Goal: Transaction & Acquisition: Purchase product/service

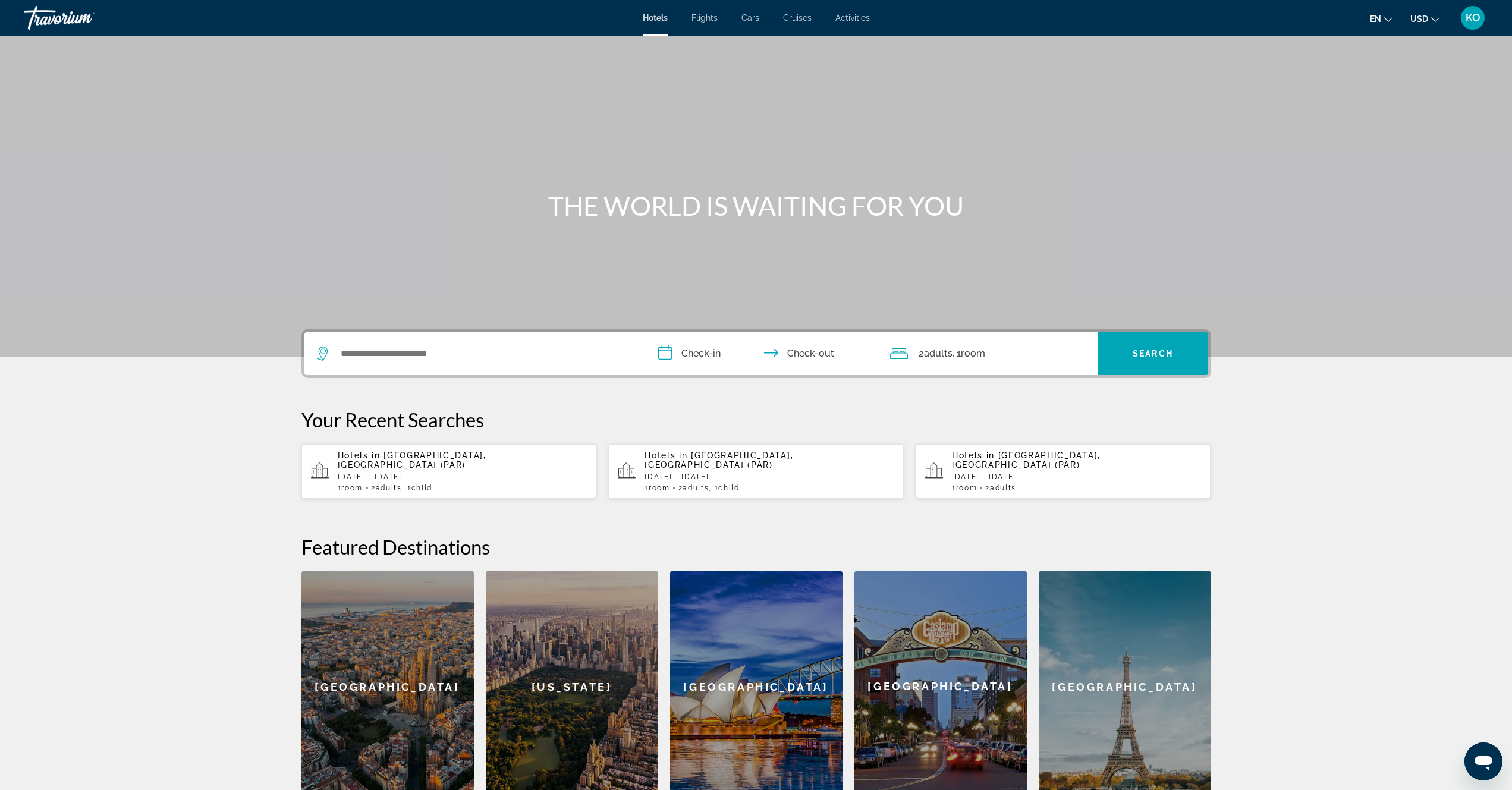
click at [406, 472] on div "Hotels in Paris, France (PAR) Fri, 28 Nov - Sun, 30 Nov 1 Room rooms 2 Adult Ad…" at bounding box center [462, 472] width 249 height 42
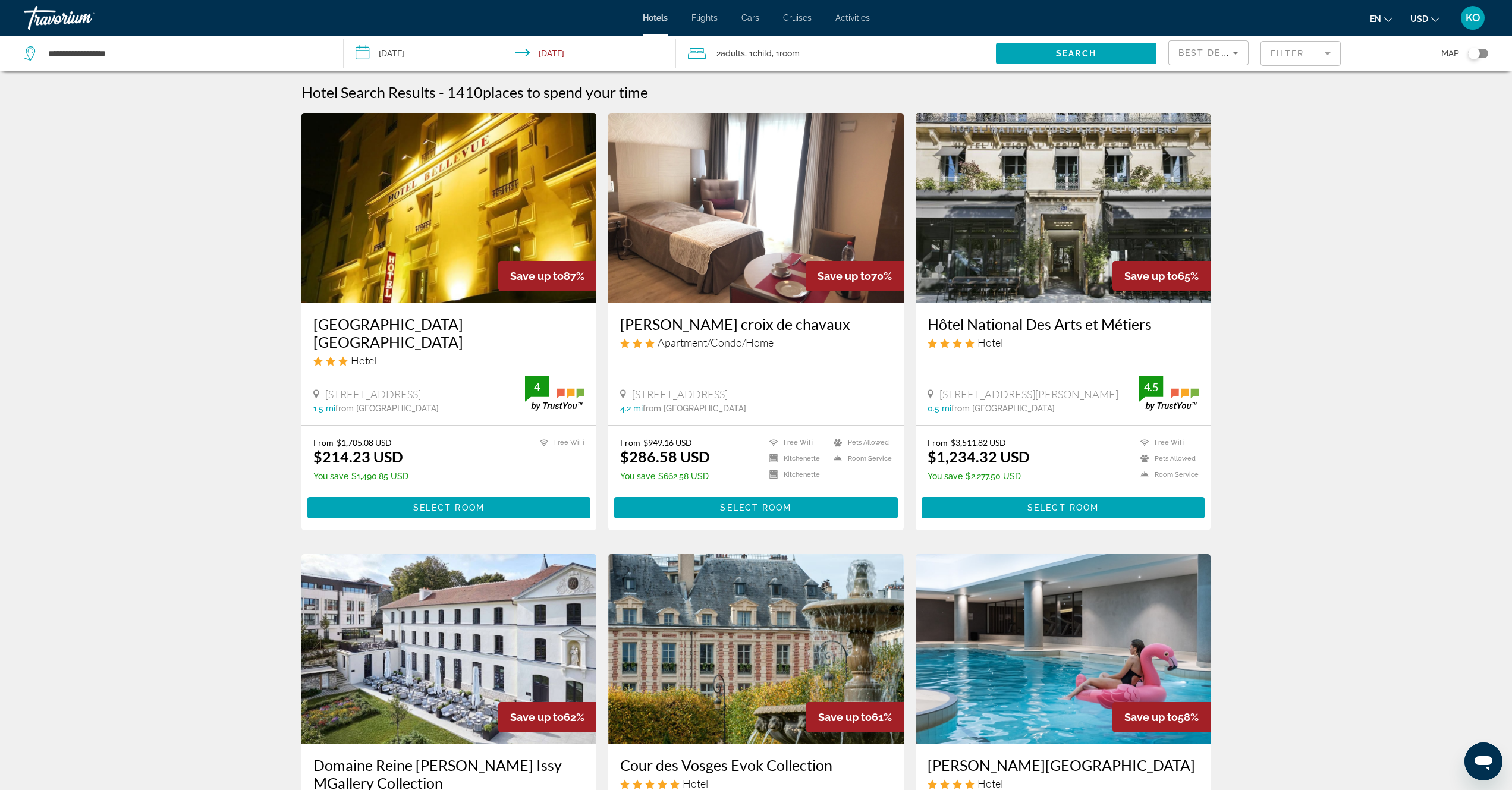
click at [475, 224] on img "Main content" at bounding box center [449, 207] width 295 height 190
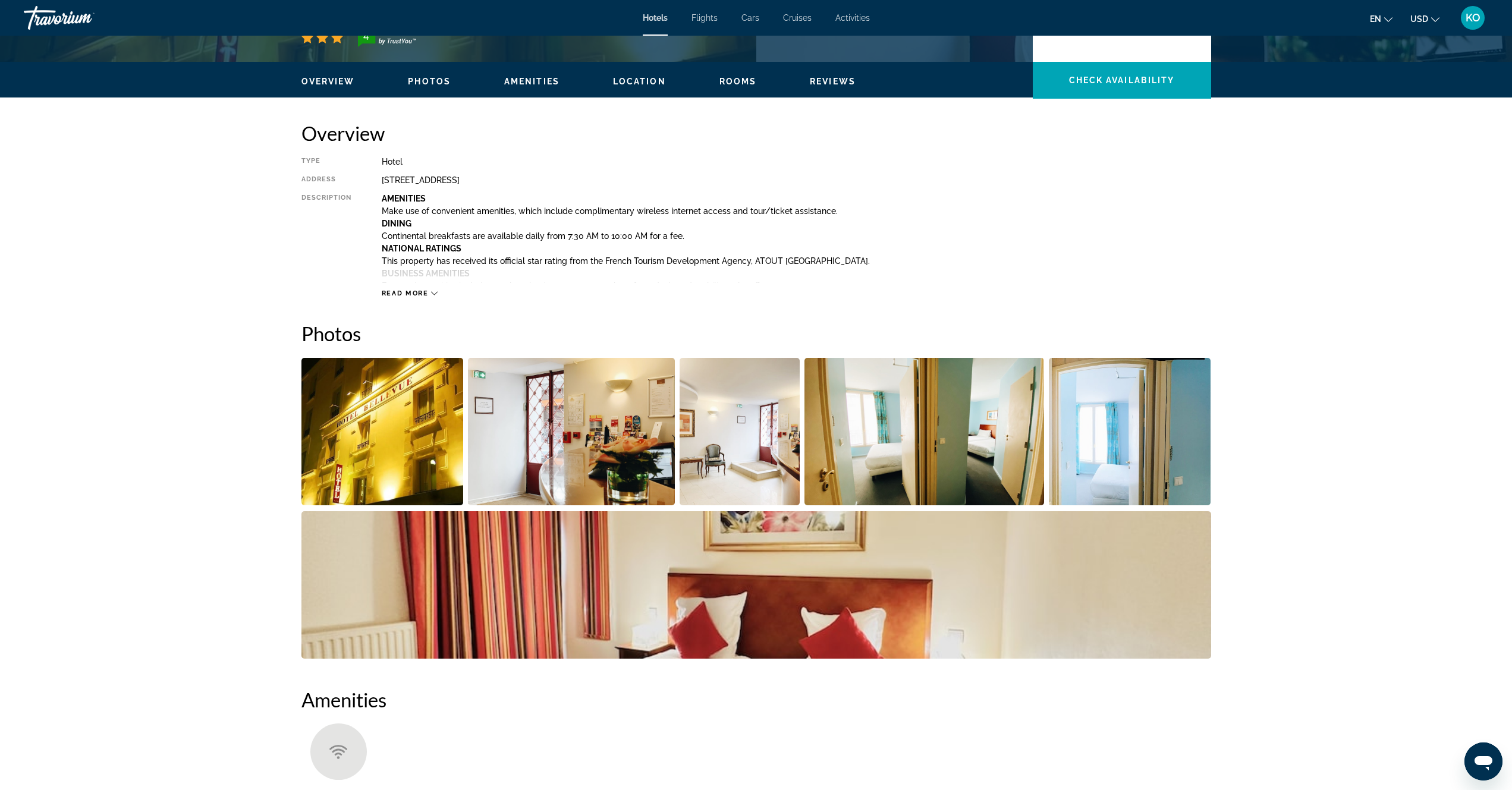
scroll to position [475, 0]
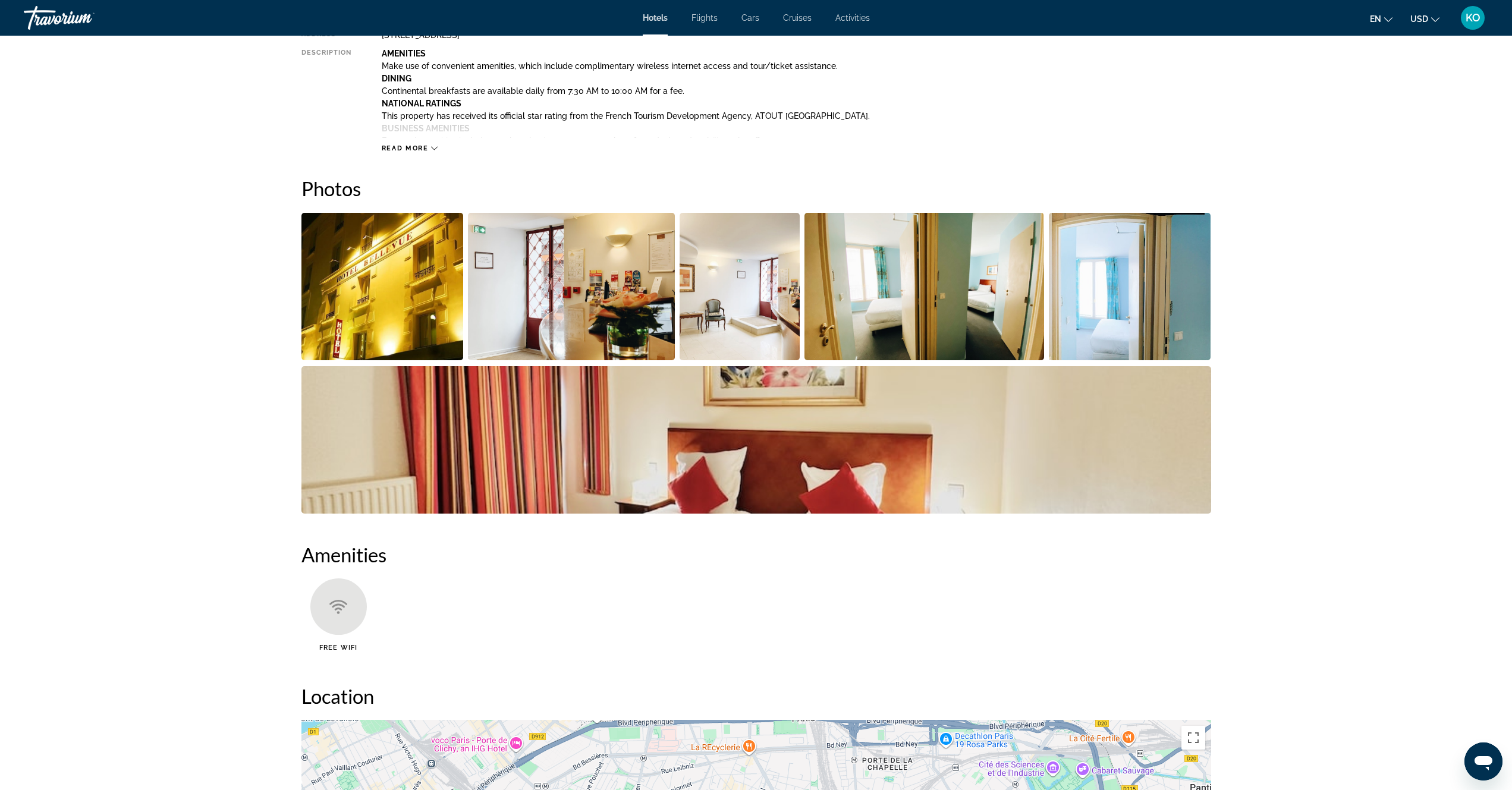
click at [406, 295] on img "Open full-screen image slider" at bounding box center [382, 287] width 162 height 148
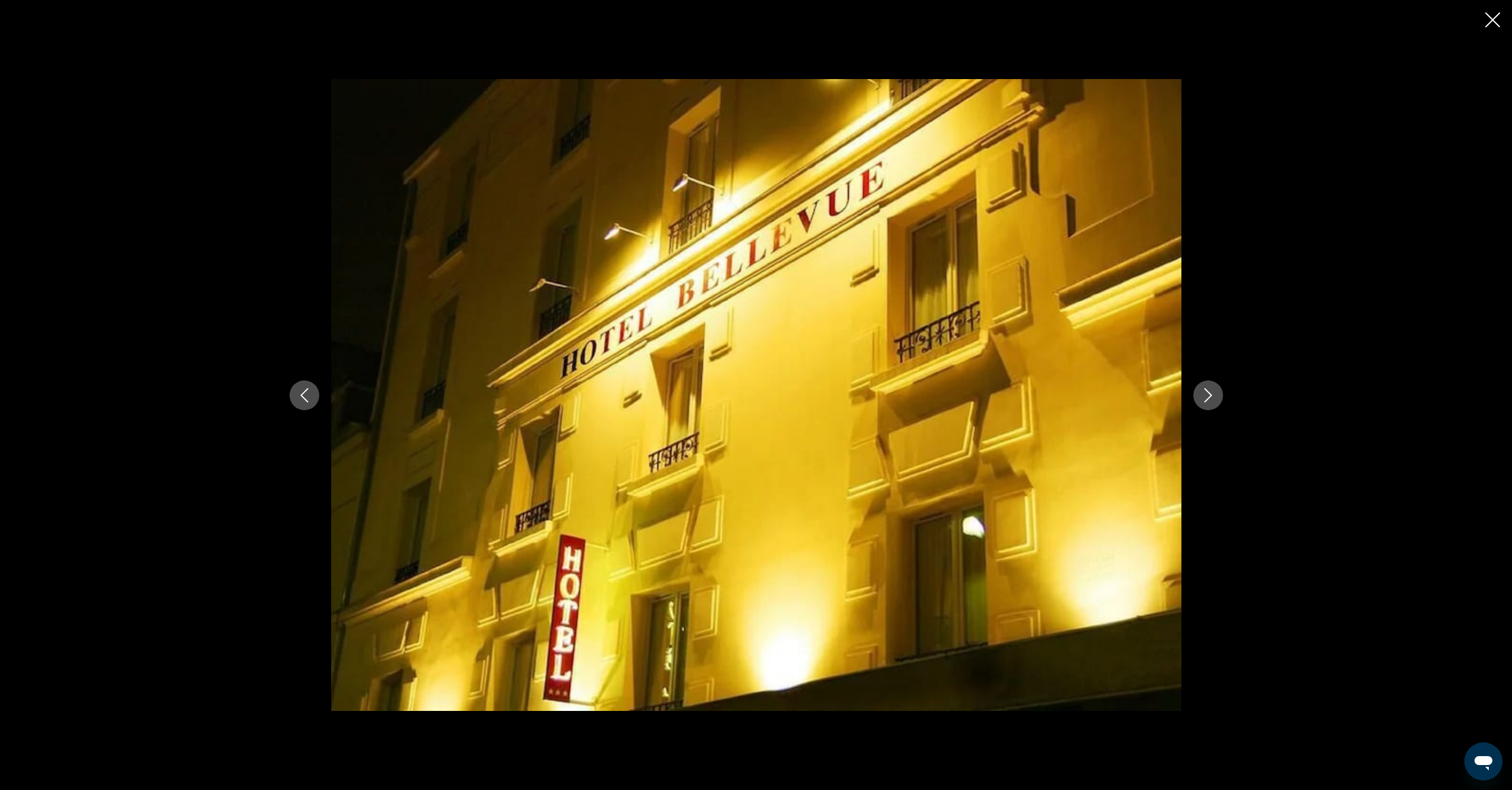
click at [1208, 398] on icon "Next image" at bounding box center [1208, 395] width 14 height 14
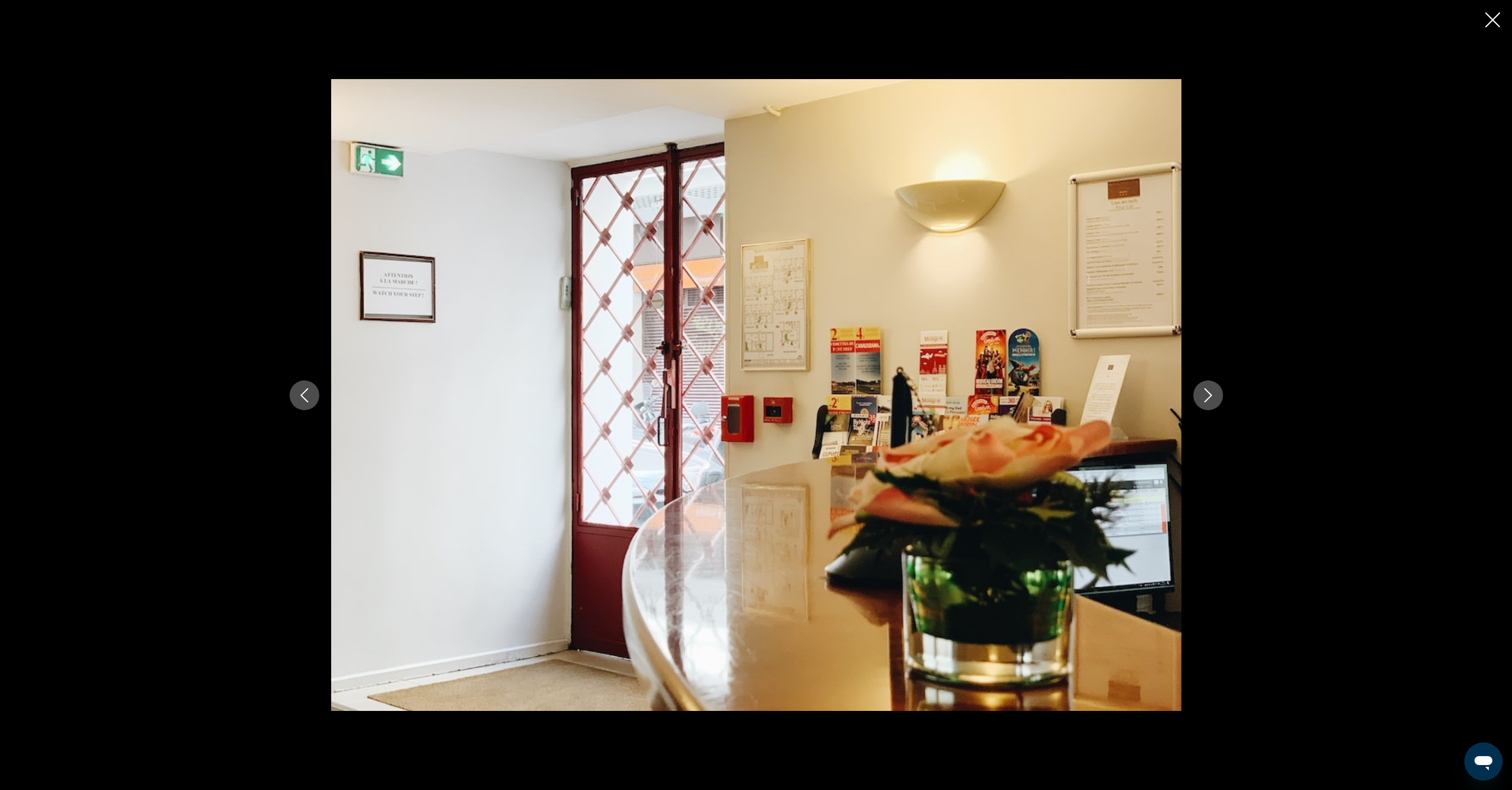
click at [1208, 398] on icon "Next image" at bounding box center [1208, 395] width 8 height 14
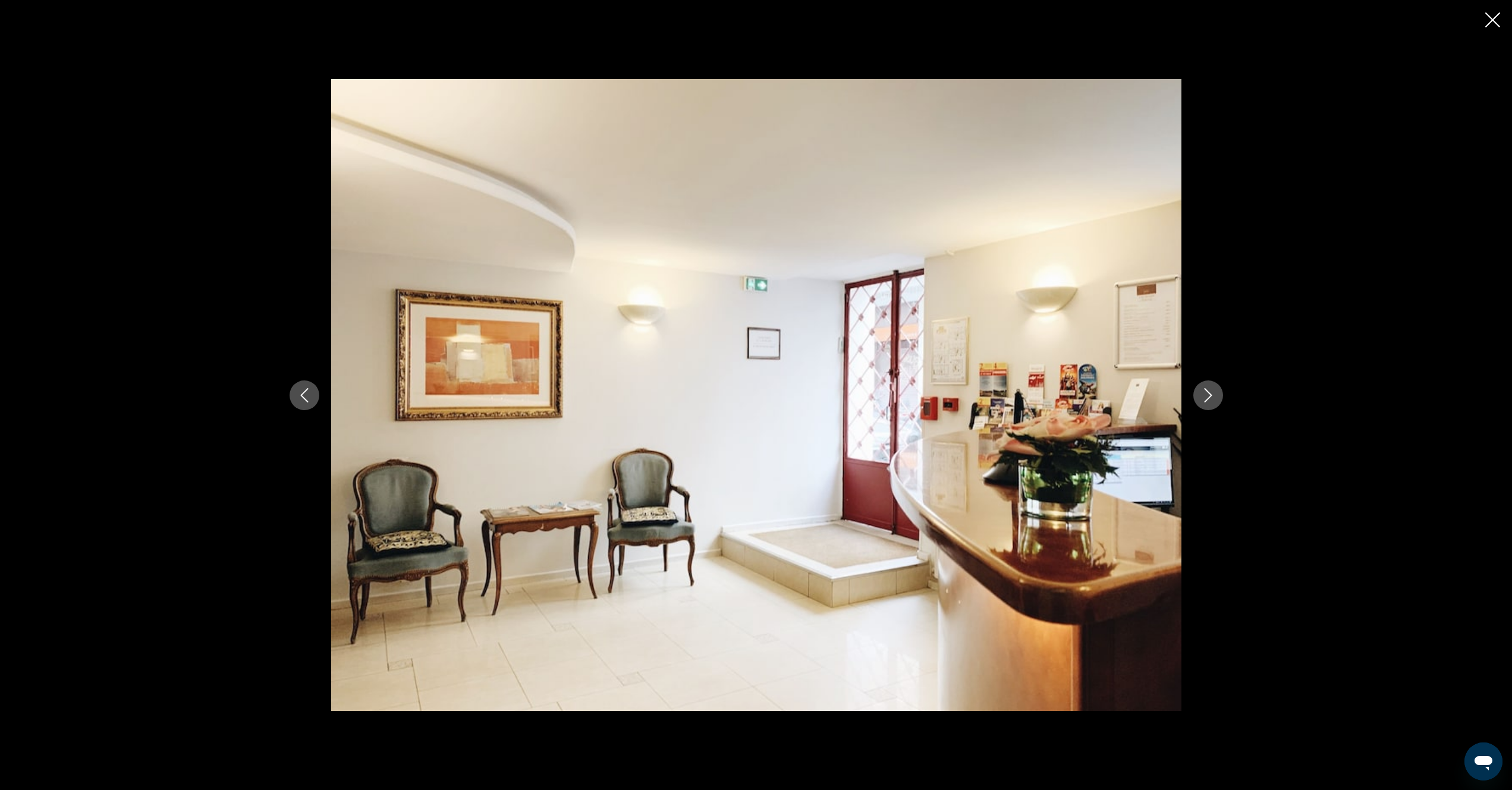
click at [1209, 398] on icon "Next image" at bounding box center [1208, 395] width 8 height 14
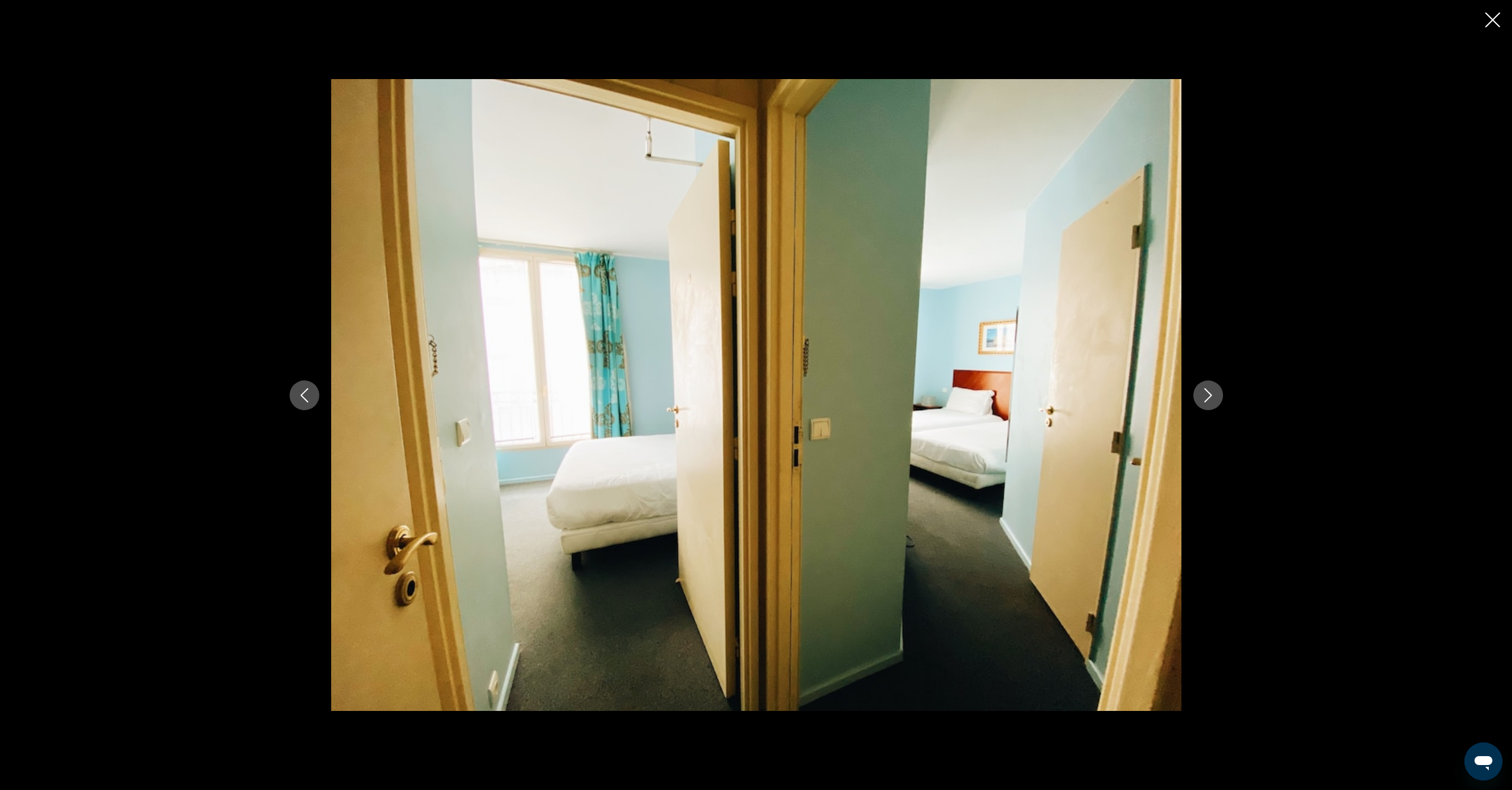
click at [1209, 398] on icon "Next image" at bounding box center [1208, 395] width 8 height 14
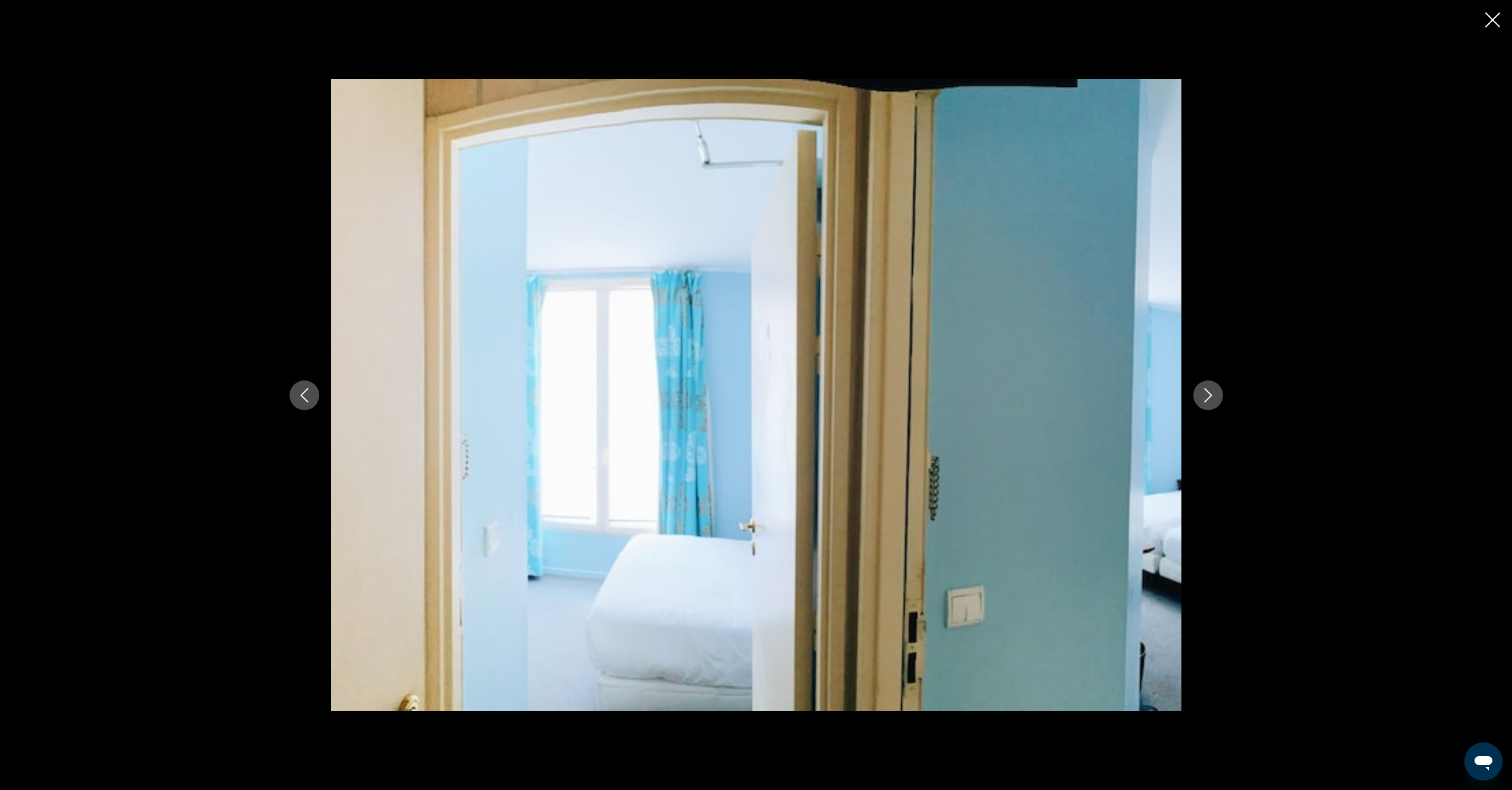
click at [1209, 398] on icon "Next image" at bounding box center [1208, 395] width 8 height 14
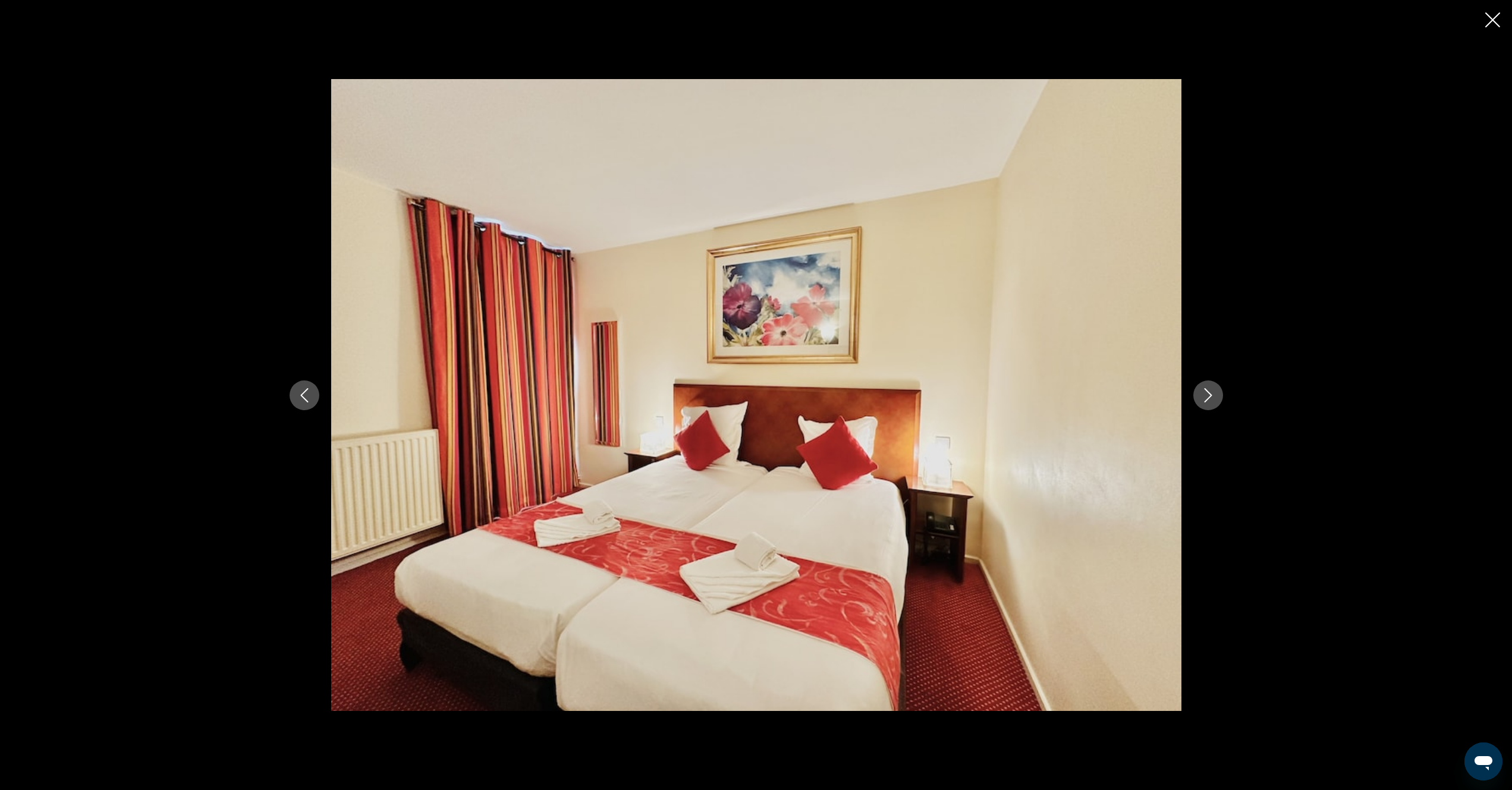
click at [1209, 398] on icon "Next image" at bounding box center [1208, 395] width 8 height 14
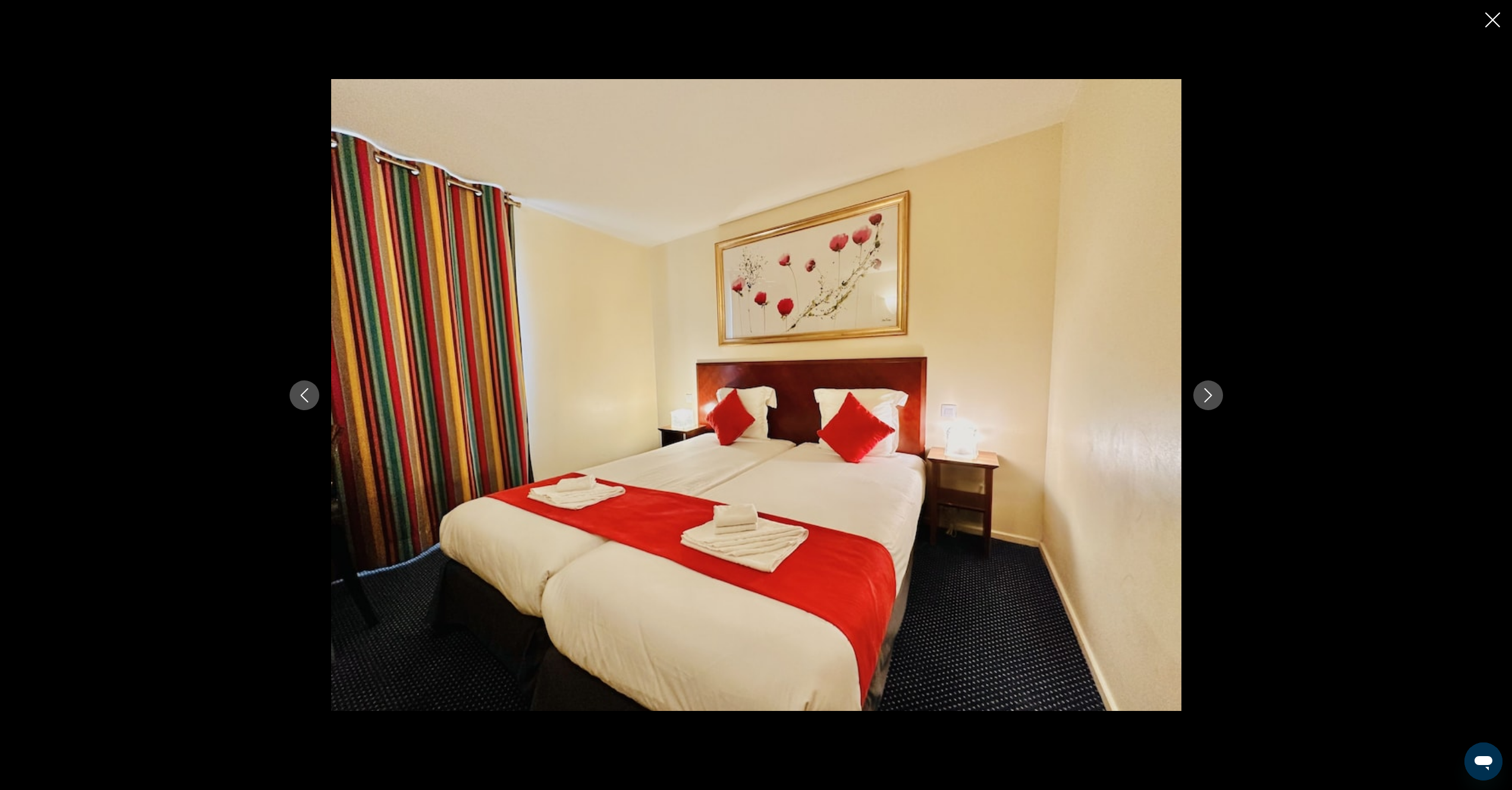
click at [1209, 398] on icon "Next image" at bounding box center [1208, 395] width 8 height 14
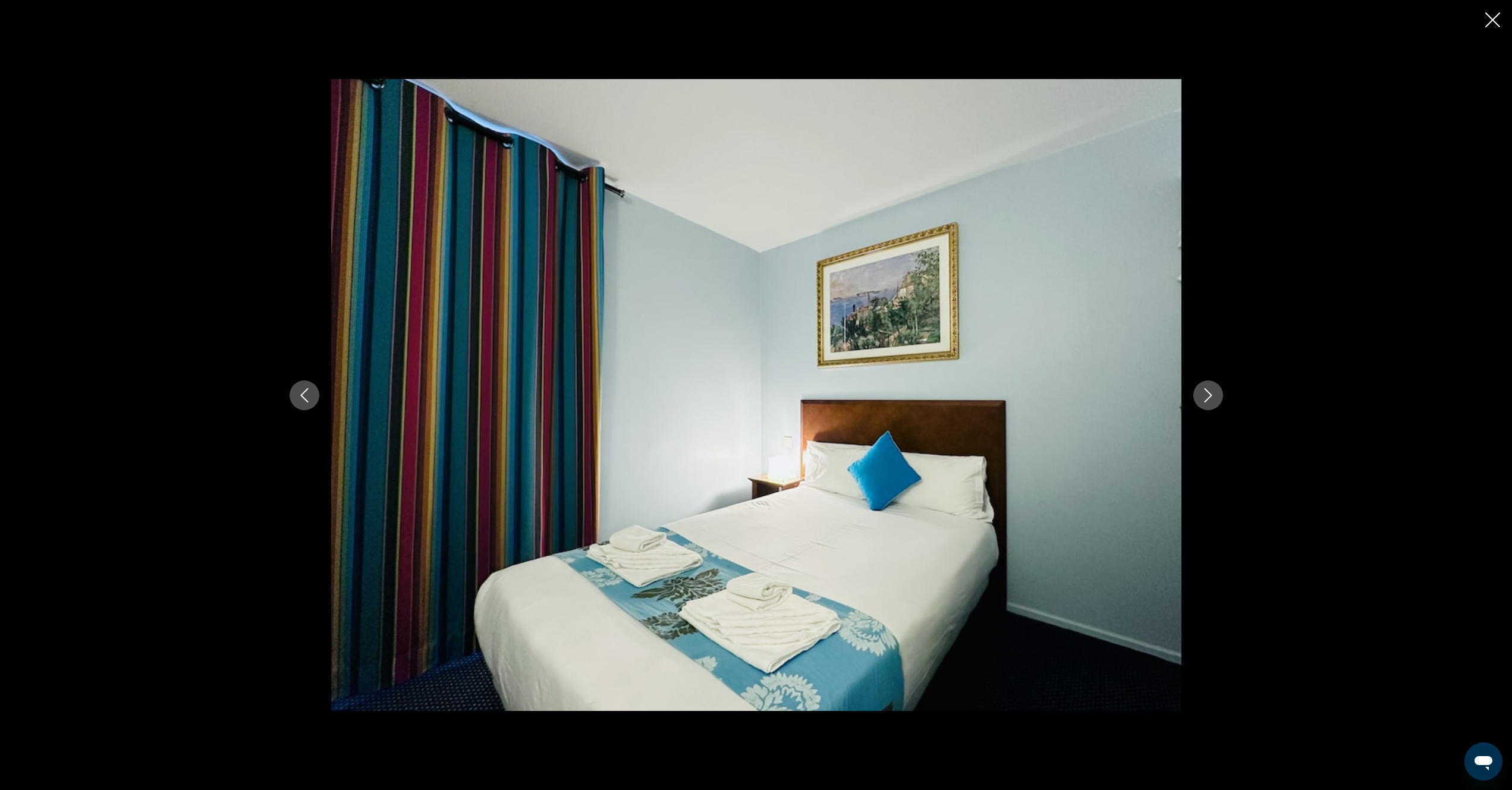
click at [1209, 398] on icon "Next image" at bounding box center [1208, 395] width 8 height 14
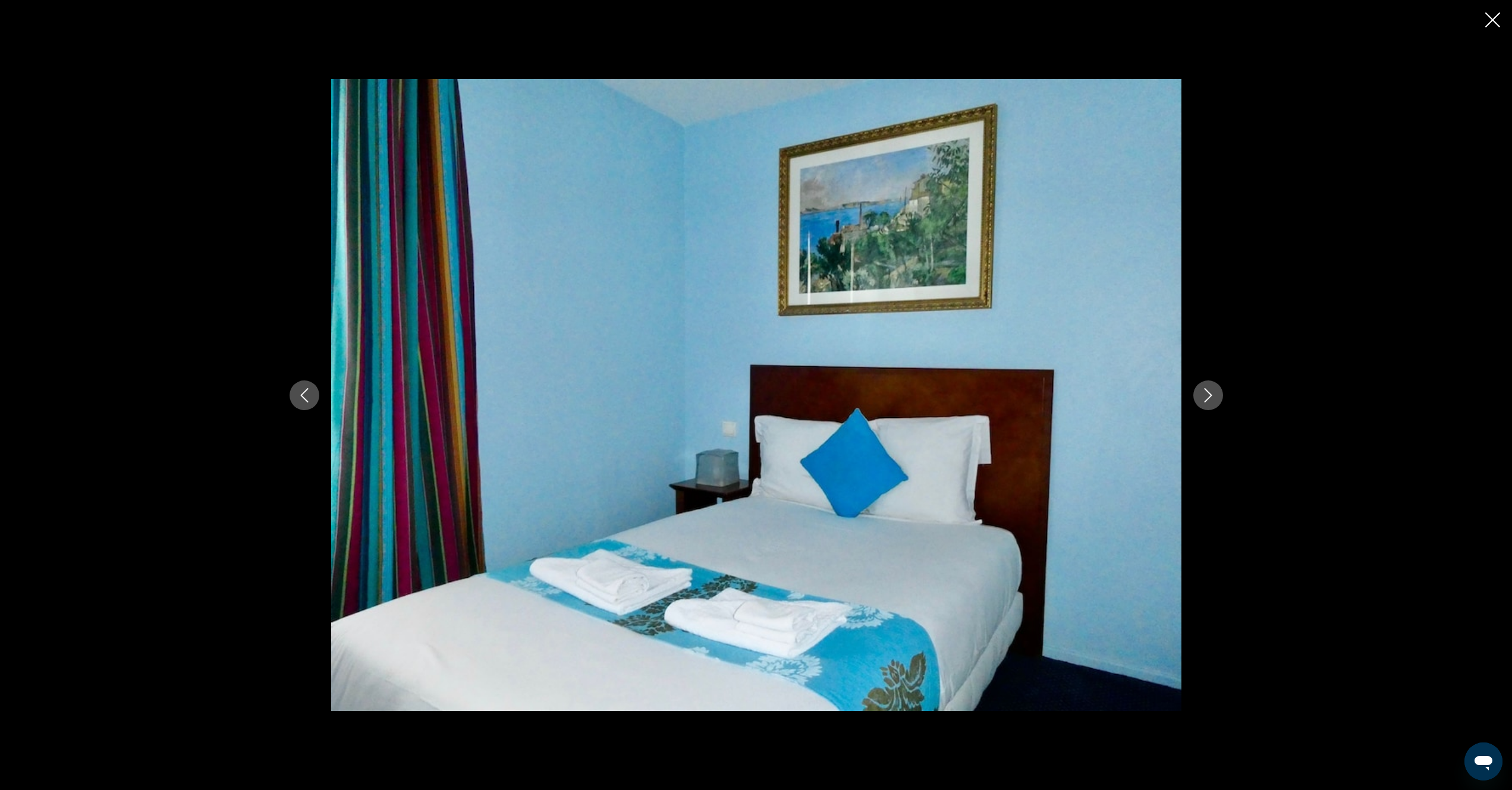
click at [1209, 397] on icon "Next image" at bounding box center [1208, 395] width 8 height 14
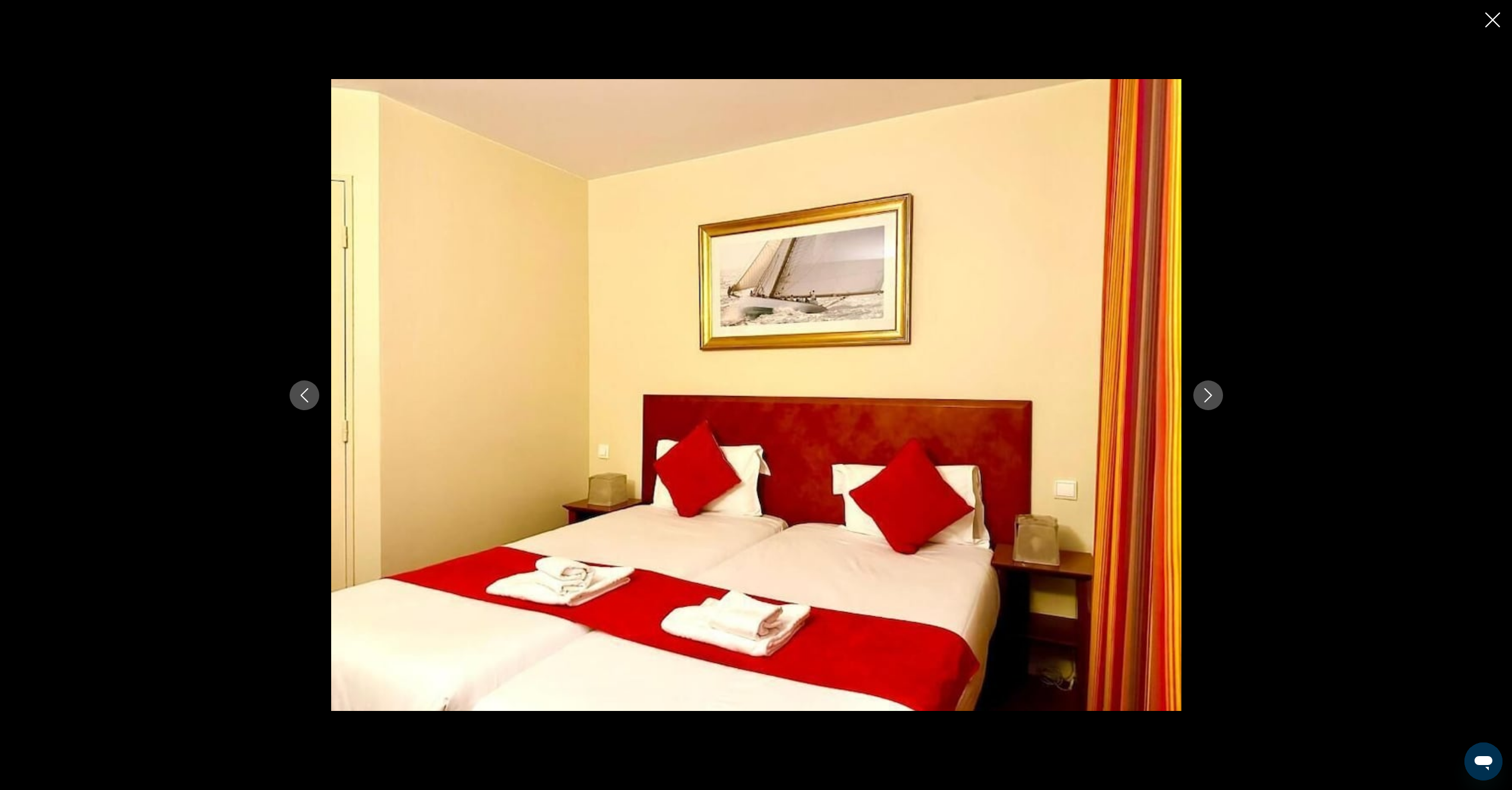
click at [1209, 397] on icon "Next image" at bounding box center [1208, 395] width 8 height 14
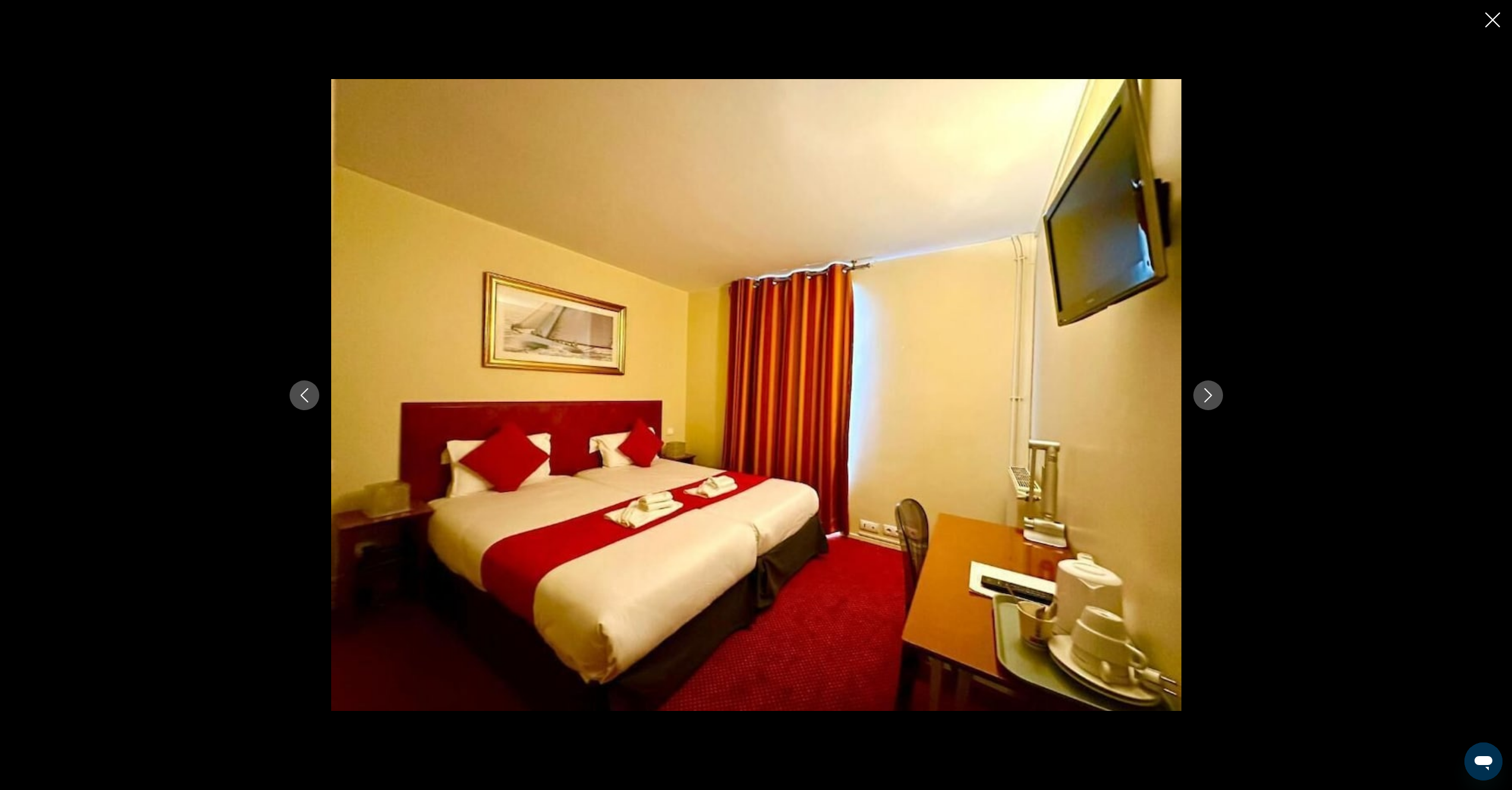
click at [1204, 394] on icon "Next image" at bounding box center [1208, 395] width 14 height 14
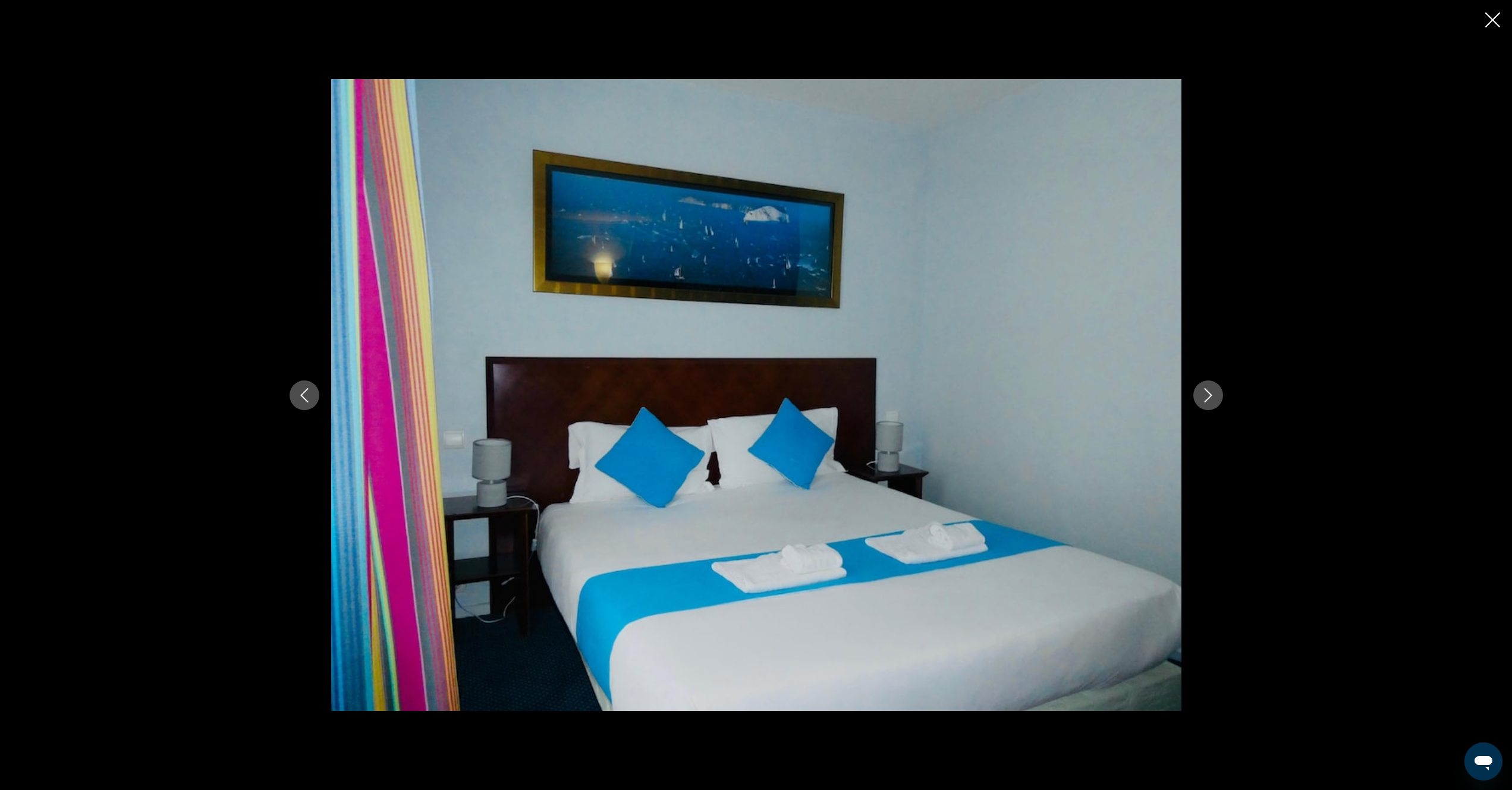
click at [1203, 394] on icon "Next image" at bounding box center [1208, 395] width 14 height 14
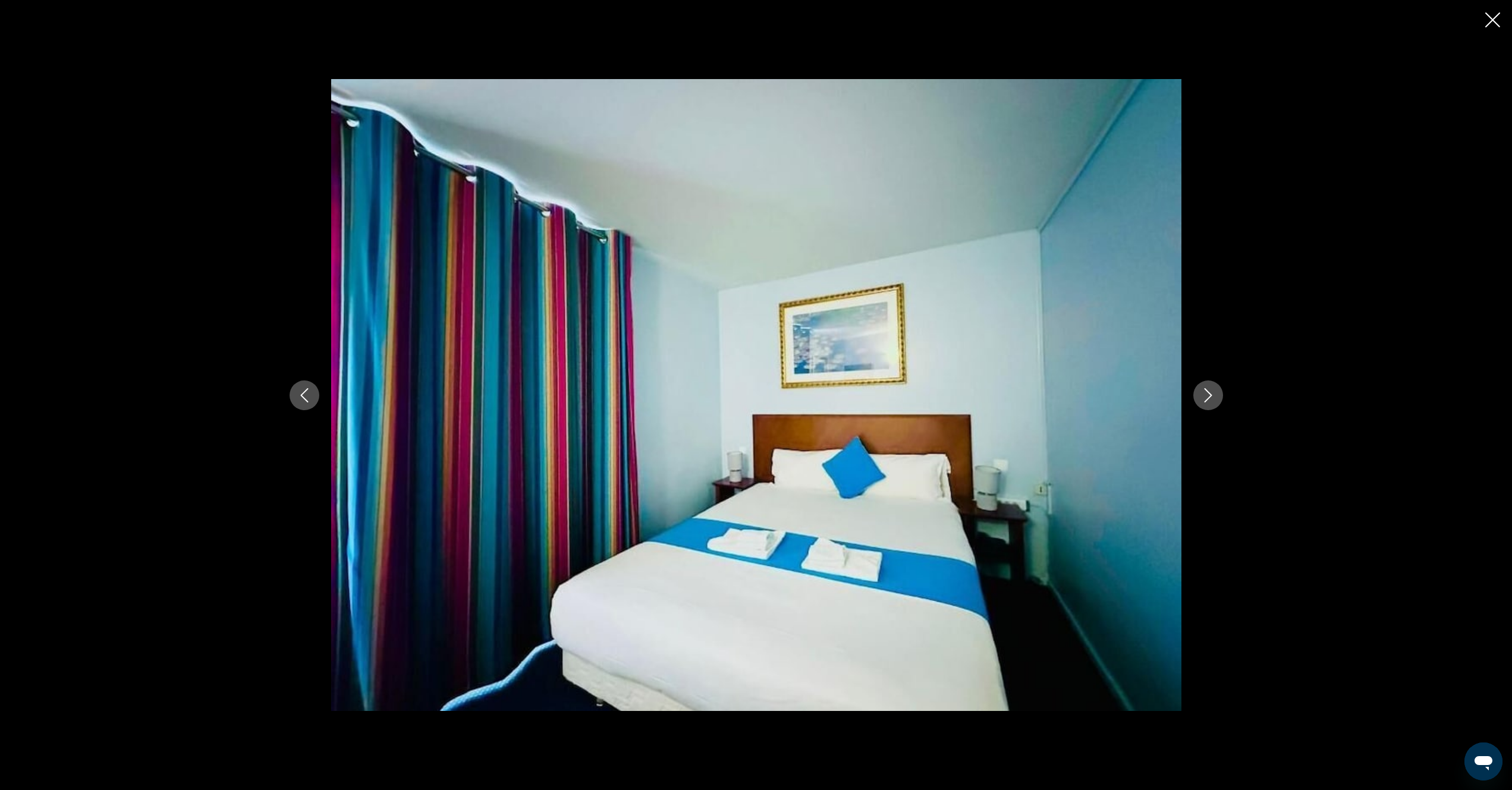
click at [1203, 394] on icon "Next image" at bounding box center [1208, 395] width 14 height 14
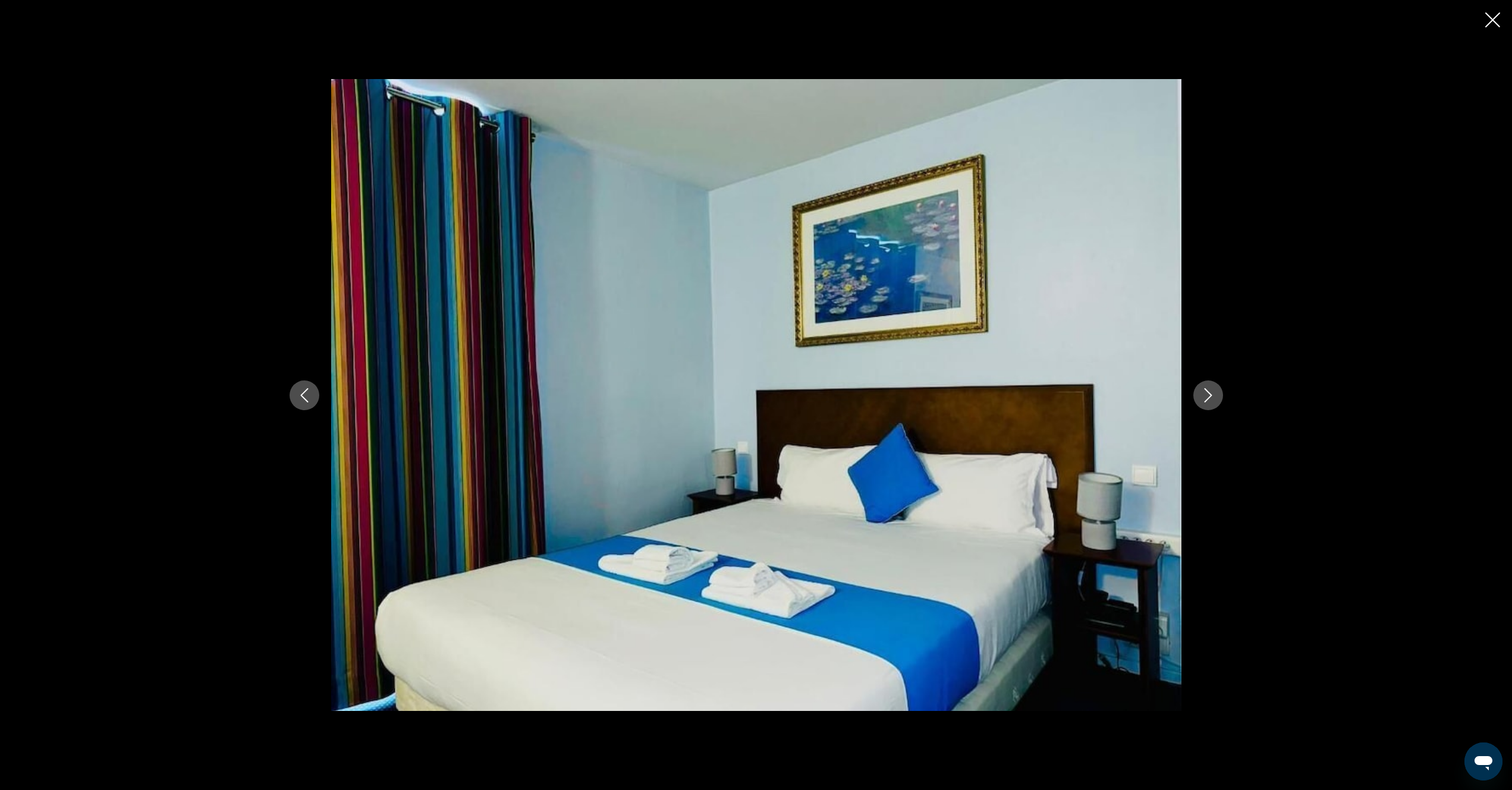
click at [1203, 394] on icon "Next image" at bounding box center [1208, 395] width 14 height 14
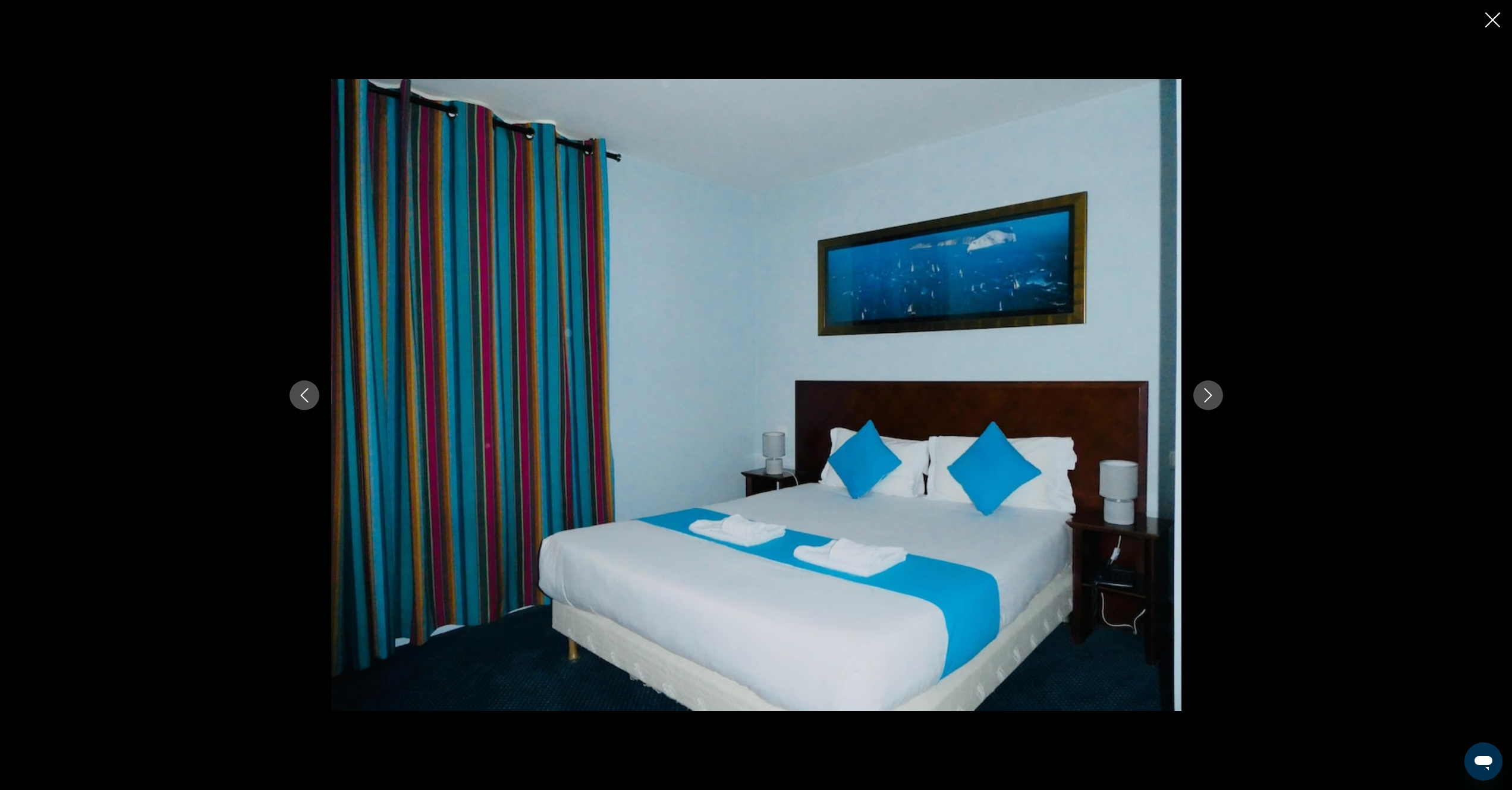
click at [1203, 394] on icon "Next image" at bounding box center [1208, 395] width 14 height 14
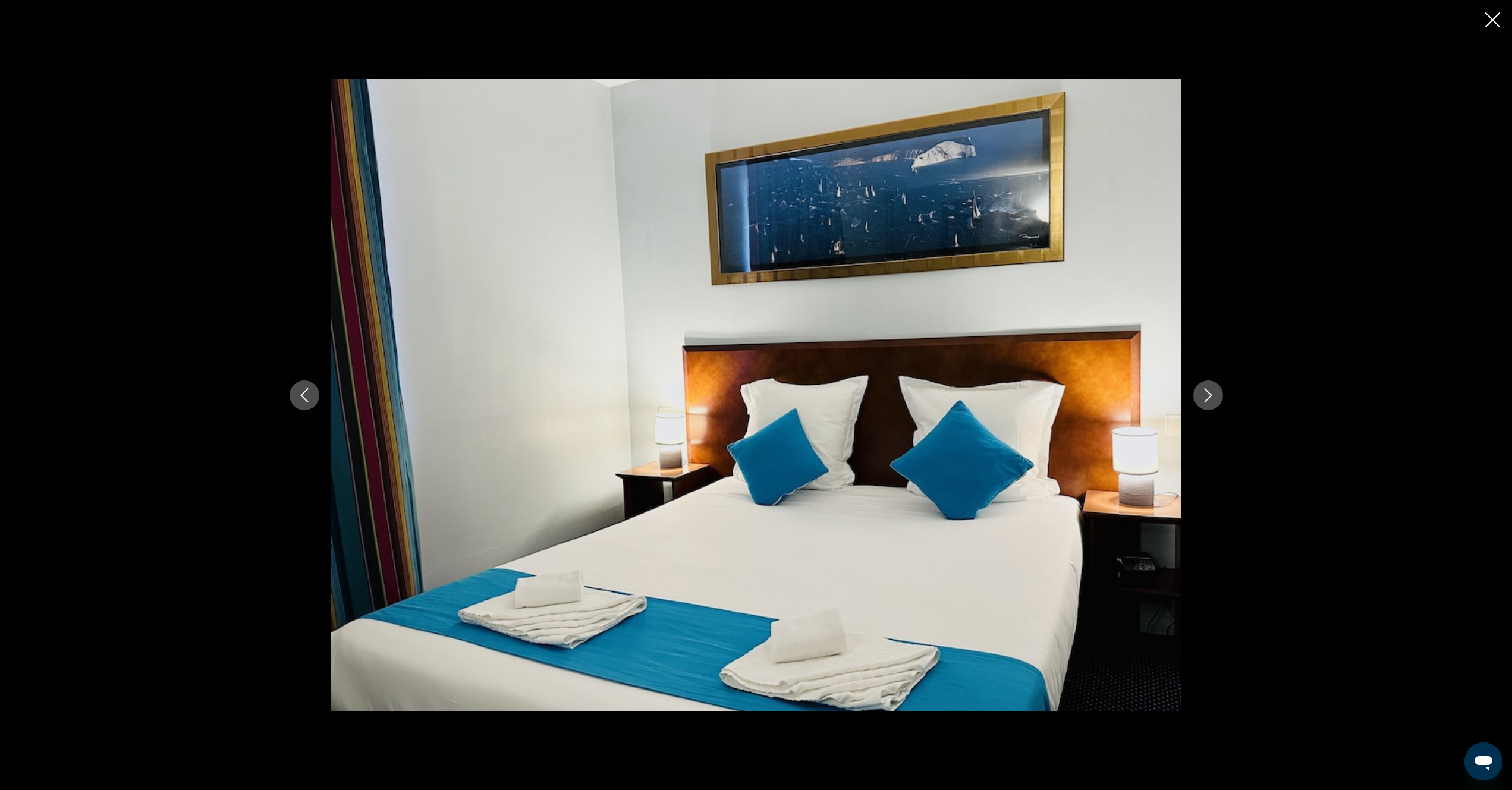
click at [1203, 394] on icon "Next image" at bounding box center [1208, 395] width 14 height 14
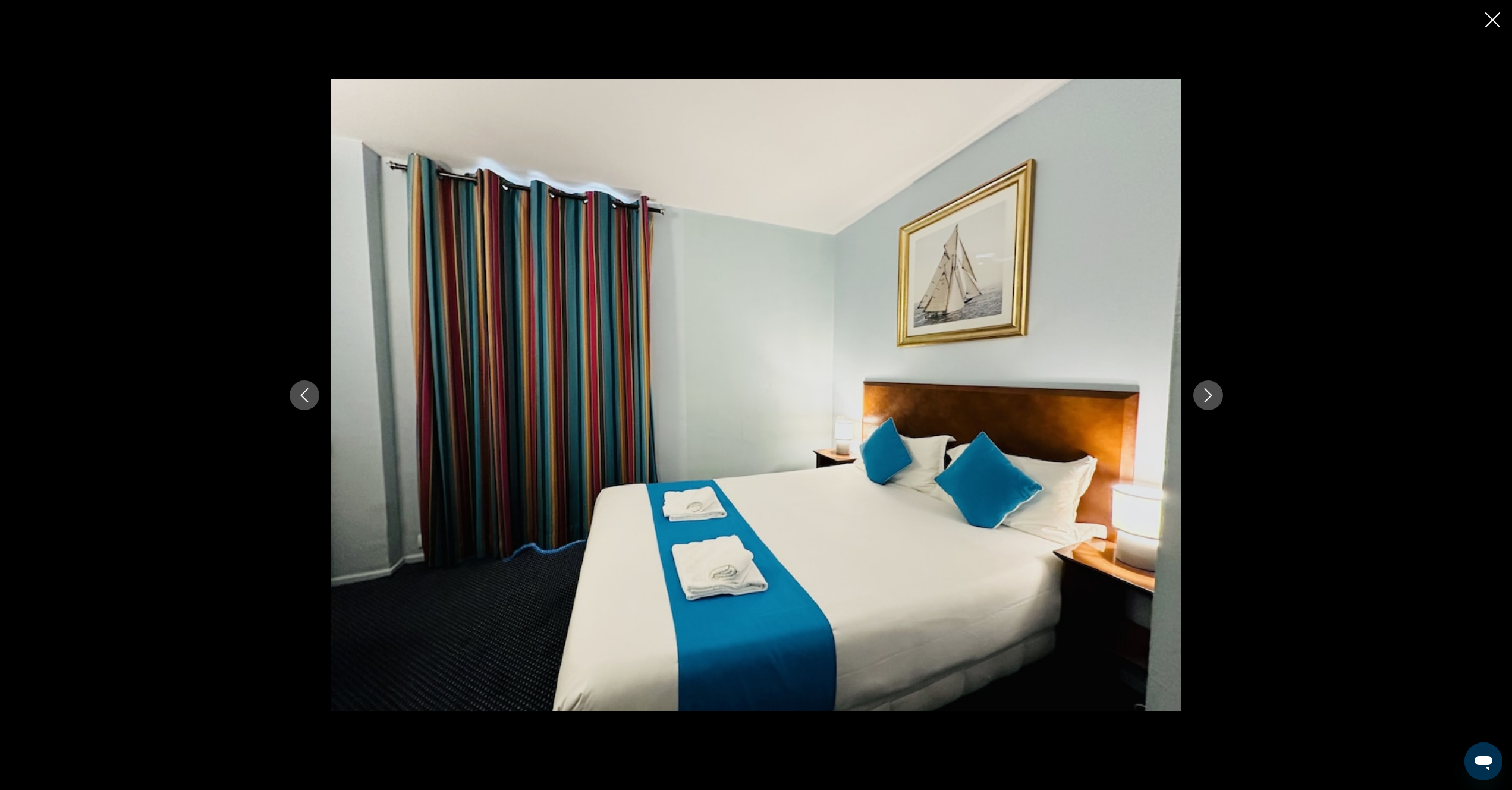
click at [1203, 394] on icon "Next image" at bounding box center [1208, 395] width 14 height 14
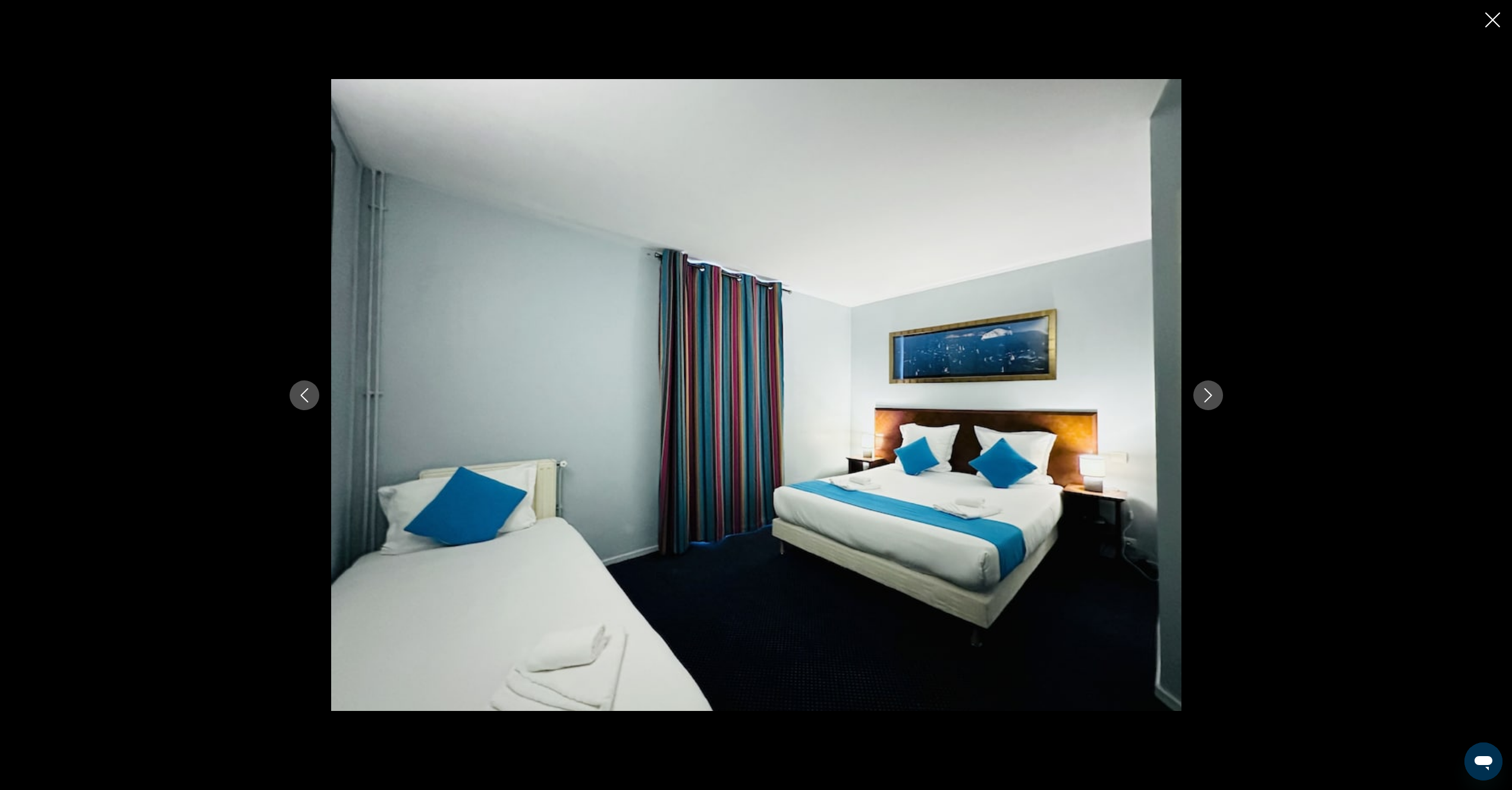
click at [1203, 394] on icon "Next image" at bounding box center [1208, 395] width 14 height 14
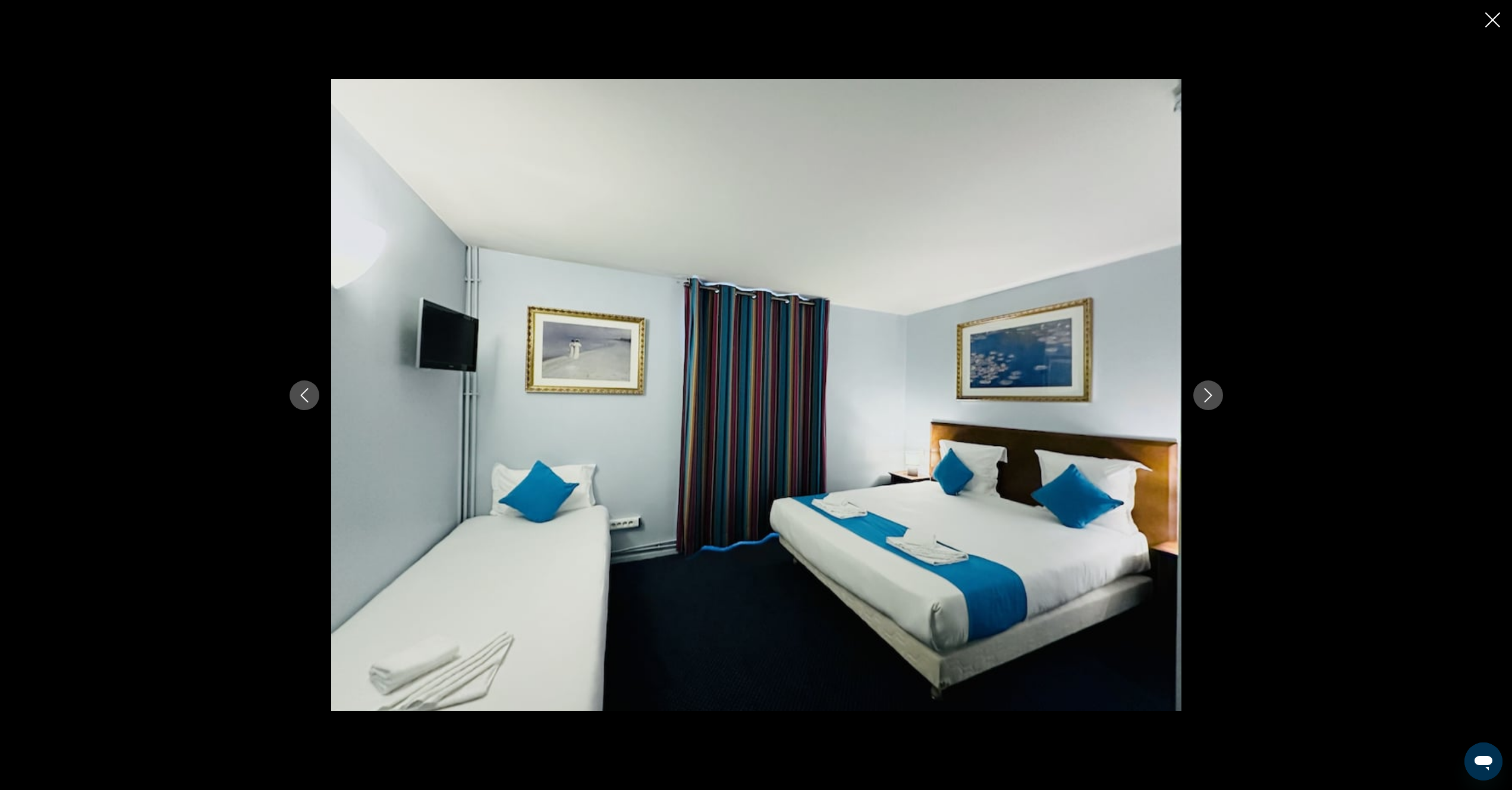
click at [1203, 394] on icon "Next image" at bounding box center [1208, 395] width 14 height 14
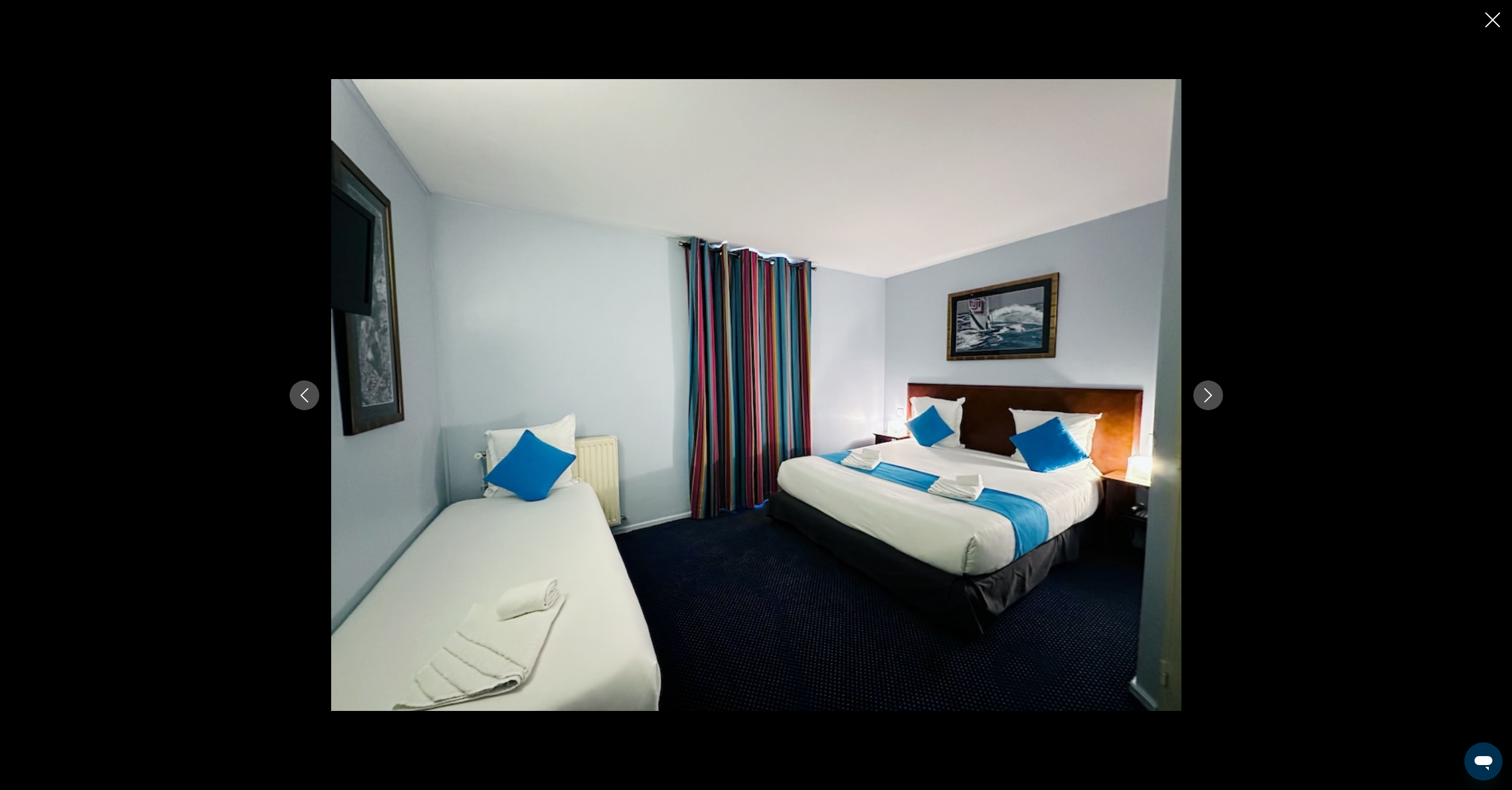
drag, startPoint x: 1483, startPoint y: 22, endPoint x: 1472, endPoint y: 28, distance: 12.5
click at [1482, 23] on div "prev next" at bounding box center [756, 395] width 1512 height 790
click at [1489, 22] on icon "Close slideshow" at bounding box center [1493, 19] width 15 height 15
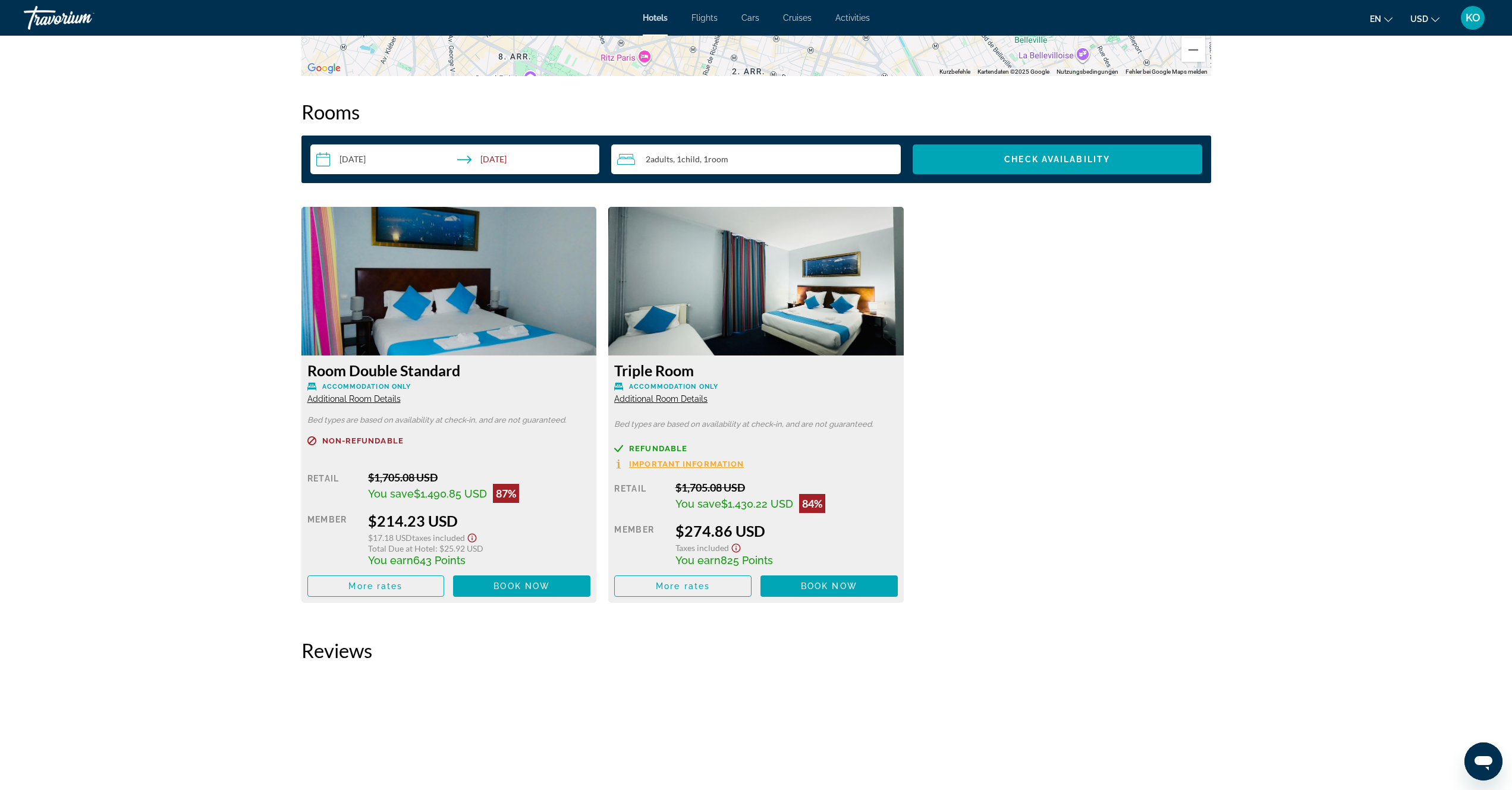
scroll to position [1367, 0]
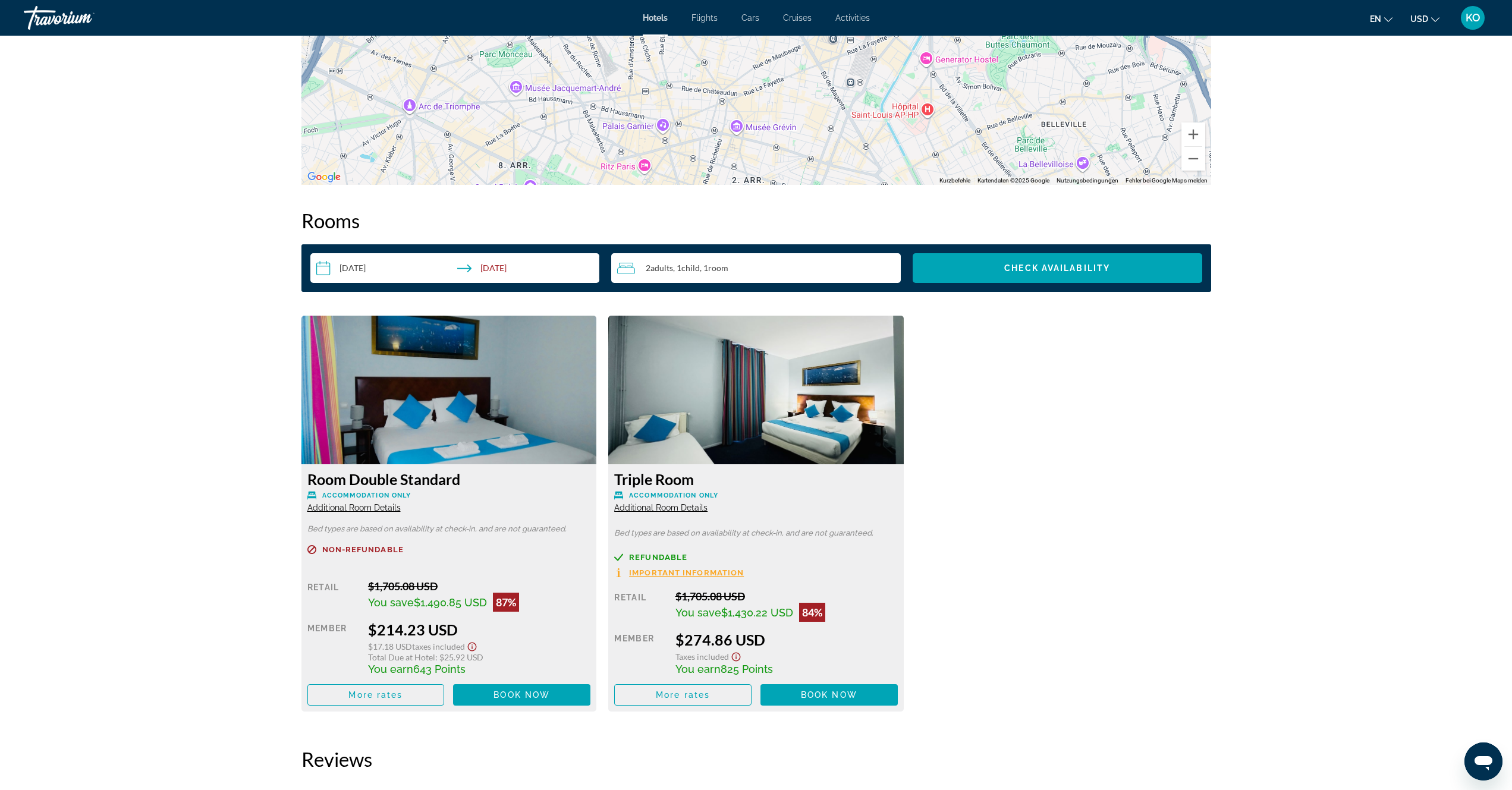
click at [1430, 19] on button "USD USD ($) MXN (Mex$) CAD (Can$) GBP (£) EUR (€) AUD (A$) NZD (NZ$) CNY (CN¥)" at bounding box center [1425, 19] width 30 height 17
click at [1398, 105] on button "EUR (€)" at bounding box center [1402, 110] width 59 height 16
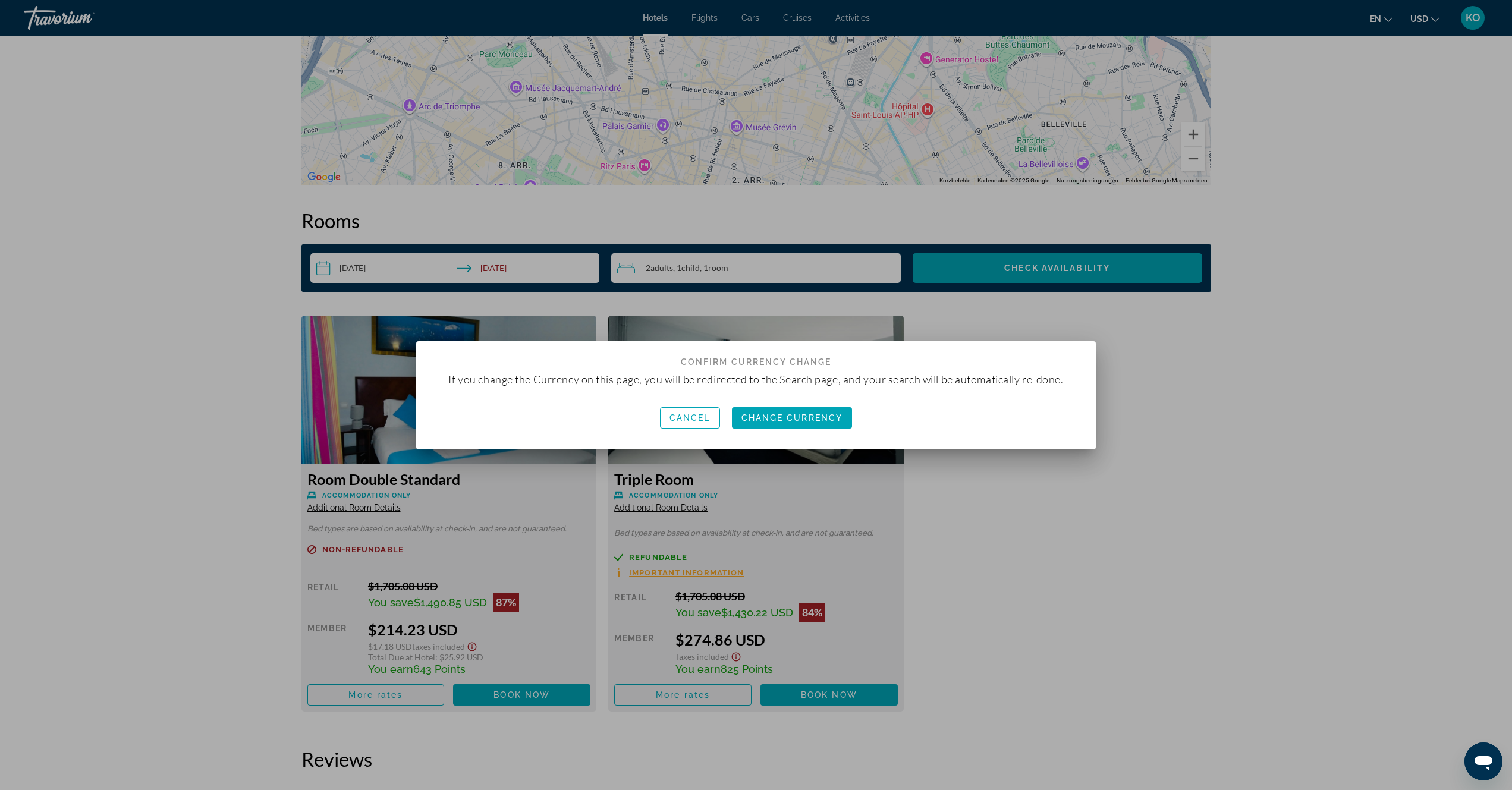
click at [1385, 21] on div at bounding box center [756, 395] width 1512 height 790
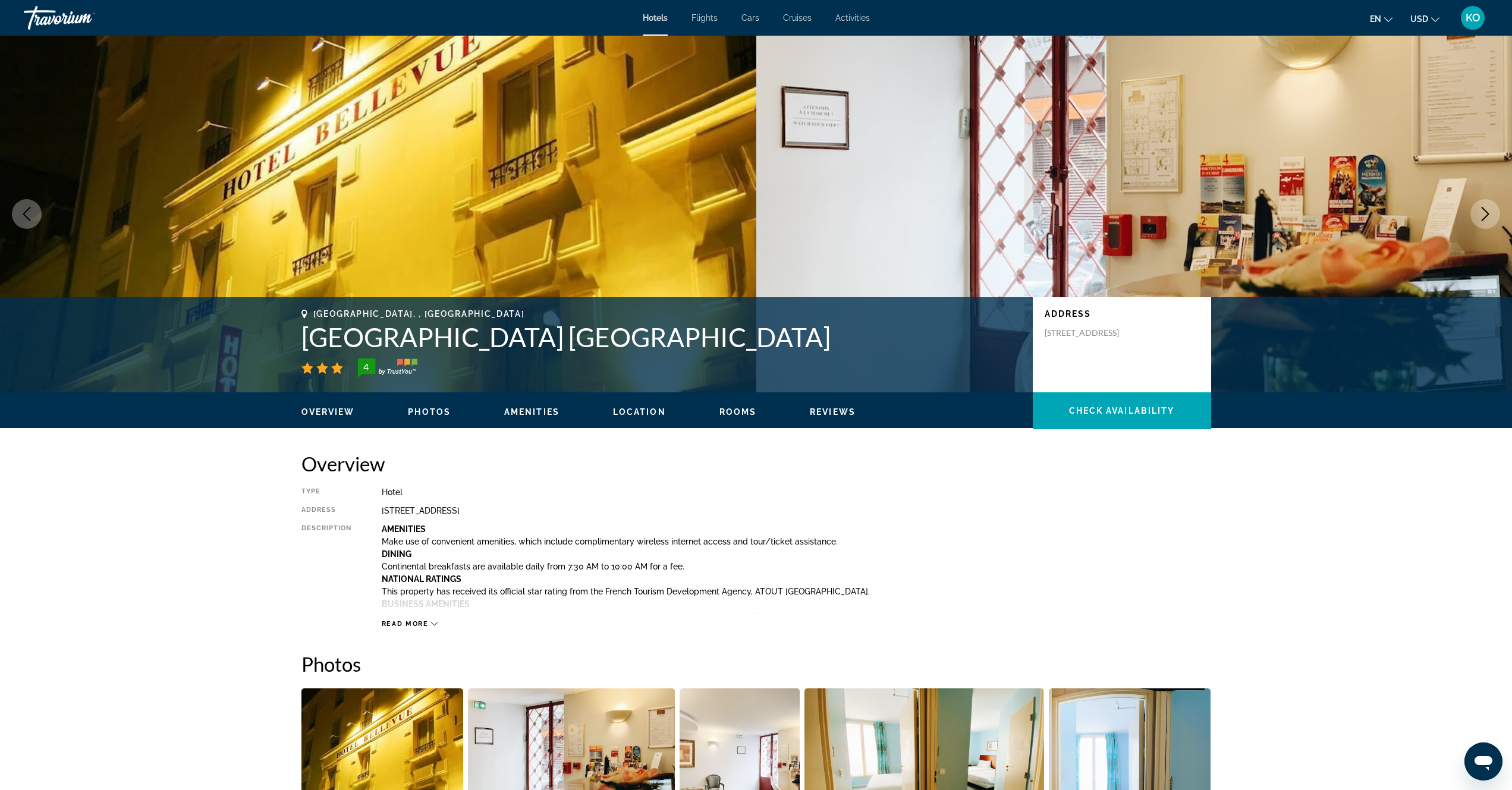
scroll to position [1367, 0]
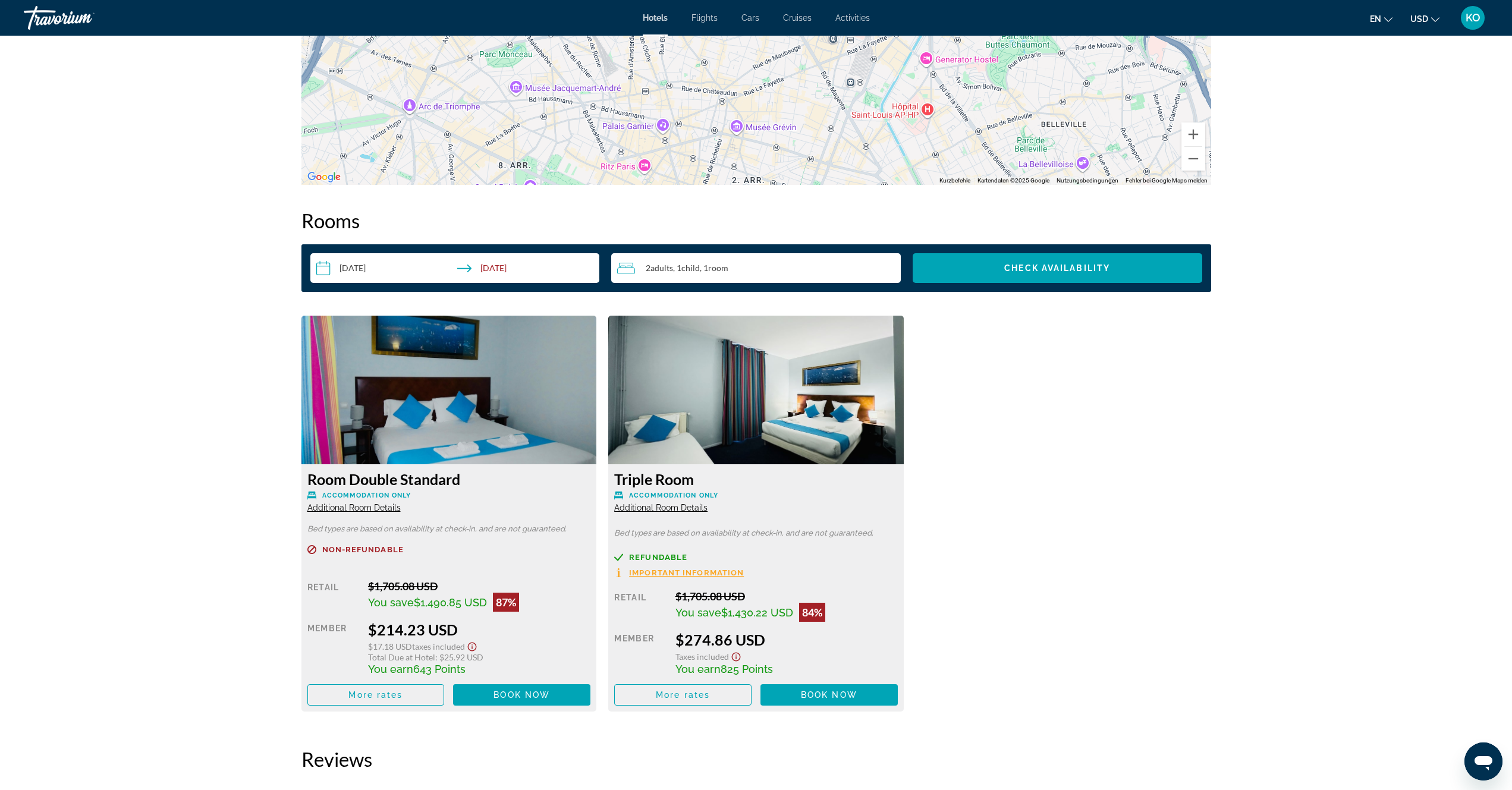
click at [1385, 21] on icon "Change language" at bounding box center [1388, 19] width 9 height 9
click at [1352, 125] on button "русский" at bounding box center [1357, 125] width 53 height 16
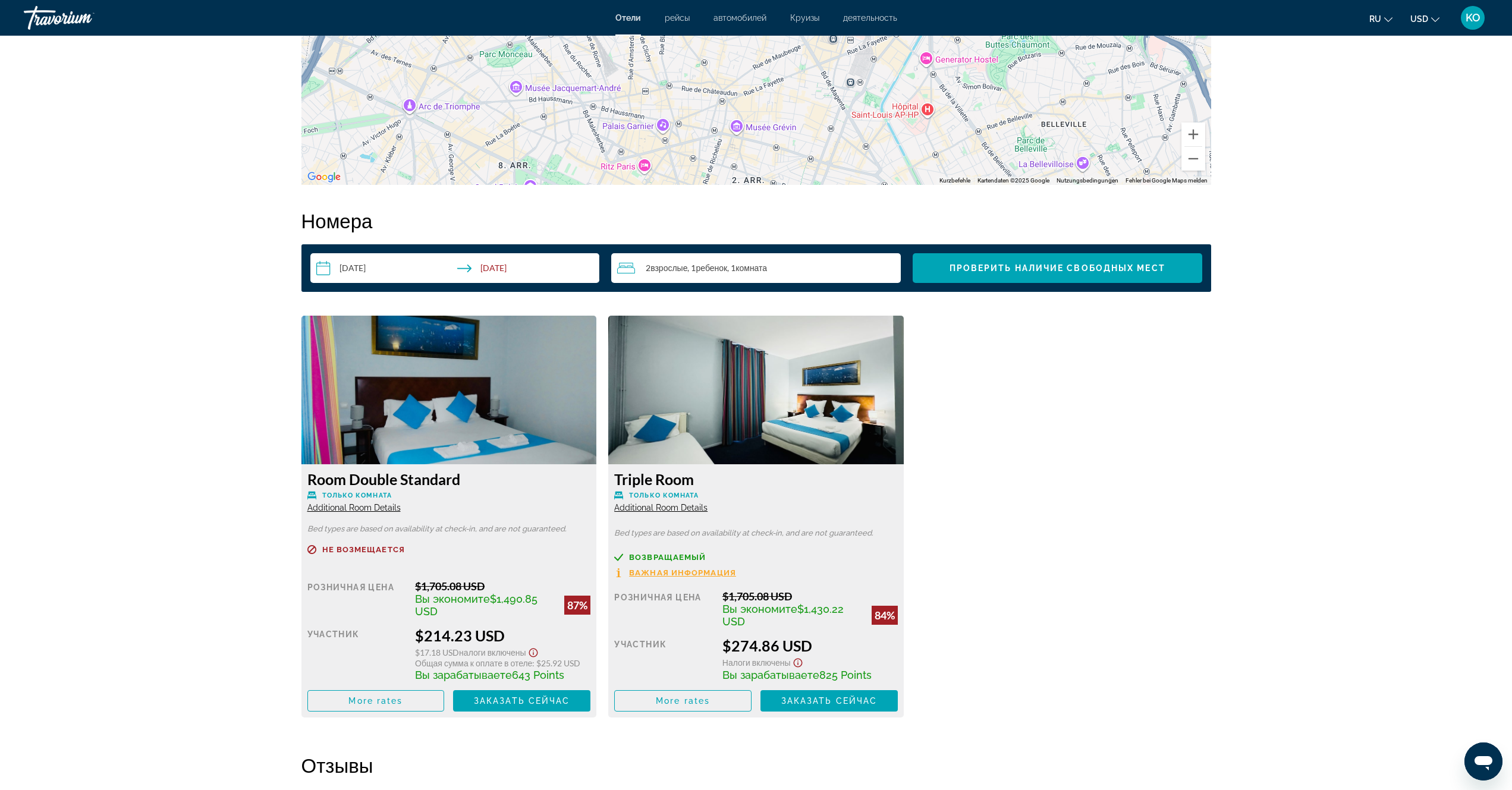
click at [1432, 22] on button "USD USD ($) MXN (Mex$) CAD (Can$) GBP (£) EUR (€) AUD (A$) NZD (NZ$) CNY (CN¥)" at bounding box center [1425, 19] width 30 height 17
click at [1398, 107] on button "EUR (€)" at bounding box center [1402, 110] width 59 height 16
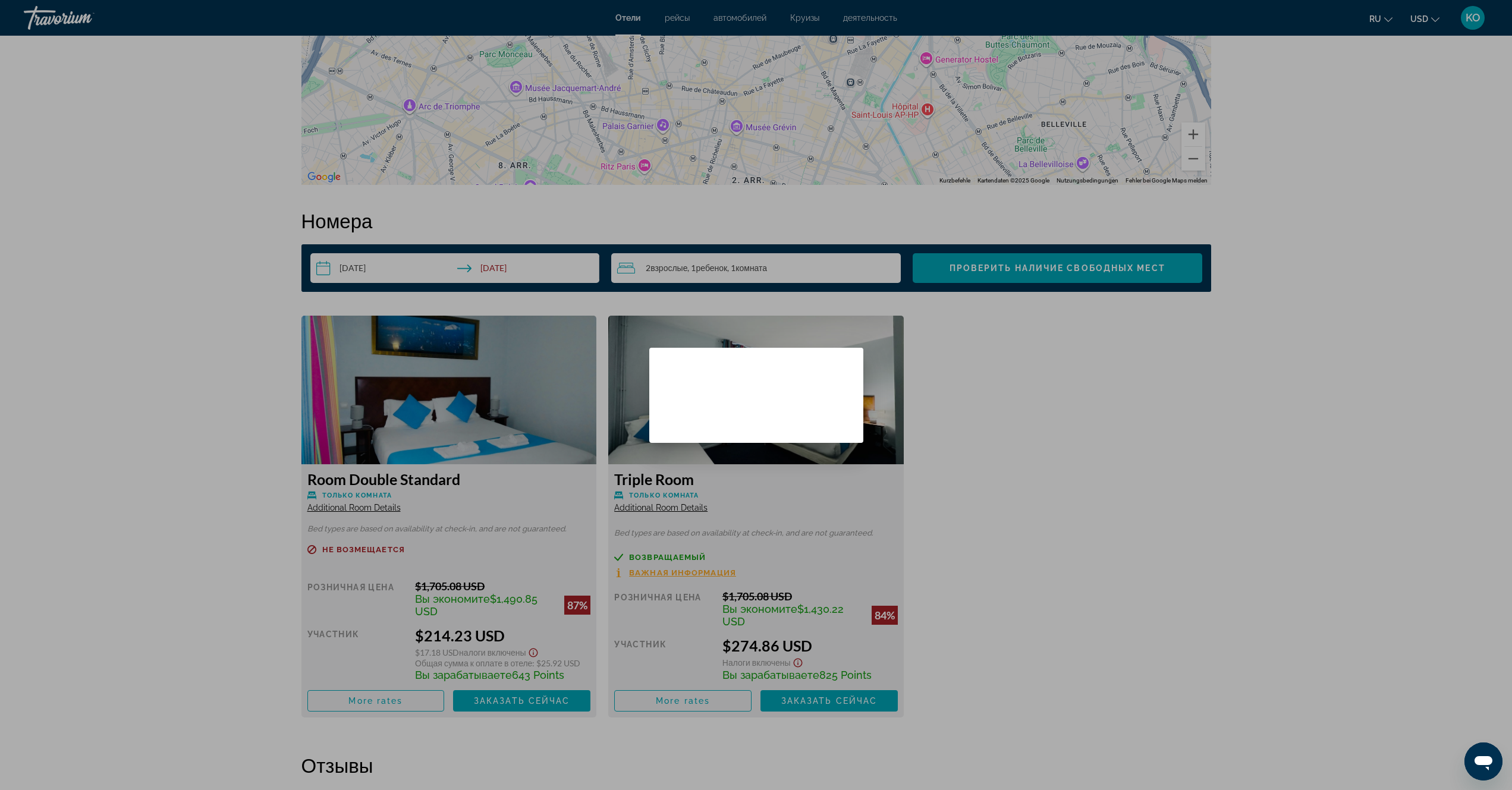
scroll to position [0, 0]
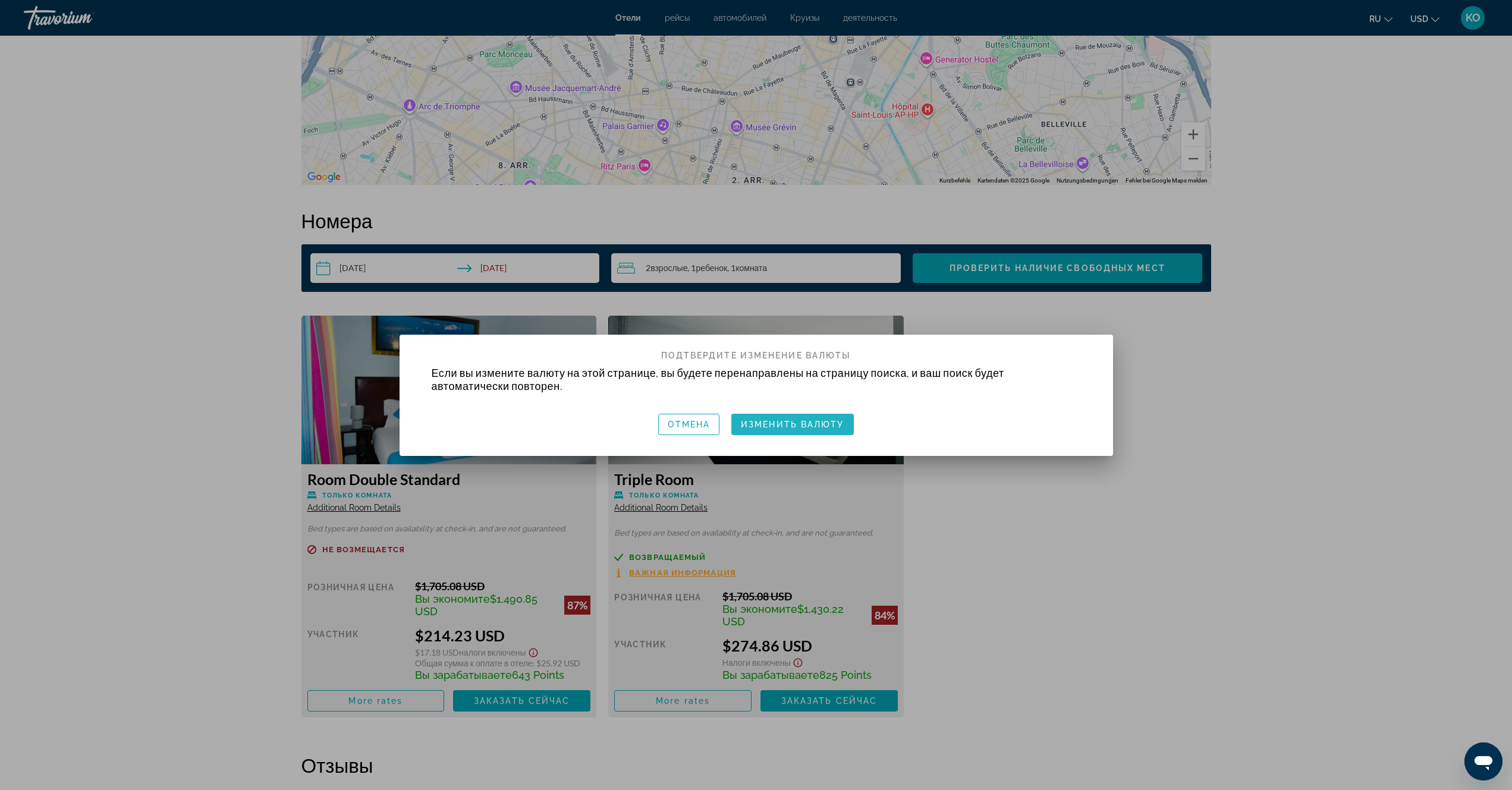
click at [792, 427] on span "Изменить валюту" at bounding box center [793, 424] width 103 height 9
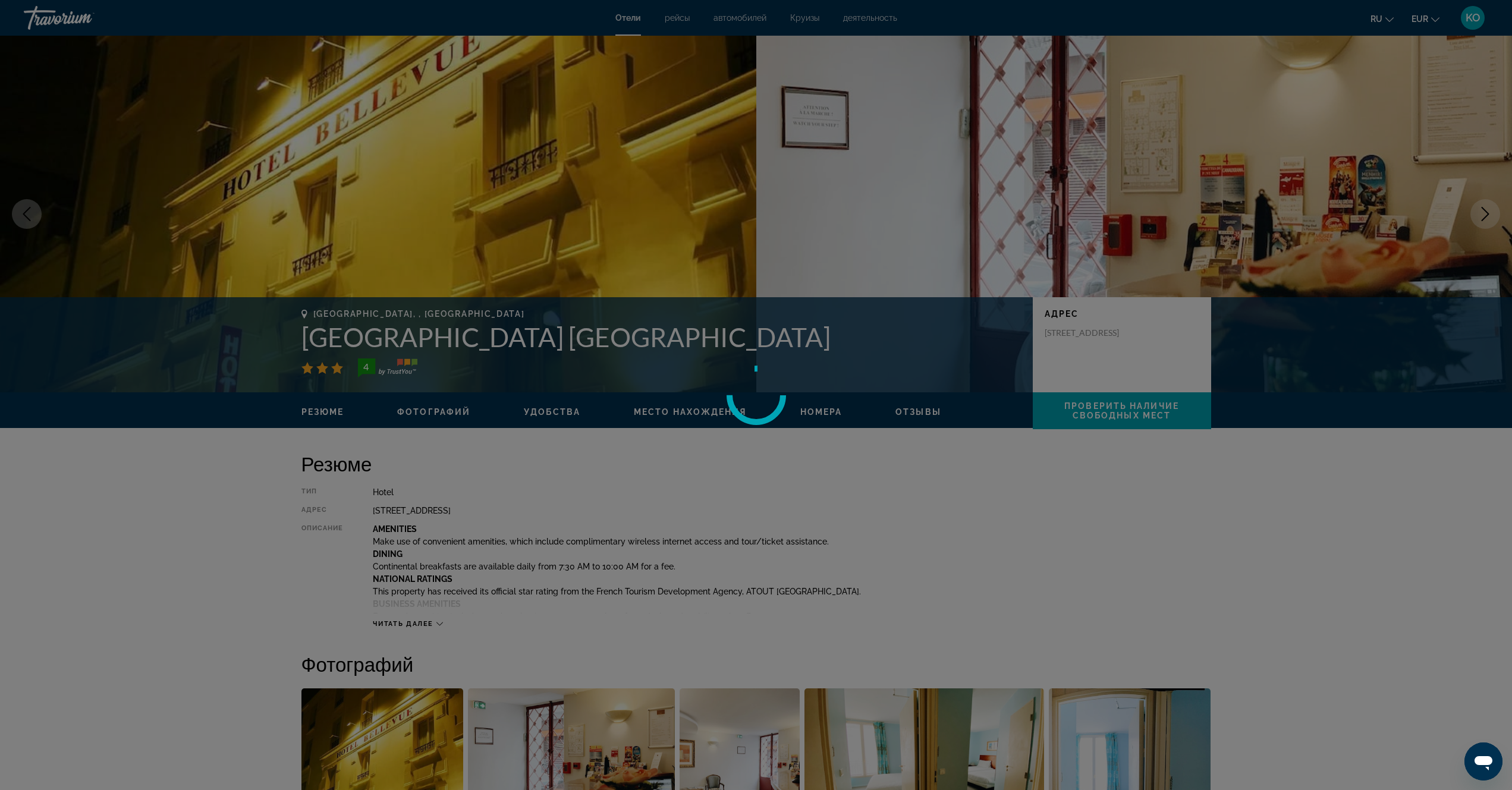
scroll to position [1367, 0]
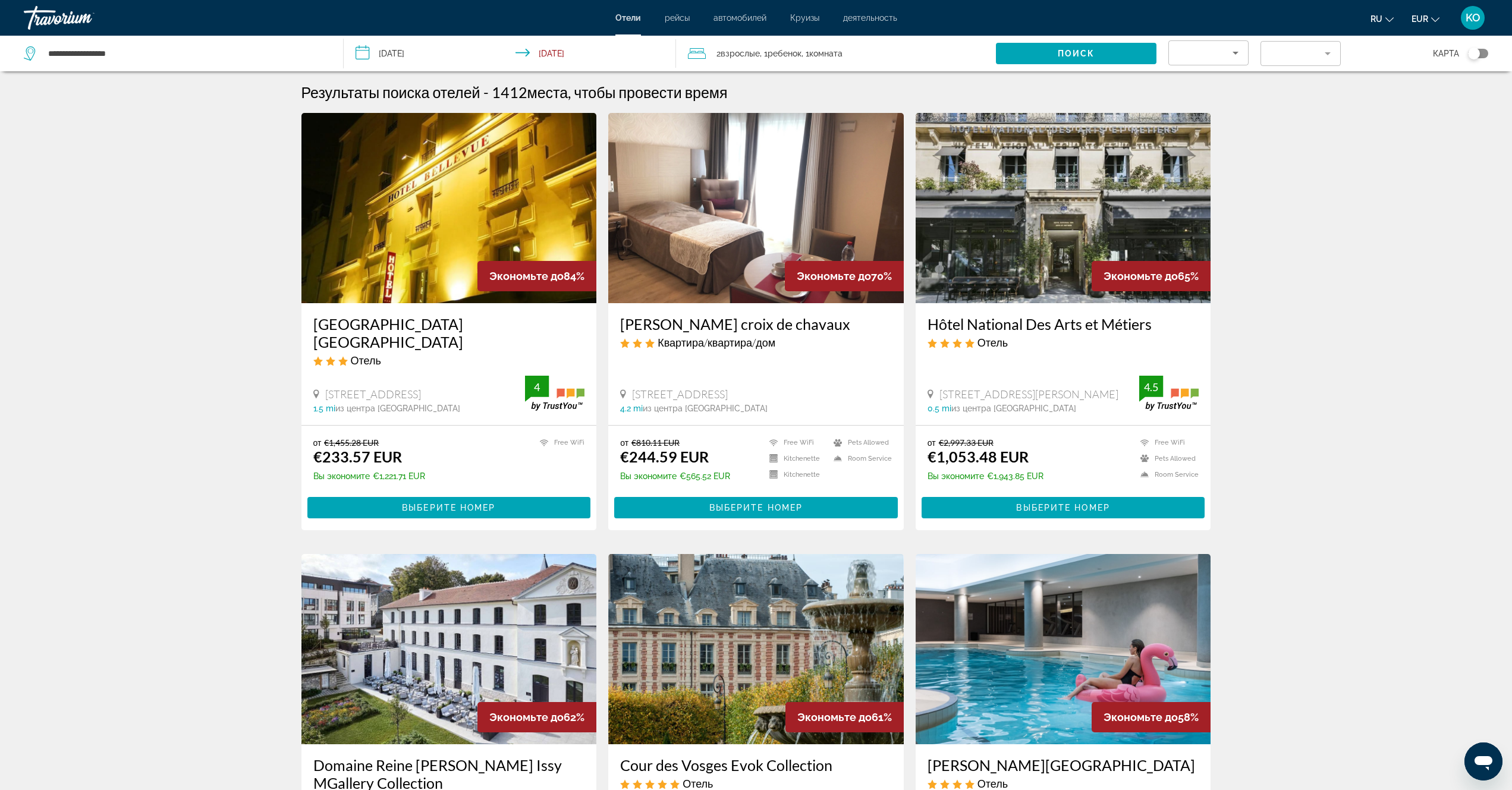
click at [366, 52] on input "**********" at bounding box center [511, 55] width 336 height 40
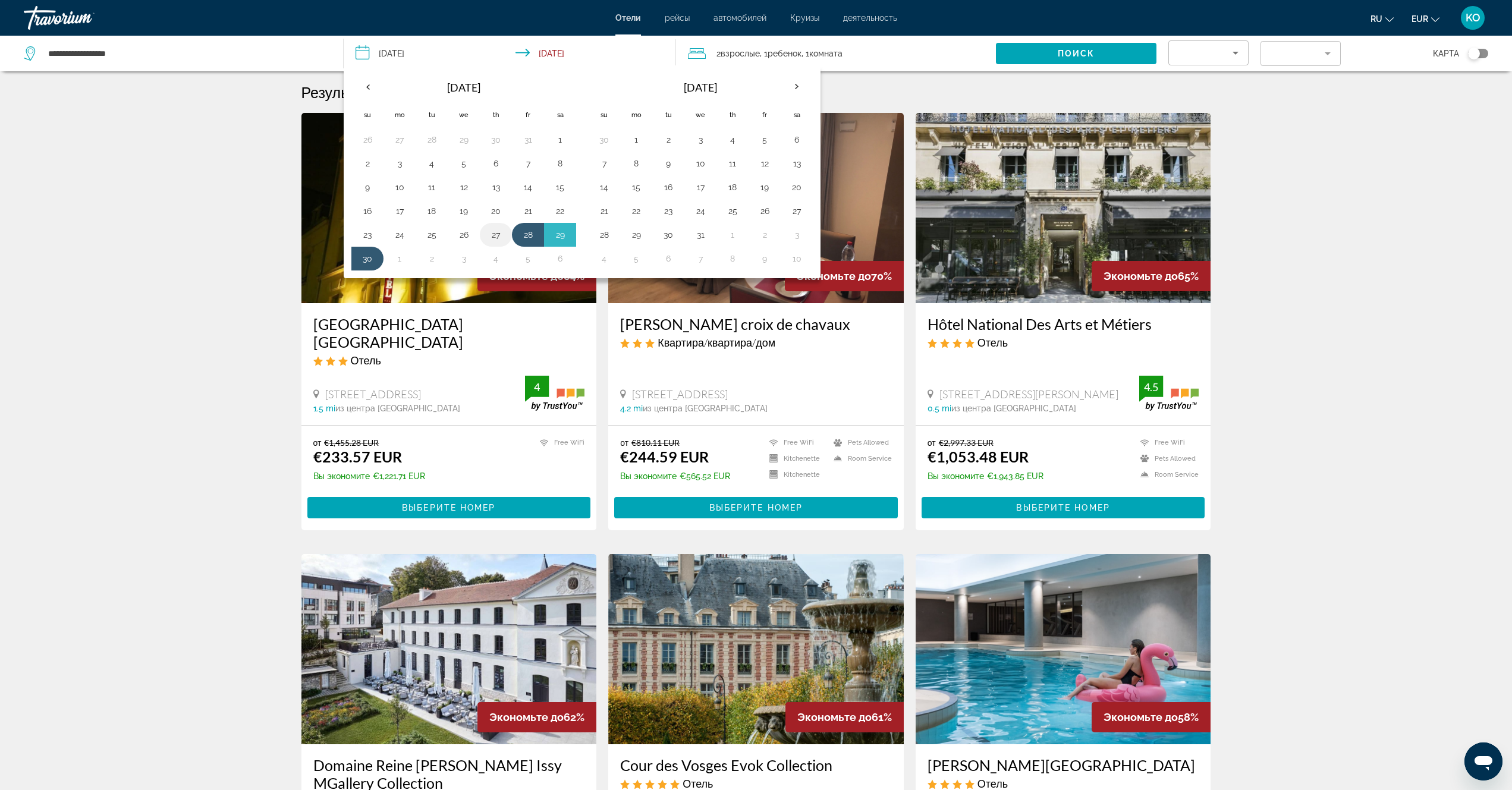
click at [498, 237] on button "27" at bounding box center [496, 235] width 19 height 16
click at [366, 262] on button "30" at bounding box center [368, 258] width 19 height 16
type input "**********"
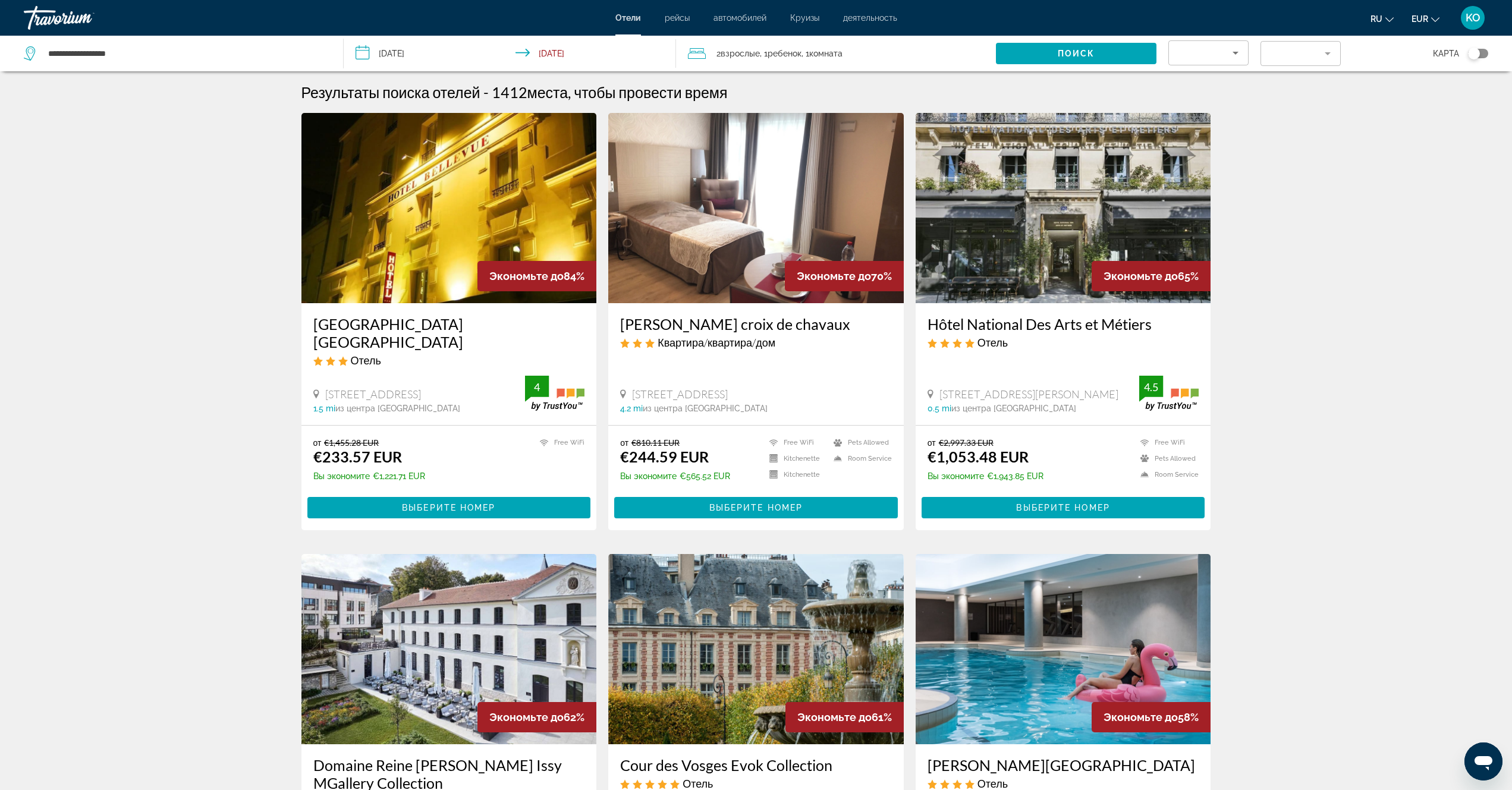
click at [774, 54] on span "Ребенок" at bounding box center [785, 54] width 34 height 9
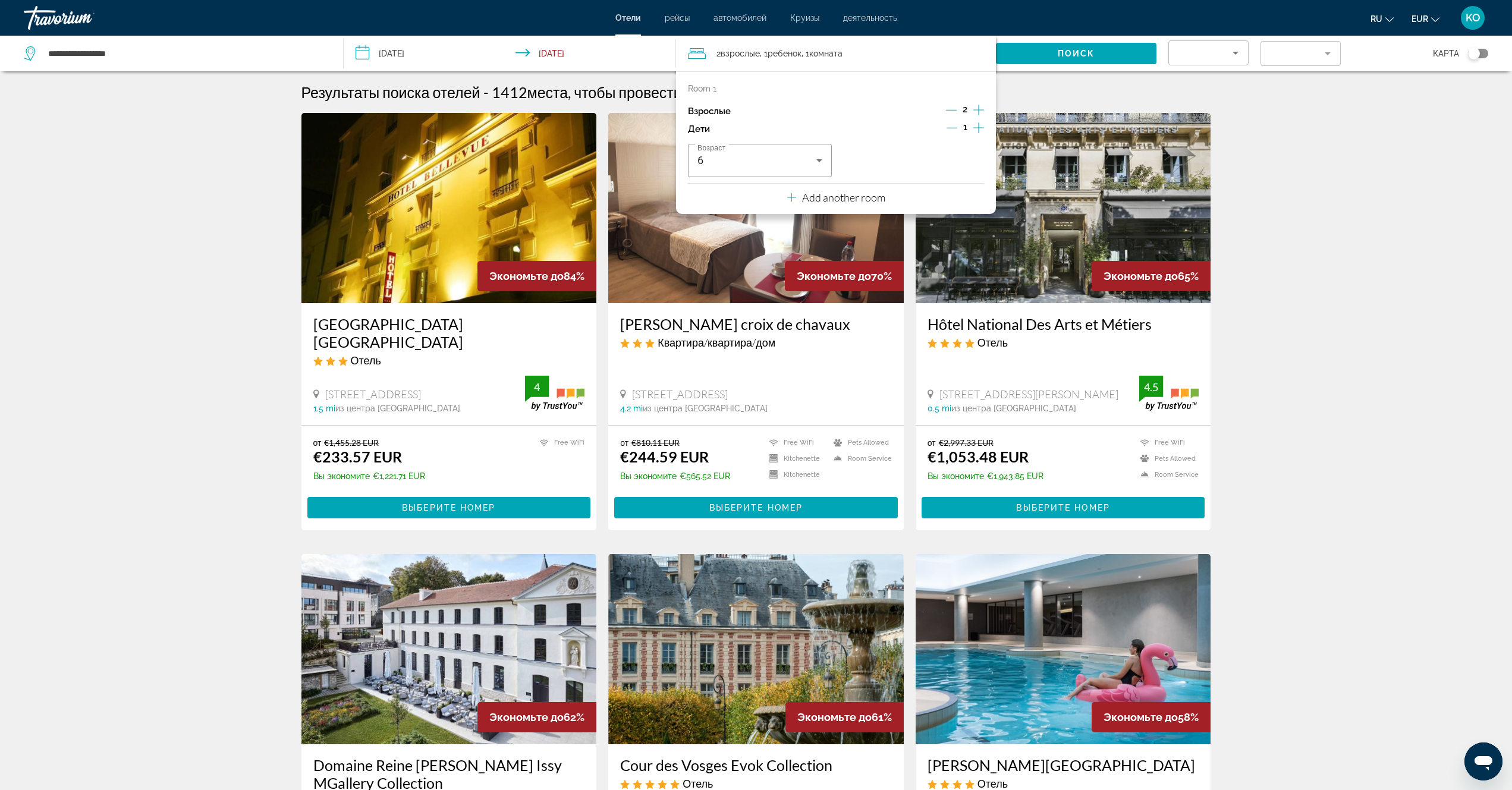
click at [950, 126] on icon "Decrement children" at bounding box center [952, 128] width 11 height 11
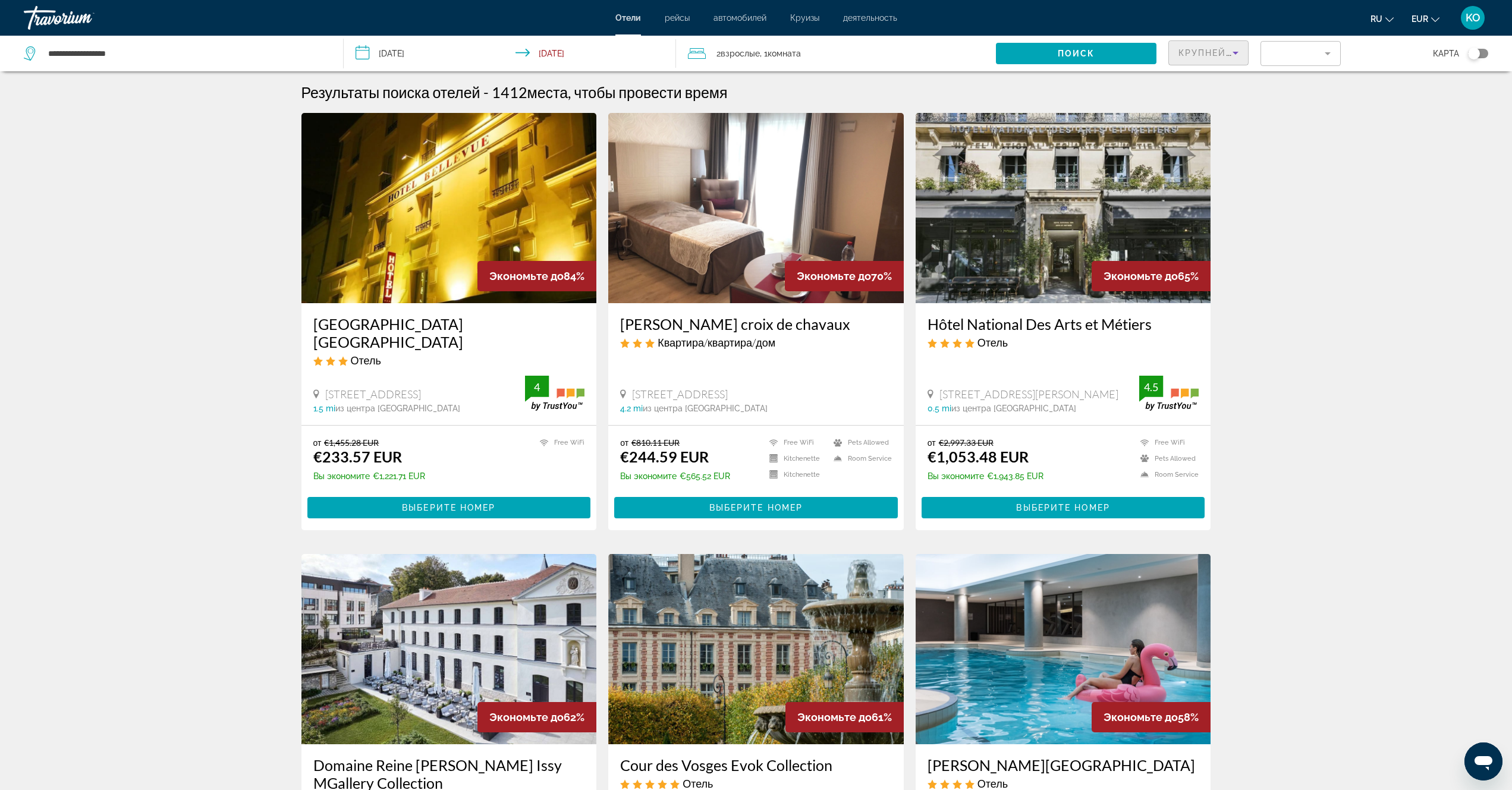
click at [1234, 53] on icon "Sort by" at bounding box center [1236, 54] width 6 height 3
click at [1330, 54] on div at bounding box center [756, 395] width 1512 height 790
click at [1330, 54] on mat-form-field "Filter" at bounding box center [1301, 54] width 80 height 25
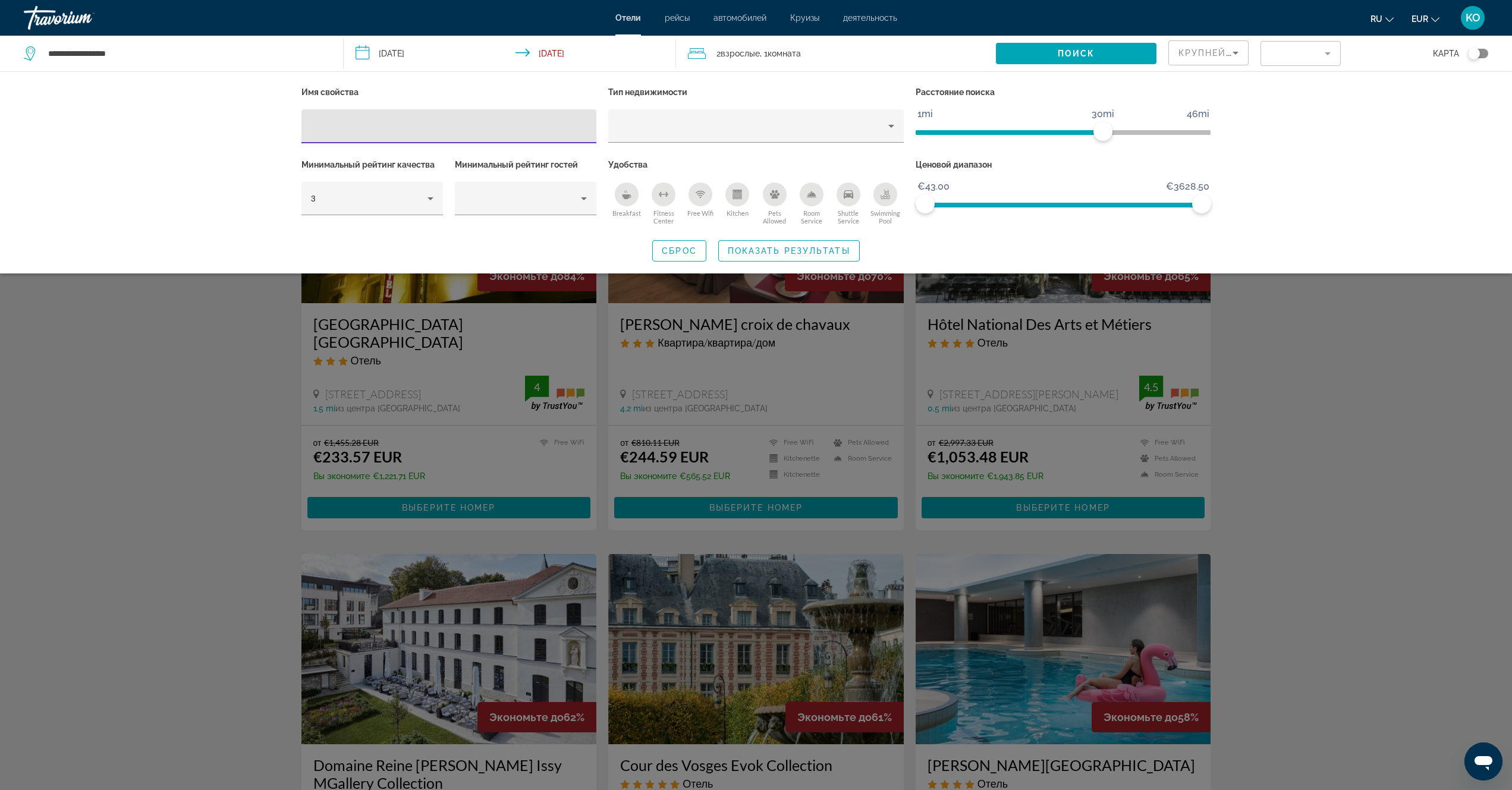
click at [627, 199] on div "Breakfast" at bounding box center [626, 194] width 24 height 24
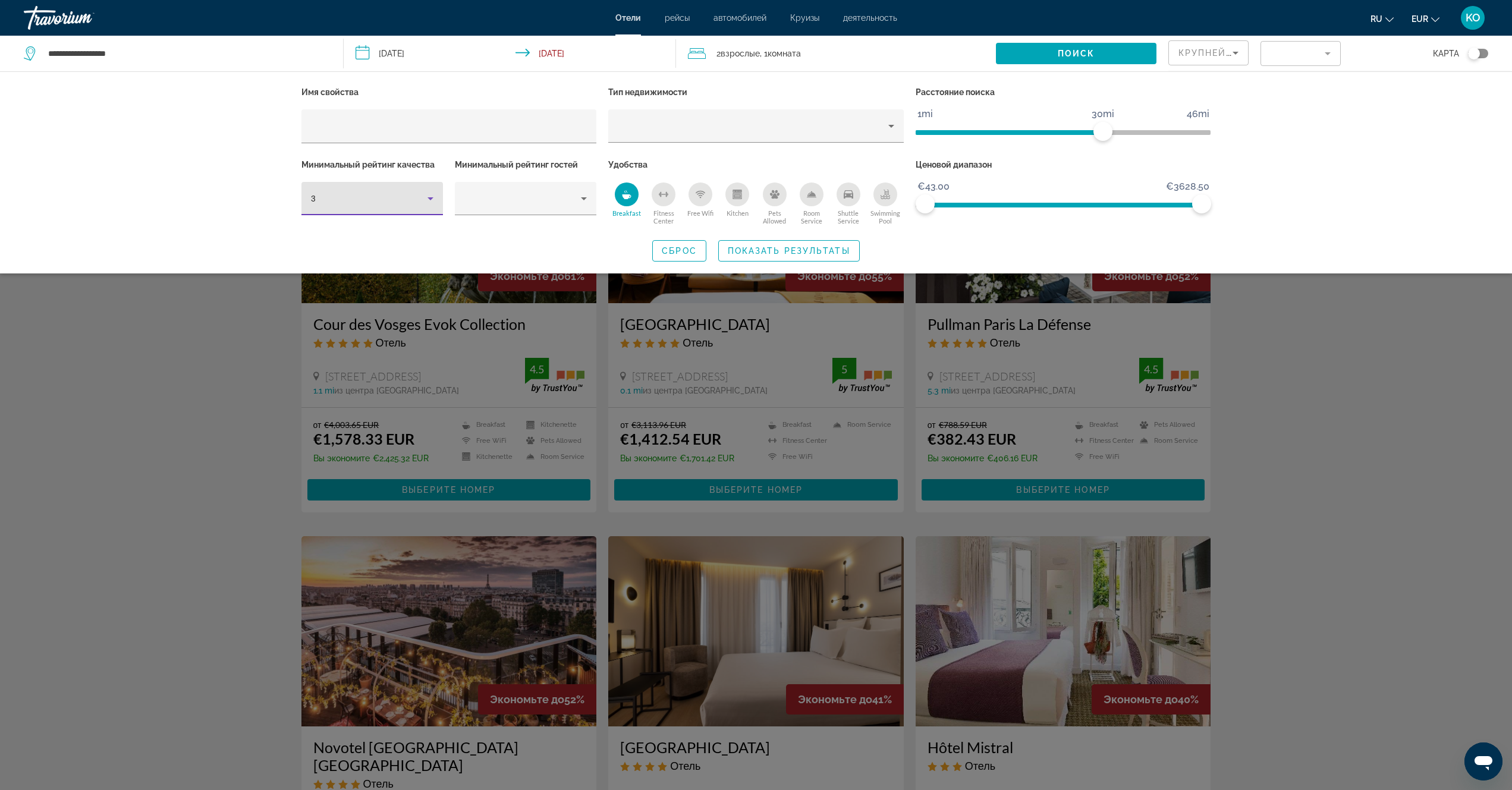
click at [429, 199] on icon "Hotel Filters" at bounding box center [430, 198] width 14 height 14
click at [429, 199] on div at bounding box center [756, 395] width 1512 height 790
click at [582, 199] on icon "Hotel Filters" at bounding box center [584, 198] width 14 height 14
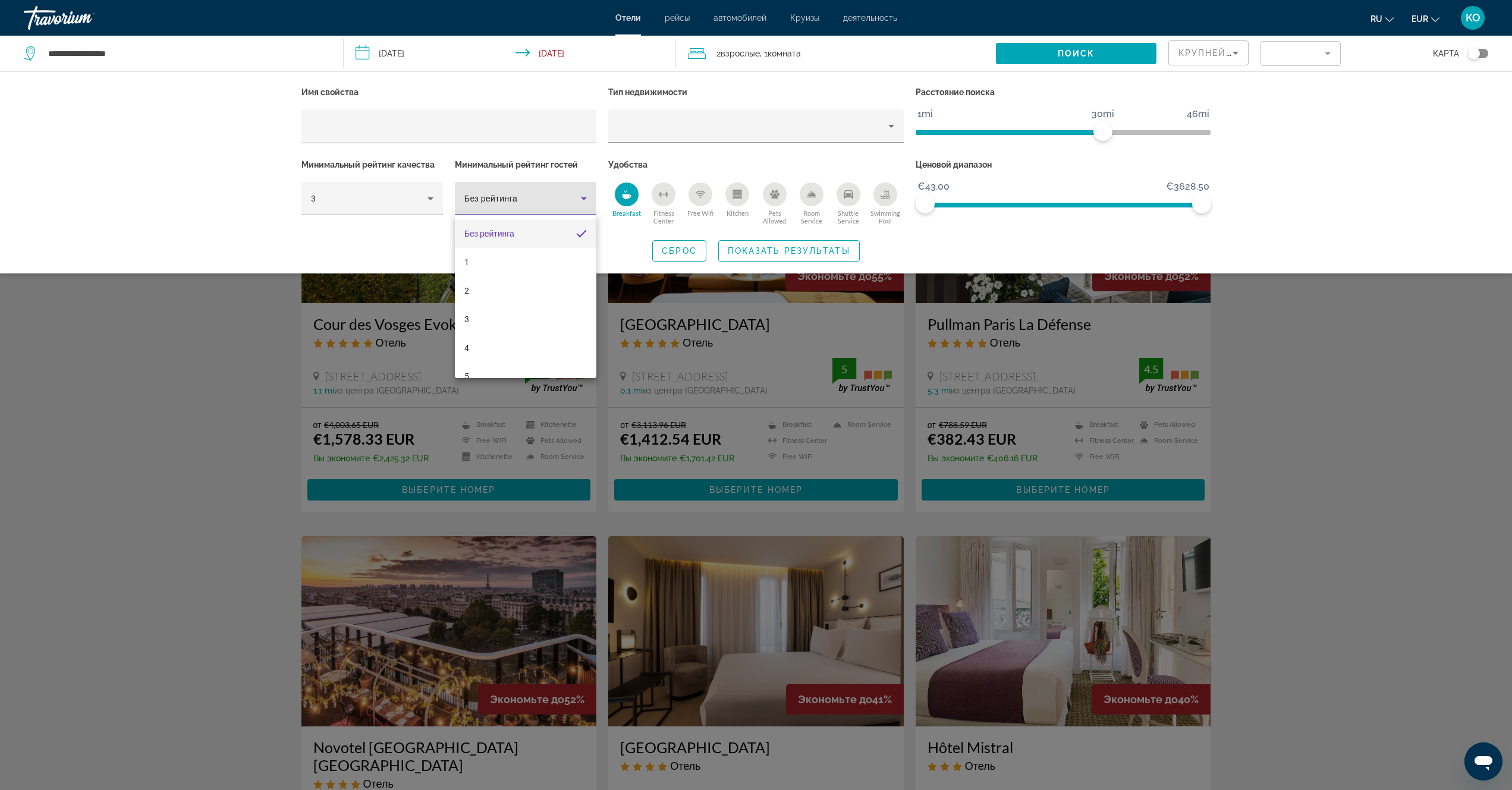
click at [582, 199] on div at bounding box center [756, 395] width 1512 height 790
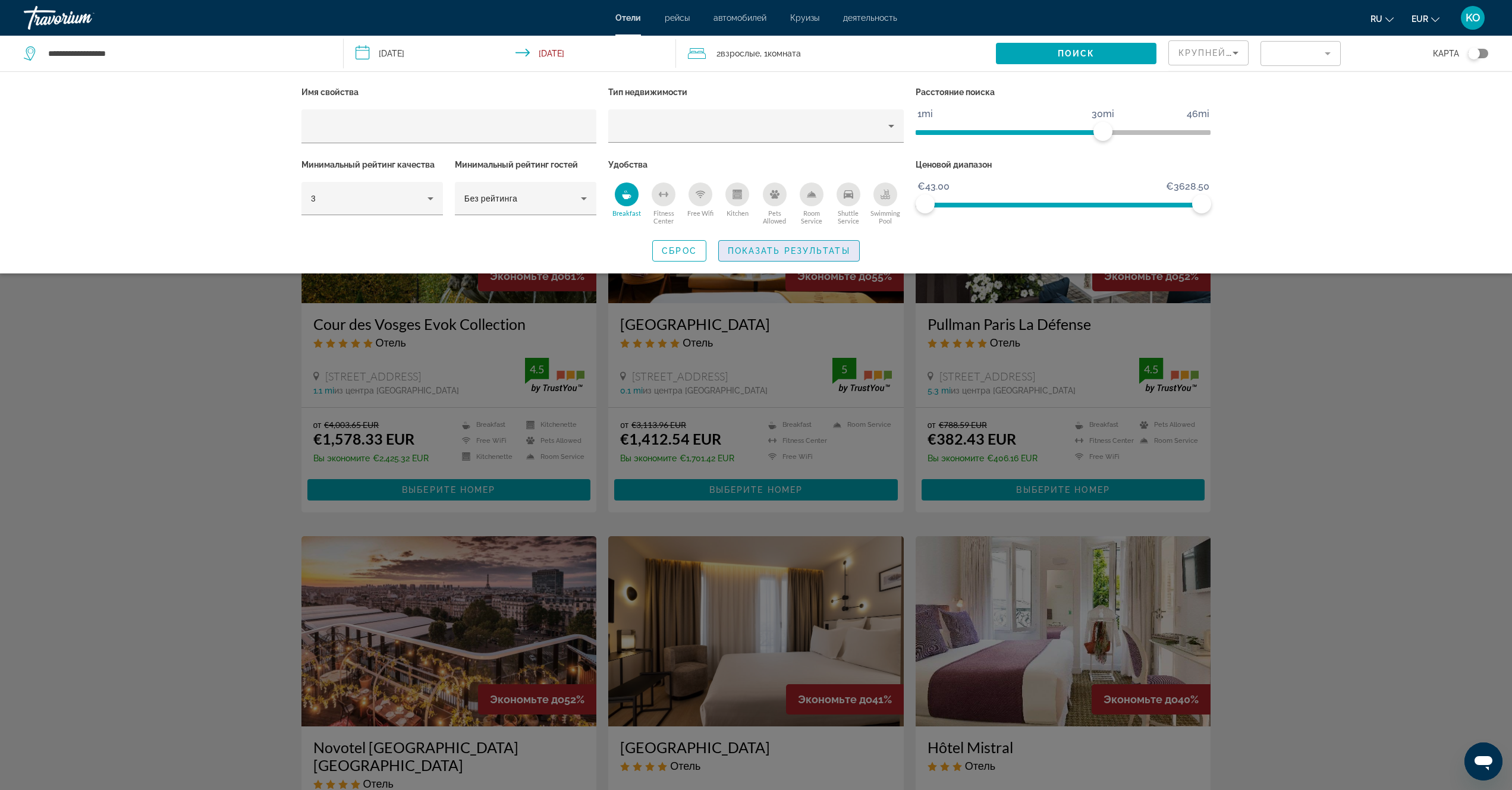
click at [792, 251] on span "Показать результаты" at bounding box center [789, 251] width 123 height 9
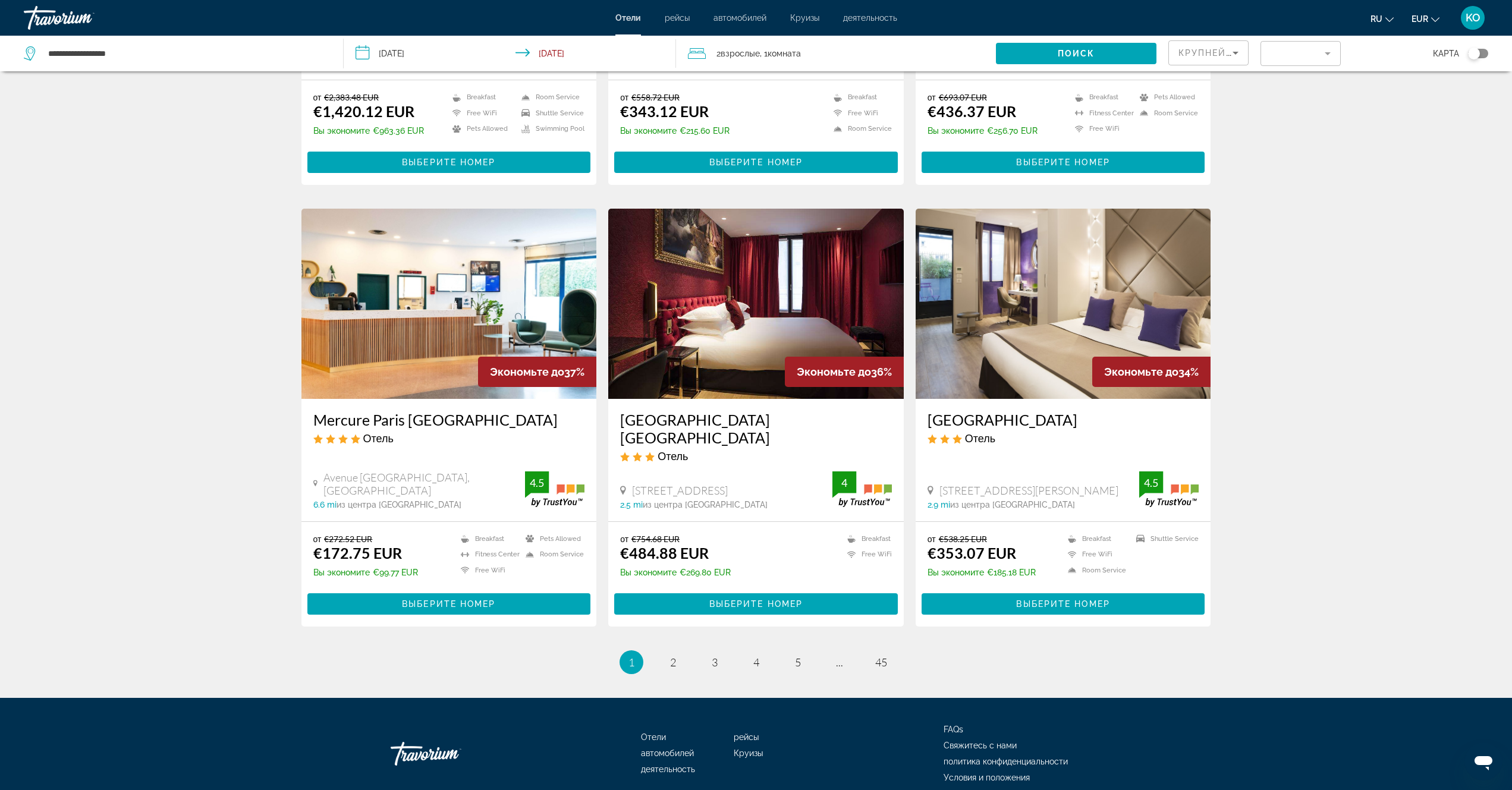
scroll to position [1230, 0]
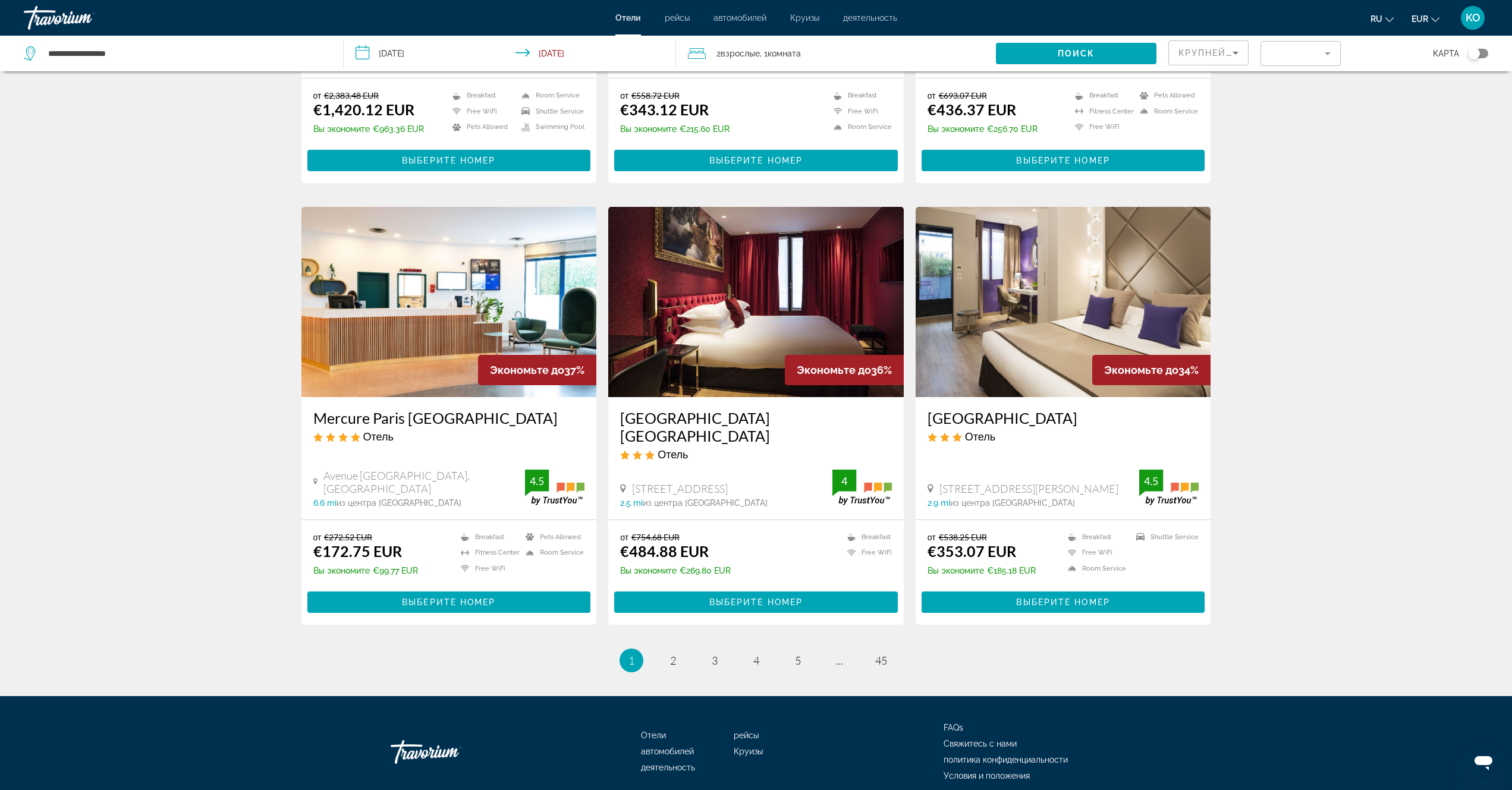
click at [394, 301] on img "Main content" at bounding box center [449, 301] width 295 height 190
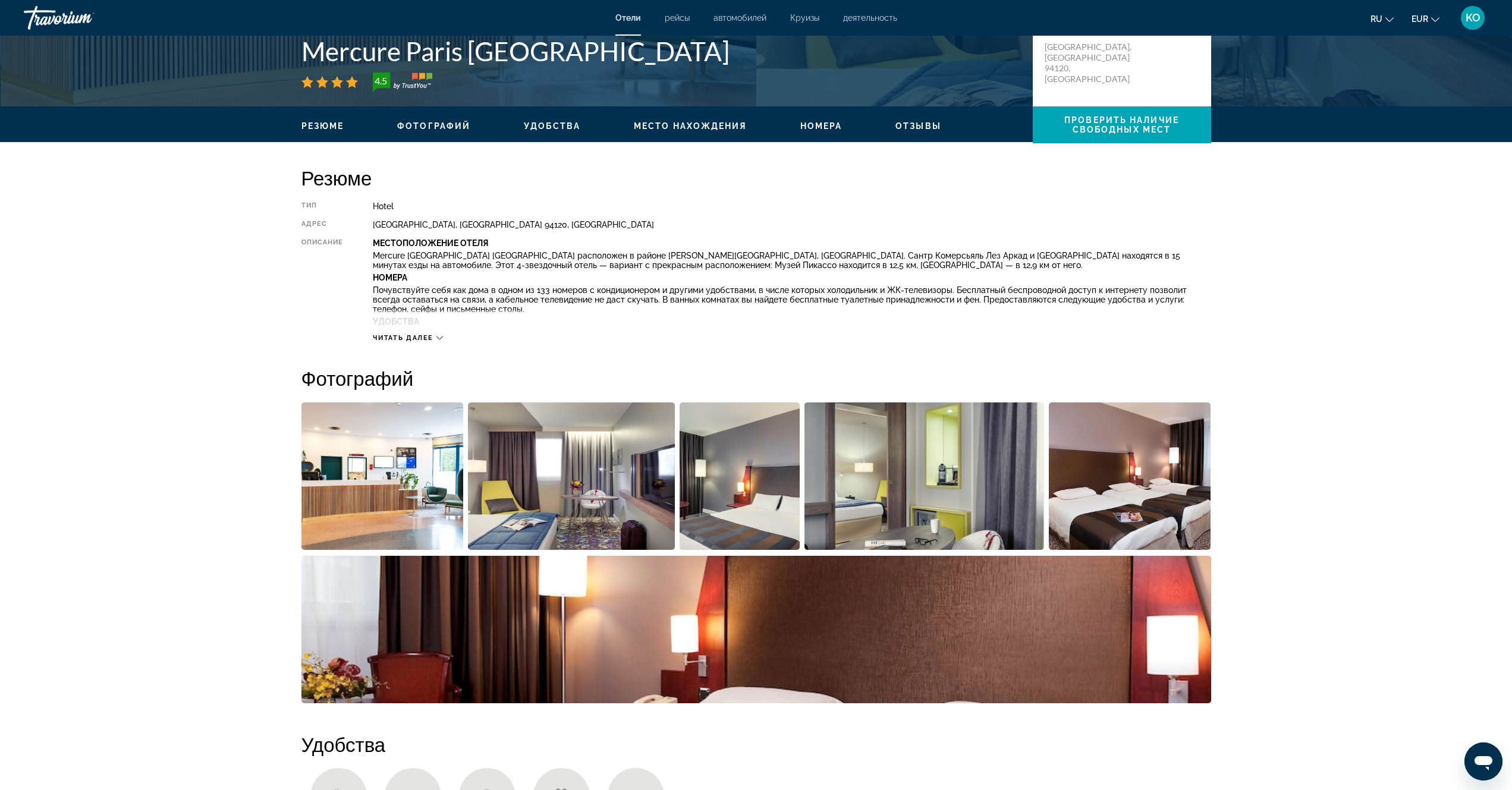
scroll to position [298, 0]
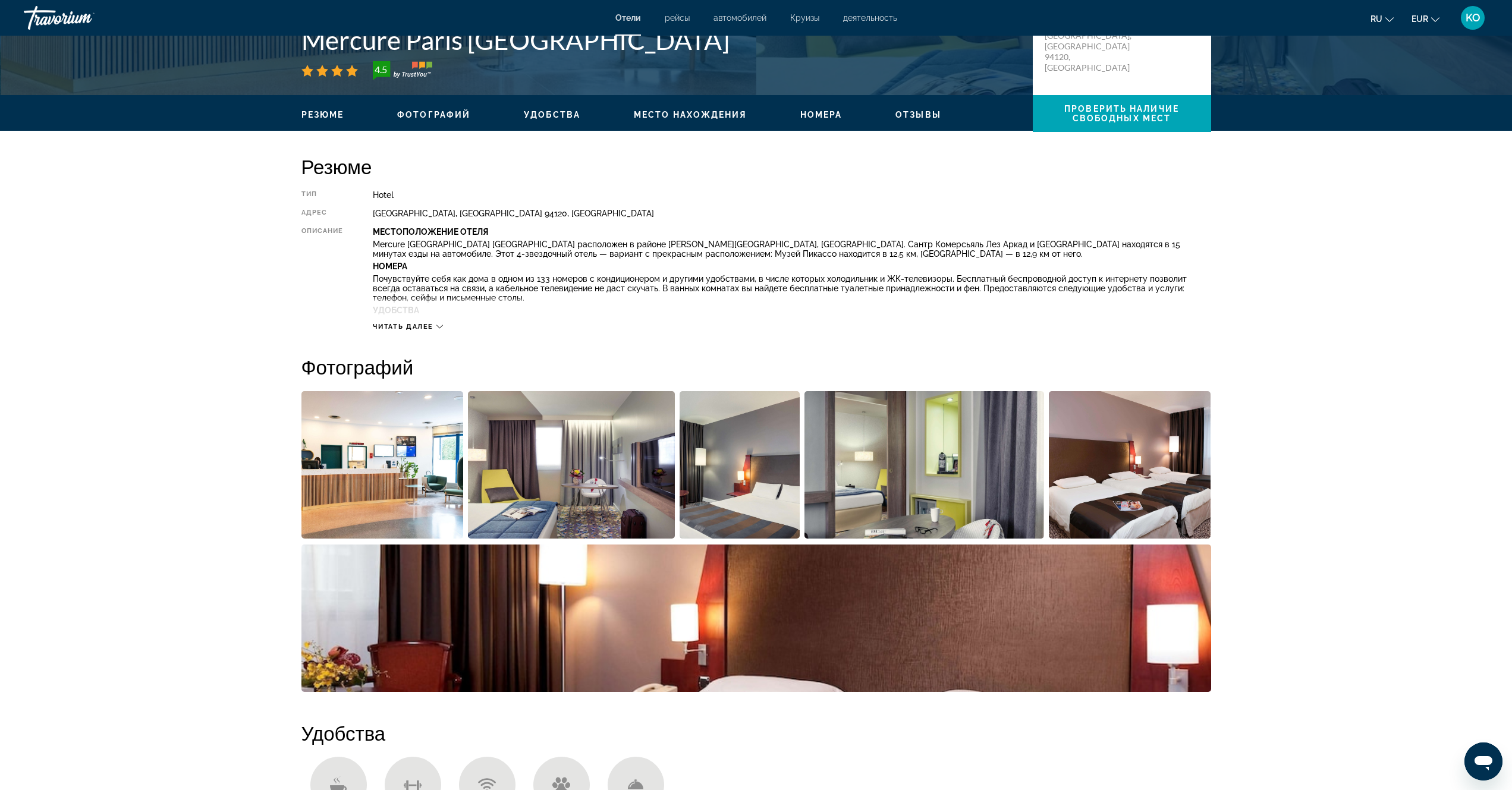
click at [371, 482] on img "Open full-screen image slider" at bounding box center [382, 465] width 162 height 148
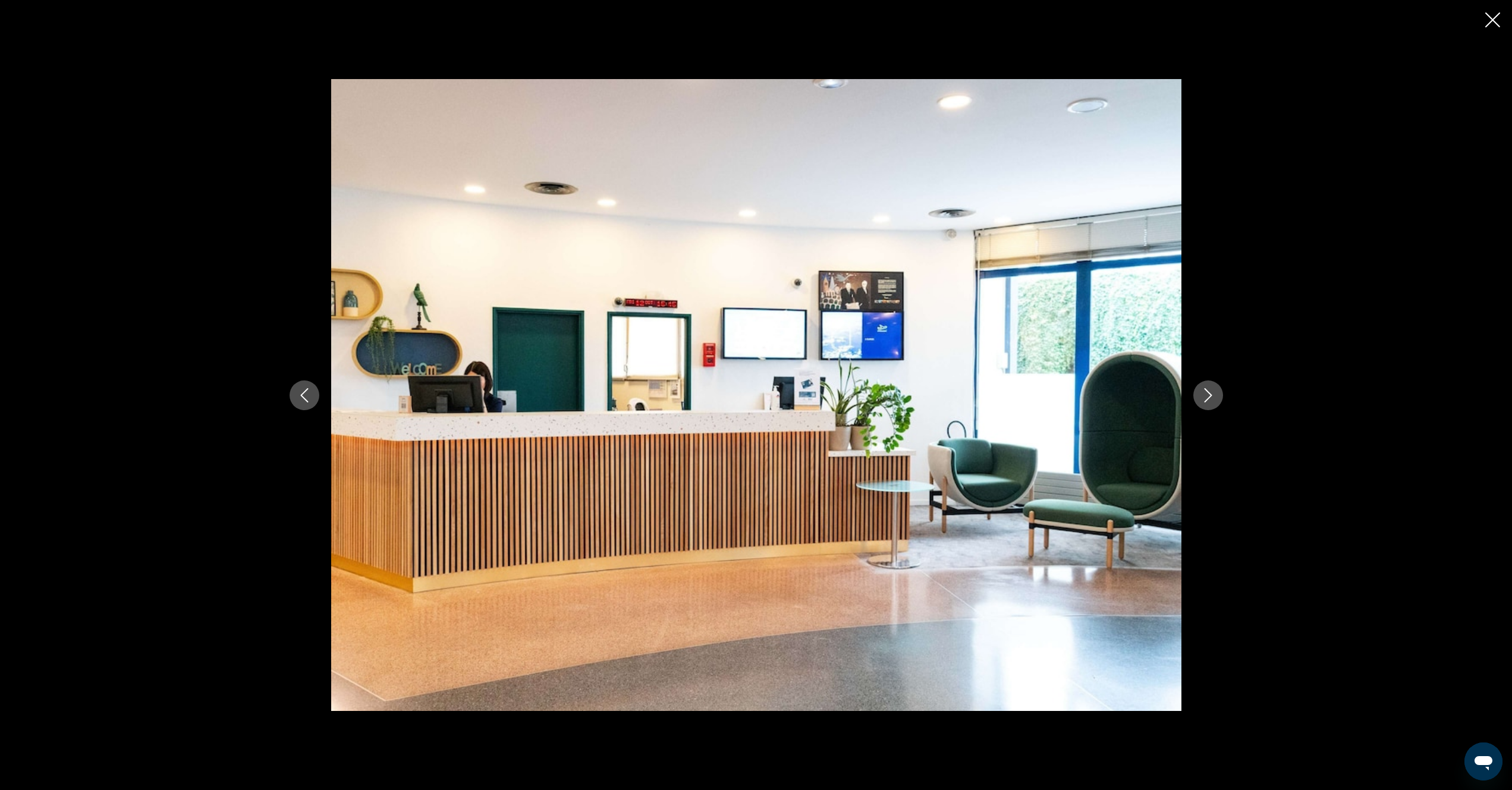
click at [1211, 397] on icon "Next image" at bounding box center [1208, 395] width 14 height 14
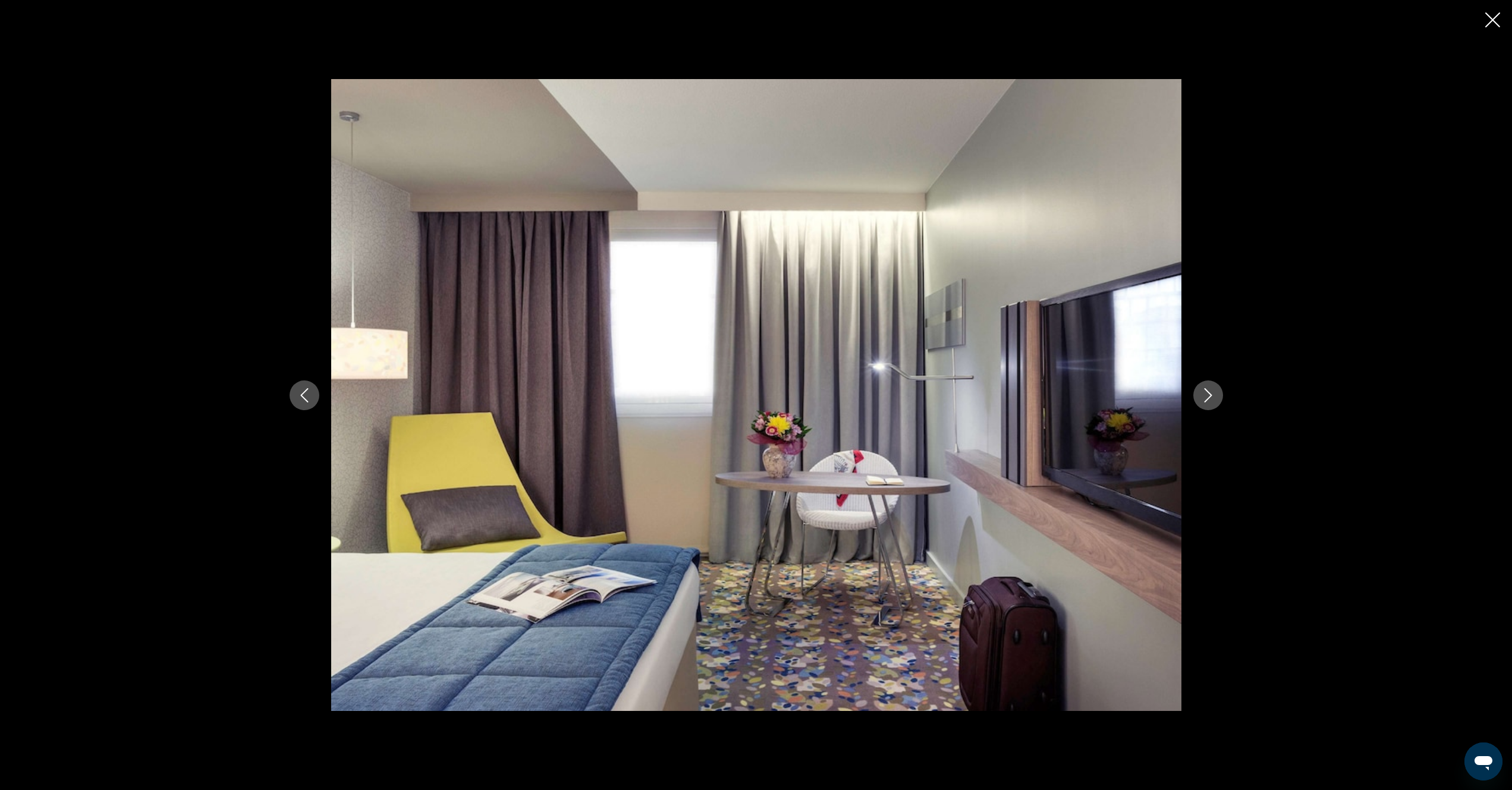
click at [1211, 397] on icon "Next image" at bounding box center [1208, 395] width 14 height 14
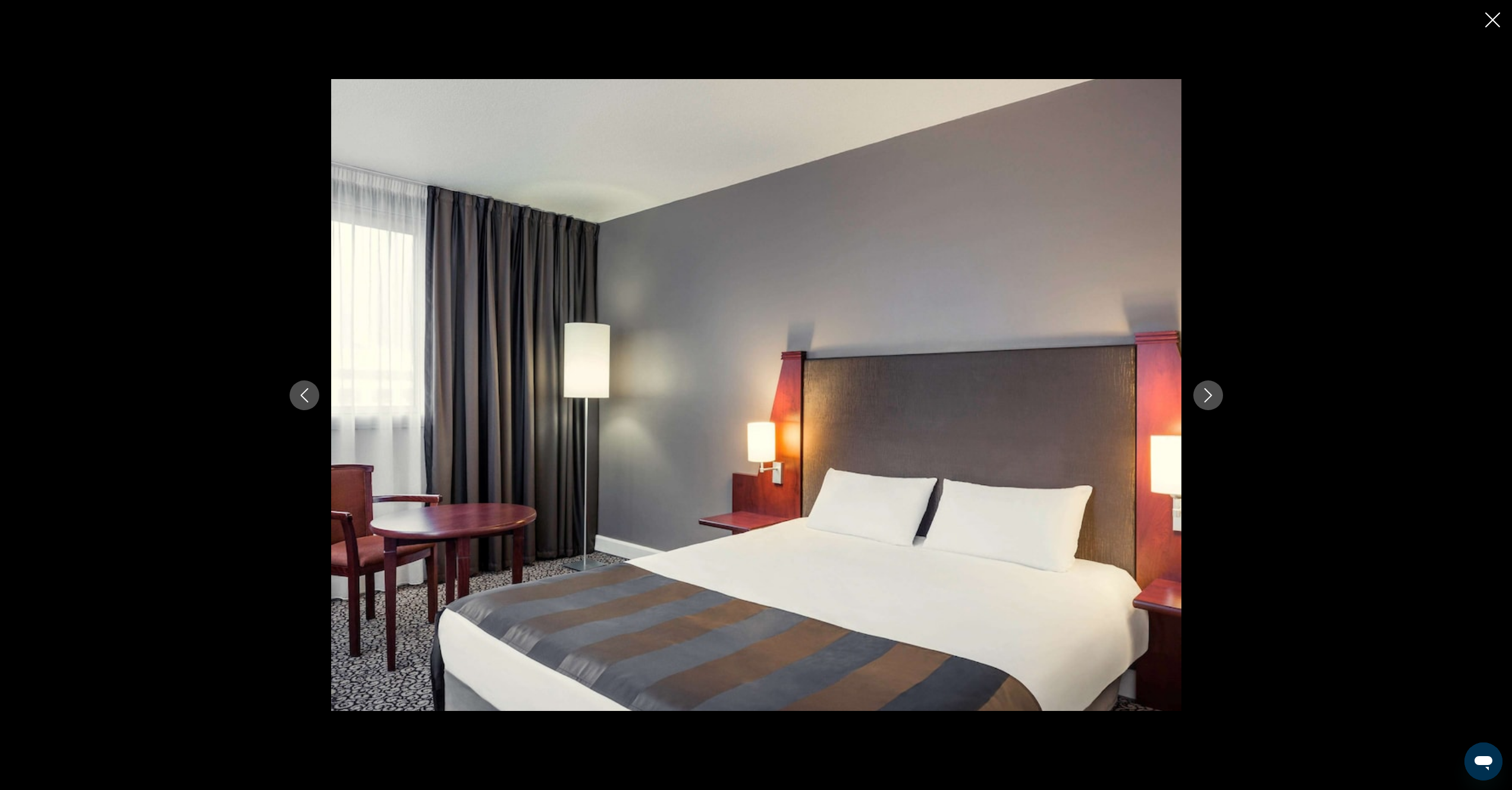
click at [1211, 398] on icon "Next image" at bounding box center [1208, 395] width 14 height 14
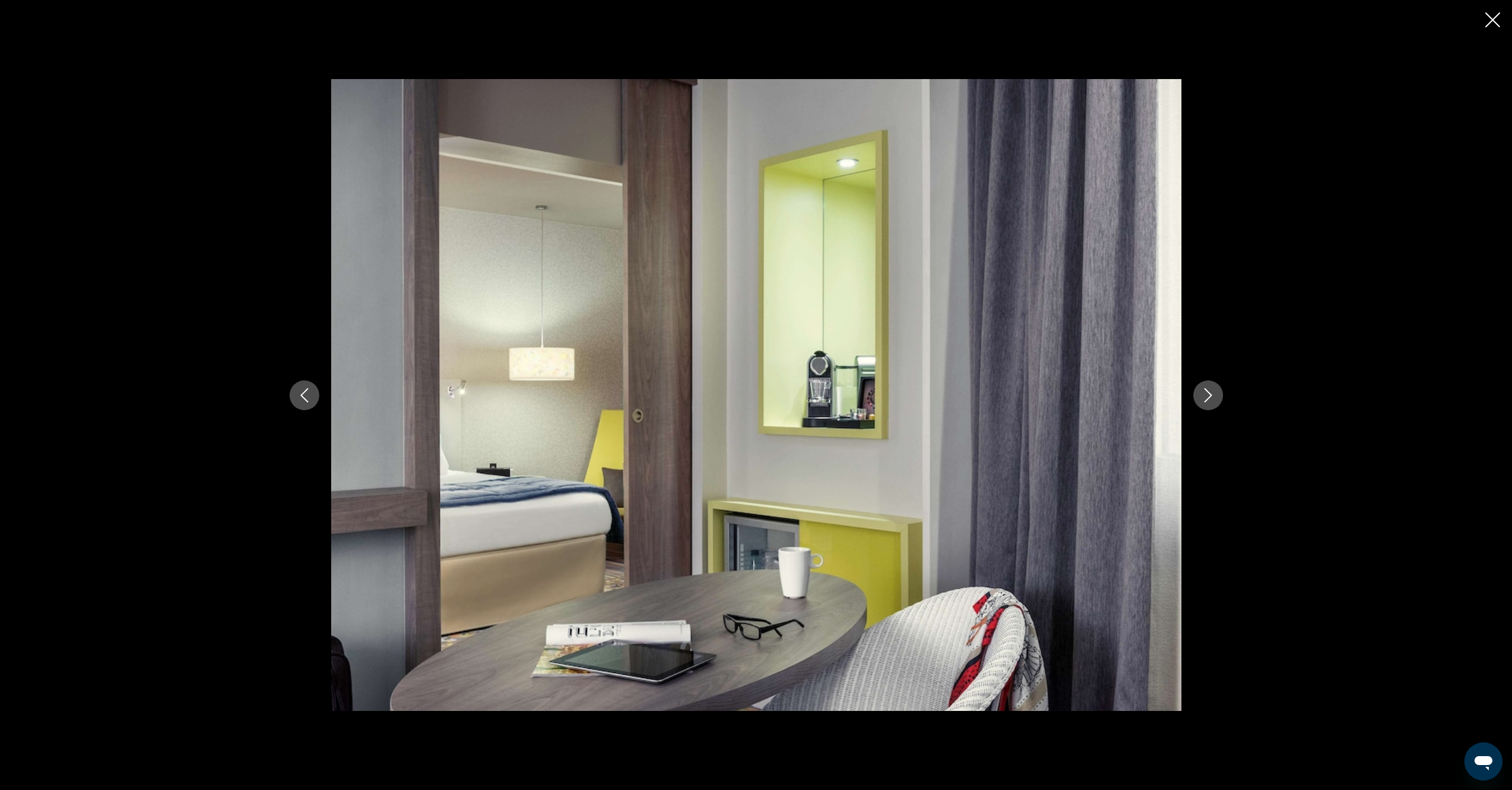
click at [1211, 399] on icon "Next image" at bounding box center [1208, 395] width 14 height 14
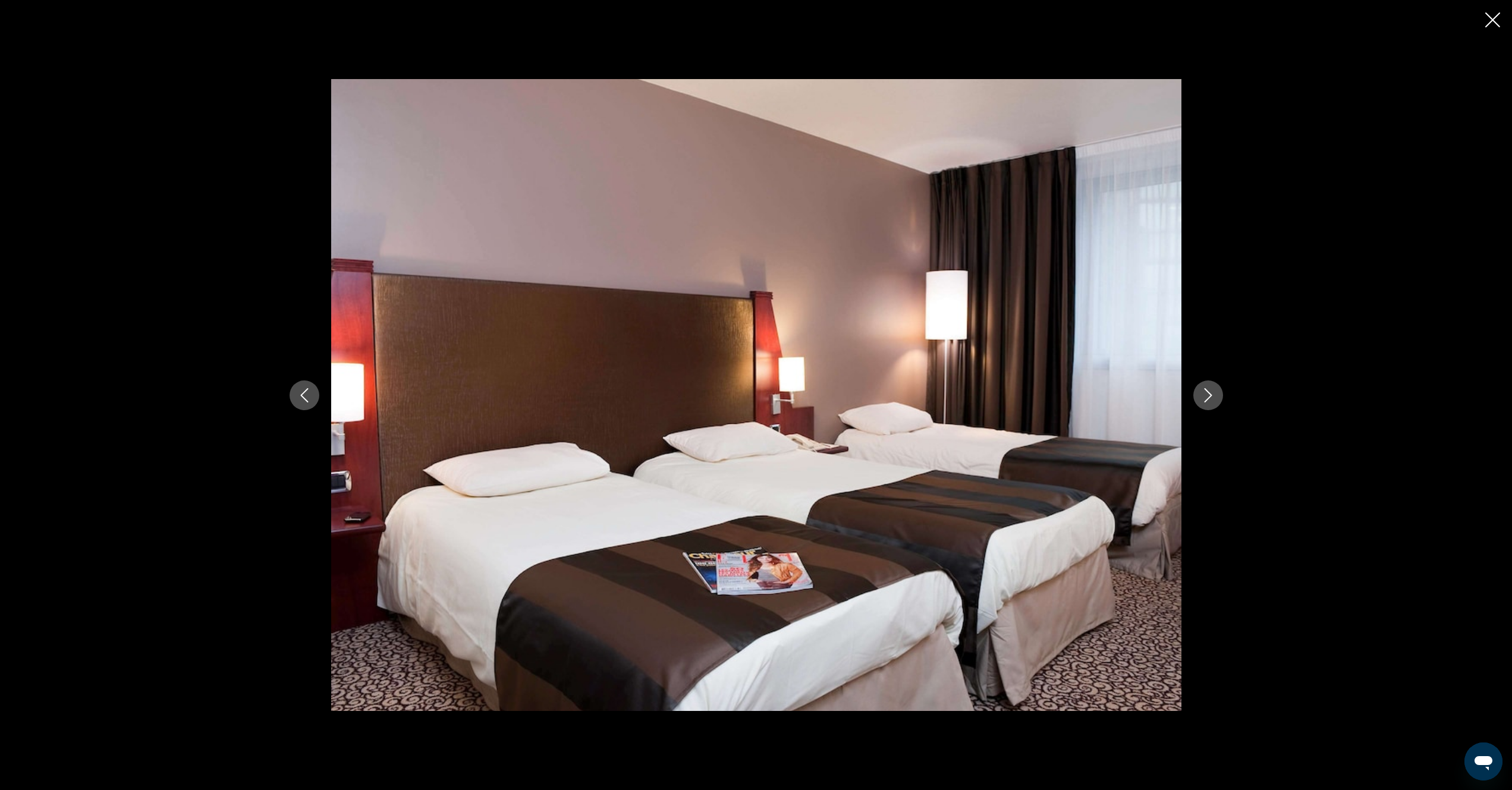
click at [1211, 399] on icon "Next image" at bounding box center [1208, 395] width 14 height 14
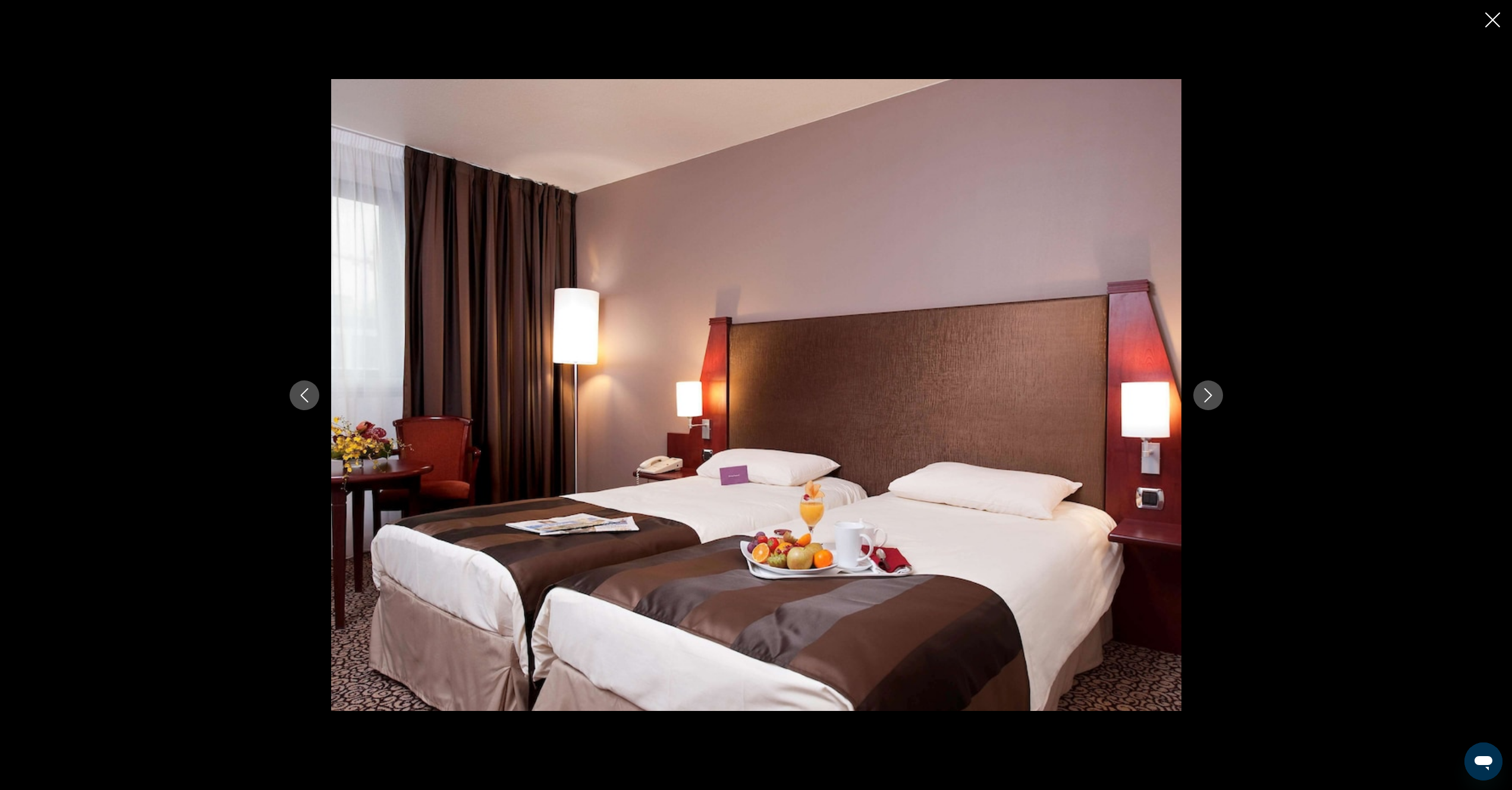
click at [1206, 397] on icon "Next image" at bounding box center [1208, 395] width 14 height 14
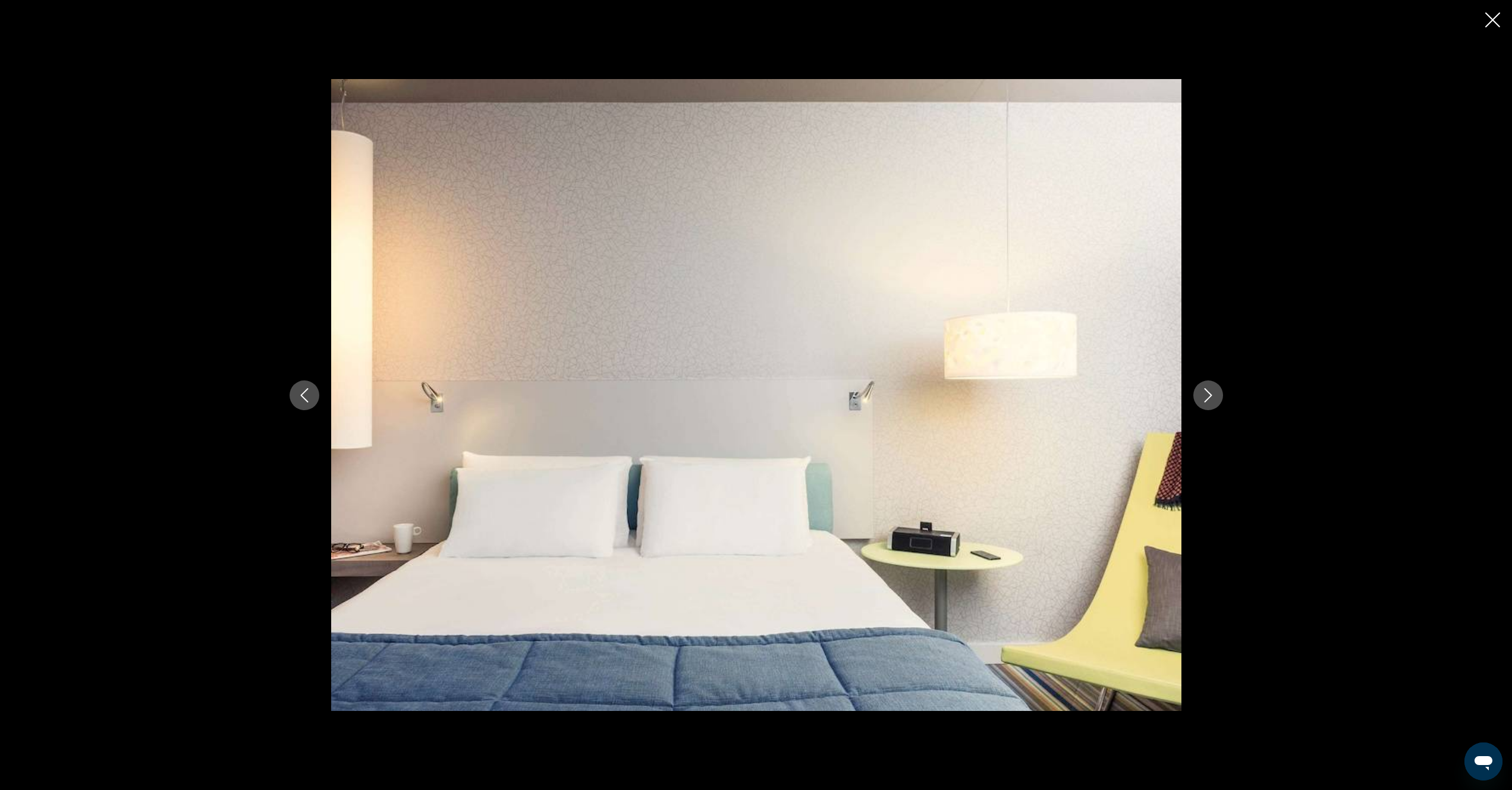
click at [1206, 400] on icon "Next image" at bounding box center [1208, 395] width 14 height 14
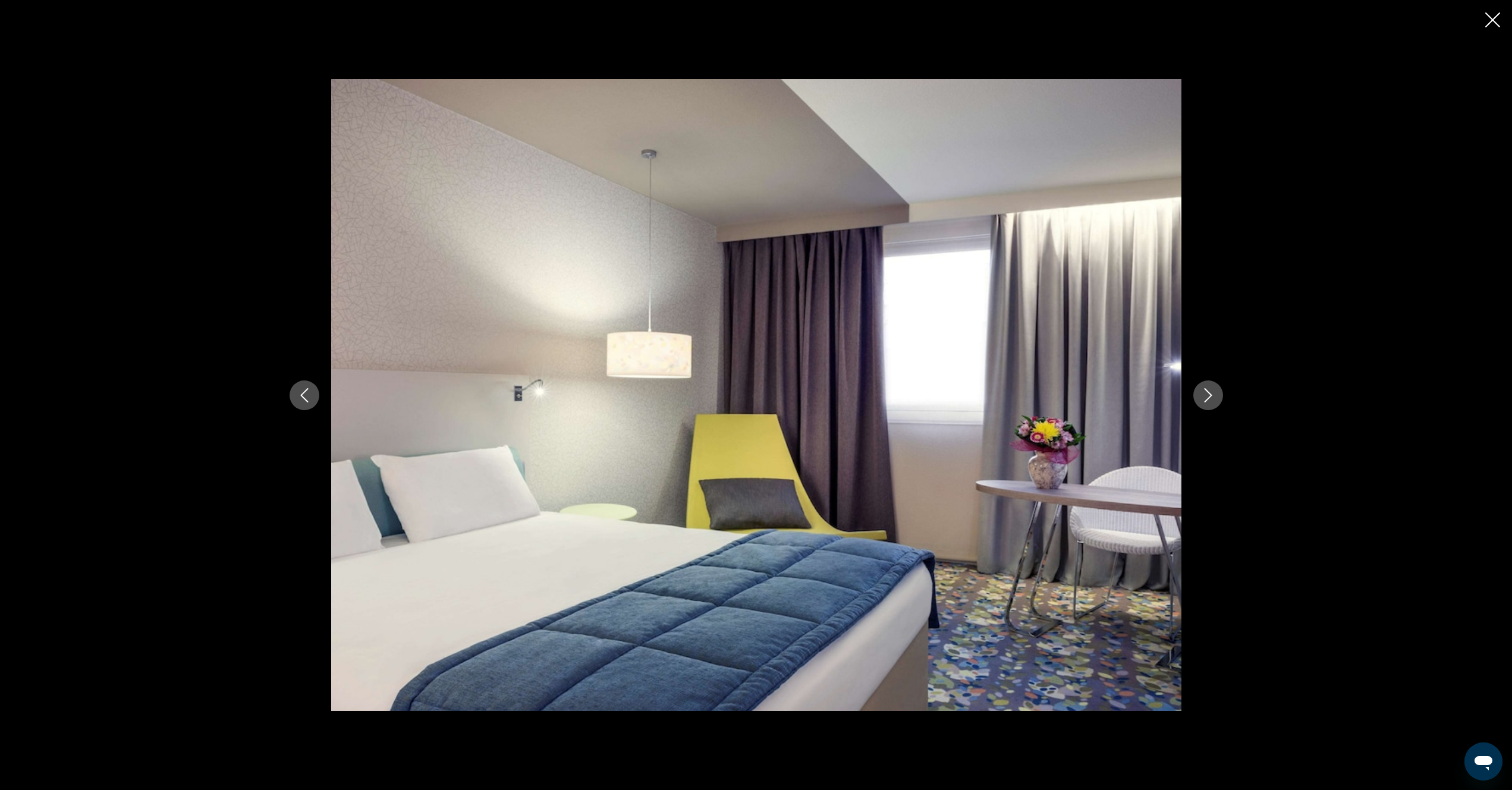
click at [1206, 400] on icon "Next image" at bounding box center [1208, 395] width 8 height 14
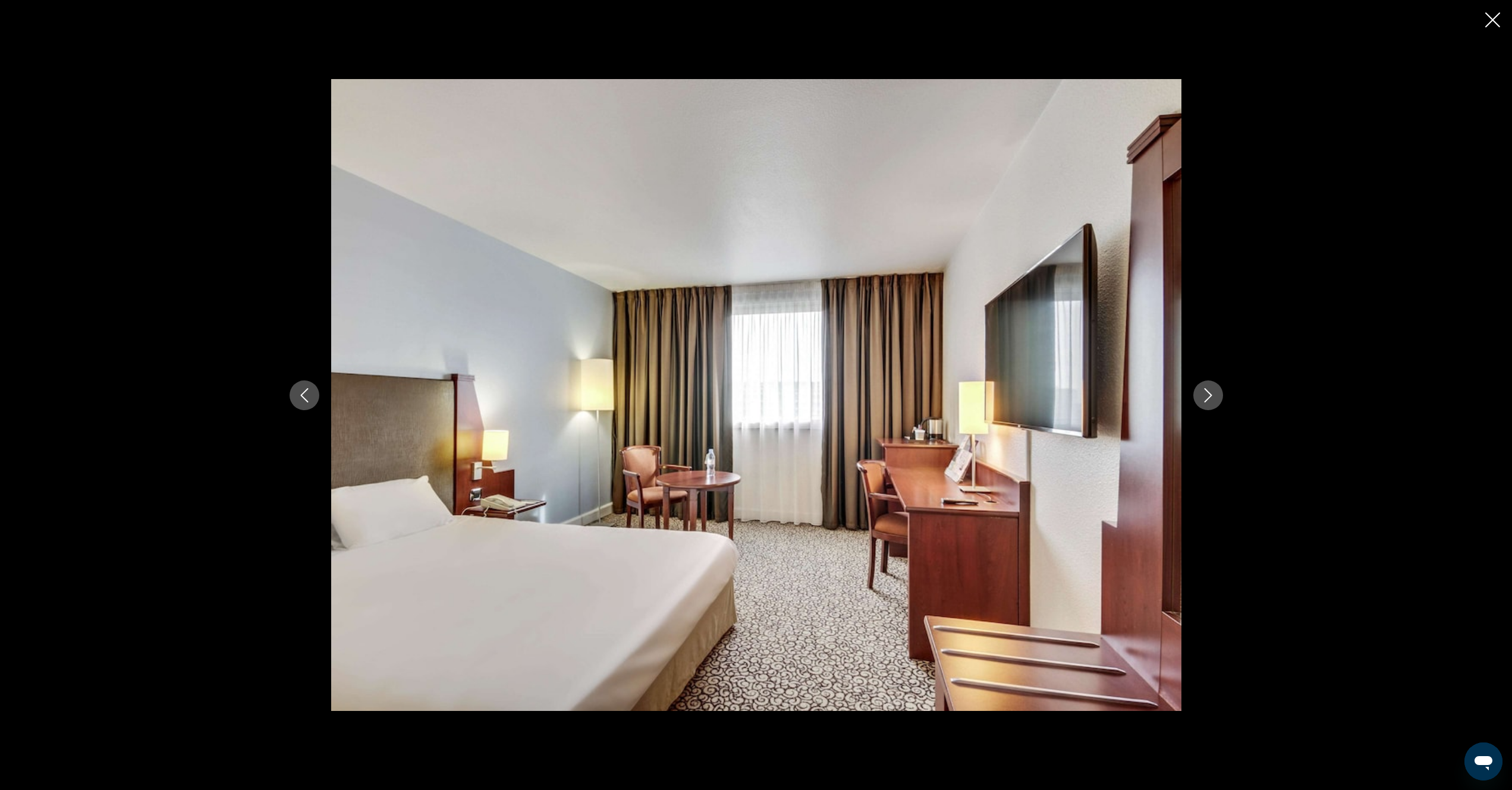
click at [1206, 402] on icon "Next image" at bounding box center [1208, 395] width 14 height 14
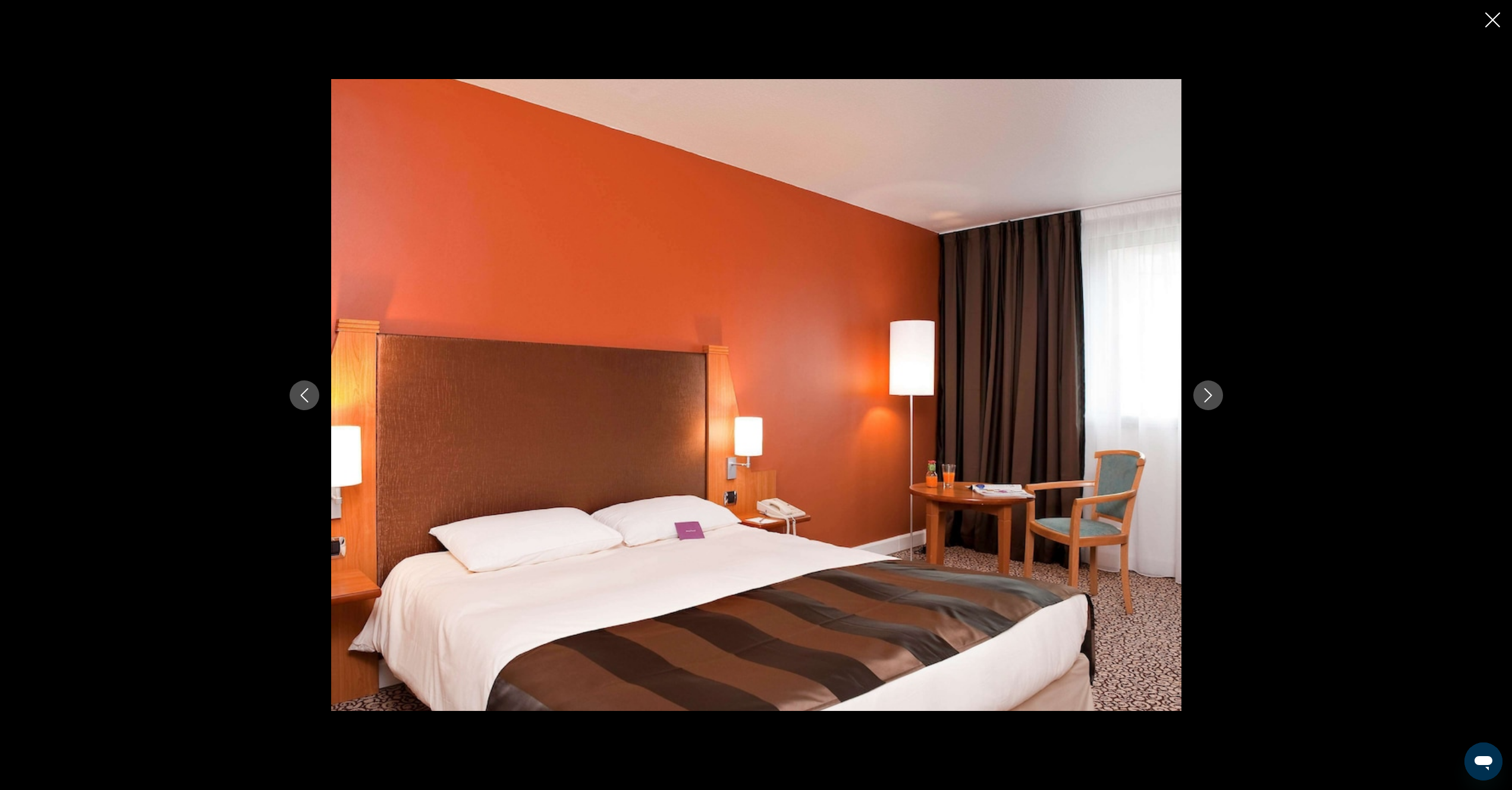
click at [1206, 402] on button "Next image" at bounding box center [1208, 395] width 30 height 30
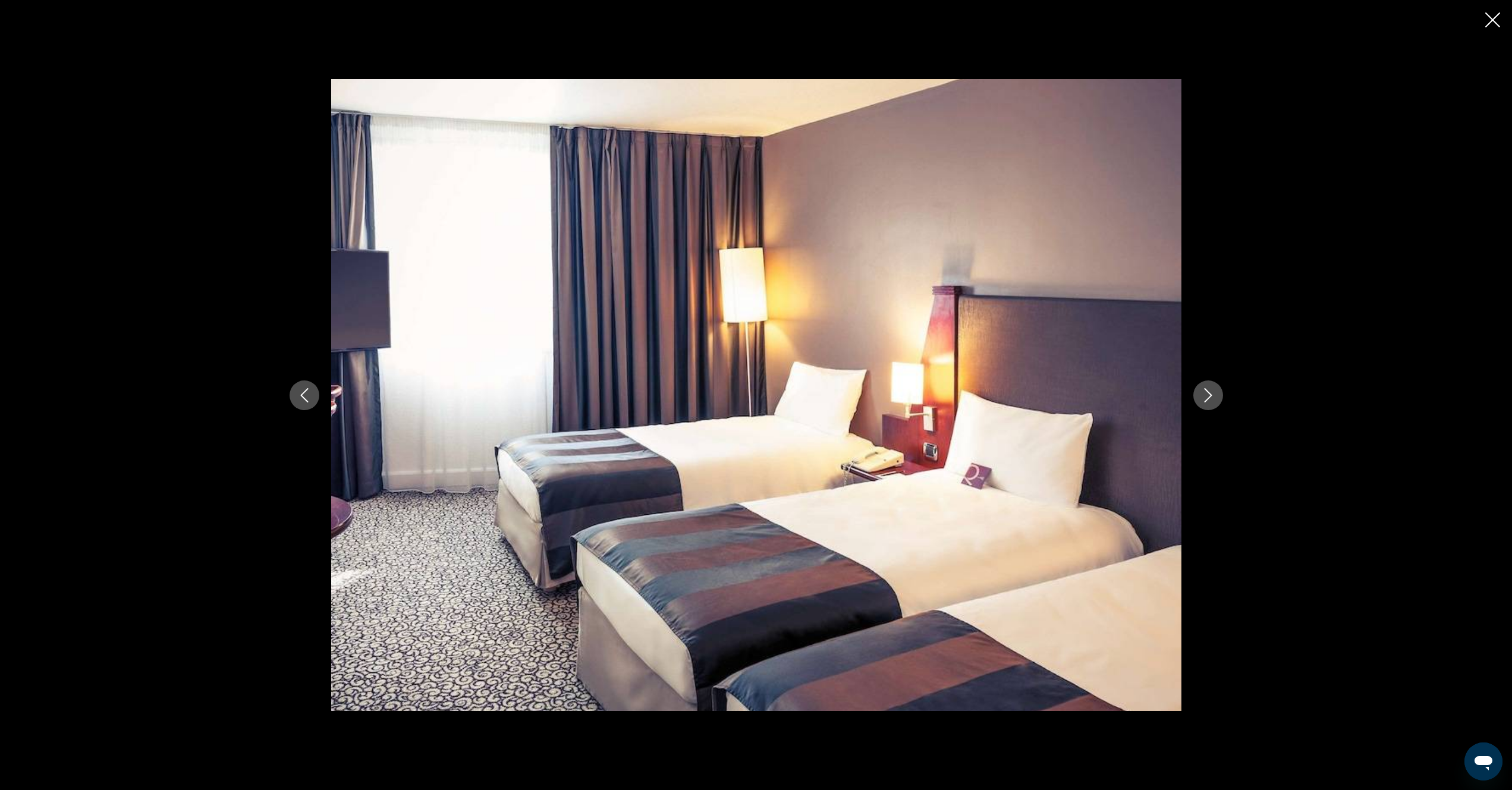
click at [1211, 400] on icon "Next image" at bounding box center [1208, 395] width 14 height 14
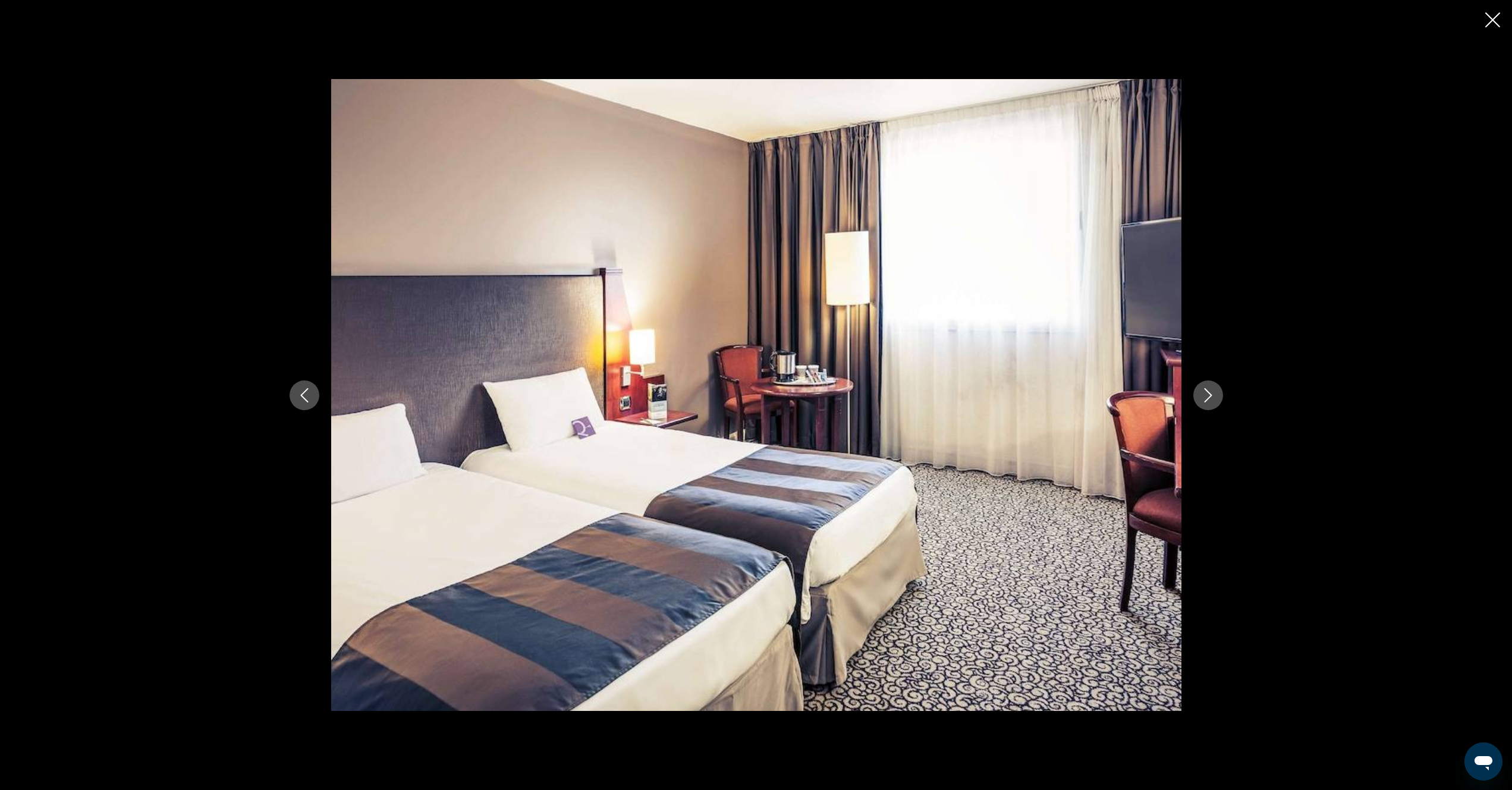
drag, startPoint x: 1488, startPoint y: 23, endPoint x: 1324, endPoint y: 137, distance: 199.7
click at [1487, 28] on button "Close slideshow" at bounding box center [1493, 21] width 15 height 19
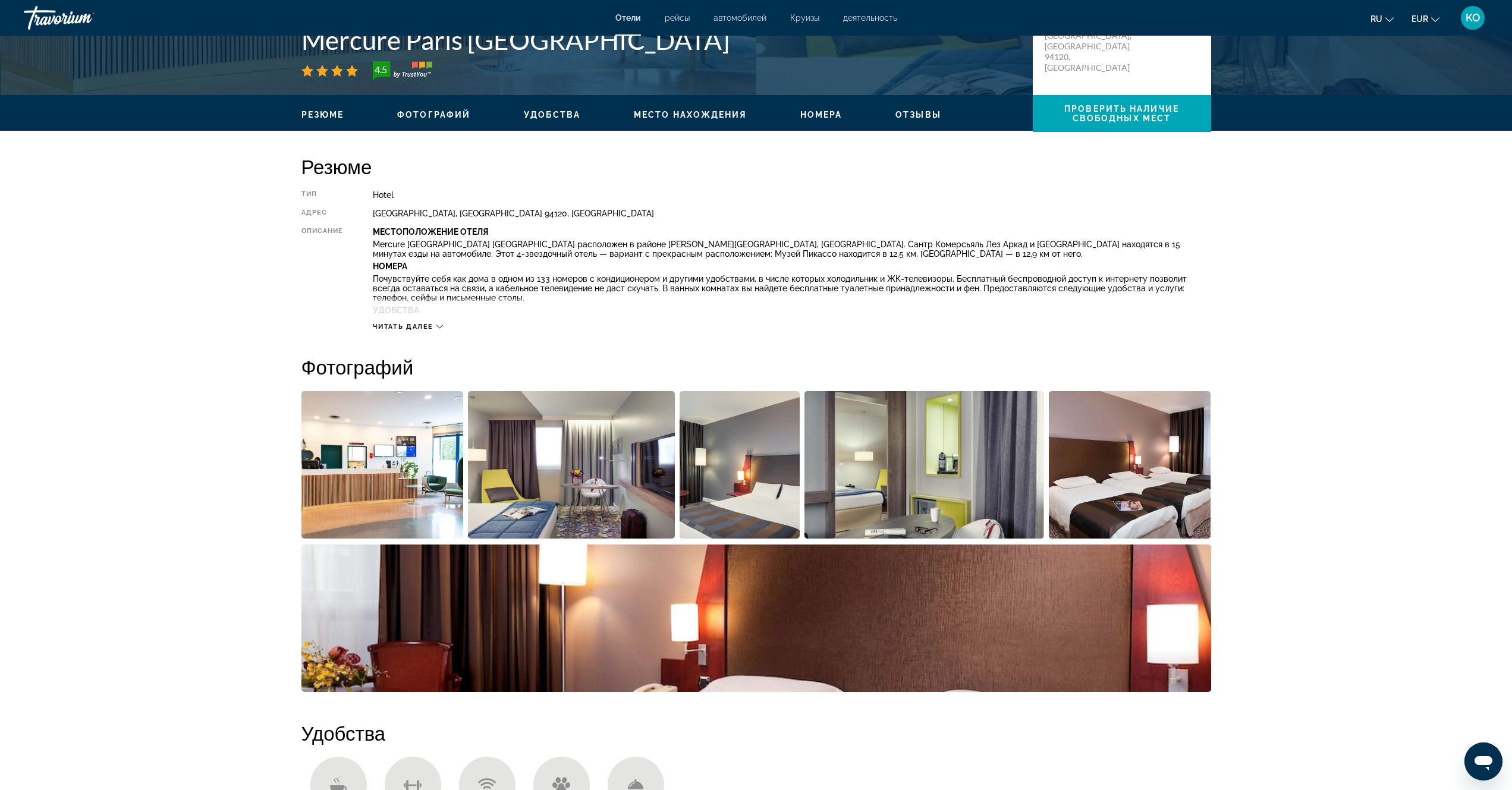
click at [438, 325] on icon "Main content" at bounding box center [440, 326] width 6 height 6
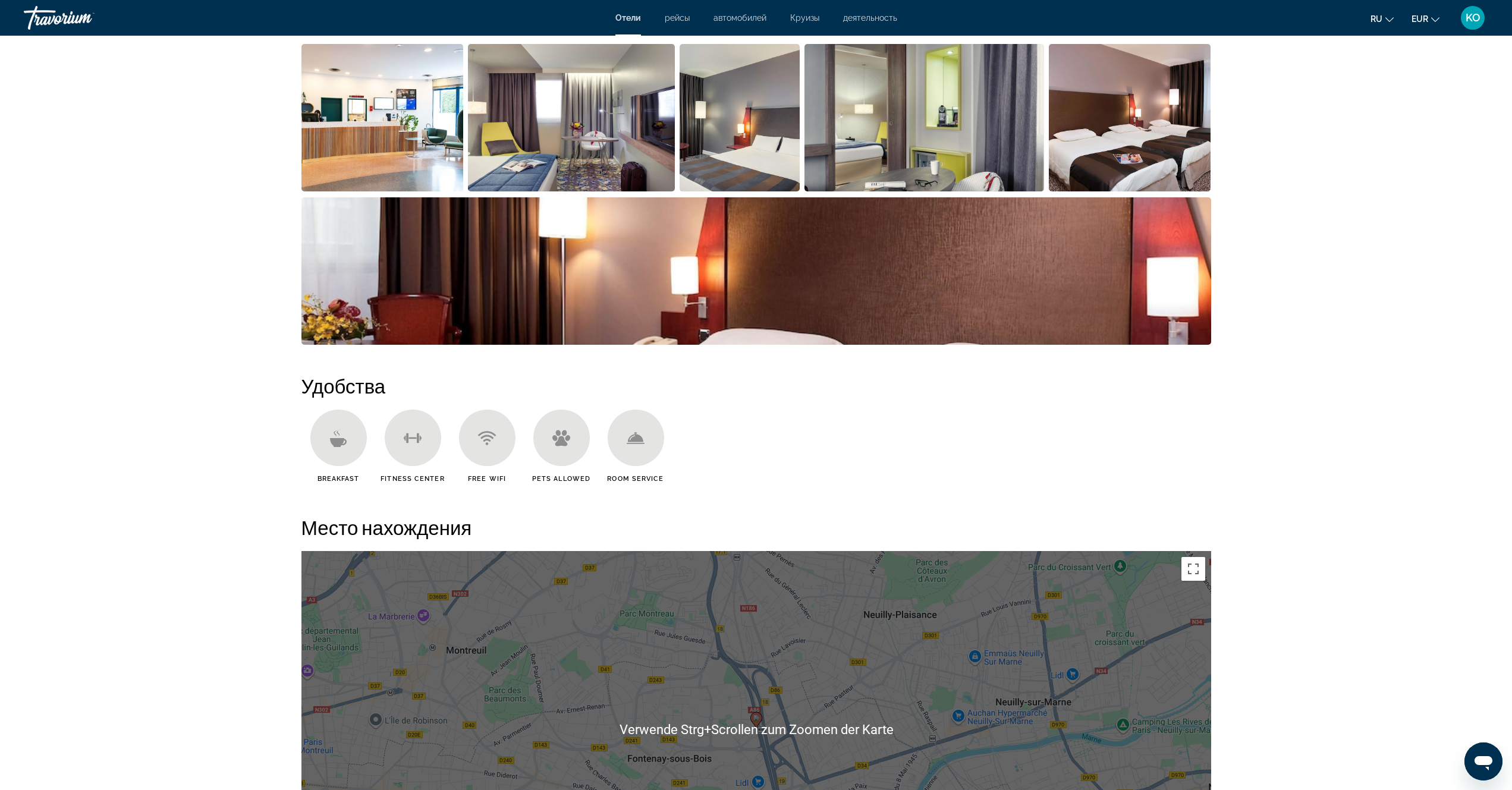
scroll to position [701, 0]
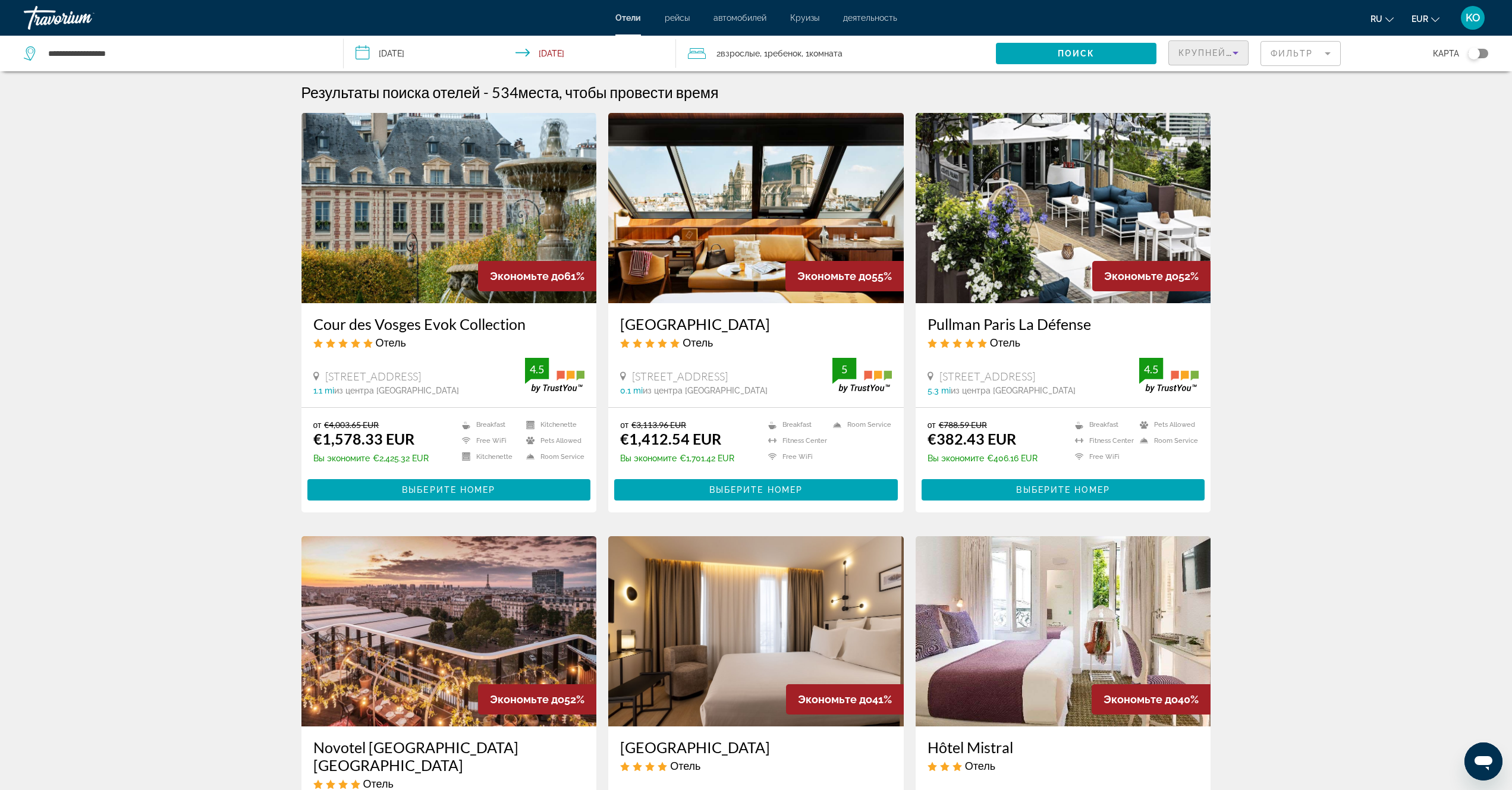
click at [1235, 54] on icon "Sort by" at bounding box center [1235, 53] width 14 height 14
click at [1205, 144] on span "Самая низкая цена" at bounding box center [1205, 141] width 54 height 24
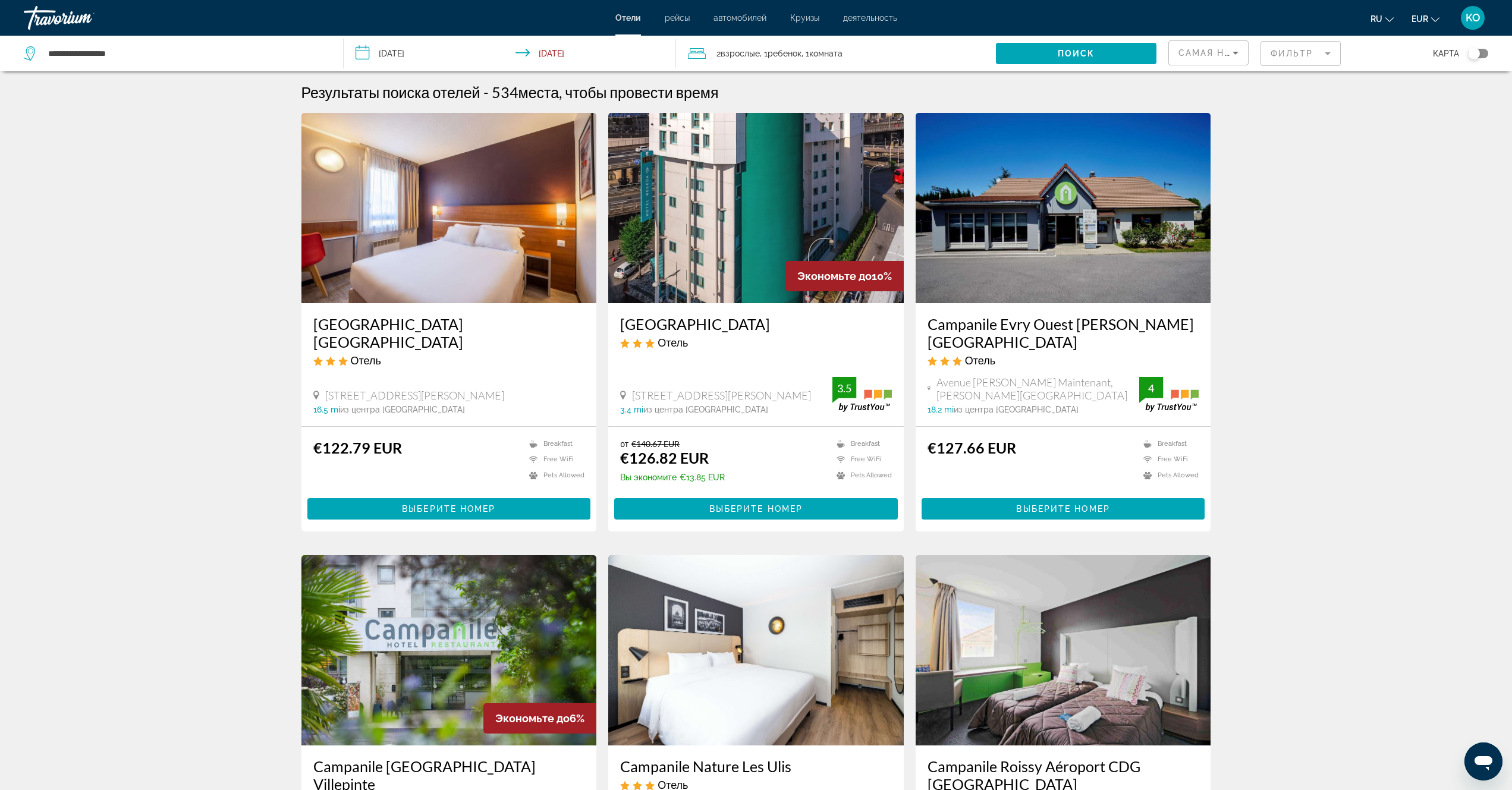
click at [1329, 53] on mat-form-field "Фильтр" at bounding box center [1301, 54] width 80 height 25
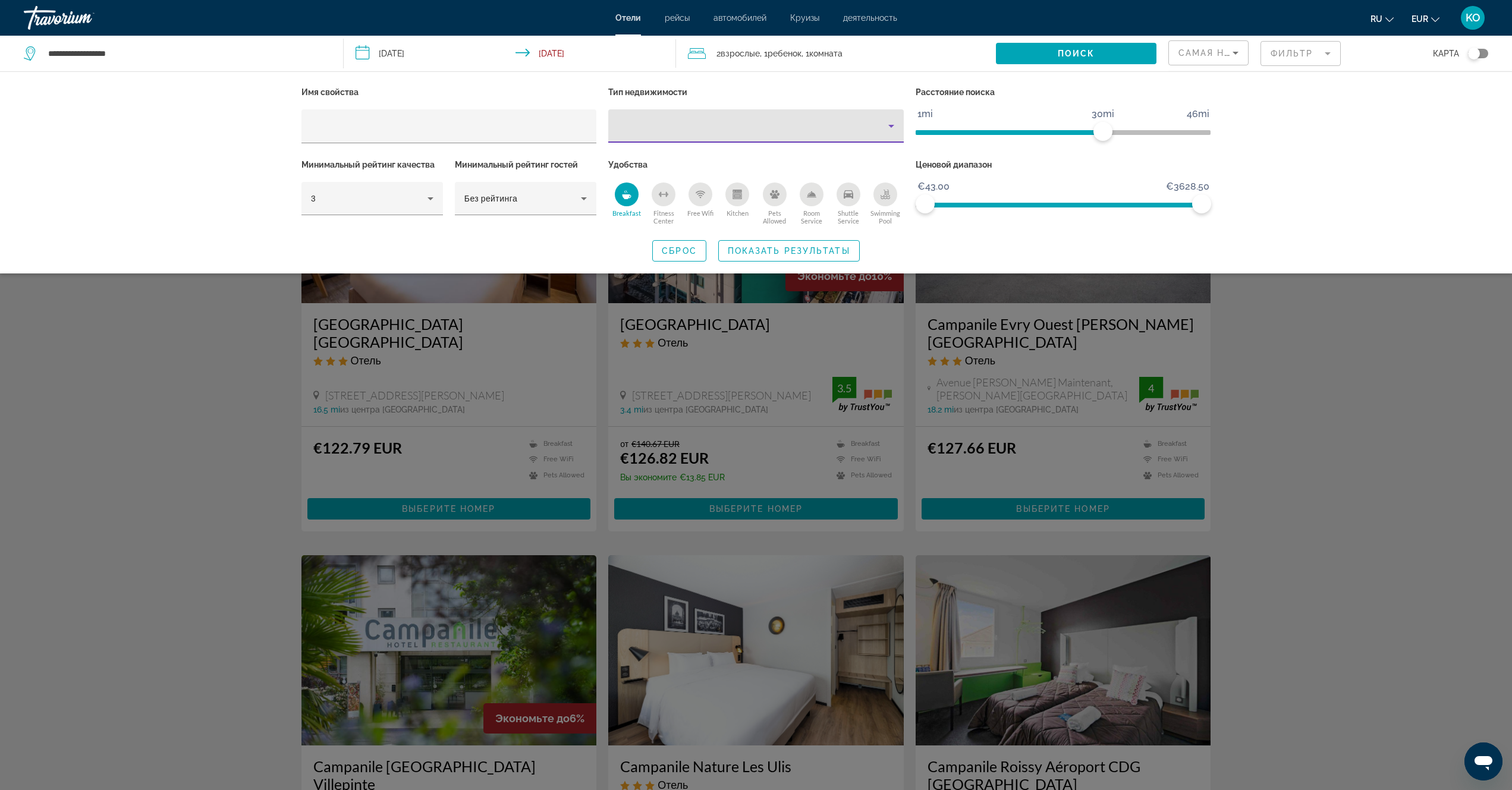
click at [889, 126] on icon "Property type" at bounding box center [891, 126] width 14 height 14
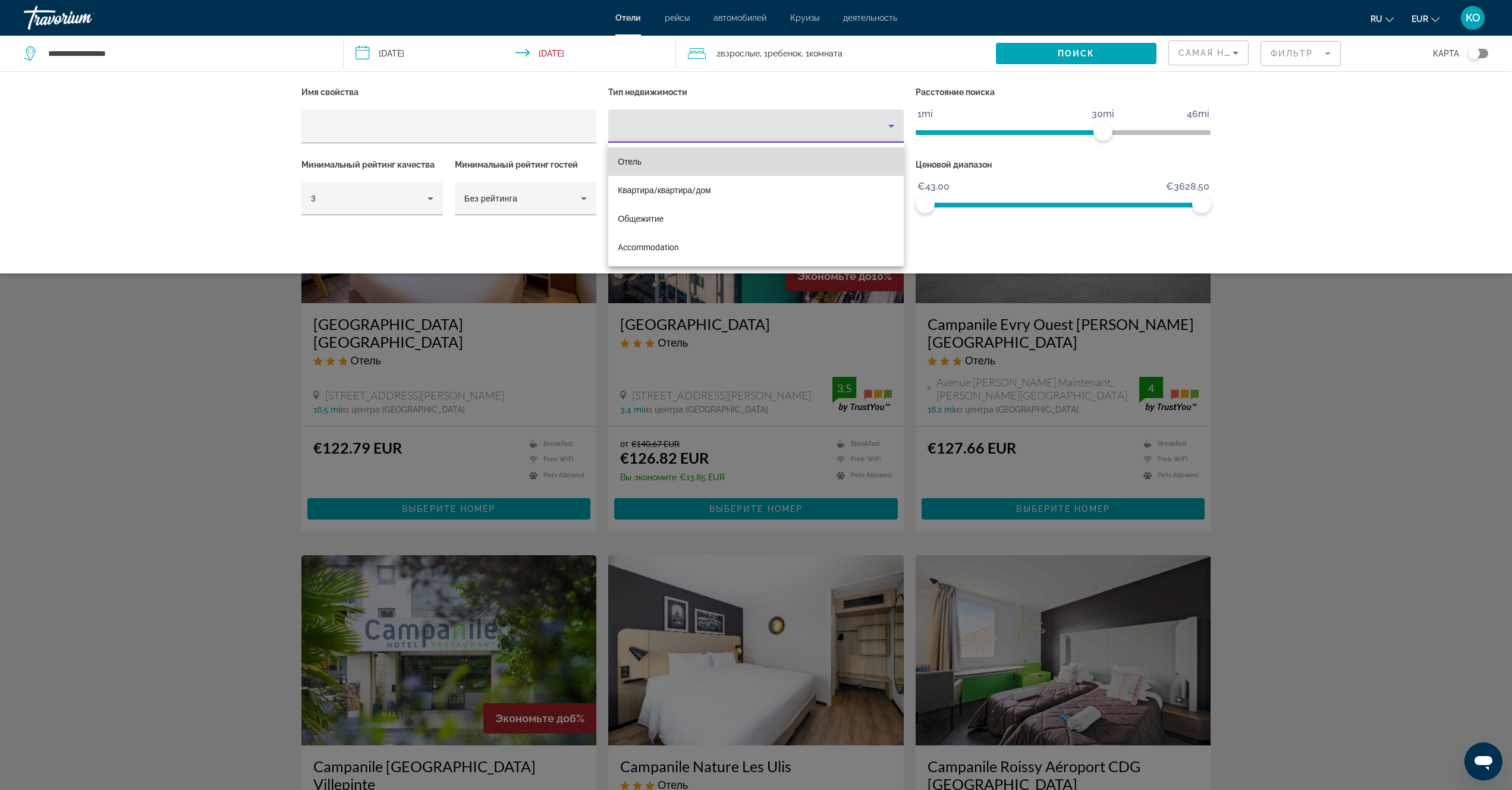
click at [631, 163] on span "Отель" at bounding box center [629, 162] width 24 height 9
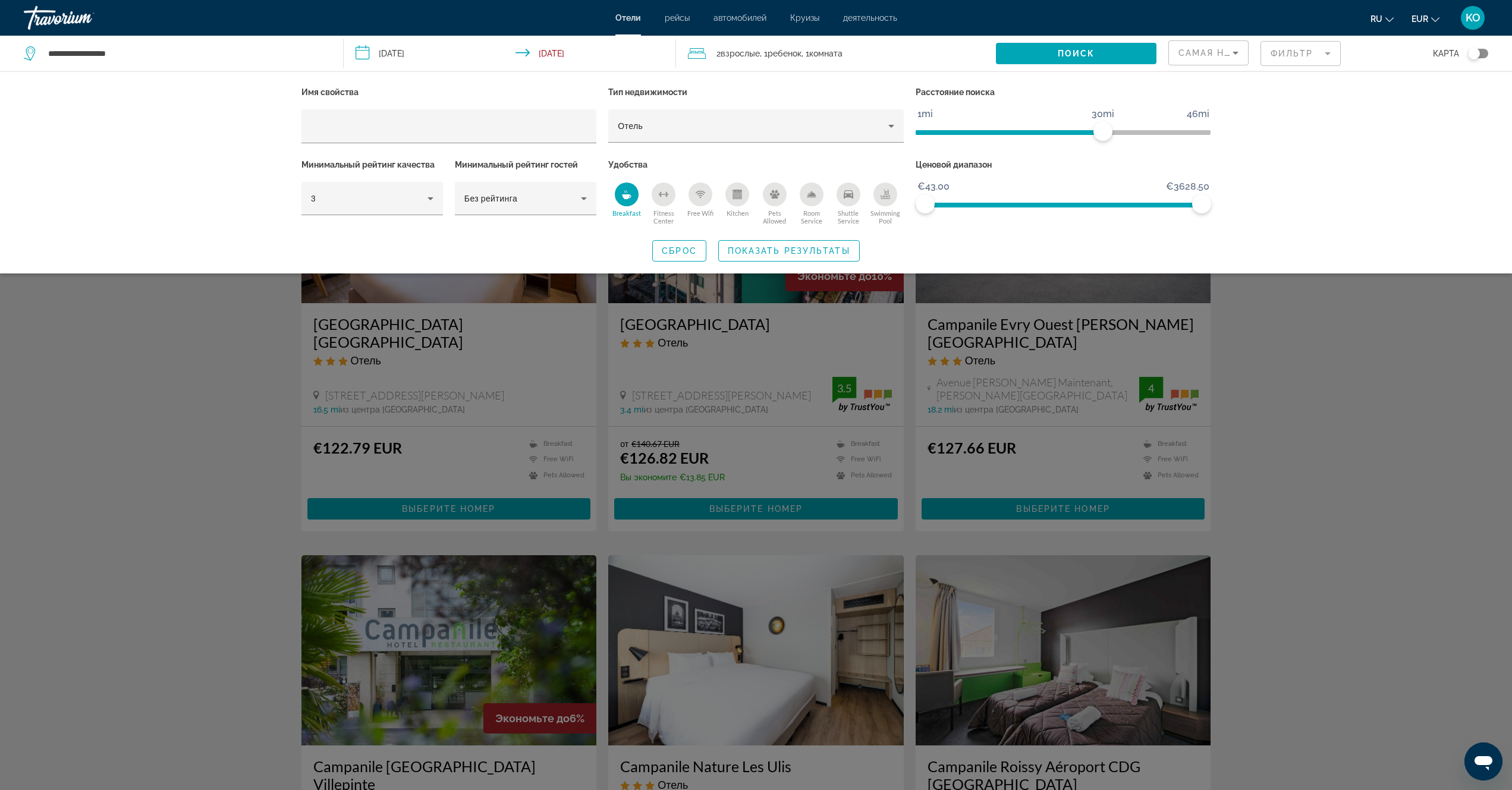
click at [1468, 411] on div "Search widget" at bounding box center [756, 485] width 1512 height 612
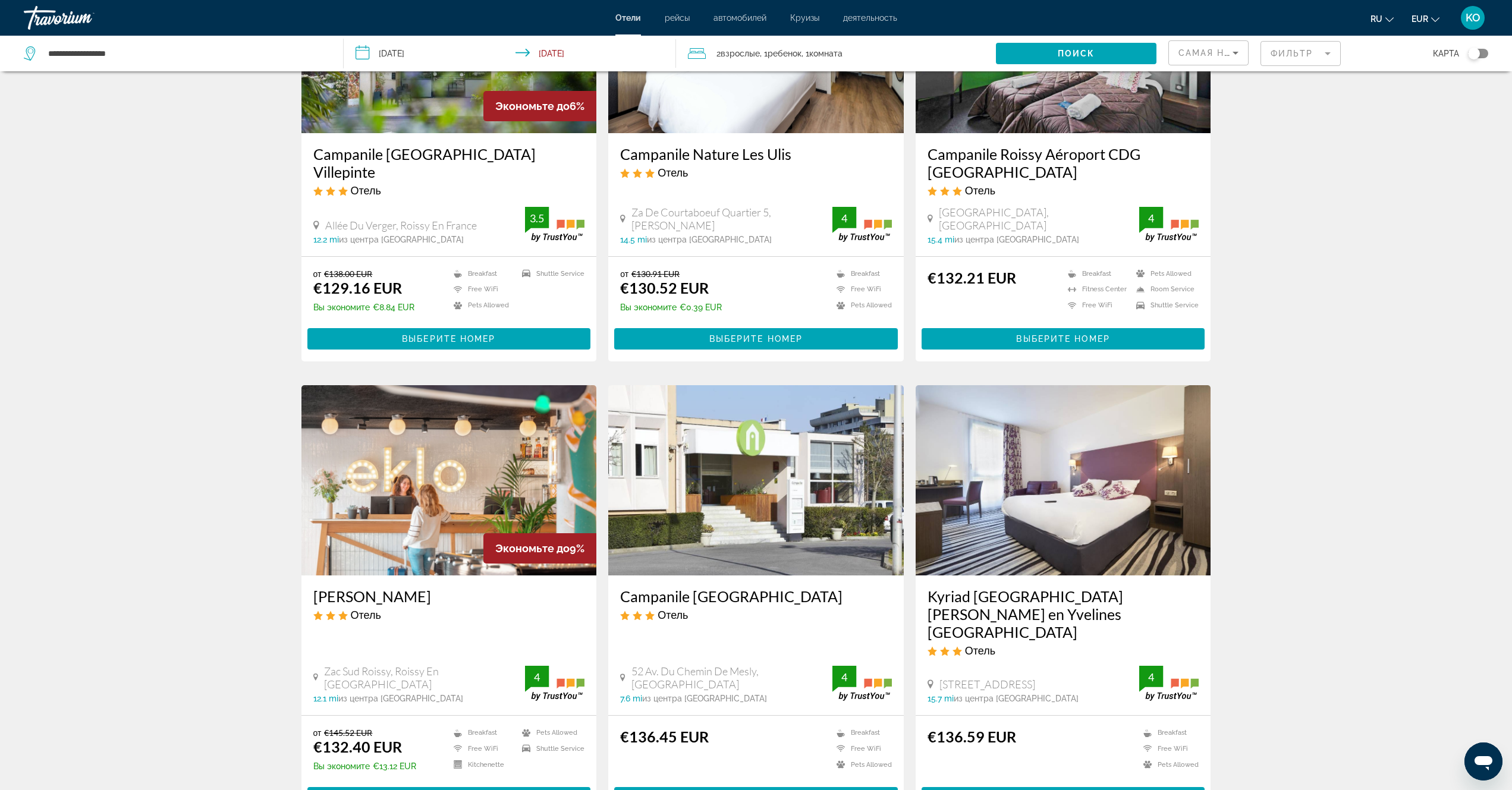
scroll to position [833, 0]
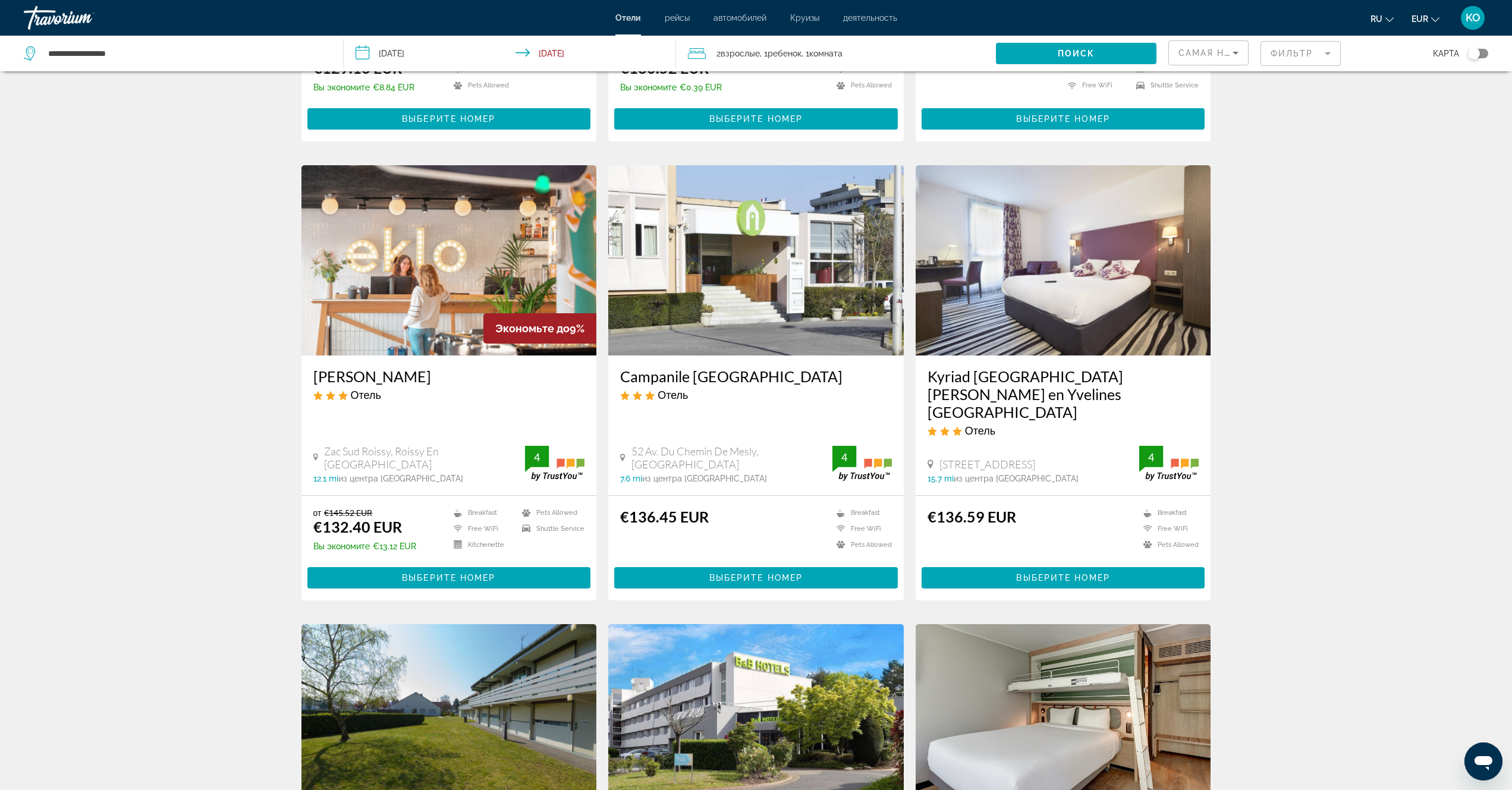
click at [1068, 249] on img "Main content" at bounding box center [1064, 260] width 295 height 190
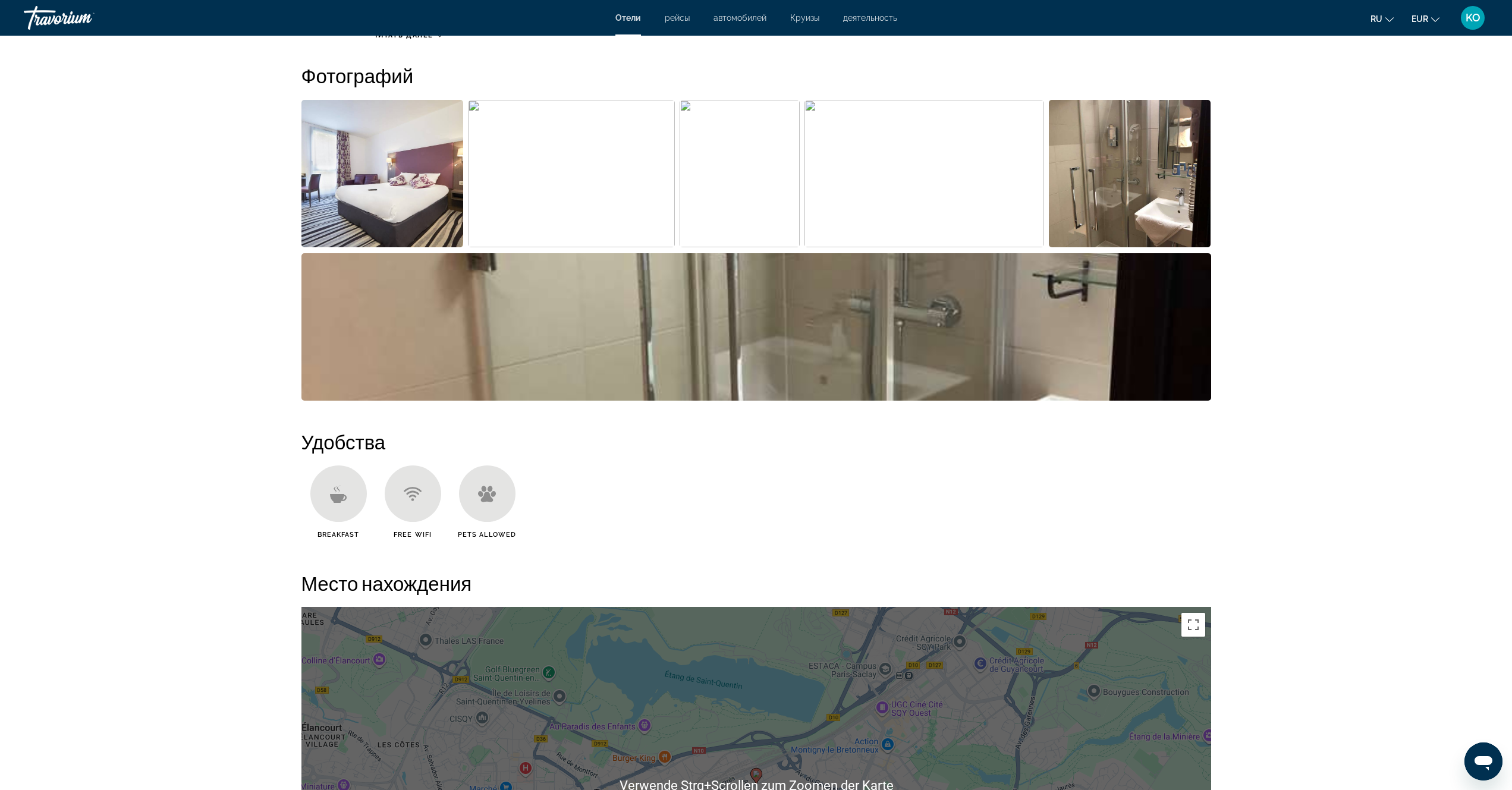
scroll to position [357, 0]
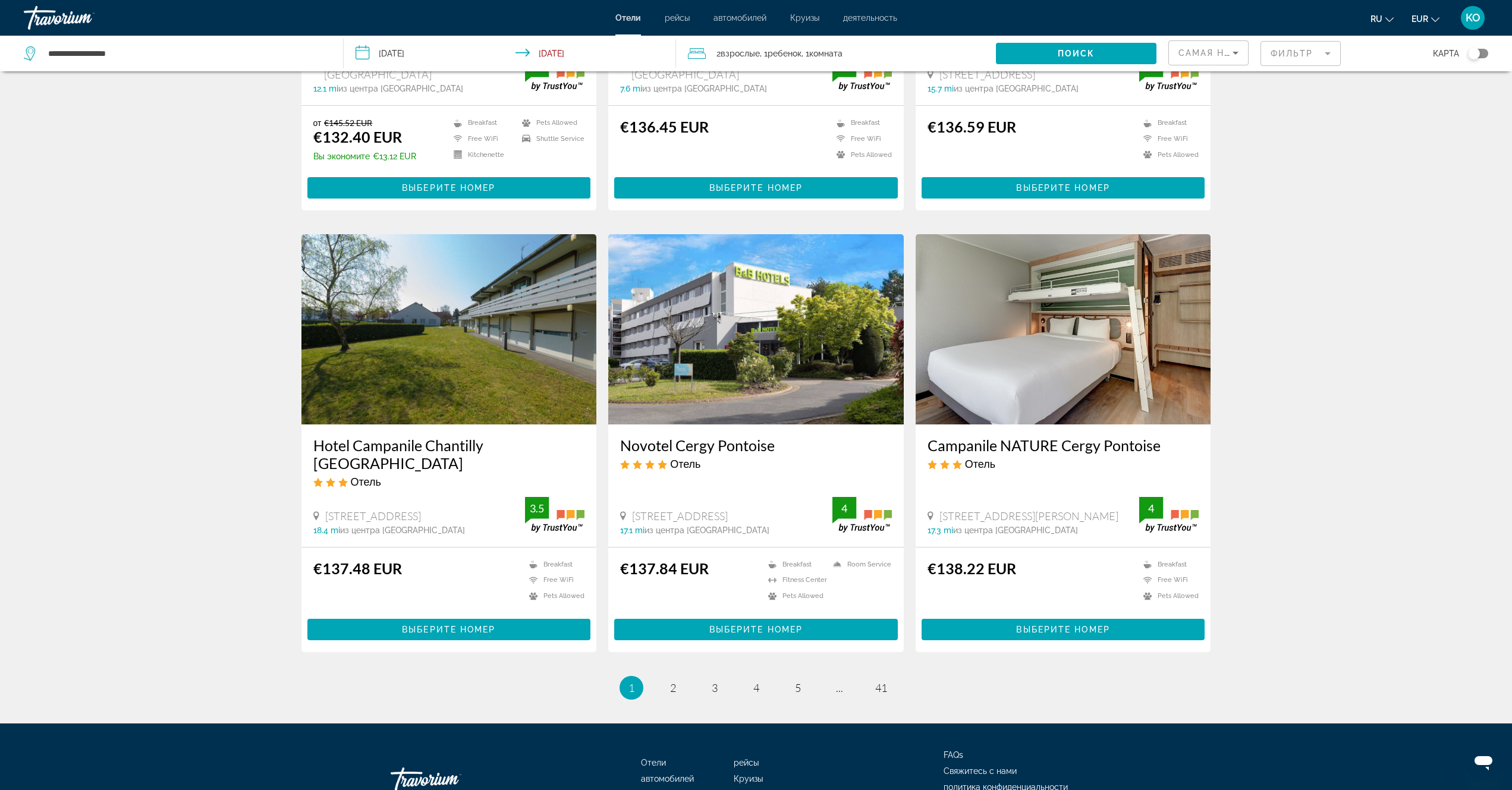
scroll to position [1247, 0]
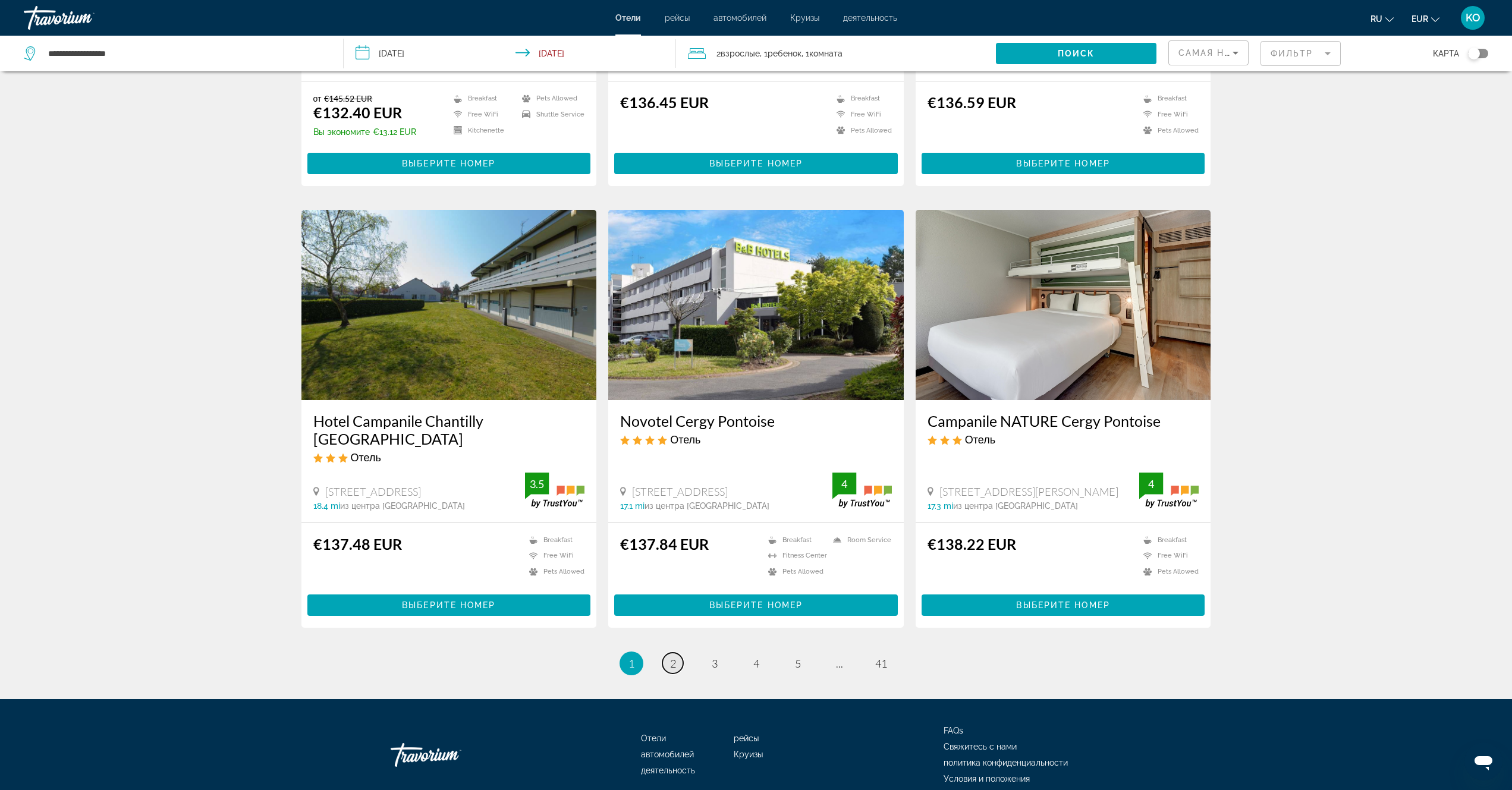
click at [671, 657] on span "2" at bounding box center [674, 663] width 6 height 13
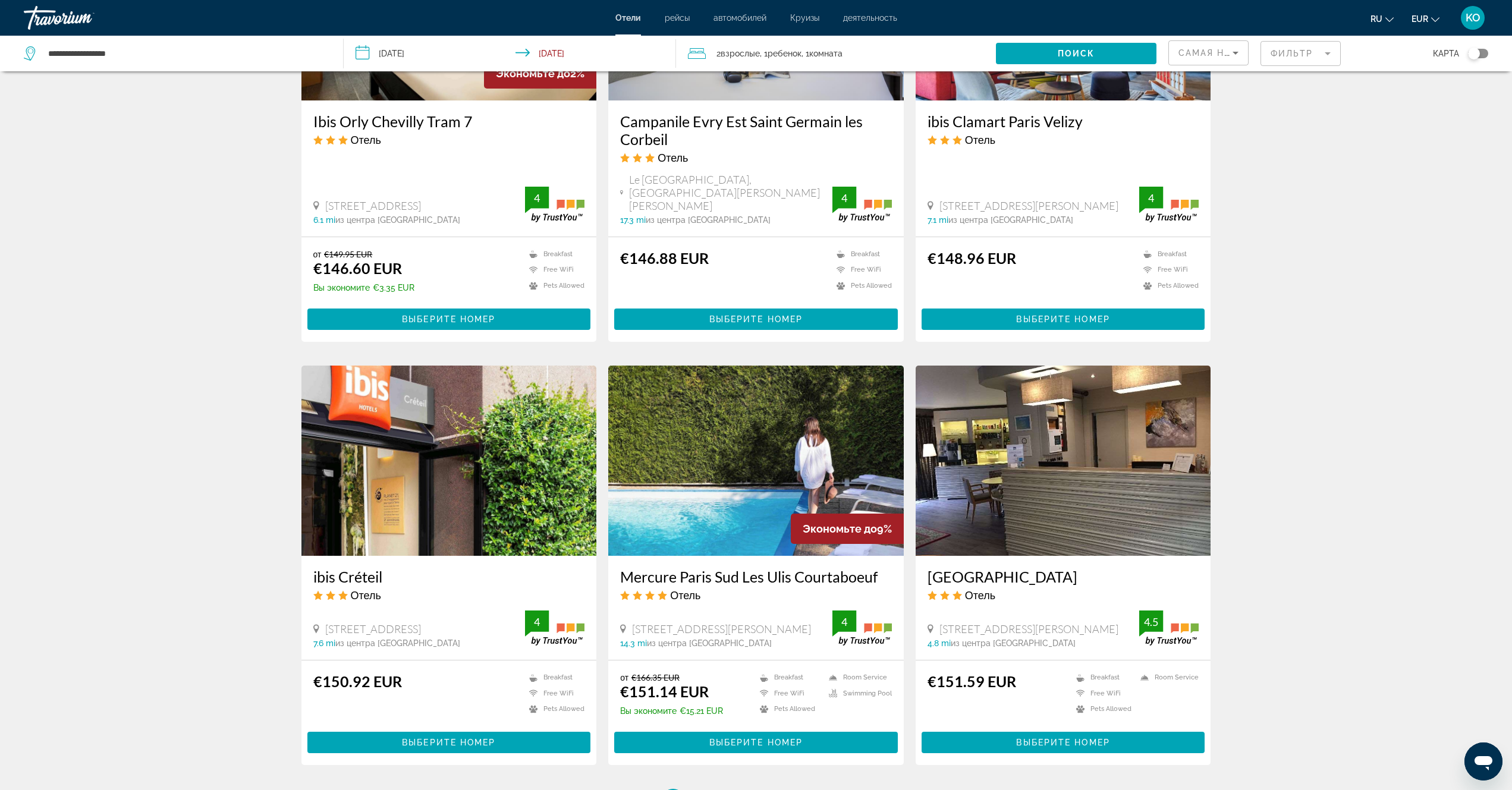
scroll to position [1229, 0]
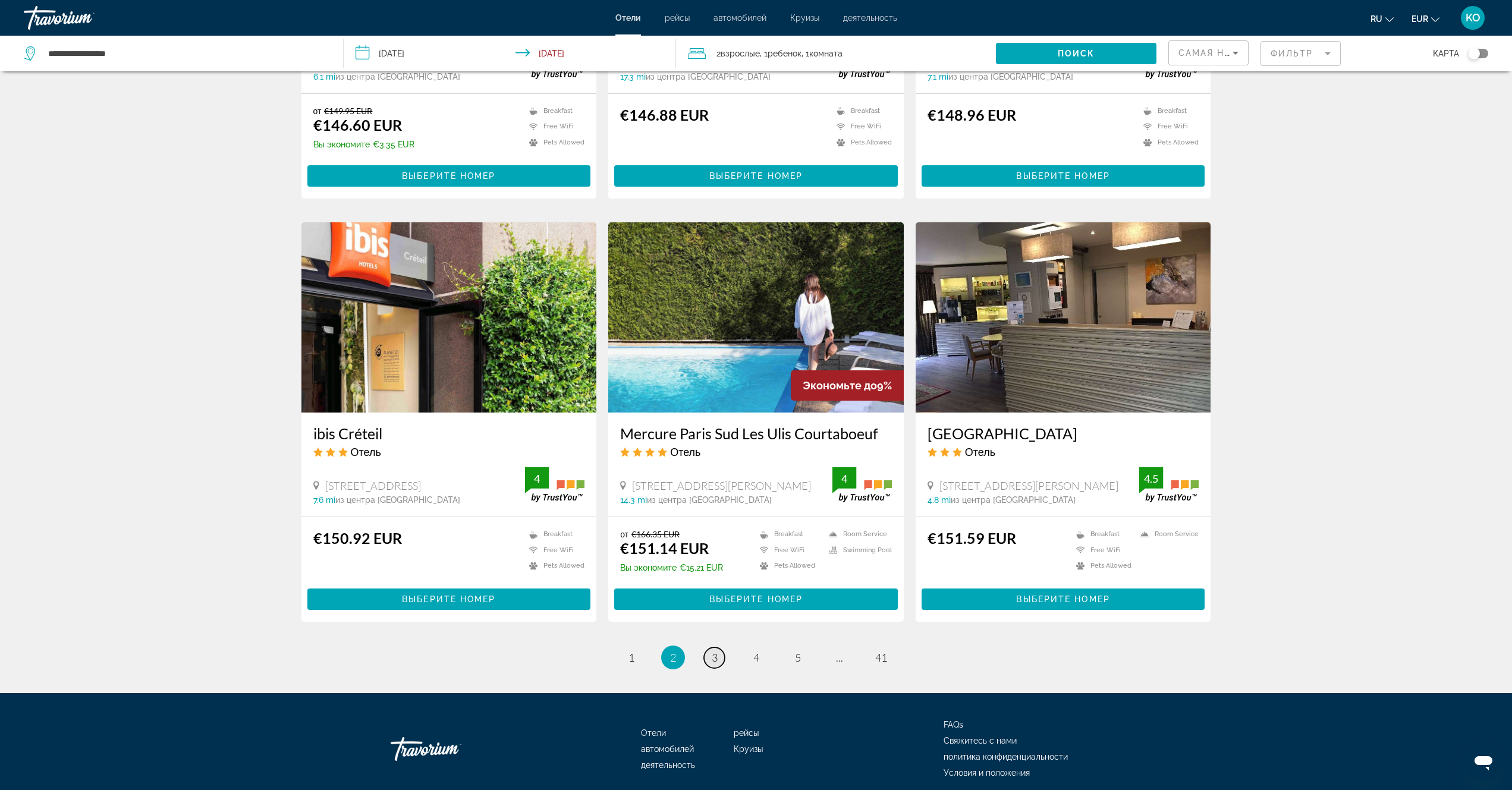
click at [712, 651] on span "3" at bounding box center [715, 657] width 6 height 13
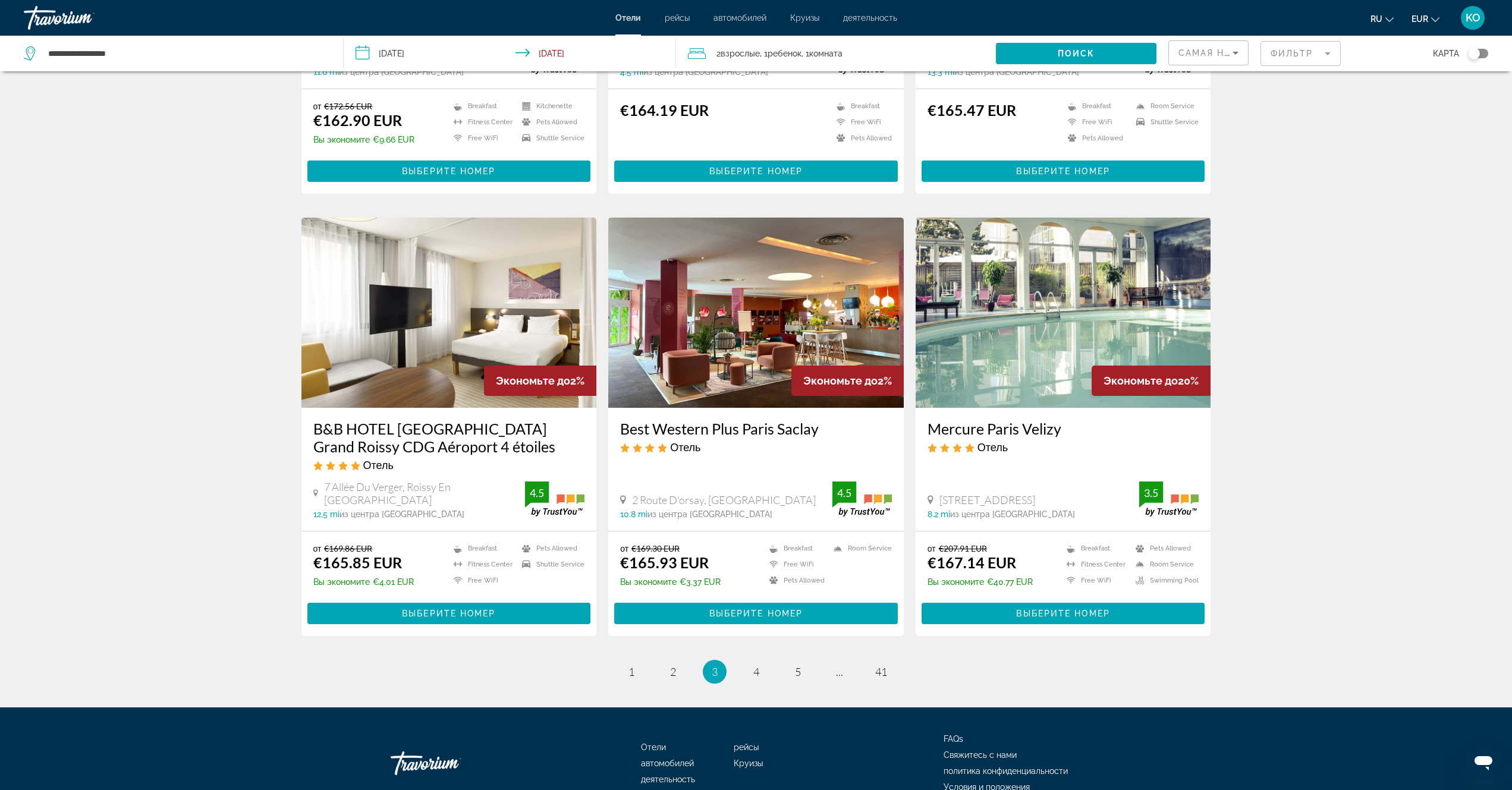
scroll to position [1189, 0]
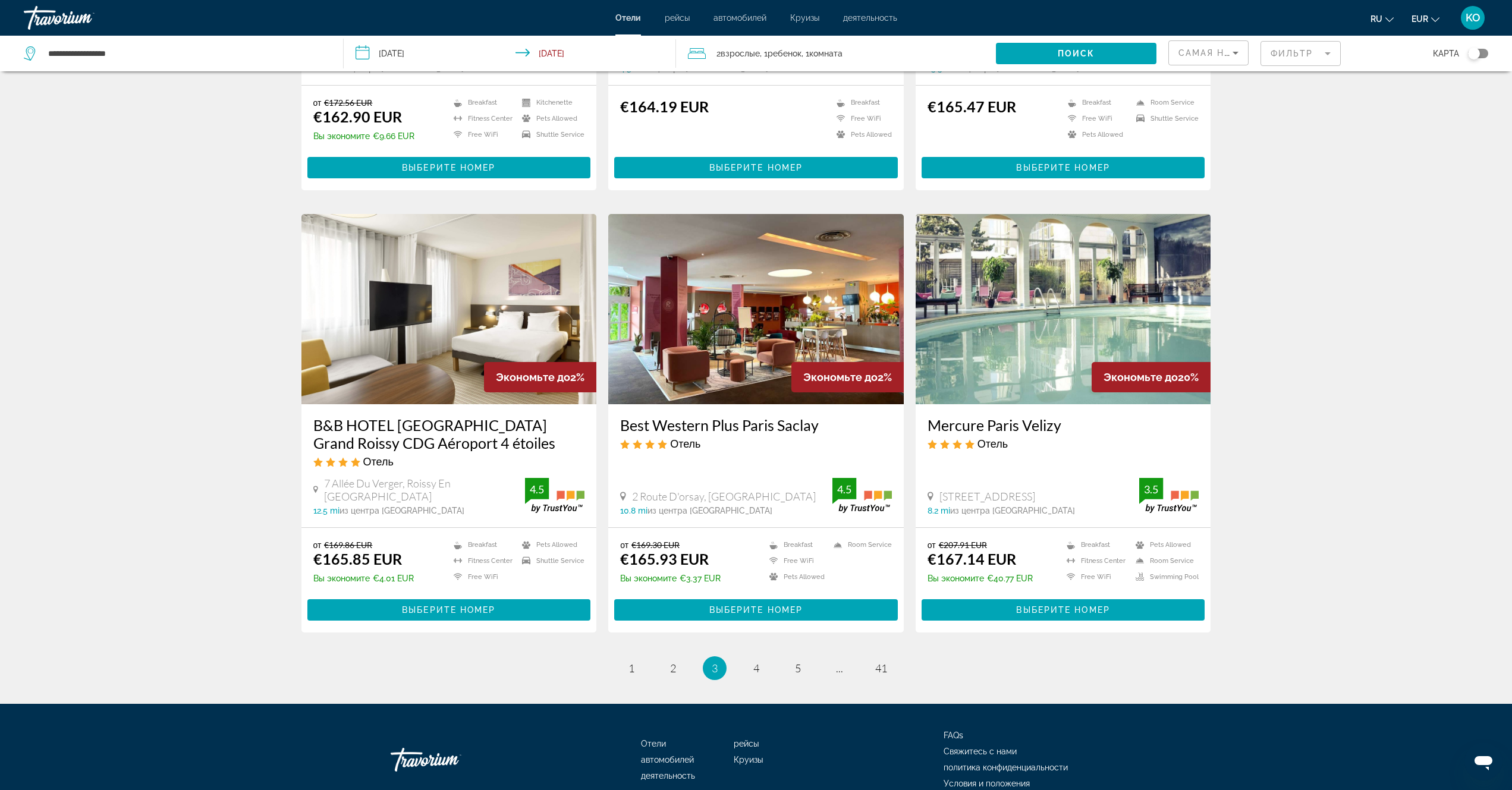
click at [1044, 339] on img "Main content" at bounding box center [1064, 309] width 295 height 190
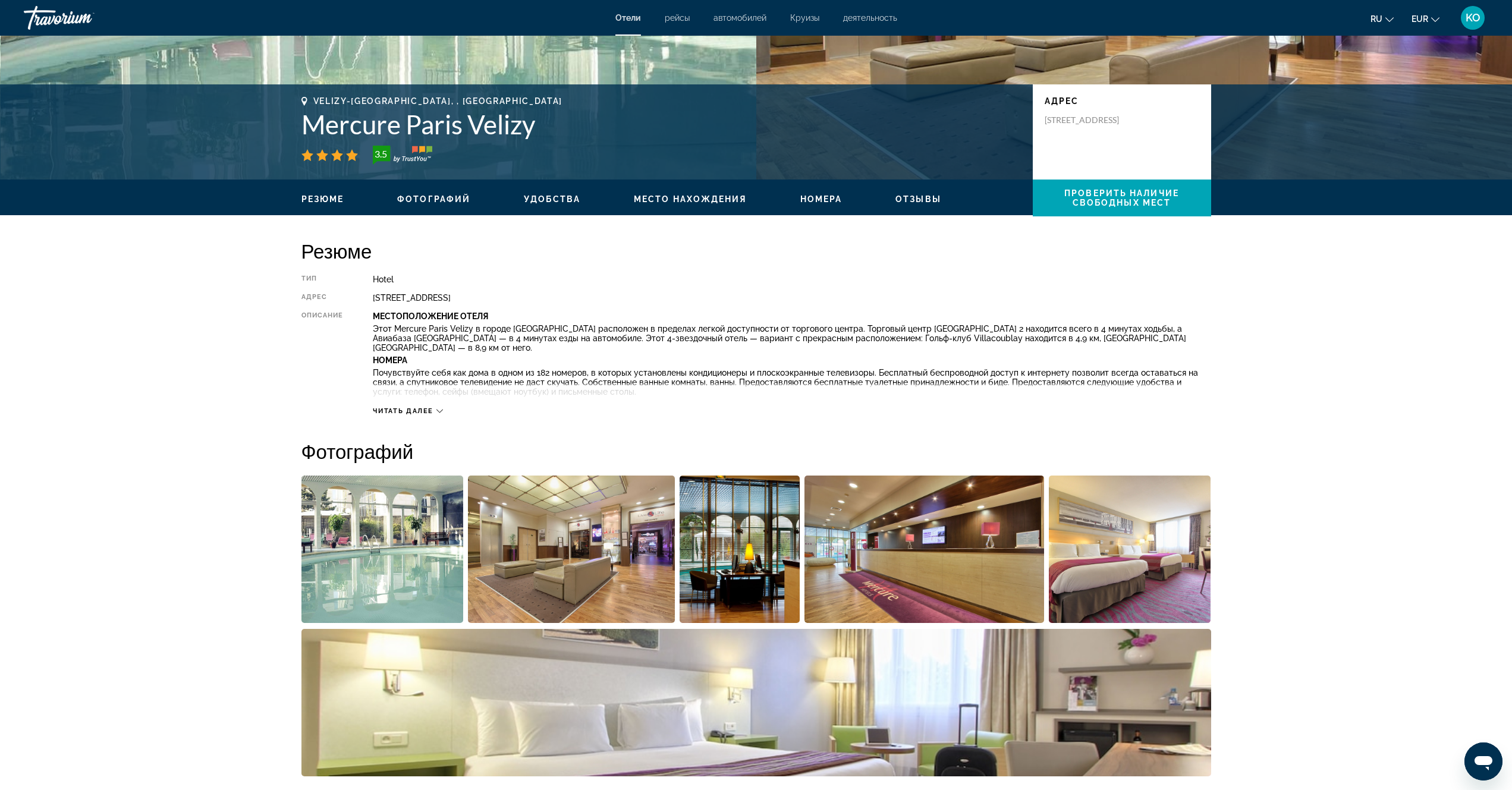
scroll to position [238, 0]
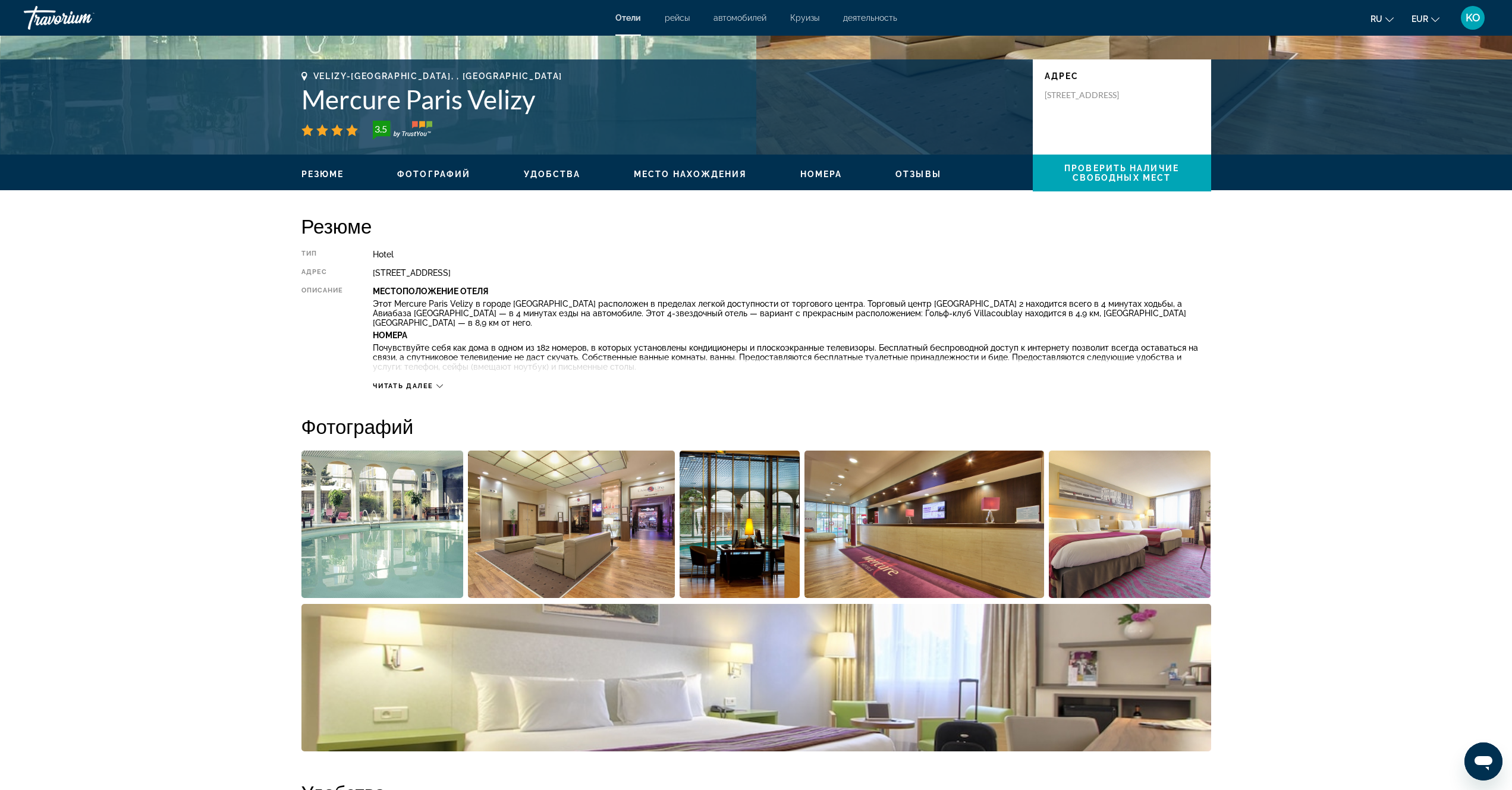
click at [379, 519] on img "Open full-screen image slider" at bounding box center [382, 524] width 162 height 148
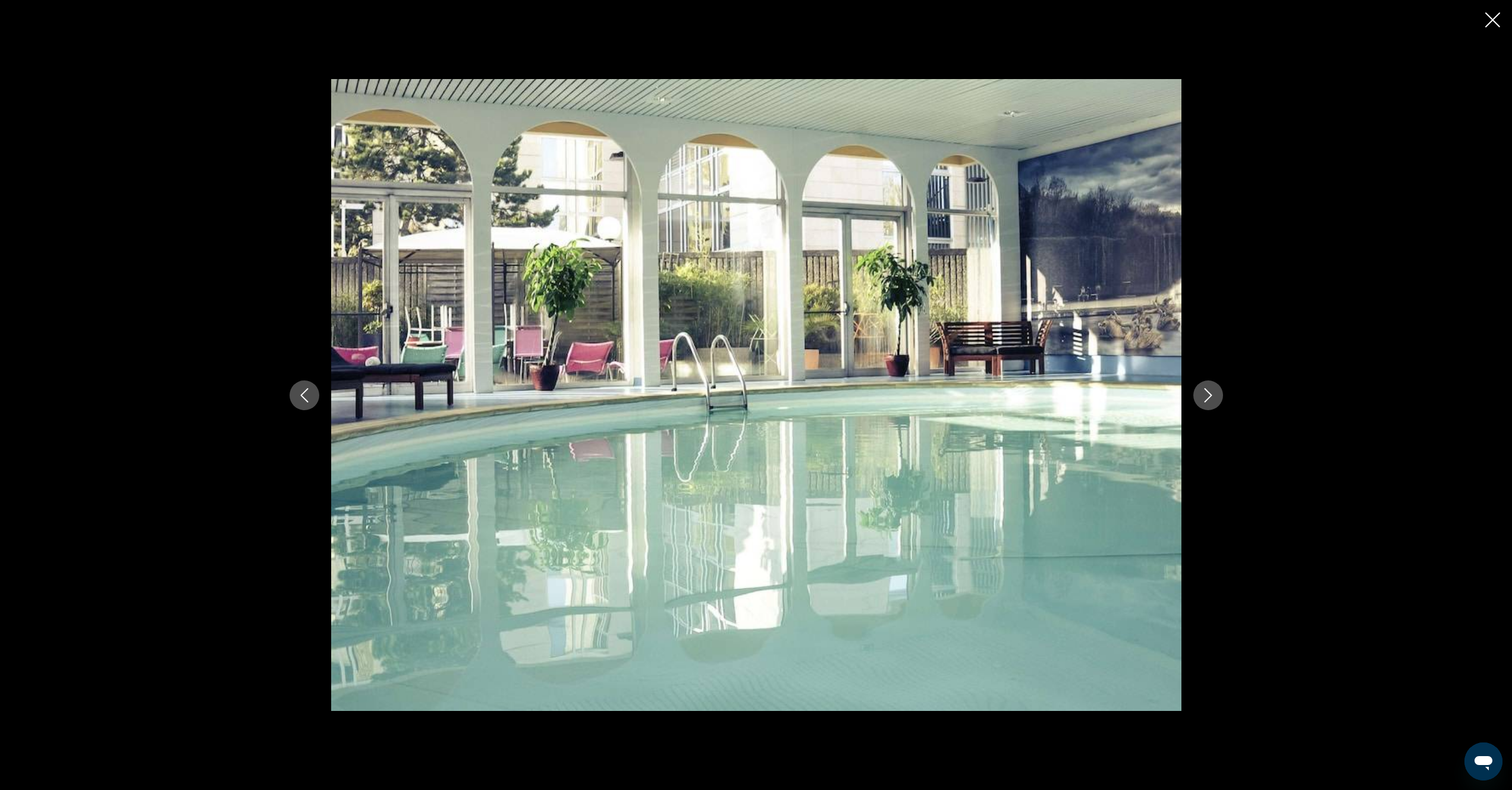
click at [1205, 400] on icon "Next image" at bounding box center [1208, 395] width 14 height 14
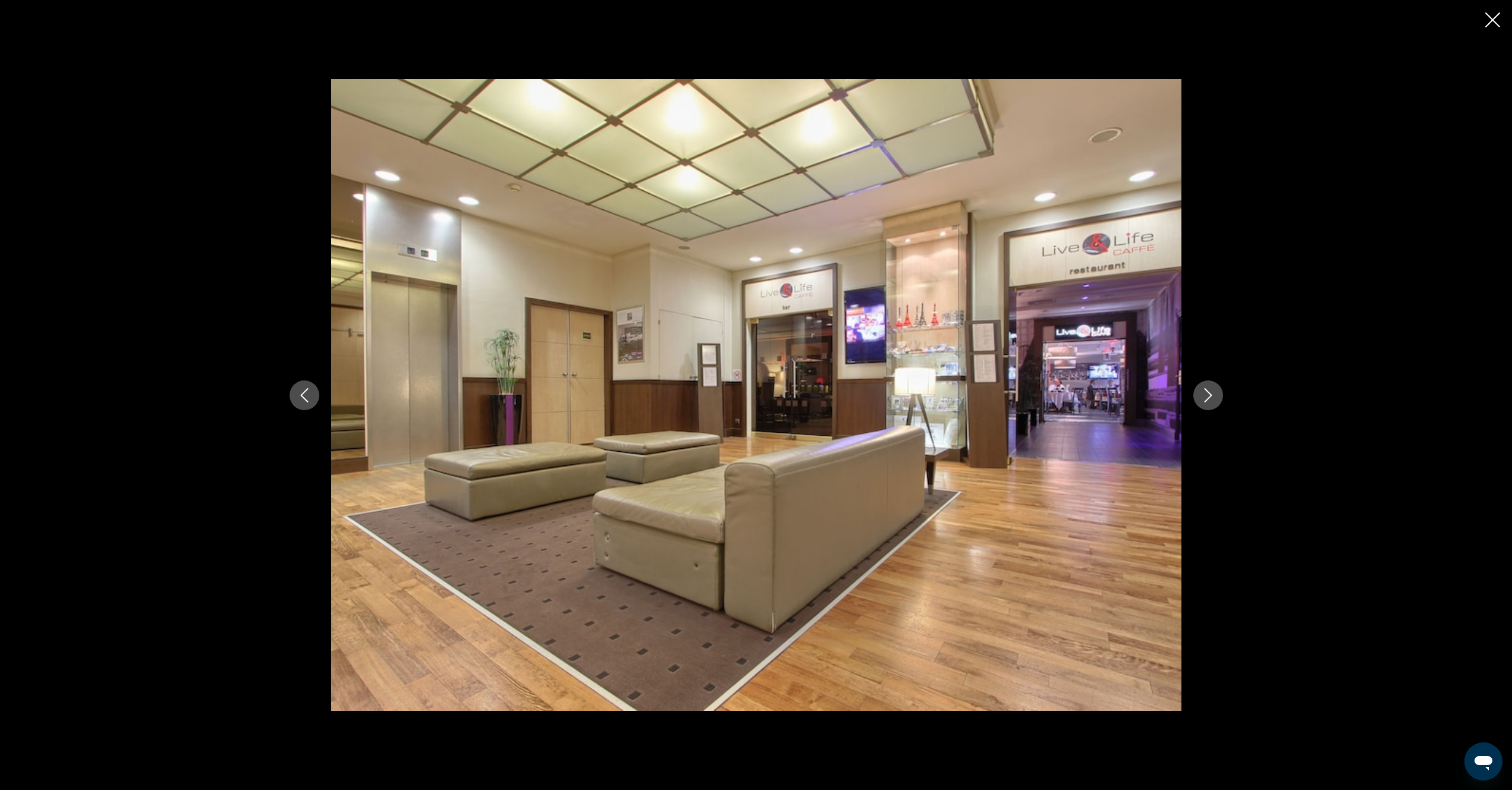
click at [1205, 402] on icon "Next image" at bounding box center [1208, 395] width 14 height 14
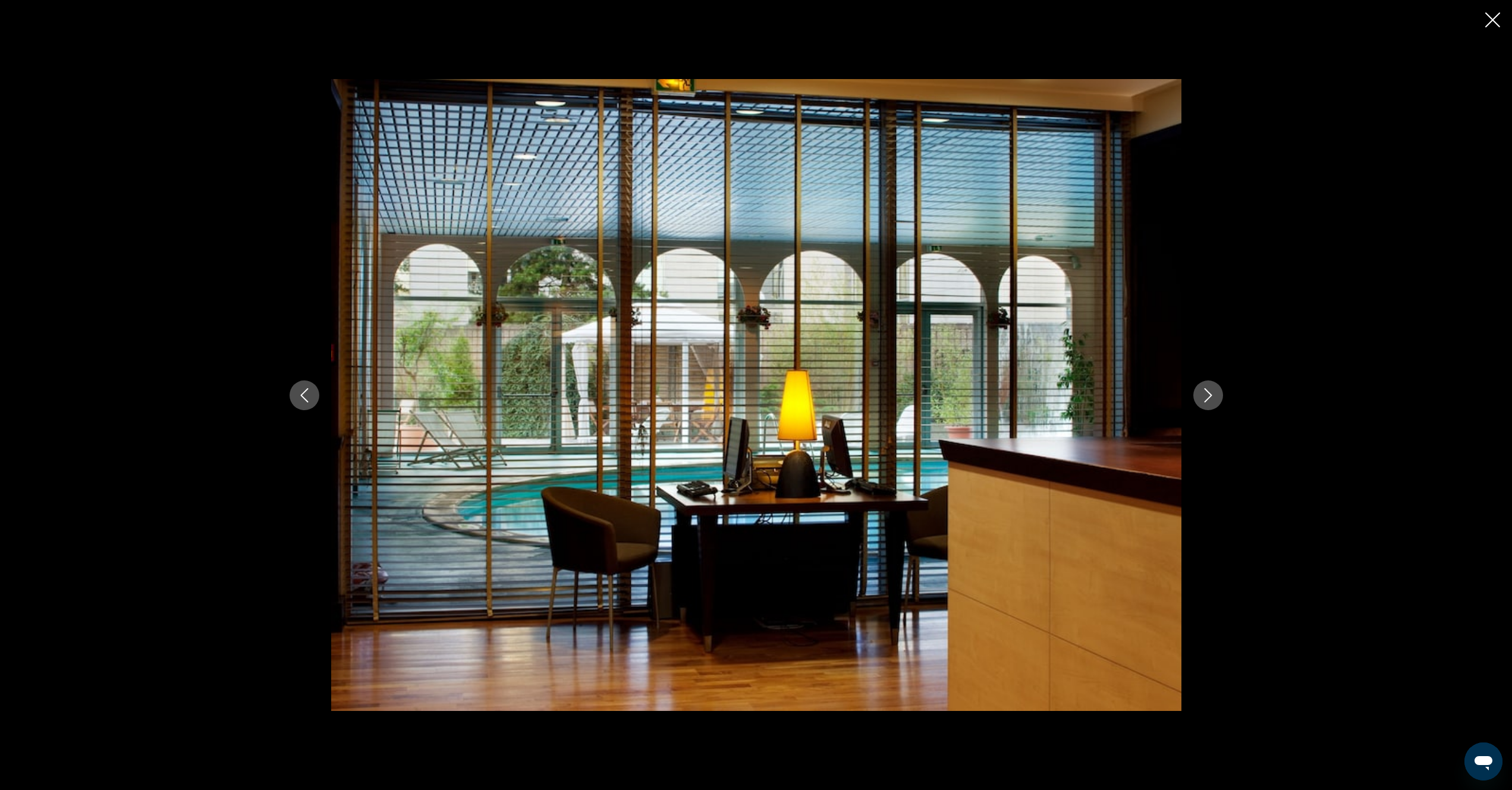
click at [1205, 402] on icon "Next image" at bounding box center [1208, 395] width 8 height 14
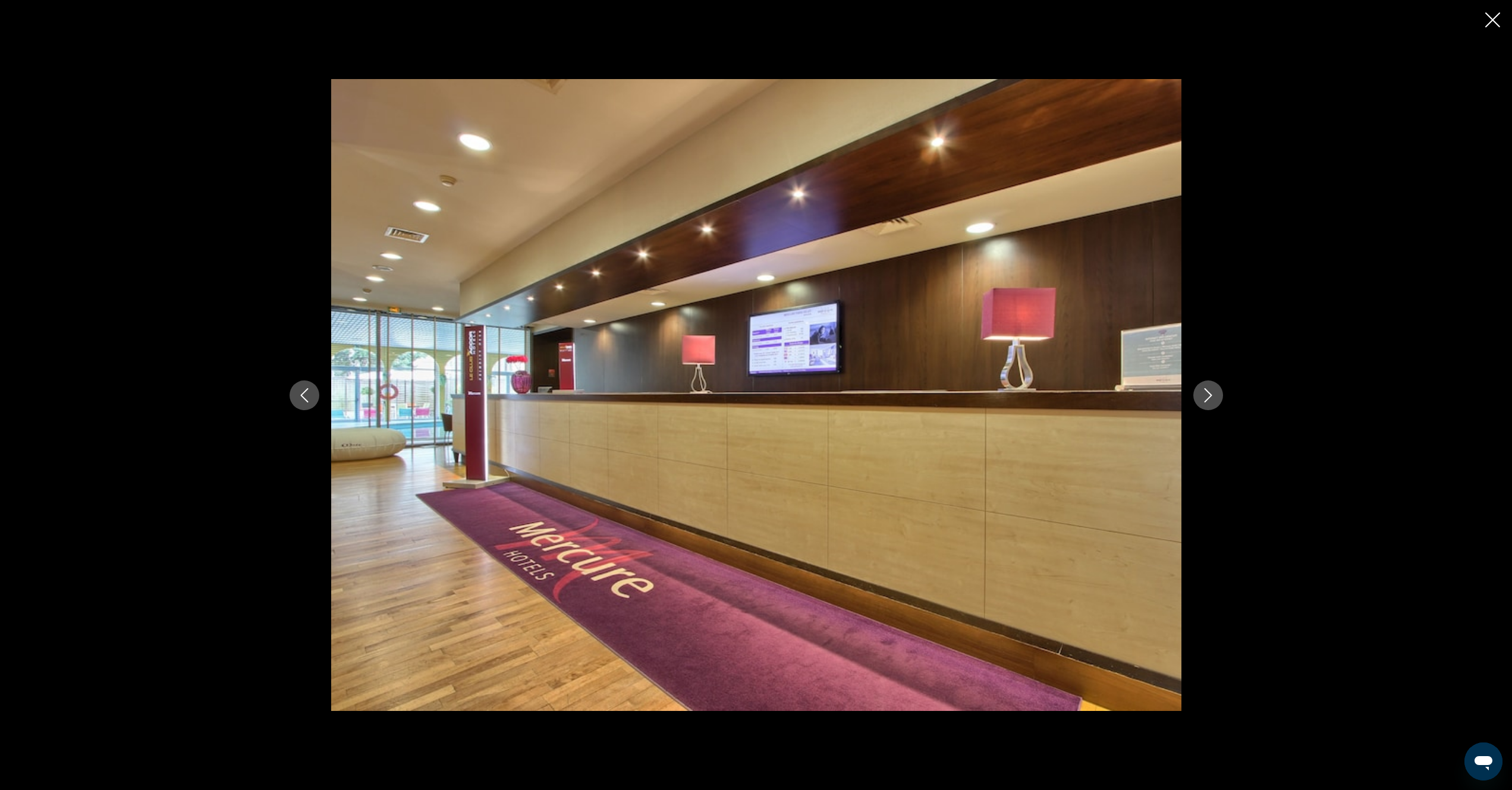
click at [1205, 402] on icon "Next image" at bounding box center [1208, 395] width 8 height 14
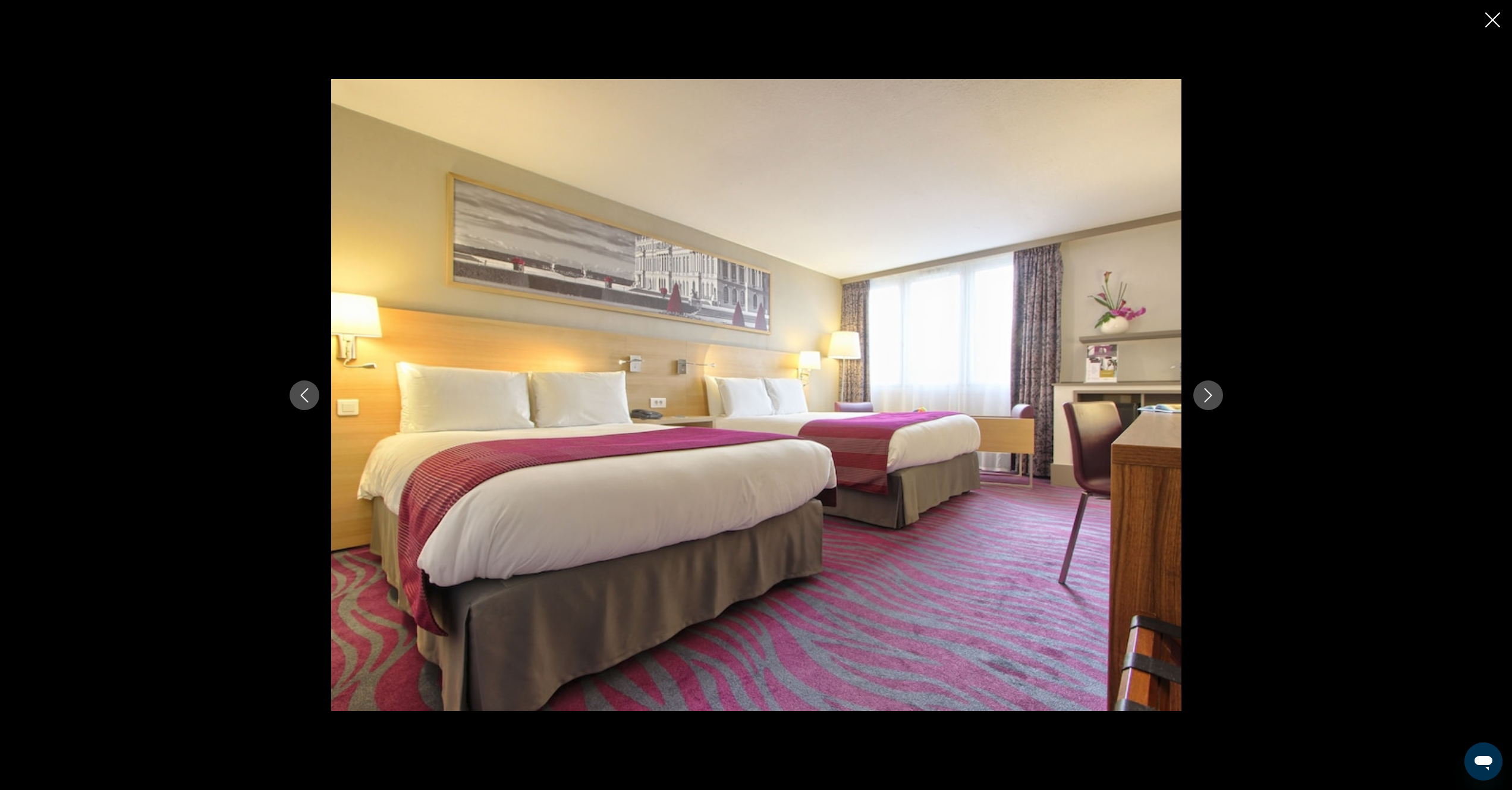
click at [1206, 402] on icon "Next image" at bounding box center [1208, 395] width 14 height 14
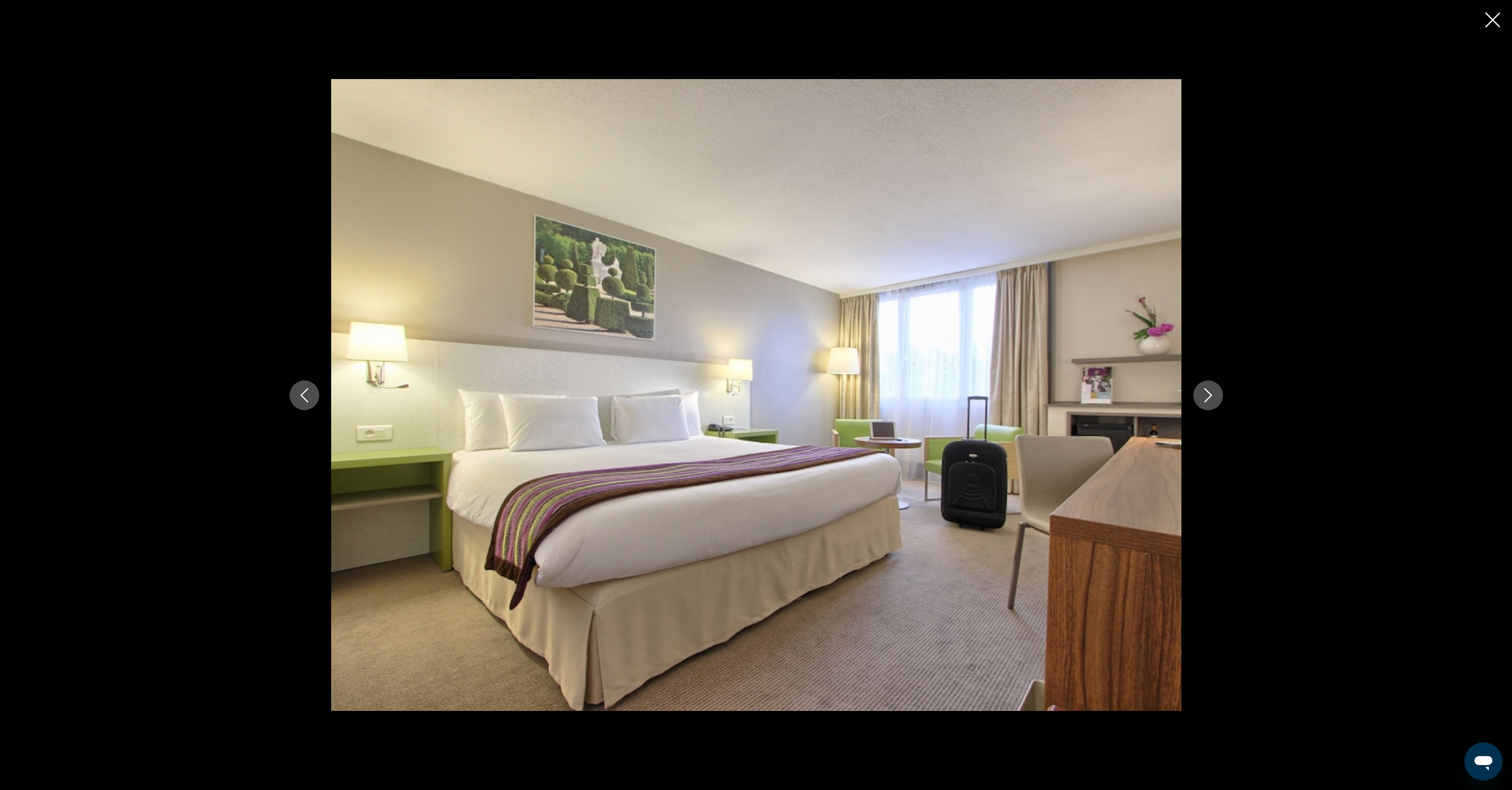
click at [1206, 402] on icon "Next image" at bounding box center [1208, 395] width 14 height 14
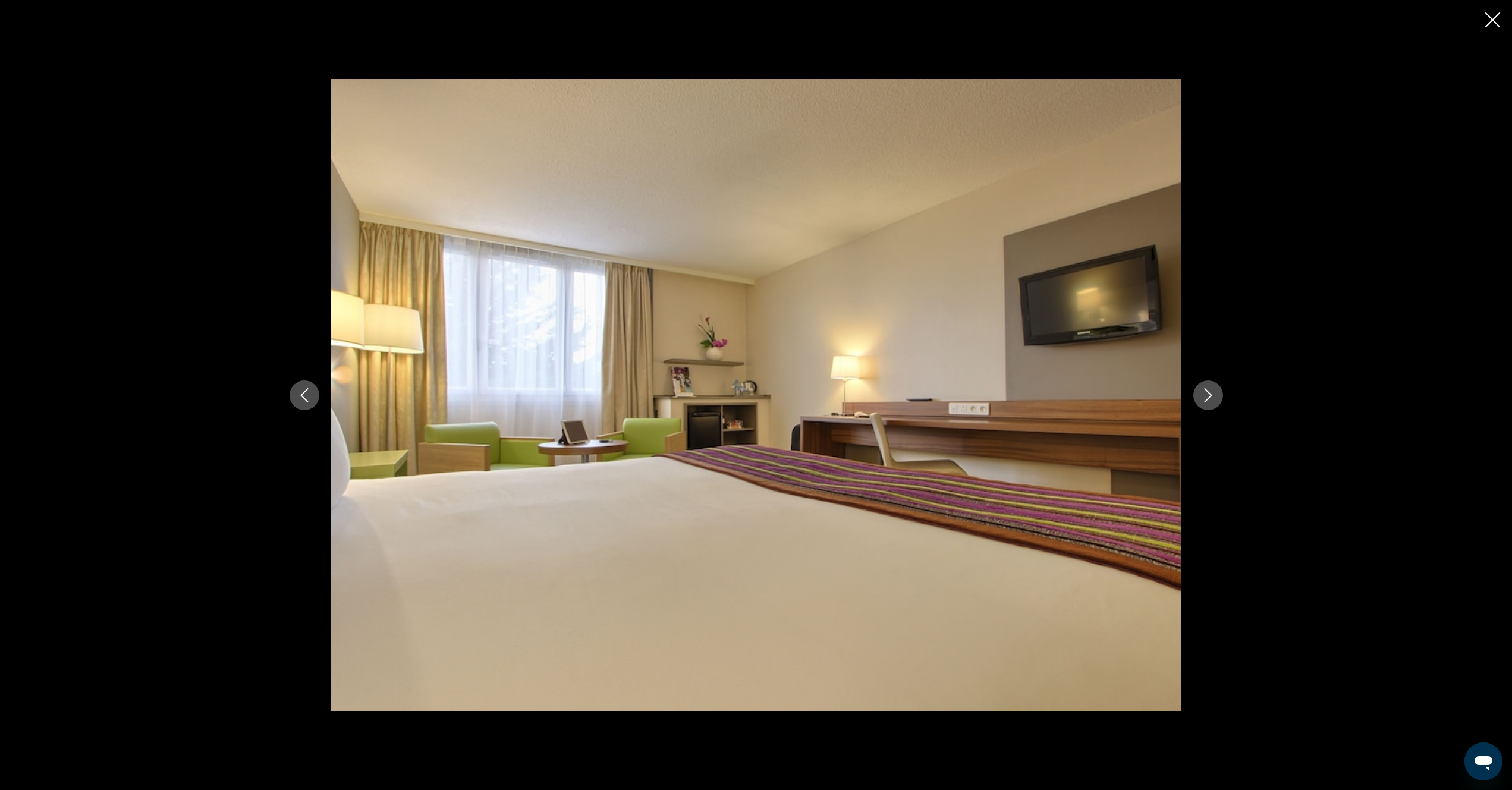
click at [1206, 402] on icon "Next image" at bounding box center [1208, 395] width 14 height 14
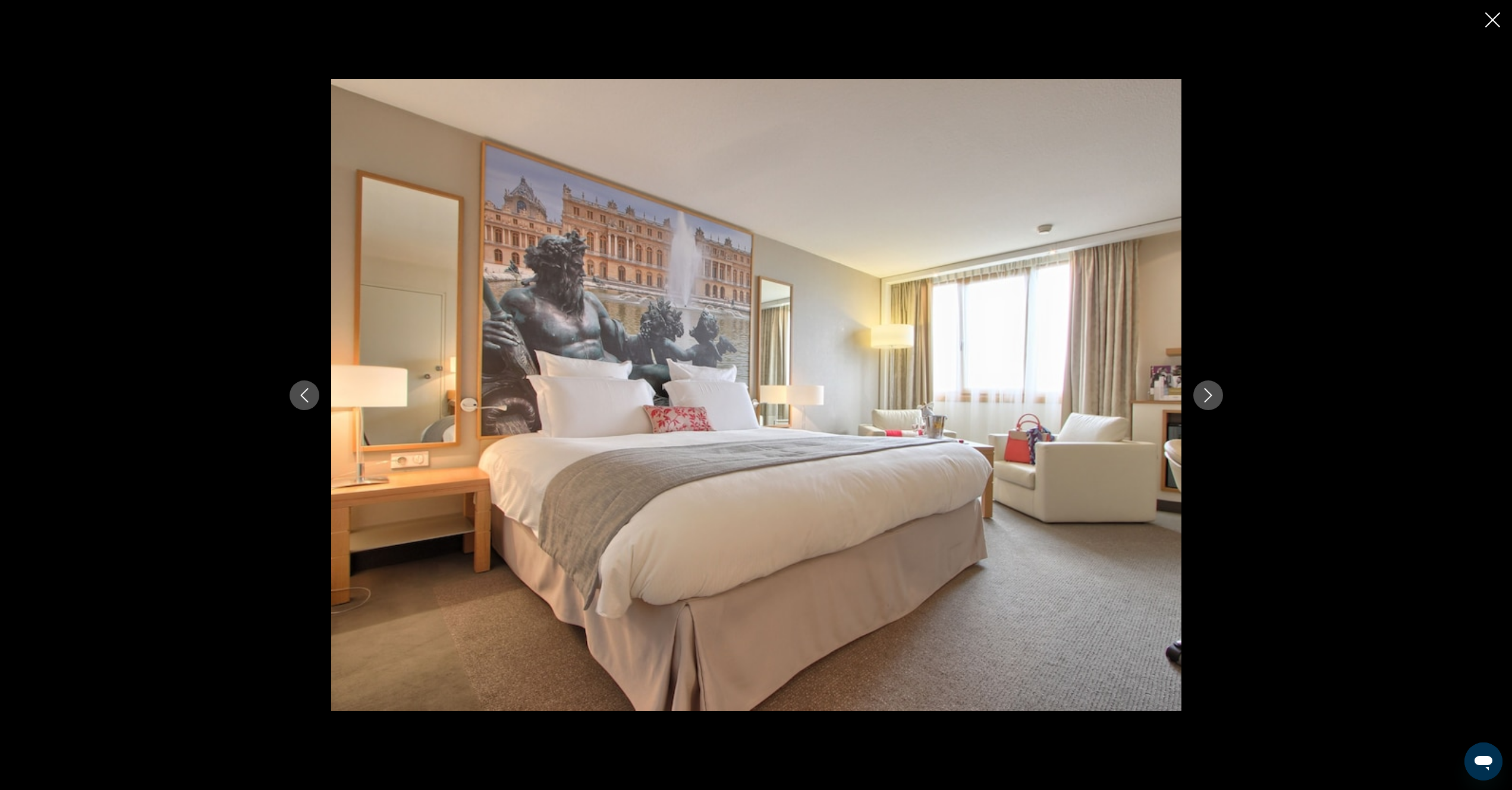
click at [1206, 402] on icon "Next image" at bounding box center [1208, 395] width 14 height 14
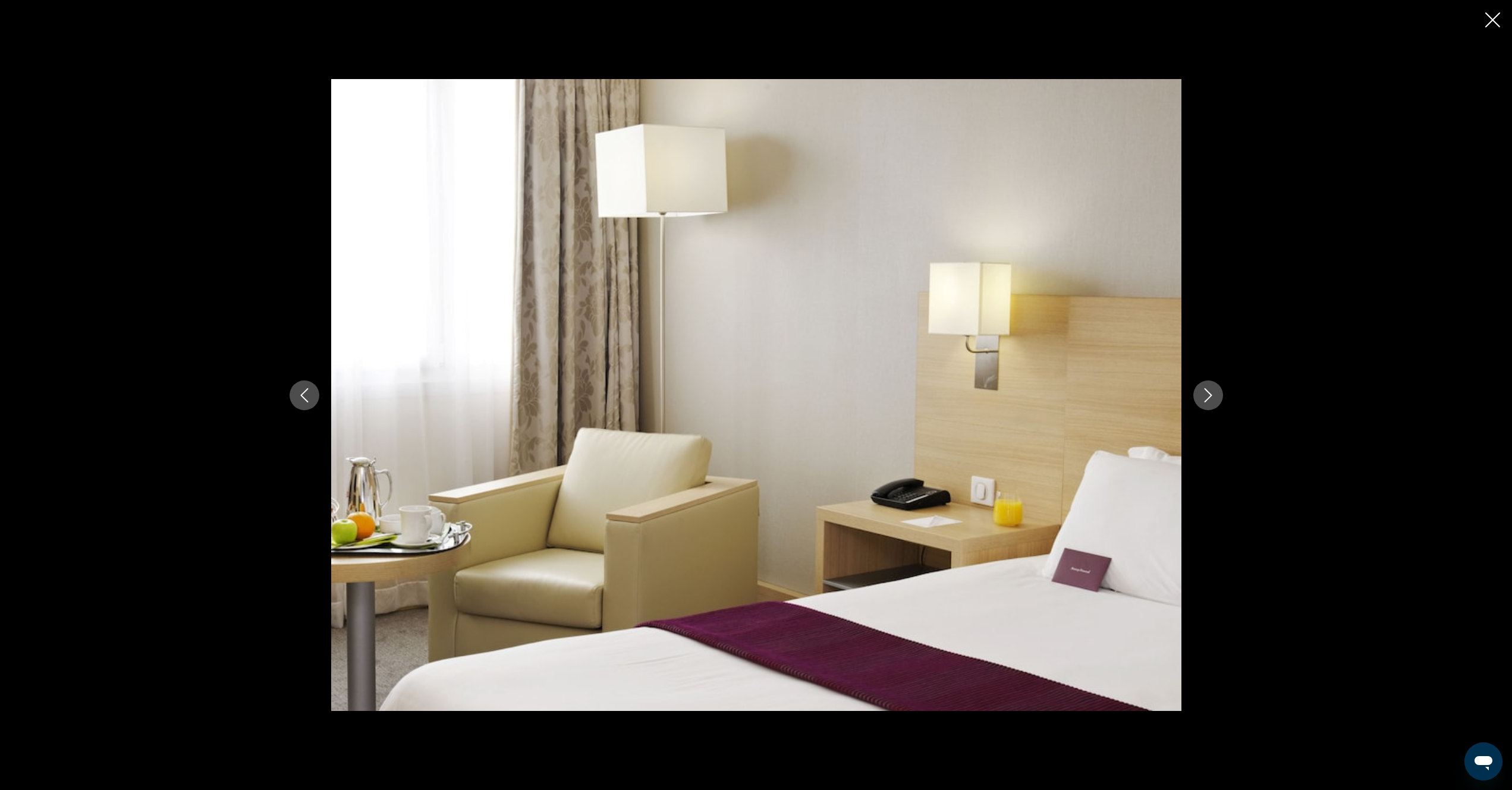
click at [1207, 399] on icon "Next image" at bounding box center [1208, 395] width 8 height 14
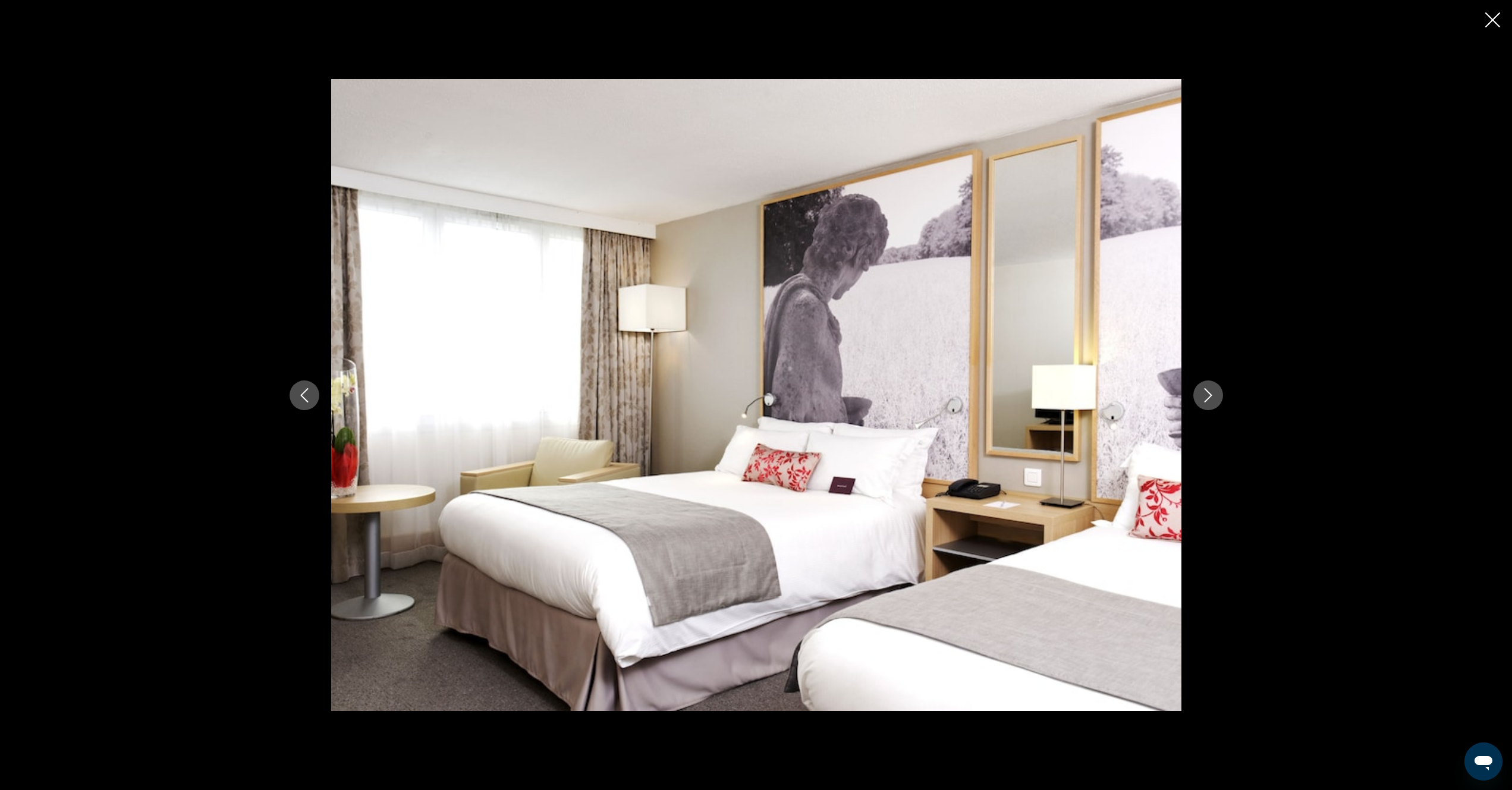
click at [1207, 399] on icon "Next image" at bounding box center [1208, 395] width 8 height 14
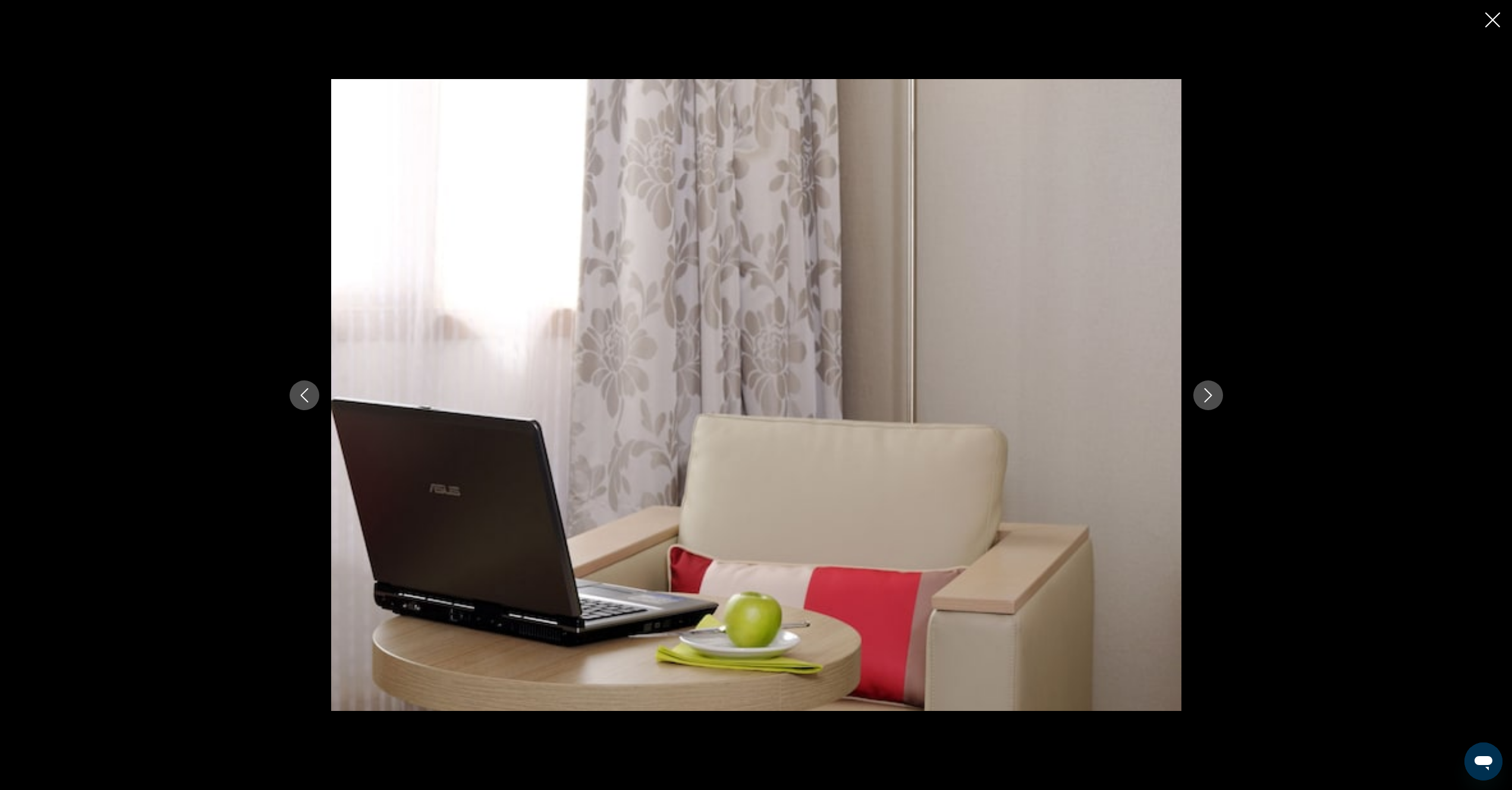
click at [1207, 398] on icon "Next image" at bounding box center [1208, 395] width 14 height 14
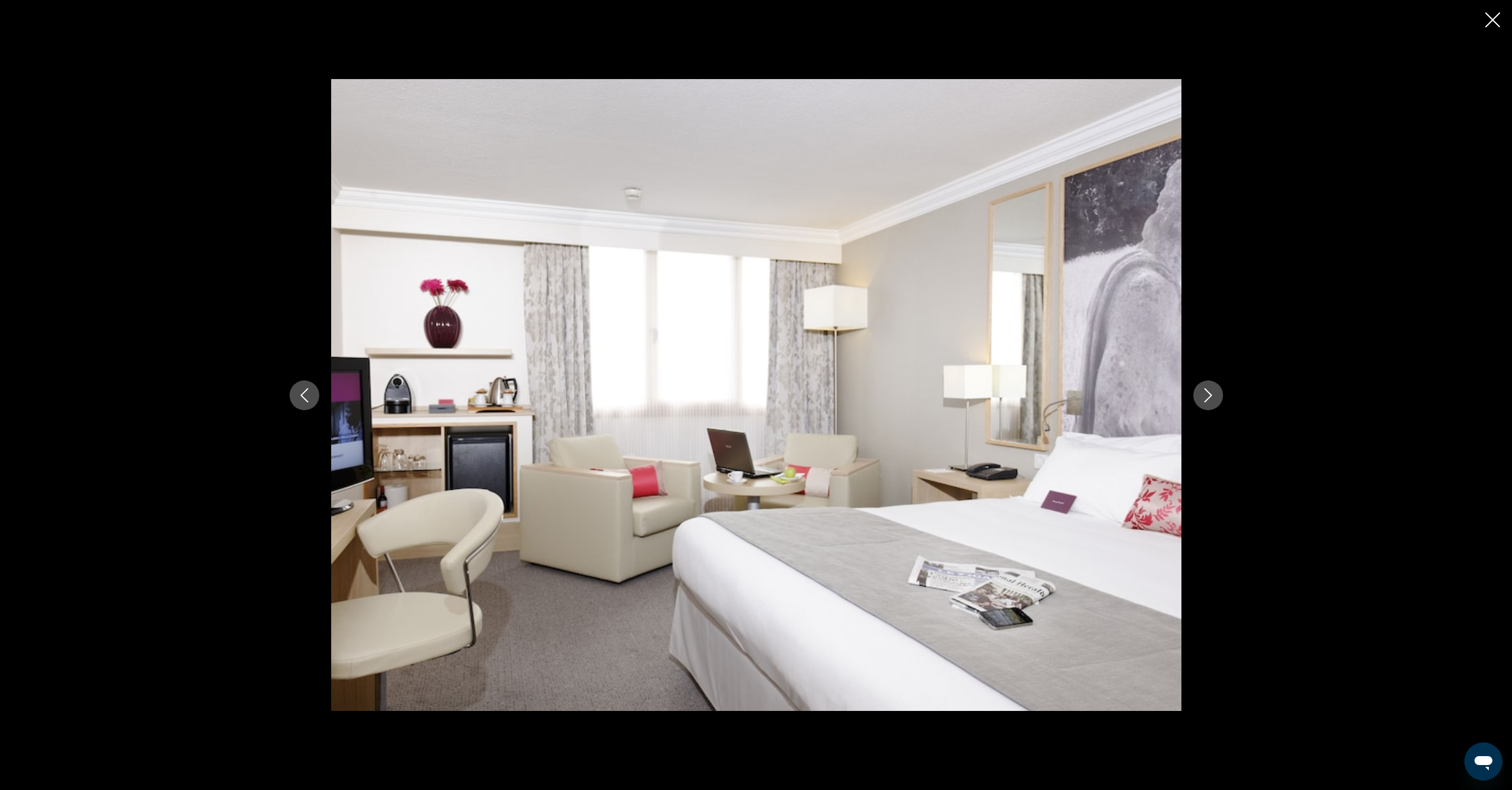
click at [1207, 398] on icon "Next image" at bounding box center [1208, 395] width 14 height 14
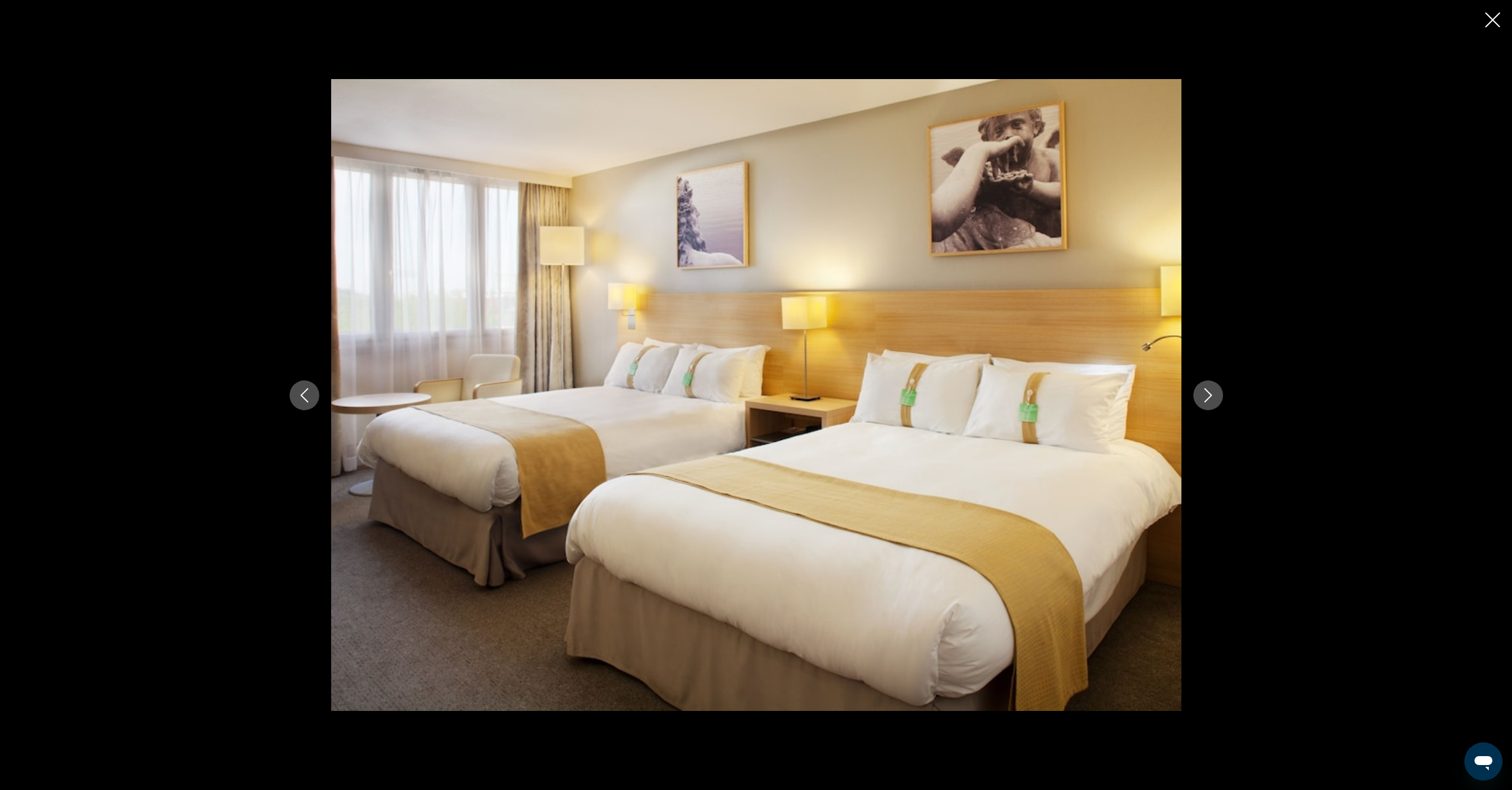
click at [1207, 398] on icon "Next image" at bounding box center [1208, 395] width 14 height 14
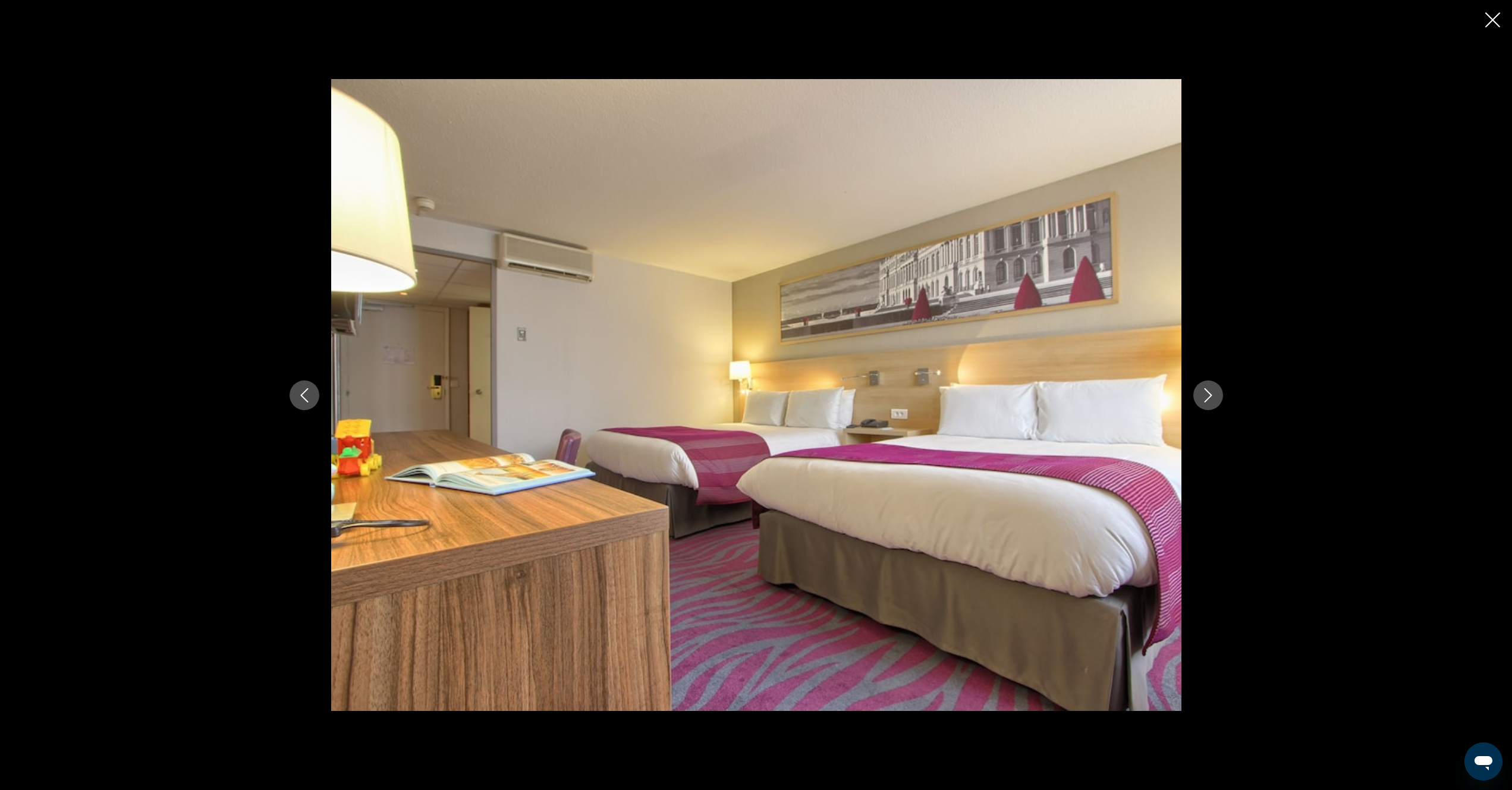
click at [1207, 394] on icon "Next image" at bounding box center [1208, 395] width 14 height 14
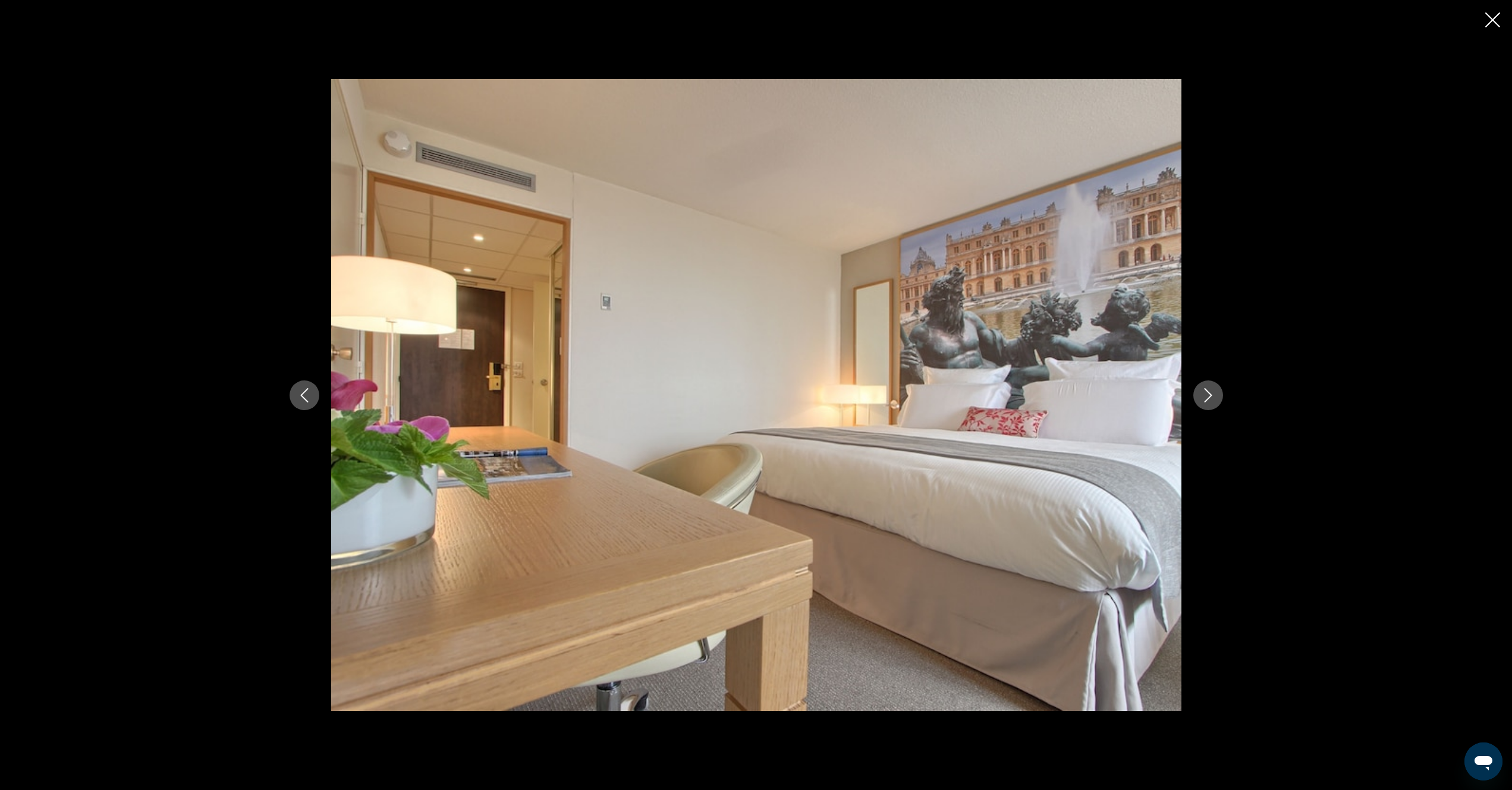
click at [1215, 401] on button "Next image" at bounding box center [1208, 395] width 30 height 30
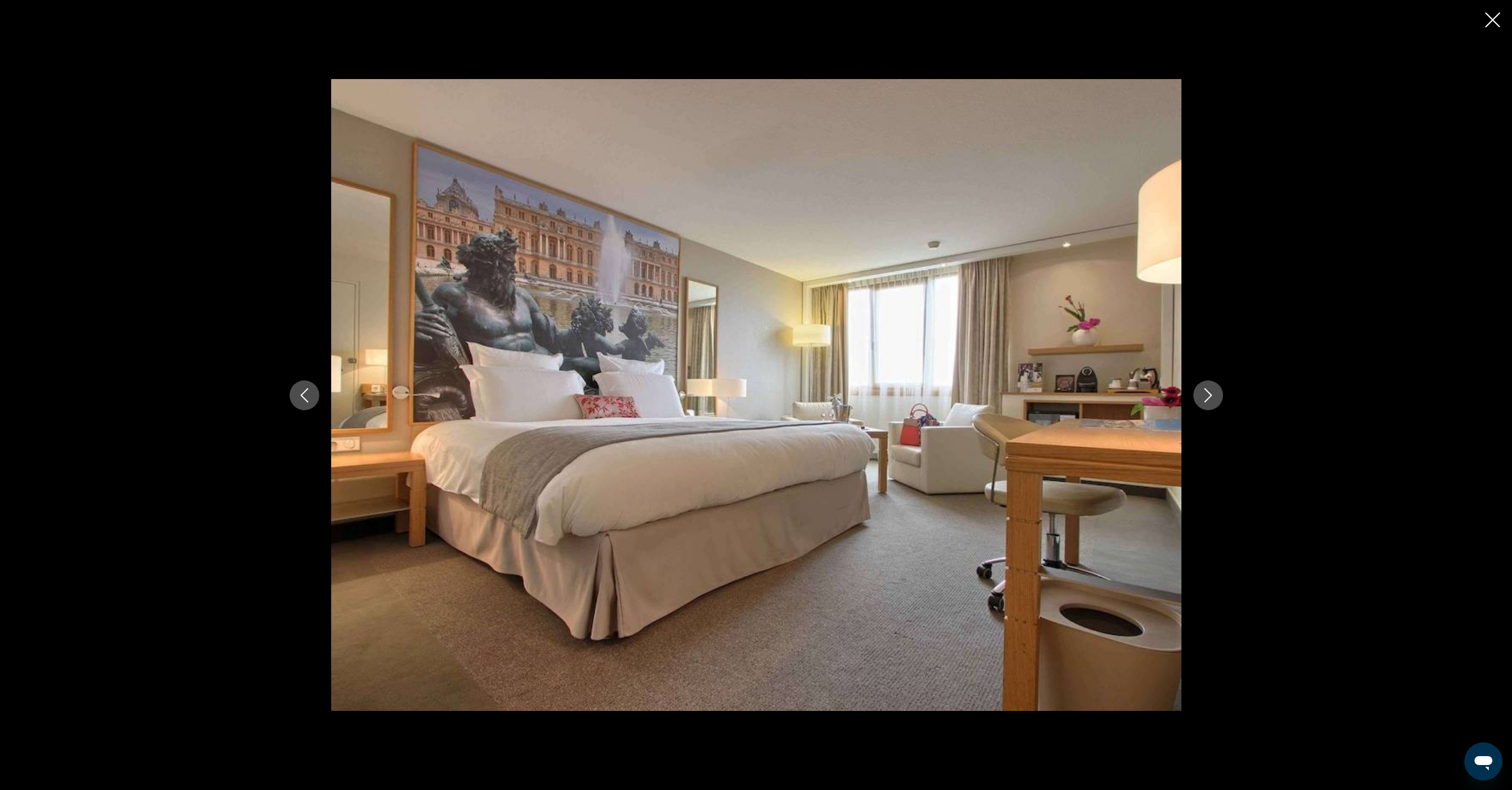
click at [1205, 399] on icon "Next image" at bounding box center [1208, 395] width 14 height 14
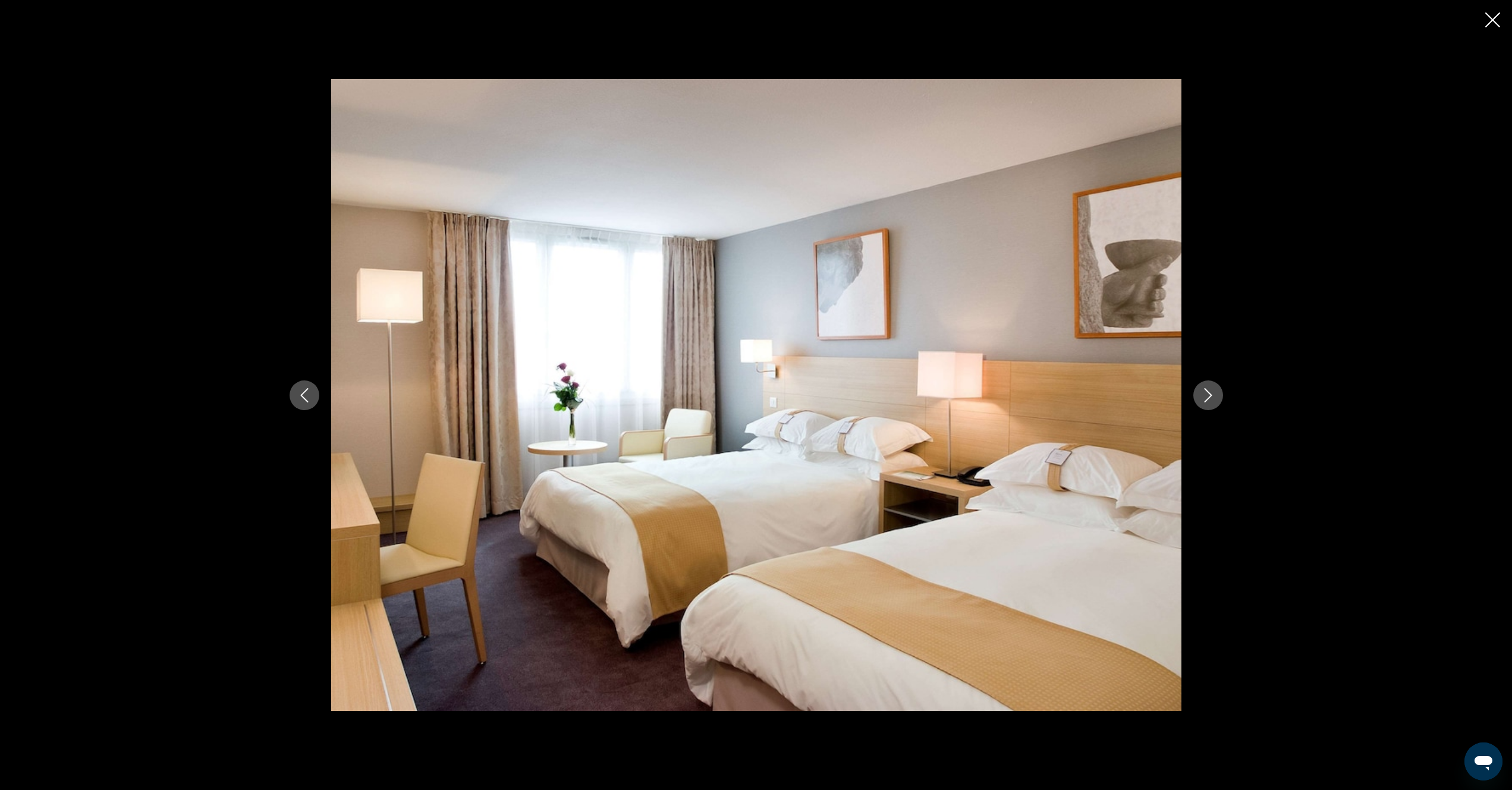
click at [1207, 399] on icon "Next image" at bounding box center [1208, 395] width 14 height 14
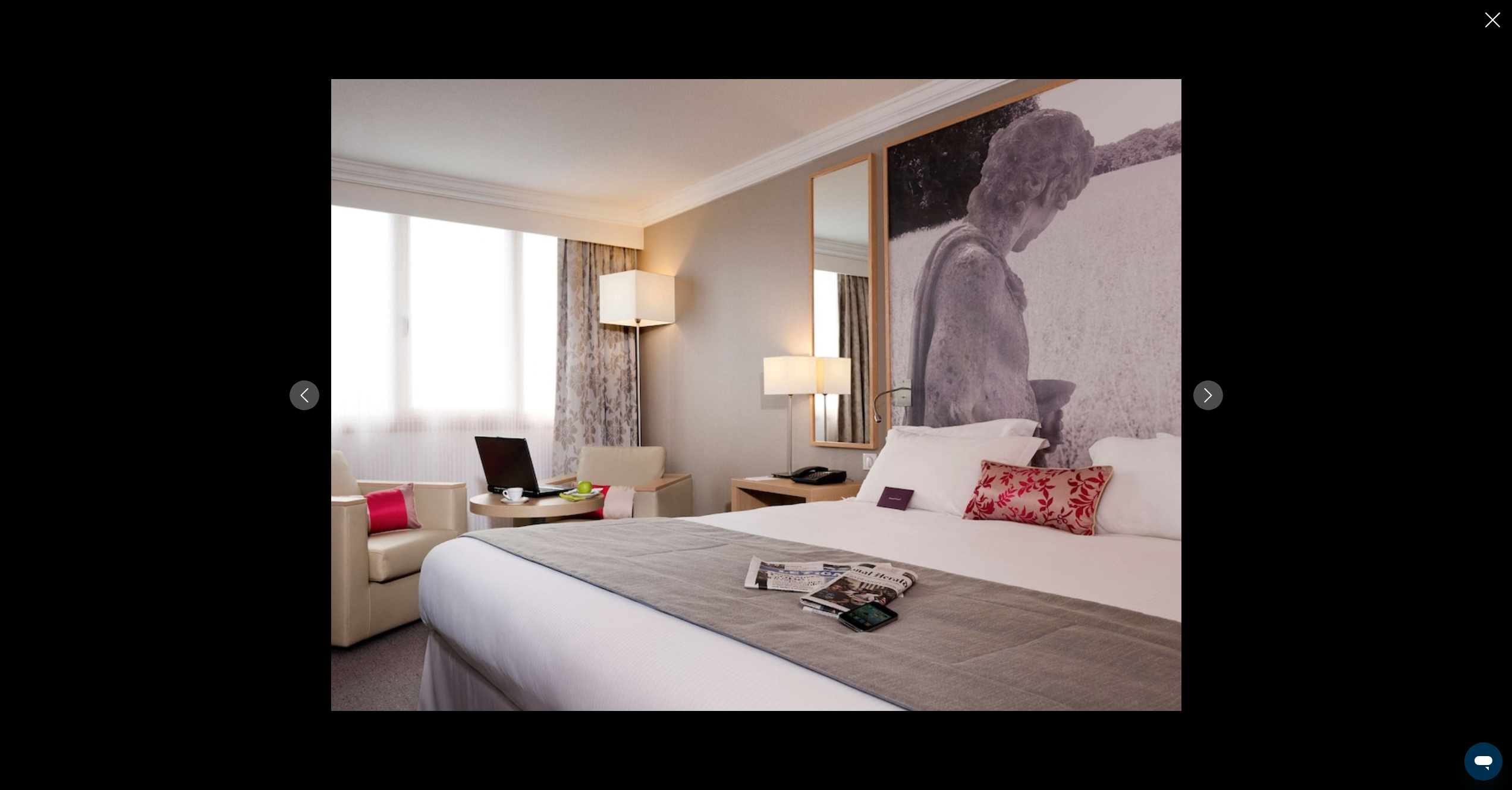
click at [1207, 399] on icon "Next image" at bounding box center [1208, 395] width 14 height 14
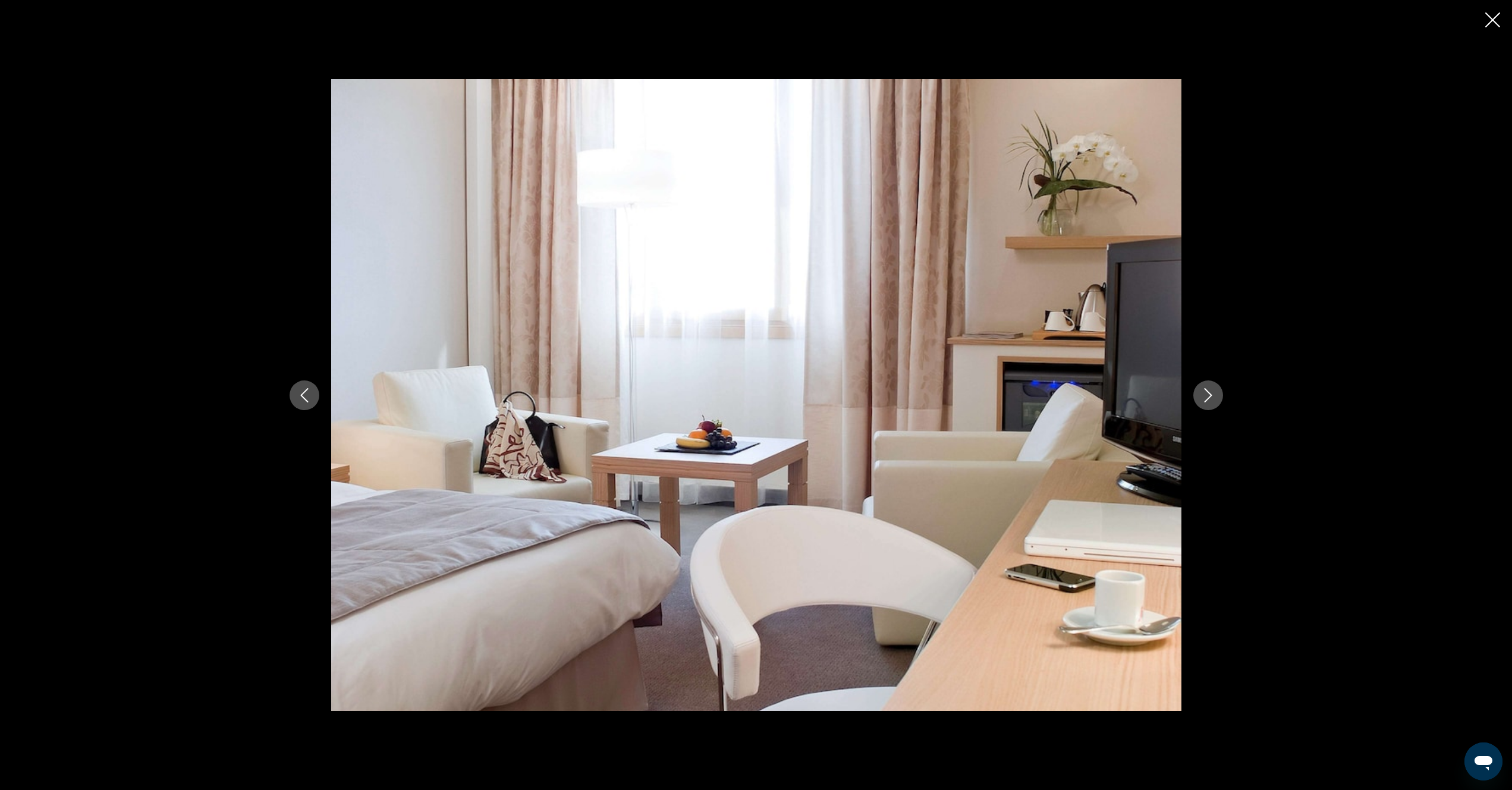
drag, startPoint x: 1493, startPoint y: 16, endPoint x: 1211, endPoint y: 162, distance: 317.6
click at [1486, 24] on icon "Close slideshow" at bounding box center [1493, 19] width 15 height 15
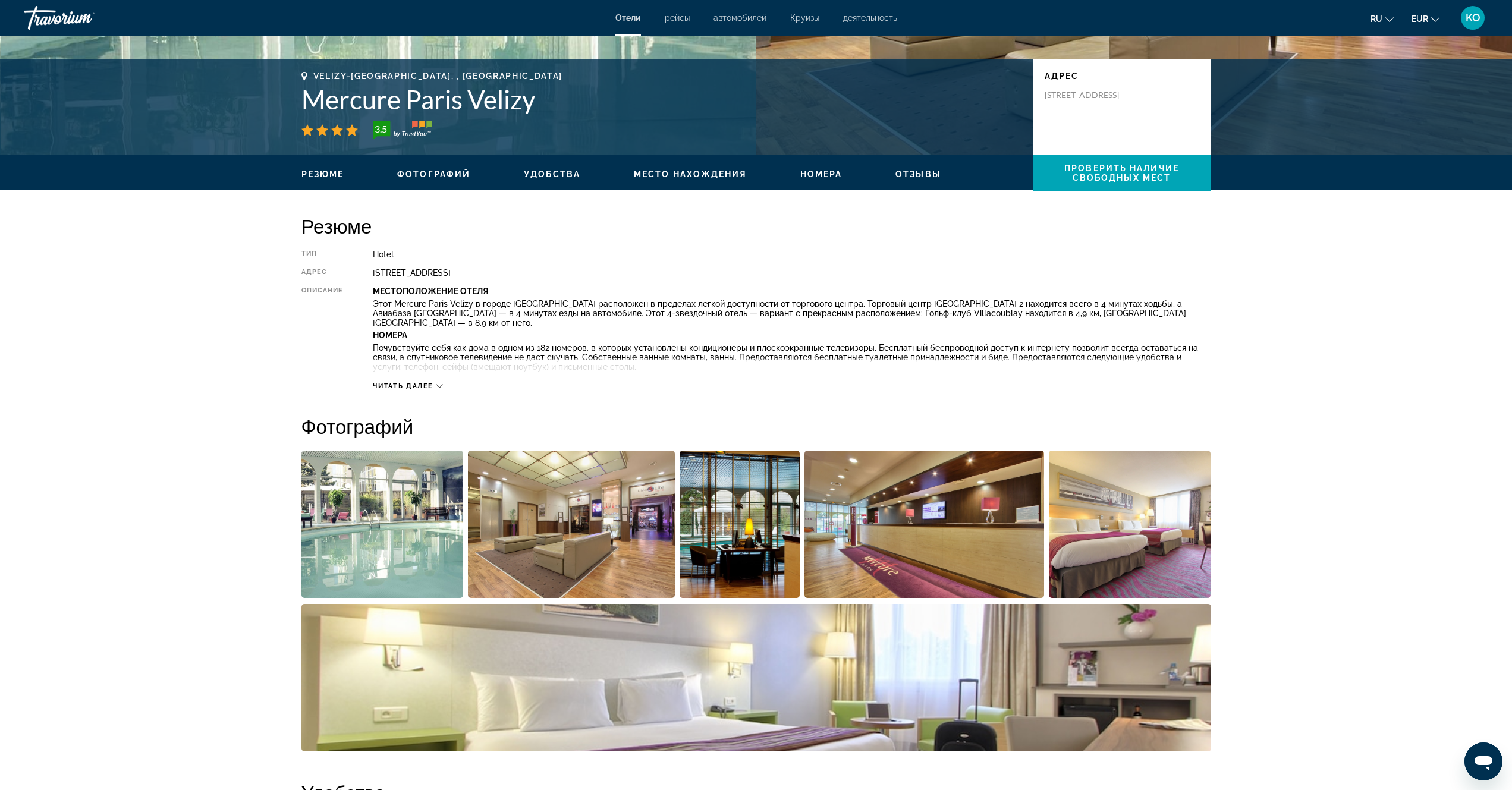
click at [549, 171] on span "Удобства" at bounding box center [552, 174] width 57 height 9
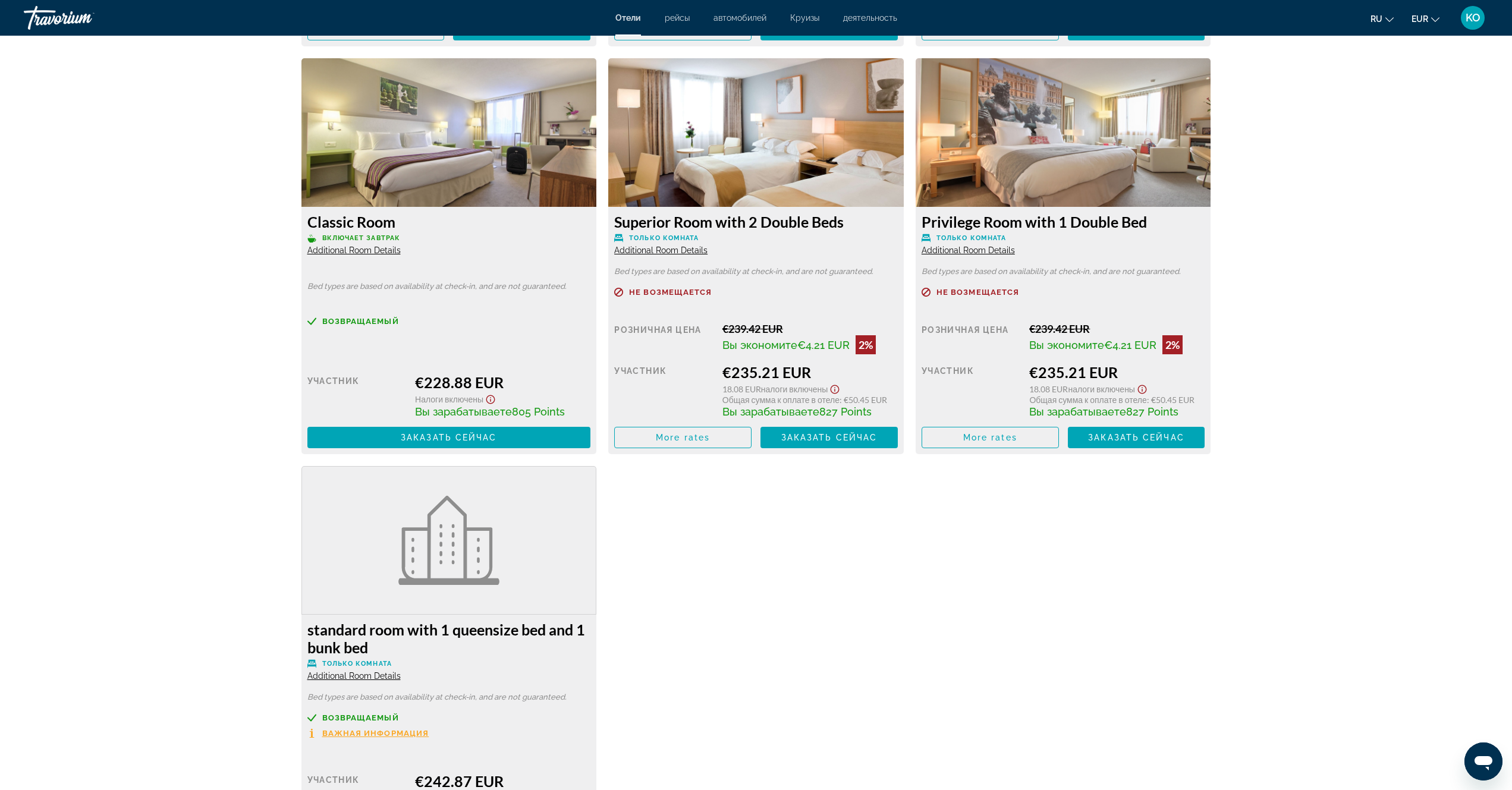
scroll to position [2315, 0]
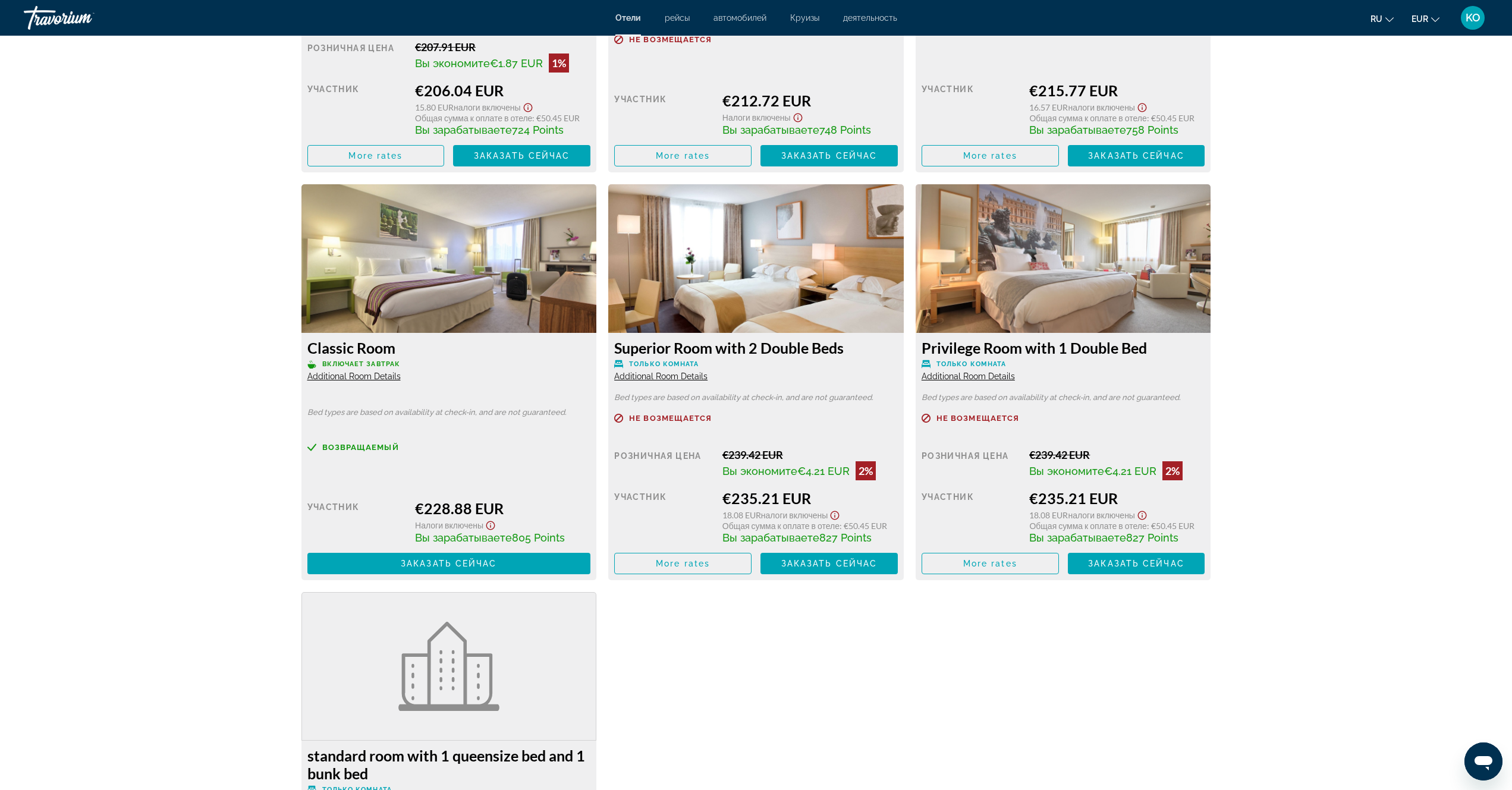
click at [430, 323] on img "Main content" at bounding box center [449, 258] width 295 height 148
click at [472, 565] on span "Заказать сейчас" at bounding box center [449, 563] width 96 height 9
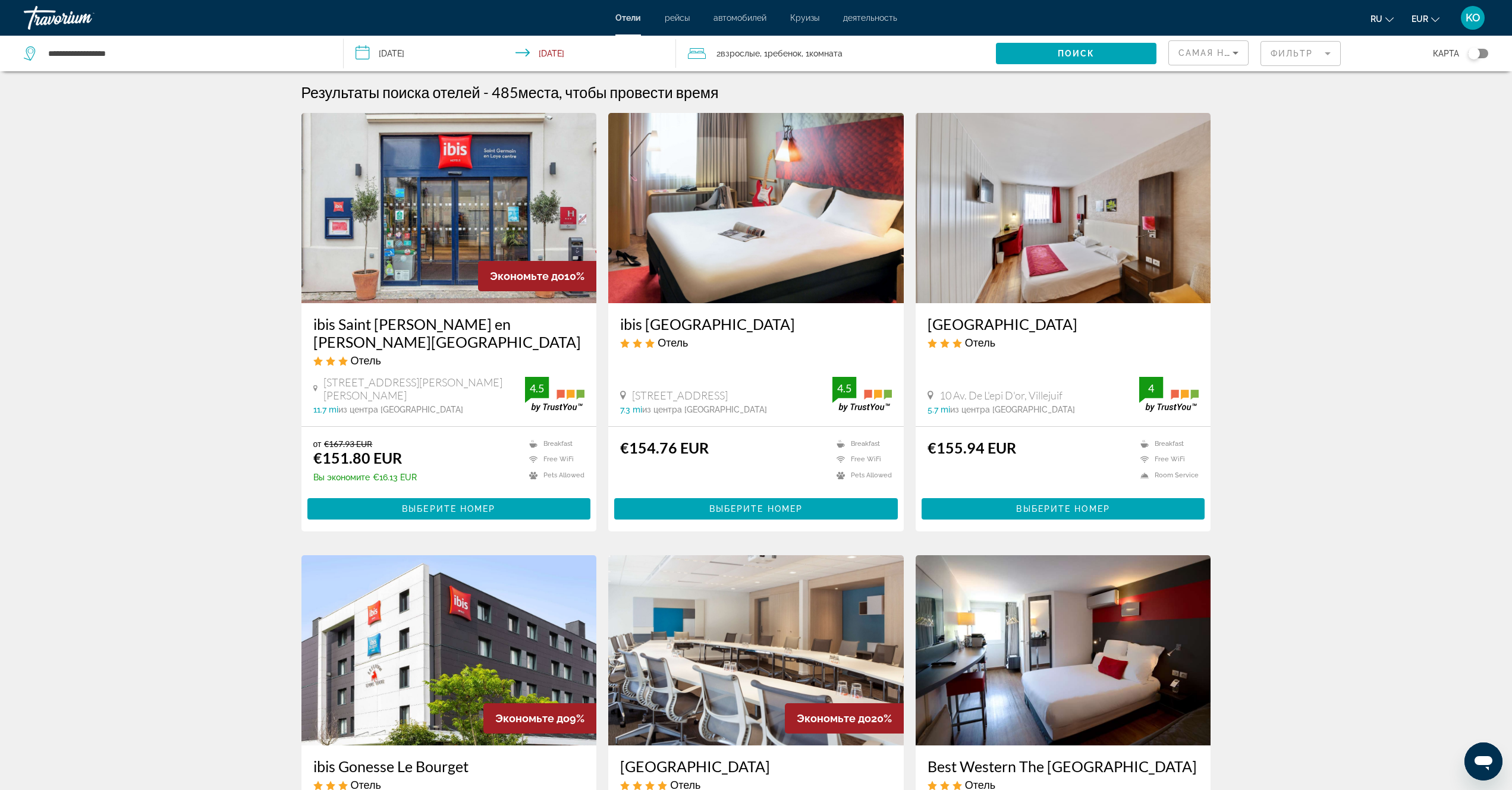
click at [760, 55] on span "Взрослые" at bounding box center [740, 54] width 40 height 9
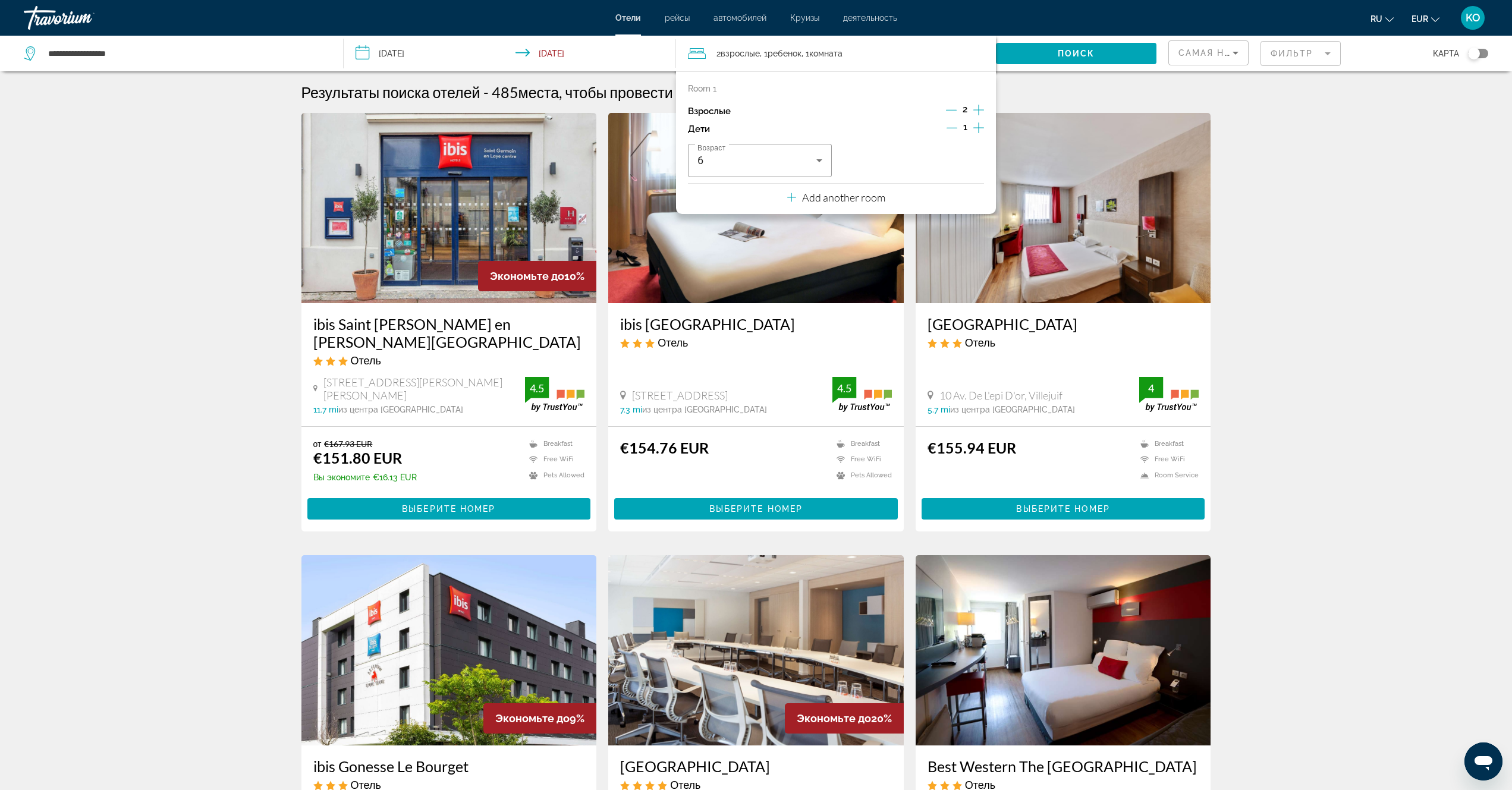
click at [952, 128] on icon "Decrement children" at bounding box center [952, 128] width 11 height 1
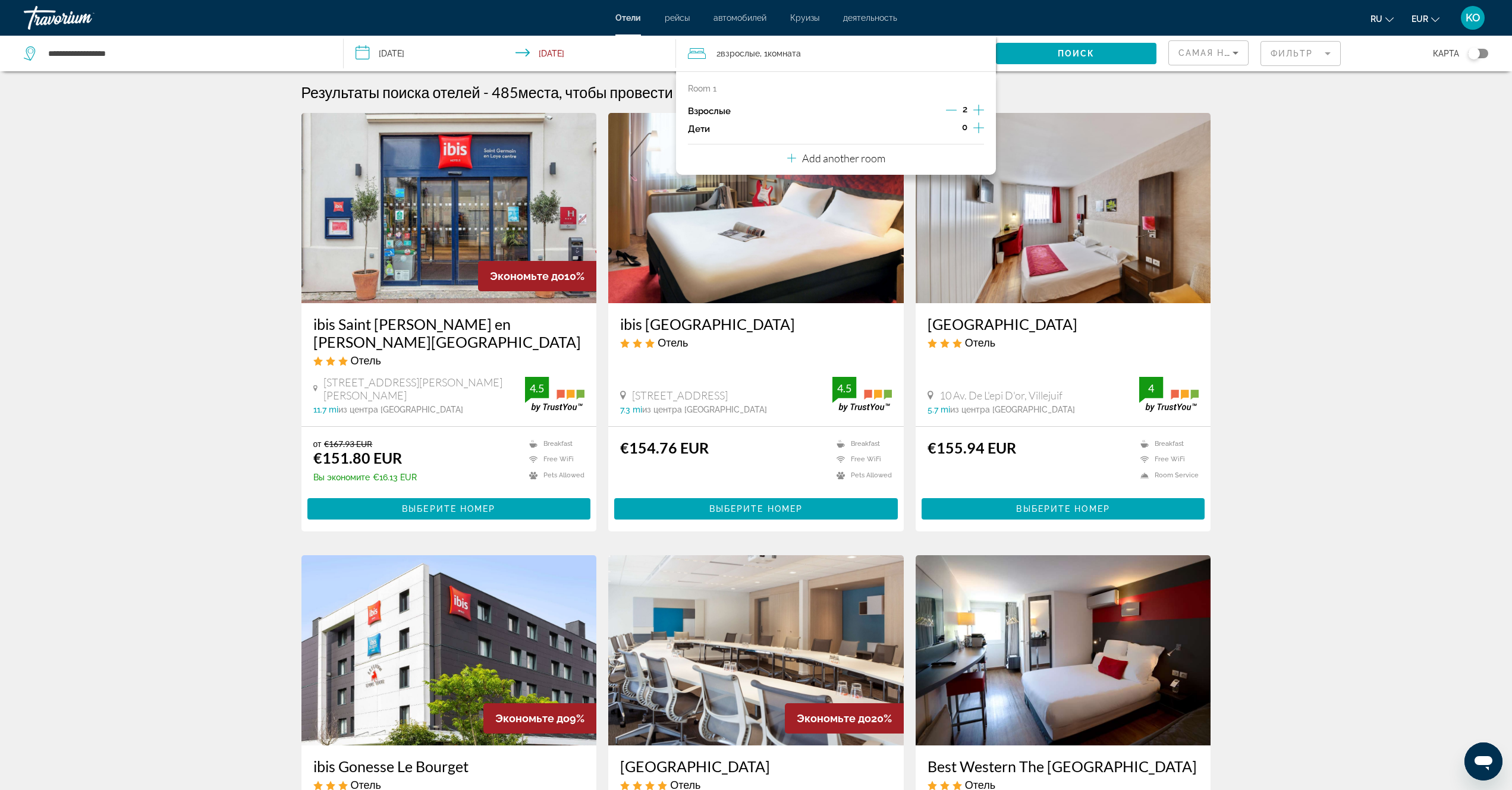
click at [716, 113] on p "Взрослые" at bounding box center [709, 111] width 43 height 10
click at [1092, 50] on span "Поиск" at bounding box center [1077, 54] width 37 height 9
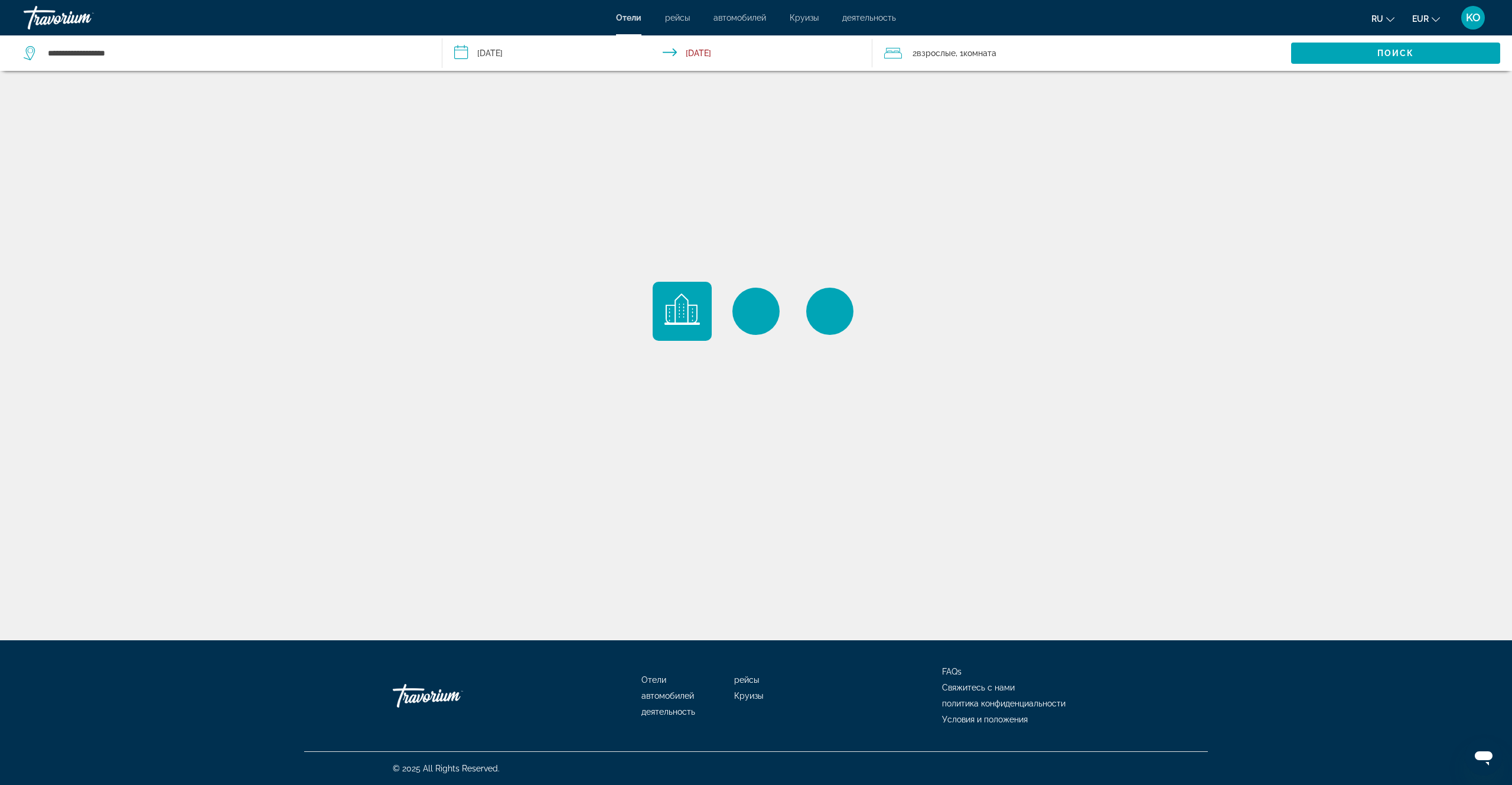
click at [485, 51] on input "**********" at bounding box center [660, 55] width 435 height 39
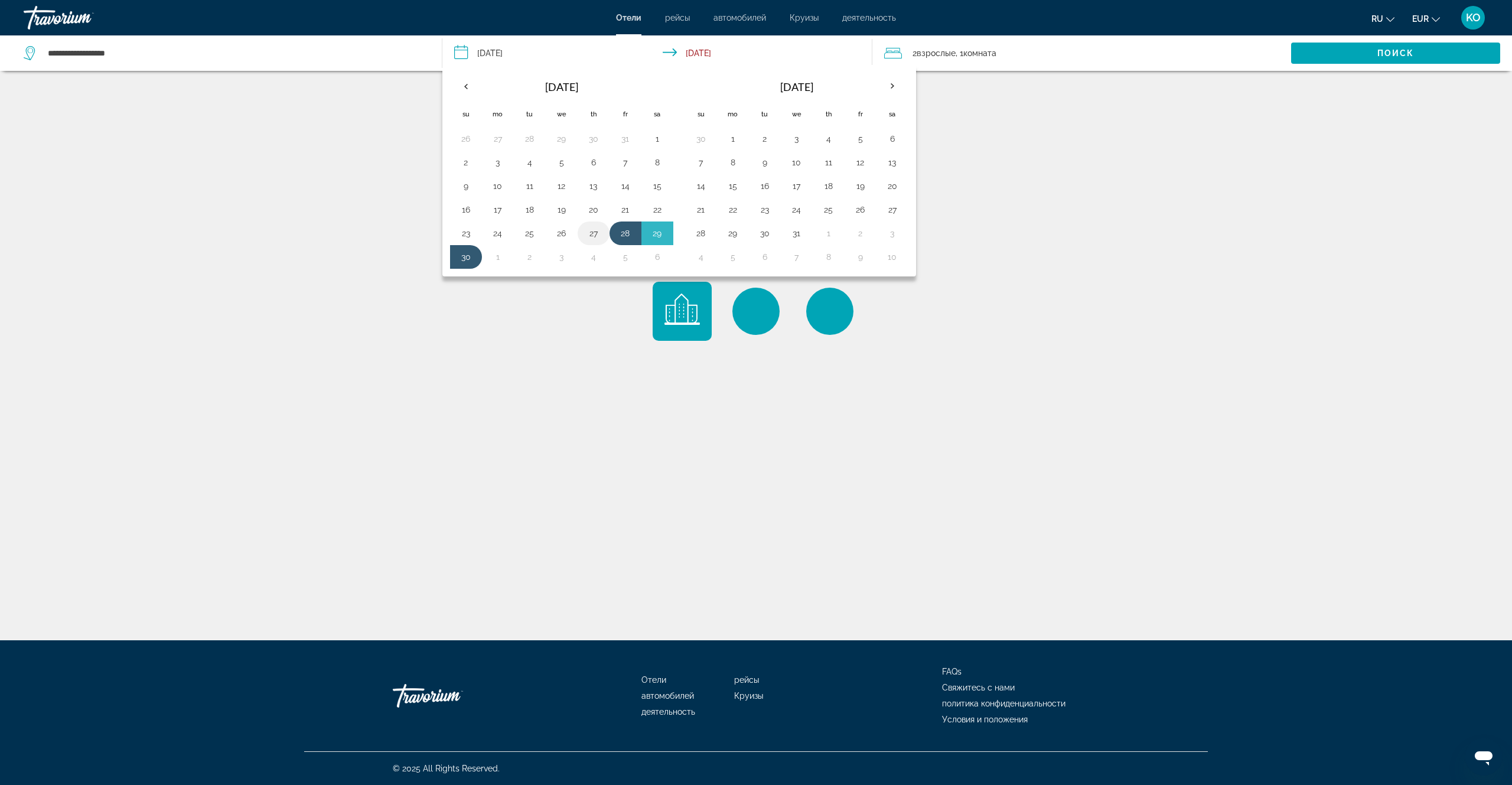
click at [594, 235] on button "27" at bounding box center [594, 233] width 19 height 16
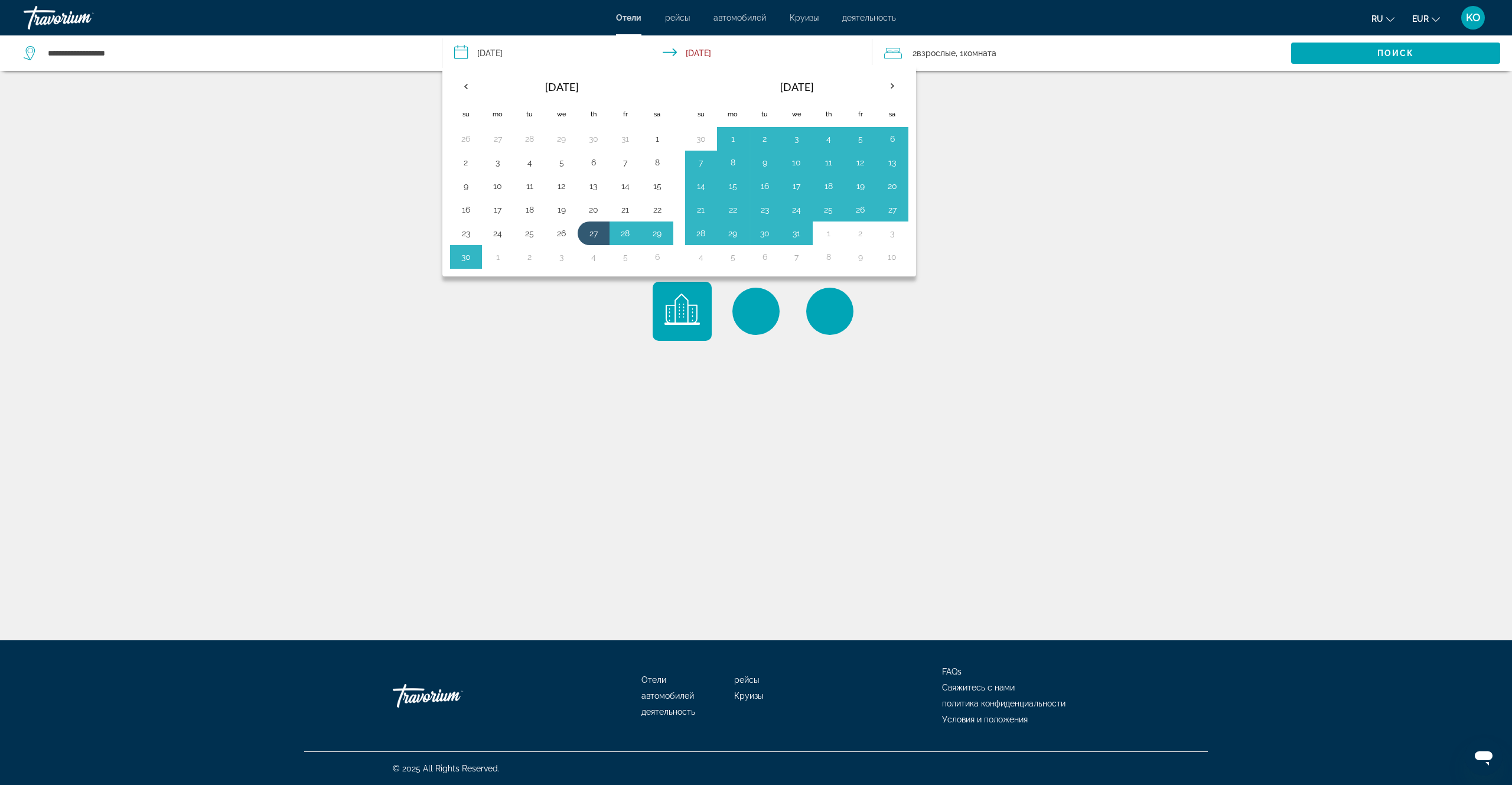
click at [1109, 321] on div "Main content" at bounding box center [756, 320] width 1512 height 641
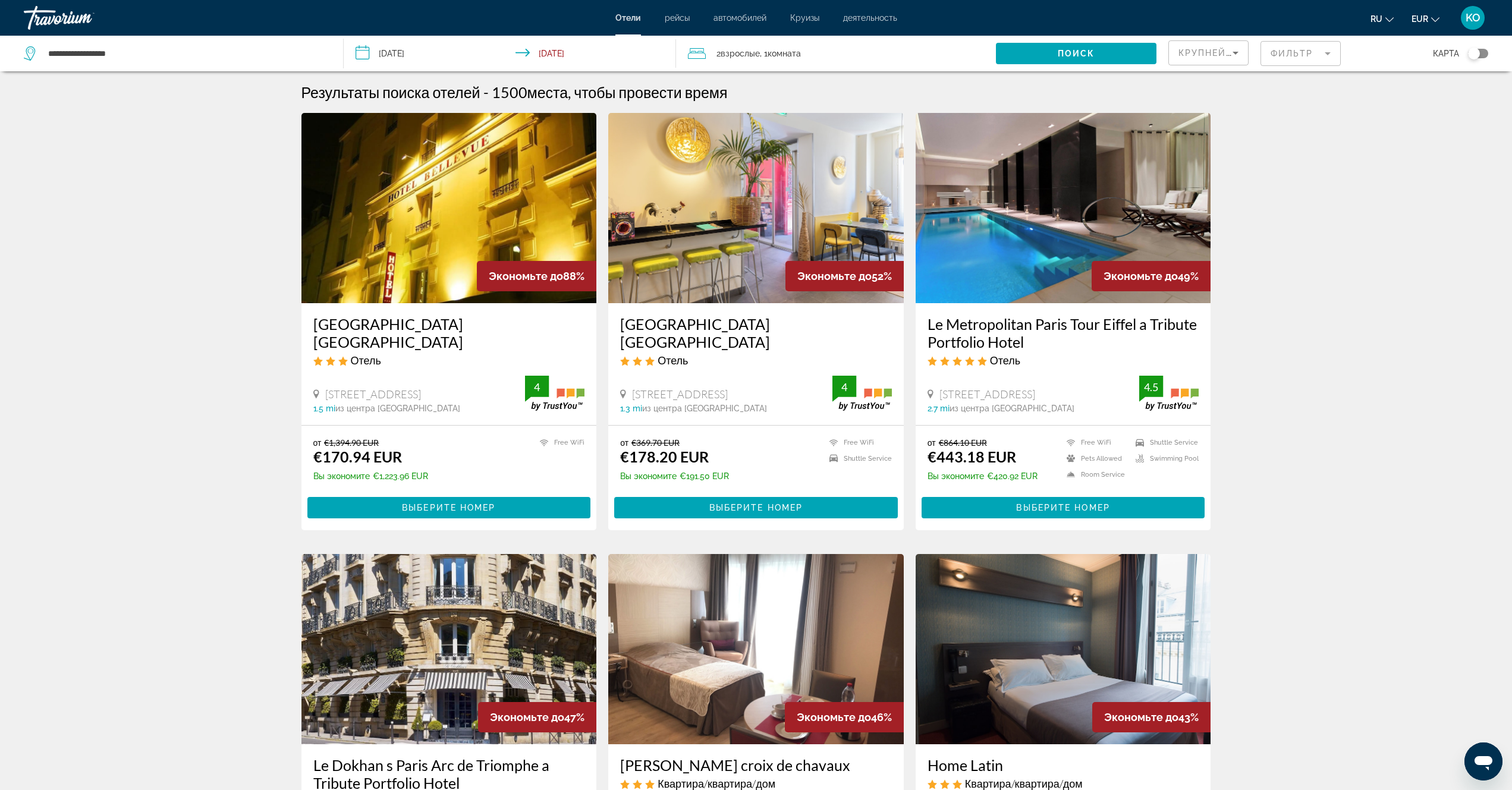
click at [381, 50] on input "**********" at bounding box center [511, 55] width 336 height 40
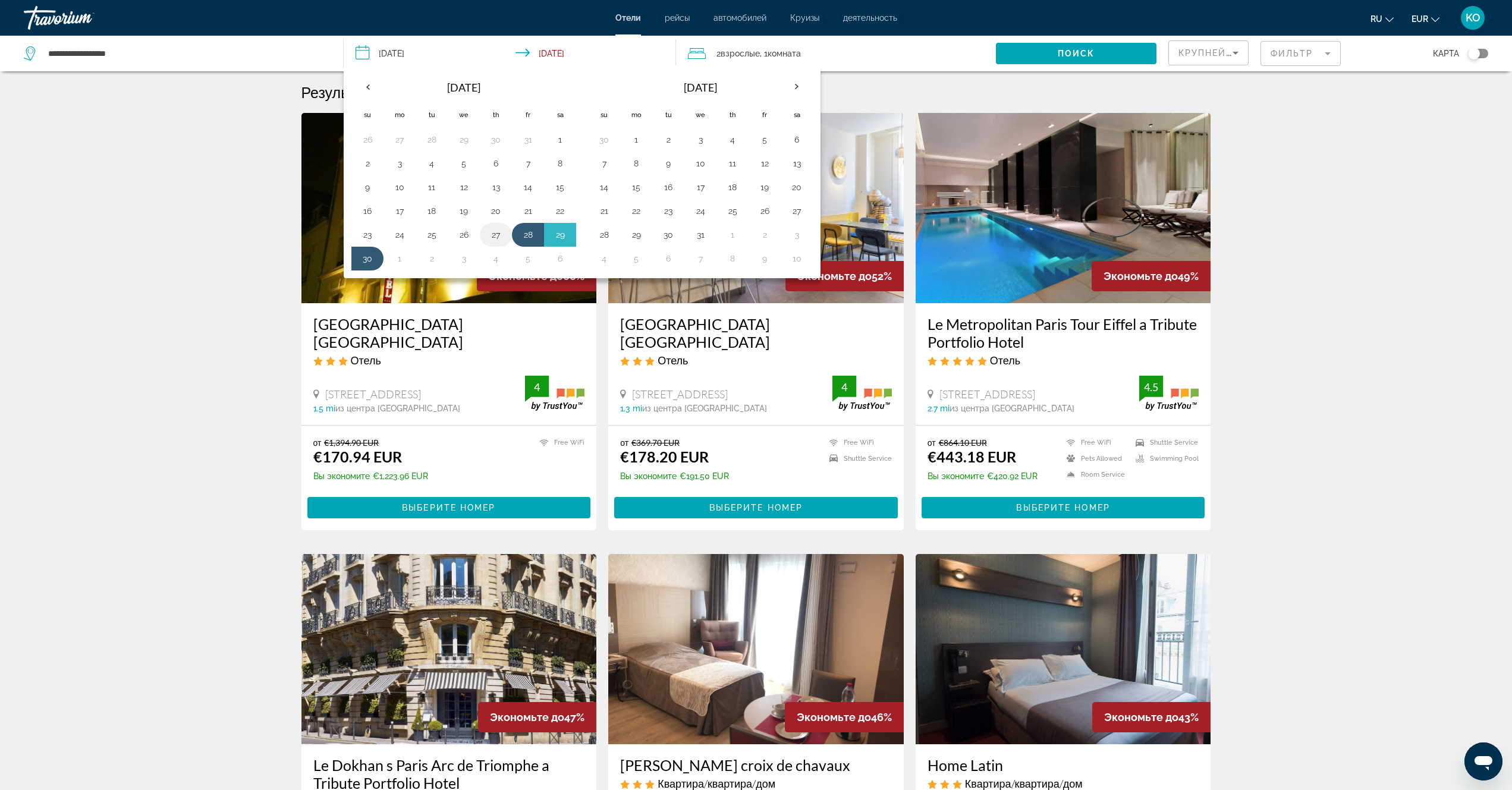
click at [496, 239] on button "27" at bounding box center [496, 235] width 19 height 16
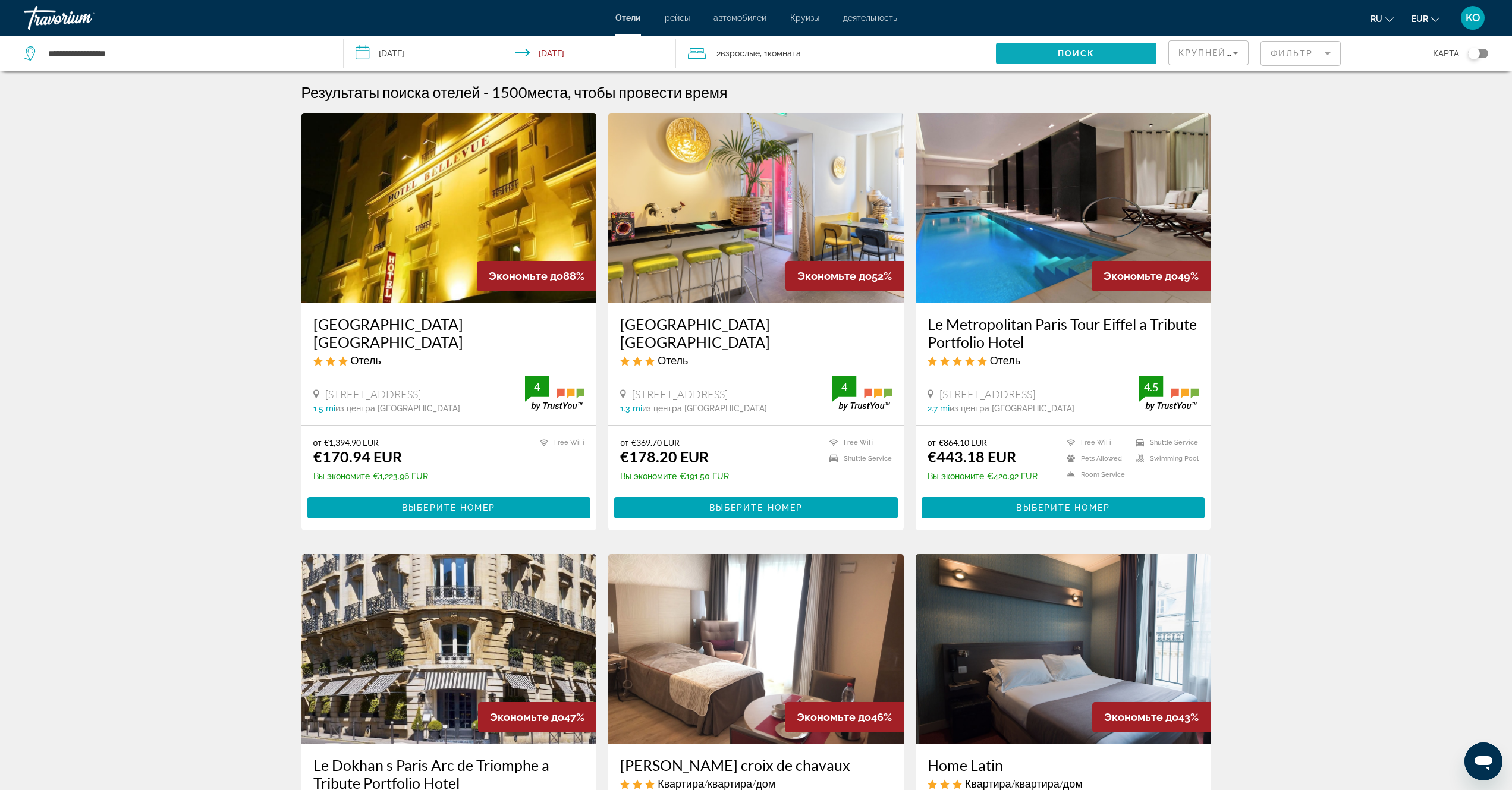
click at [1081, 53] on span "Поиск" at bounding box center [1077, 54] width 37 height 9
click at [361, 52] on input "**********" at bounding box center [511, 55] width 336 height 40
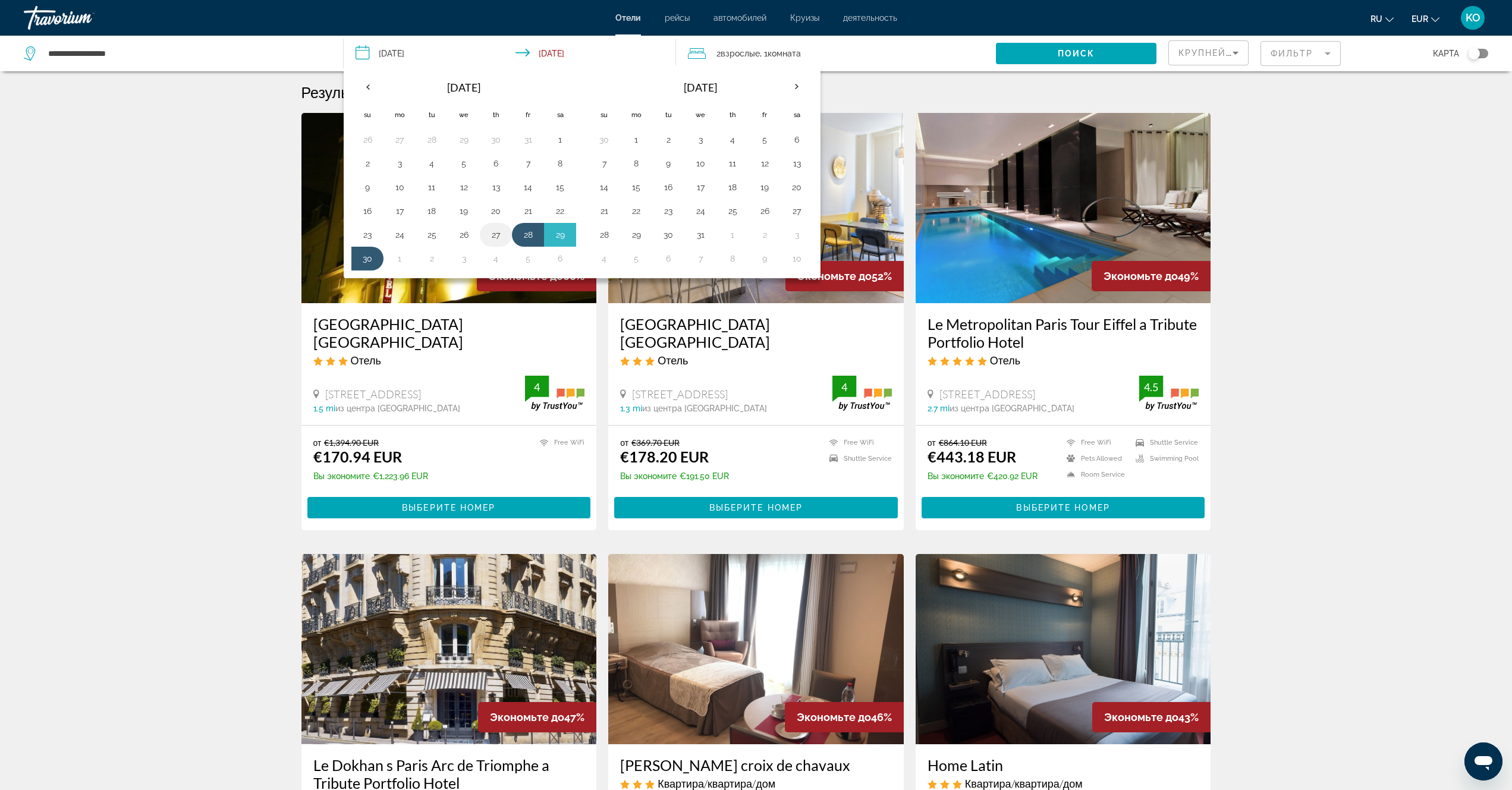
click at [493, 238] on button "27" at bounding box center [496, 235] width 19 height 16
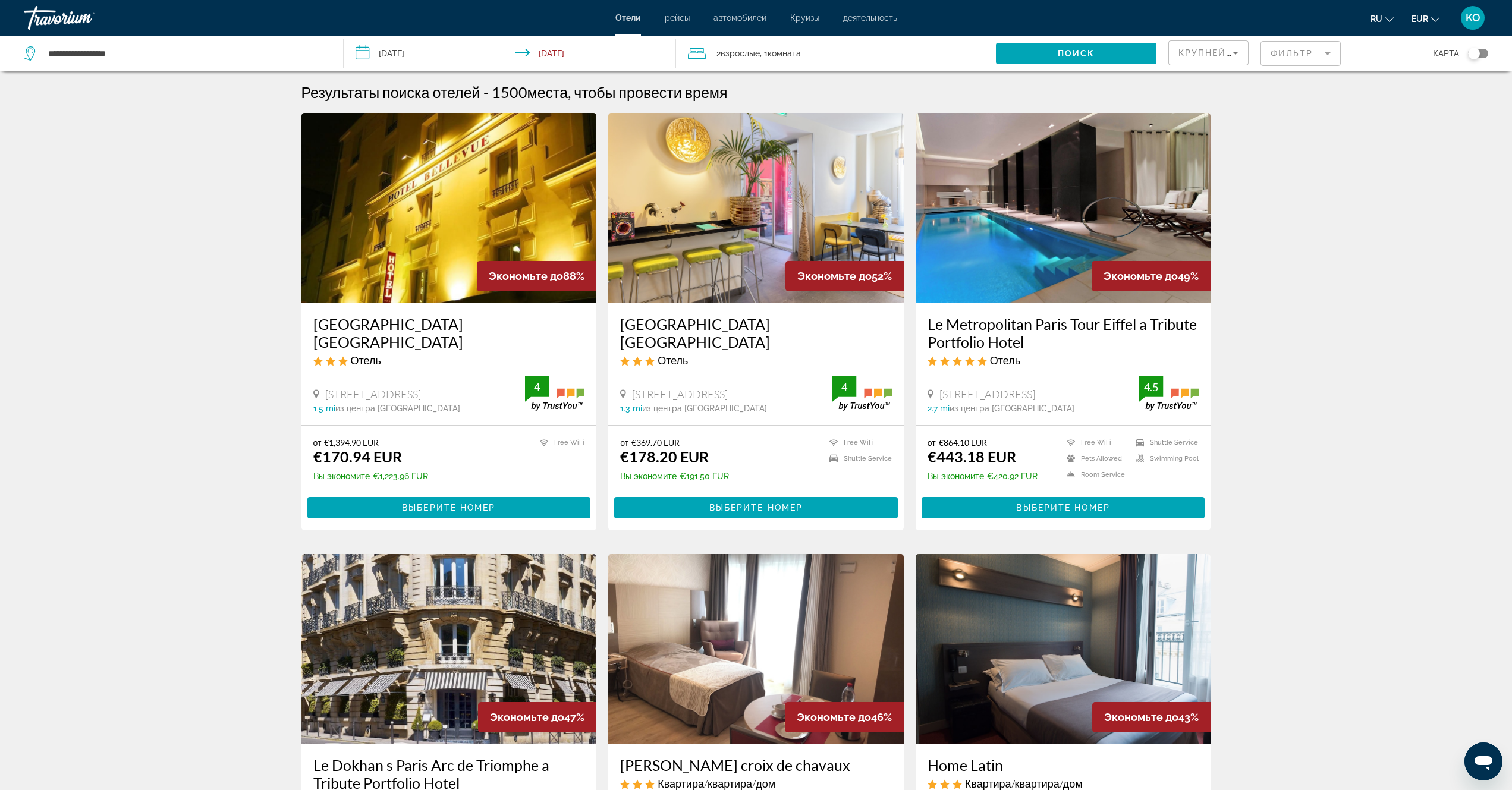
click at [359, 47] on input "**********" at bounding box center [511, 55] width 336 height 40
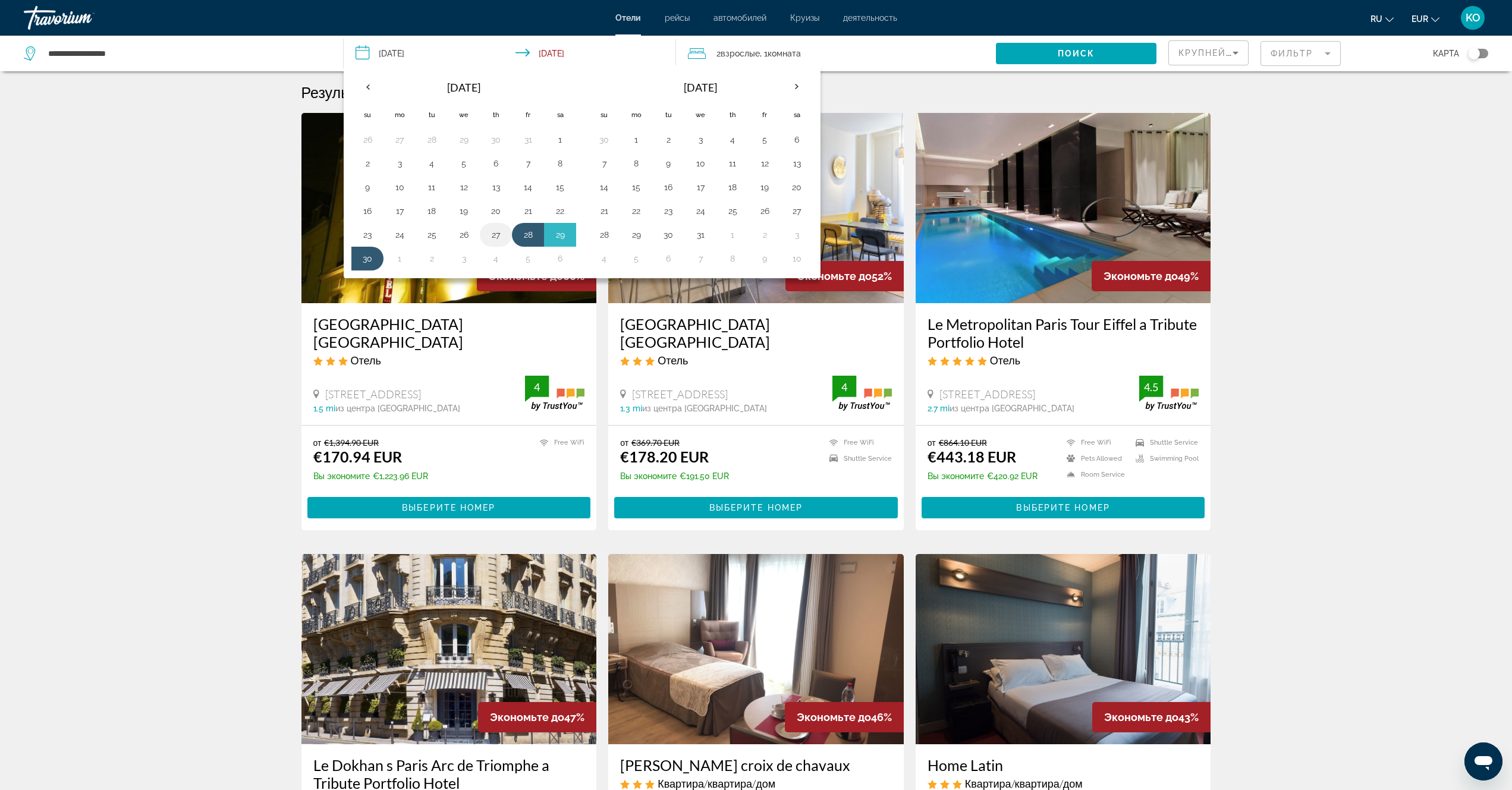
click at [496, 235] on button "27" at bounding box center [496, 235] width 19 height 16
click at [496, 234] on button "27" at bounding box center [496, 235] width 19 height 16
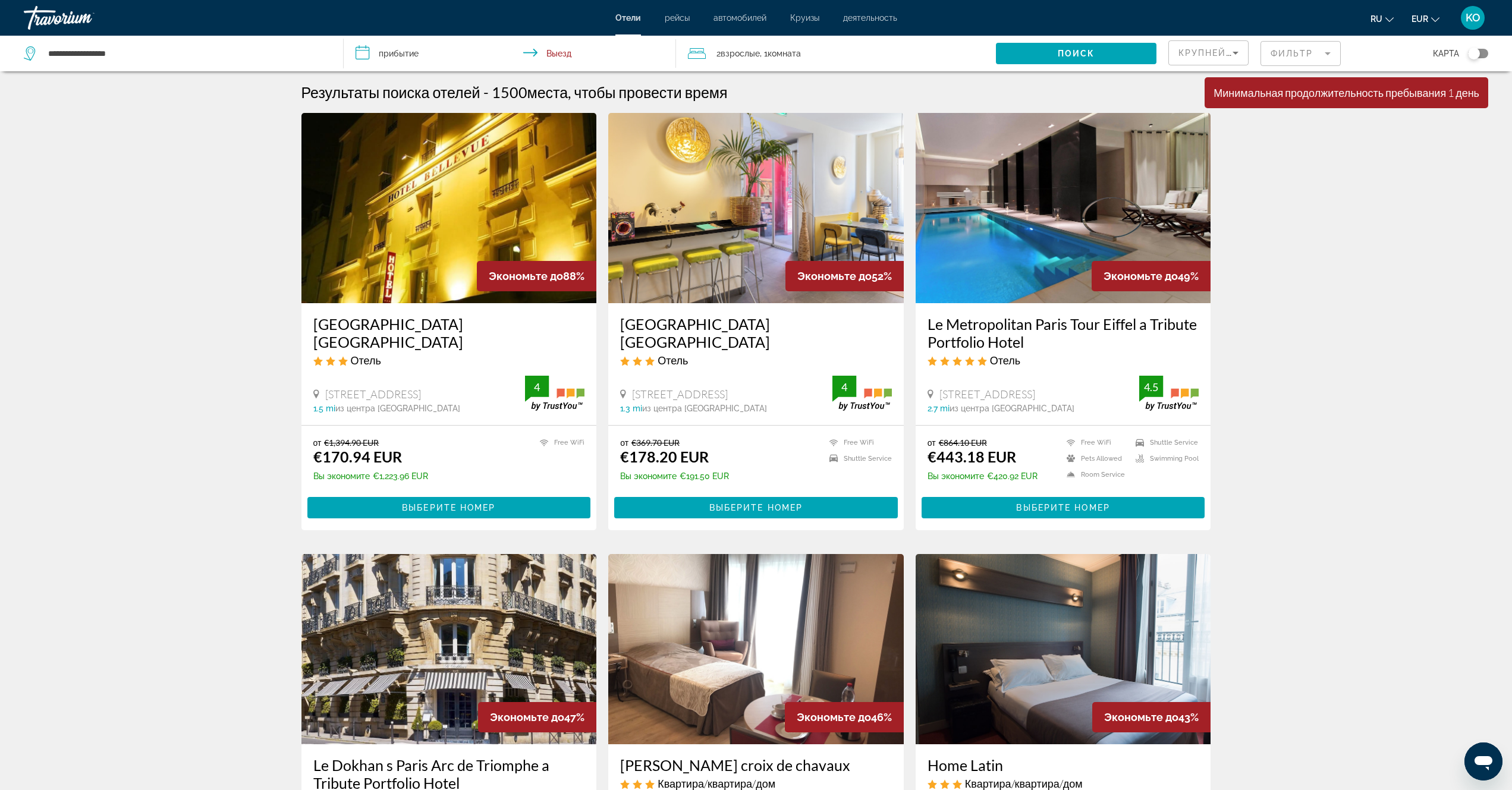
click at [387, 55] on input "**********" at bounding box center [511, 55] width 336 height 40
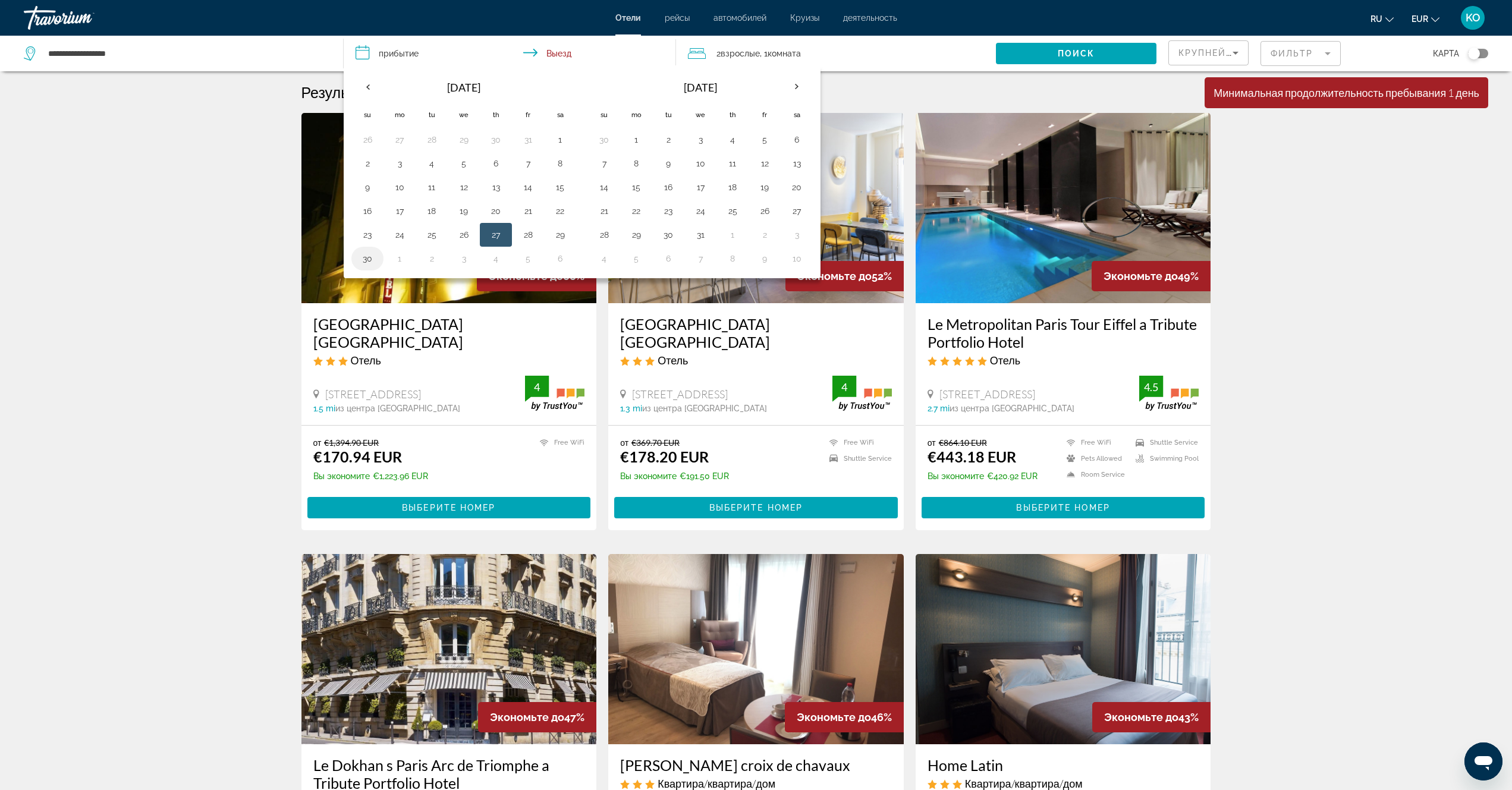
click at [366, 259] on button "30" at bounding box center [368, 258] width 19 height 16
click at [496, 237] on button "27" at bounding box center [496, 235] width 19 height 16
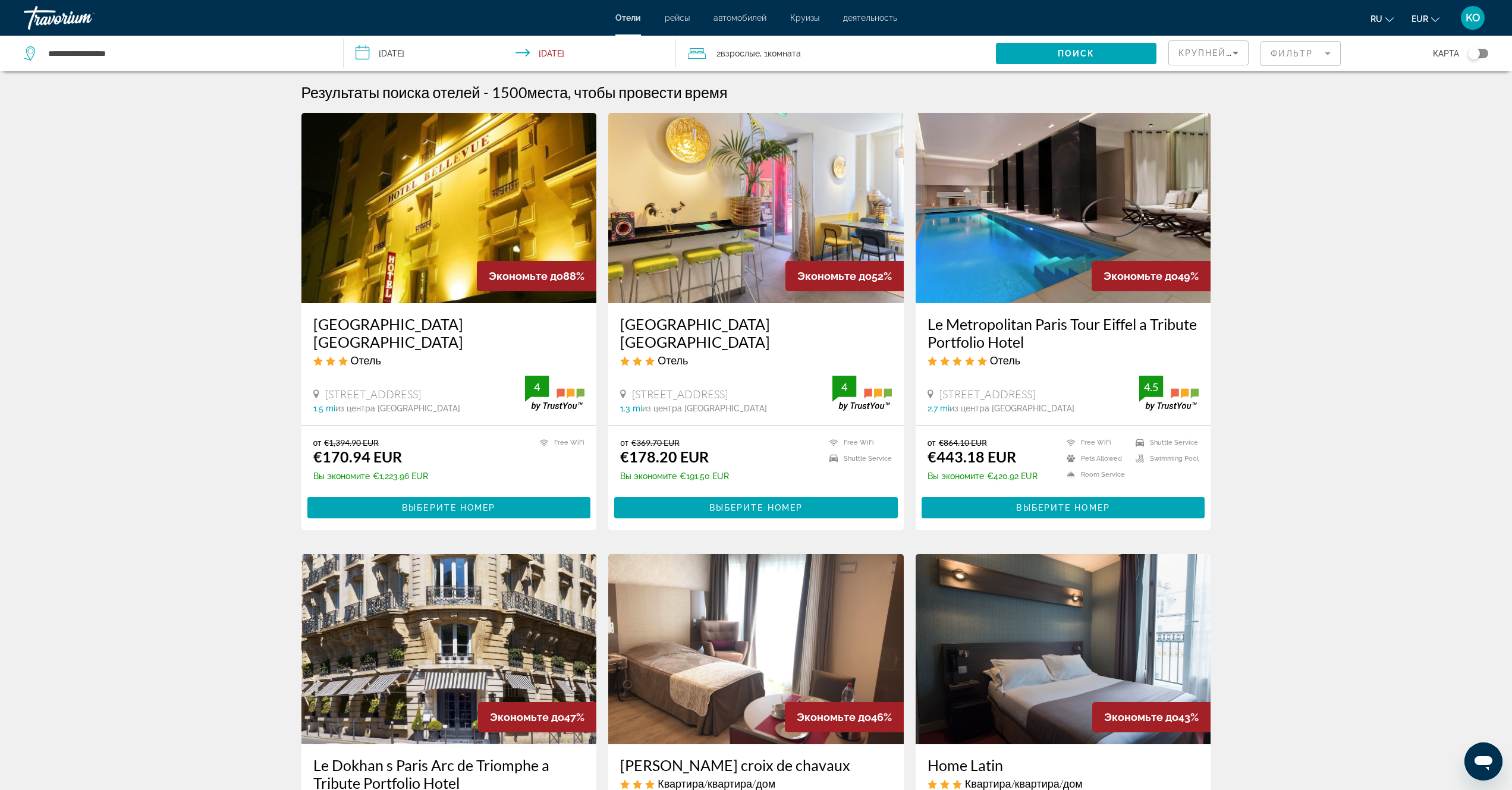
type input "**********"
click at [551, 54] on input "**********" at bounding box center [511, 55] width 336 height 40
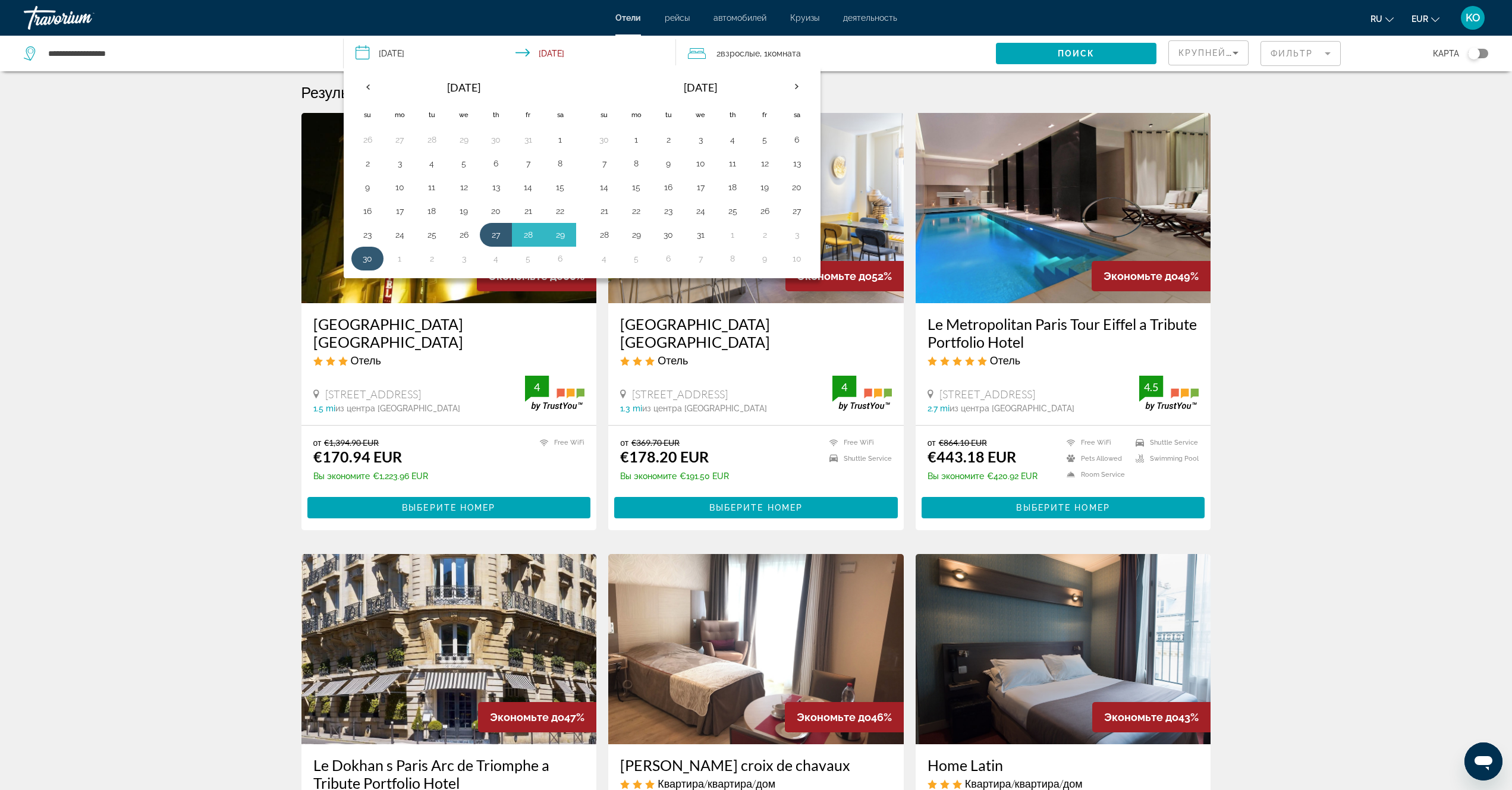
click at [369, 263] on button "30" at bounding box center [368, 258] width 19 height 16
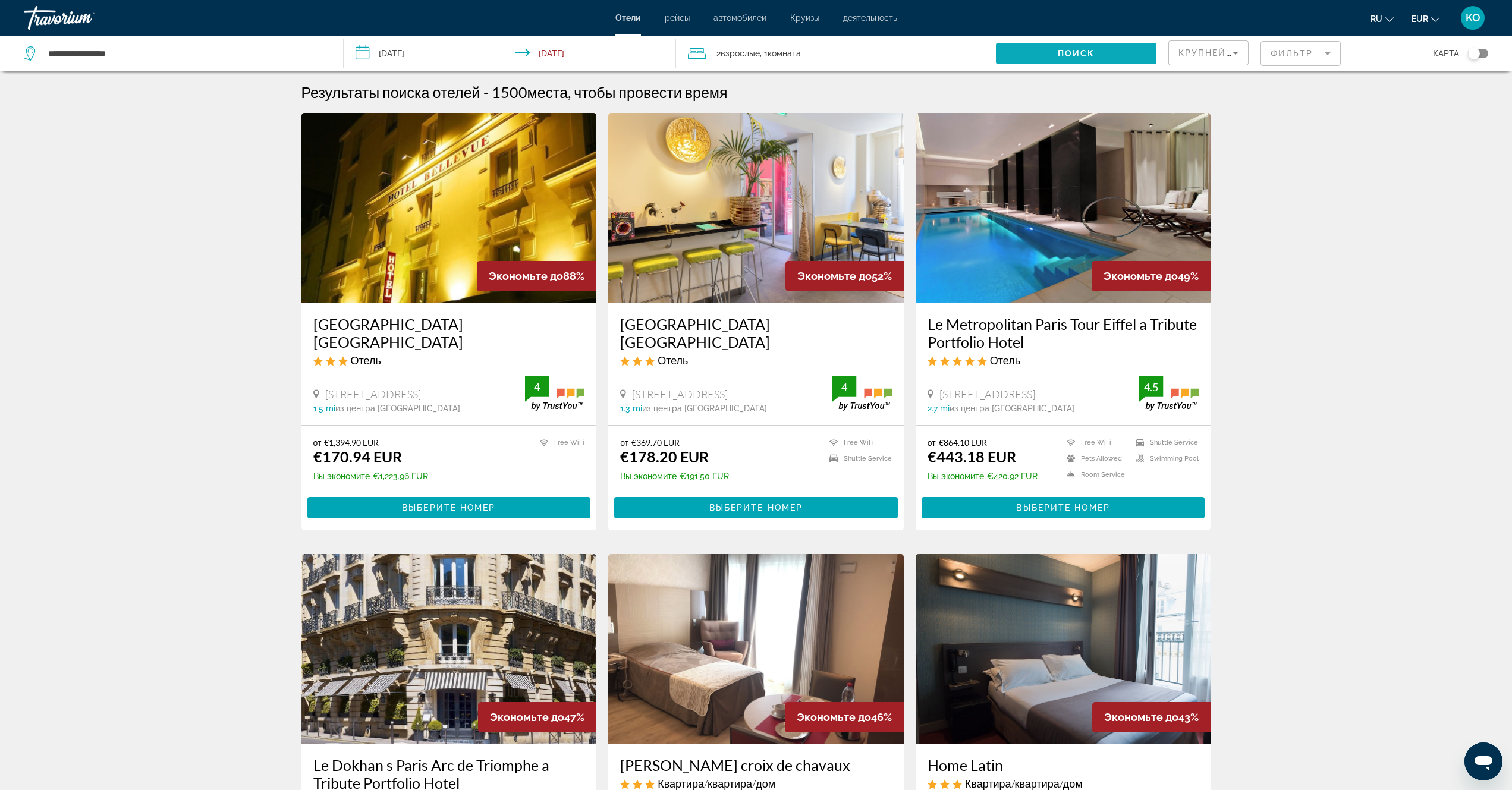
click at [1066, 54] on span "Поиск" at bounding box center [1077, 54] width 37 height 9
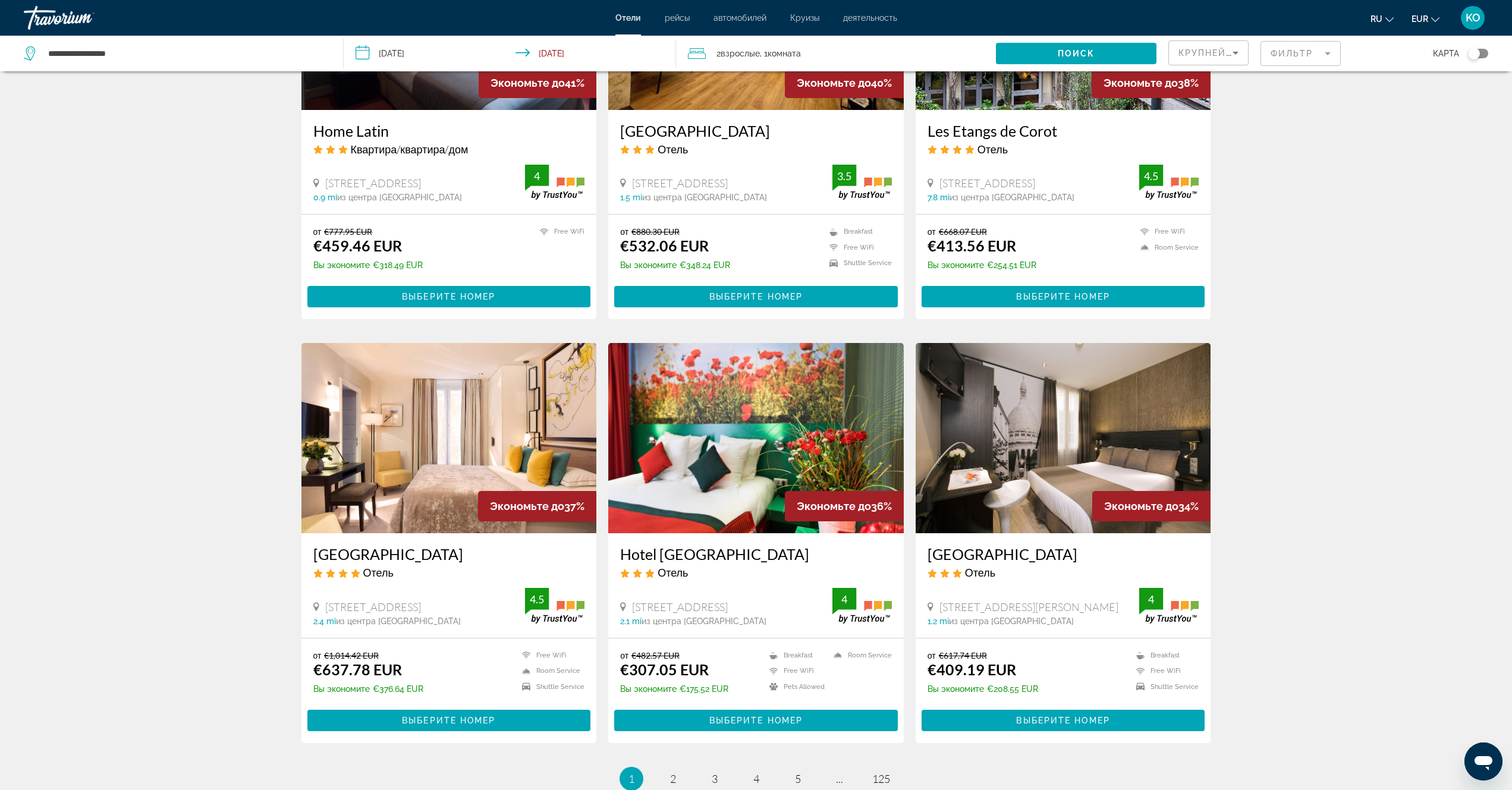
scroll to position [1246, 0]
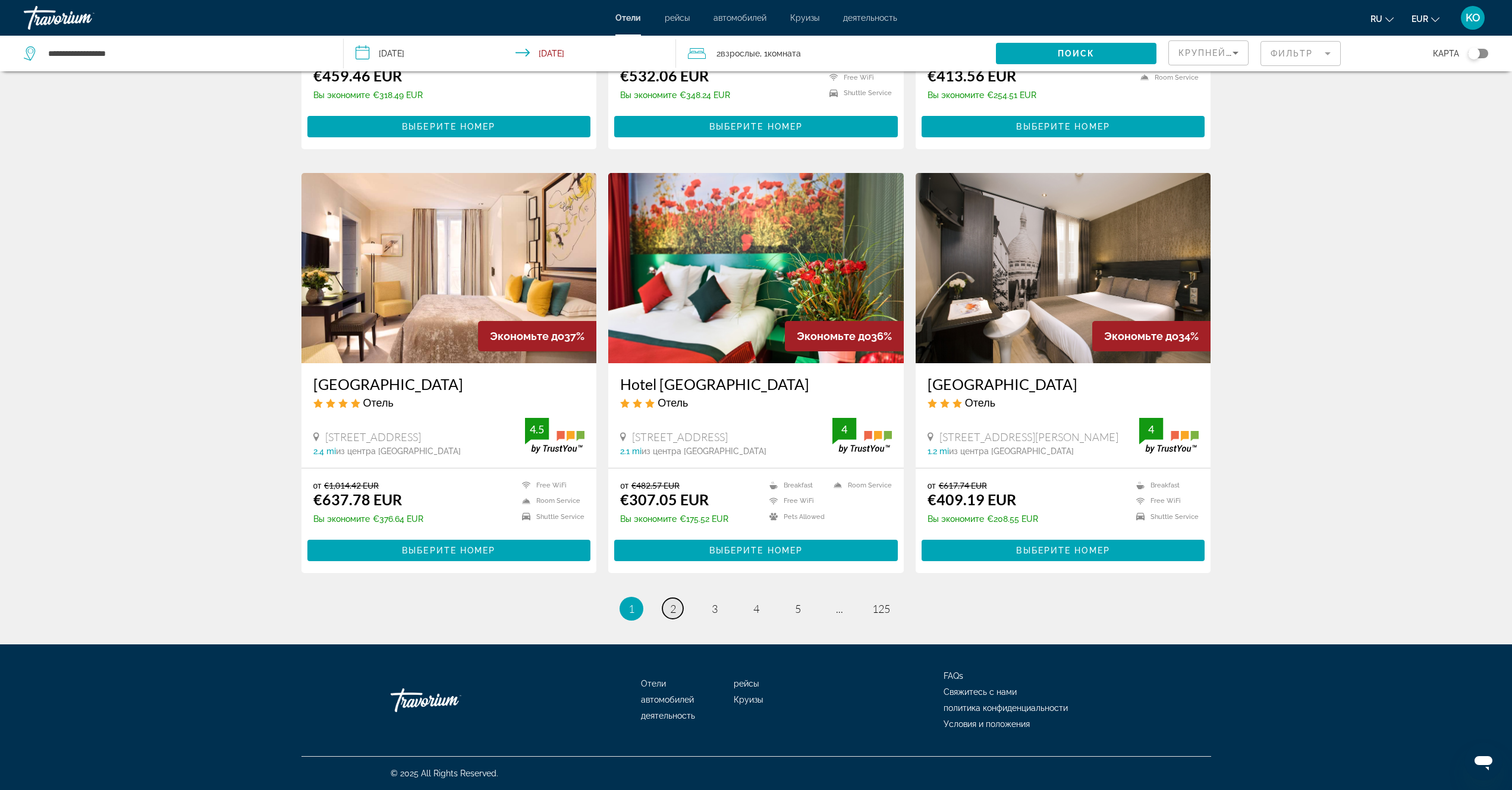
click at [676, 611] on link "page 2" at bounding box center [673, 608] width 21 height 21
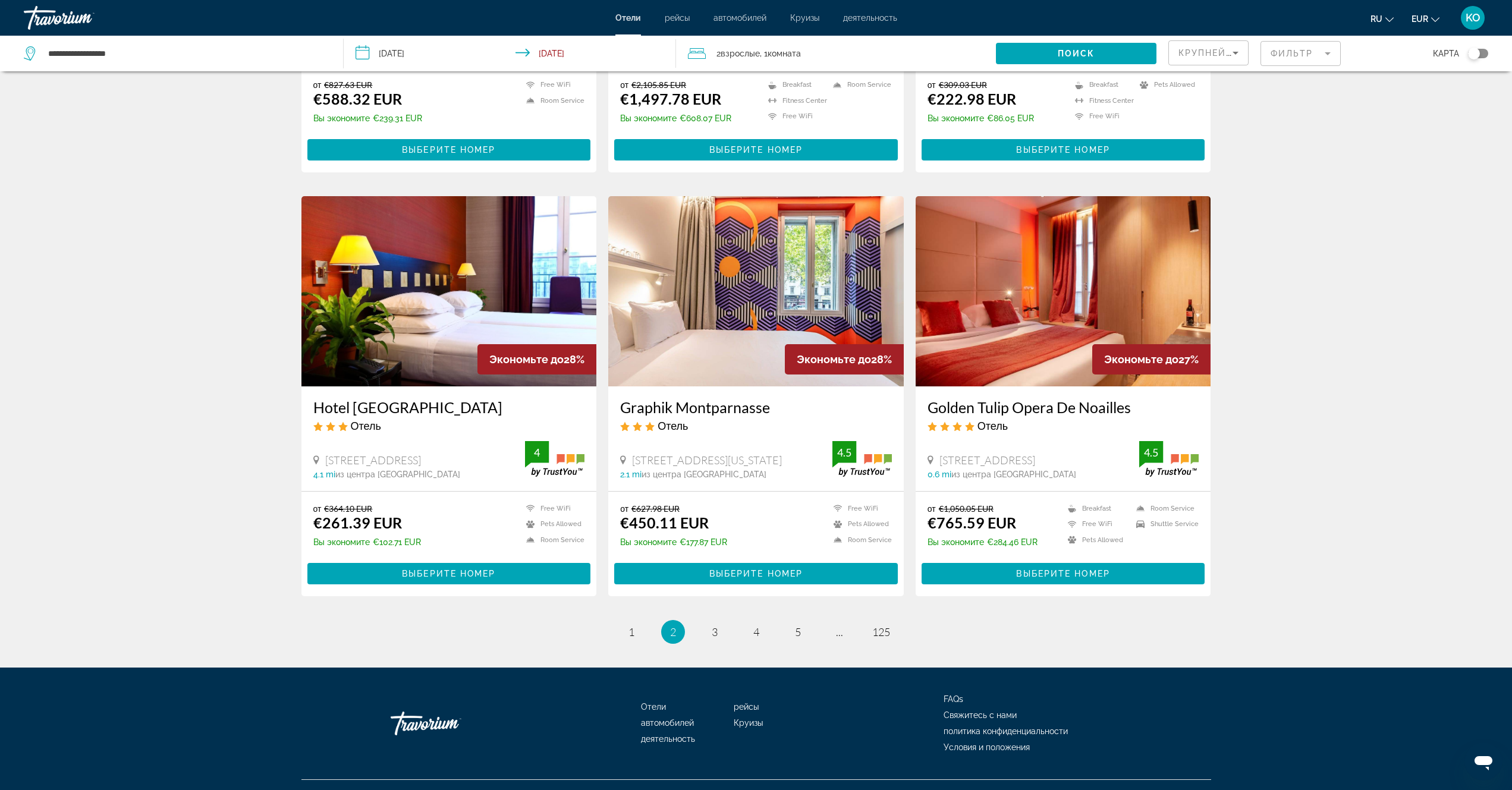
scroll to position [1246, 0]
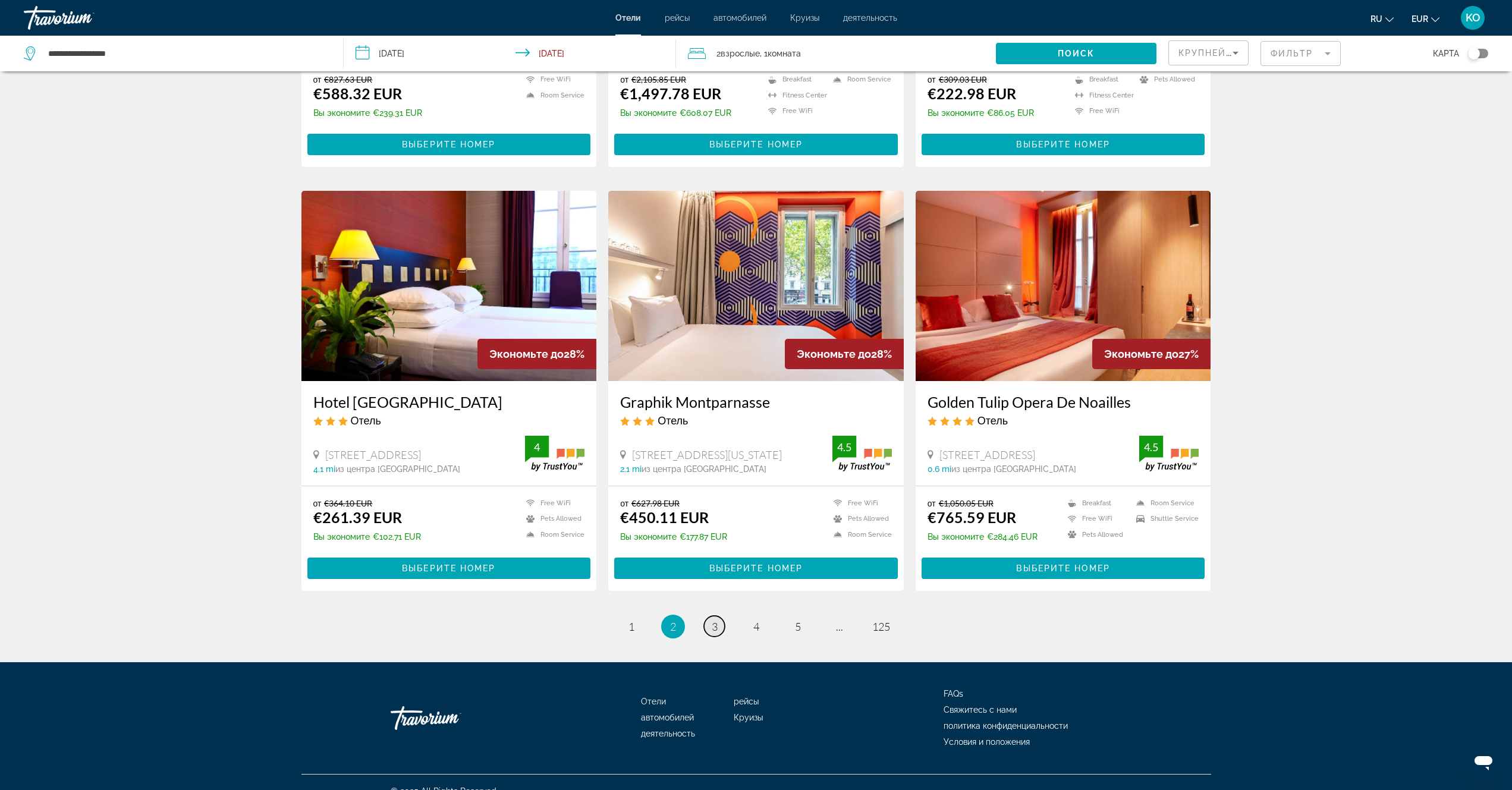
click at [716, 620] on span "3" at bounding box center [715, 626] width 6 height 13
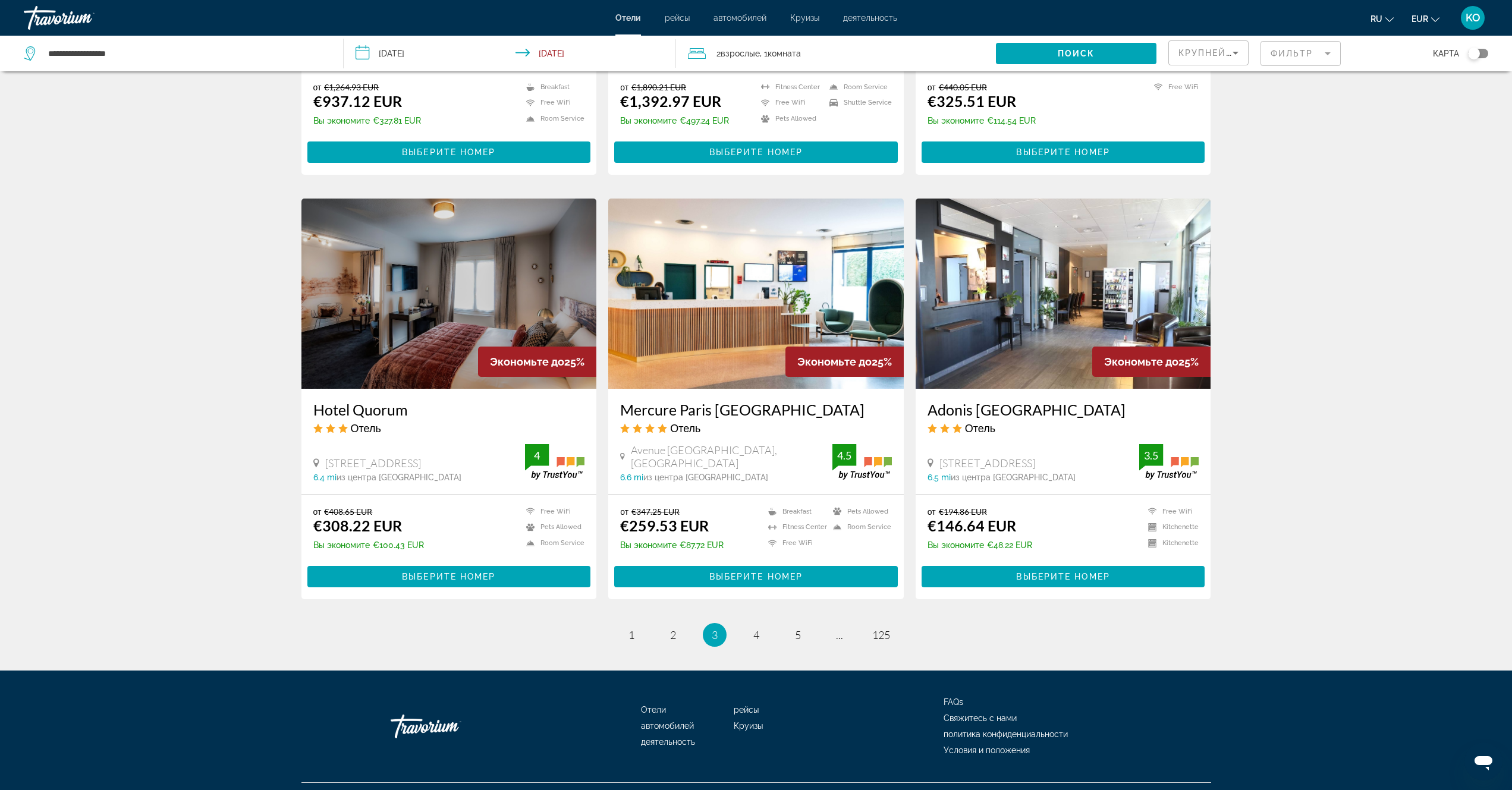
scroll to position [1247, 0]
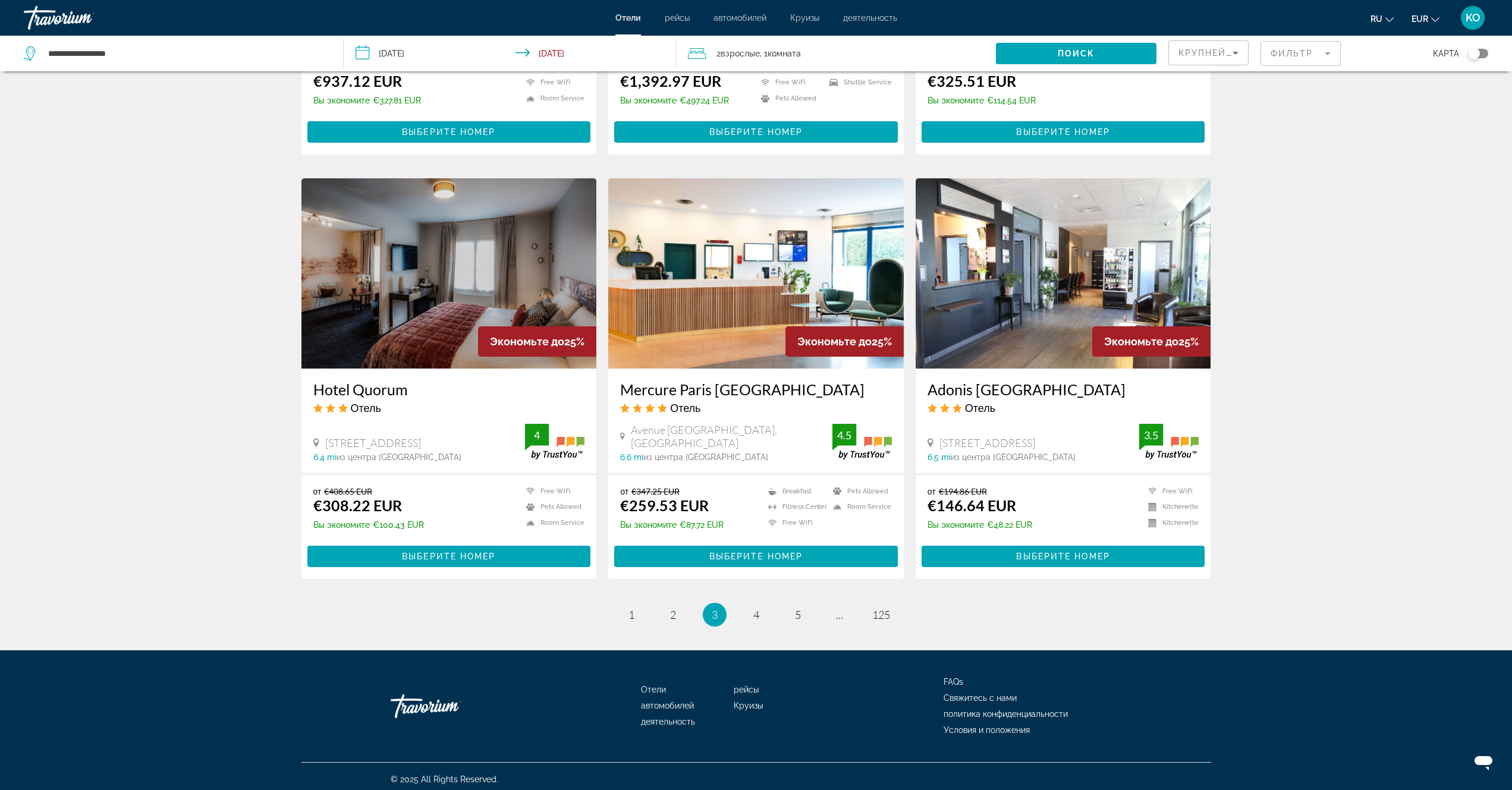
click at [741, 338] on img "Main content" at bounding box center [756, 273] width 295 height 190
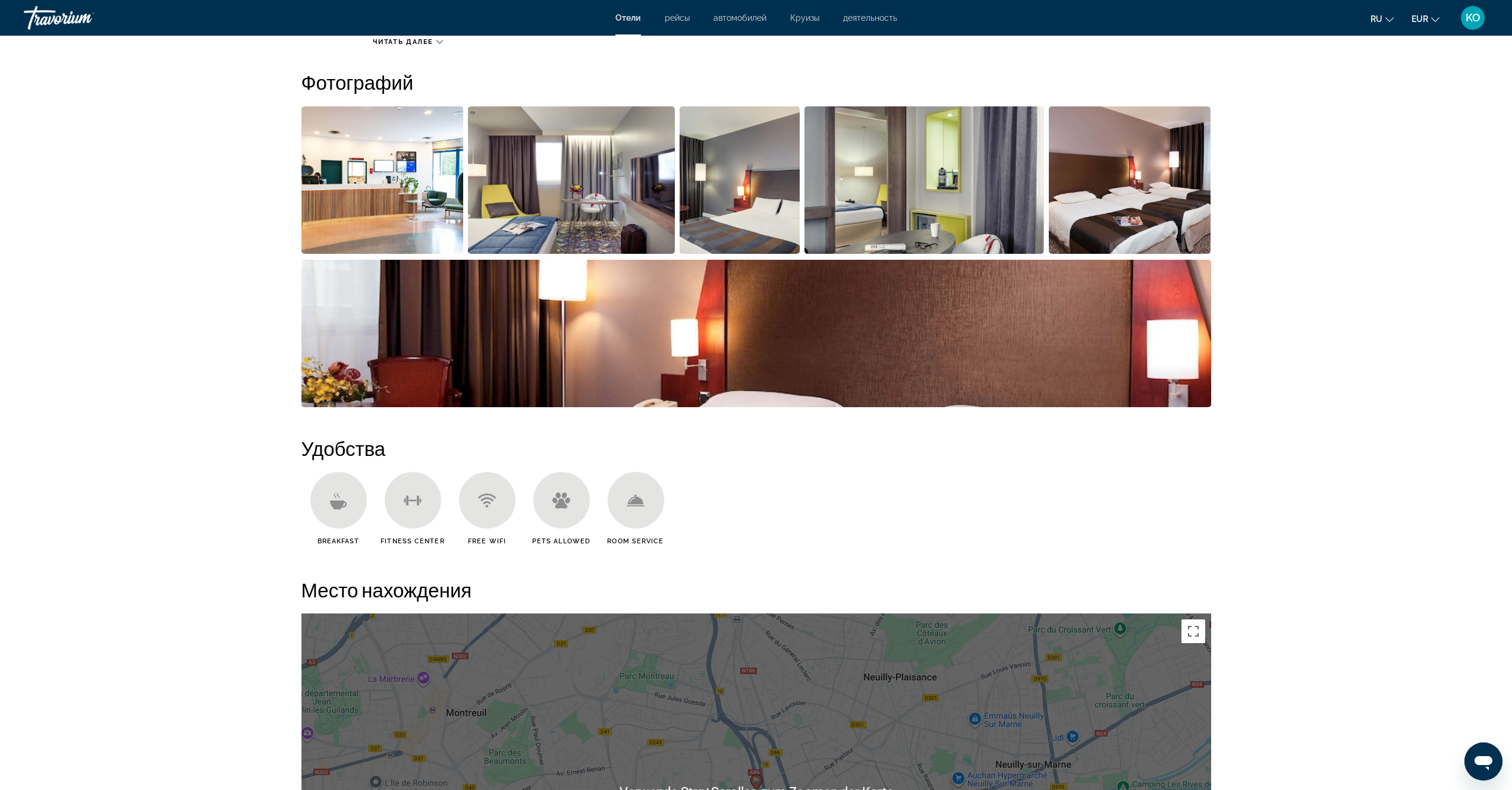
scroll to position [166, 0]
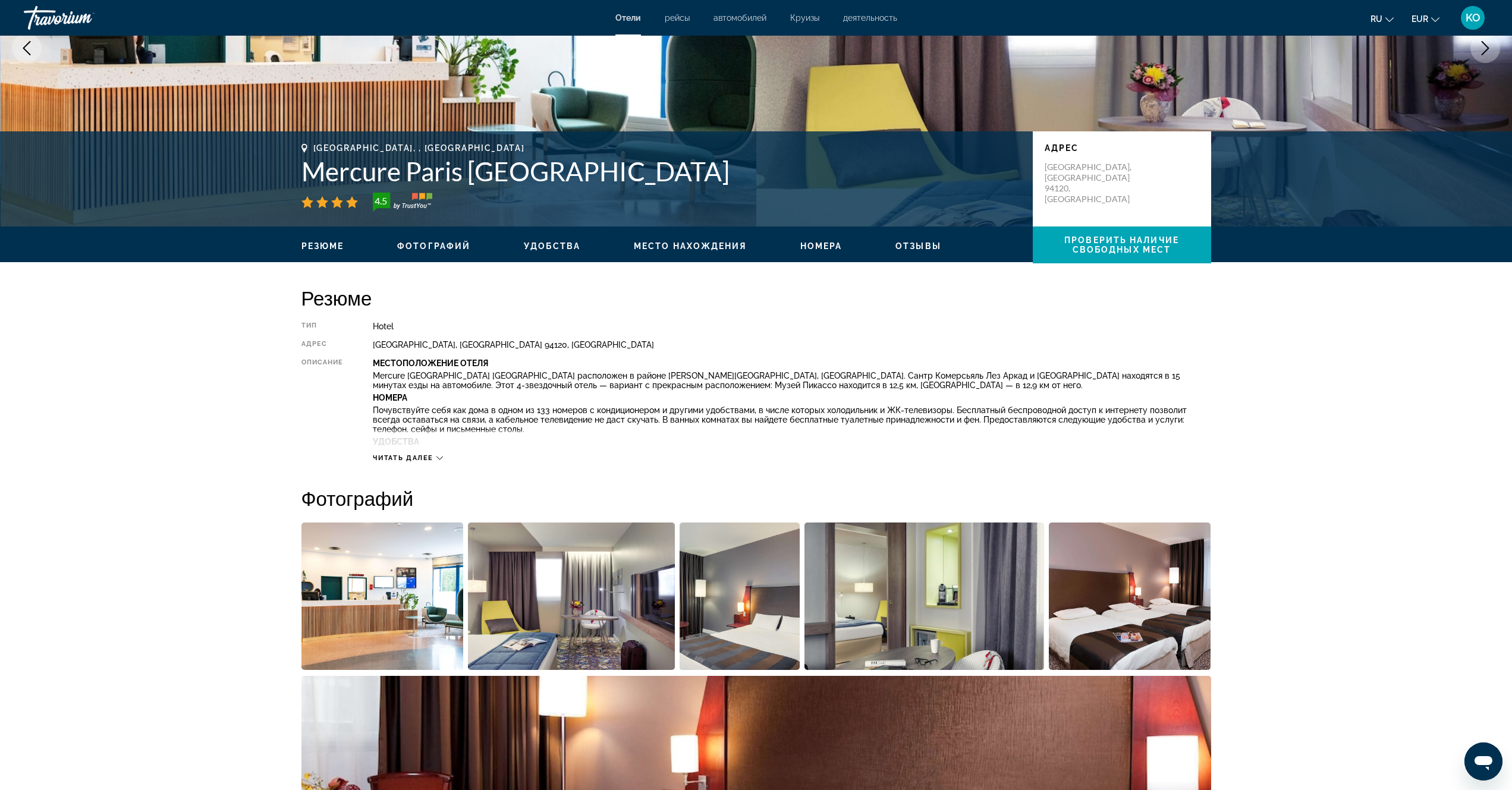
click at [439, 456] on icon "Main content" at bounding box center [440, 458] width 6 height 6
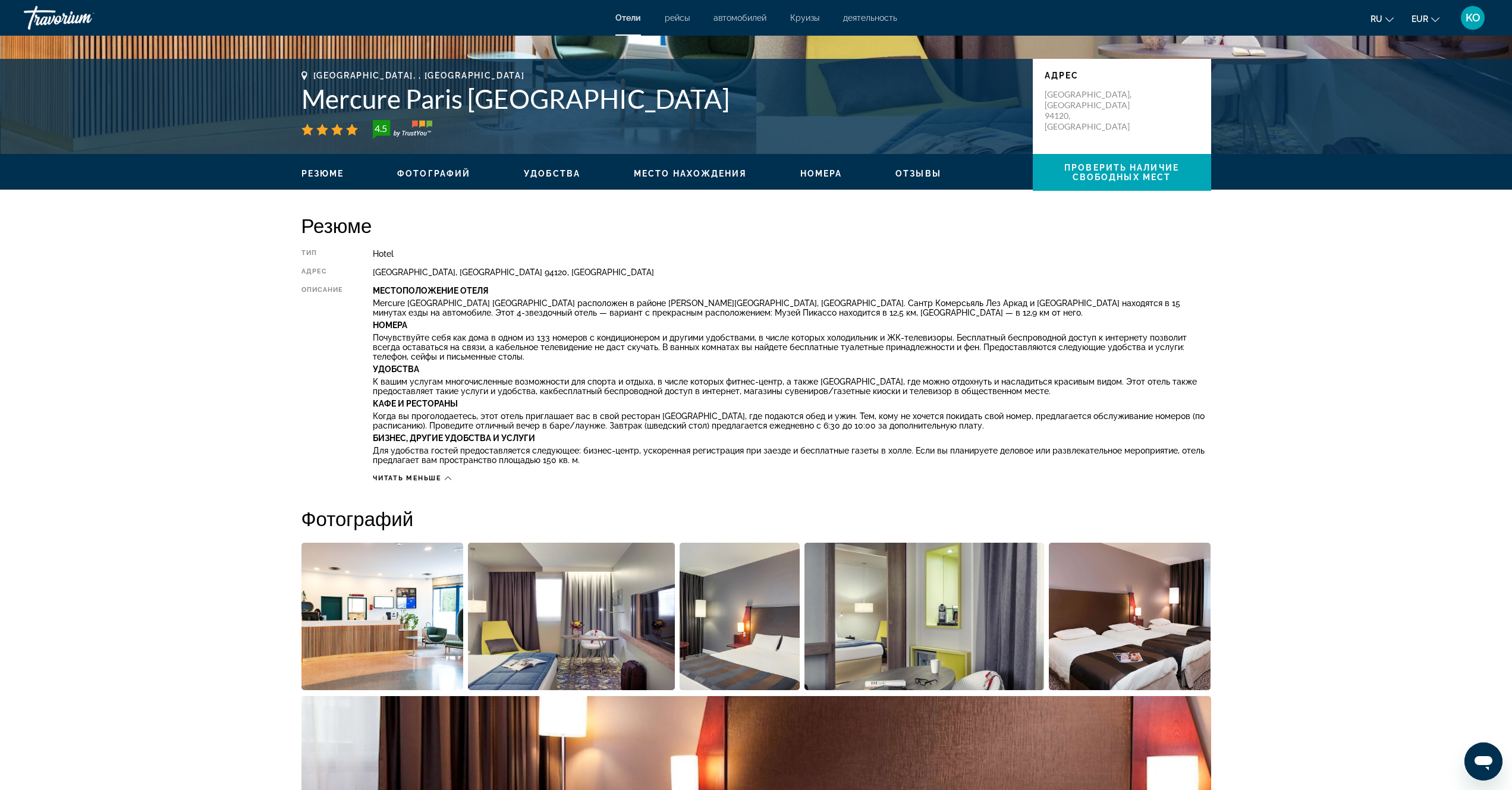
scroll to position [344, 0]
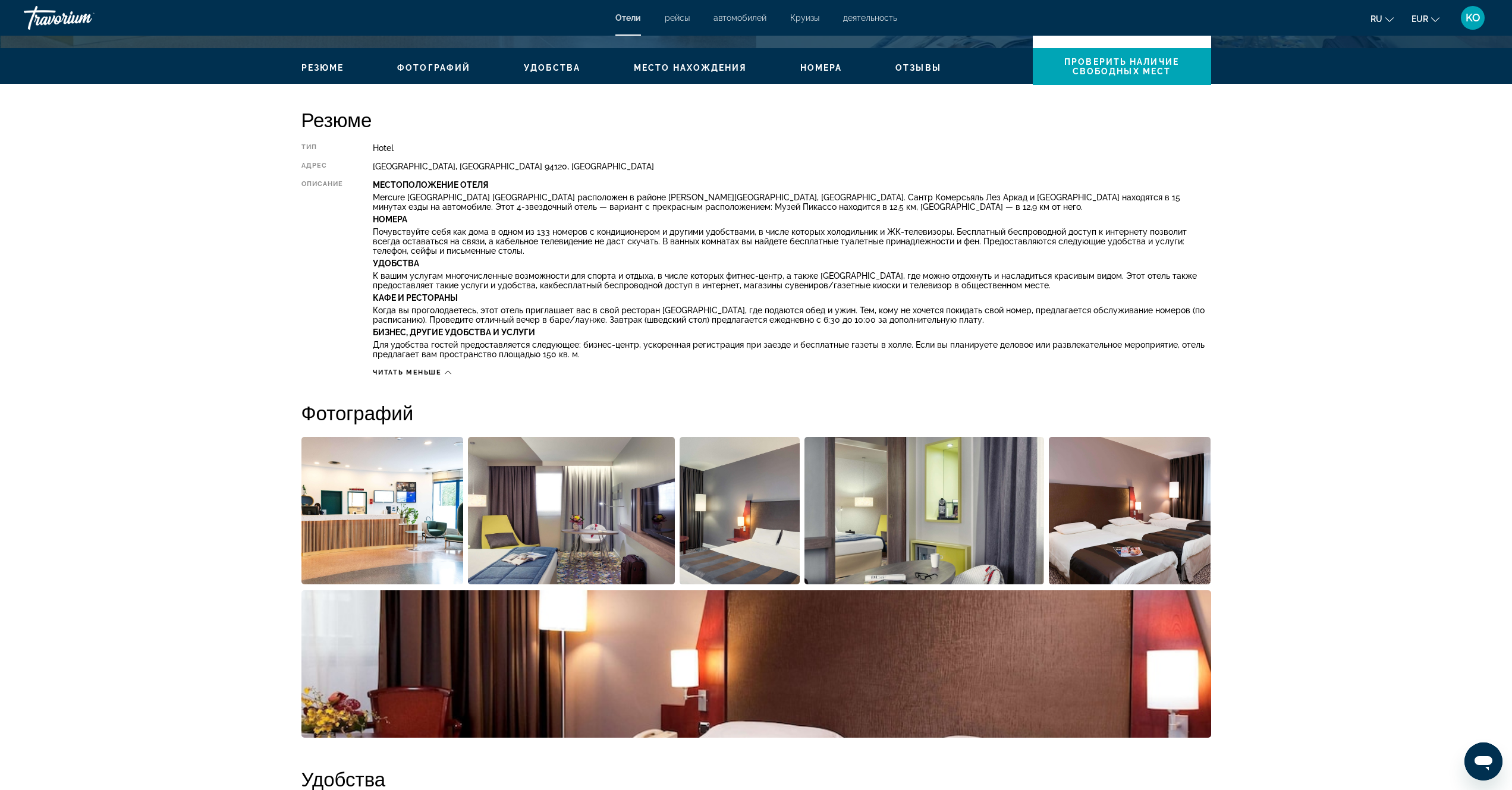
click at [713, 71] on span "Место нахождения" at bounding box center [690, 68] width 113 height 9
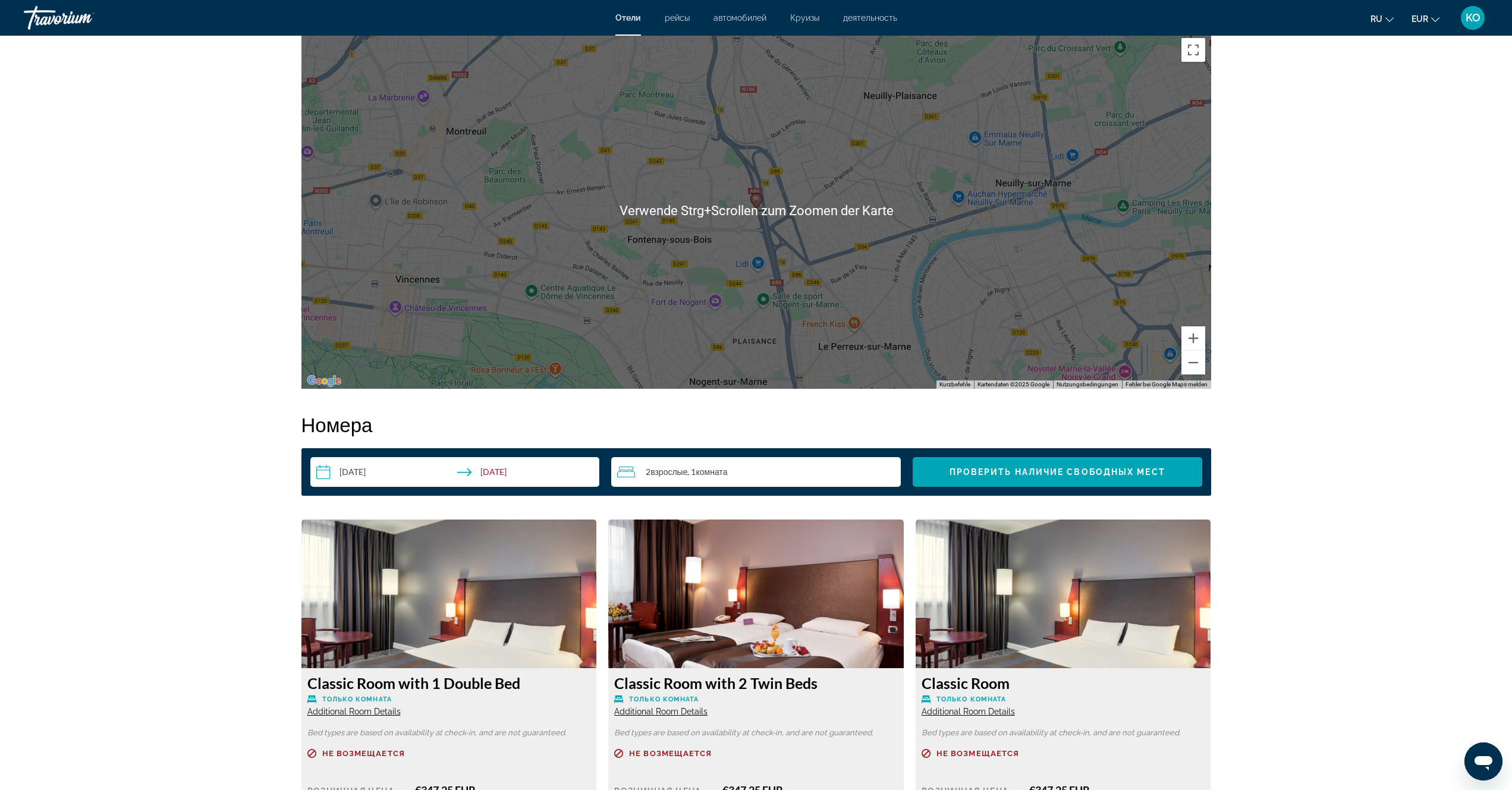
scroll to position [1359, 0]
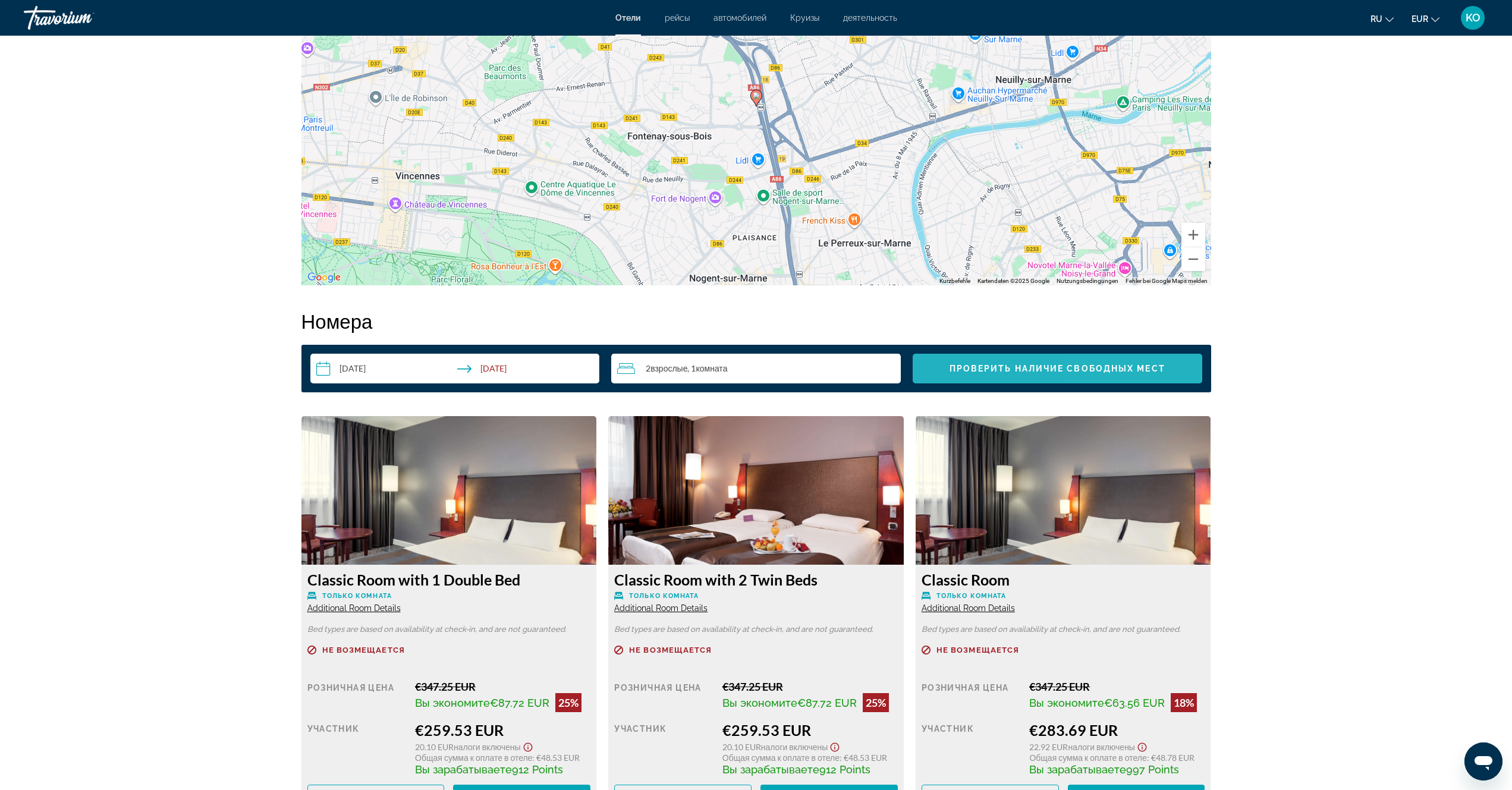
click at [1119, 369] on span "Проверить наличие свободных мест" at bounding box center [1057, 368] width 216 height 9
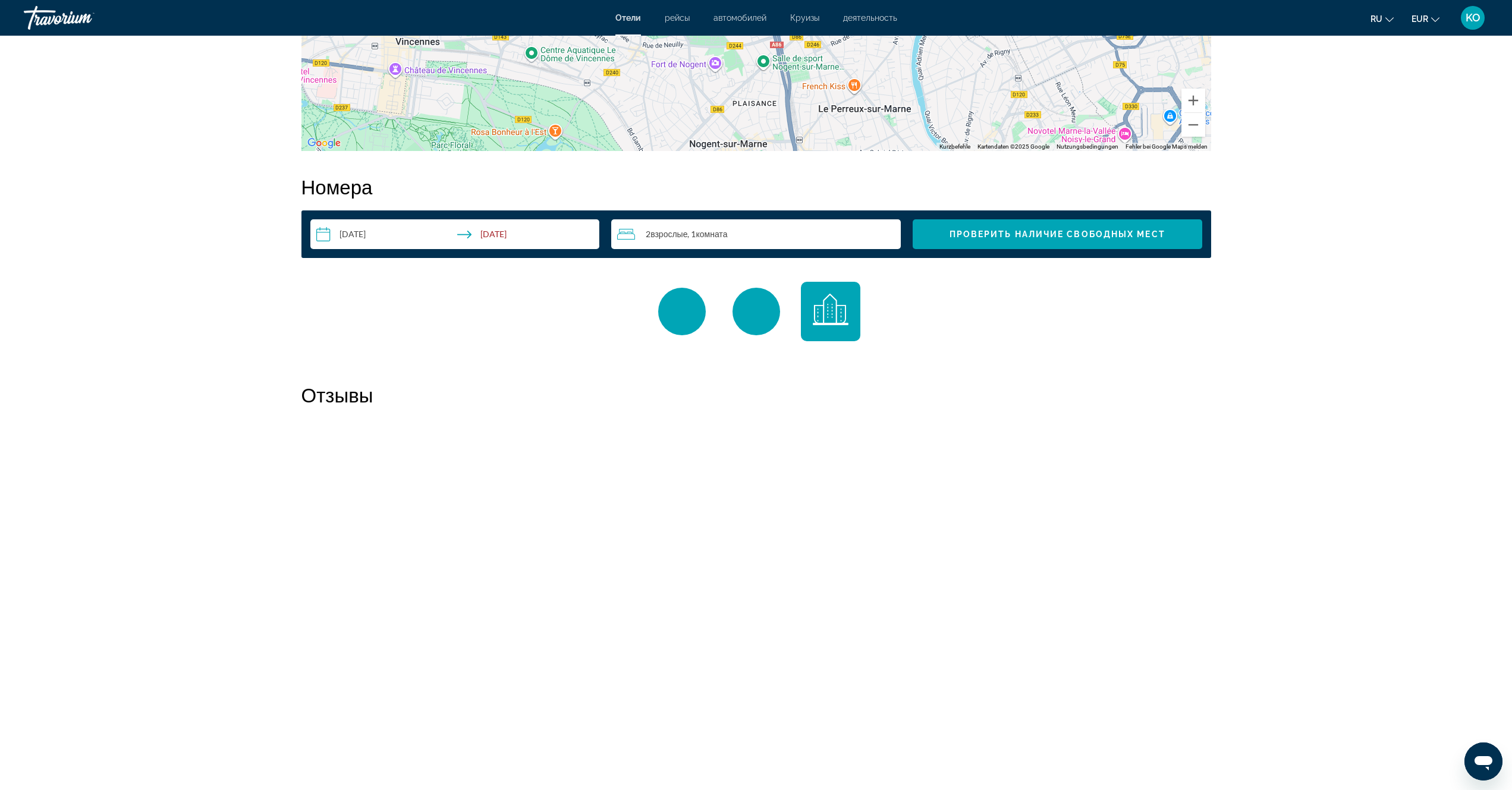
scroll to position [1592, 0]
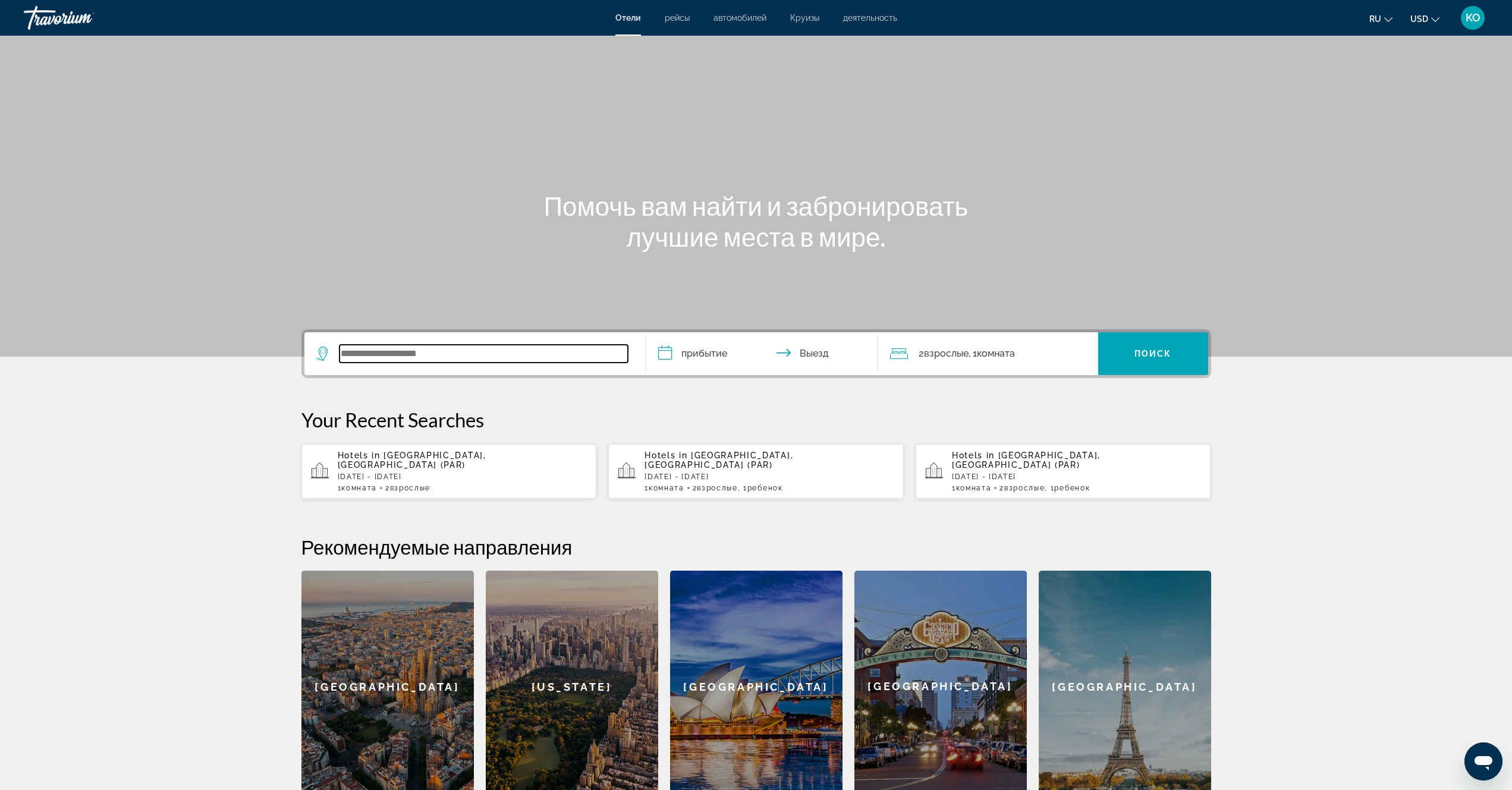
click at [402, 355] on input "Search widget" at bounding box center [483, 353] width 288 height 18
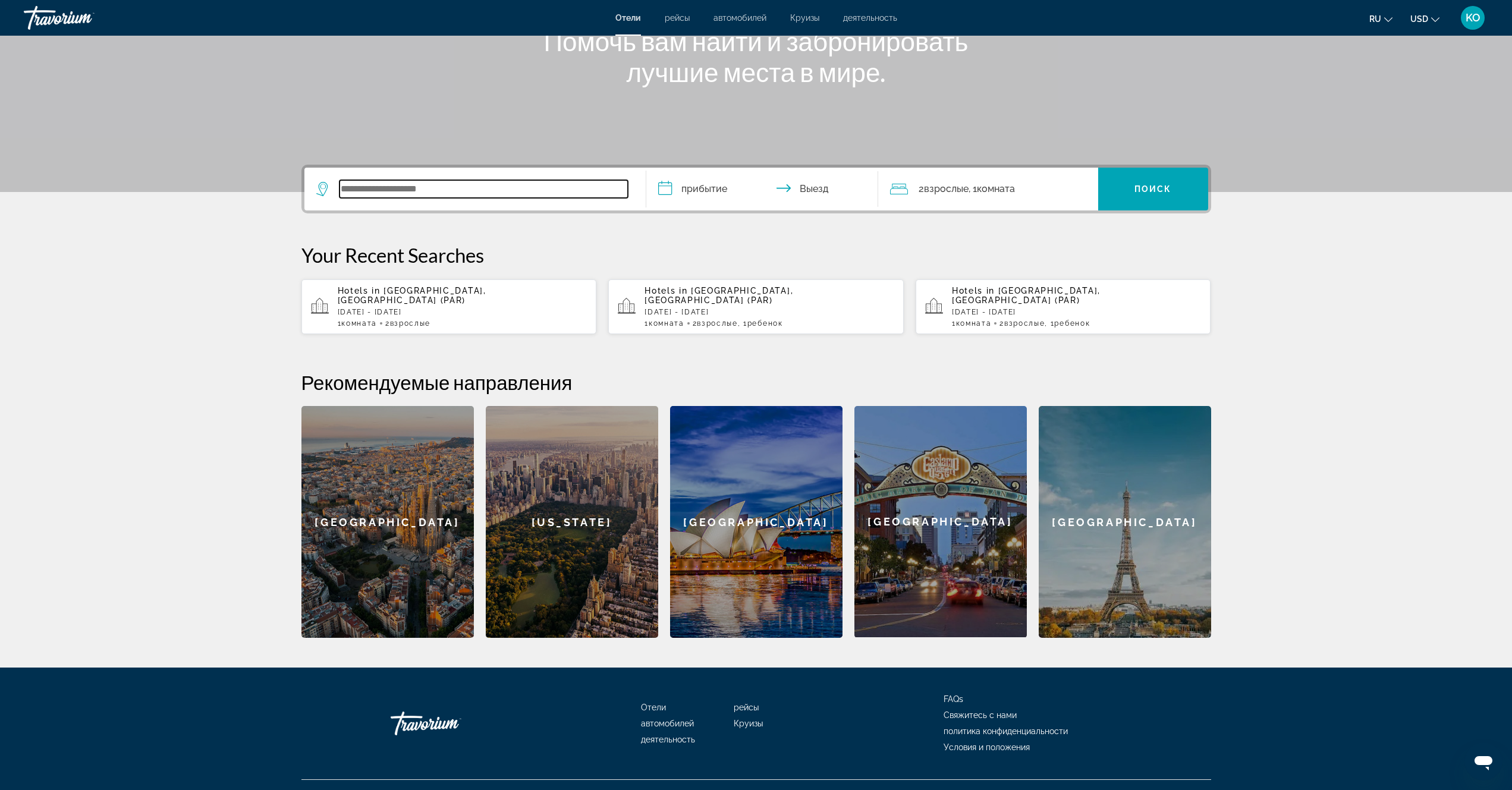
scroll to position [179, 0]
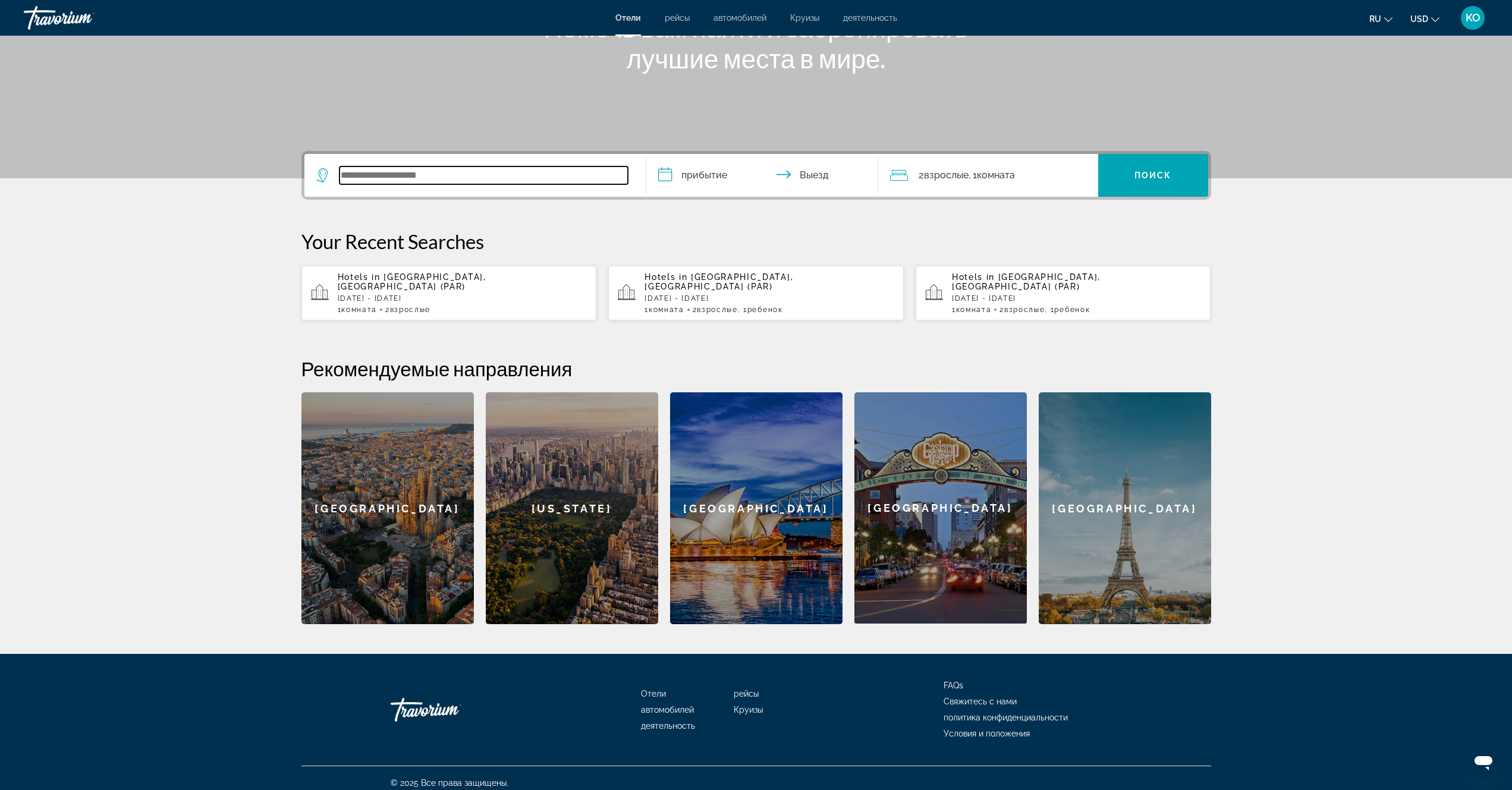
paste input "**********"
type input "**********"
click at [692, 179] on input "**********" at bounding box center [765, 177] width 237 height 47
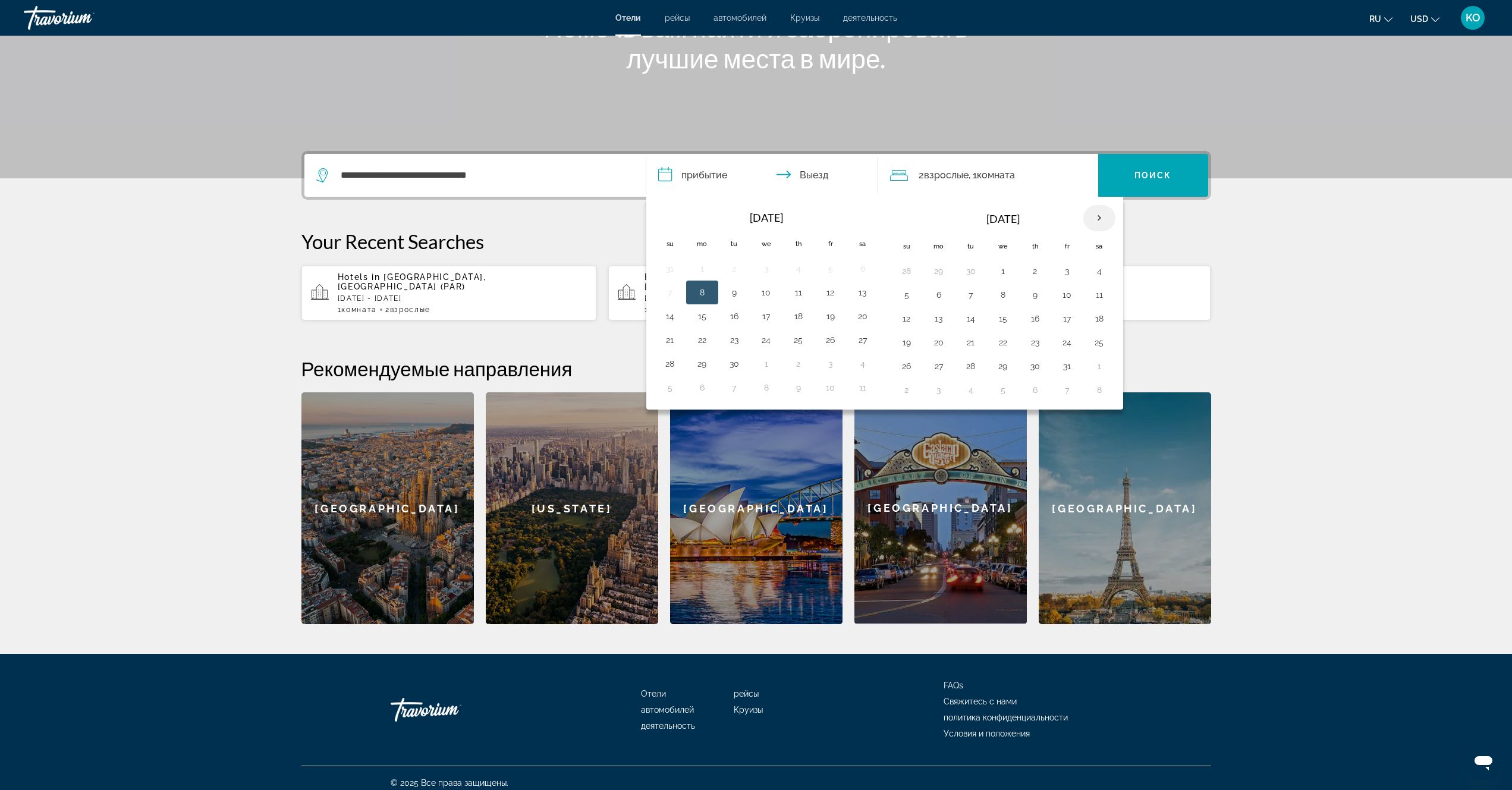
click at [1098, 216] on th "Next month" at bounding box center [1099, 218] width 32 height 26
click at [800, 367] on button "27" at bounding box center [799, 366] width 19 height 16
click at [818, 173] on input "**********" at bounding box center [765, 177] width 237 height 47
click at [667, 390] on button "30" at bounding box center [670, 389] width 19 height 16
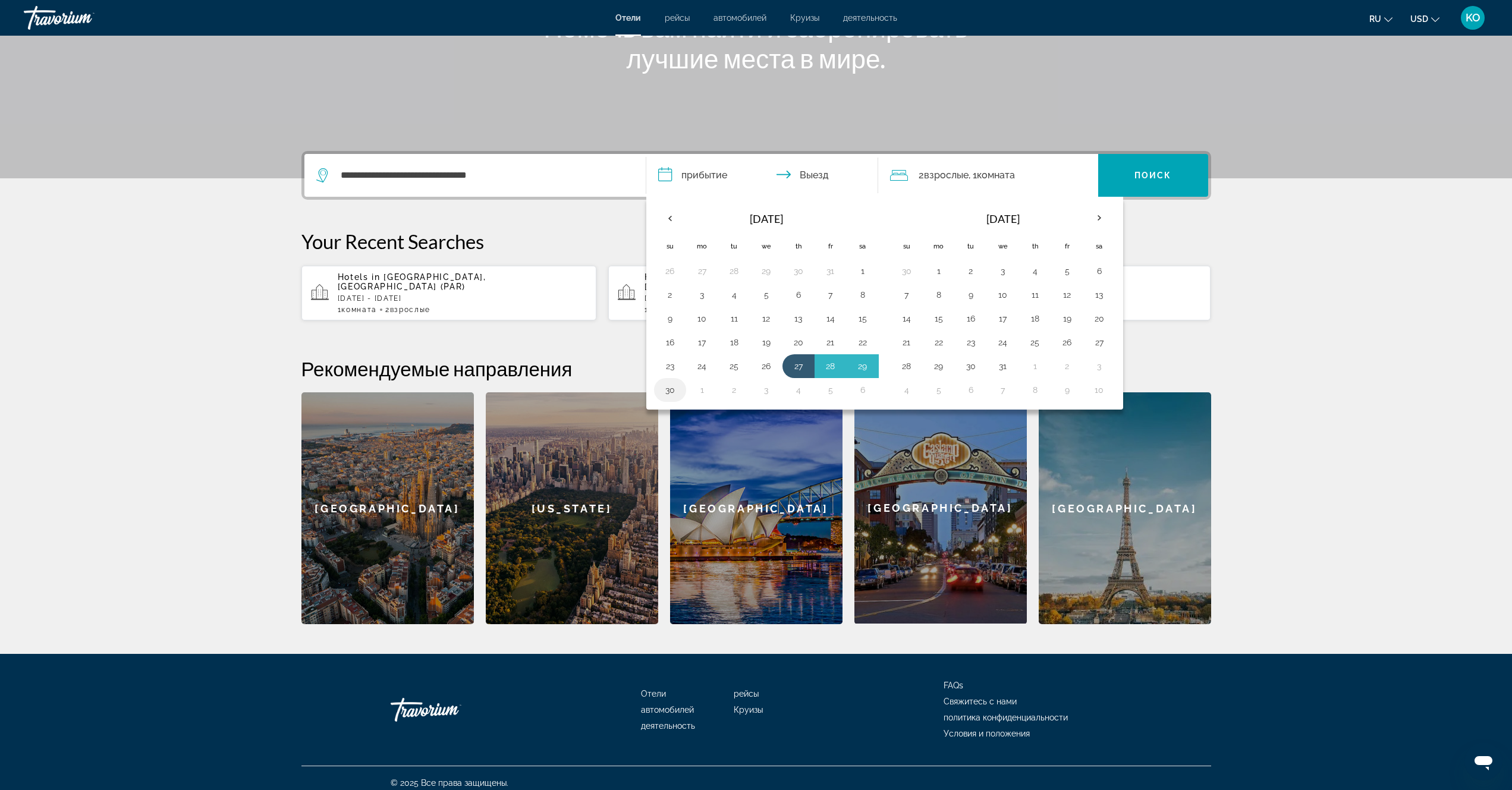
type input "**********"
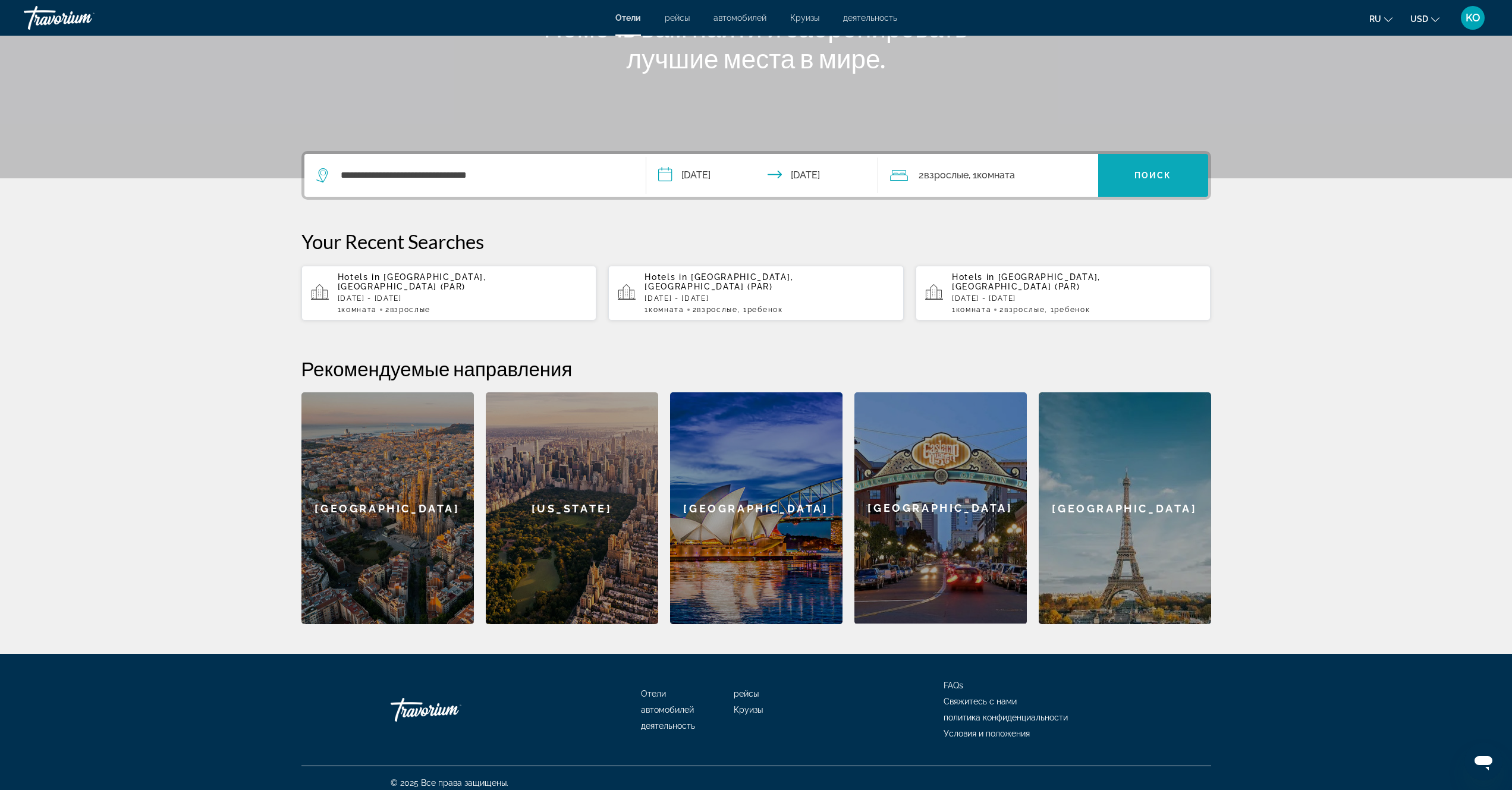
click at [1149, 173] on span "Поиск" at bounding box center [1153, 176] width 37 height 9
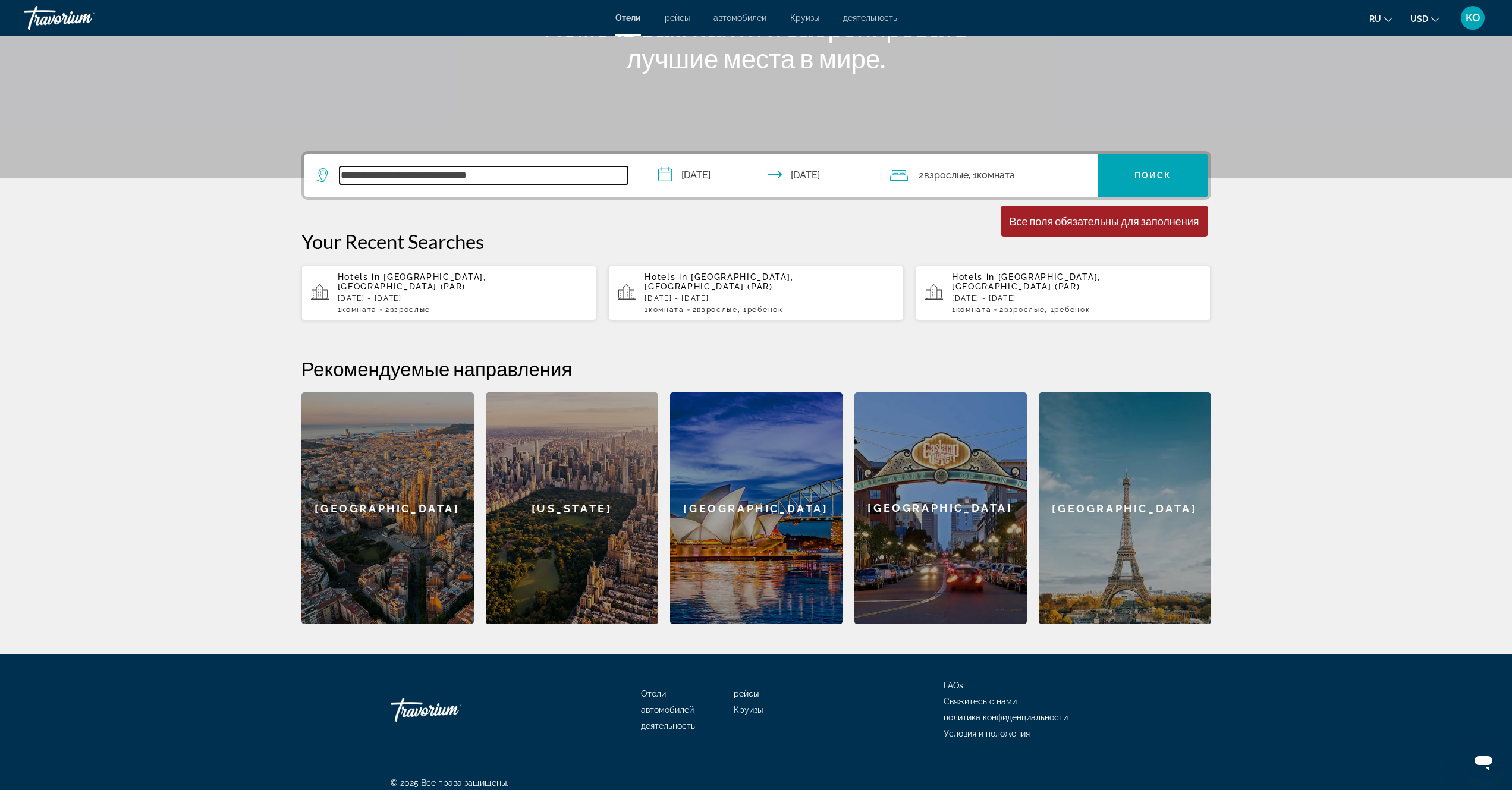
click at [524, 173] on input "**********" at bounding box center [483, 175] width 288 height 18
click at [340, 172] on input "**********" at bounding box center [483, 175] width 288 height 18
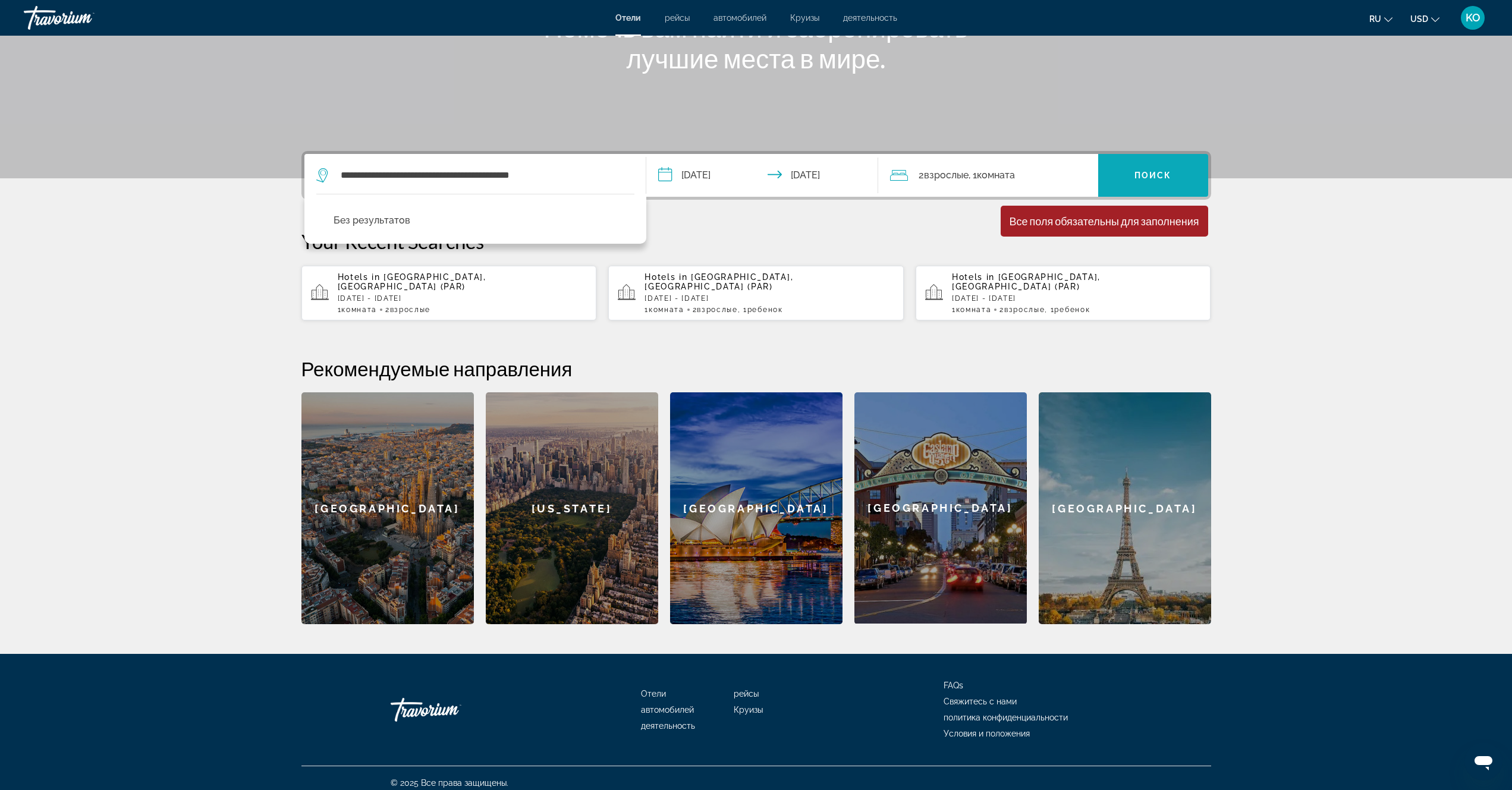
click at [1144, 173] on span "Поиск" at bounding box center [1153, 176] width 37 height 9
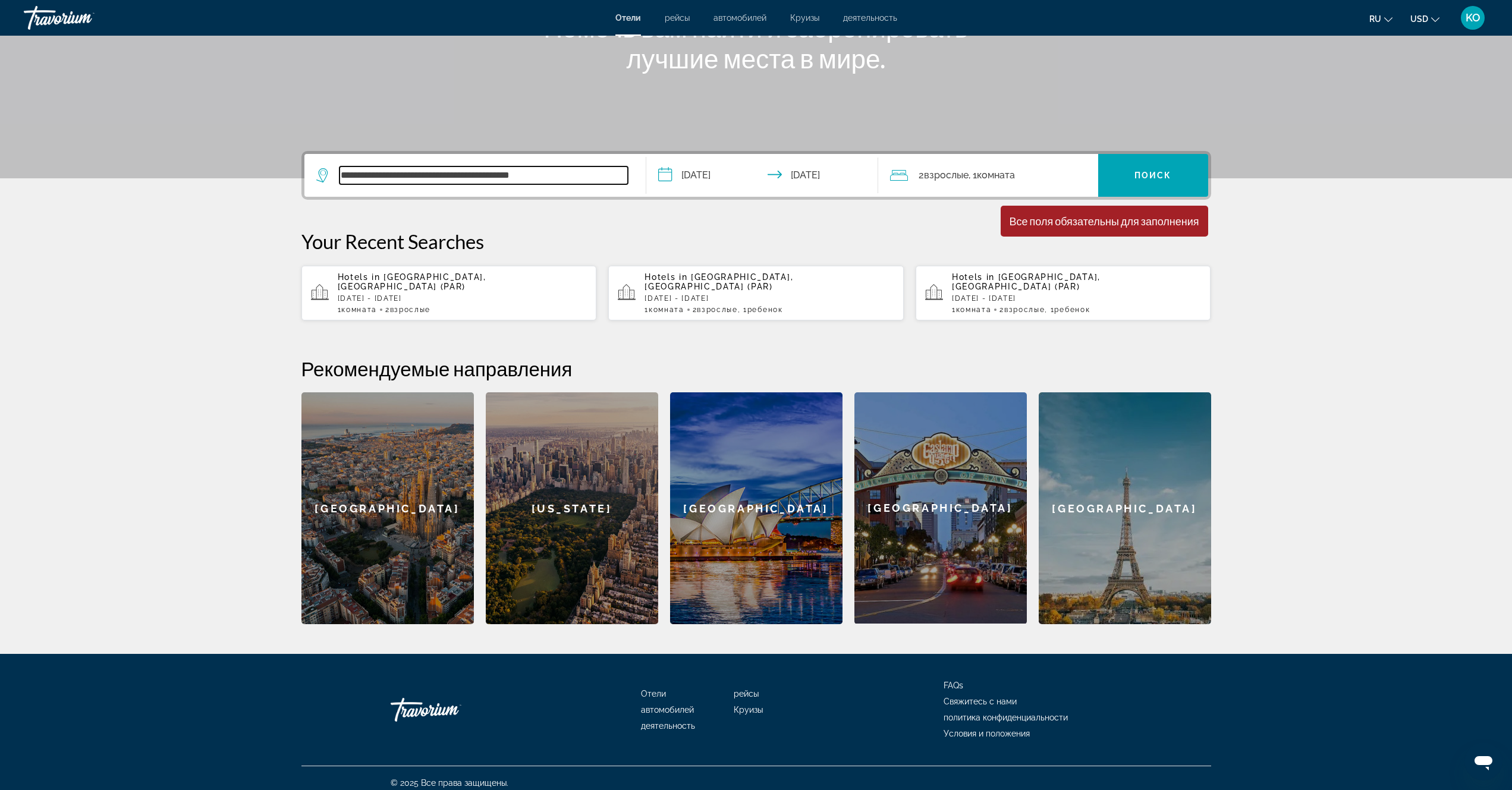
drag, startPoint x: 385, startPoint y: 176, endPoint x: 294, endPoint y: 170, distance: 91.2
click at [296, 171] on div "**********" at bounding box center [756, 387] width 957 height 473
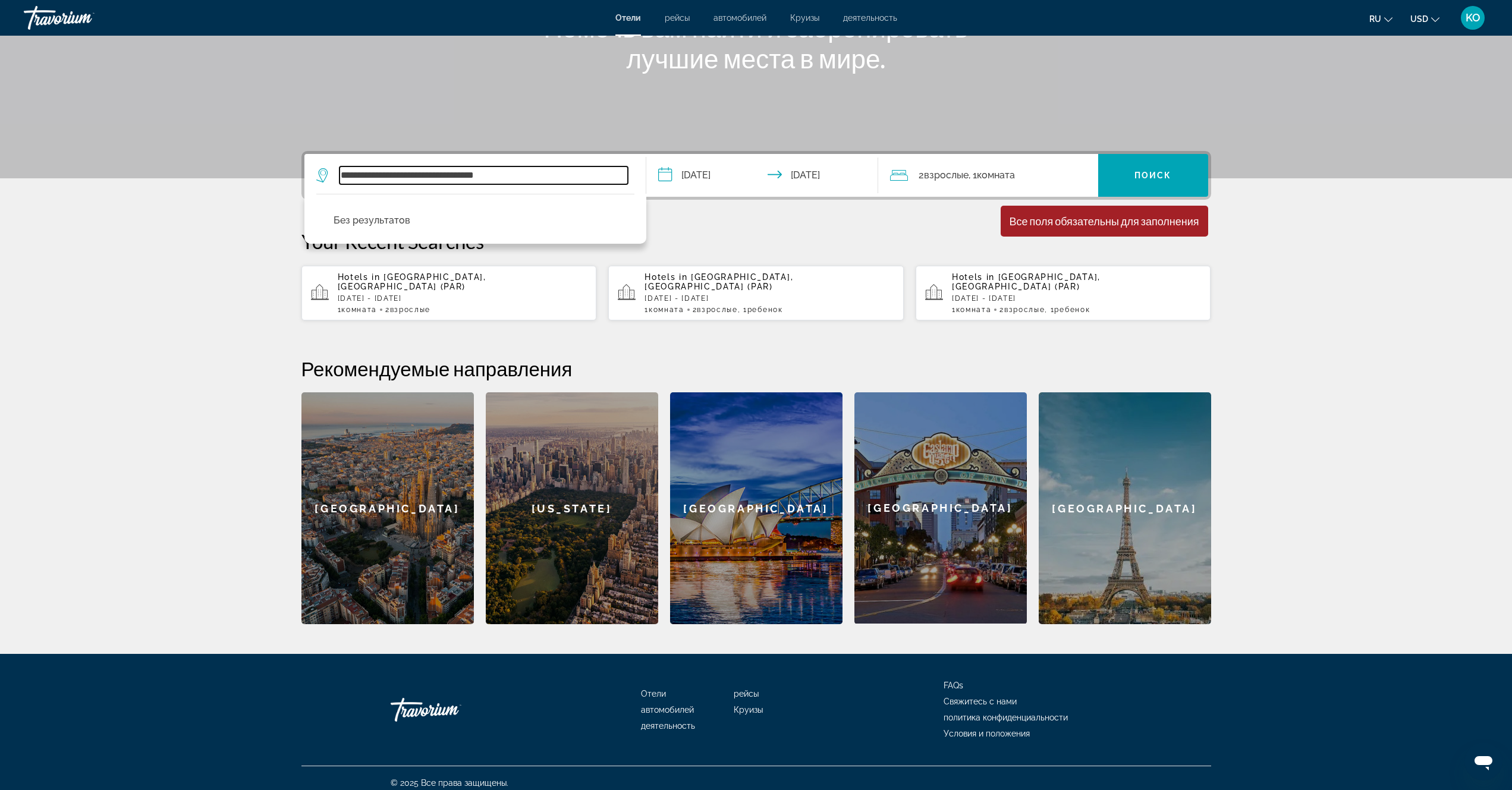
click at [347, 175] on input "**********" at bounding box center [483, 175] width 288 height 18
click at [515, 175] on input "**********" at bounding box center [483, 175] width 288 height 18
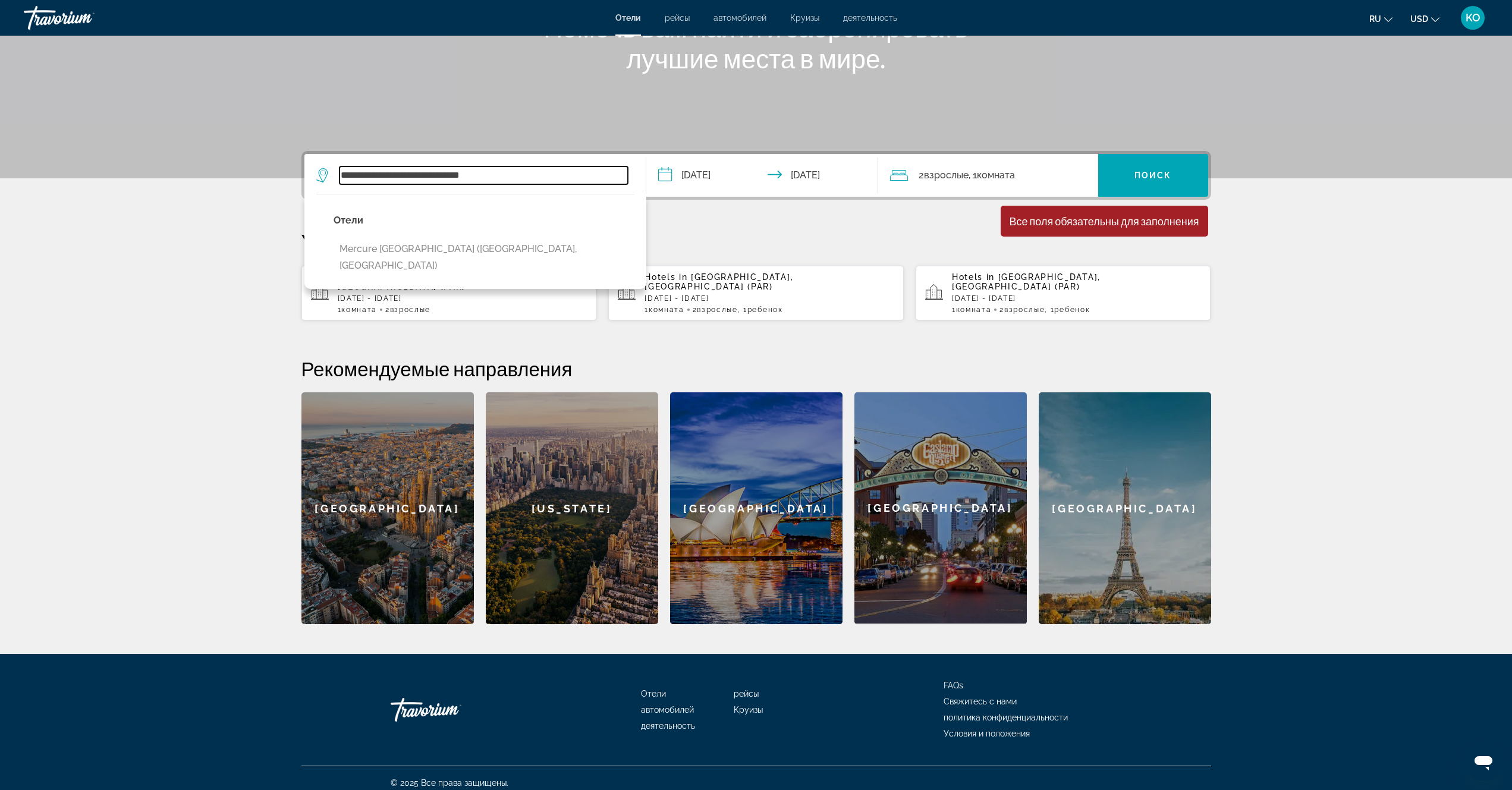
type input "**********"
click at [440, 293] on div "Hotels in [GEOGRAPHIC_DATA], [GEOGRAPHIC_DATA] ([GEOGRAPHIC_DATA]) [DATE] - [DA…" at bounding box center [462, 294] width 249 height 42
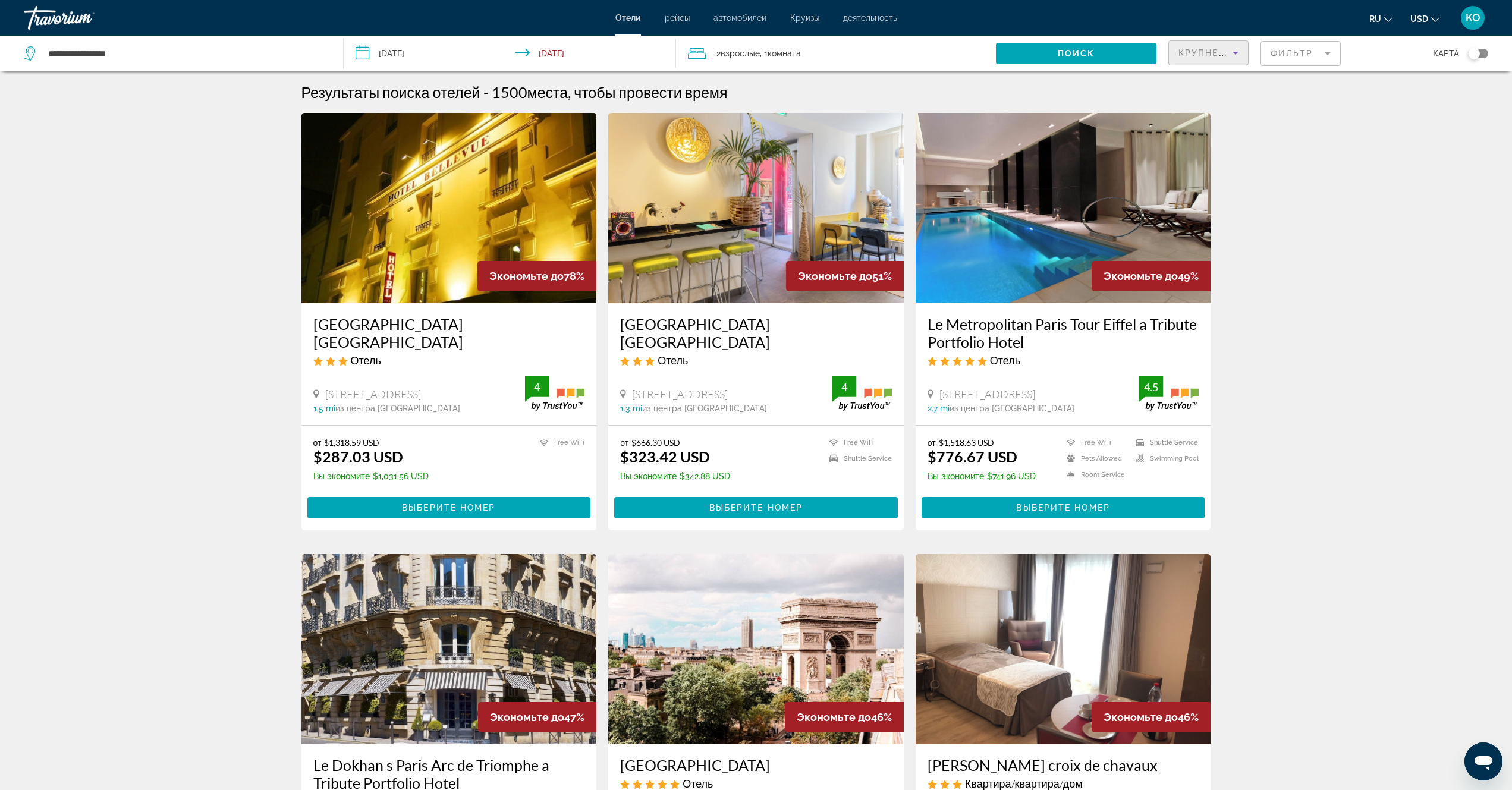
click at [1235, 51] on icon "Sort by" at bounding box center [1235, 53] width 14 height 14
click at [1192, 174] on span "Имя свойства" at bounding box center [1205, 169] width 54 height 9
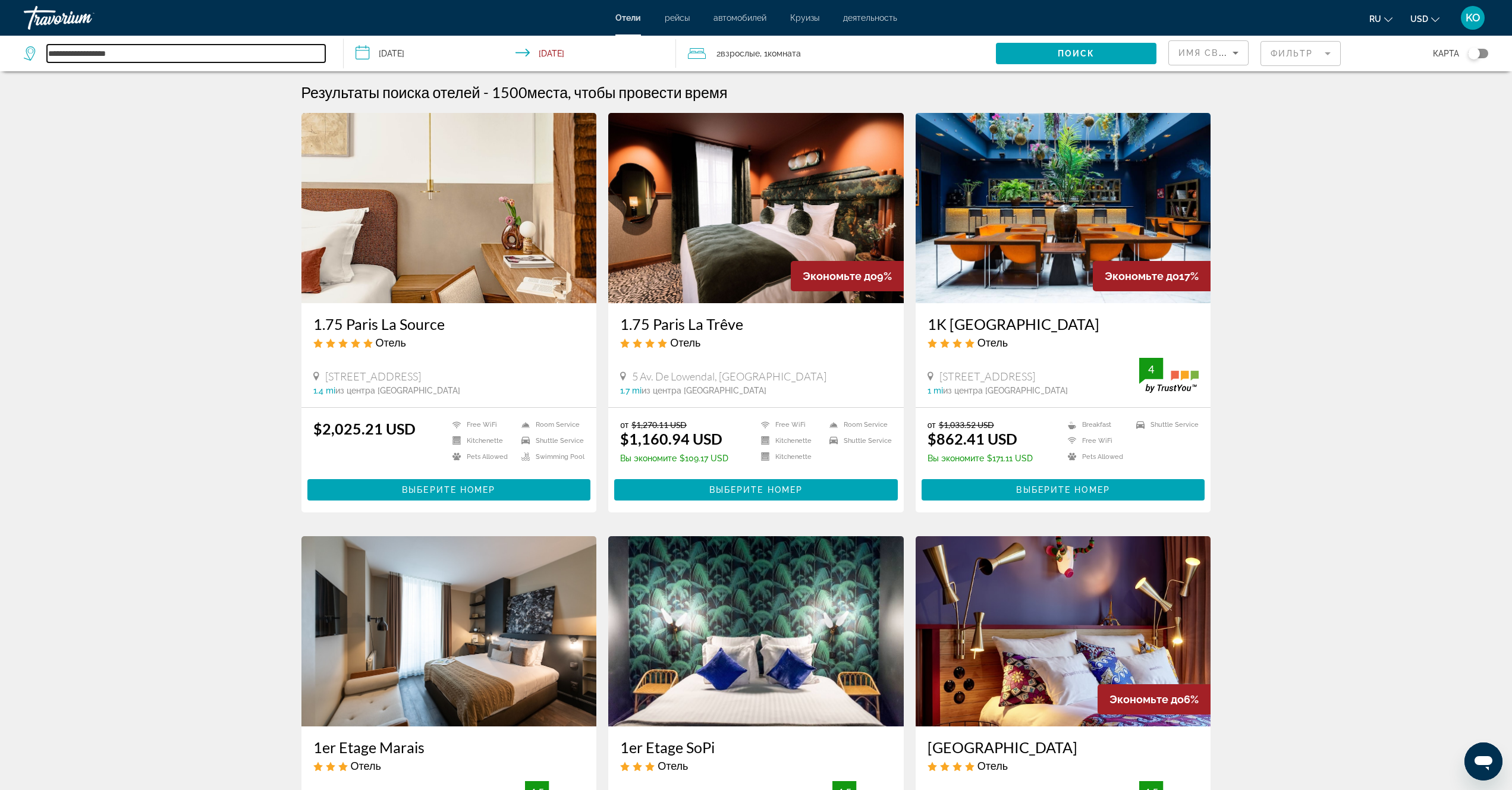
click at [132, 54] on input "**********" at bounding box center [186, 53] width 278 height 18
paste input "**********"
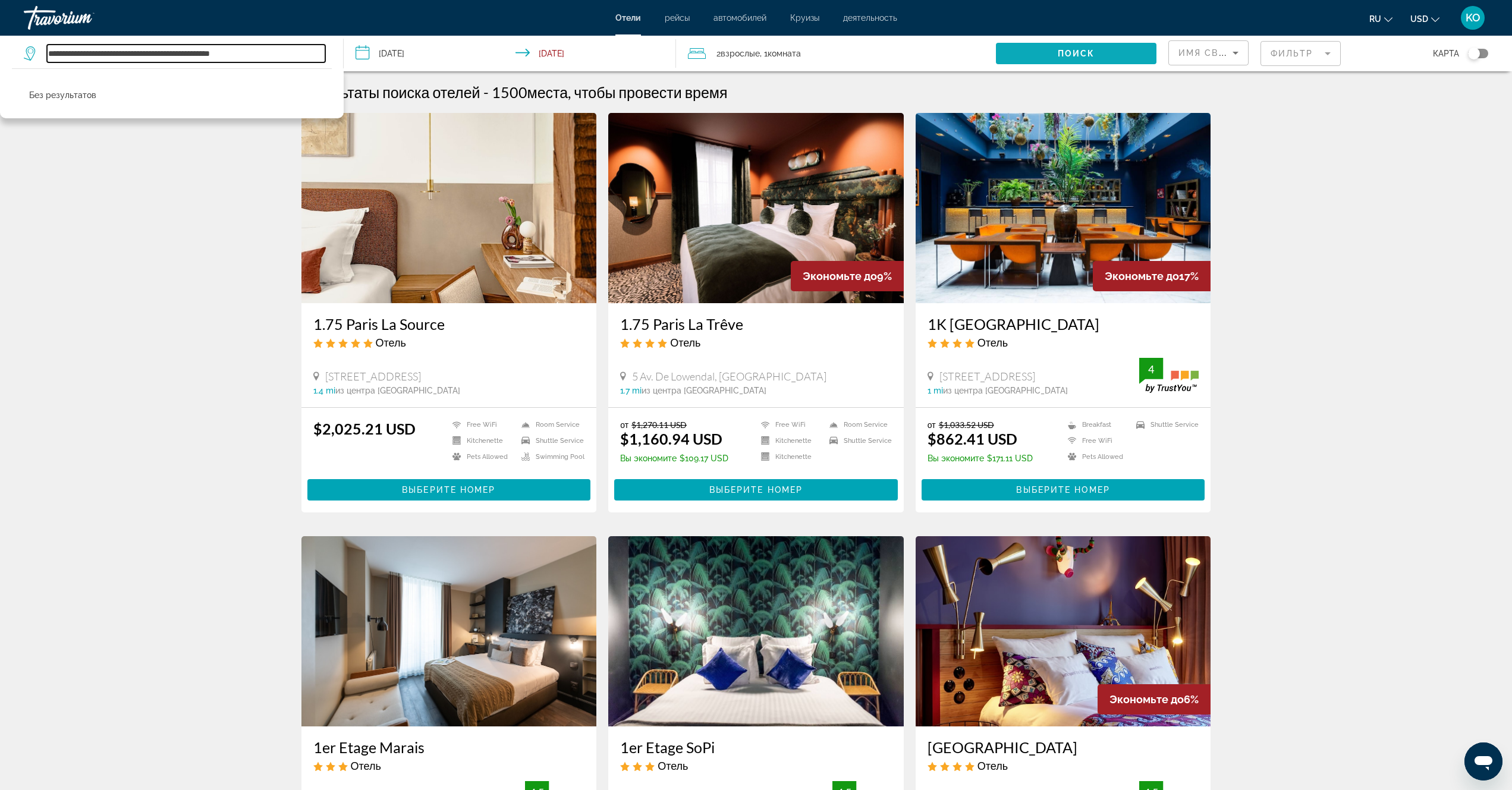
type input "**********"
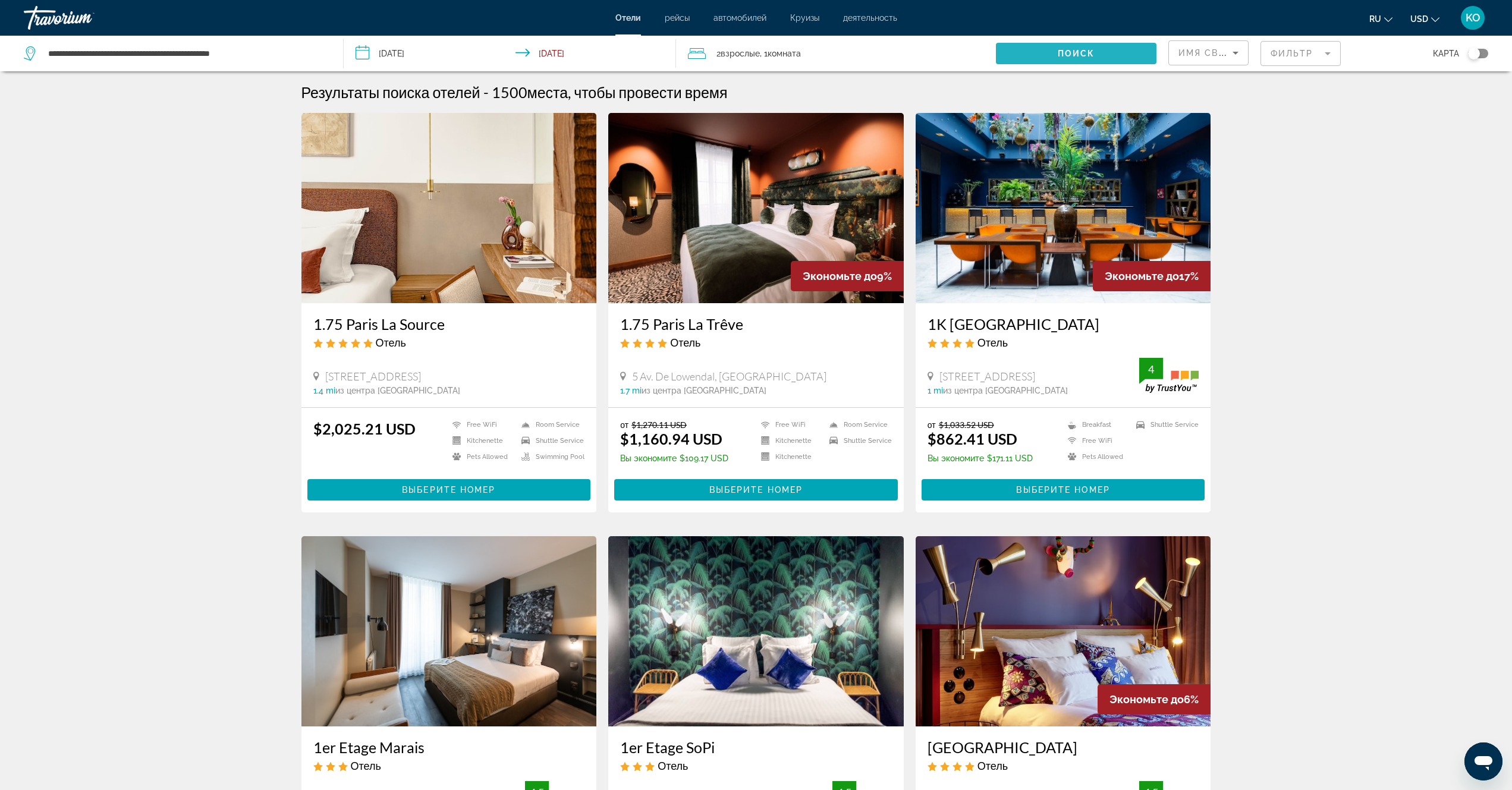
click at [1072, 50] on span "Поиск" at bounding box center [1077, 54] width 37 height 9
click at [1076, 50] on span "Поиск" at bounding box center [1077, 54] width 37 height 9
click at [1051, 55] on span "Search widget" at bounding box center [1076, 54] width 160 height 29
click at [1238, 52] on icon "Sort by" at bounding box center [1236, 54] width 6 height 3
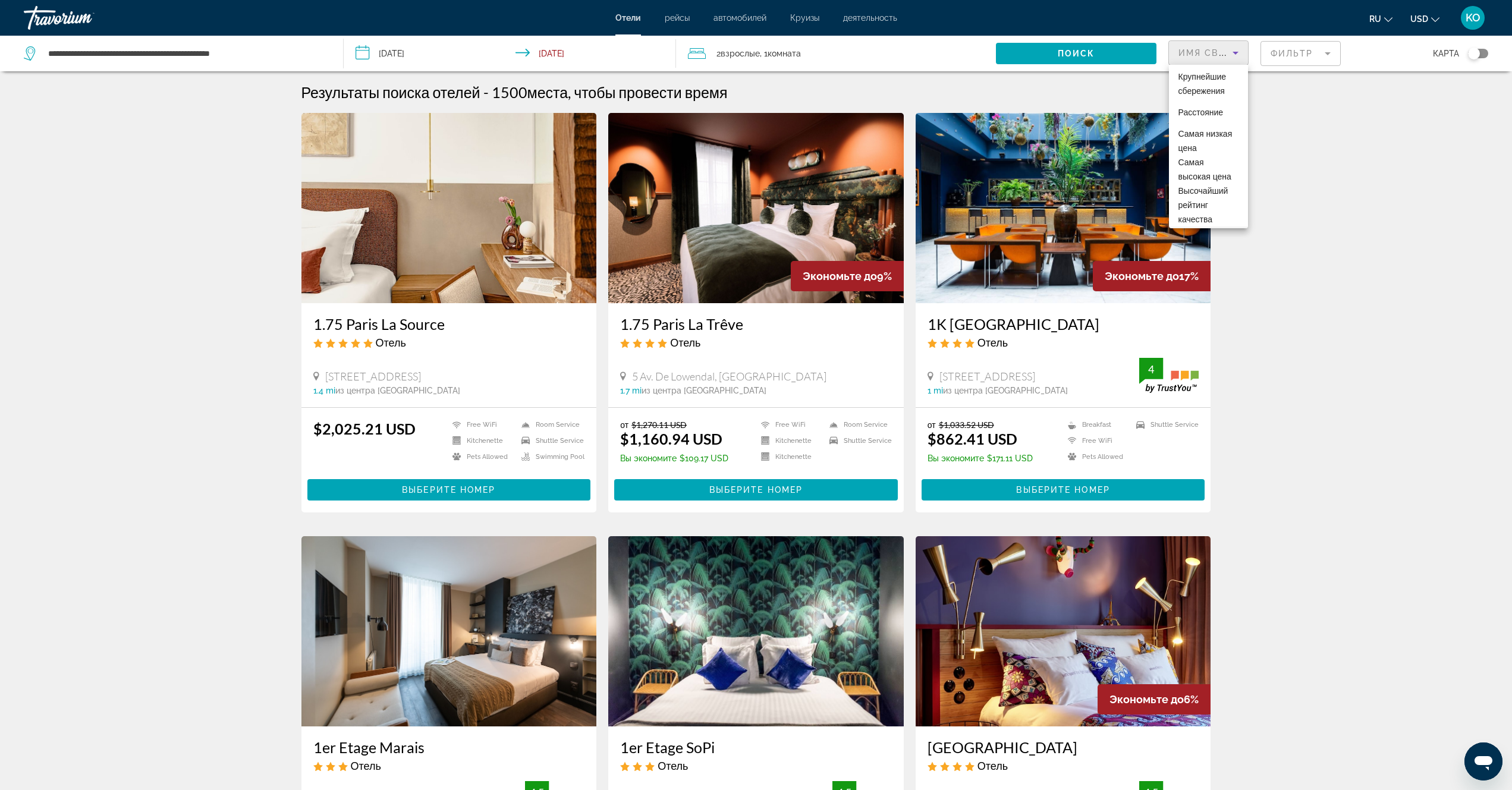
scroll to position [41, 0]
click at [1194, 211] on span "Имя свойства" at bounding box center [1196, 200] width 34 height 24
click at [1478, 56] on div "Toggle map" at bounding box center [1474, 53] width 12 height 12
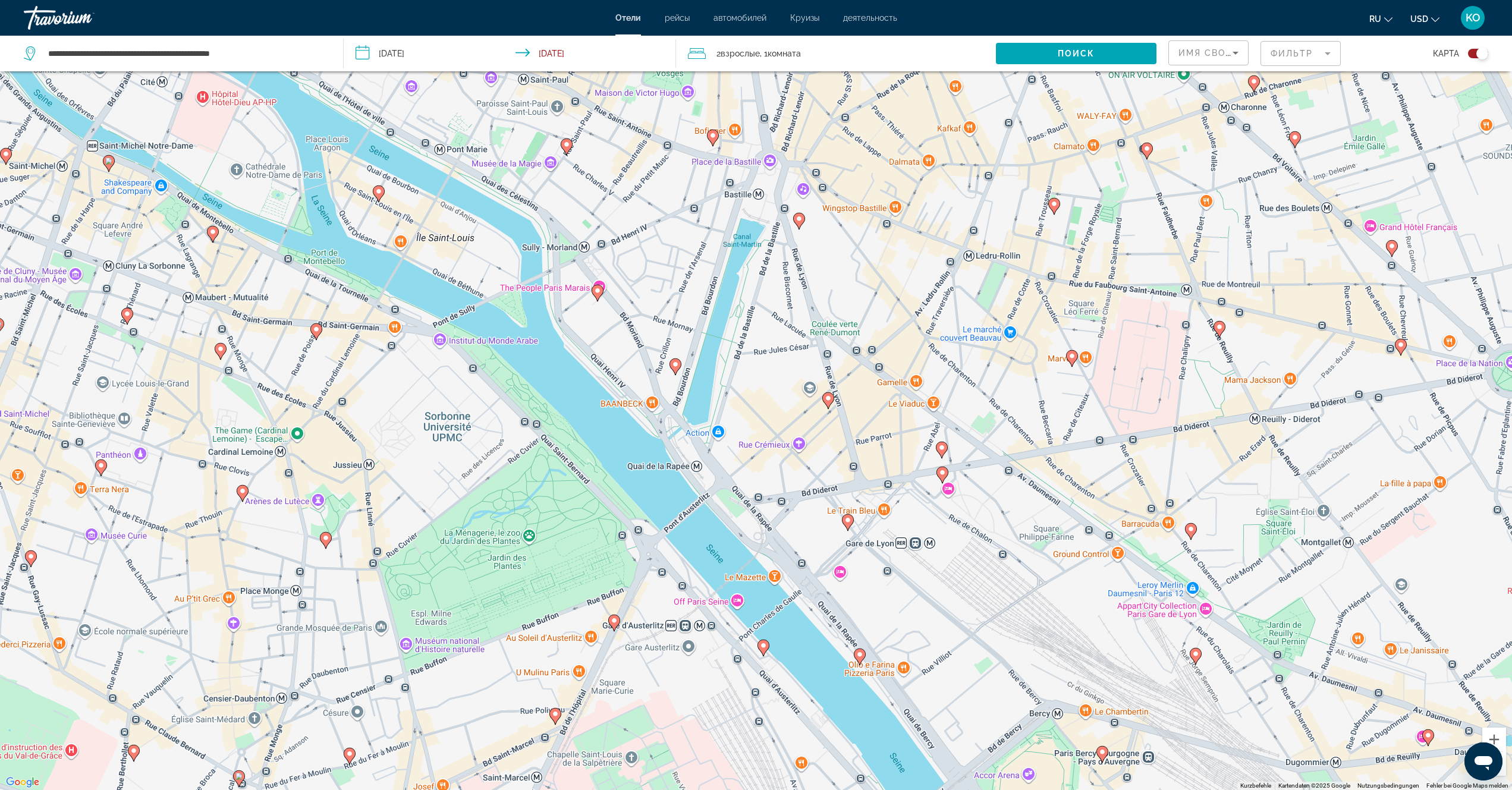
drag, startPoint x: 329, startPoint y: 325, endPoint x: 392, endPoint y: 399, distance: 97.2
click at [392, 399] on div "Um den Modus zum Ziehen mit der Tastatur zu aktivieren, drückst du Alt + Eingab…" at bounding box center [756, 395] width 1512 height 790
click at [1479, 50] on div "Toggle map" at bounding box center [1482, 53] width 12 height 12
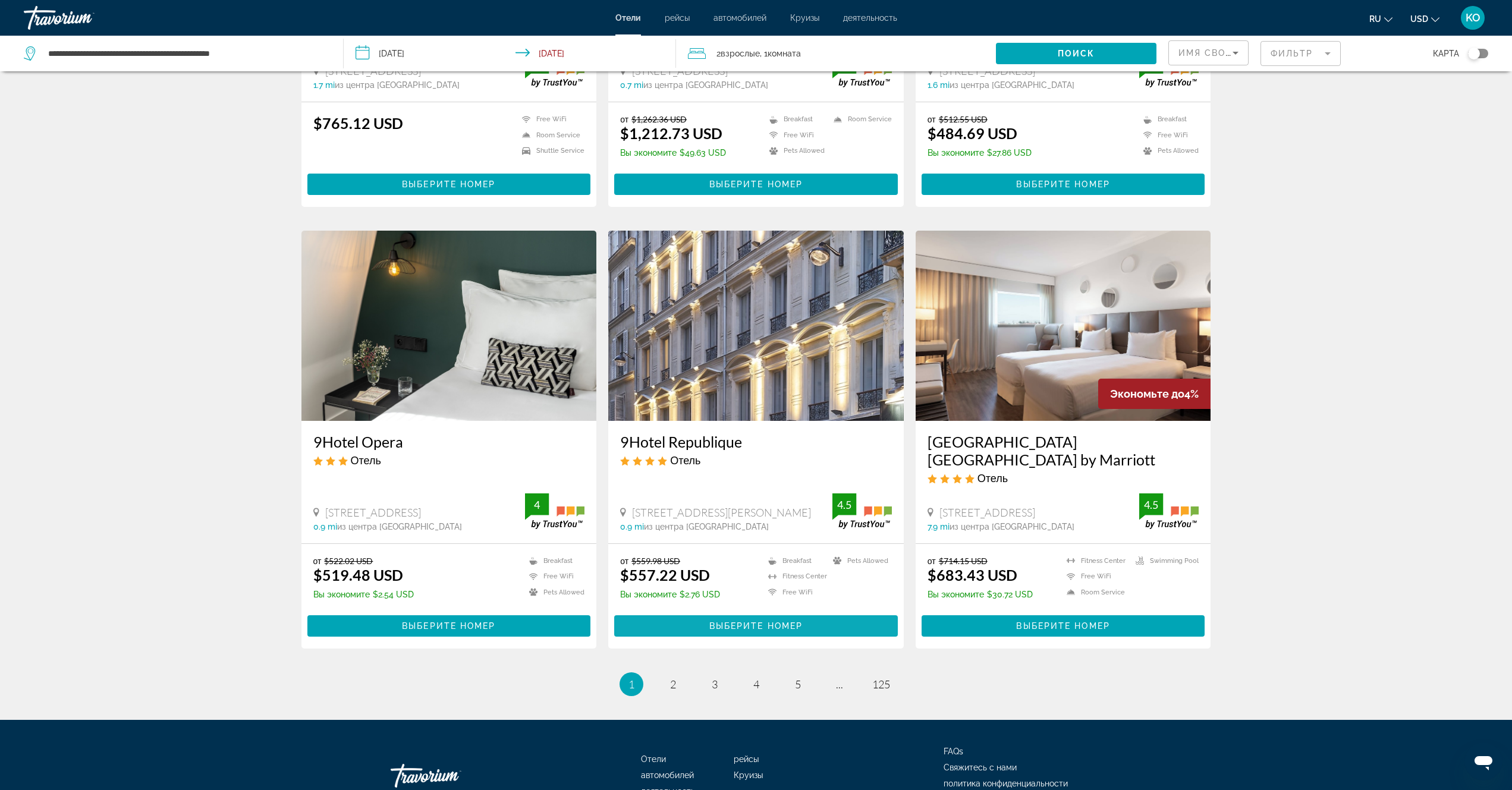
scroll to position [1229, 0]
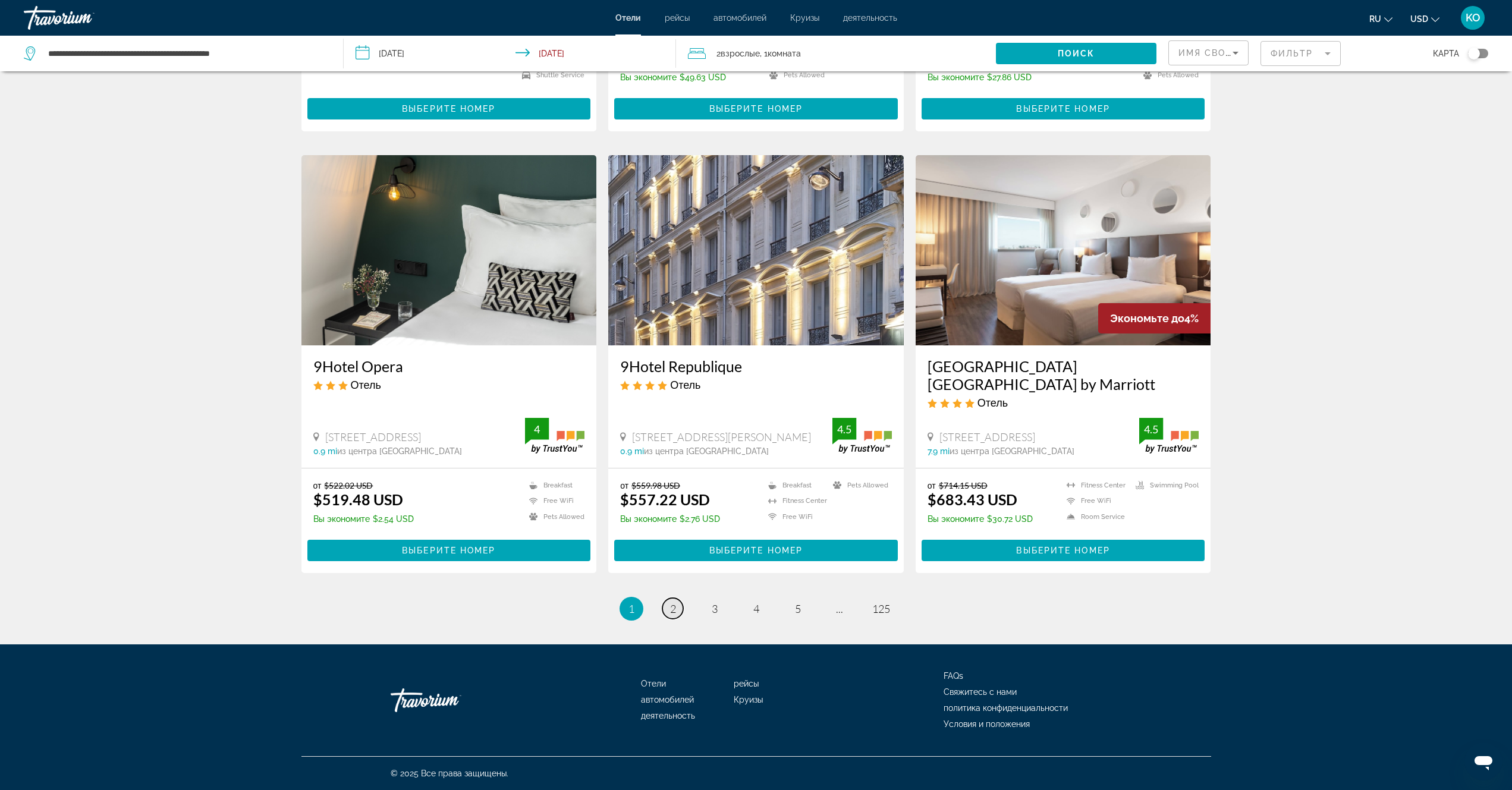
click at [671, 611] on span "2" at bounding box center [674, 608] width 6 height 13
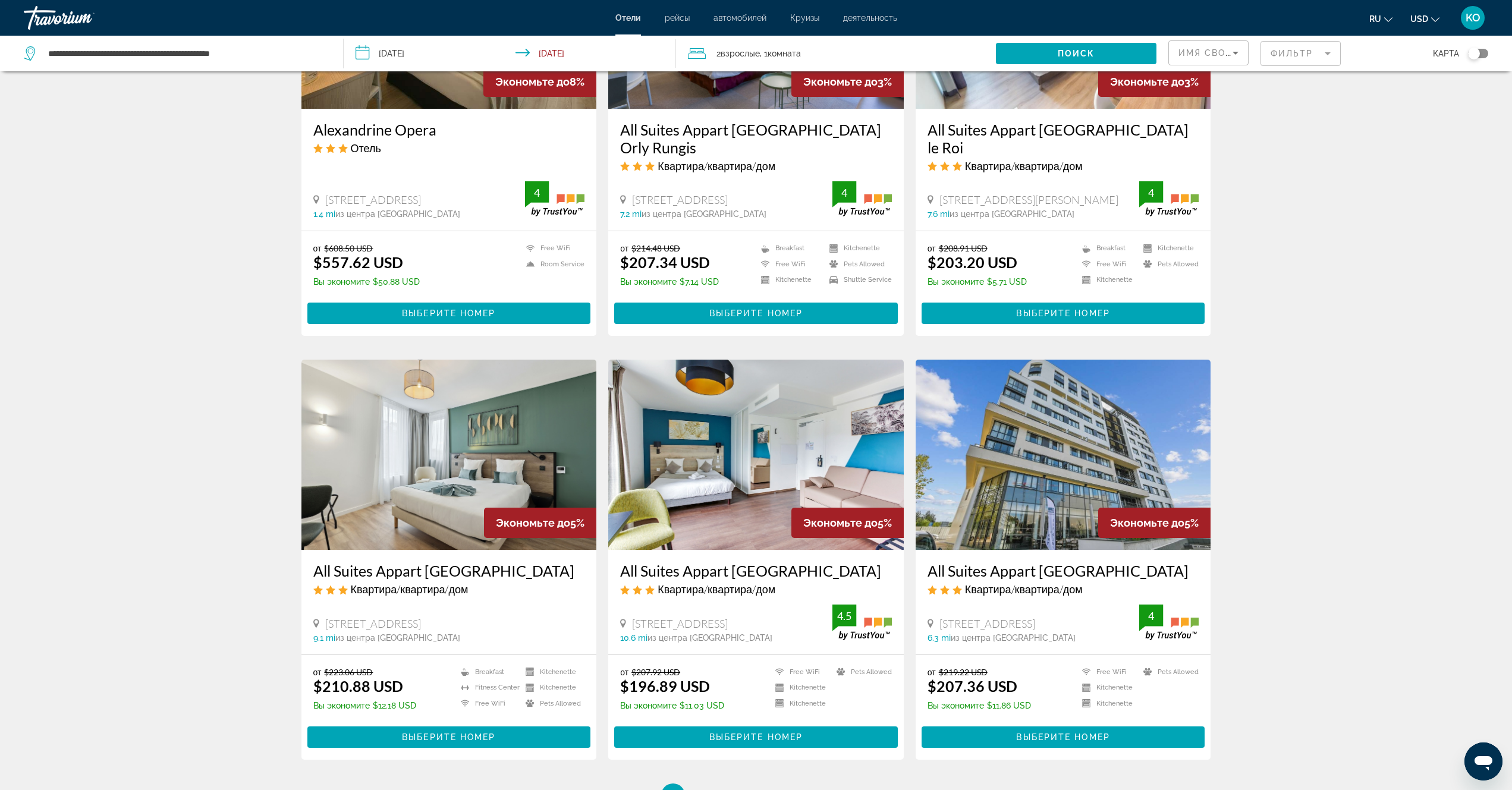
scroll to position [1246, 0]
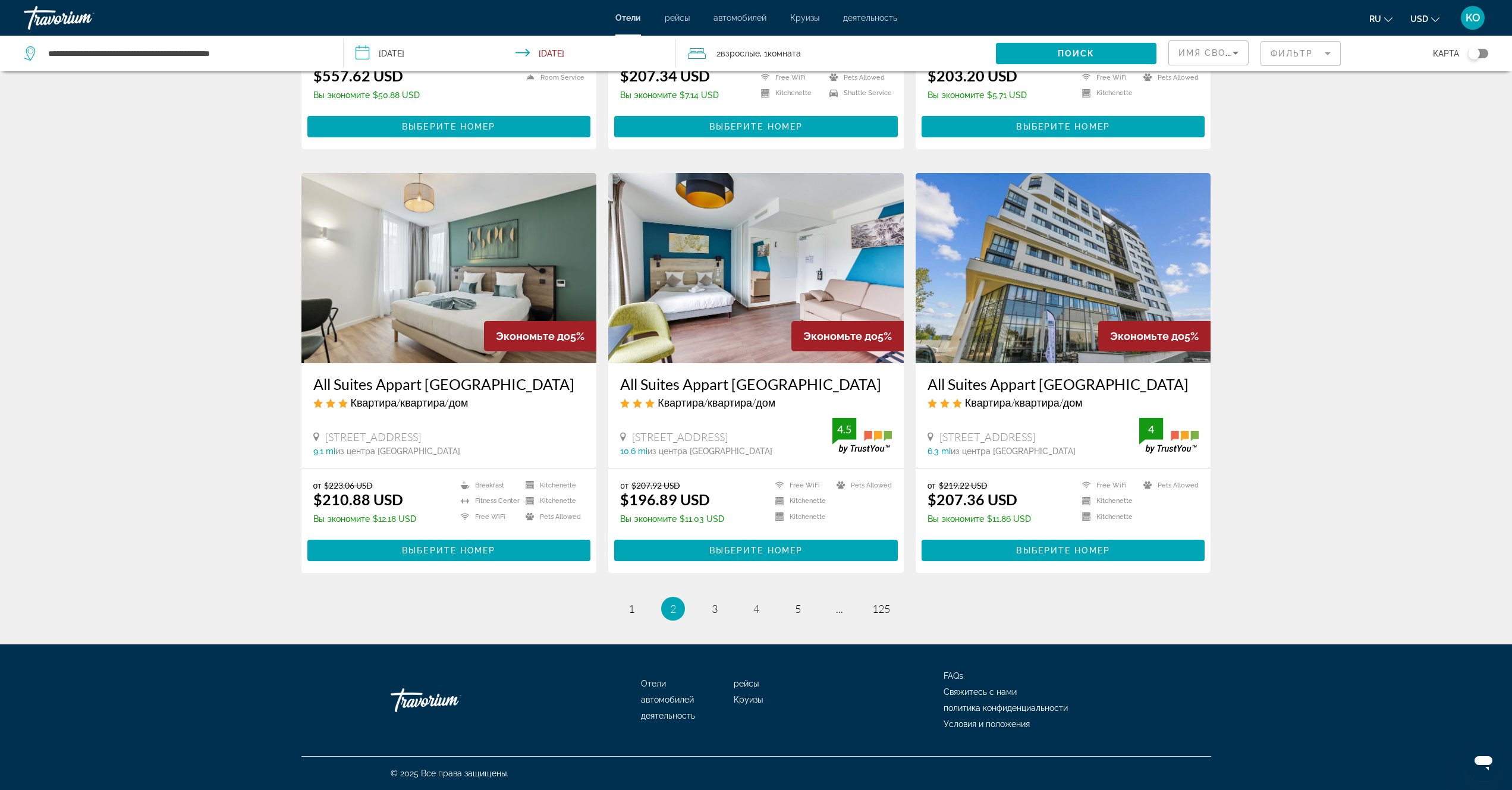
click at [789, 281] on img "Main content" at bounding box center [756, 268] width 295 height 190
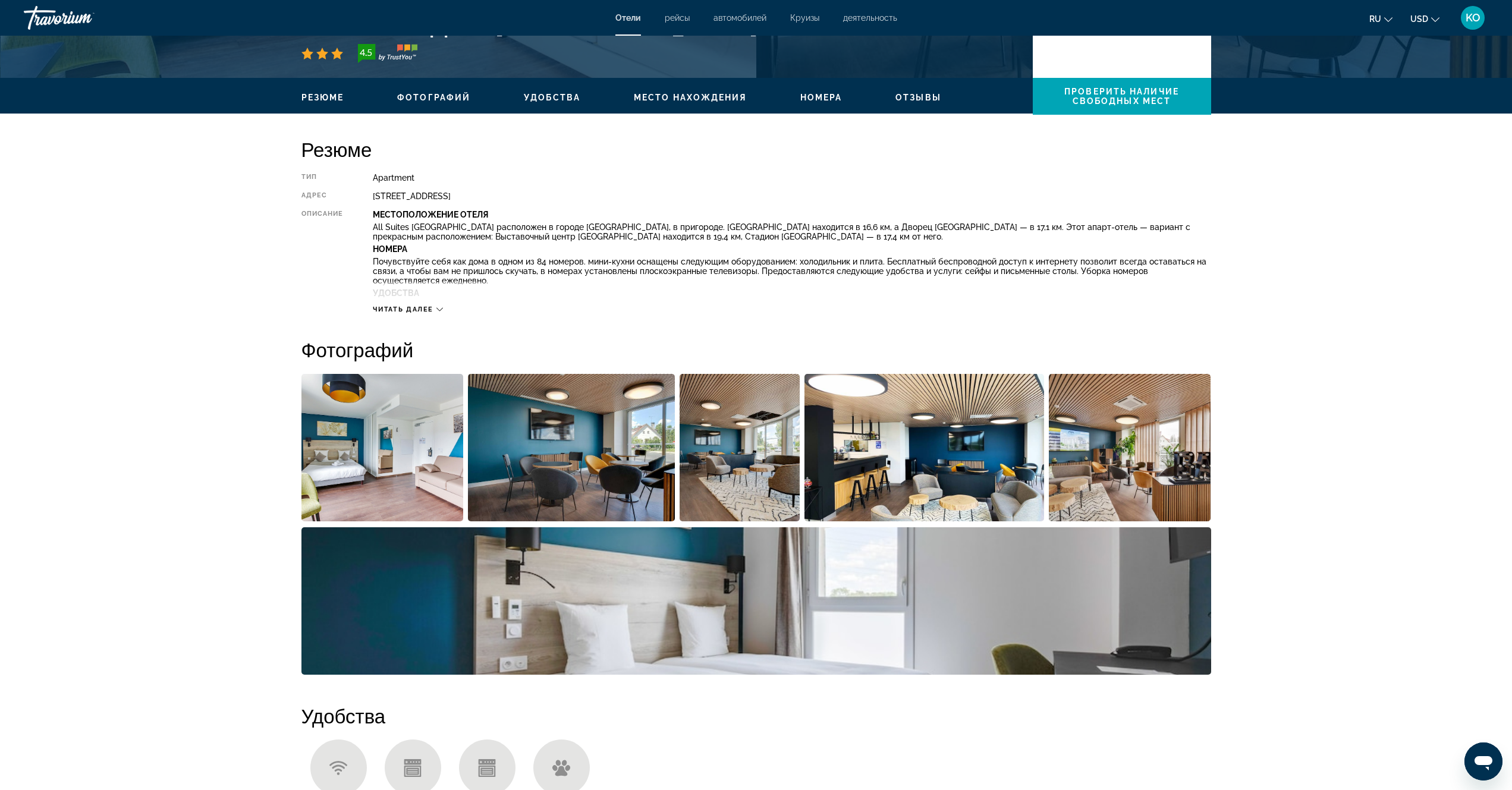
scroll to position [475, 0]
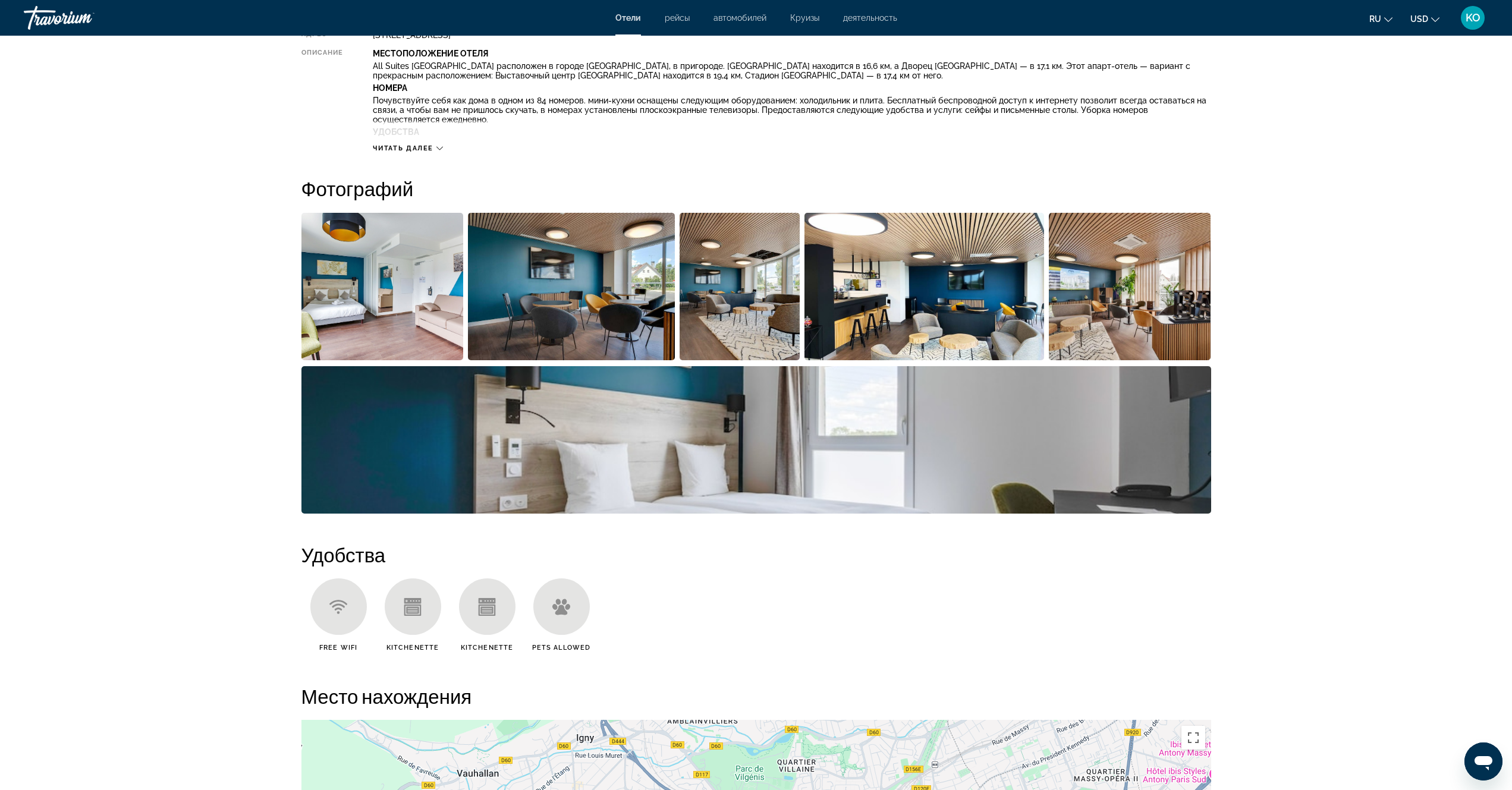
click at [386, 294] on img "Open full-screen image slider" at bounding box center [382, 287] width 162 height 148
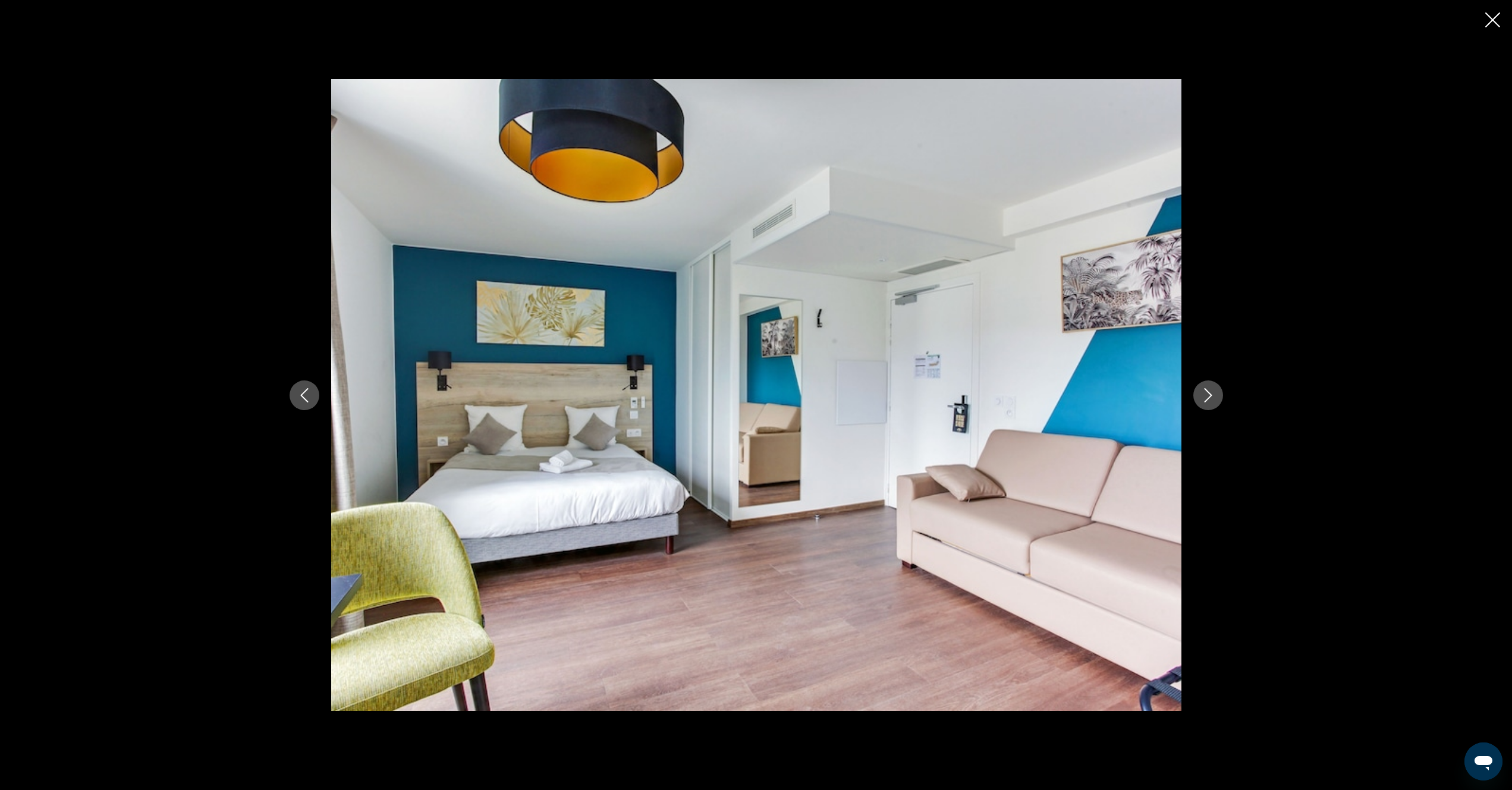
click at [1209, 399] on icon "Next image" at bounding box center [1208, 395] width 14 height 14
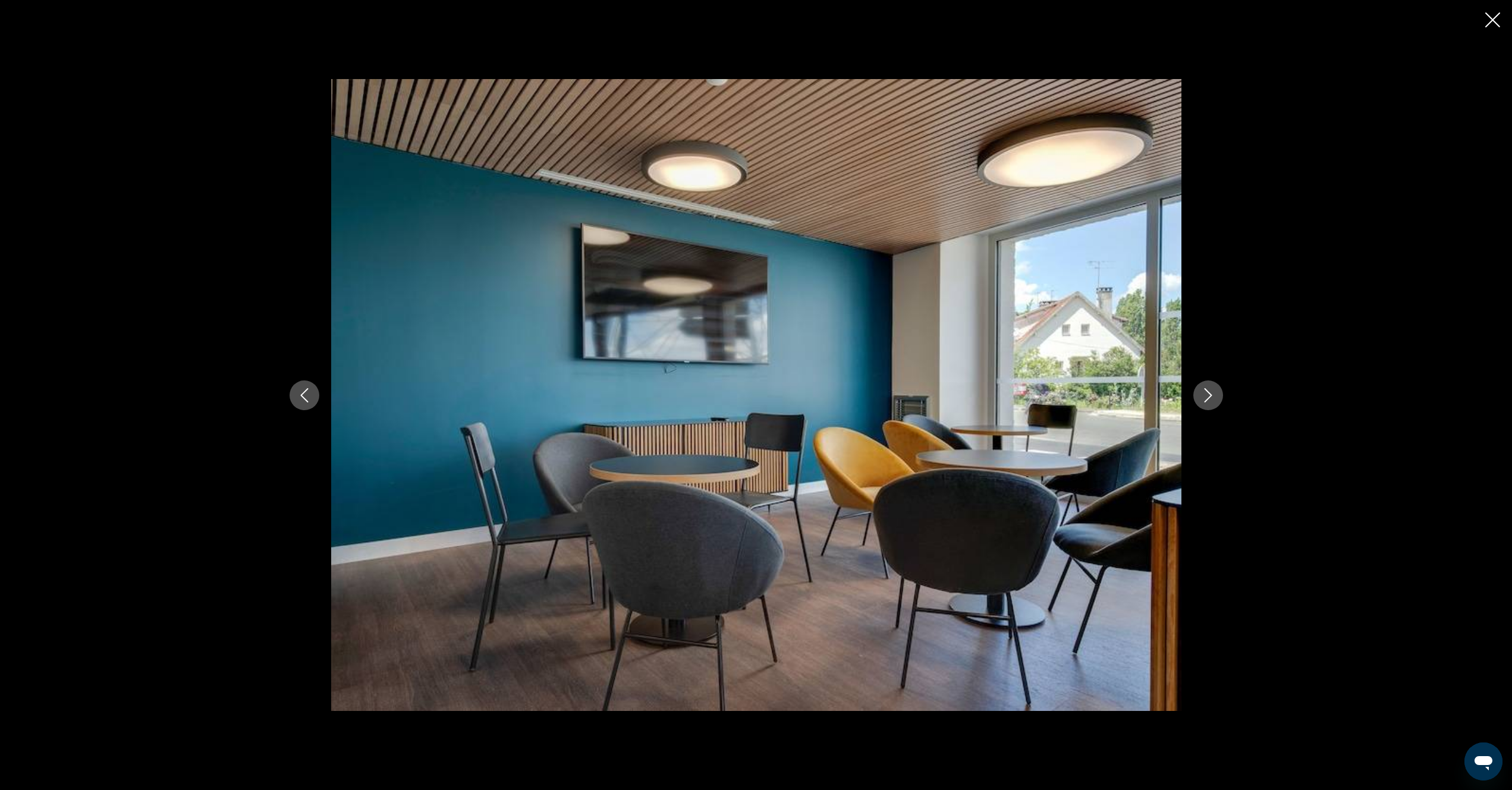
click at [1209, 399] on icon "Next image" at bounding box center [1208, 395] width 14 height 14
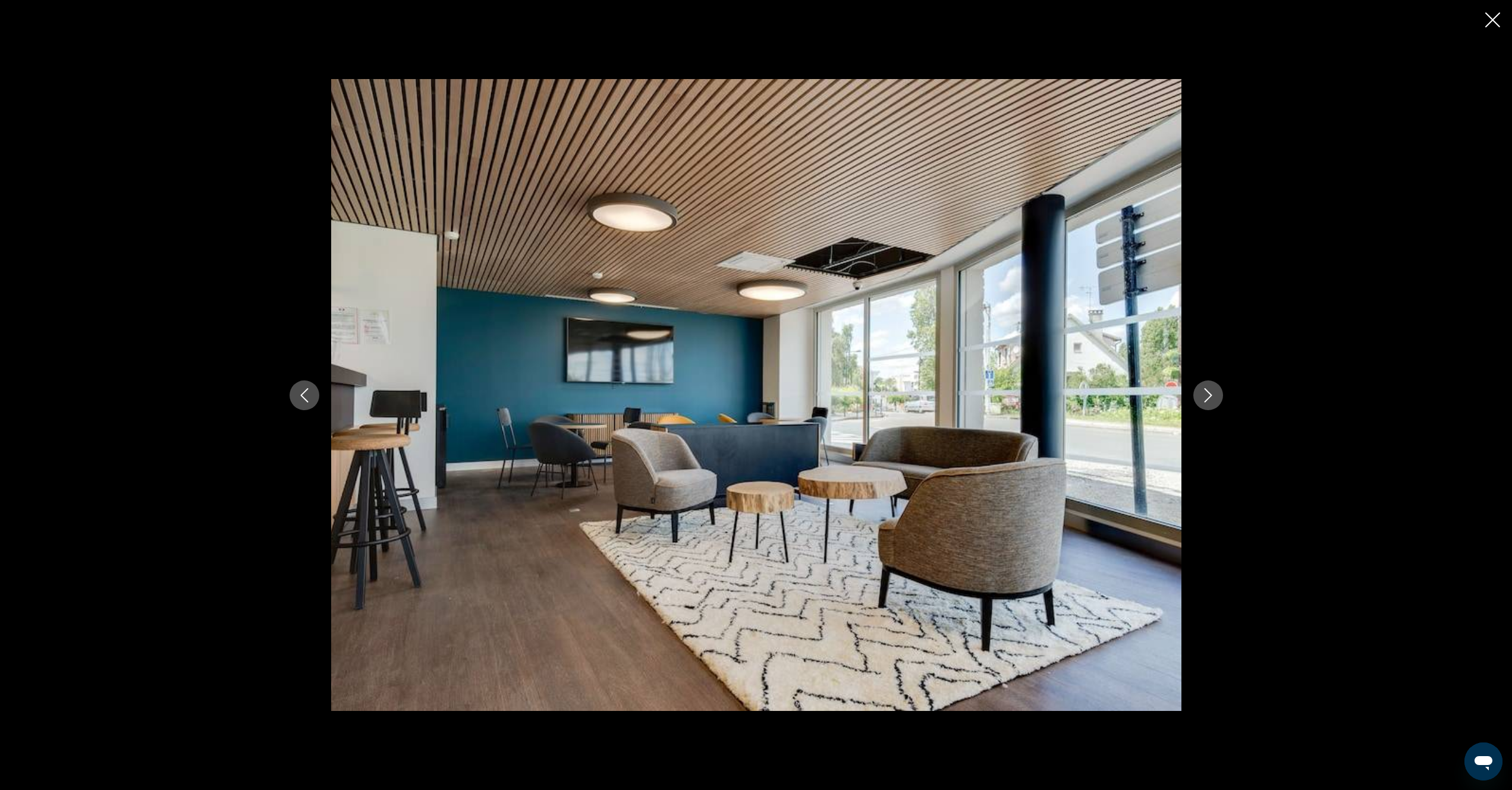
click at [1209, 399] on icon "Next image" at bounding box center [1208, 395] width 14 height 14
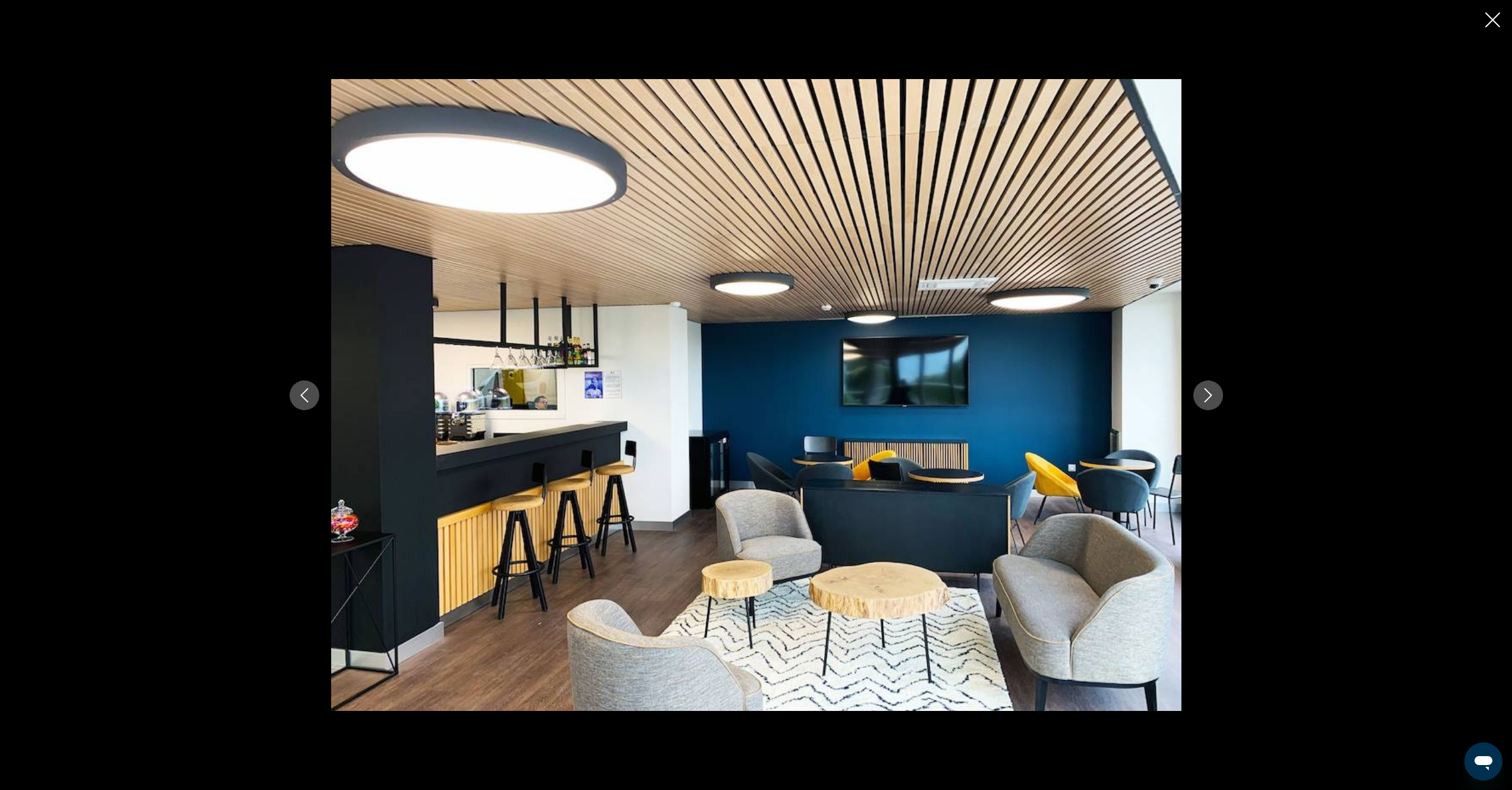
click at [1210, 399] on icon "Next image" at bounding box center [1208, 395] width 14 height 14
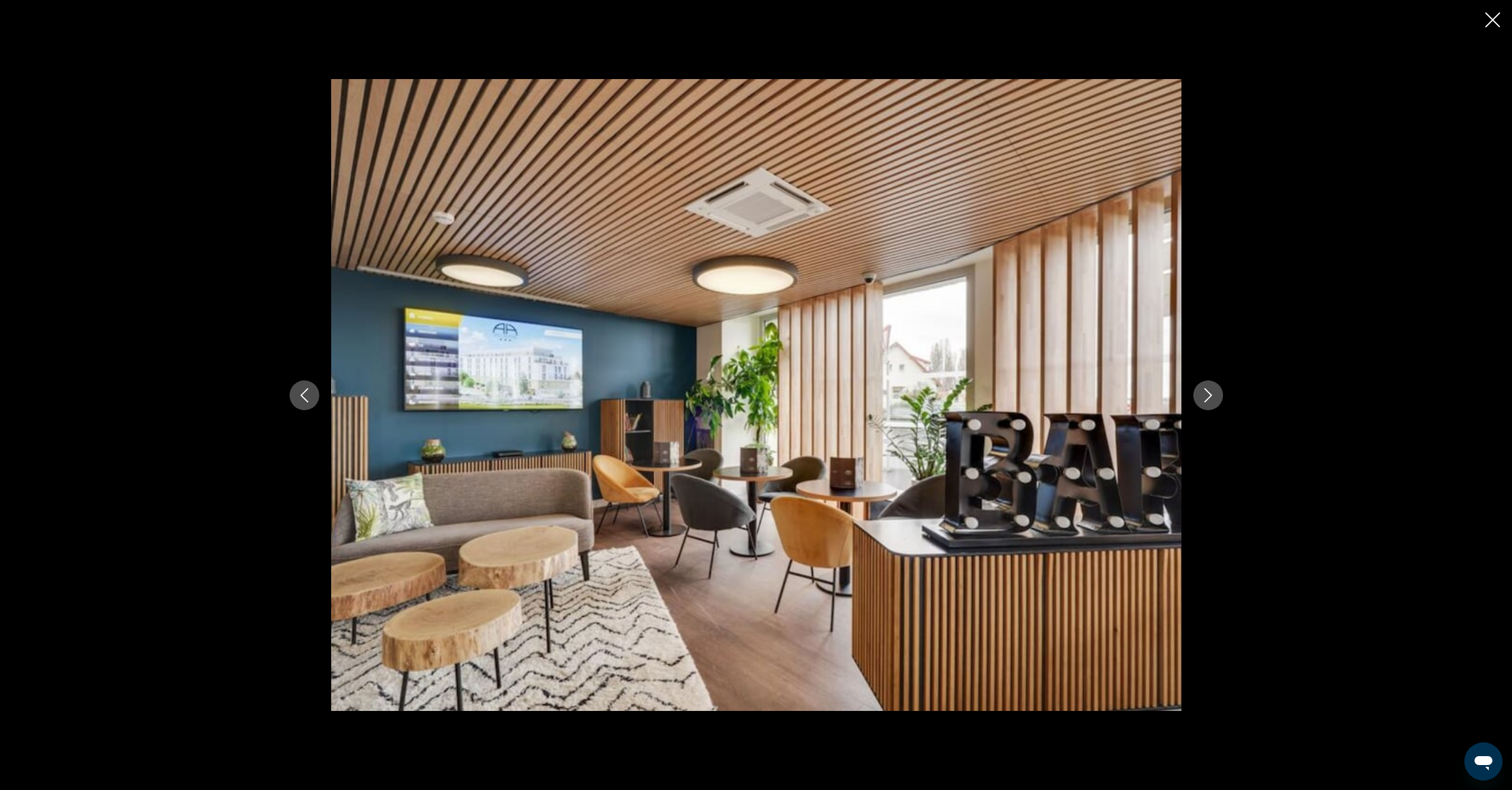
click at [1211, 399] on icon "Next image" at bounding box center [1208, 395] width 14 height 14
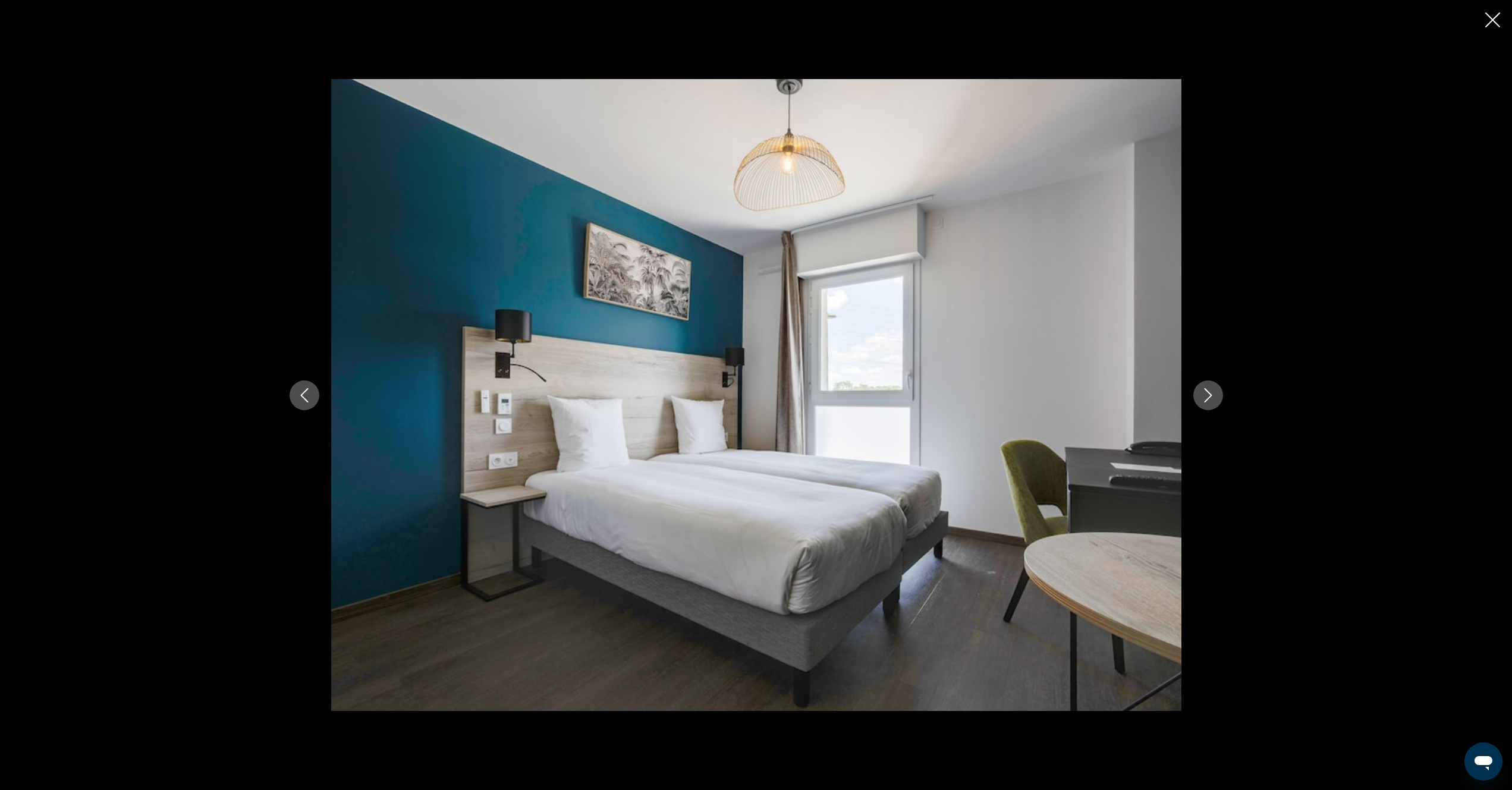
click at [1211, 399] on icon "Next image" at bounding box center [1208, 395] width 14 height 14
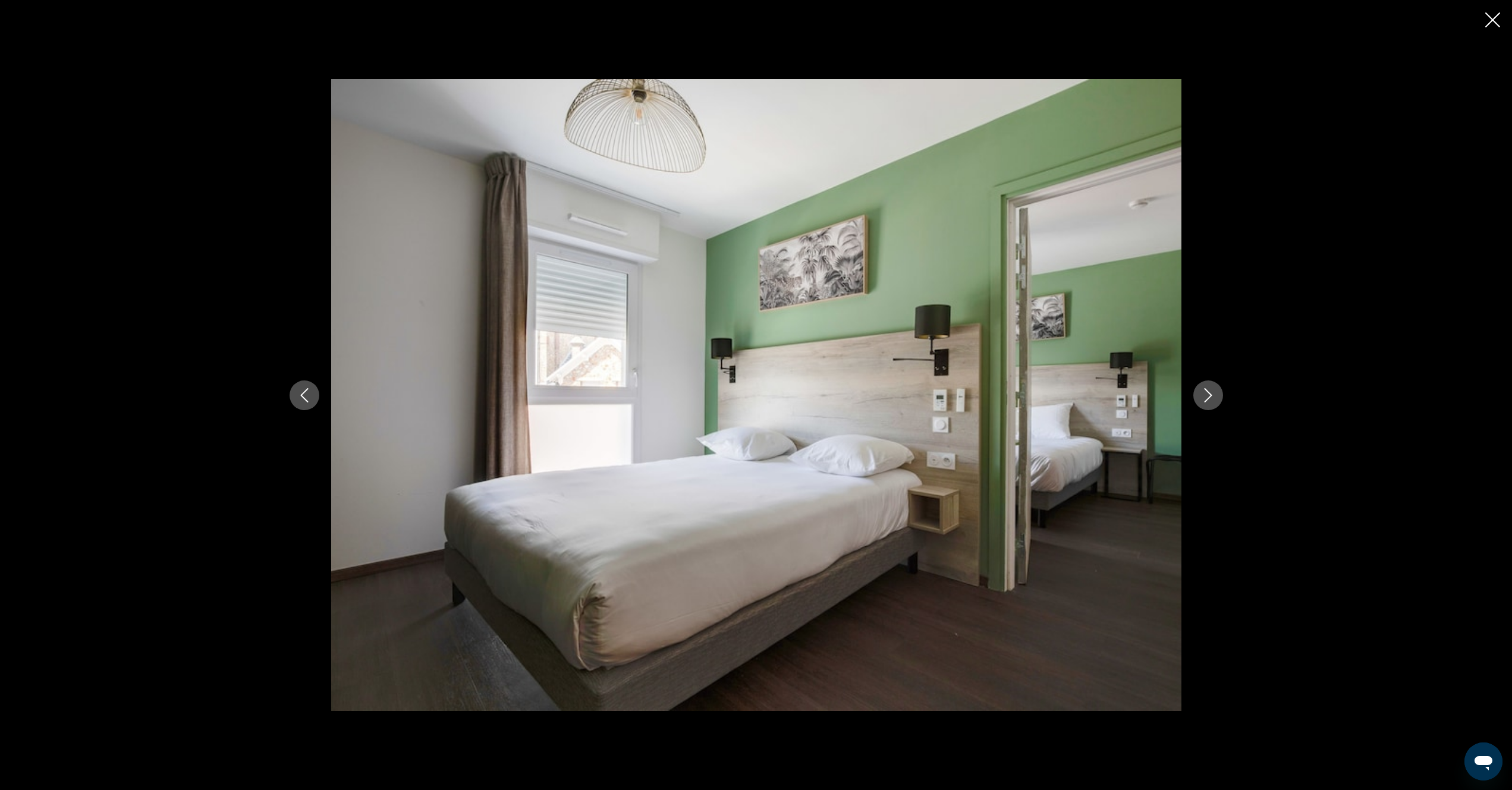
click at [1211, 399] on icon "Next image" at bounding box center [1208, 395] width 14 height 14
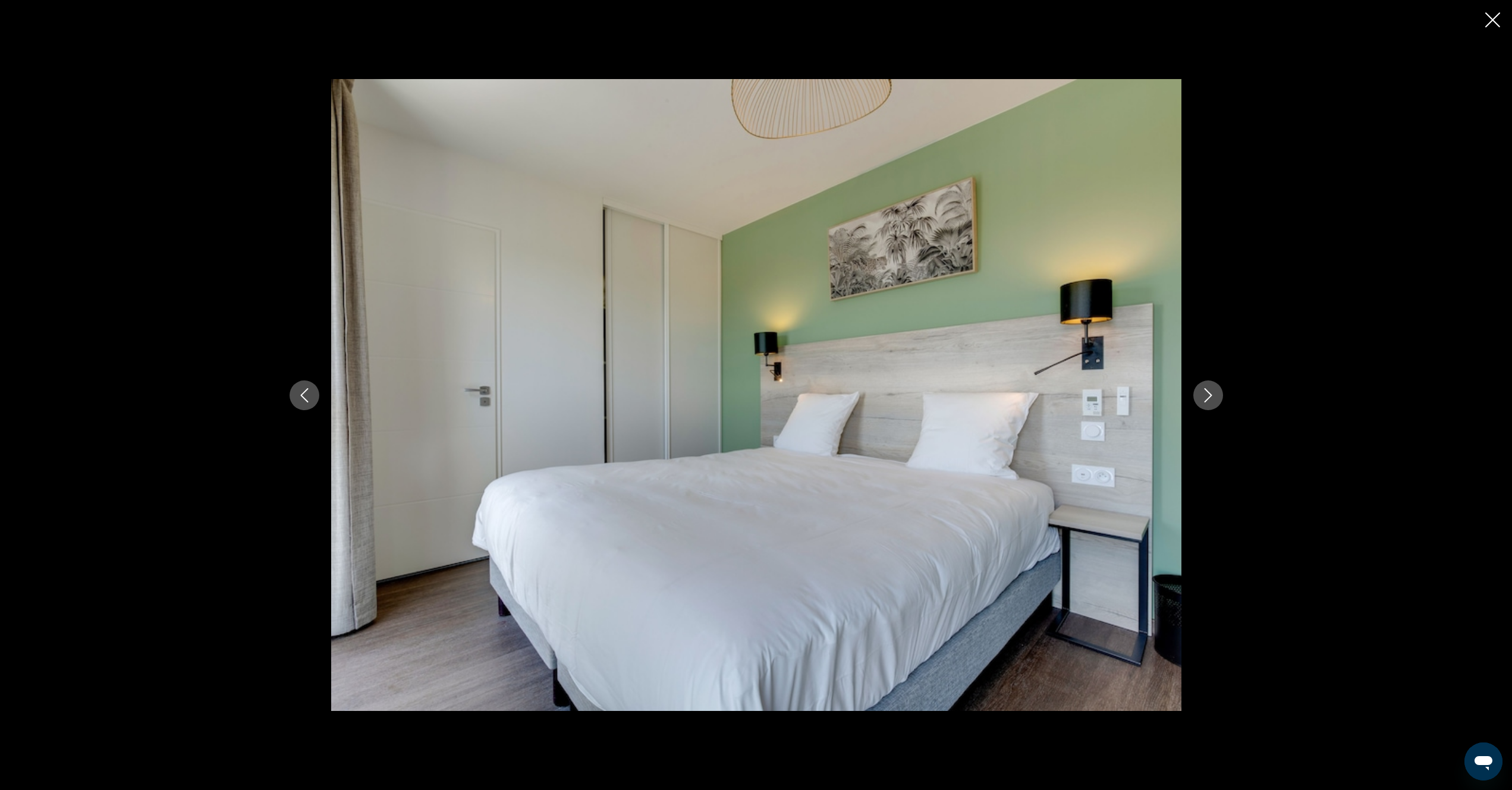
click at [1211, 399] on icon "Next image" at bounding box center [1208, 395] width 14 height 14
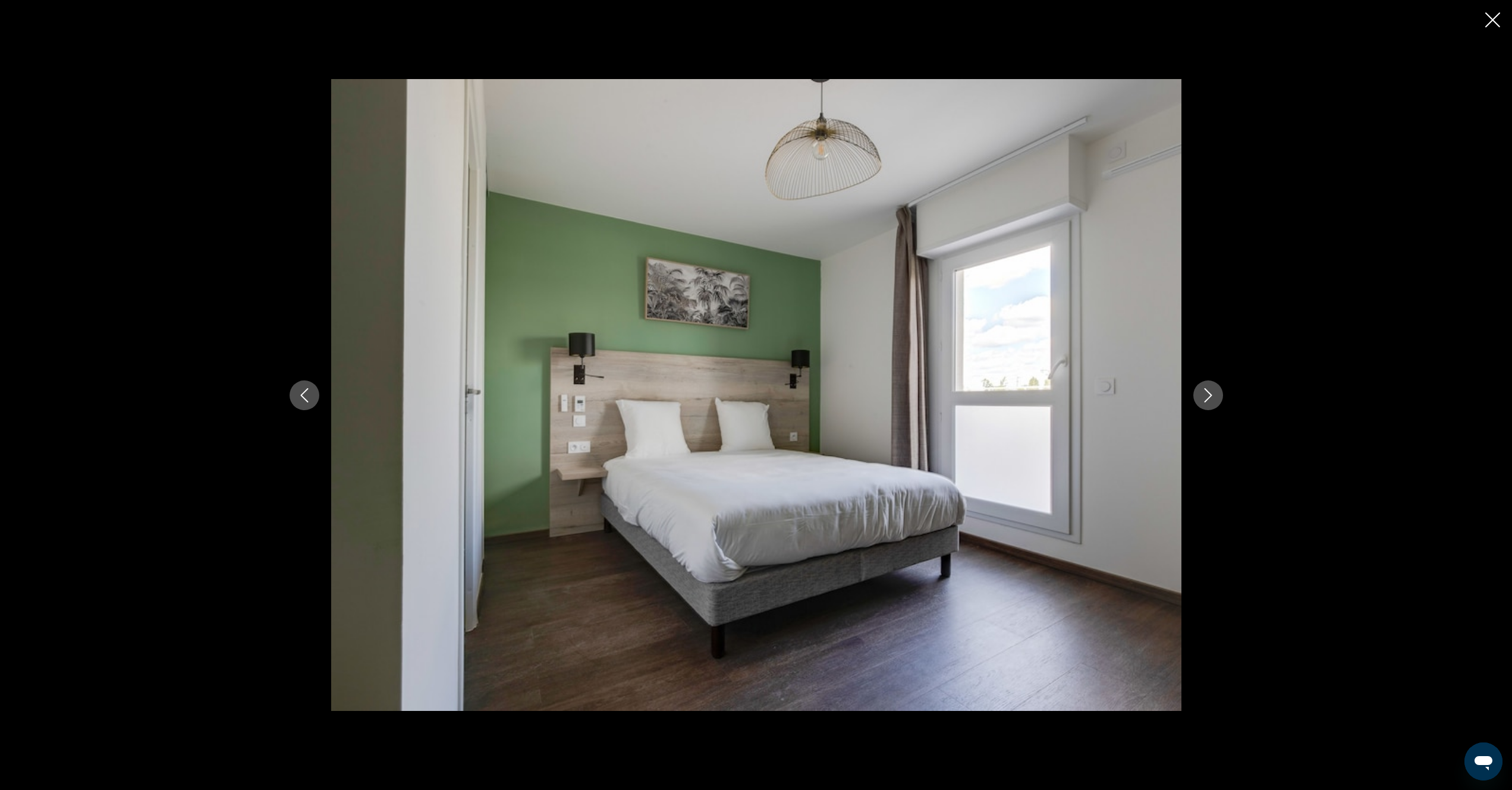
click at [1211, 399] on icon "Next image" at bounding box center [1208, 395] width 14 height 14
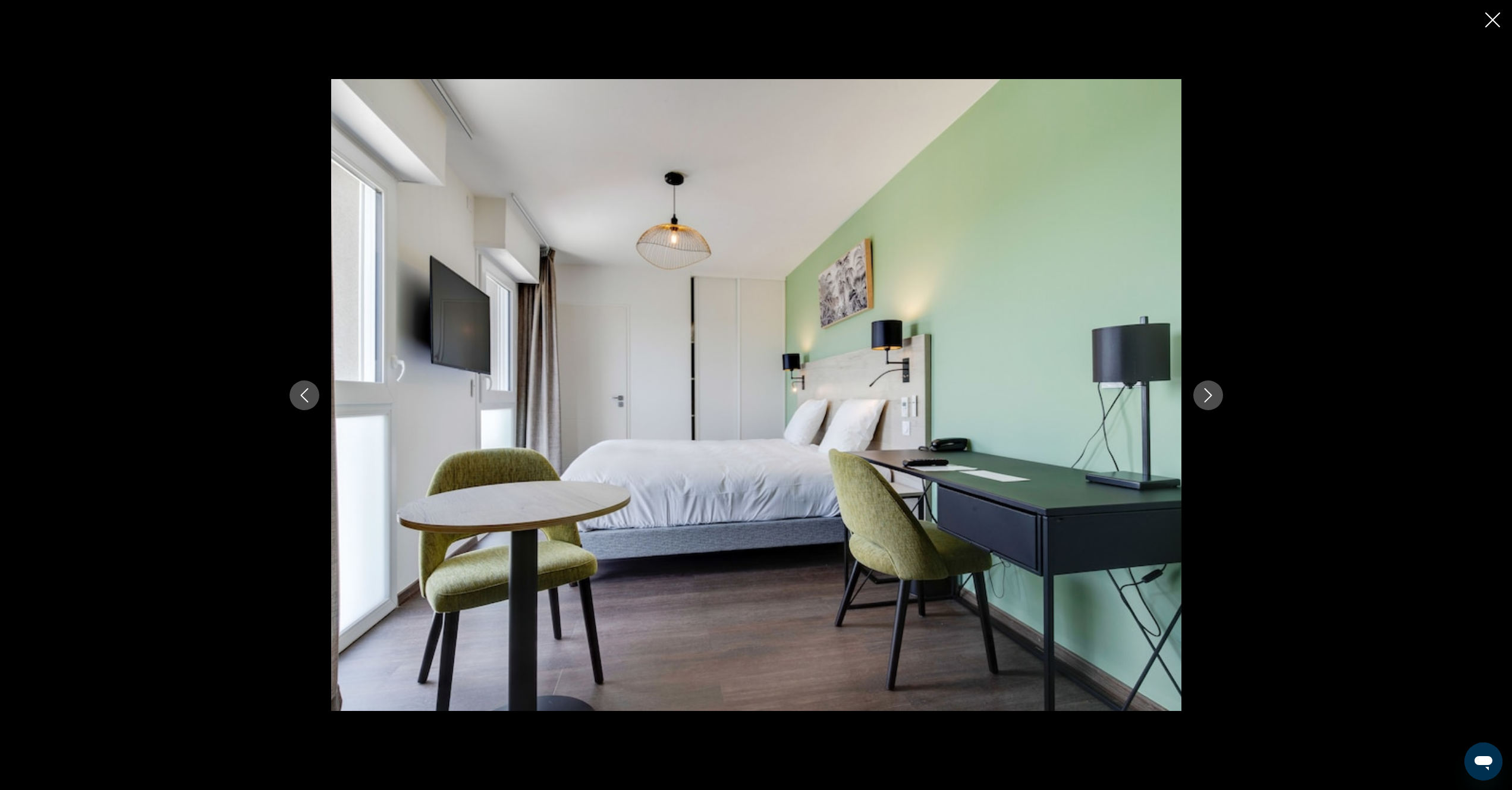
drag, startPoint x: 1486, startPoint y: 22, endPoint x: 1494, endPoint y: 25, distance: 8.5
click at [1491, 23] on icon "Close slideshow" at bounding box center [1493, 19] width 15 height 15
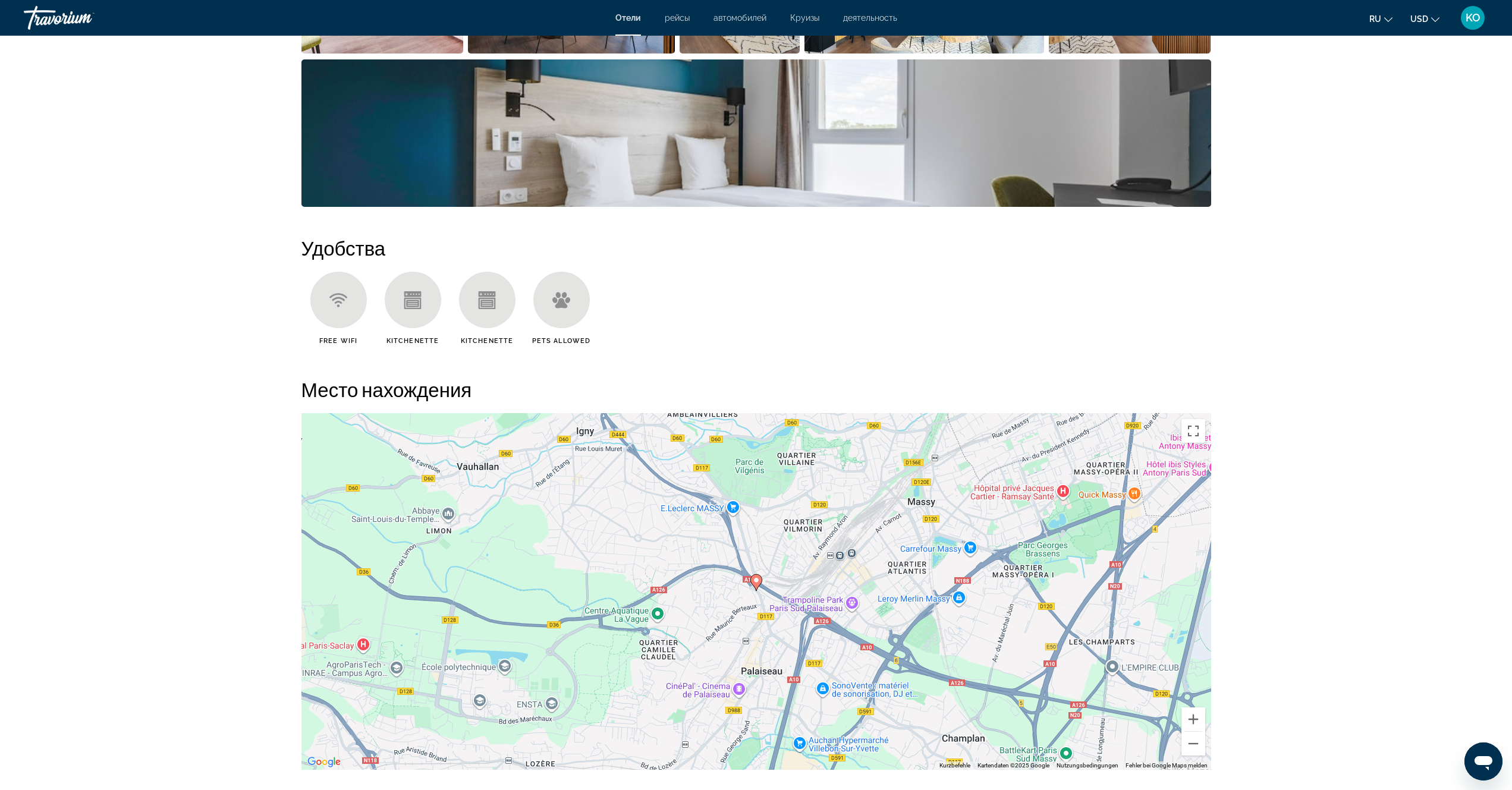
scroll to position [654, 0]
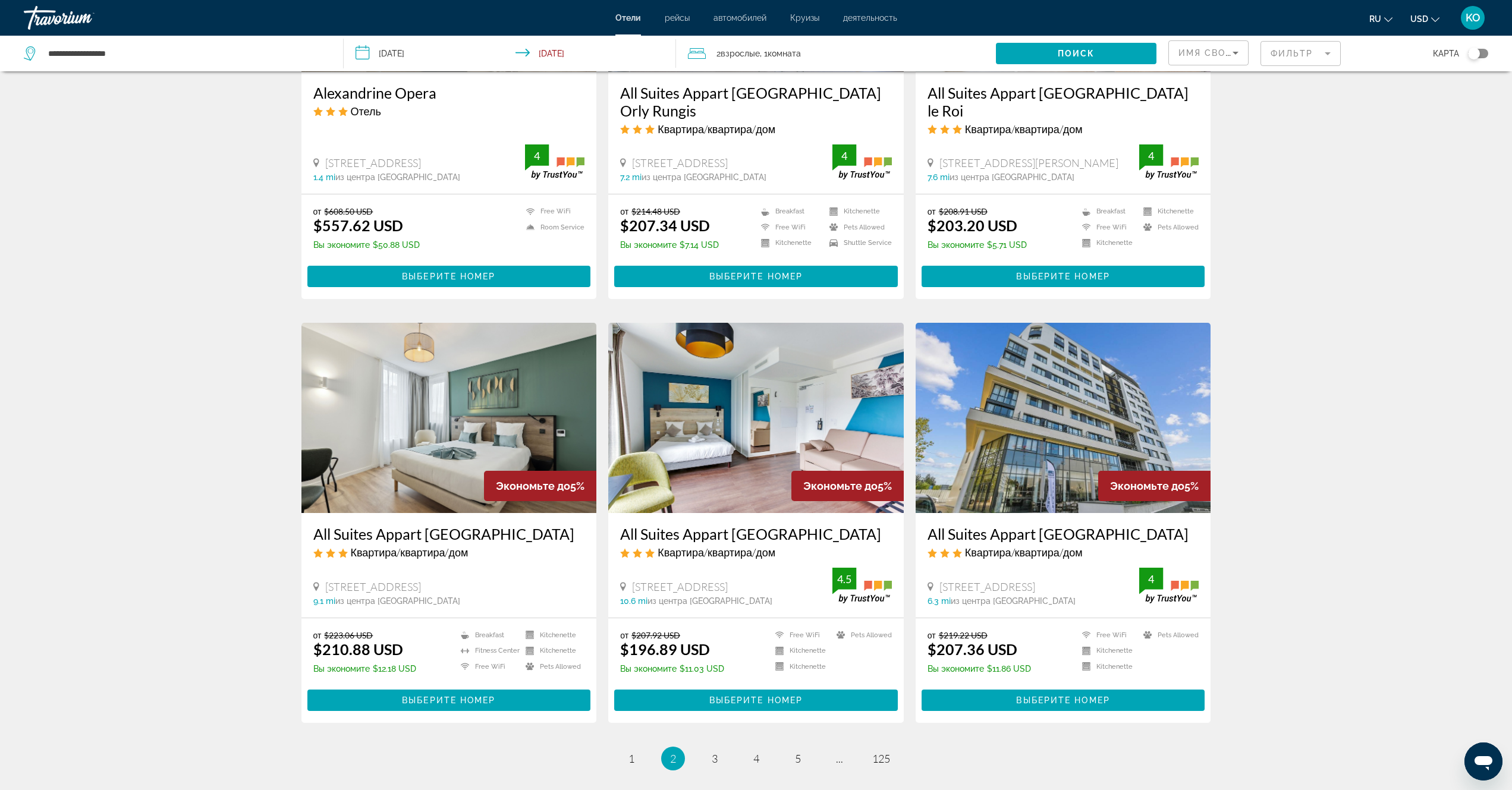
scroll to position [1246, 0]
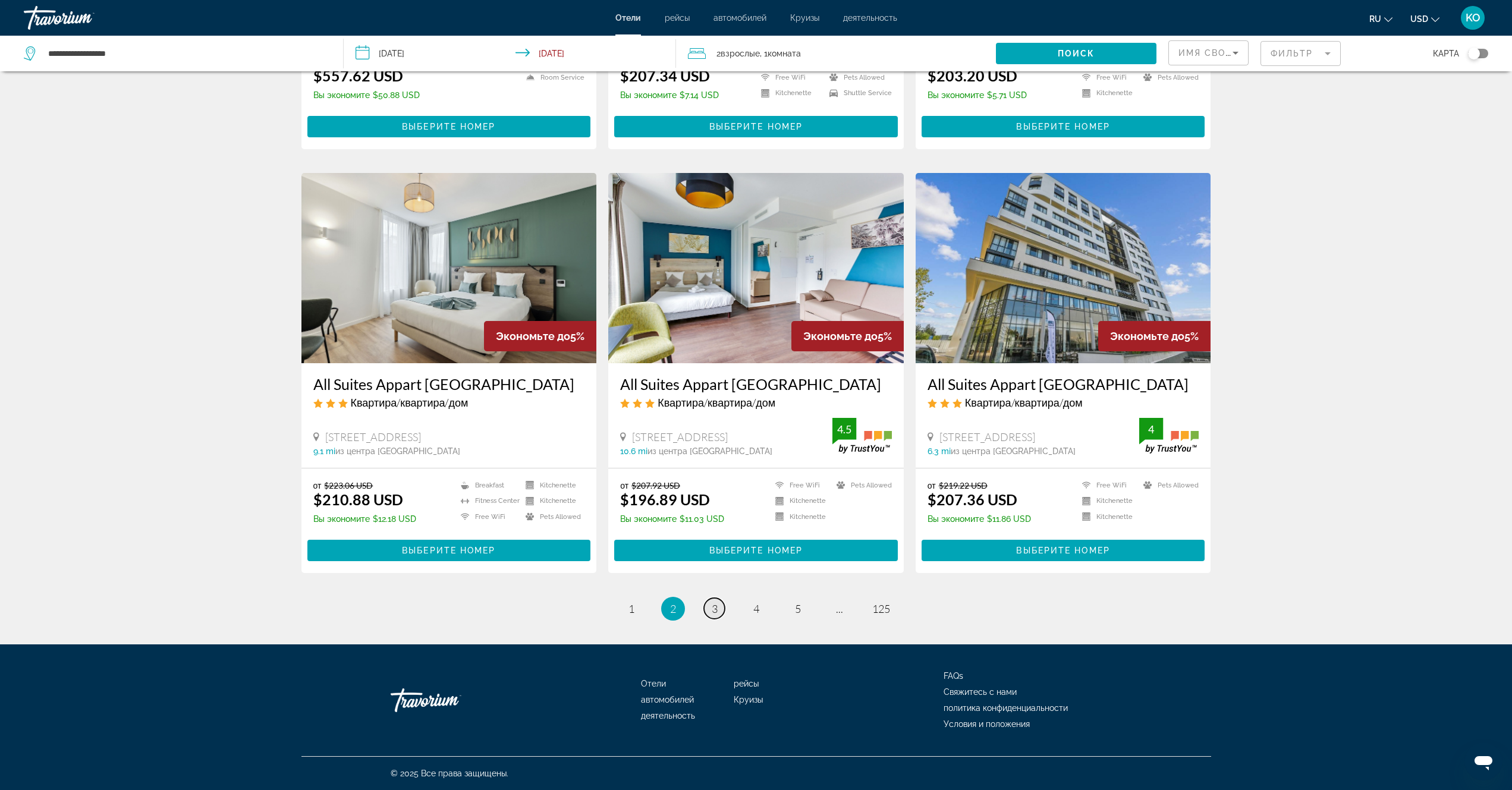
click at [716, 609] on span "3" at bounding box center [715, 608] width 6 height 13
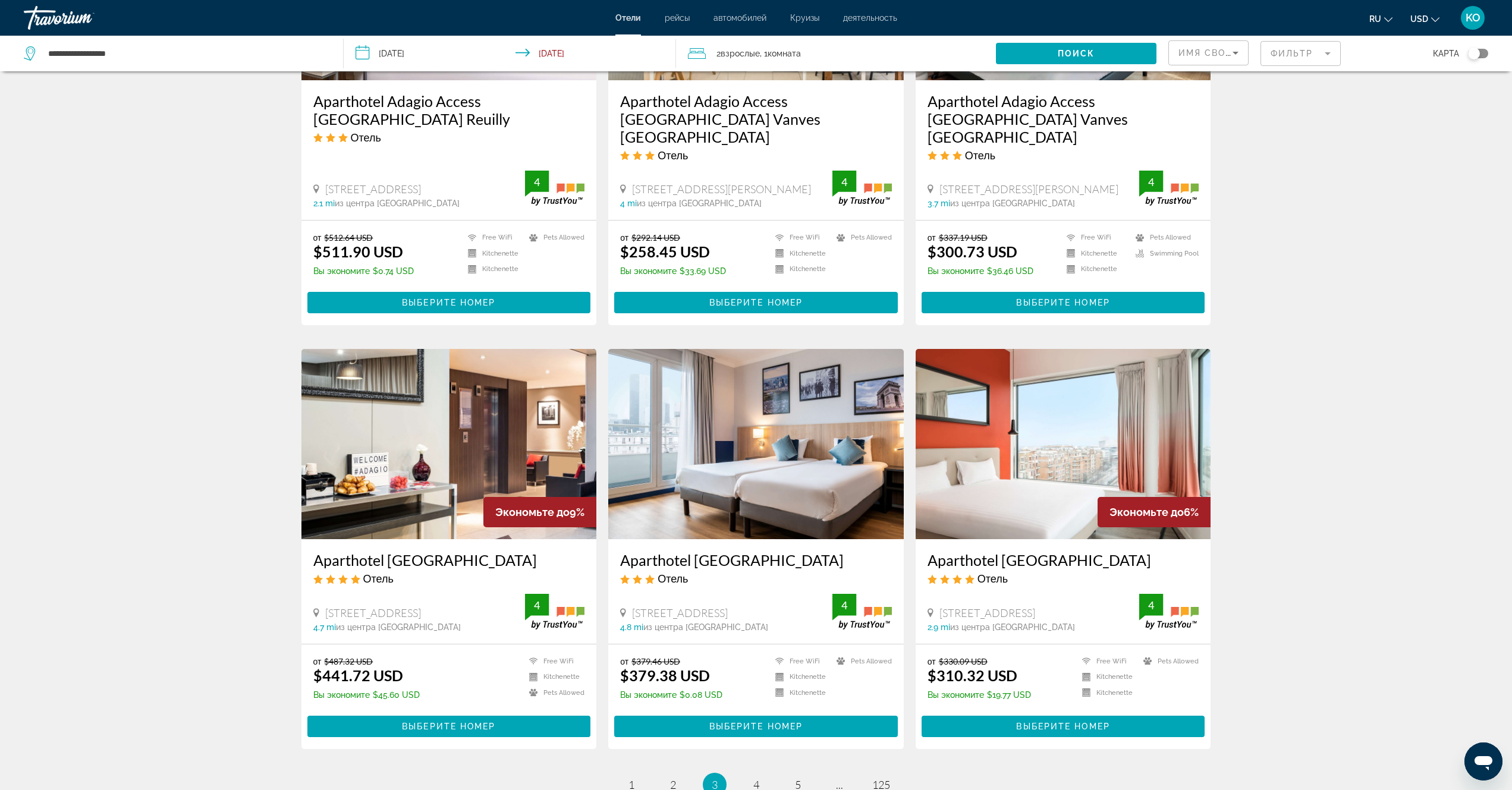
scroll to position [1248, 0]
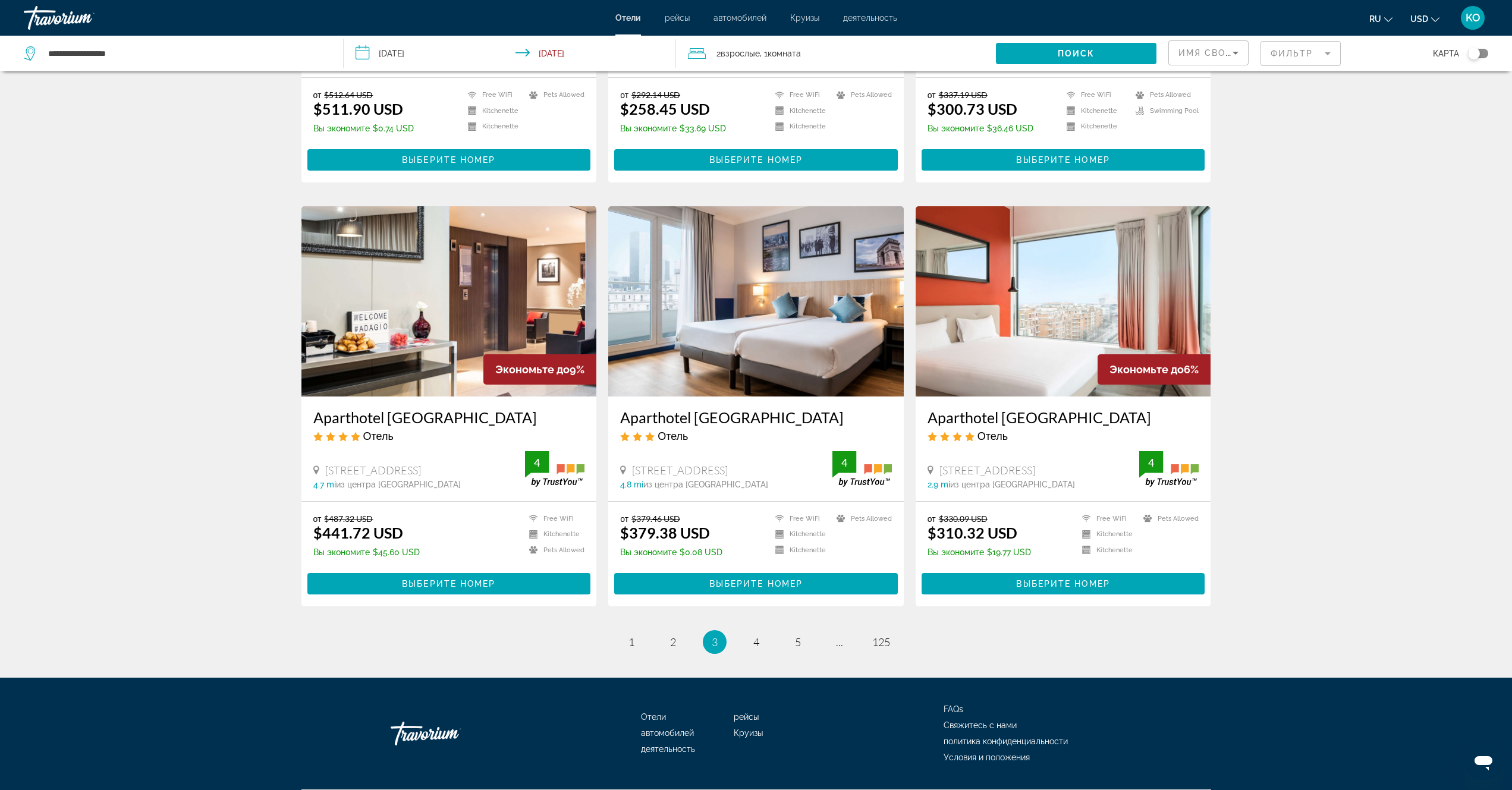
click at [1061, 308] on img "Main content" at bounding box center [1064, 301] width 295 height 190
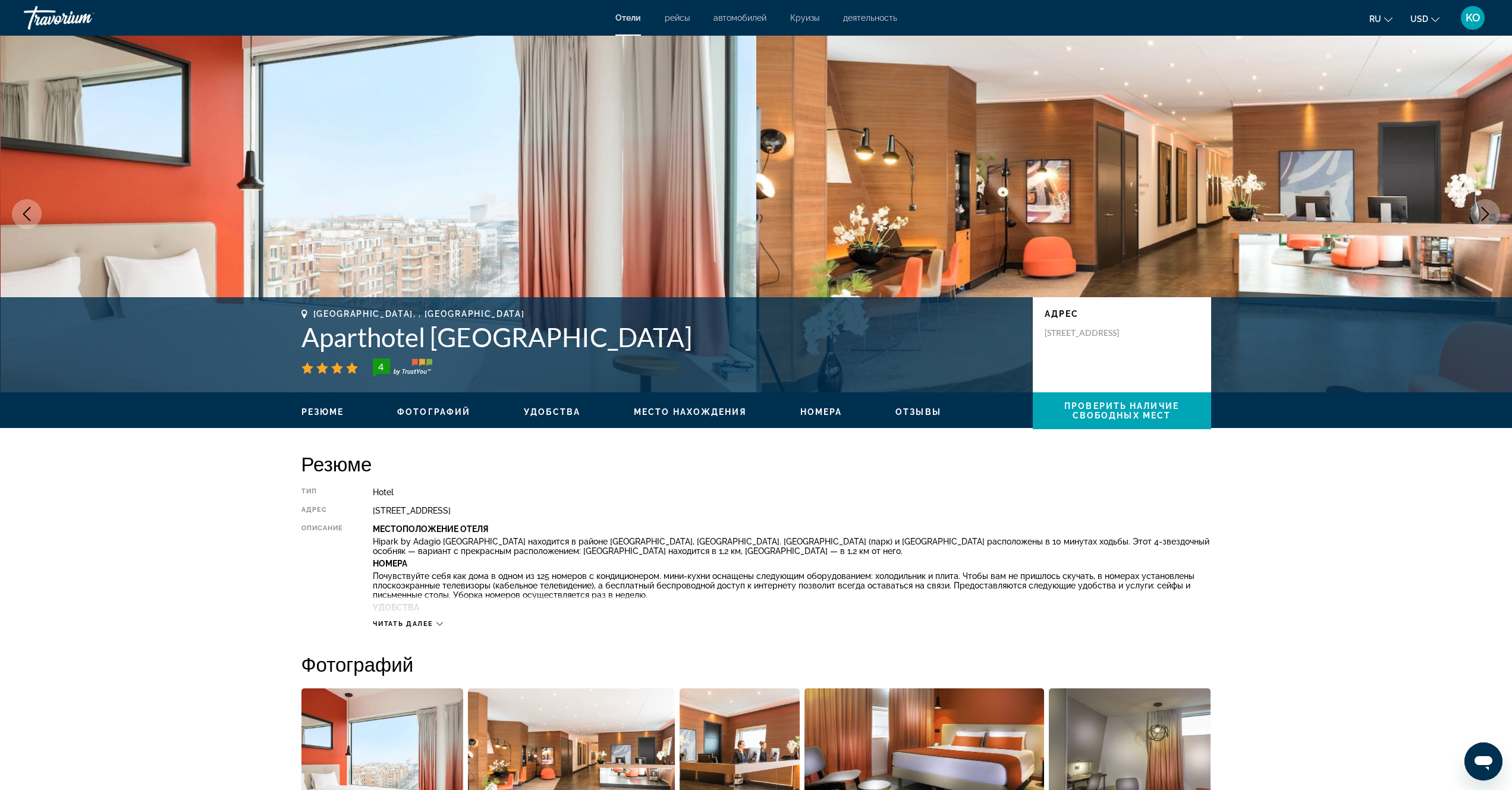
click at [1435, 20] on icon "Change currency" at bounding box center [1435, 19] width 9 height 9
click at [1392, 109] on button "EUR (€)" at bounding box center [1402, 110] width 59 height 16
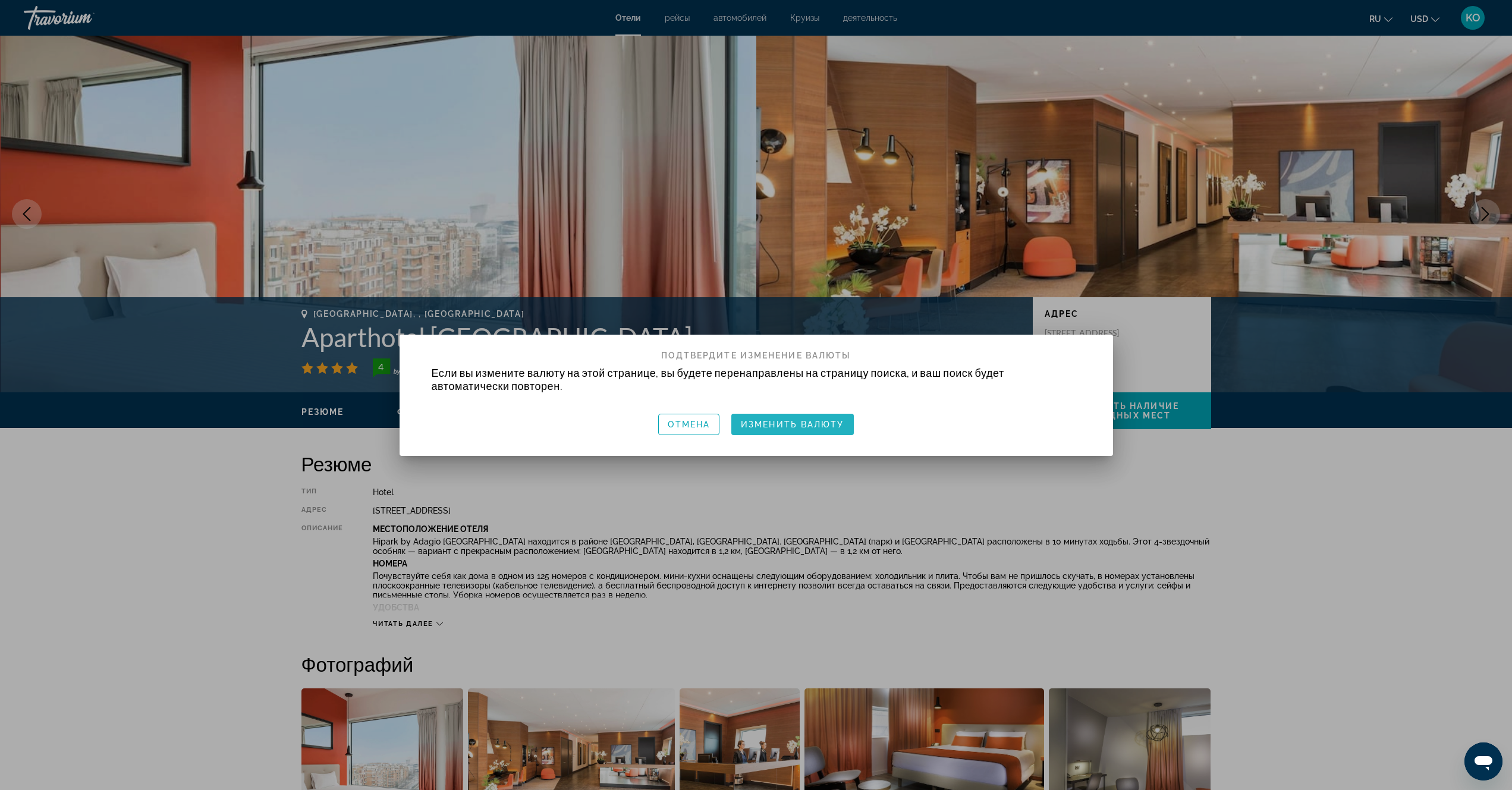
click at [798, 427] on span "Изменить валюту" at bounding box center [793, 424] width 103 height 9
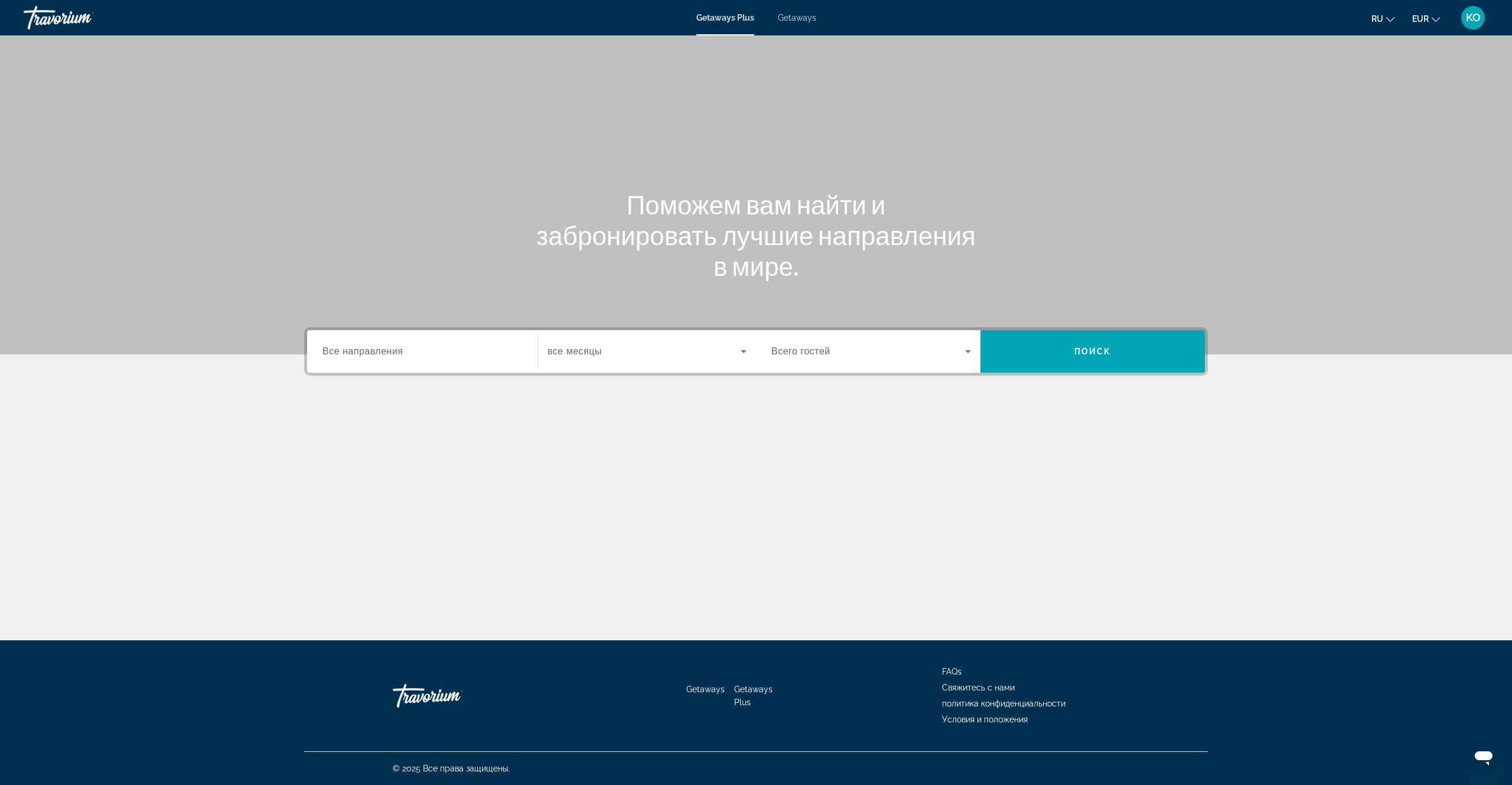
click at [386, 351] on span "Все направления" at bounding box center [363, 351] width 81 height 10
click at [386, 351] on input "Destination Все направления" at bounding box center [422, 352] width 200 height 14
drag, startPoint x: 403, startPoint y: 354, endPoint x: 665, endPoint y: 465, distance: 284.5
click at [665, 465] on div "Main content" at bounding box center [756, 449] width 904 height 89
click at [593, 352] on span "все месяцы" at bounding box center [574, 351] width 54 height 10
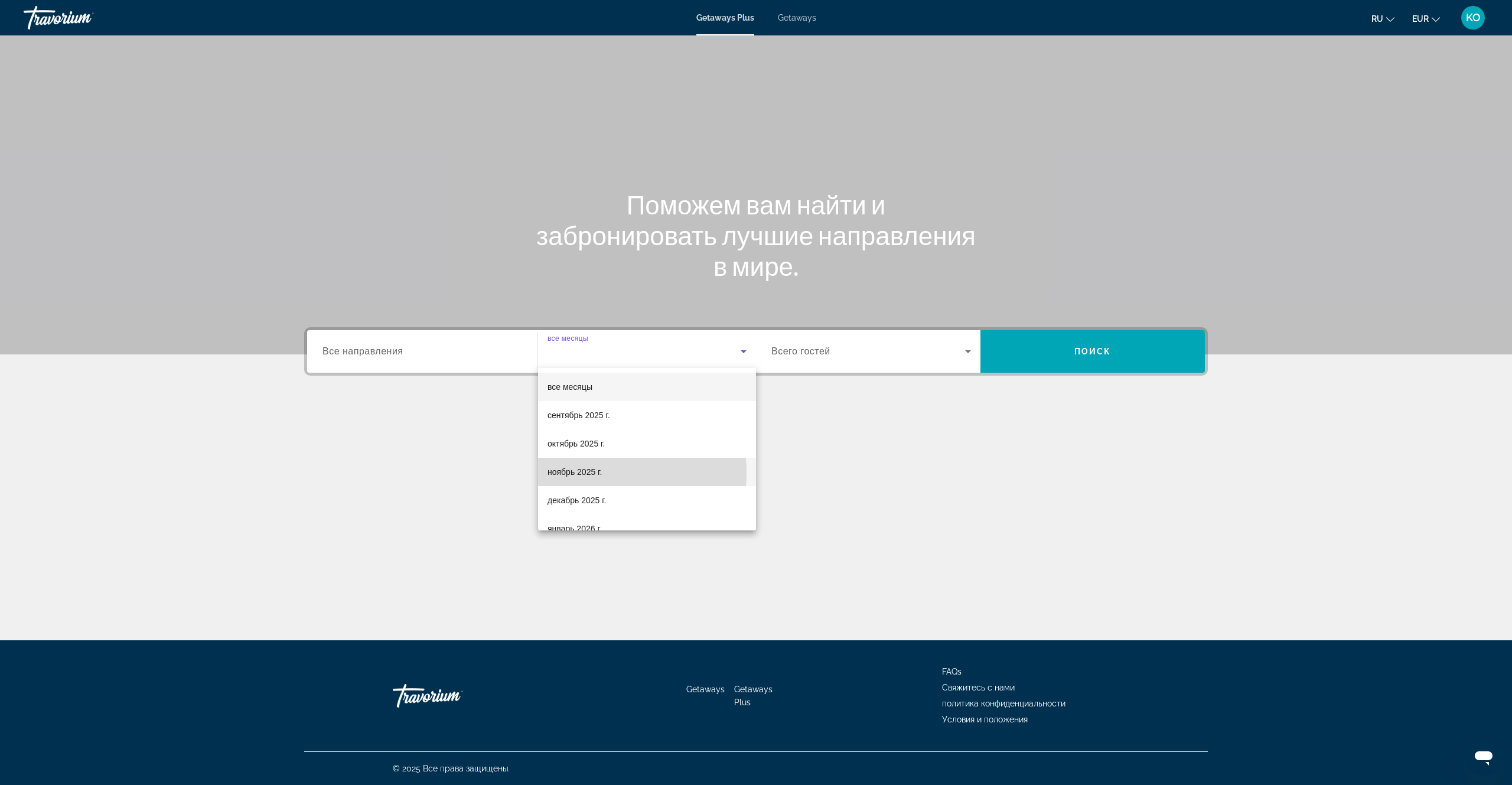
click at [575, 472] on span "ноябрь 2025 г." at bounding box center [574, 472] width 54 height 14
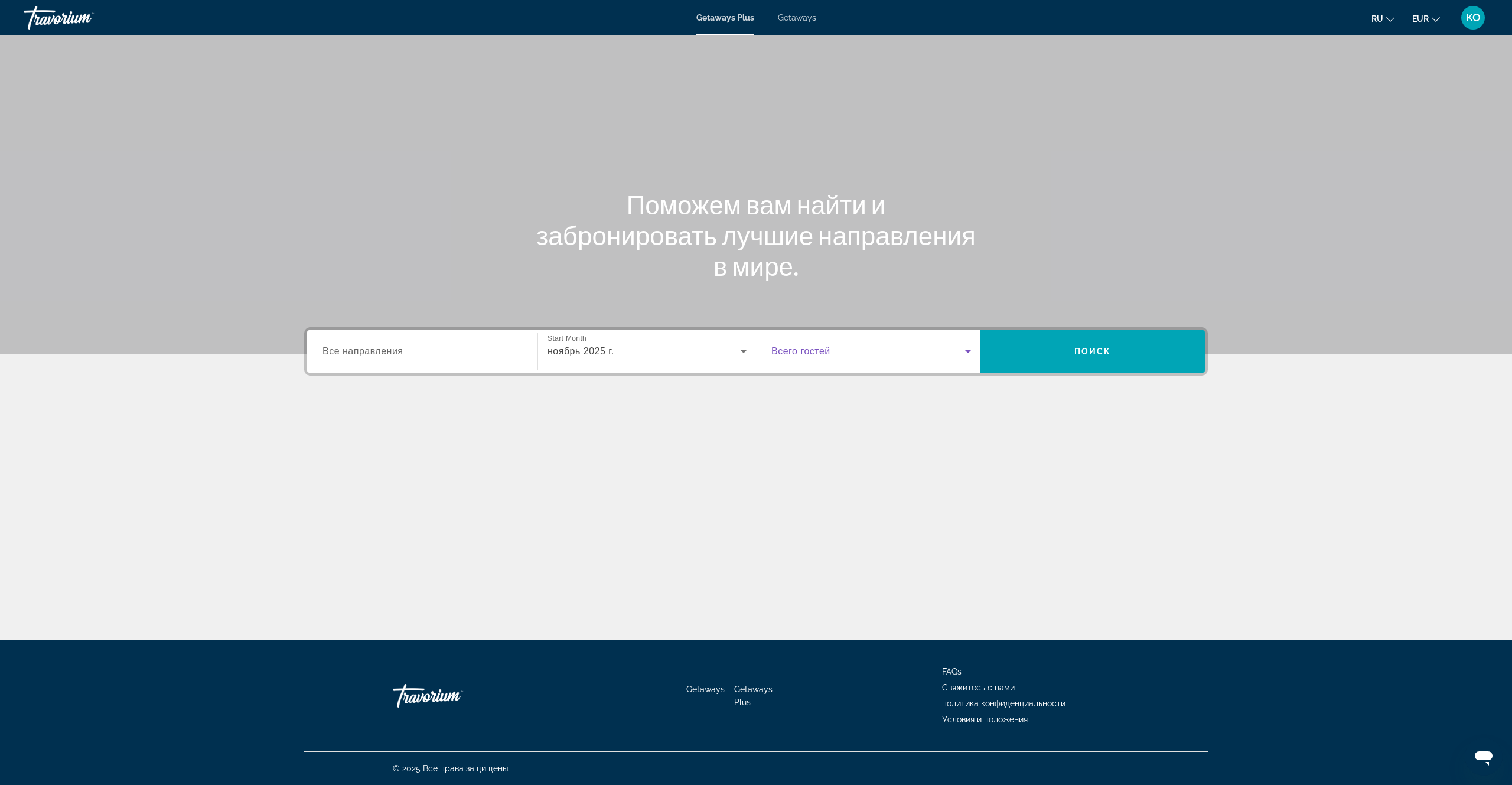
click at [969, 350] on icon "Search widget" at bounding box center [968, 351] width 14 height 14
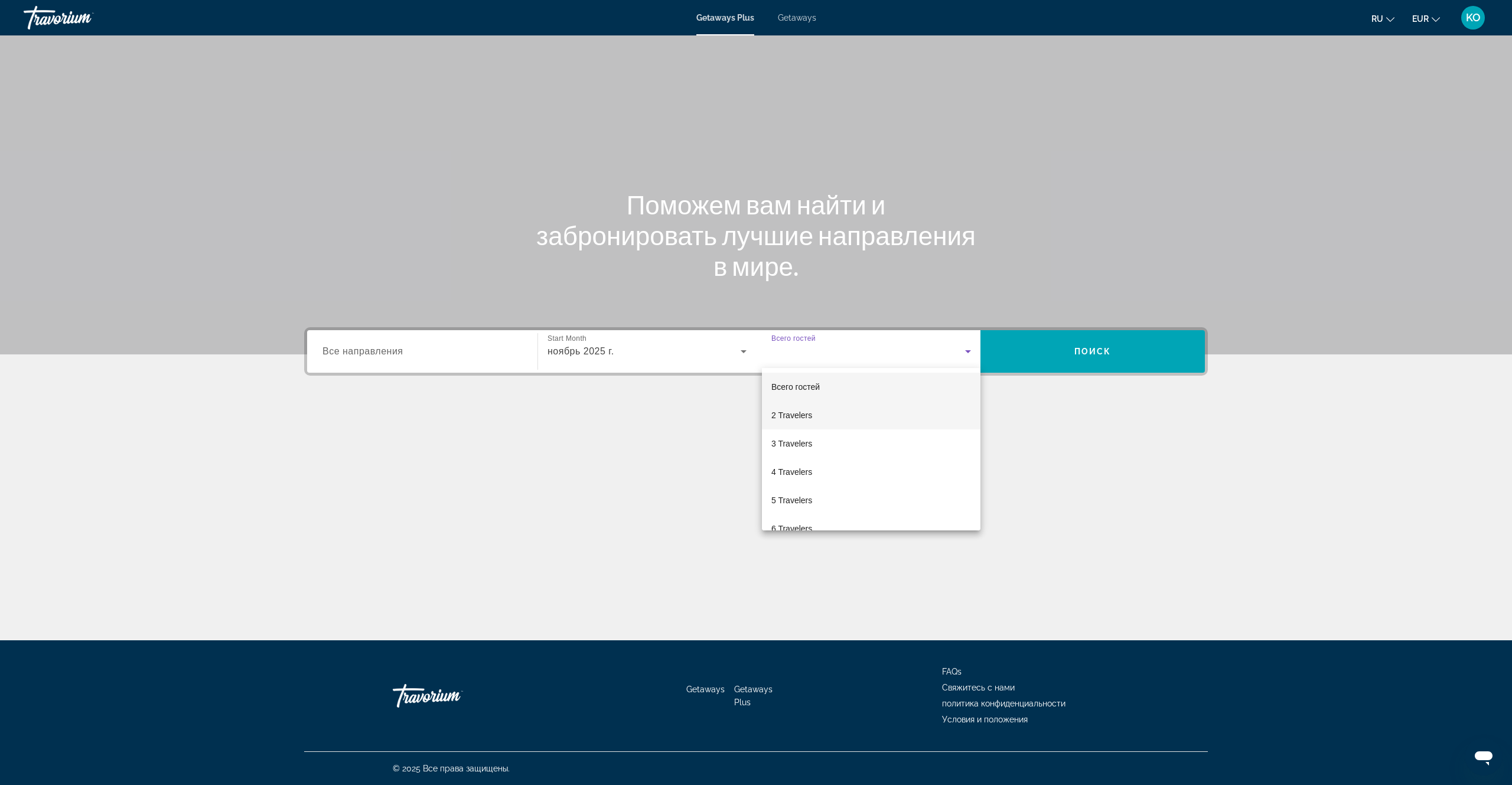
click at [784, 414] on span "2 Travelers" at bounding box center [792, 415] width 41 height 14
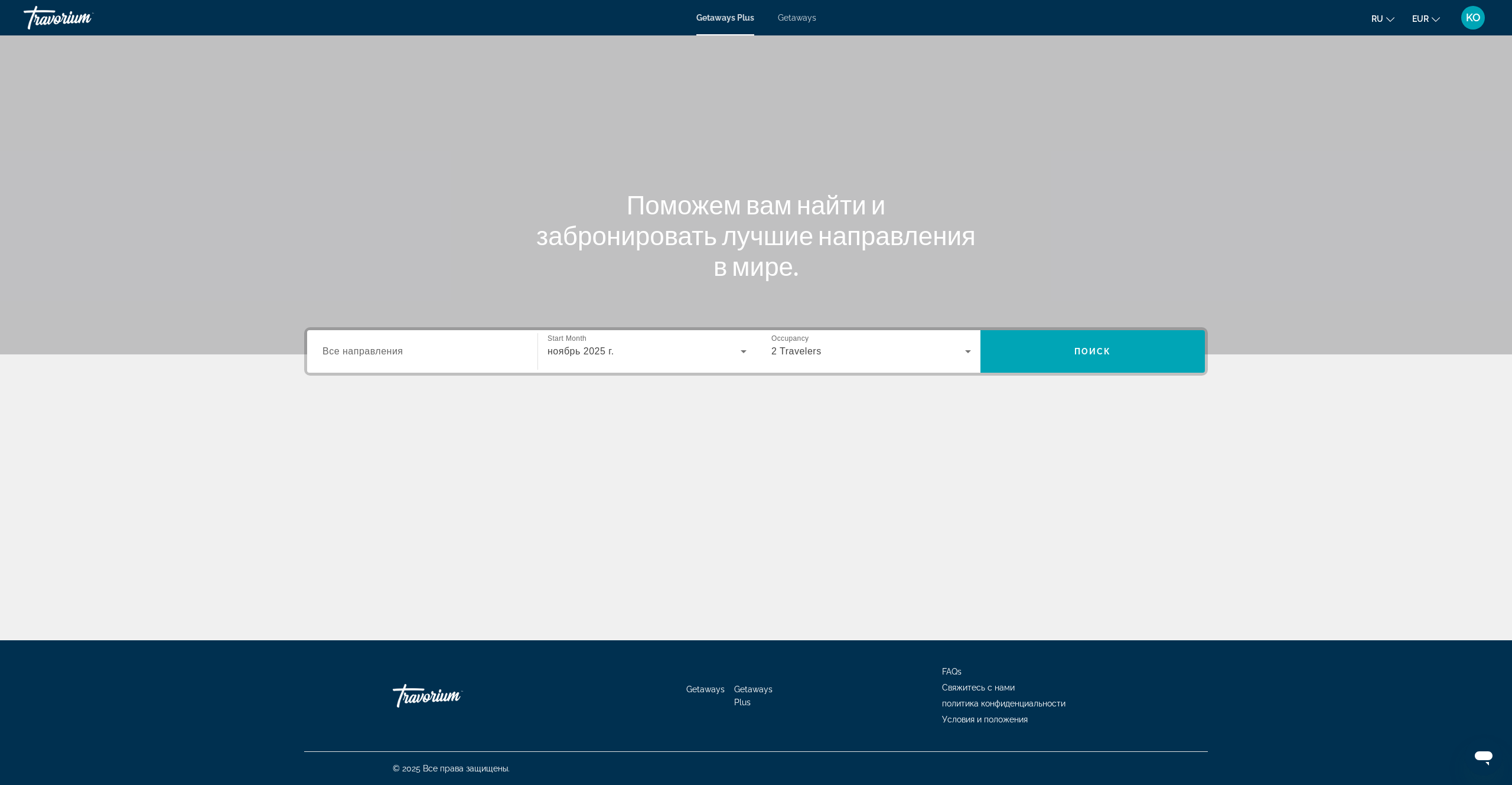
drag, startPoint x: 376, startPoint y: 348, endPoint x: 708, endPoint y: 174, distance: 374.8
click at [736, 434] on div "Main content" at bounding box center [756, 449] width 904 height 89
click at [798, 17] on span "Getaways" at bounding box center [797, 18] width 39 height 9
click at [387, 354] on span "Все направления" at bounding box center [363, 351] width 81 height 10
click at [387, 354] on input "Destination Все направления" at bounding box center [422, 352] width 200 height 14
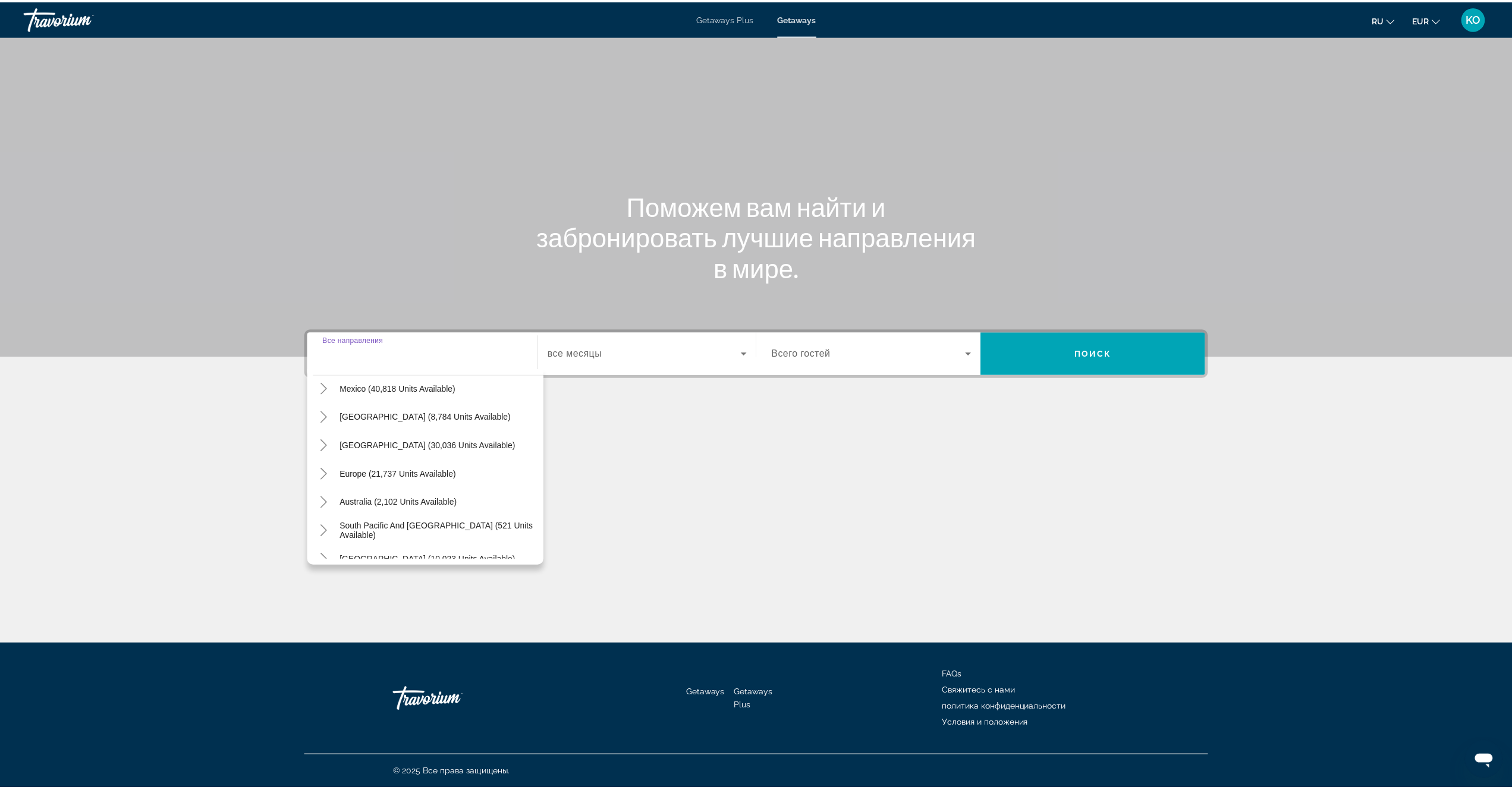
scroll to position [60, 0]
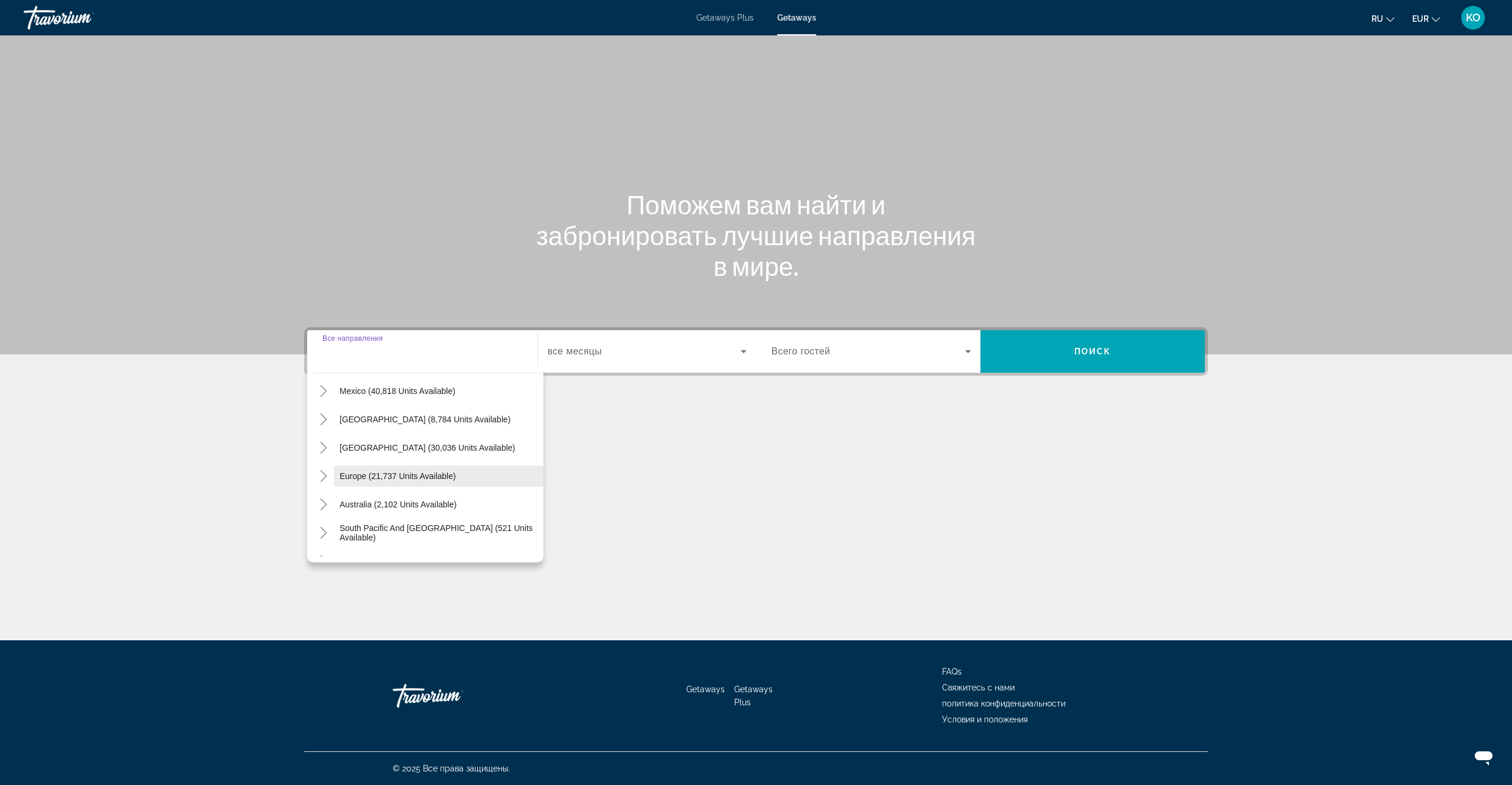
click at [347, 475] on span "Europe (21,737 units available)" at bounding box center [397, 476] width 117 height 9
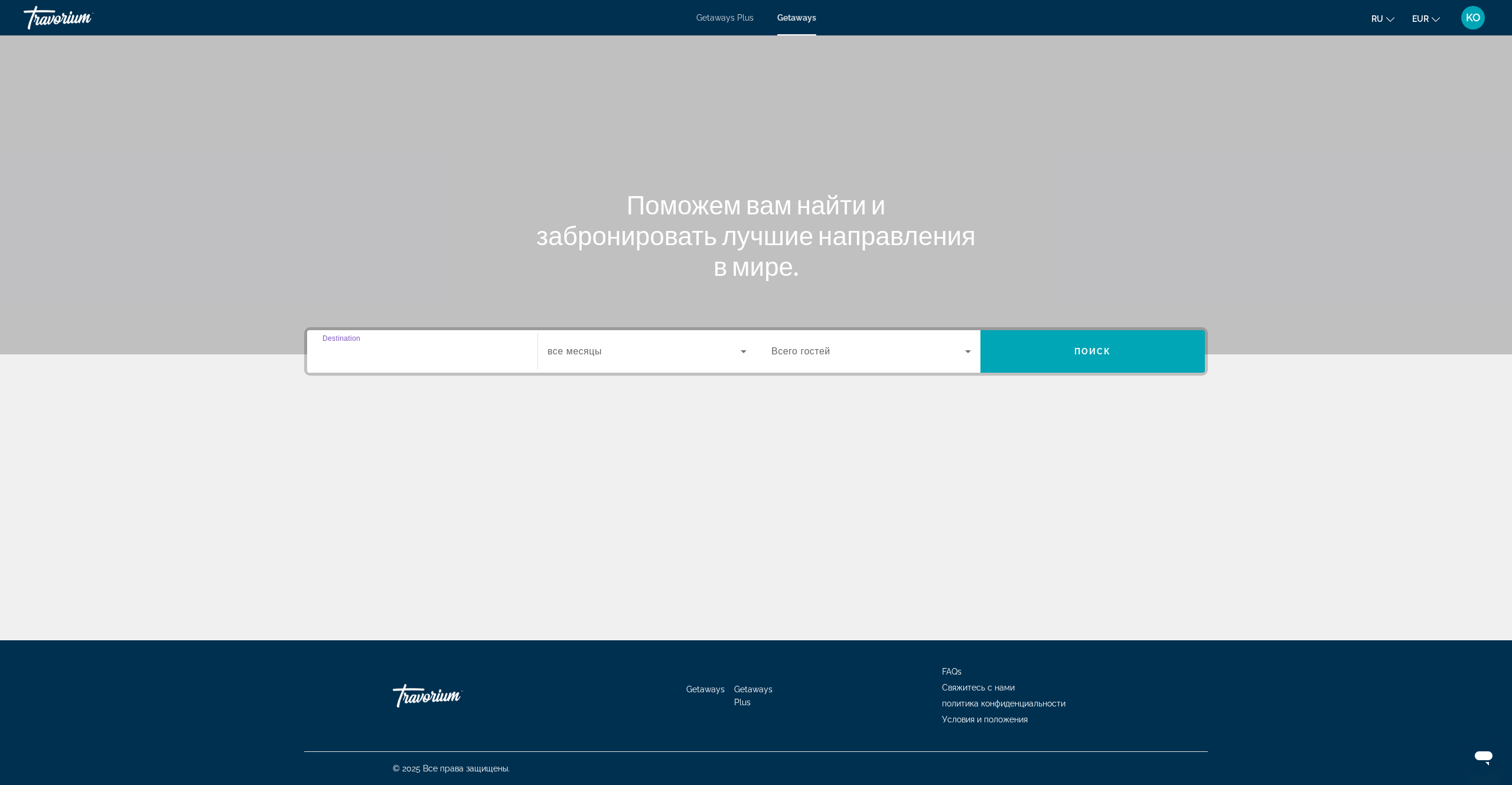
type input "**********"
click at [743, 351] on icon "Search widget" at bounding box center [744, 352] width 6 height 3
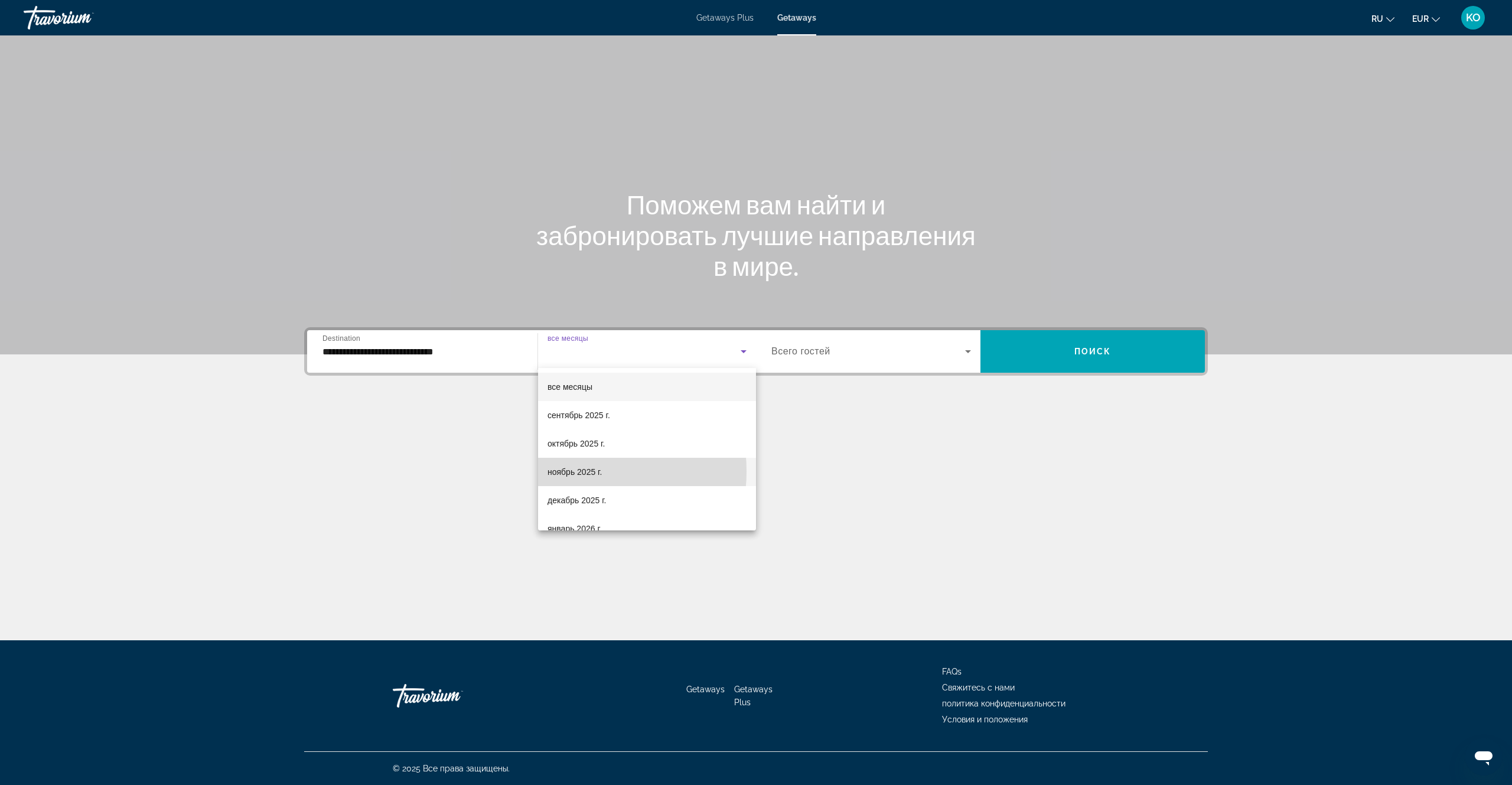
drag, startPoint x: 566, startPoint y: 472, endPoint x: 595, endPoint y: 469, distance: 29.2
click at [568, 472] on span "ноябрь 2025 г." at bounding box center [574, 472] width 54 height 14
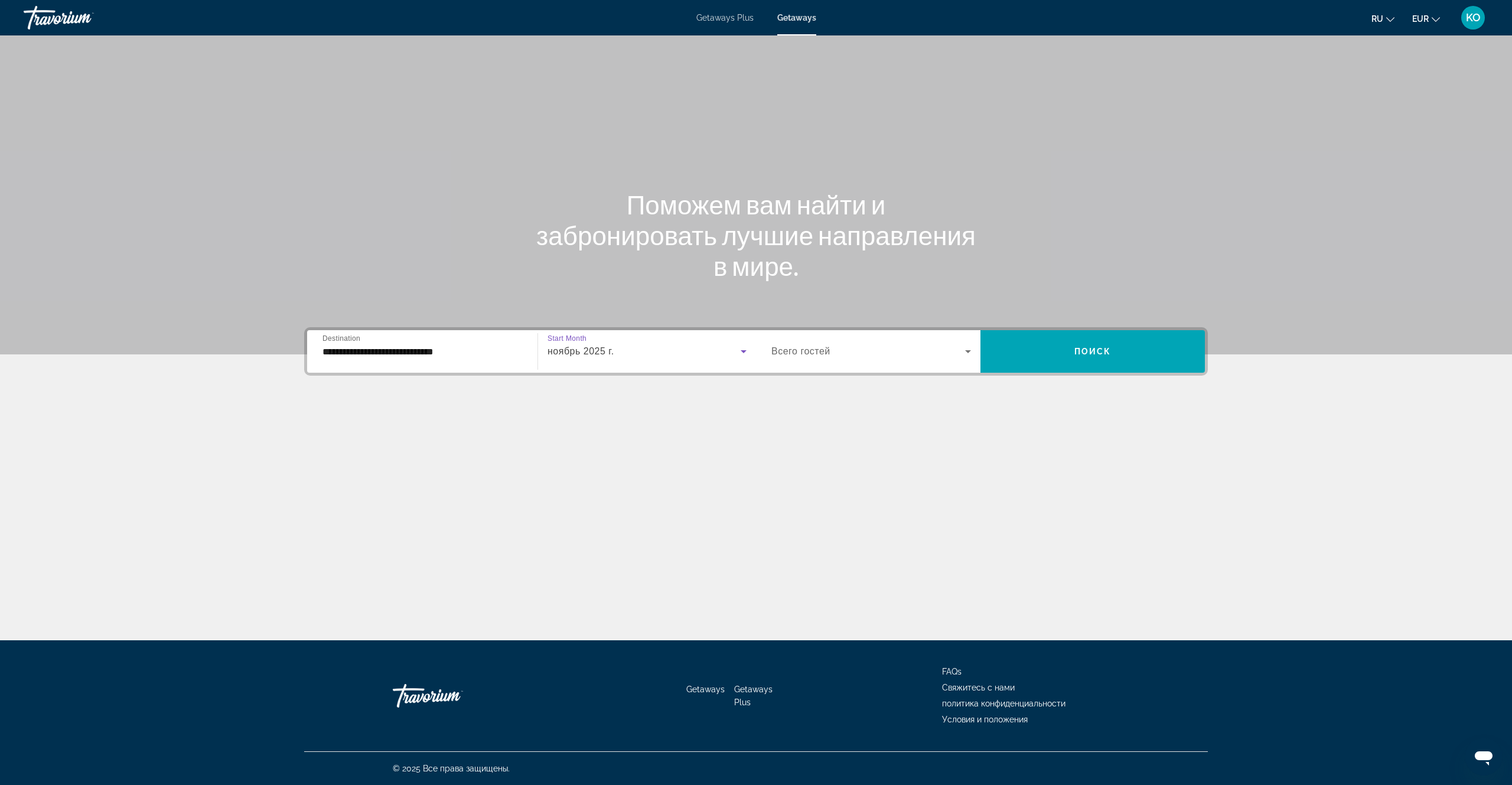
click at [965, 351] on icon "Search widget" at bounding box center [968, 351] width 14 height 14
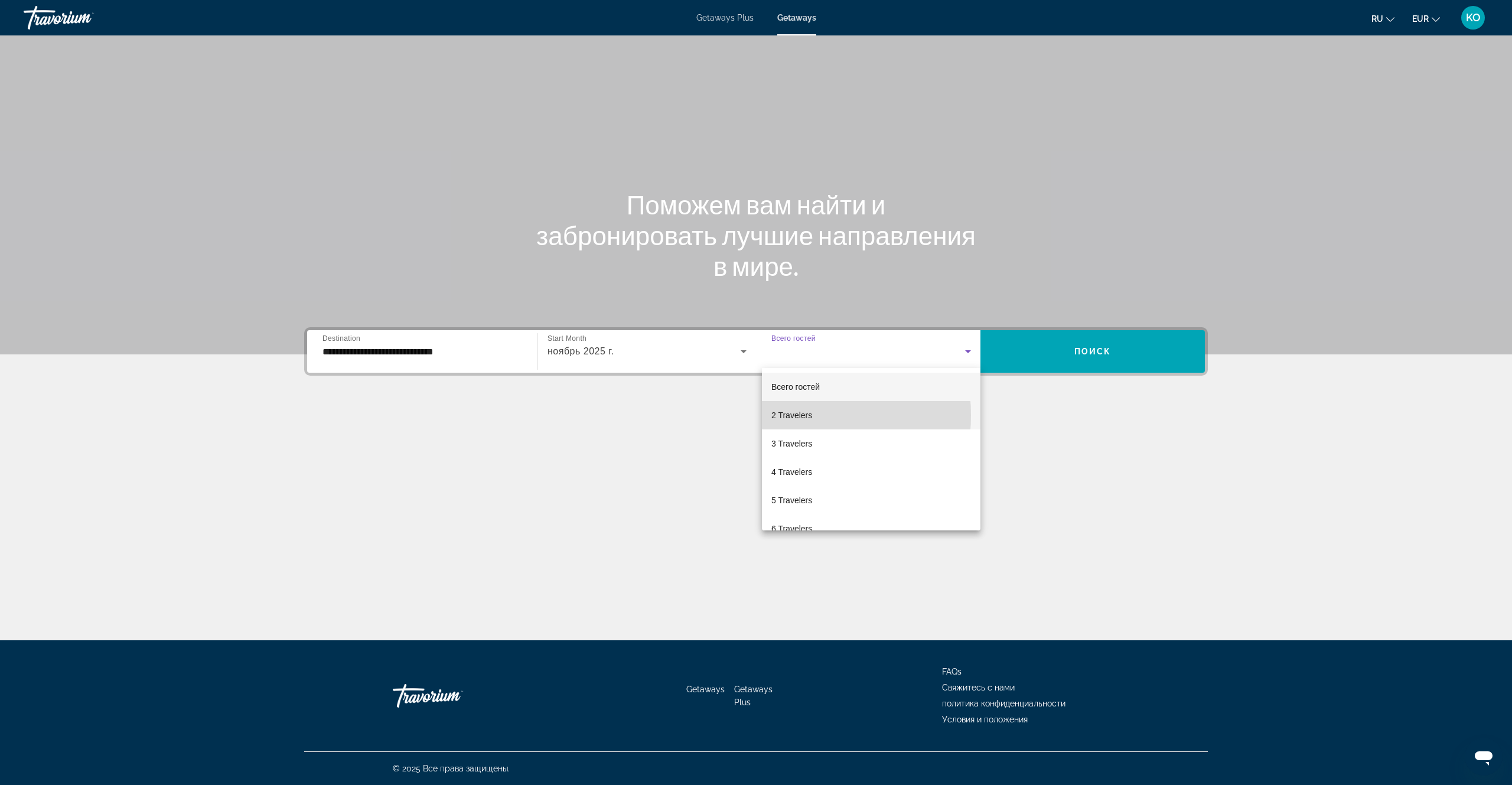
click at [778, 414] on span "2 Travelers" at bounding box center [792, 415] width 41 height 14
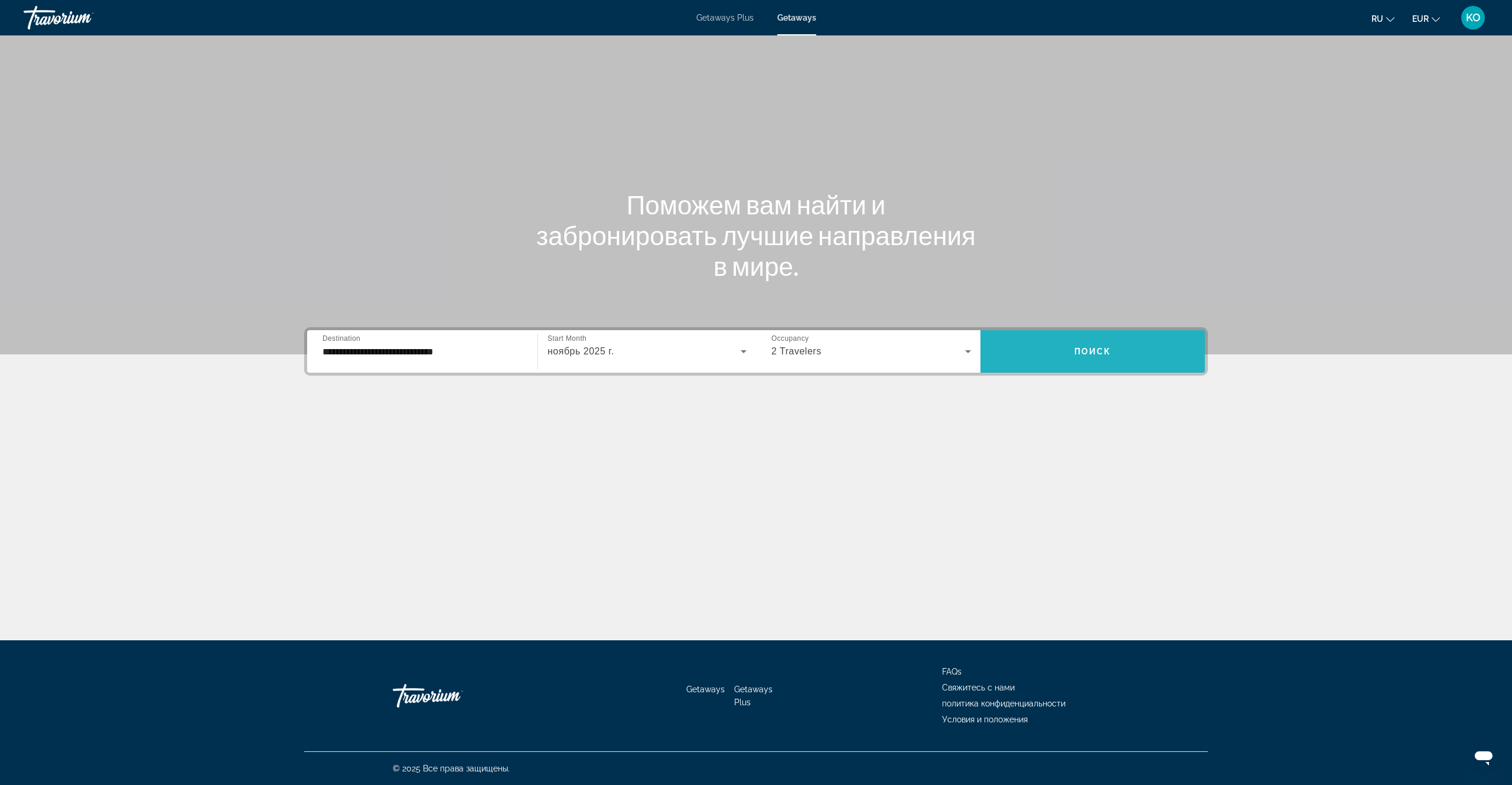
click at [1096, 354] on span "Поиск" at bounding box center [1093, 351] width 37 height 9
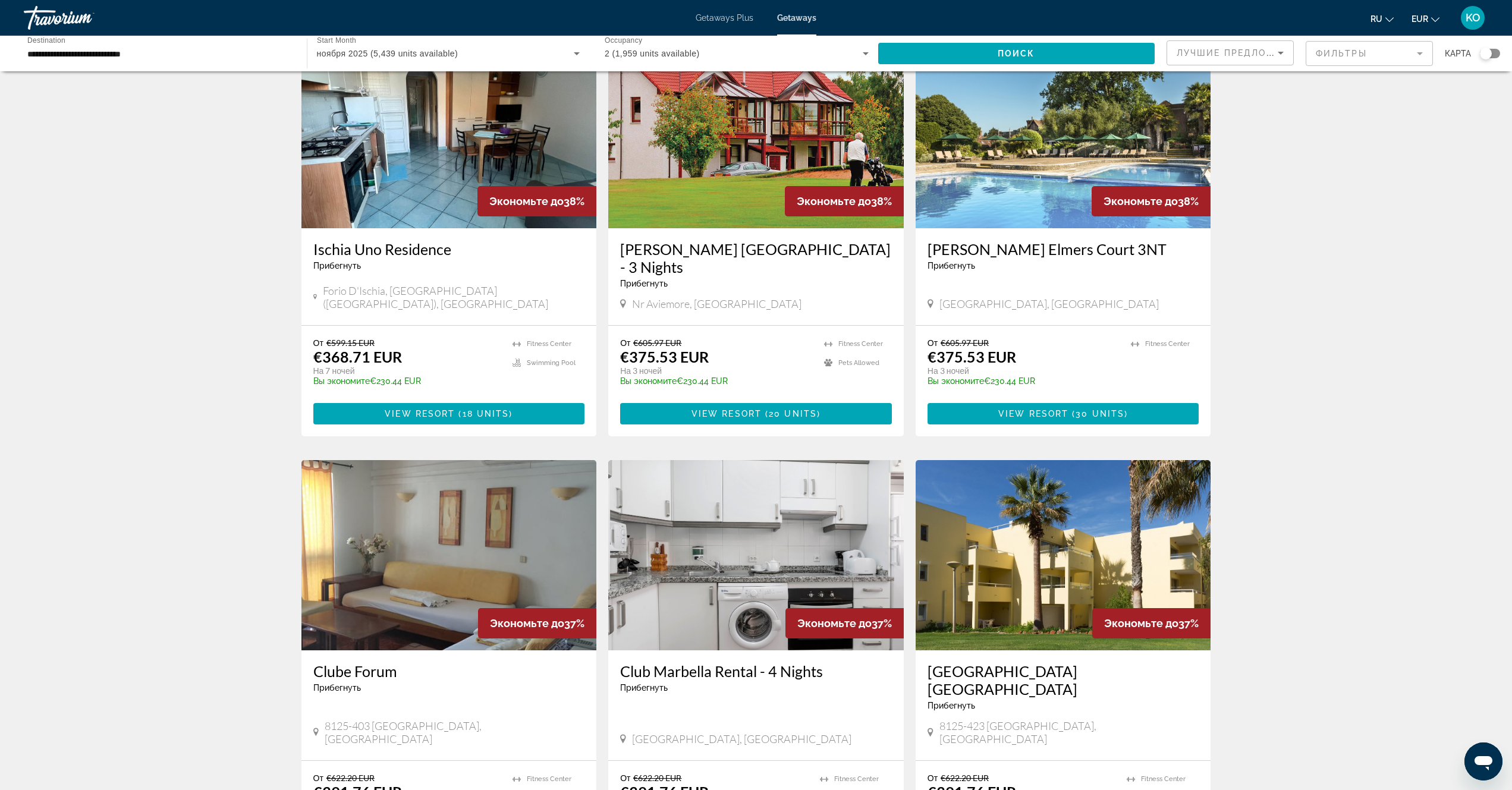
scroll to position [1011, 0]
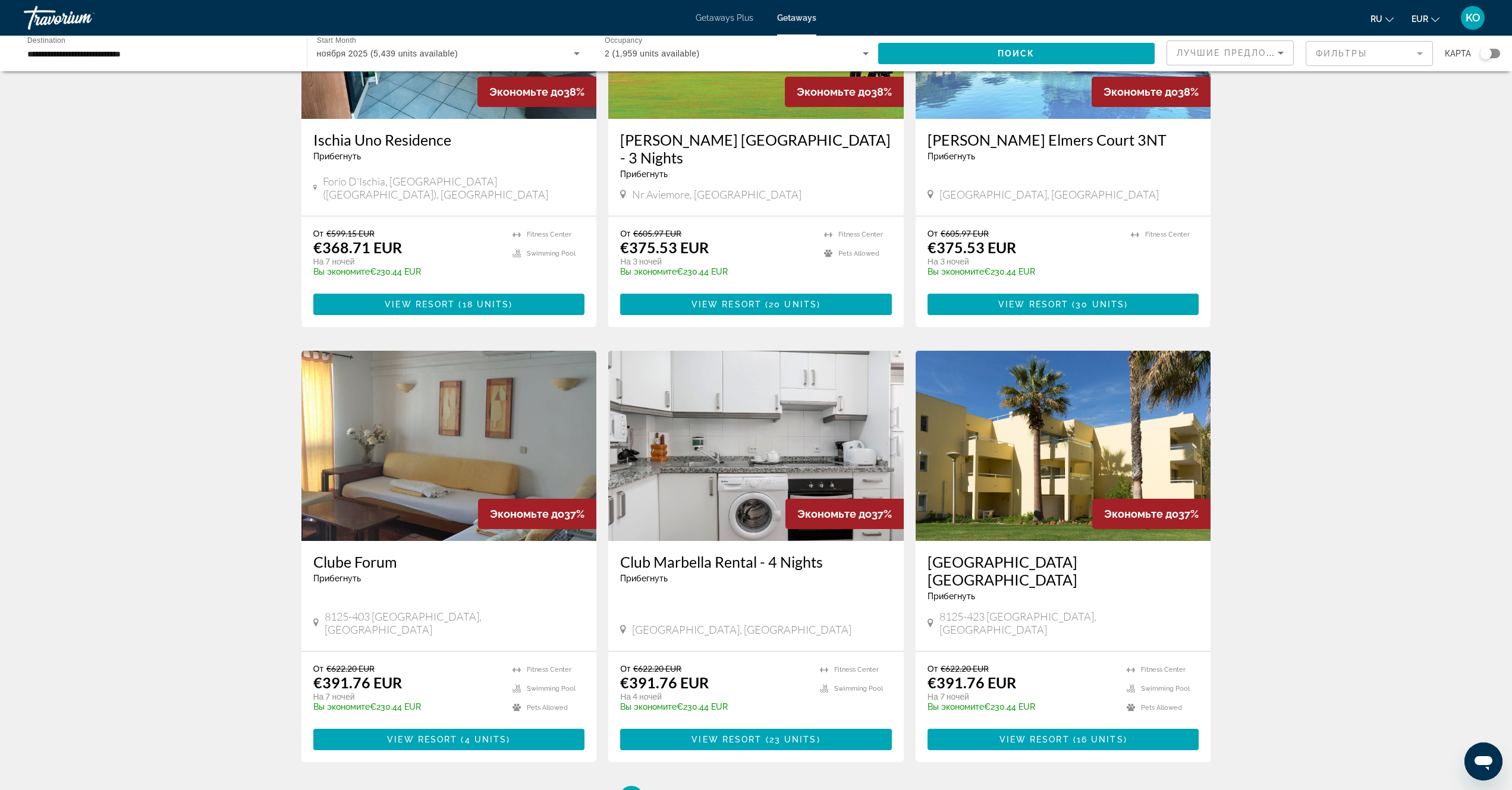
click at [1067, 394] on img "Main content" at bounding box center [1064, 446] width 295 height 190
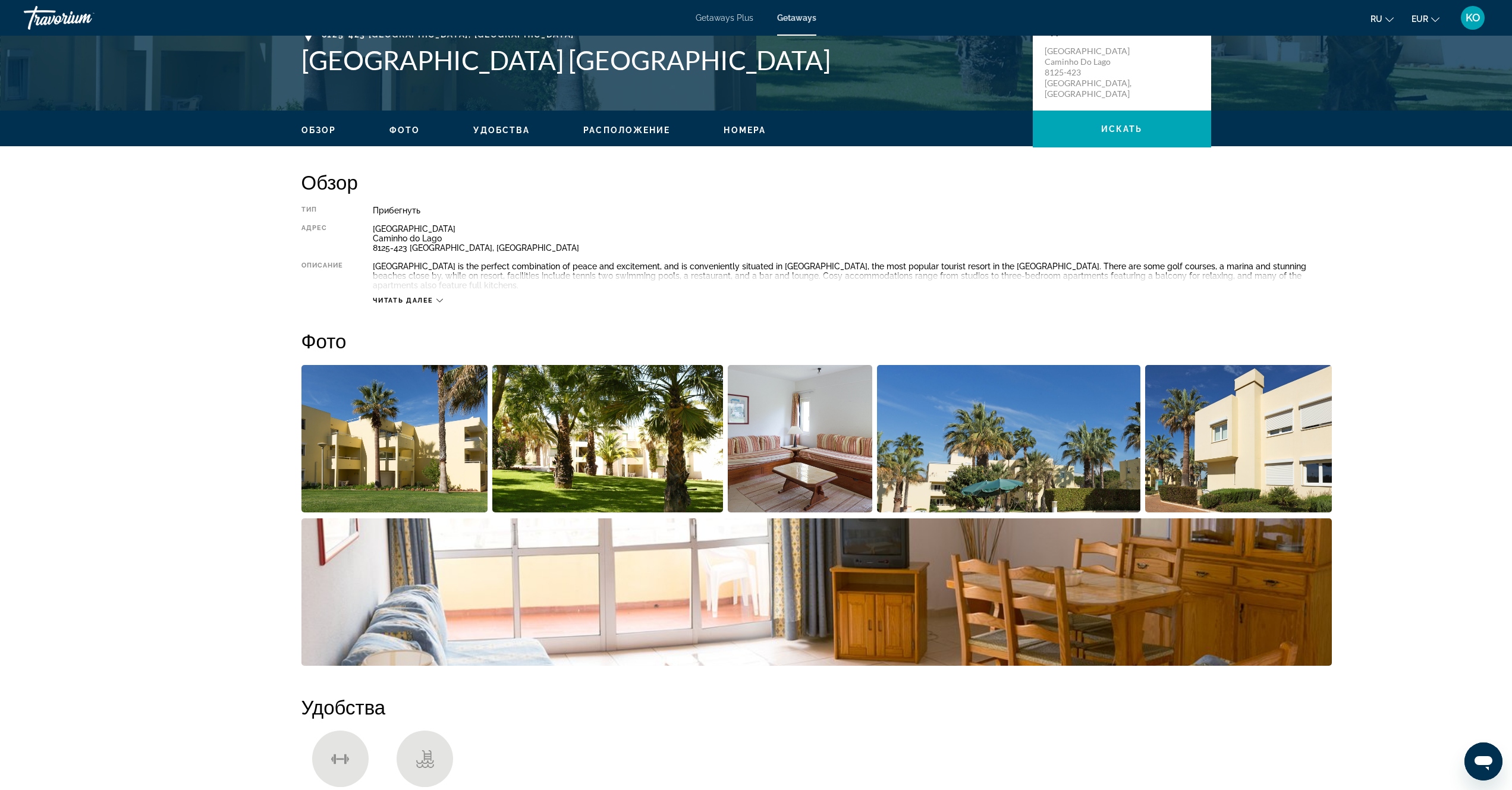
scroll to position [298, 0]
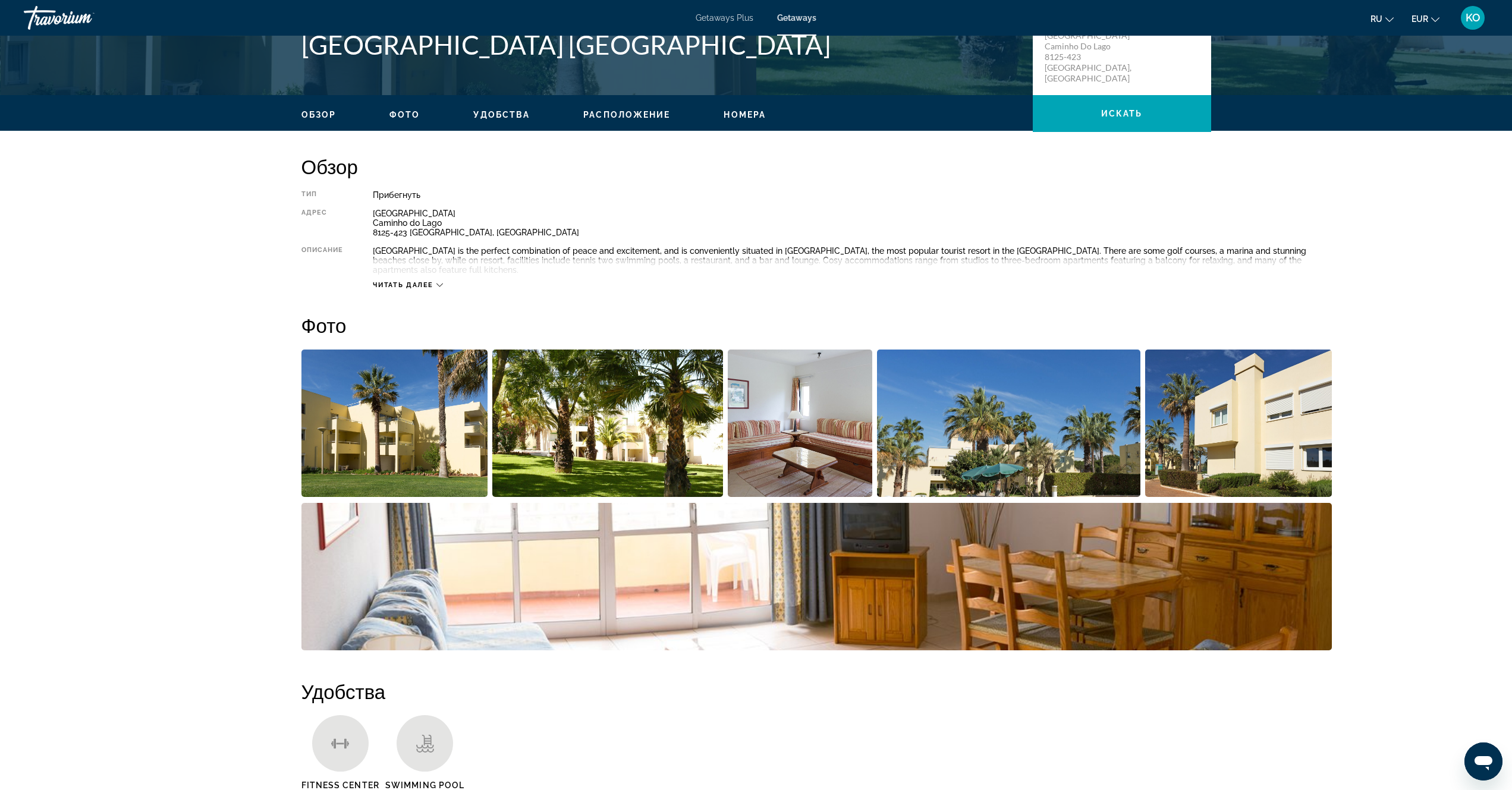
click at [392, 416] on img "Open full-screen image slider" at bounding box center [395, 423] width 186 height 148
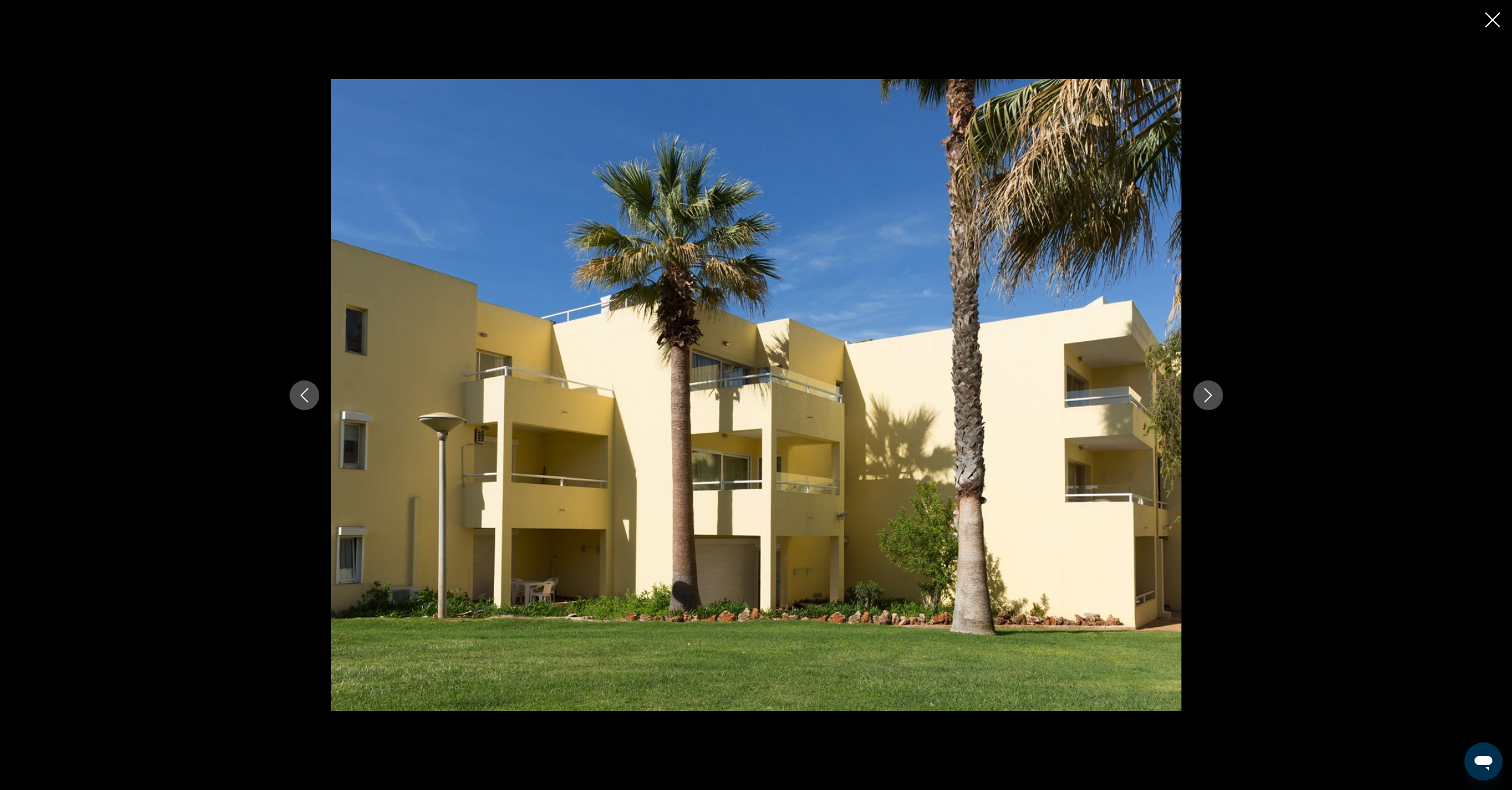
click at [1209, 396] on icon "Next image" at bounding box center [1208, 395] width 14 height 14
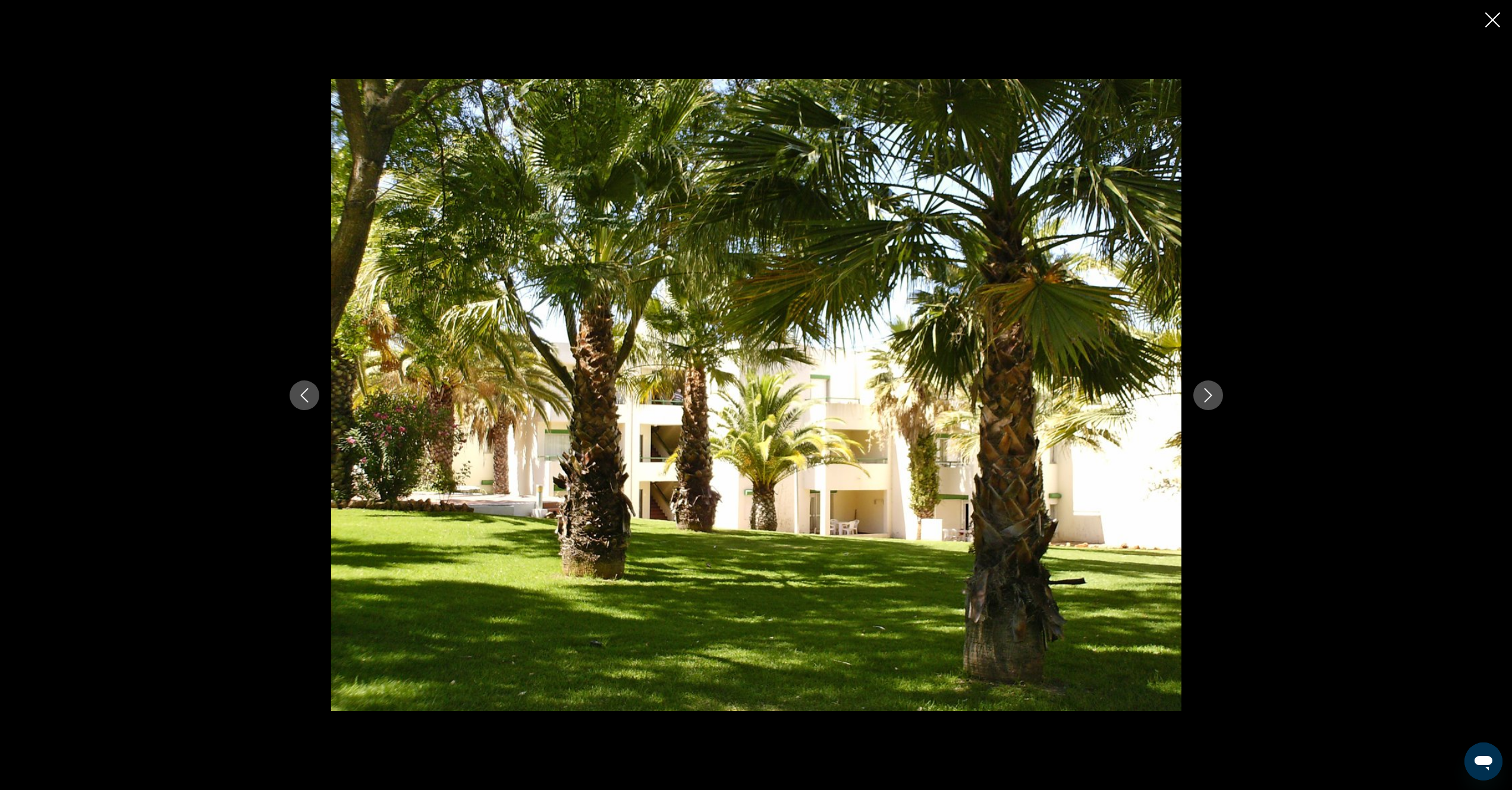
click at [1209, 396] on icon "Next image" at bounding box center [1208, 395] width 14 height 14
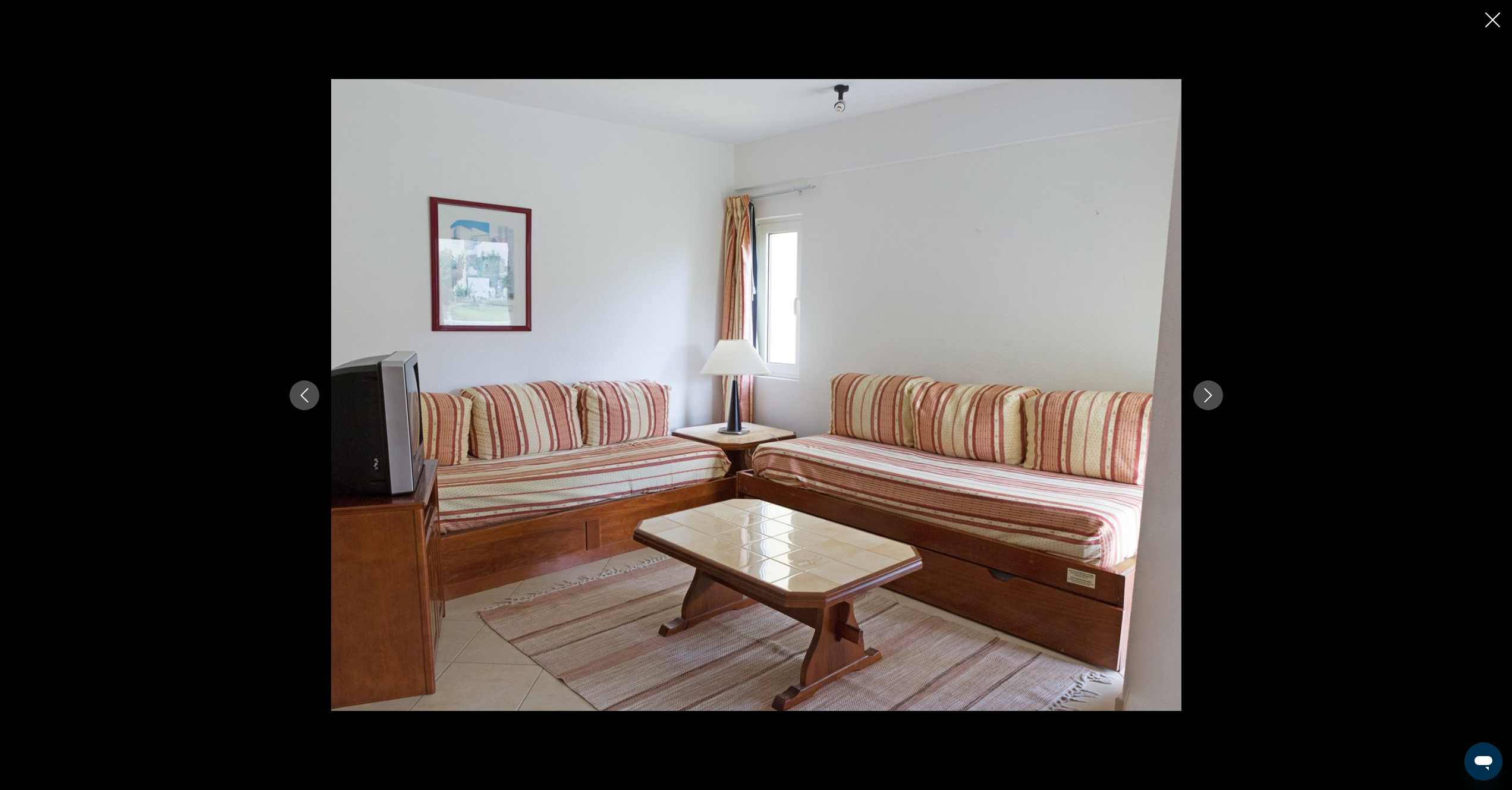
click at [1209, 396] on icon "Next image" at bounding box center [1208, 395] width 14 height 14
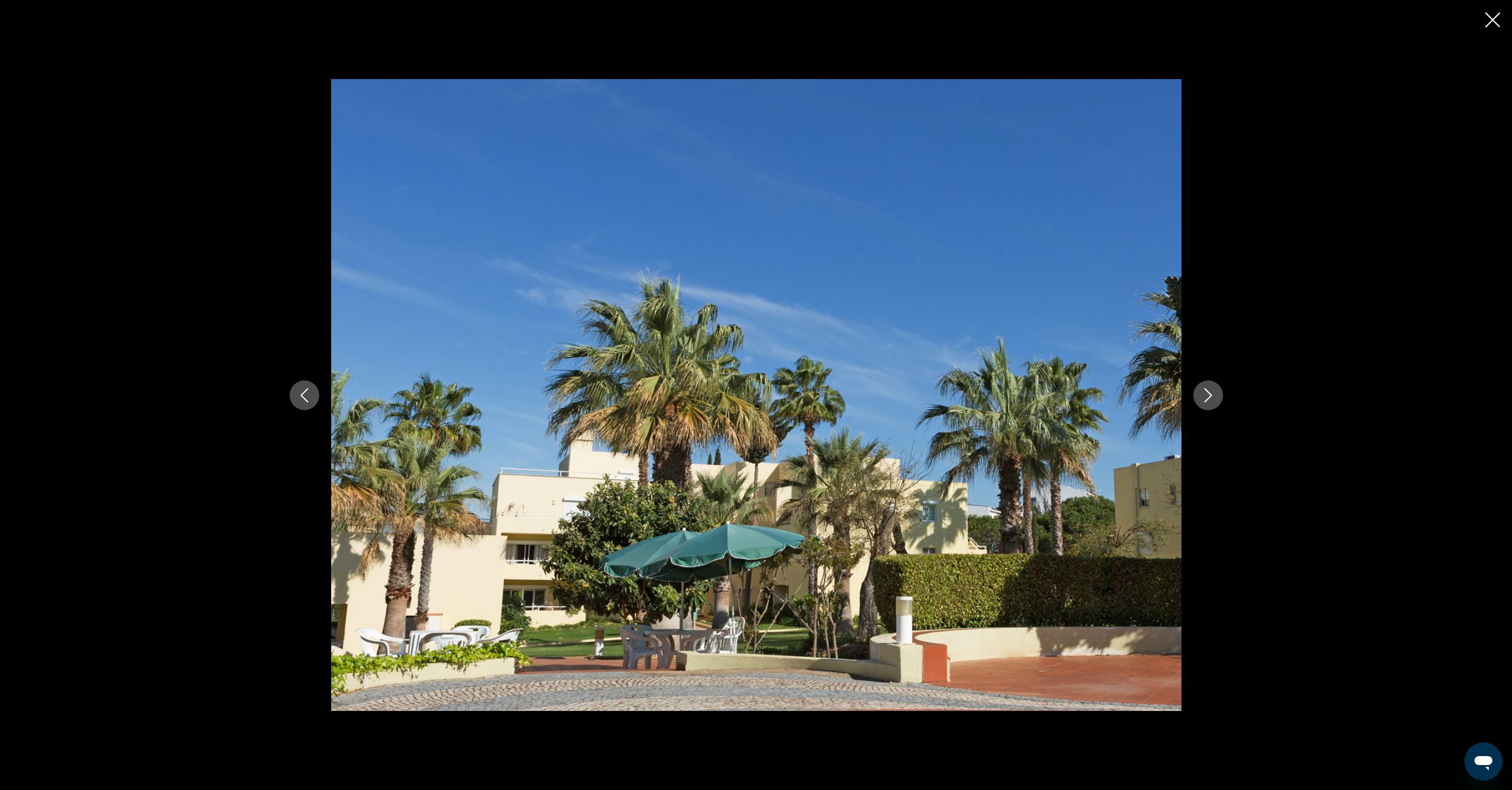
click at [1209, 396] on icon "Next image" at bounding box center [1208, 395] width 14 height 14
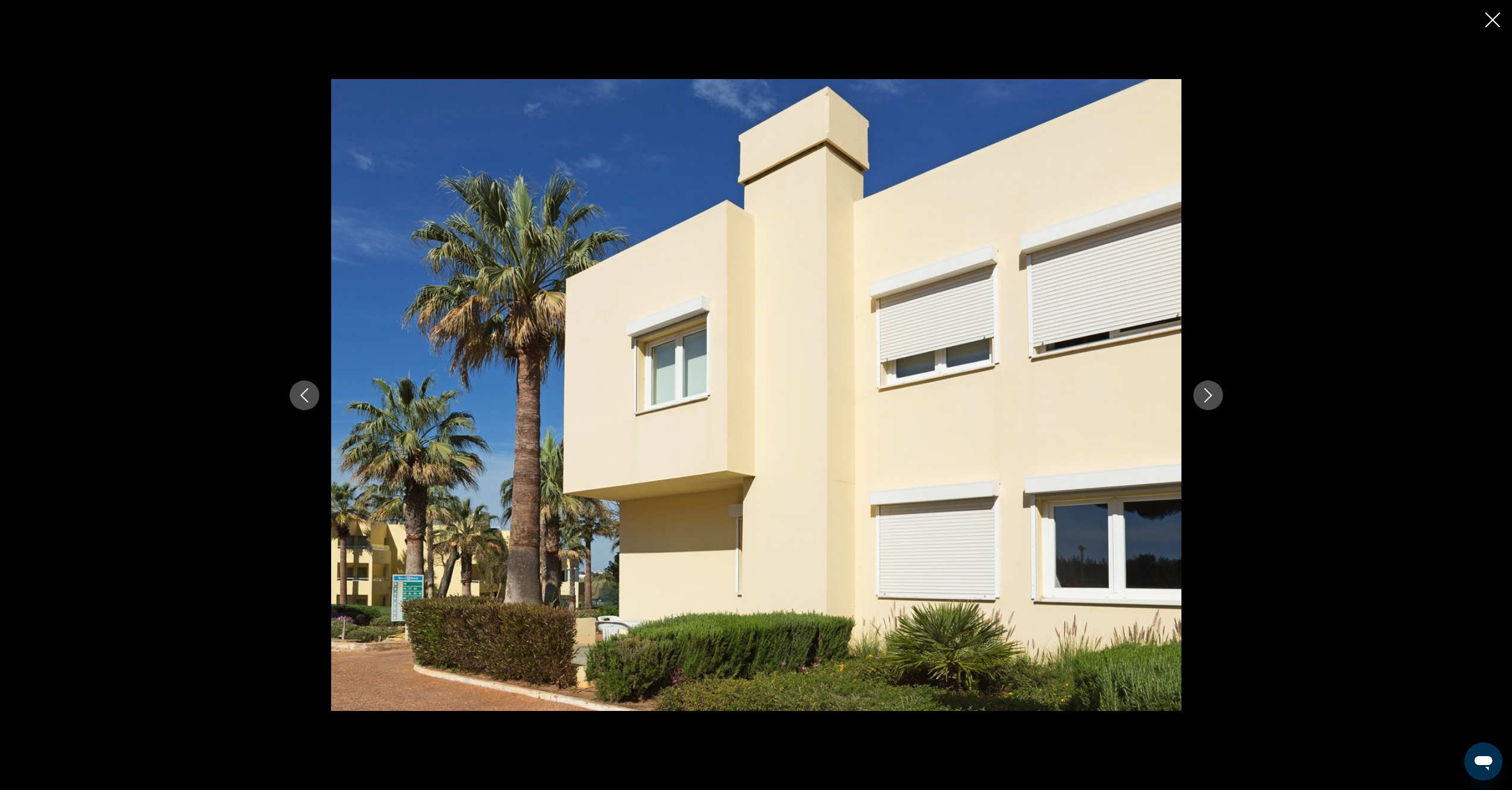
click at [1209, 396] on icon "Next image" at bounding box center [1208, 395] width 14 height 14
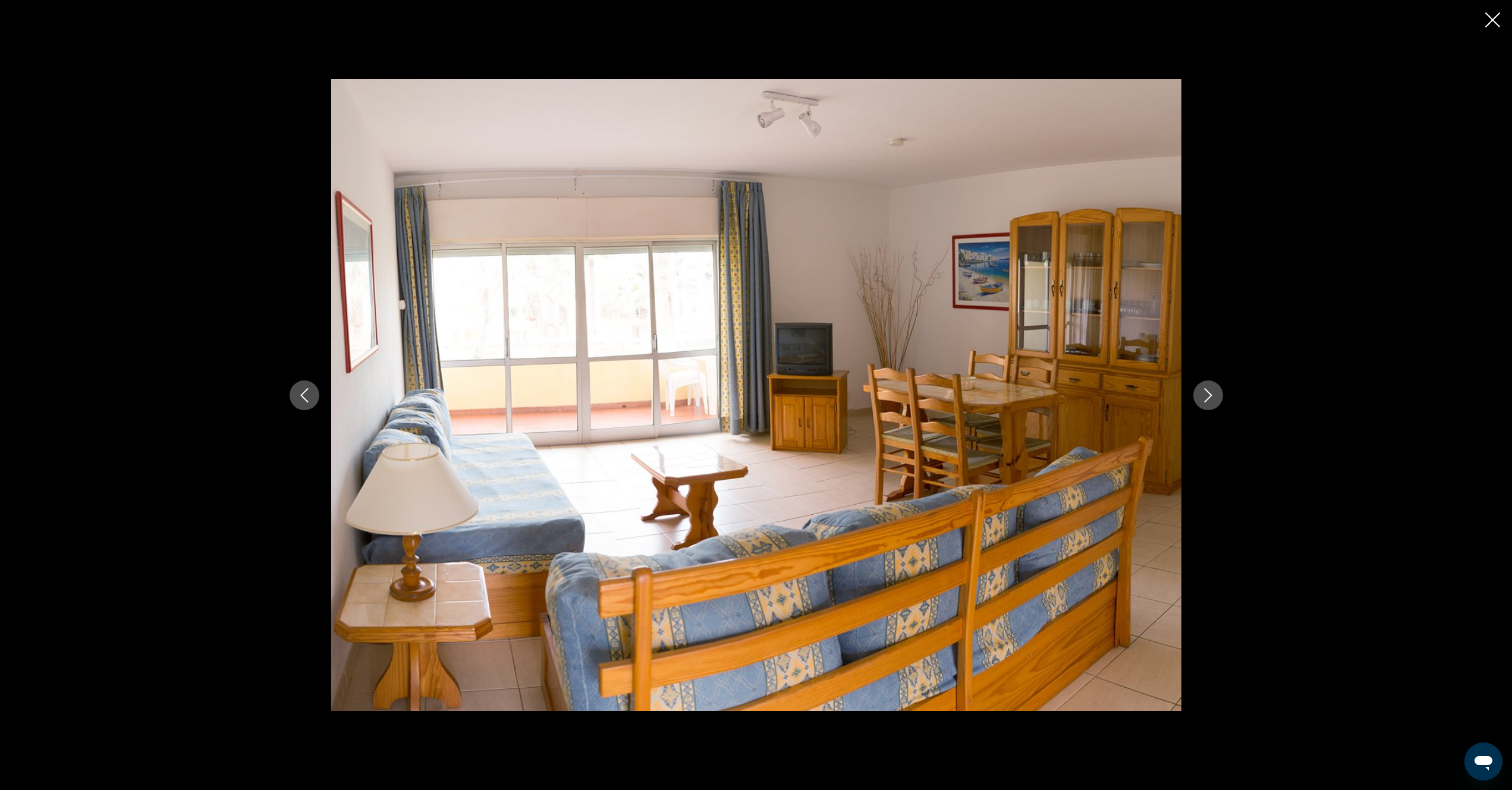
click at [1209, 396] on icon "Next image" at bounding box center [1208, 395] width 14 height 14
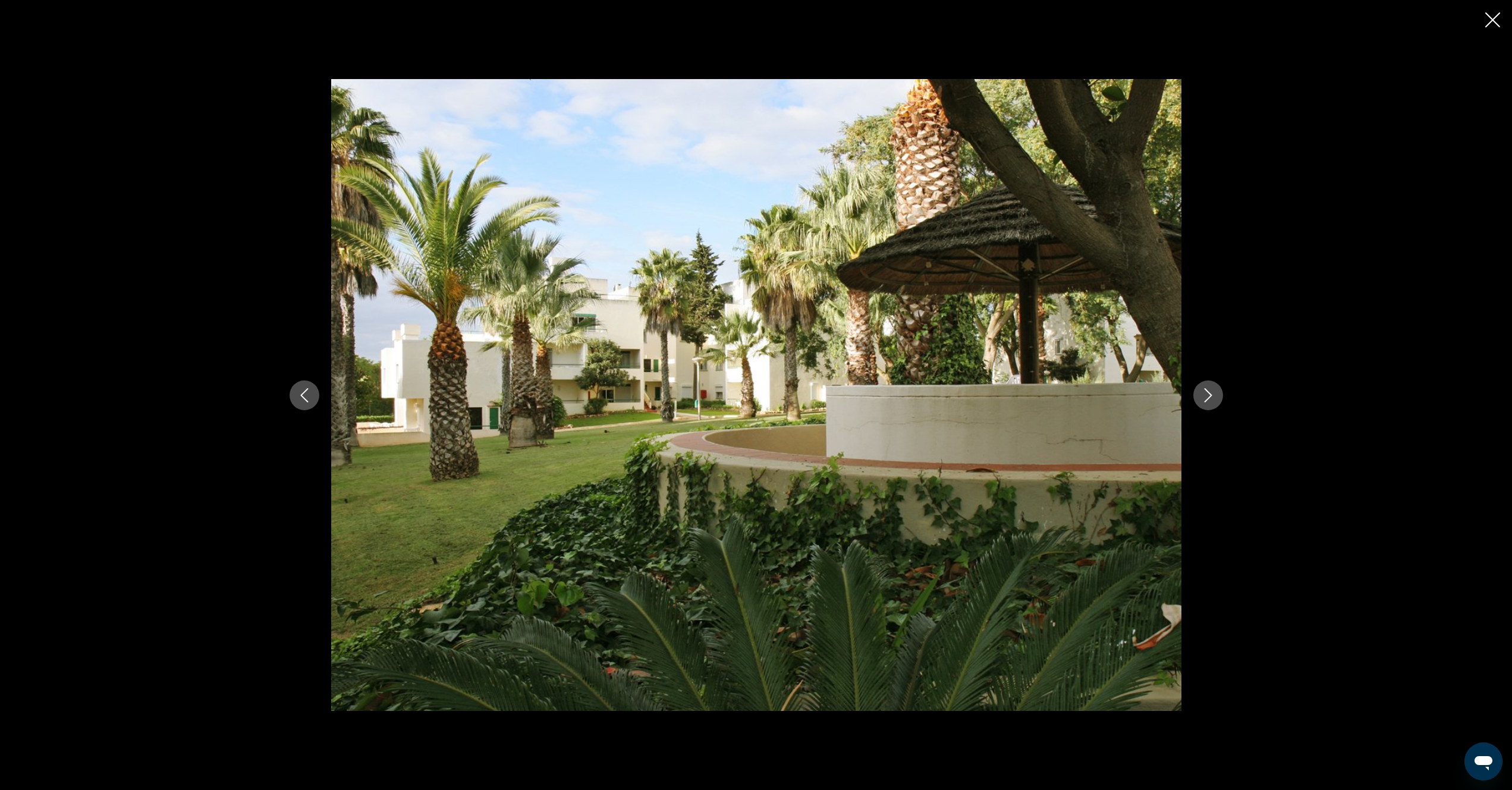
click at [1209, 396] on icon "Next image" at bounding box center [1208, 395] width 14 height 14
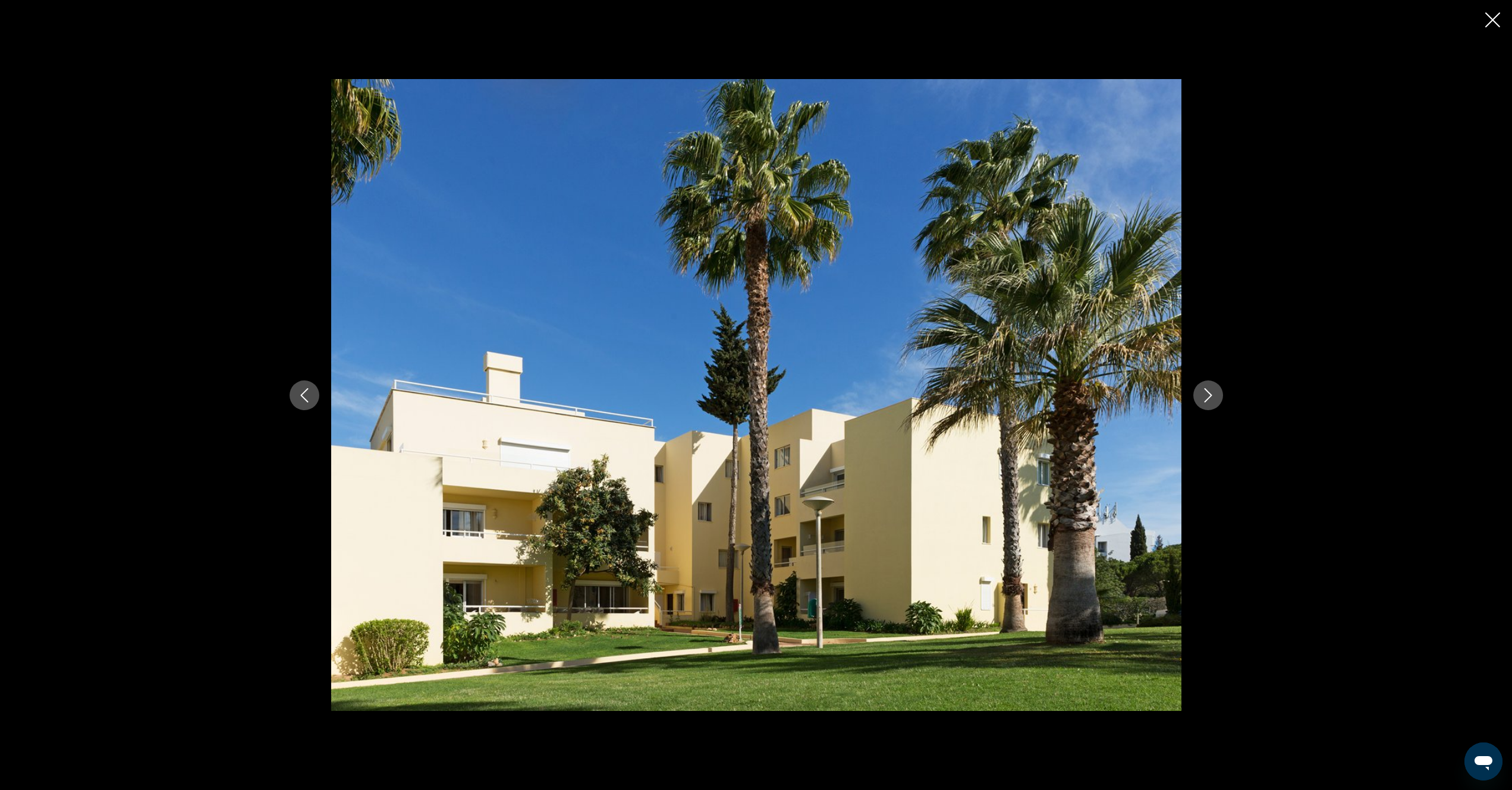
click at [1209, 396] on icon "Next image" at bounding box center [1208, 395] width 14 height 14
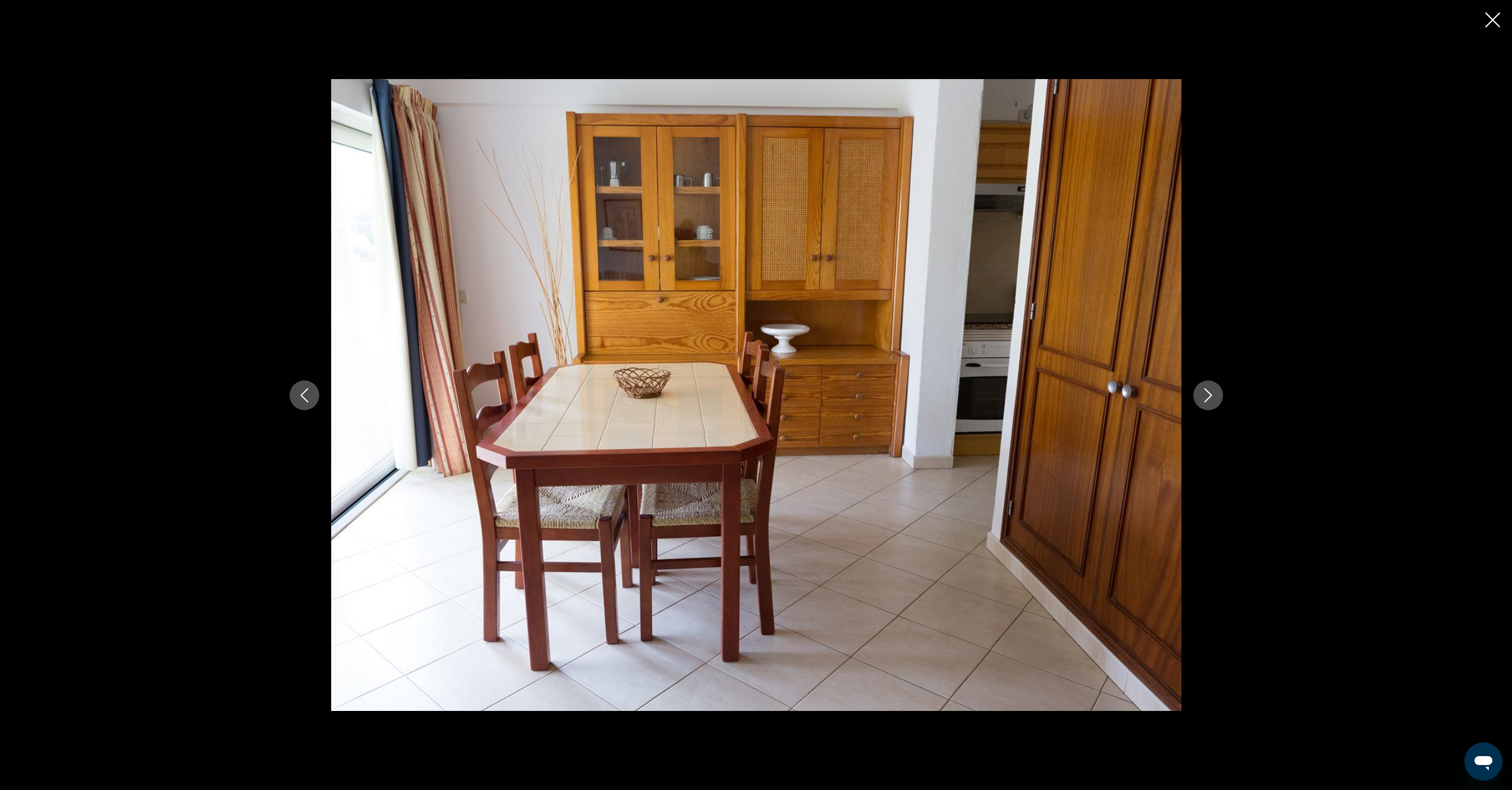
click at [1209, 396] on icon "Next image" at bounding box center [1208, 395] width 14 height 14
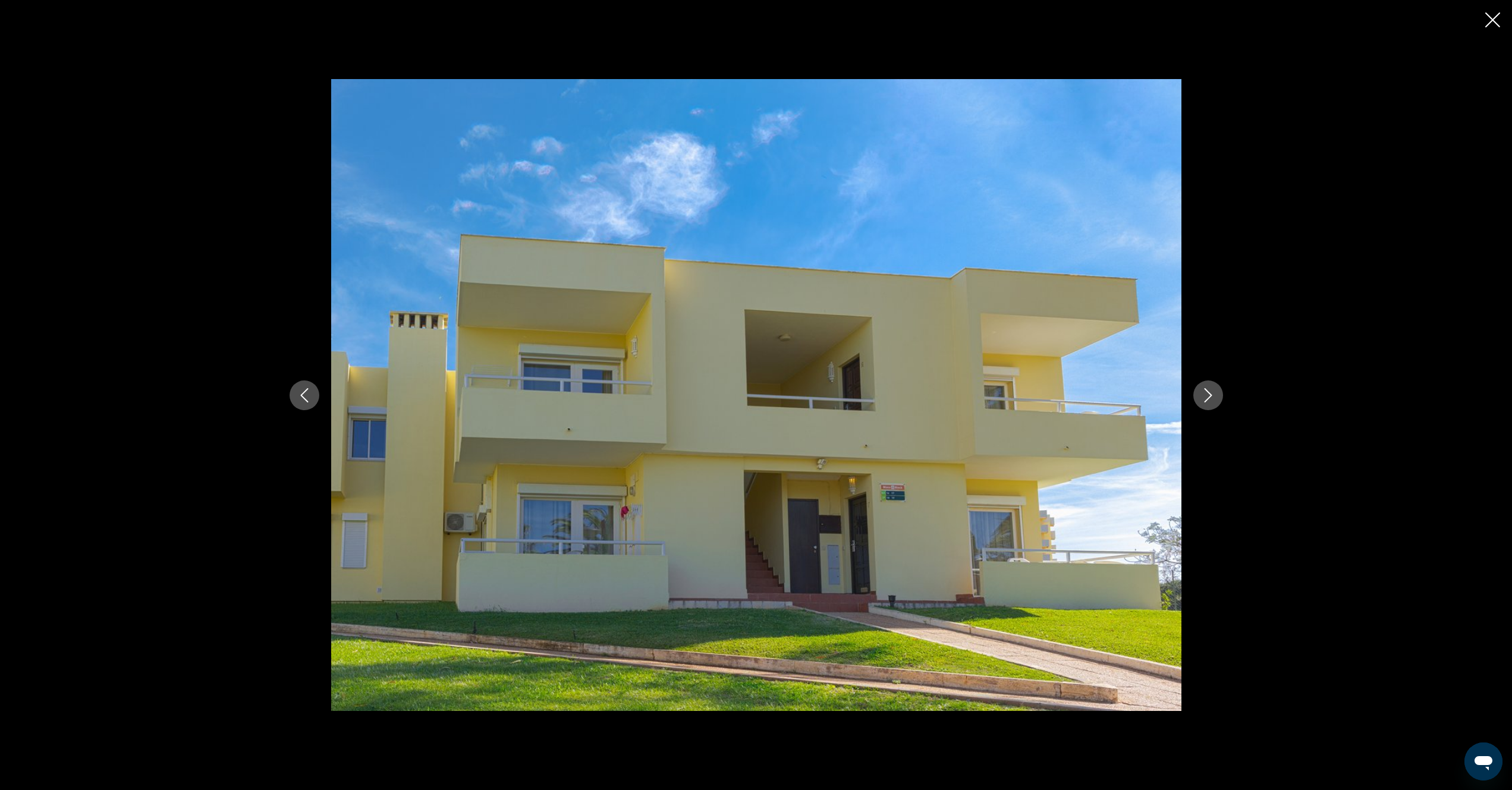
click at [1209, 396] on icon "Next image" at bounding box center [1208, 395] width 14 height 14
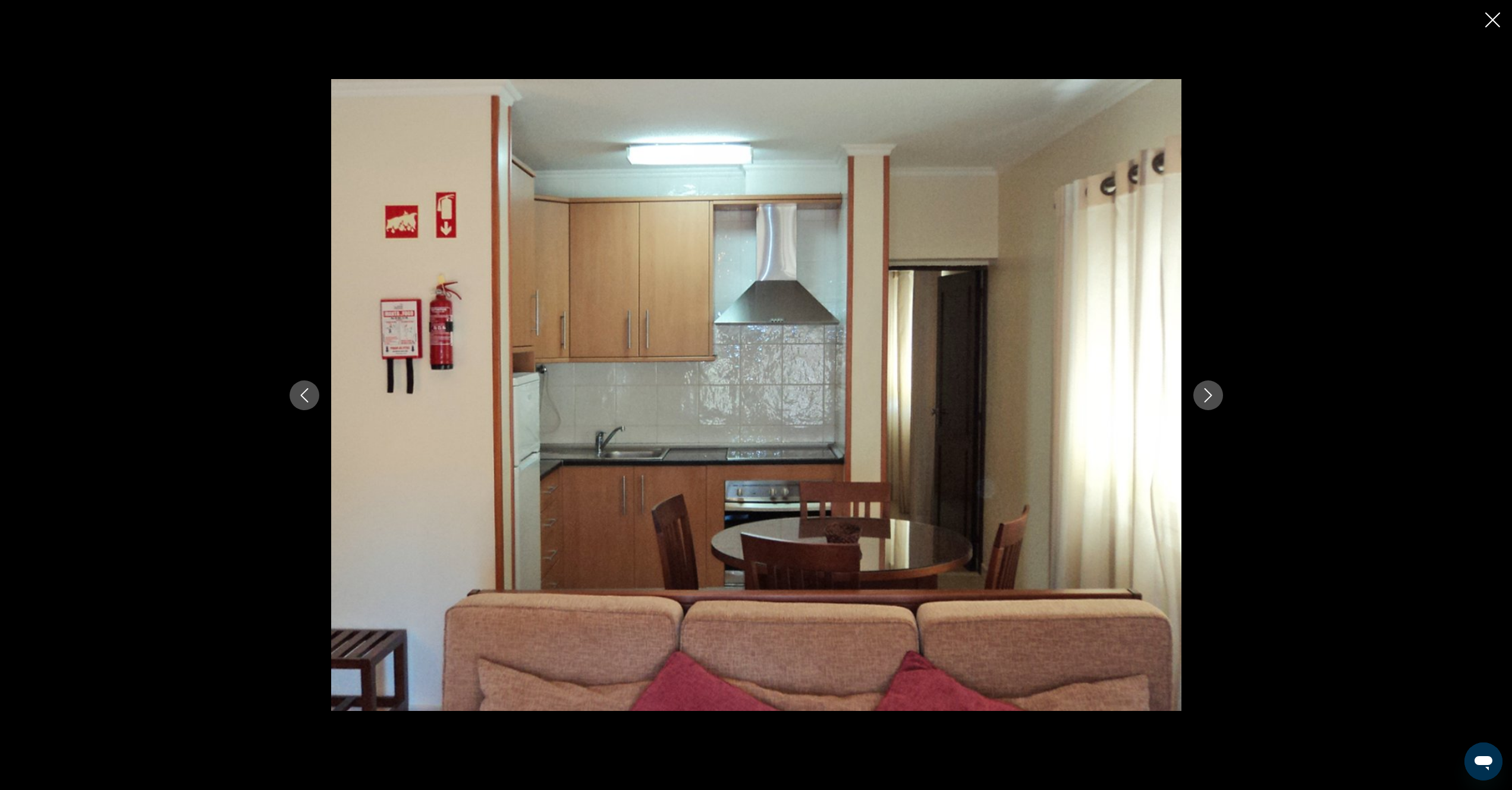
click at [1209, 396] on icon "Next image" at bounding box center [1208, 395] width 14 height 14
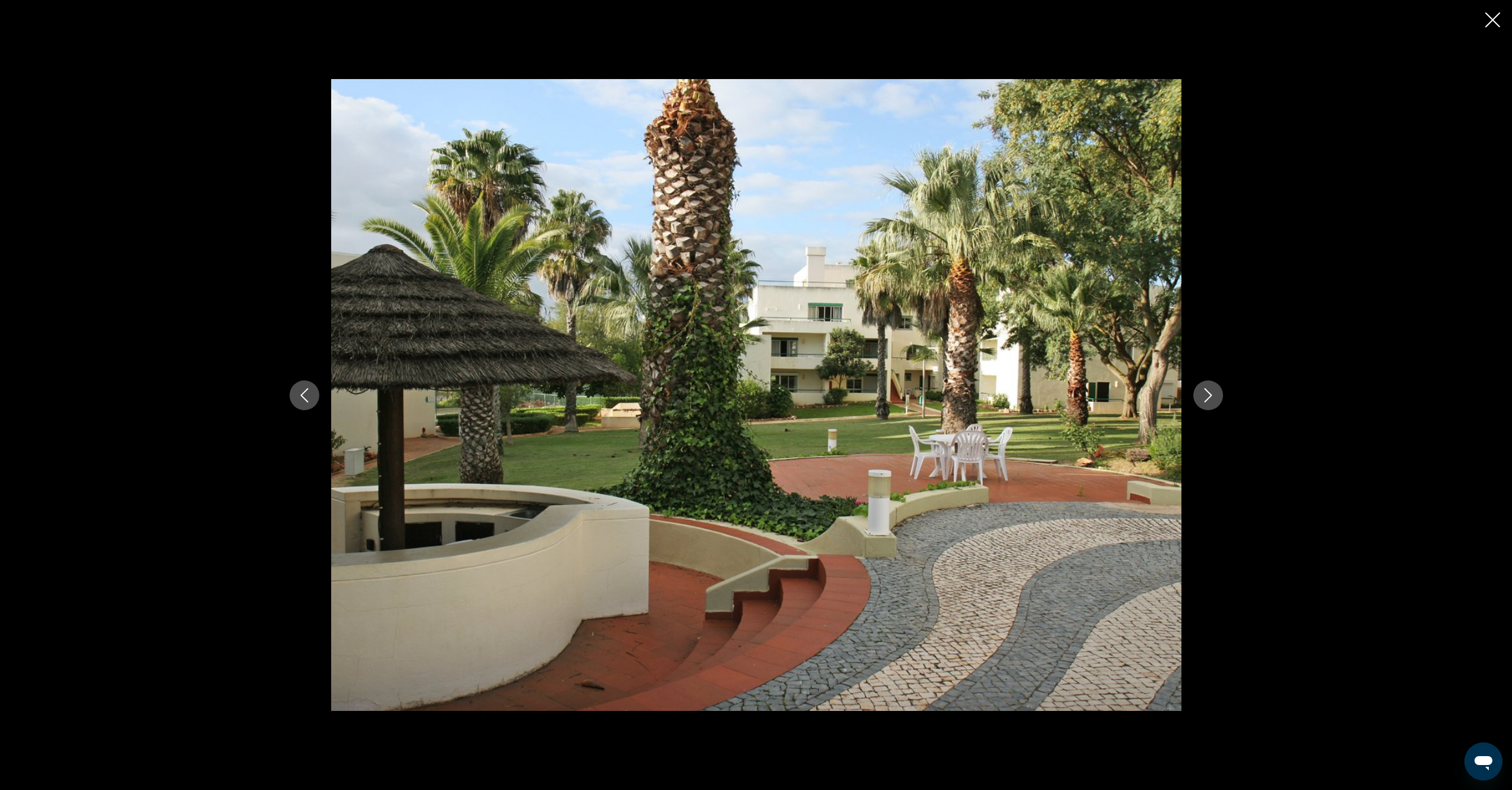
click at [1209, 396] on icon "Next image" at bounding box center [1208, 395] width 14 height 14
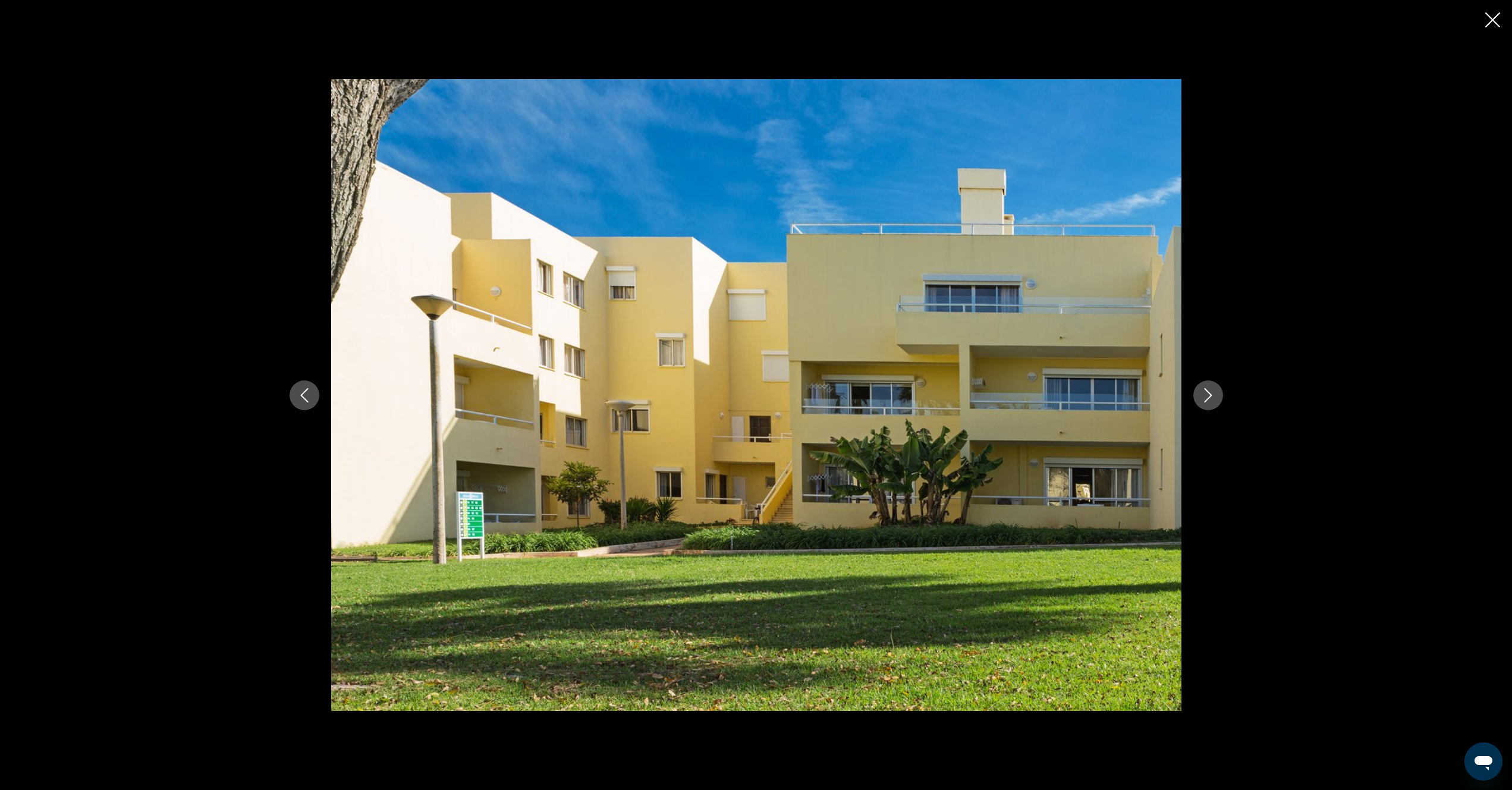
click at [1209, 396] on icon "Next image" at bounding box center [1208, 395] width 14 height 14
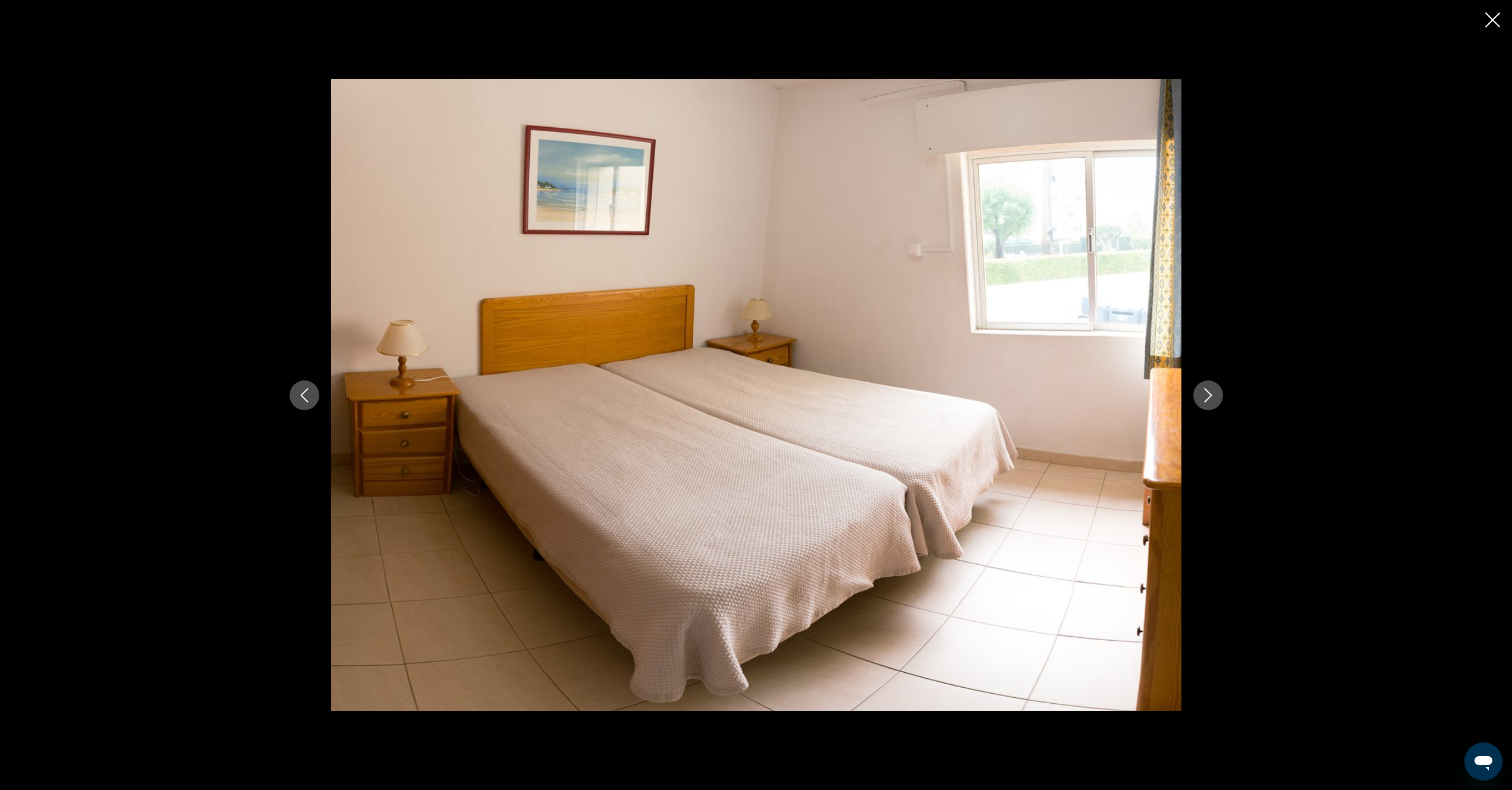
click at [1491, 22] on icon "Close slideshow" at bounding box center [1493, 19] width 15 height 15
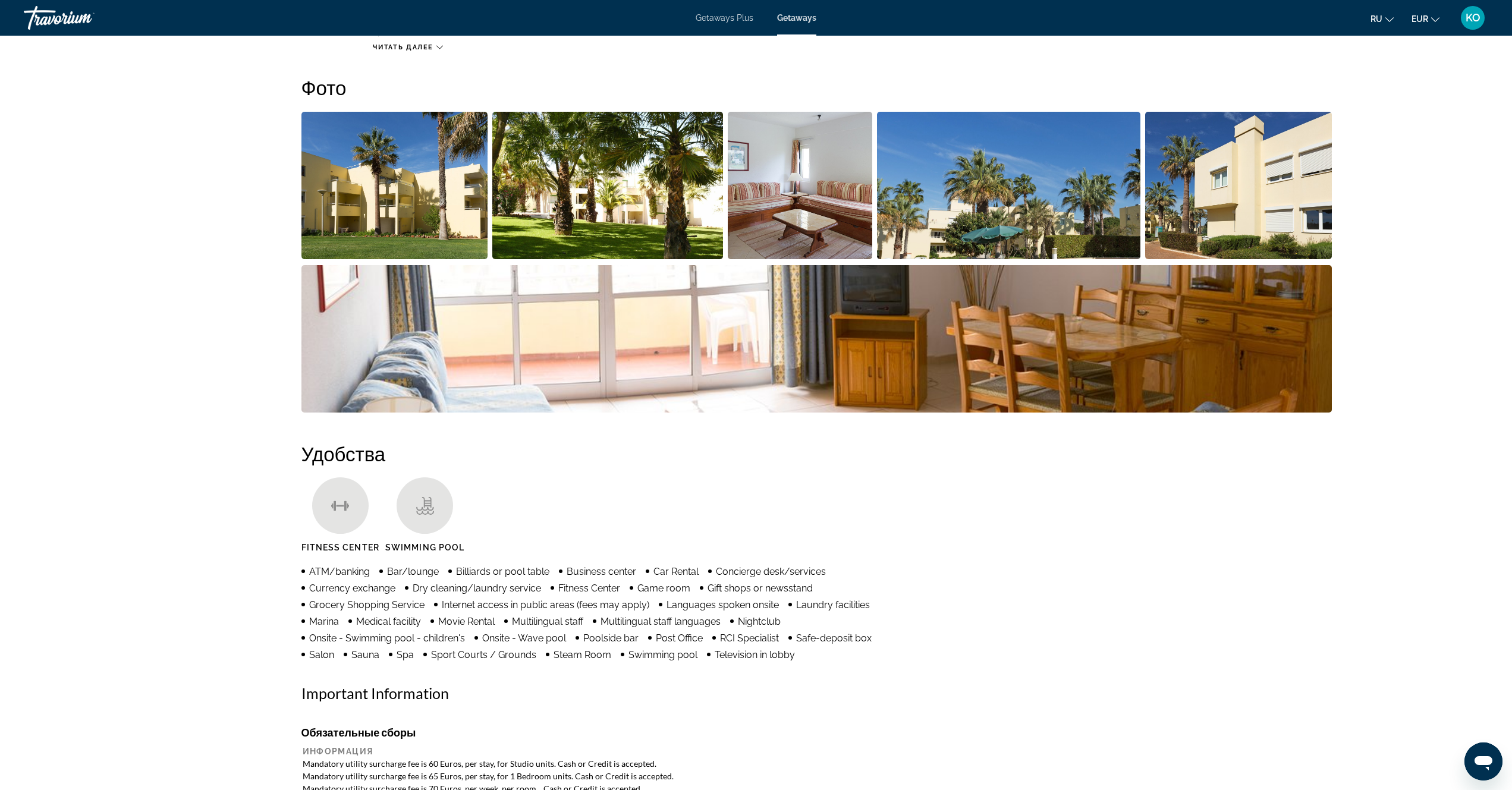
scroll to position [179, 0]
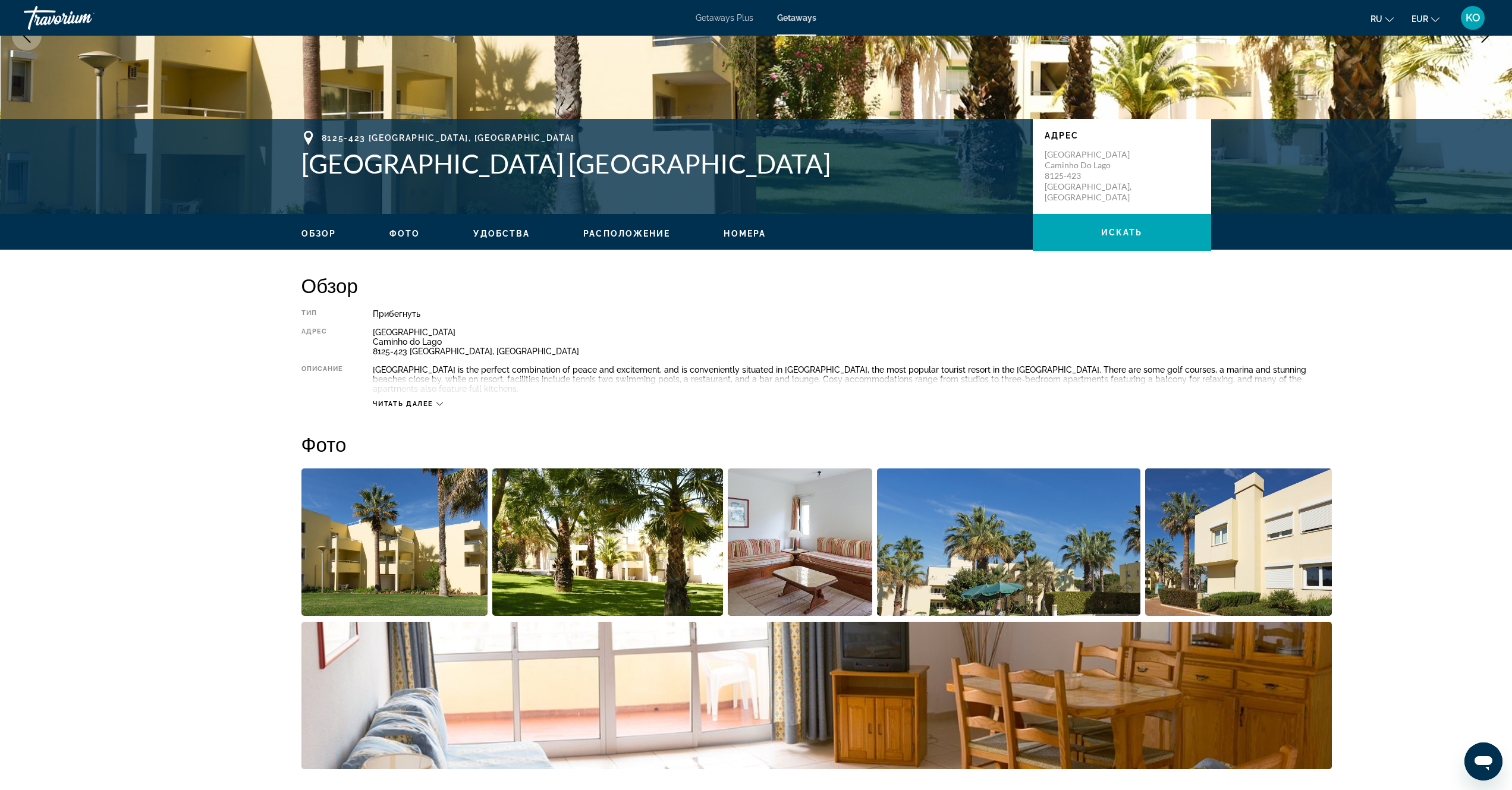
click at [494, 230] on span "Удобства" at bounding box center [501, 234] width 57 height 9
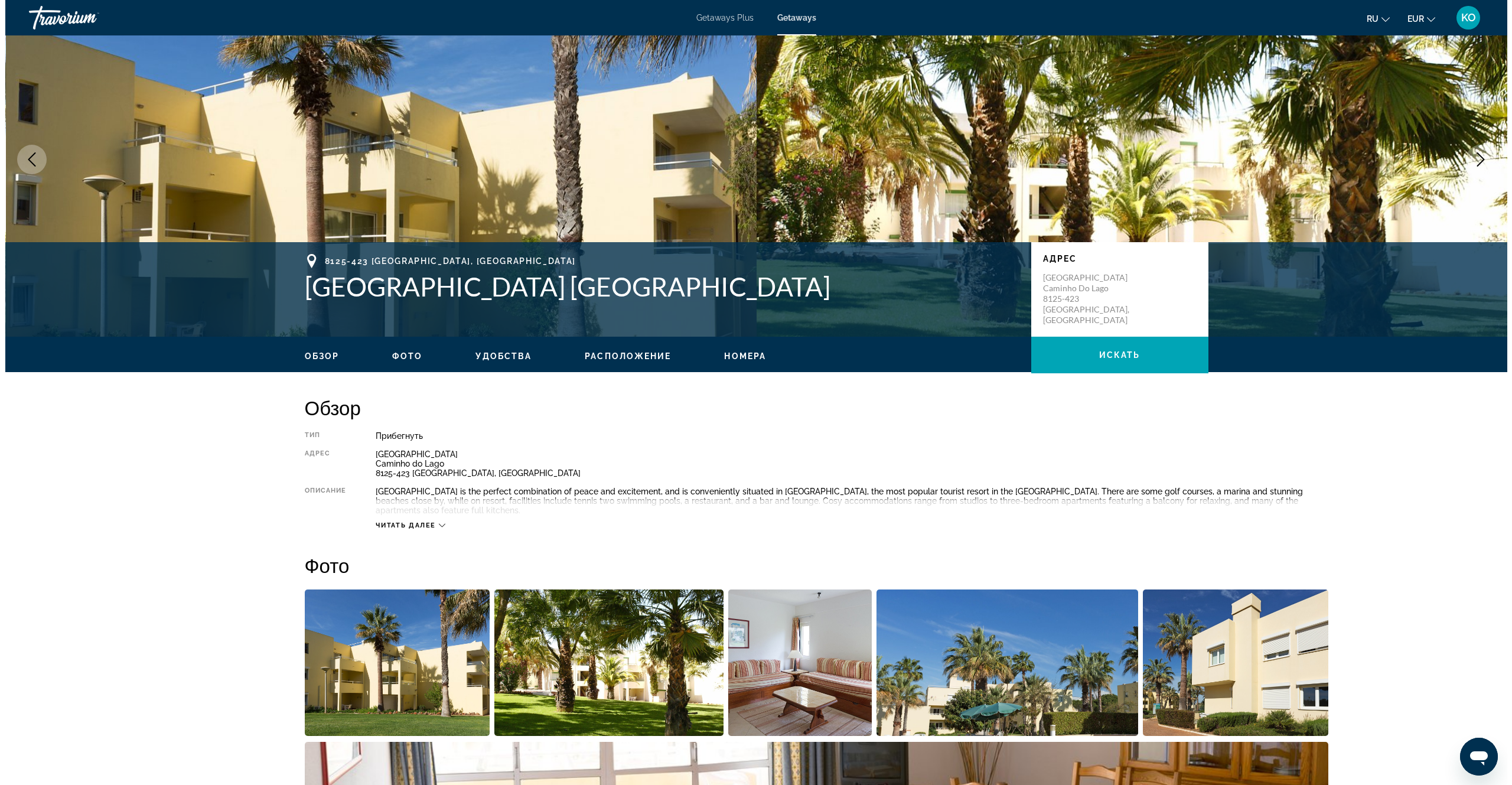
scroll to position [0, 0]
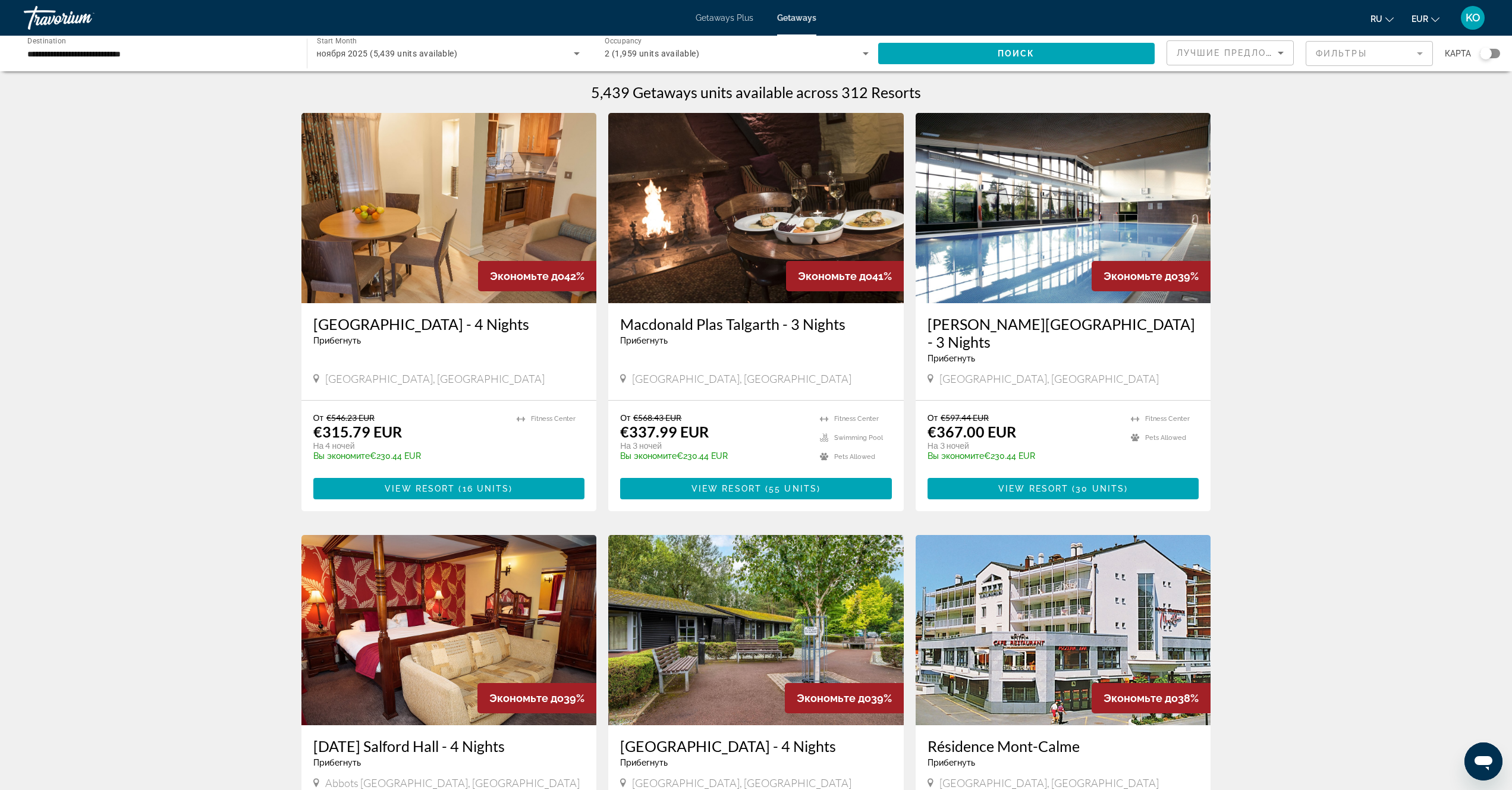
click at [726, 19] on span "Getaways Plus" at bounding box center [724, 18] width 57 height 9
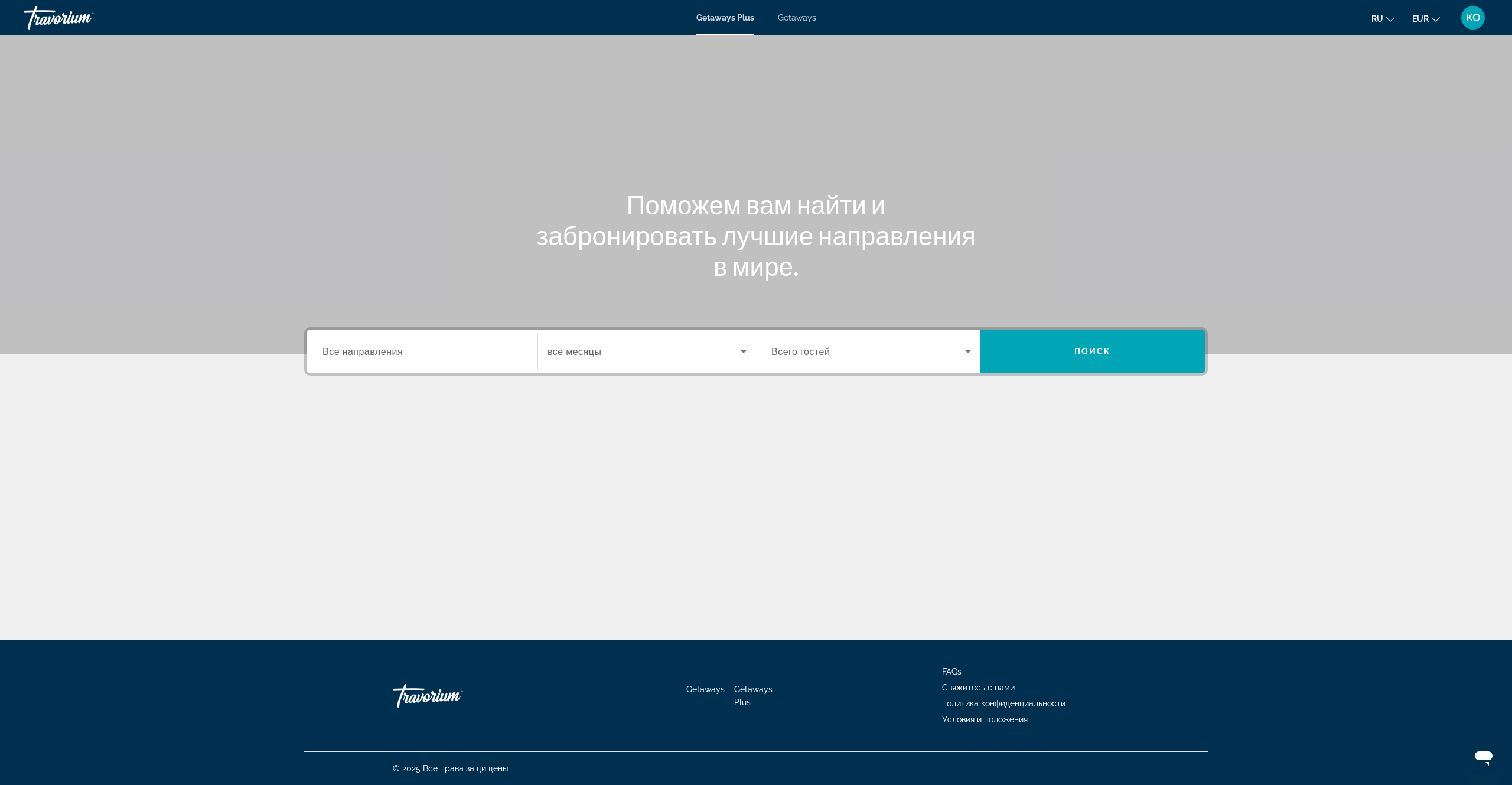
click at [368, 357] on span "Все направления" at bounding box center [363, 351] width 80 height 12
click at [368, 357] on input "Destination Все направления" at bounding box center [422, 352] width 200 height 14
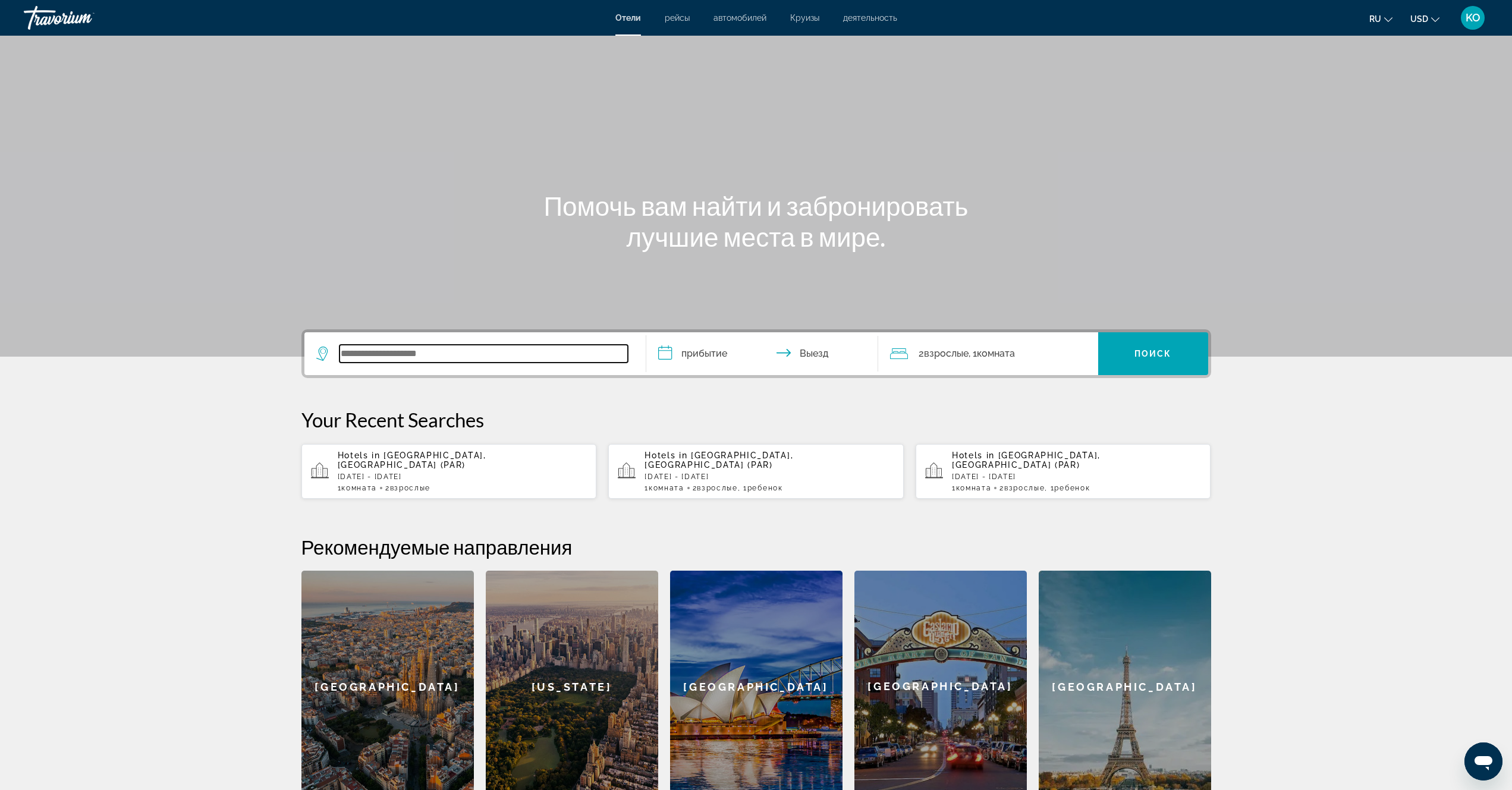
click at [437, 356] on input "Search widget" at bounding box center [483, 353] width 288 height 18
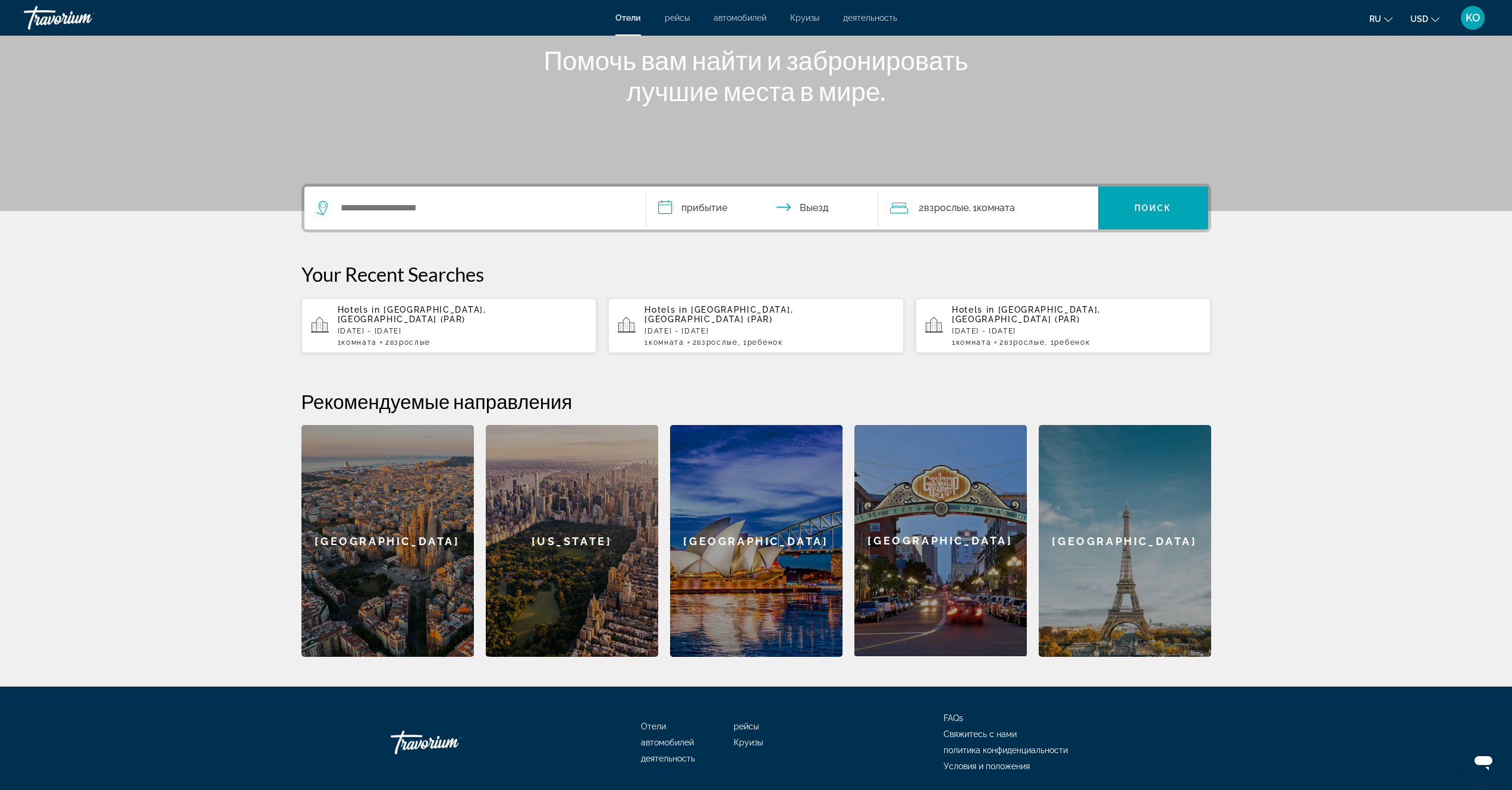
drag, startPoint x: 437, startPoint y: 356, endPoint x: 0, endPoint y: 378, distance: 437.6
click at [0, 378] on section "**********" at bounding box center [756, 255] width 1512 height 802
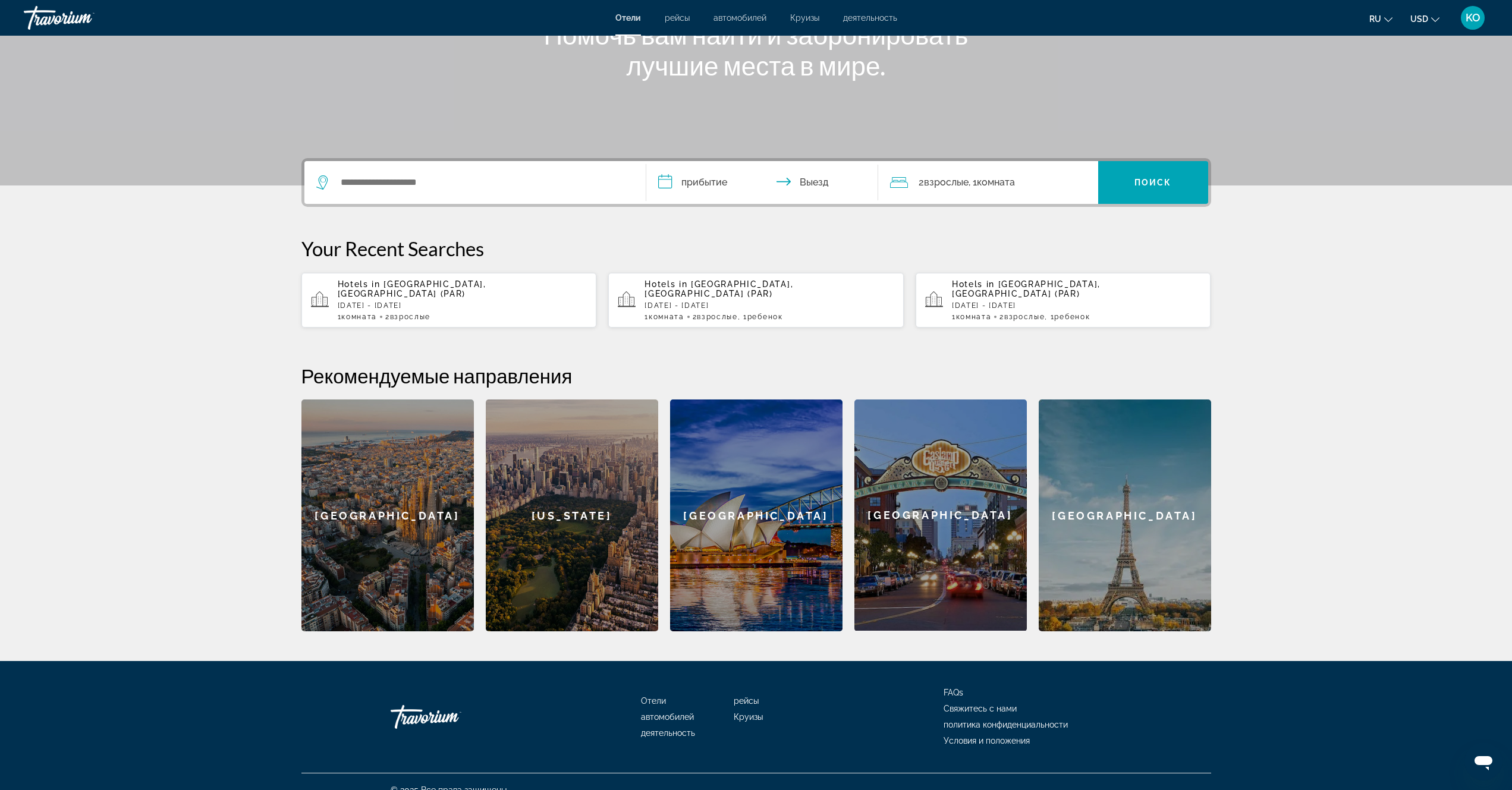
scroll to position [179, 0]
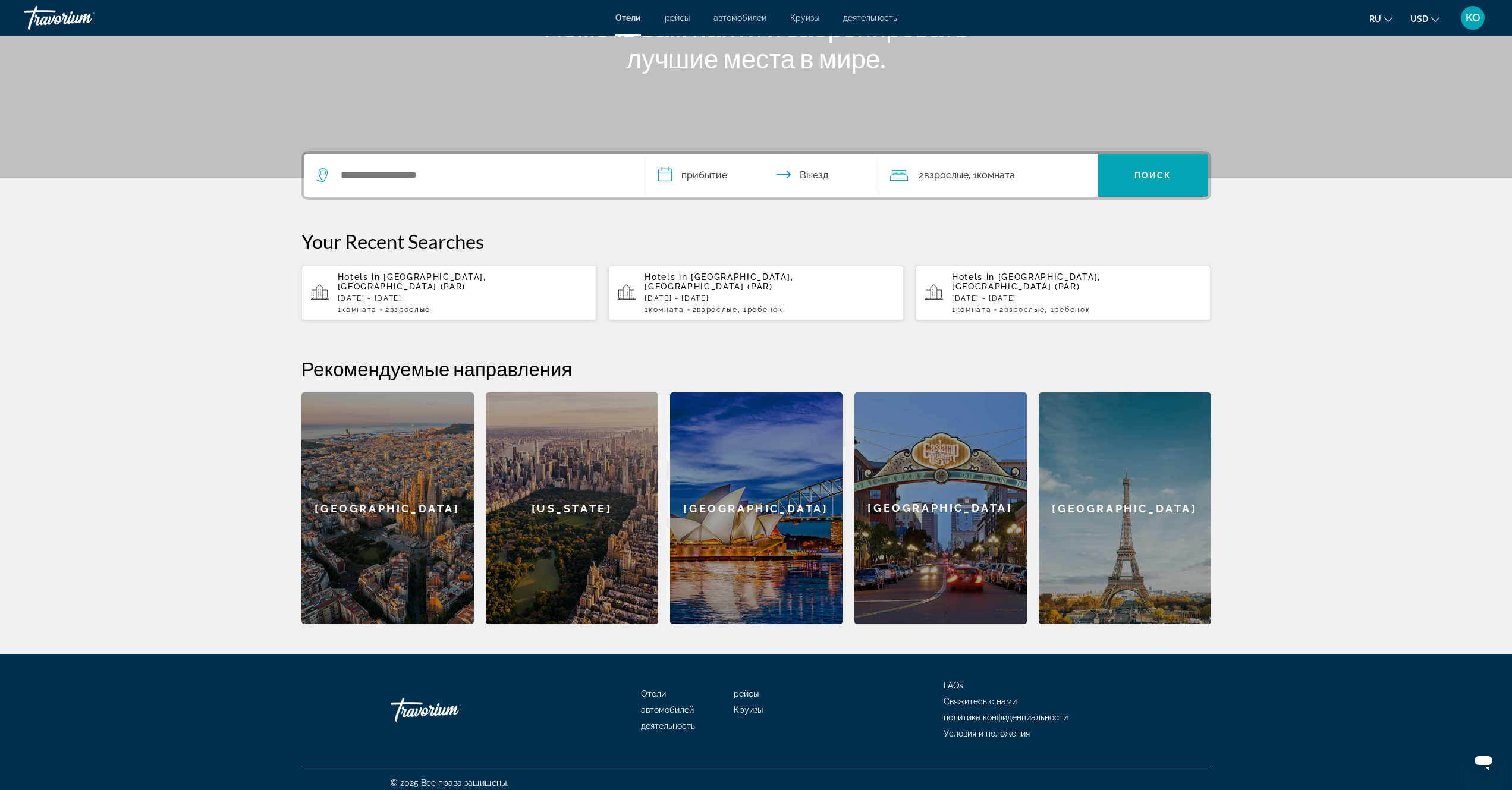
click at [1125, 498] on div "[GEOGRAPHIC_DATA]" at bounding box center [1125, 508] width 172 height 231
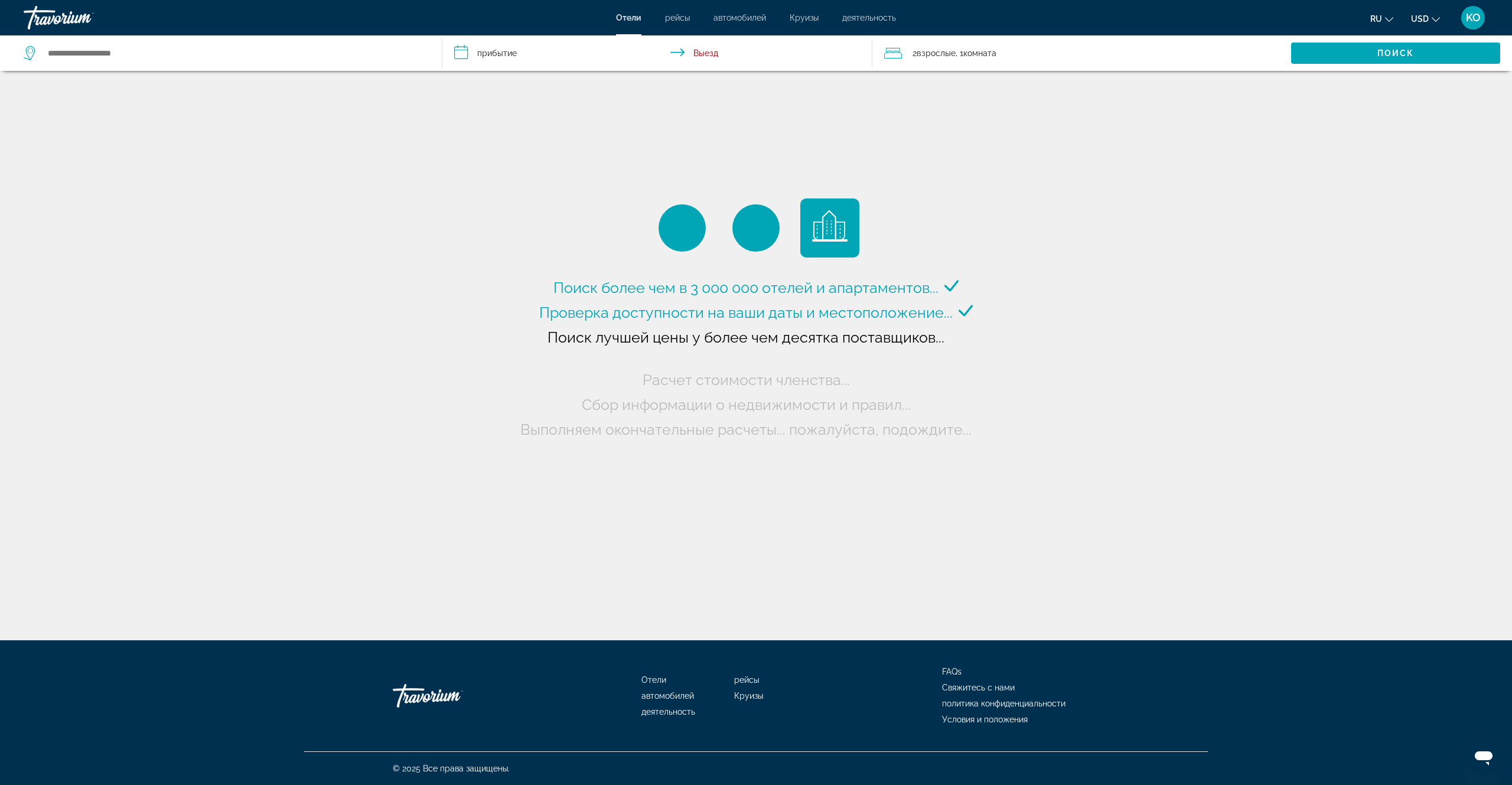
type input "**********"
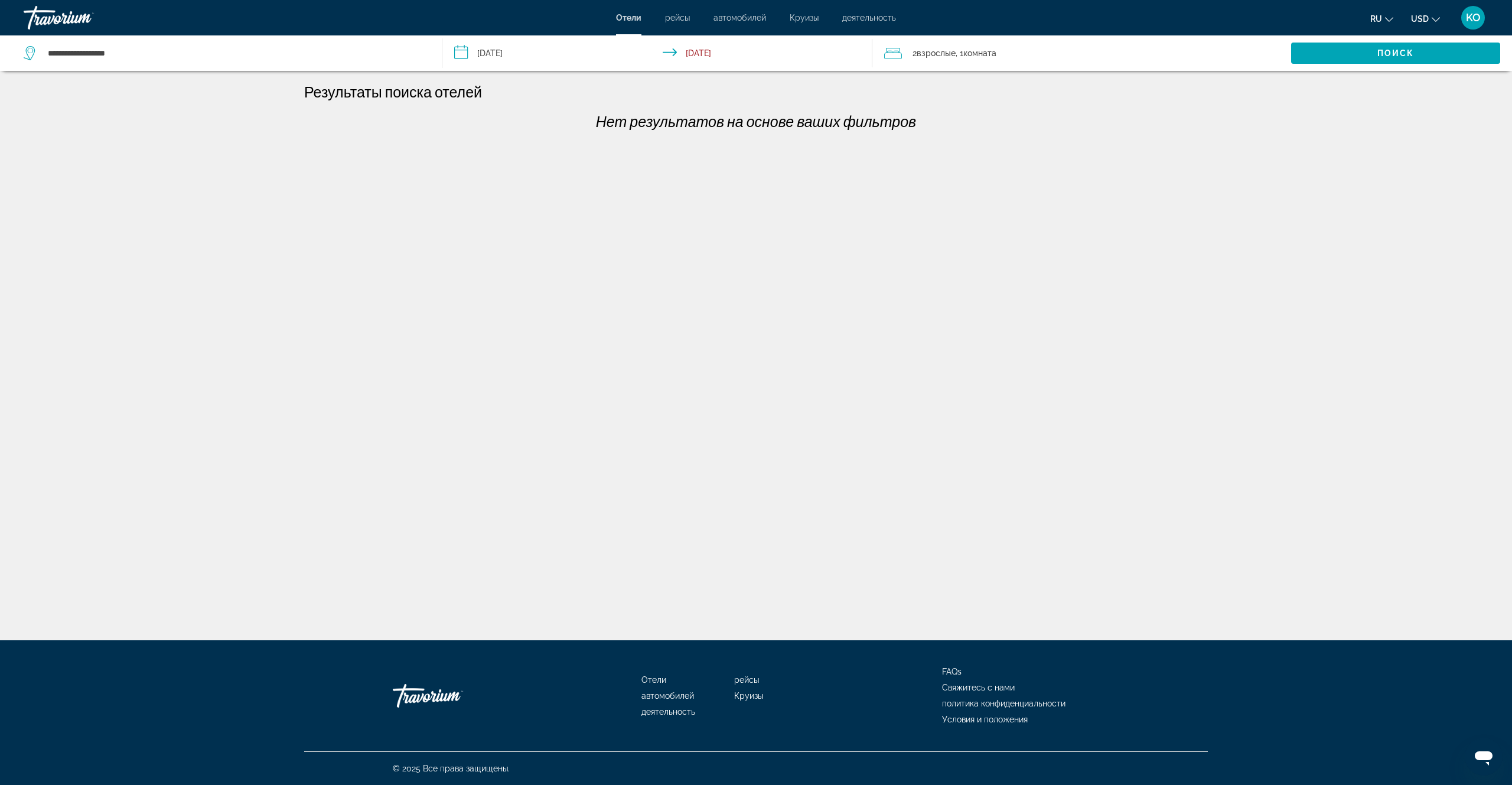
click at [496, 53] on input "**********" at bounding box center [660, 55] width 435 height 39
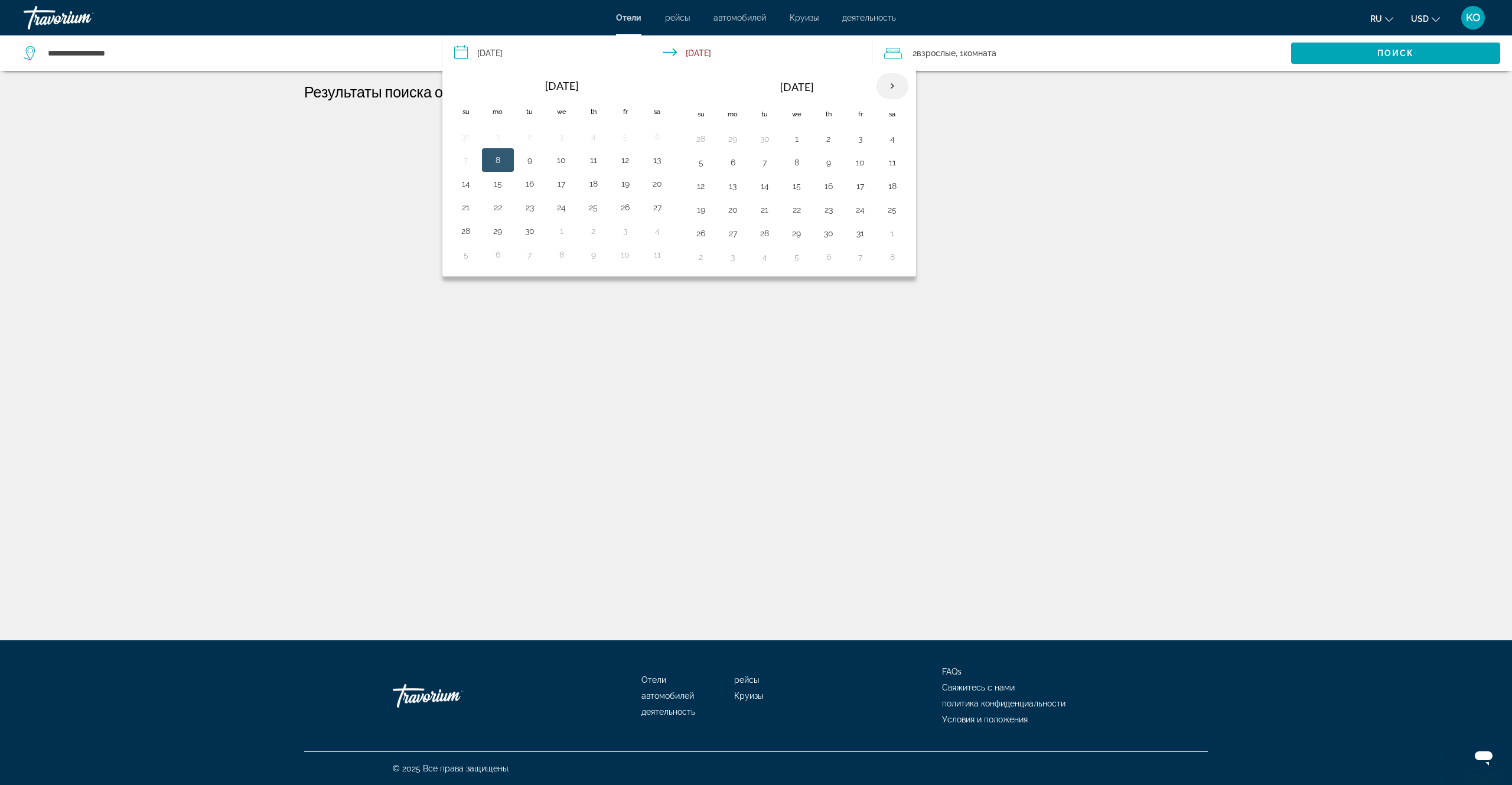
click at [893, 86] on th "Next month" at bounding box center [892, 86] width 32 height 26
click at [829, 235] on button "27" at bounding box center [829, 233] width 19 height 16
click at [698, 253] on button "30" at bounding box center [701, 256] width 19 height 16
type input "**********"
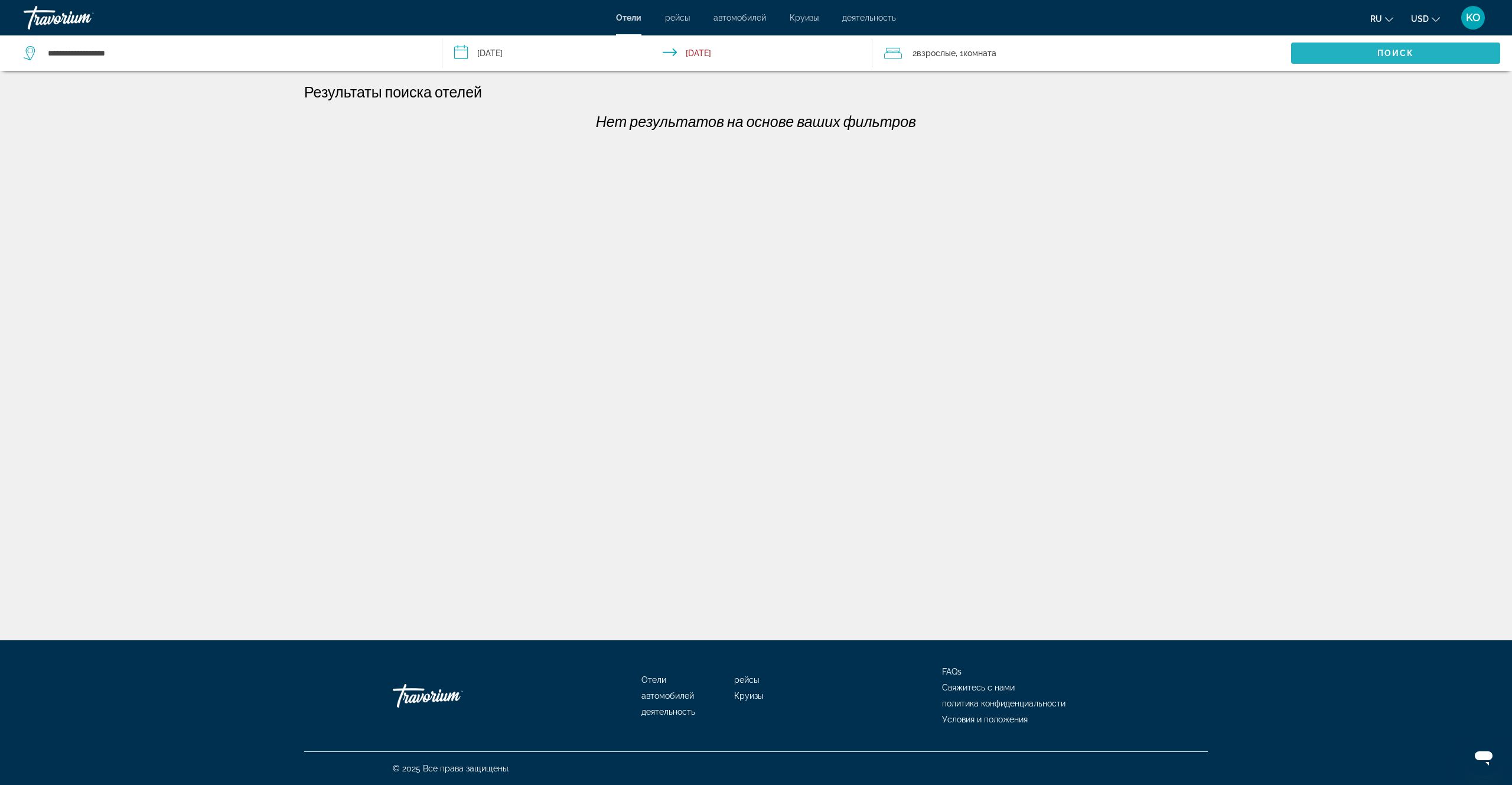
click at [1399, 54] on span "Поиск" at bounding box center [1396, 53] width 37 height 9
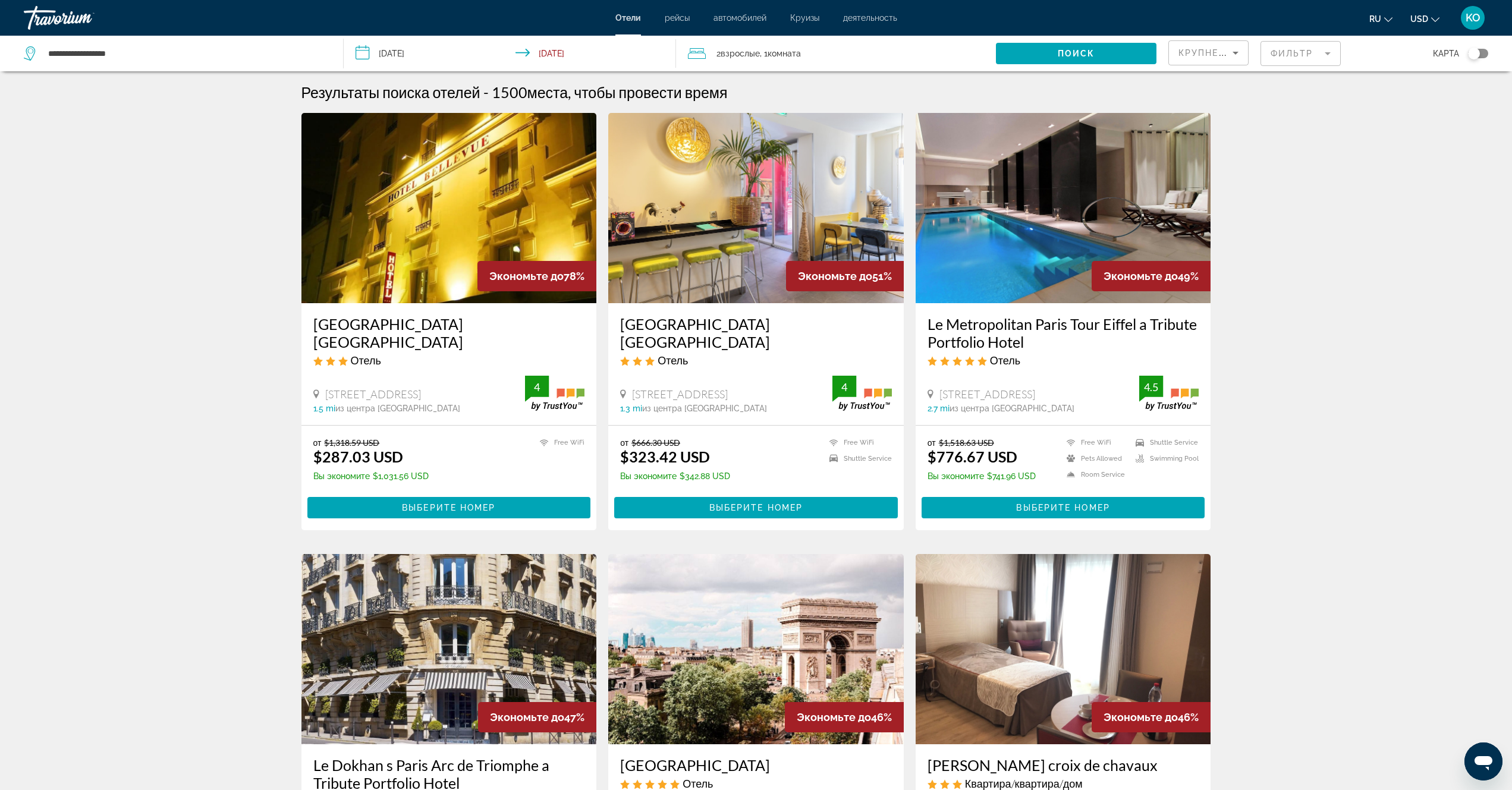
click at [761, 255] on img "Main content" at bounding box center [756, 207] width 295 height 190
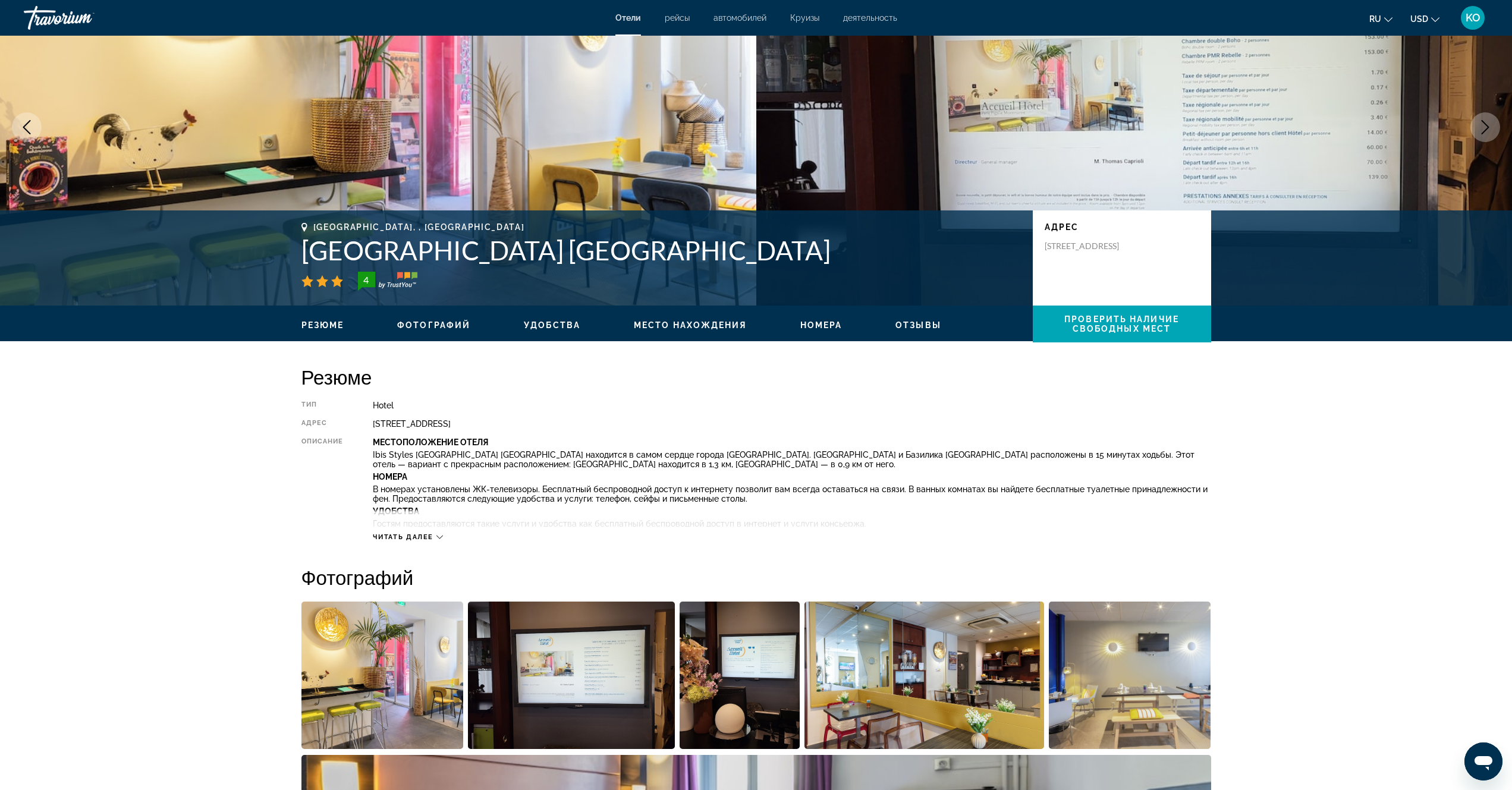
scroll to position [238, 0]
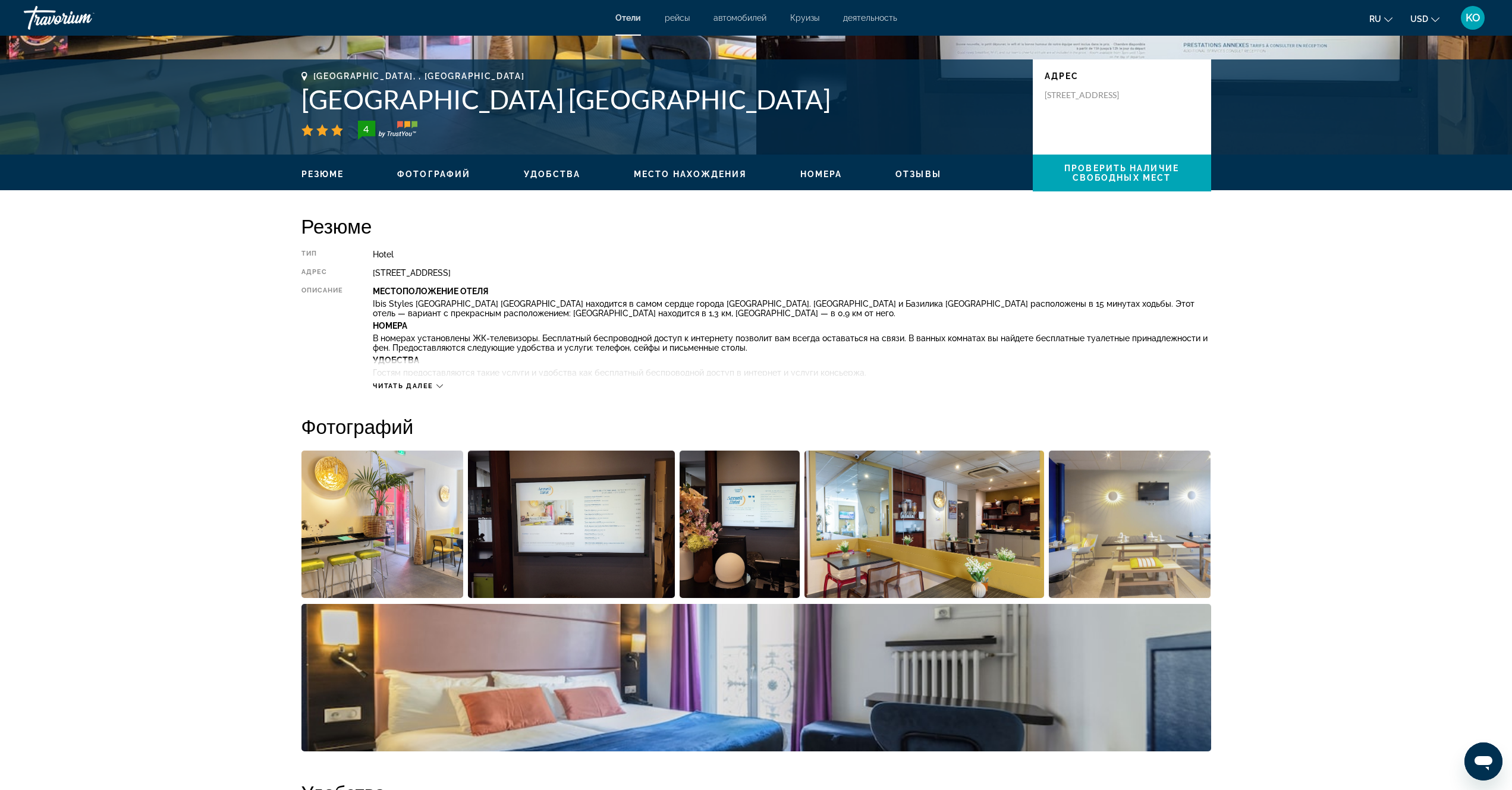
click at [409, 518] on img "Open full-screen image slider" at bounding box center [382, 524] width 162 height 148
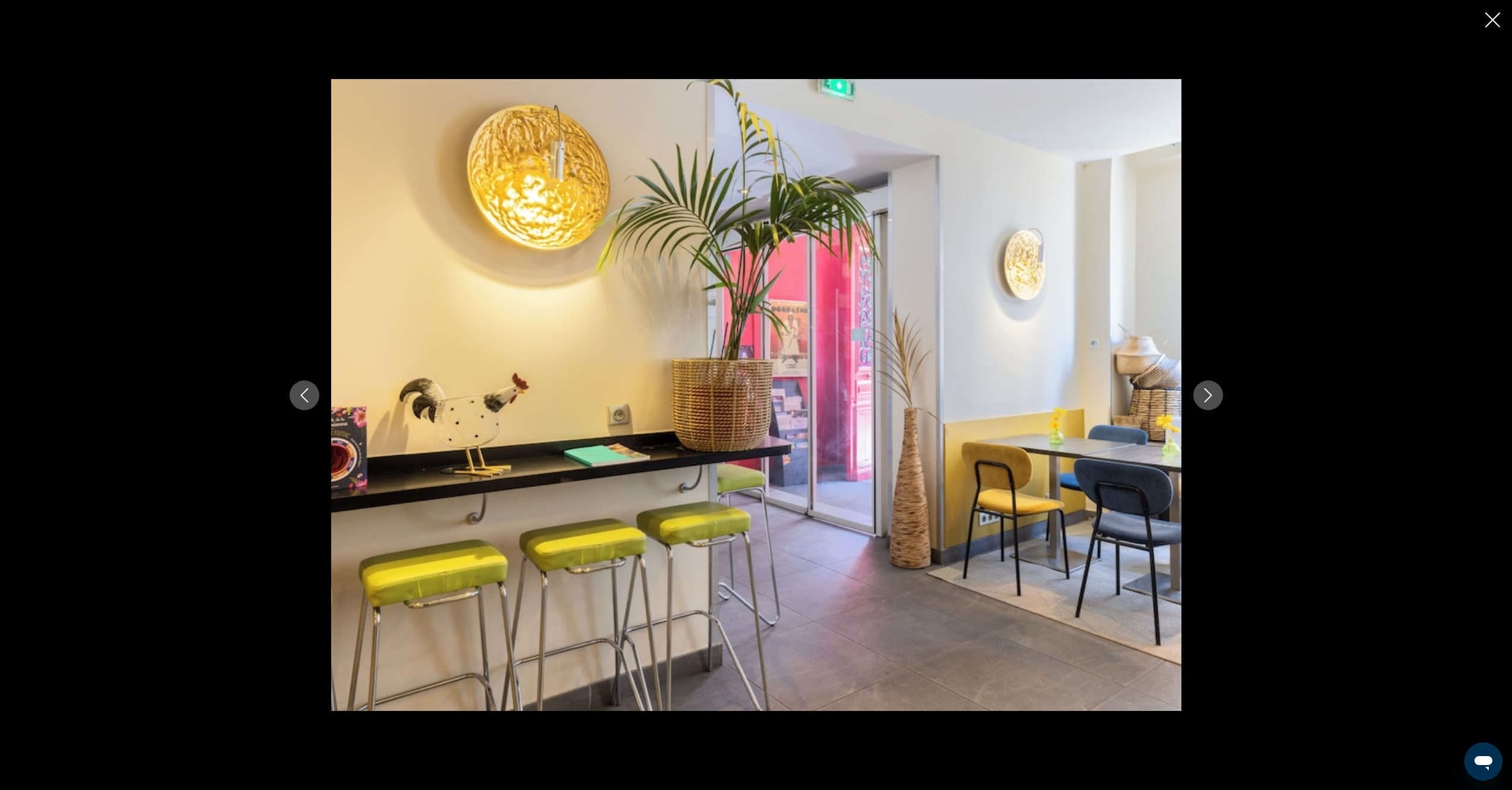
click at [1200, 395] on button "Next image" at bounding box center [1208, 395] width 30 height 30
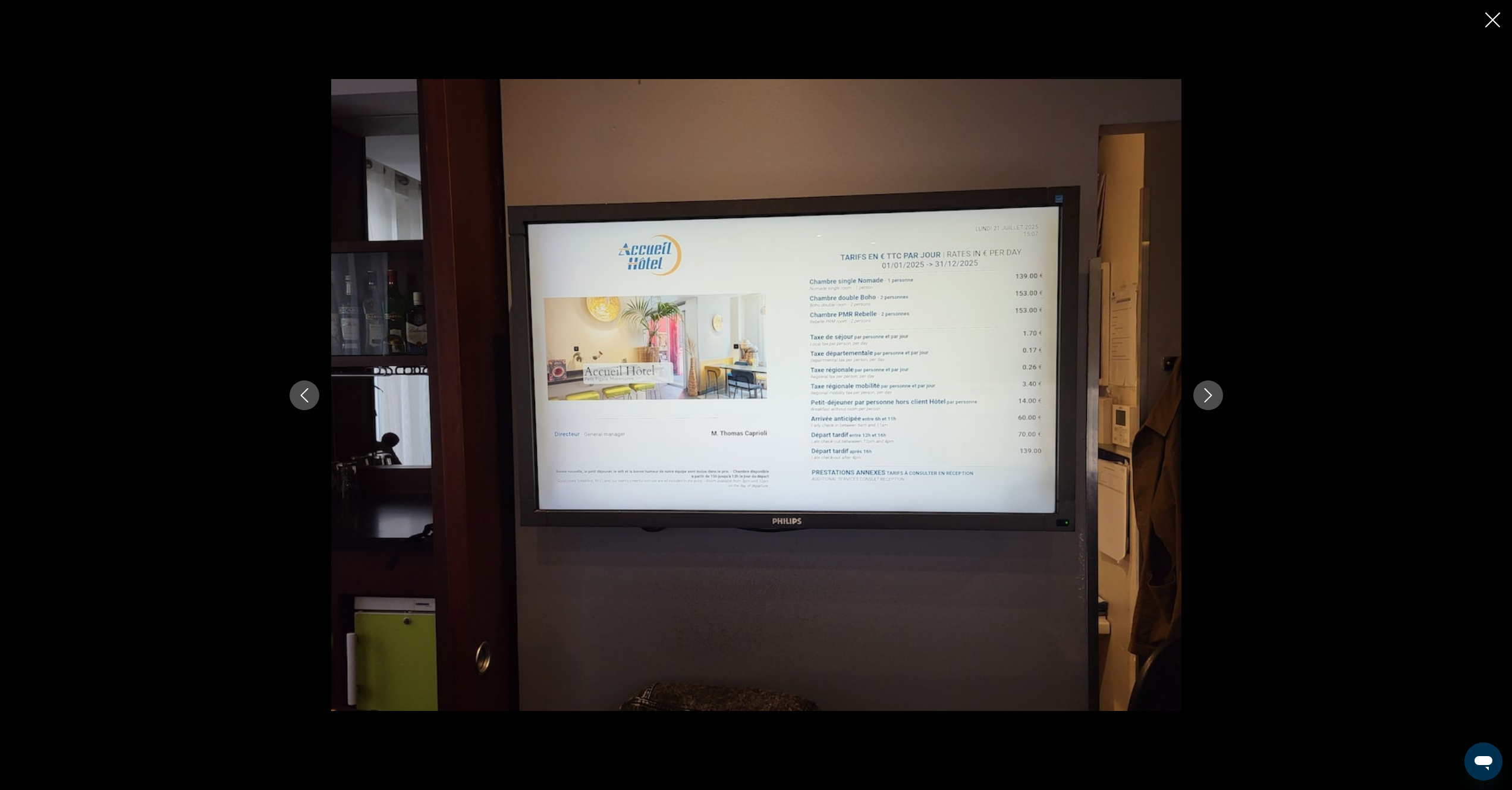
click at [1201, 395] on icon "Next image" at bounding box center [1208, 395] width 14 height 14
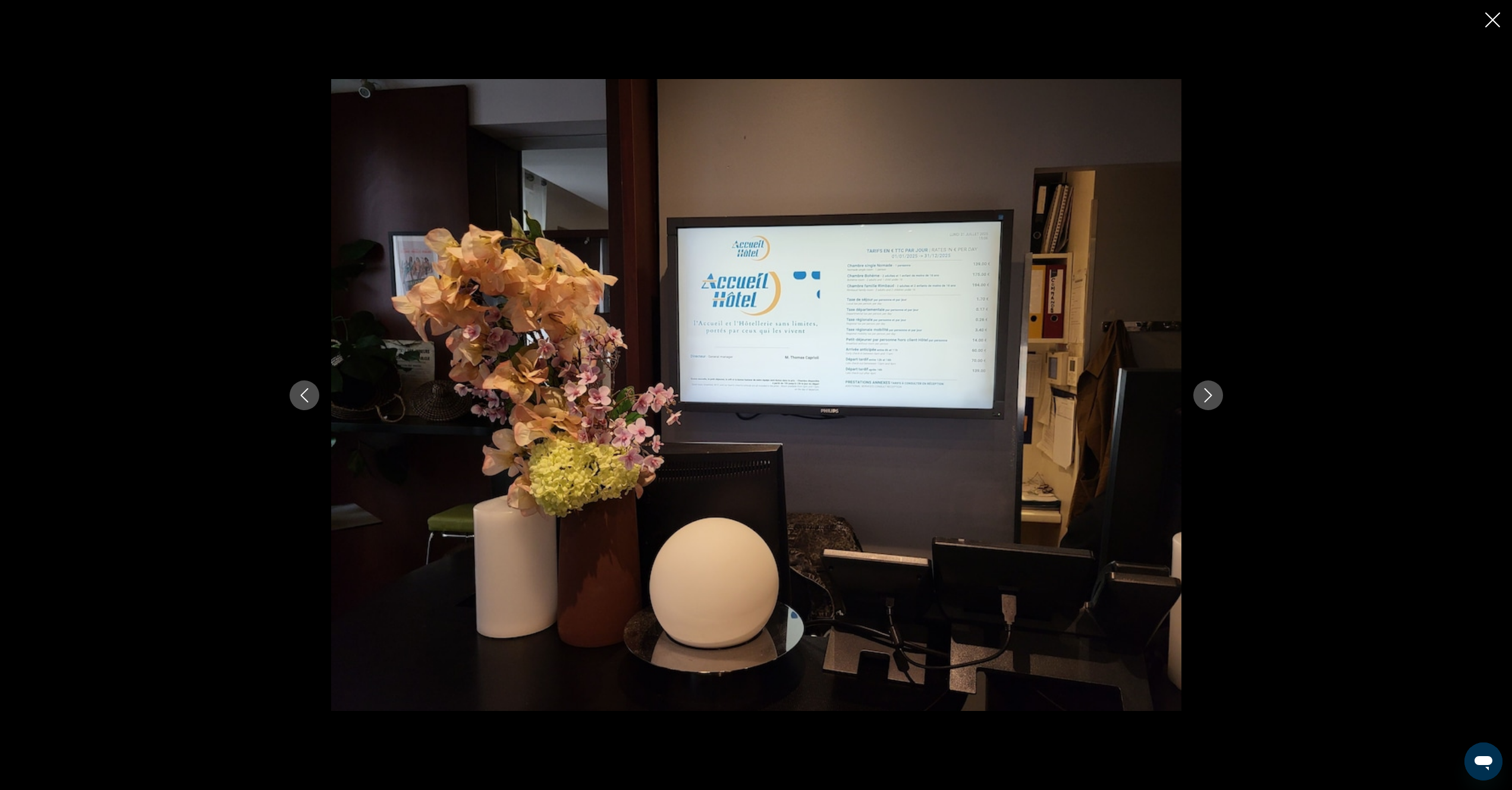
click at [1201, 395] on icon "Next image" at bounding box center [1208, 395] width 14 height 14
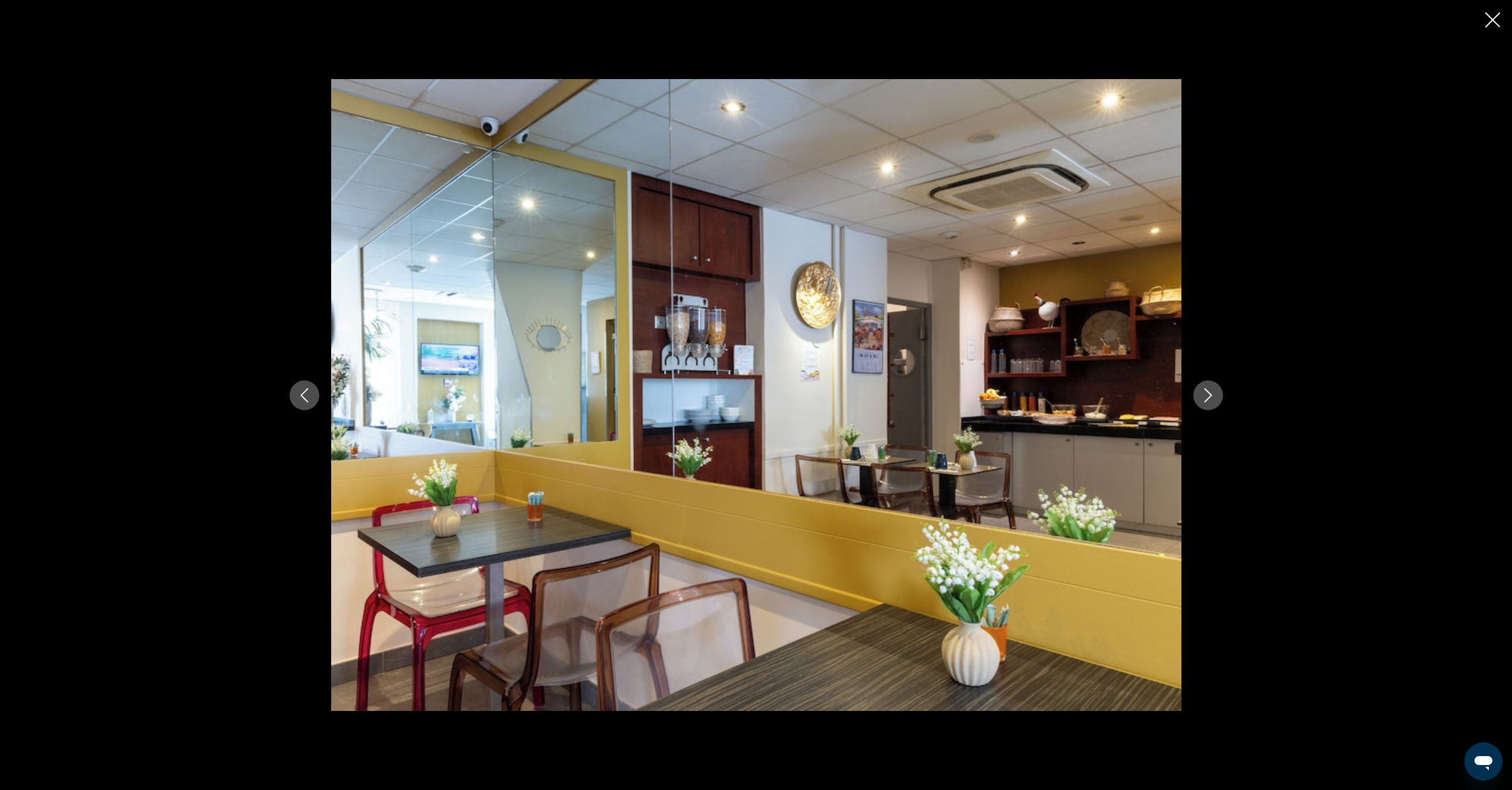
click at [1201, 395] on icon "Next image" at bounding box center [1208, 395] width 14 height 14
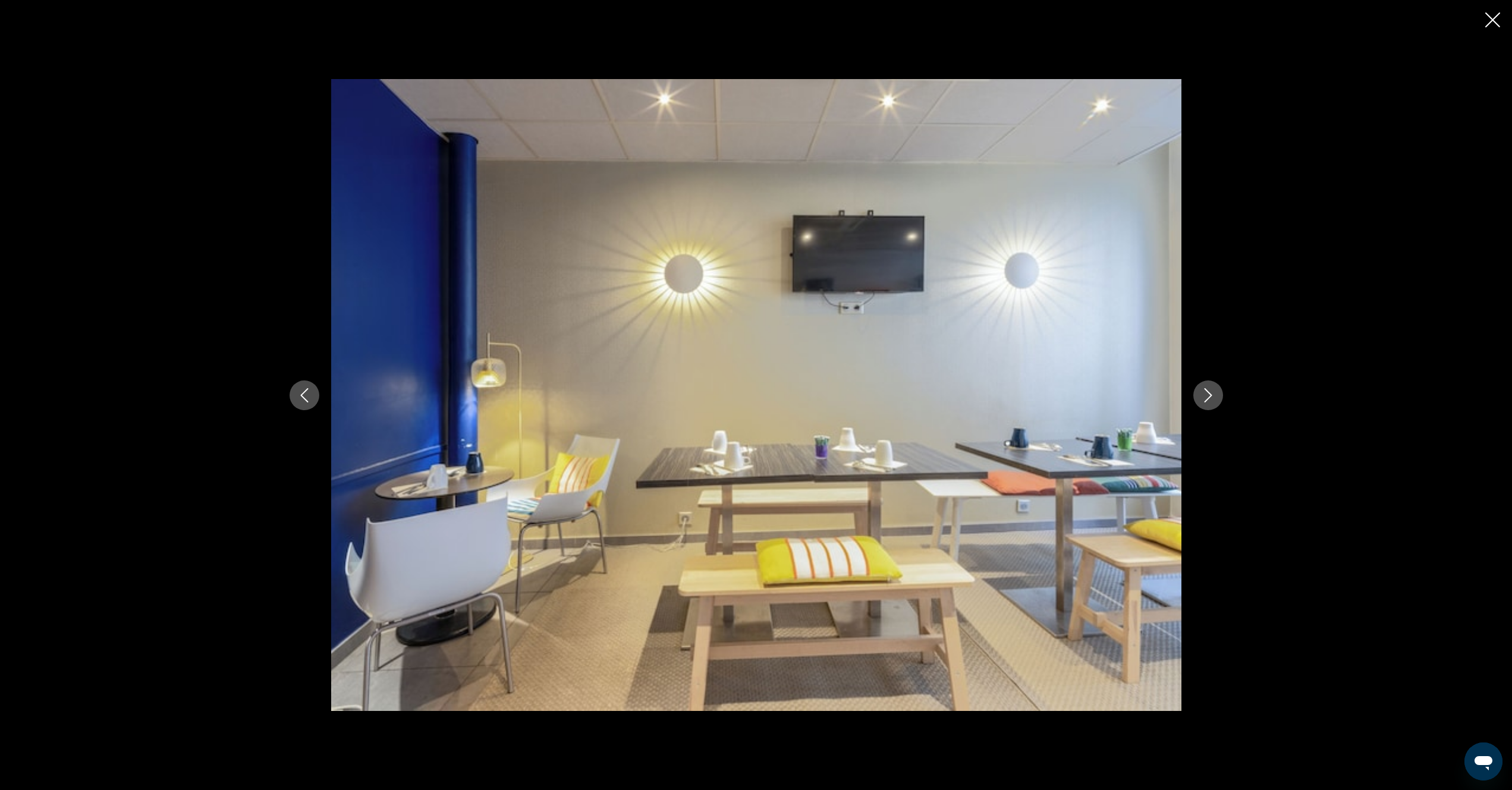
click at [1201, 395] on icon "Next image" at bounding box center [1208, 395] width 14 height 14
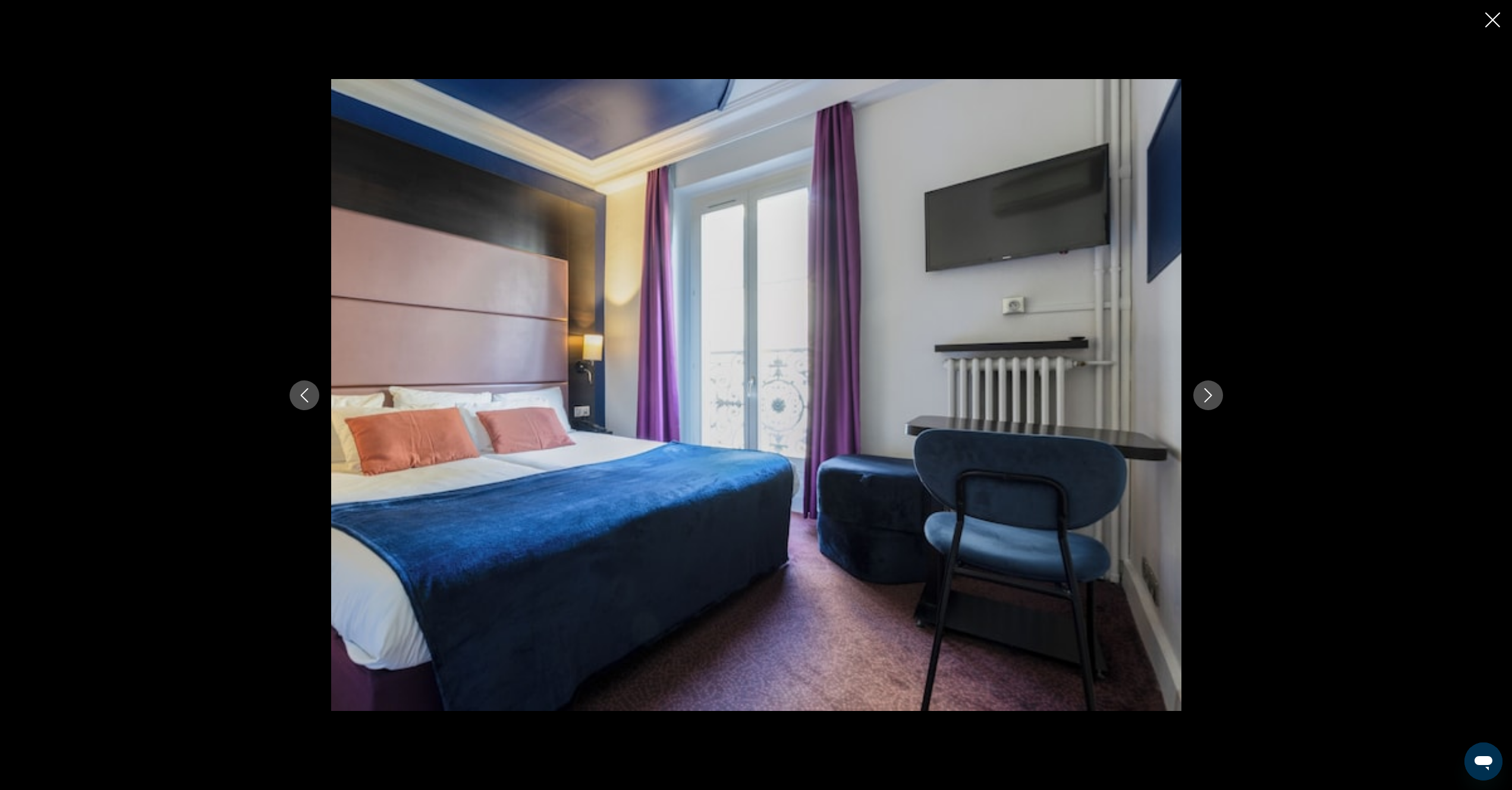
click at [1202, 395] on icon "Next image" at bounding box center [1208, 395] width 14 height 14
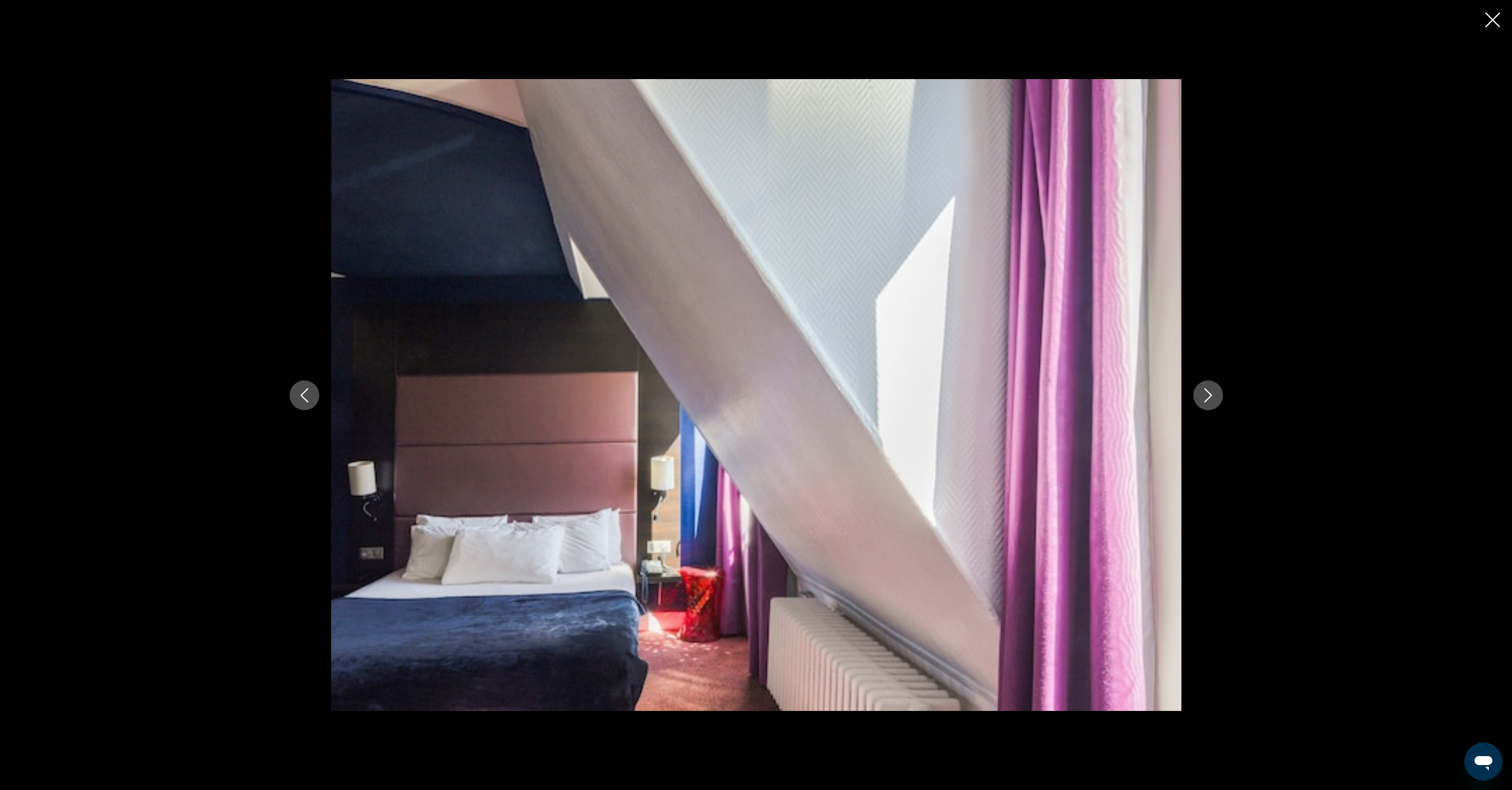
click at [1202, 395] on icon "Next image" at bounding box center [1208, 395] width 14 height 14
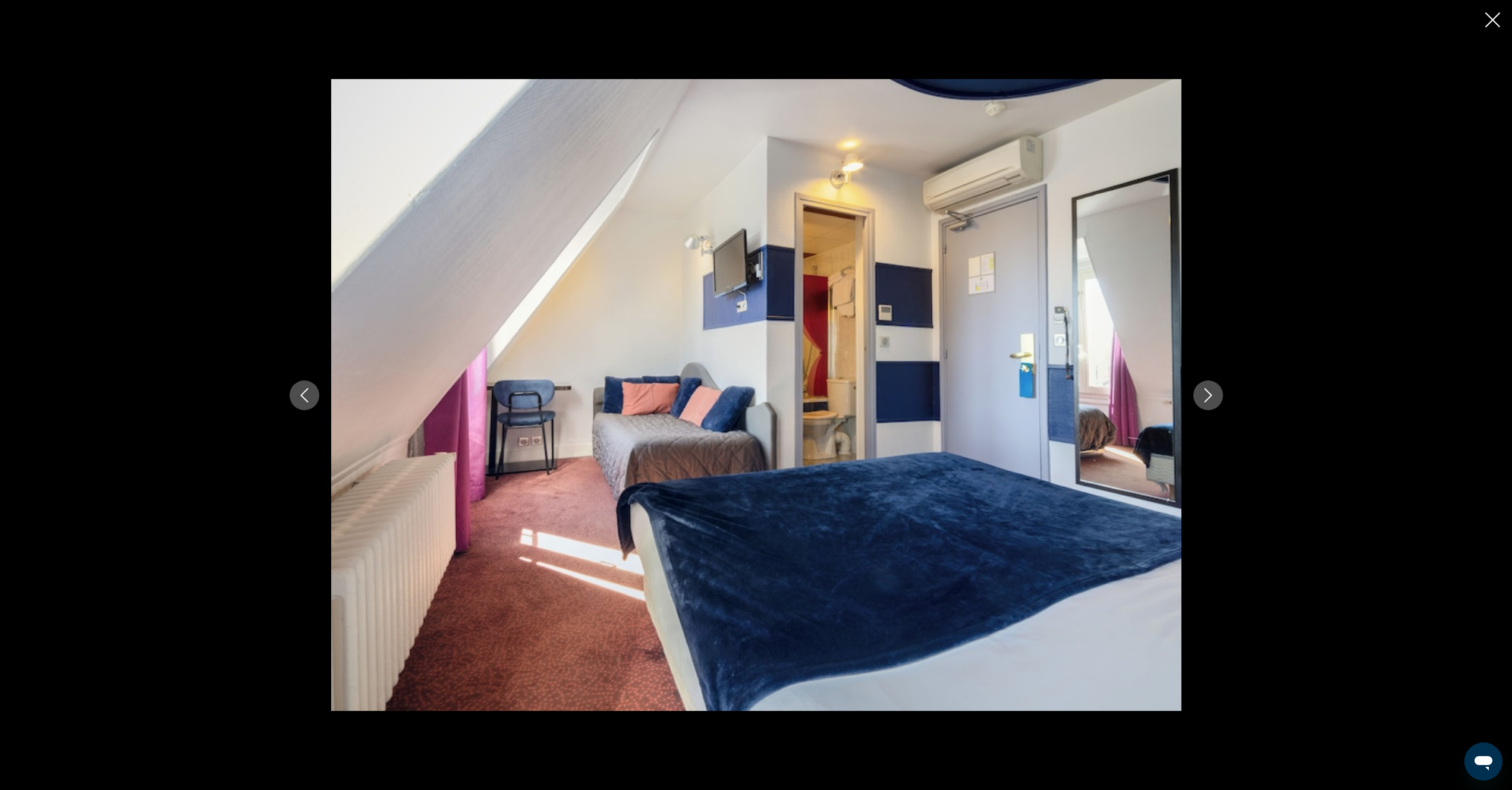
click at [1202, 395] on icon "Next image" at bounding box center [1208, 395] width 14 height 14
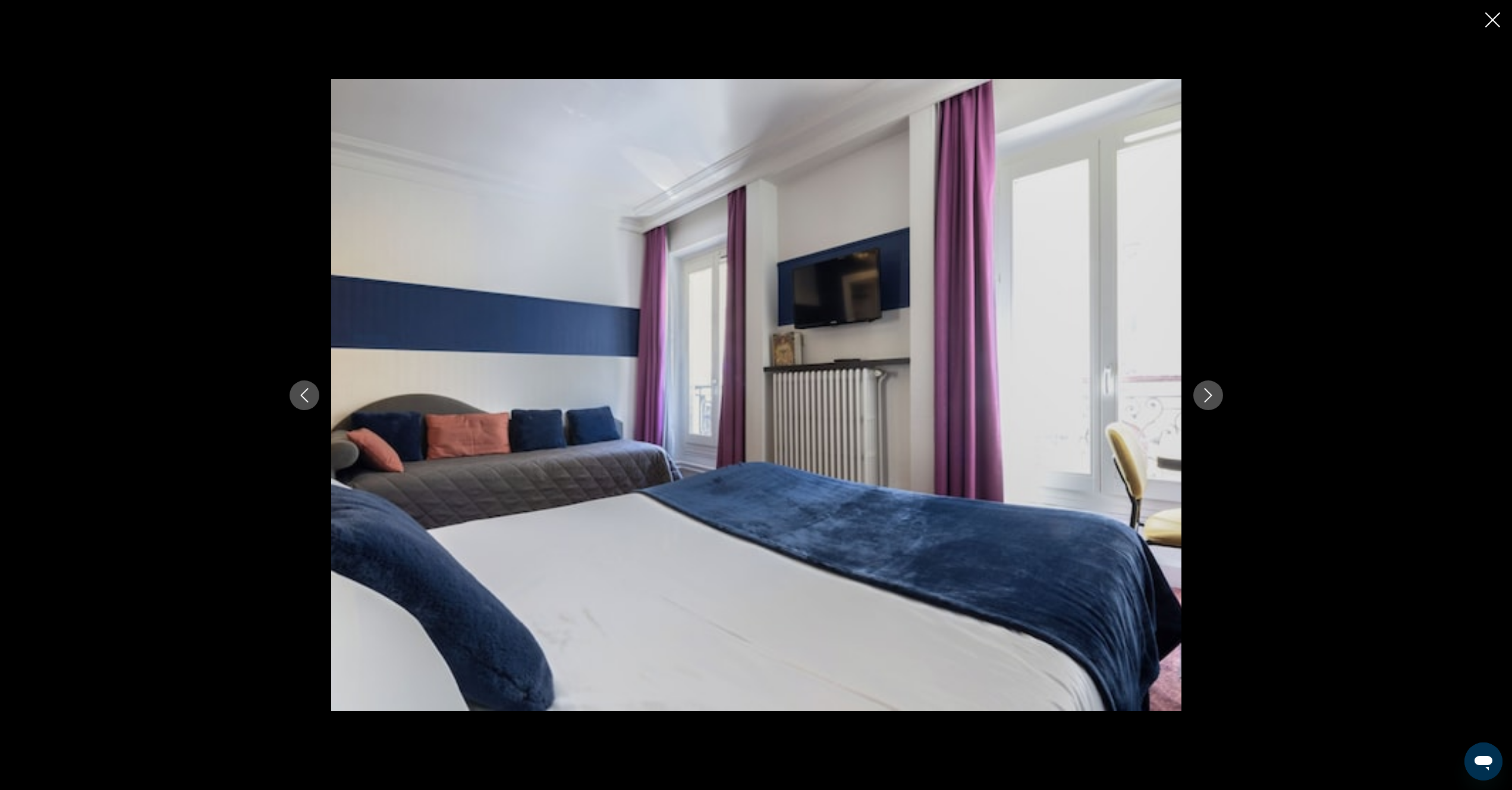
click at [313, 397] on button "Previous image" at bounding box center [305, 395] width 30 height 30
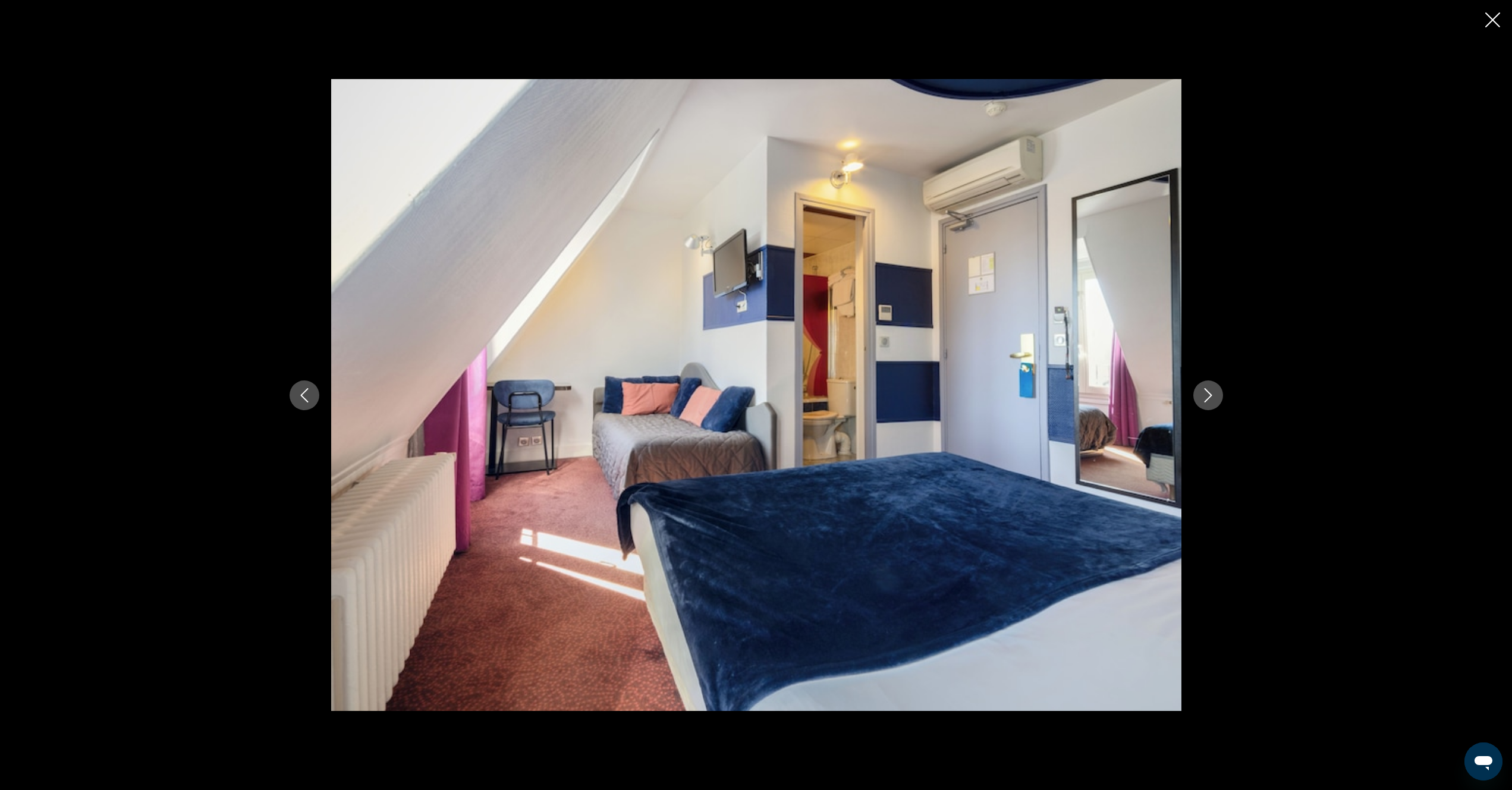
click at [1205, 398] on icon "Next image" at bounding box center [1208, 395] width 14 height 14
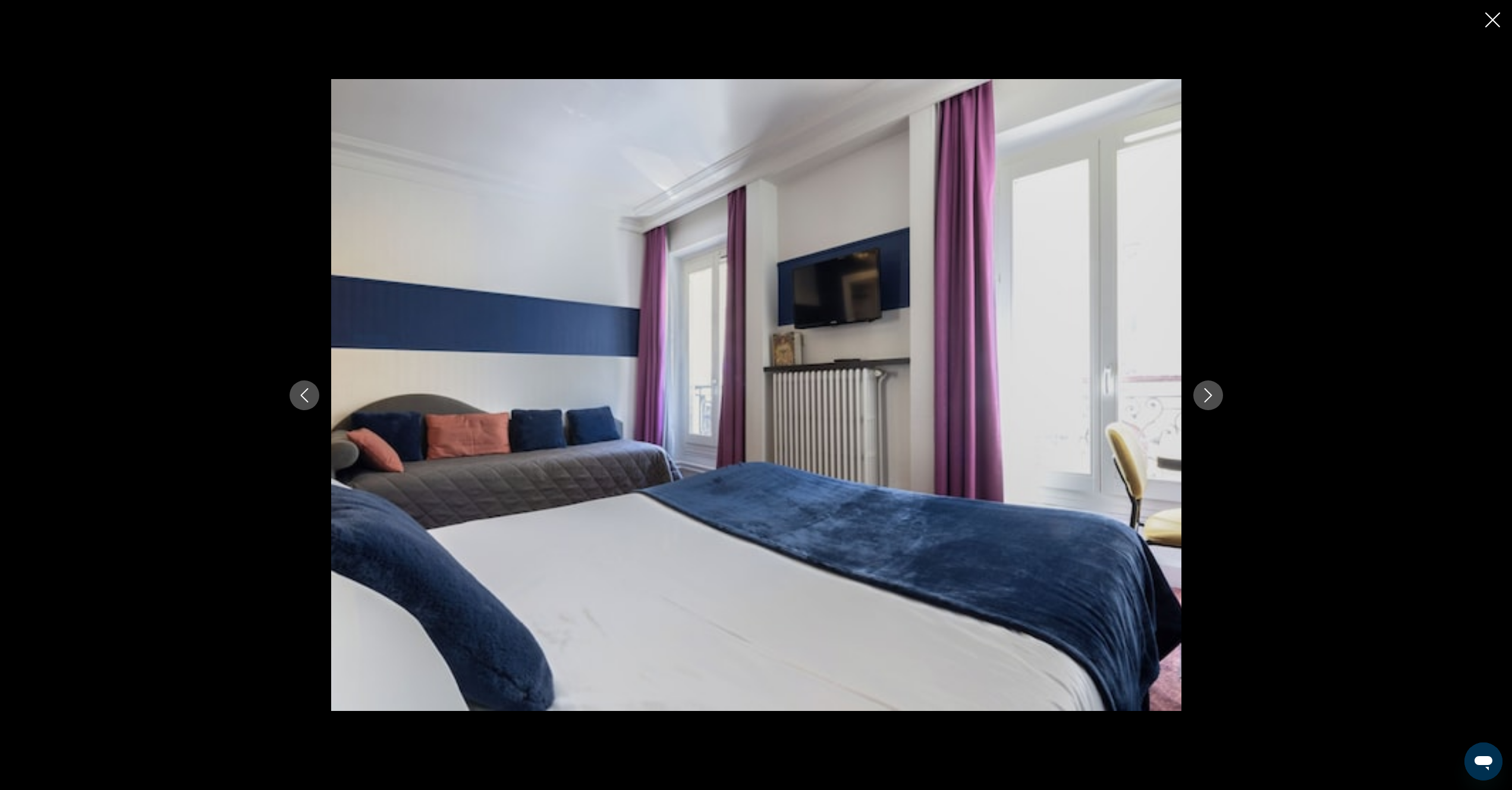
click at [1205, 399] on icon "Next image" at bounding box center [1208, 395] width 14 height 14
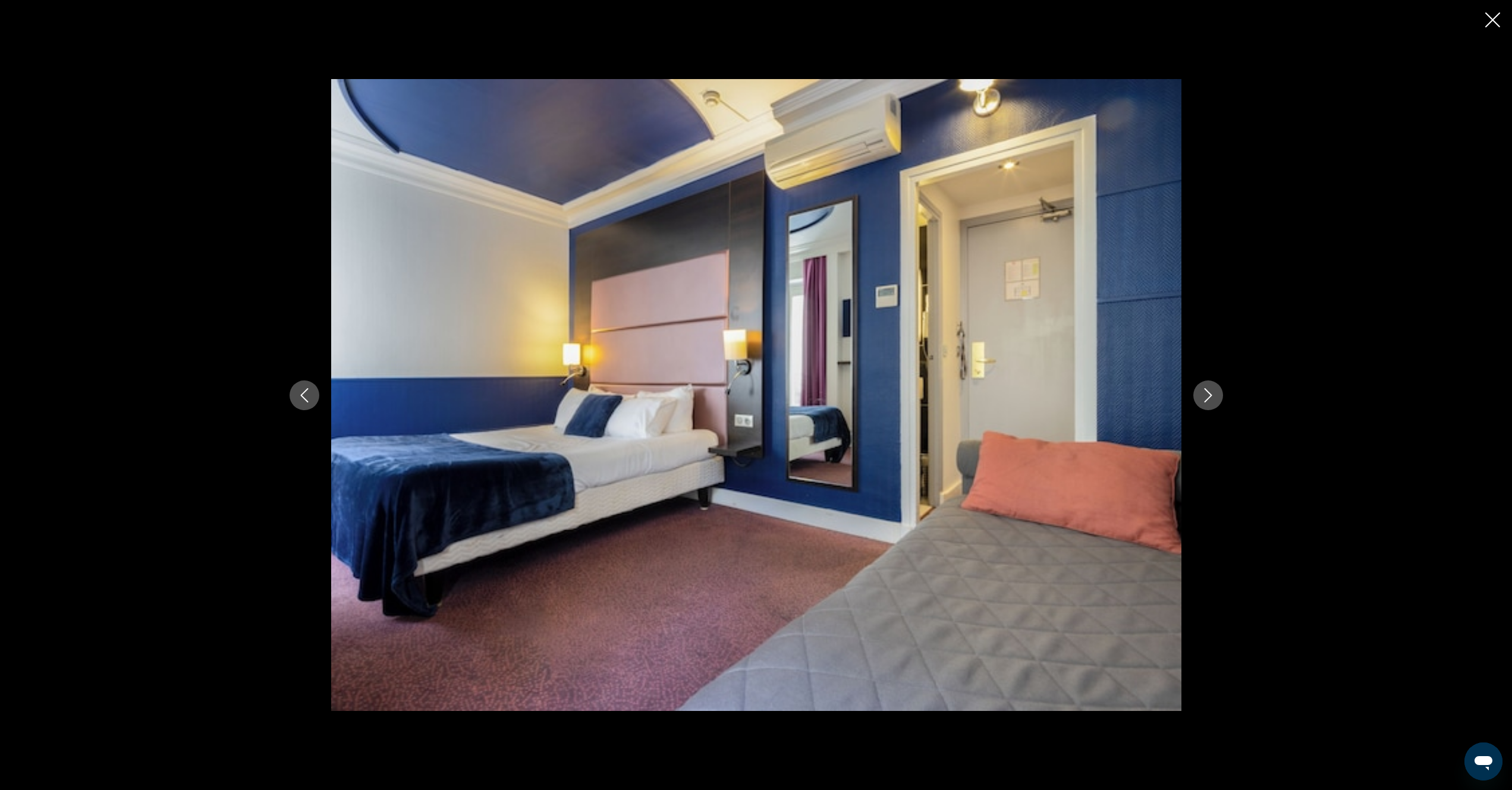
click at [1205, 399] on icon "Next image" at bounding box center [1208, 395] width 14 height 14
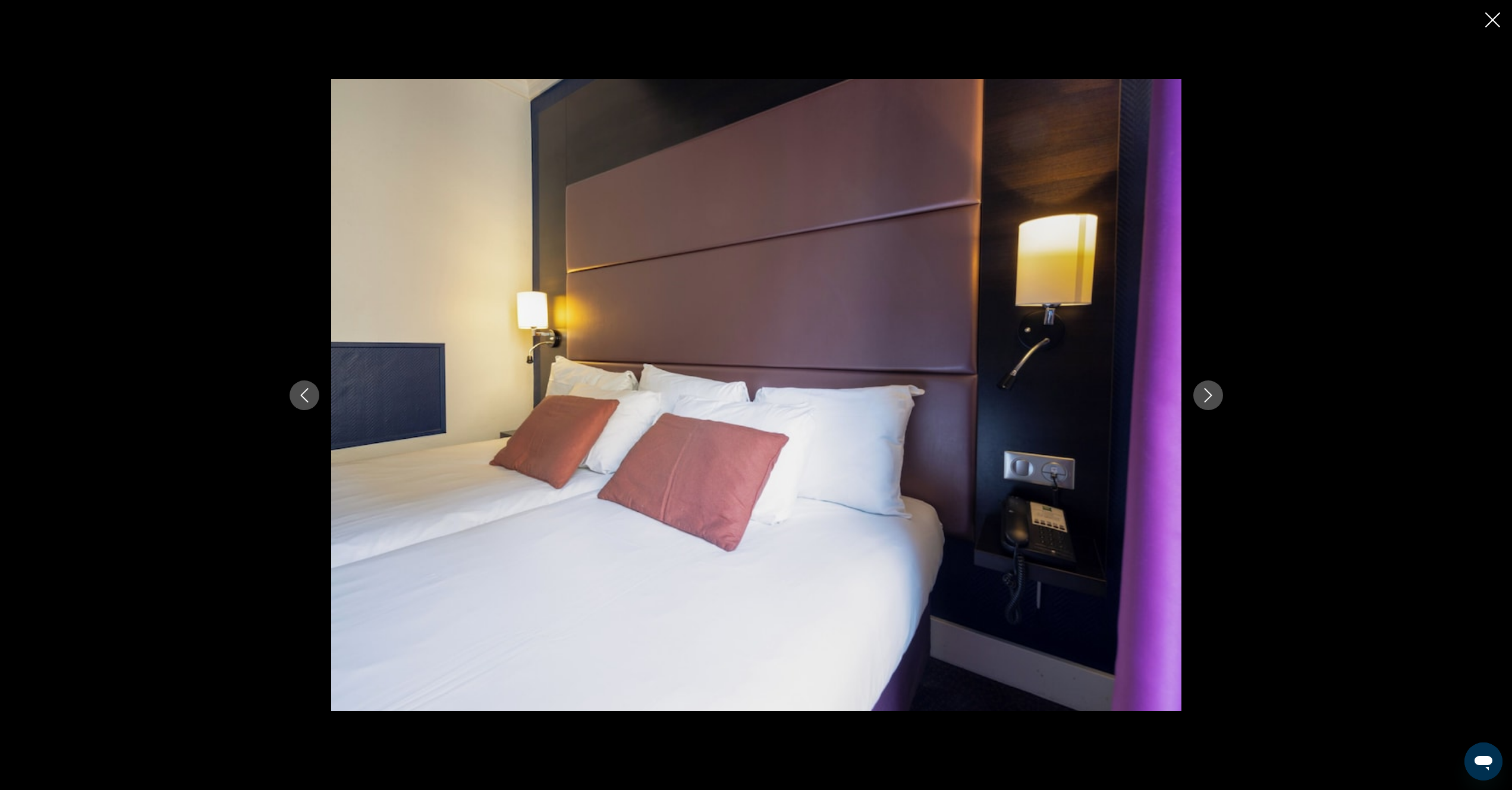
click at [1205, 399] on icon "Next image" at bounding box center [1208, 395] width 14 height 14
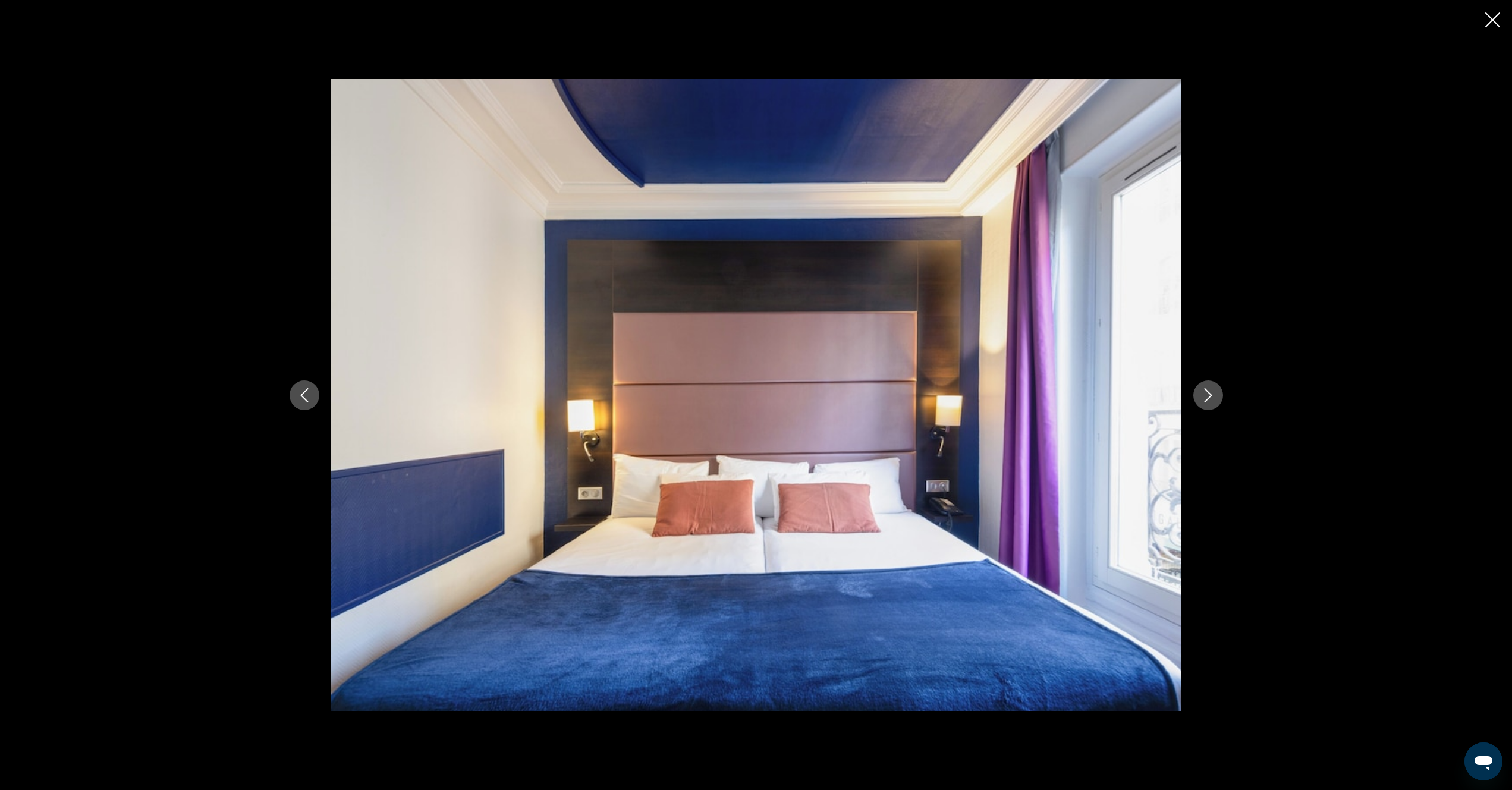
click at [1205, 399] on icon "Next image" at bounding box center [1208, 395] width 14 height 14
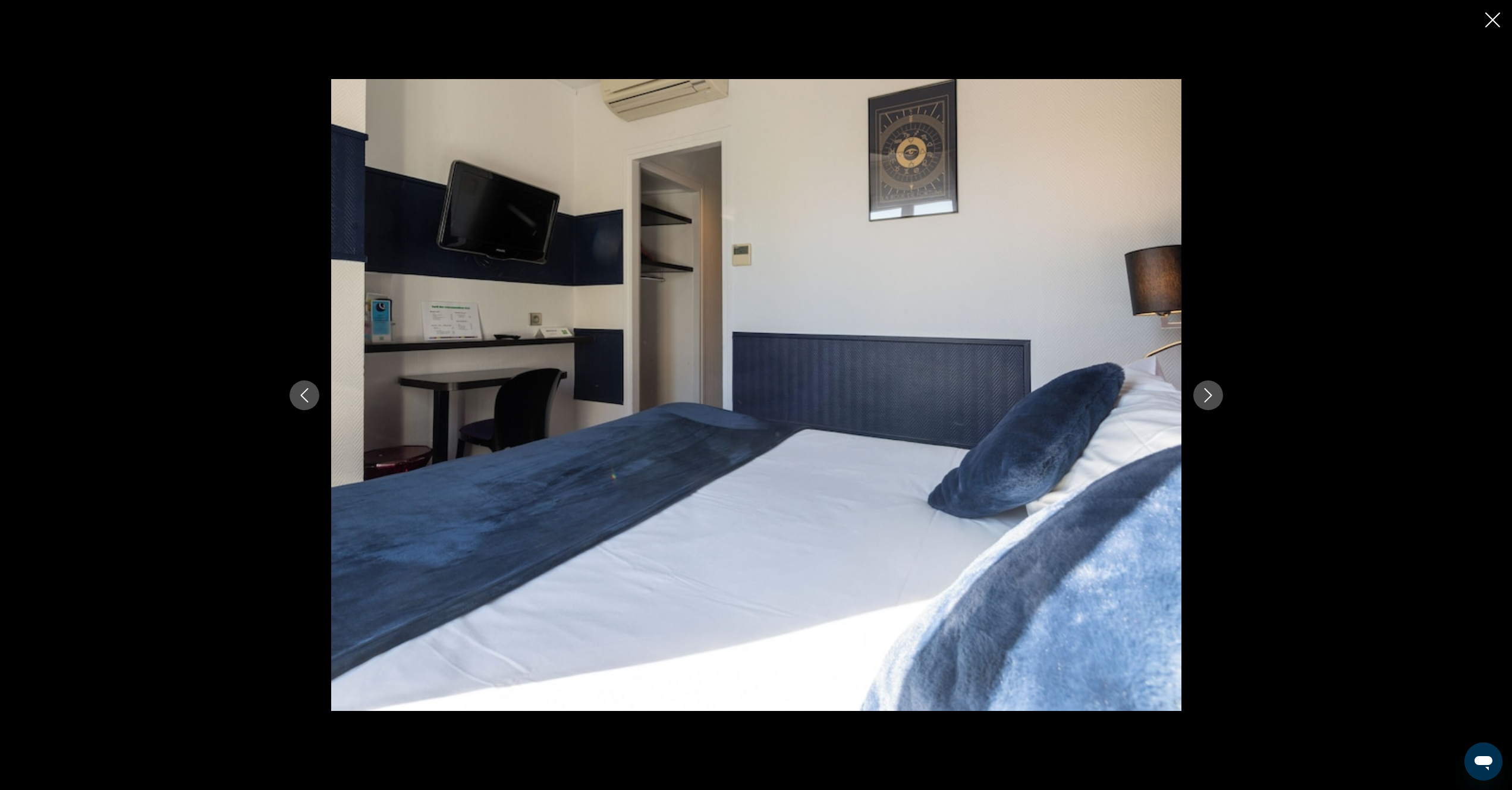
click at [1205, 400] on icon "Next image" at bounding box center [1208, 395] width 14 height 14
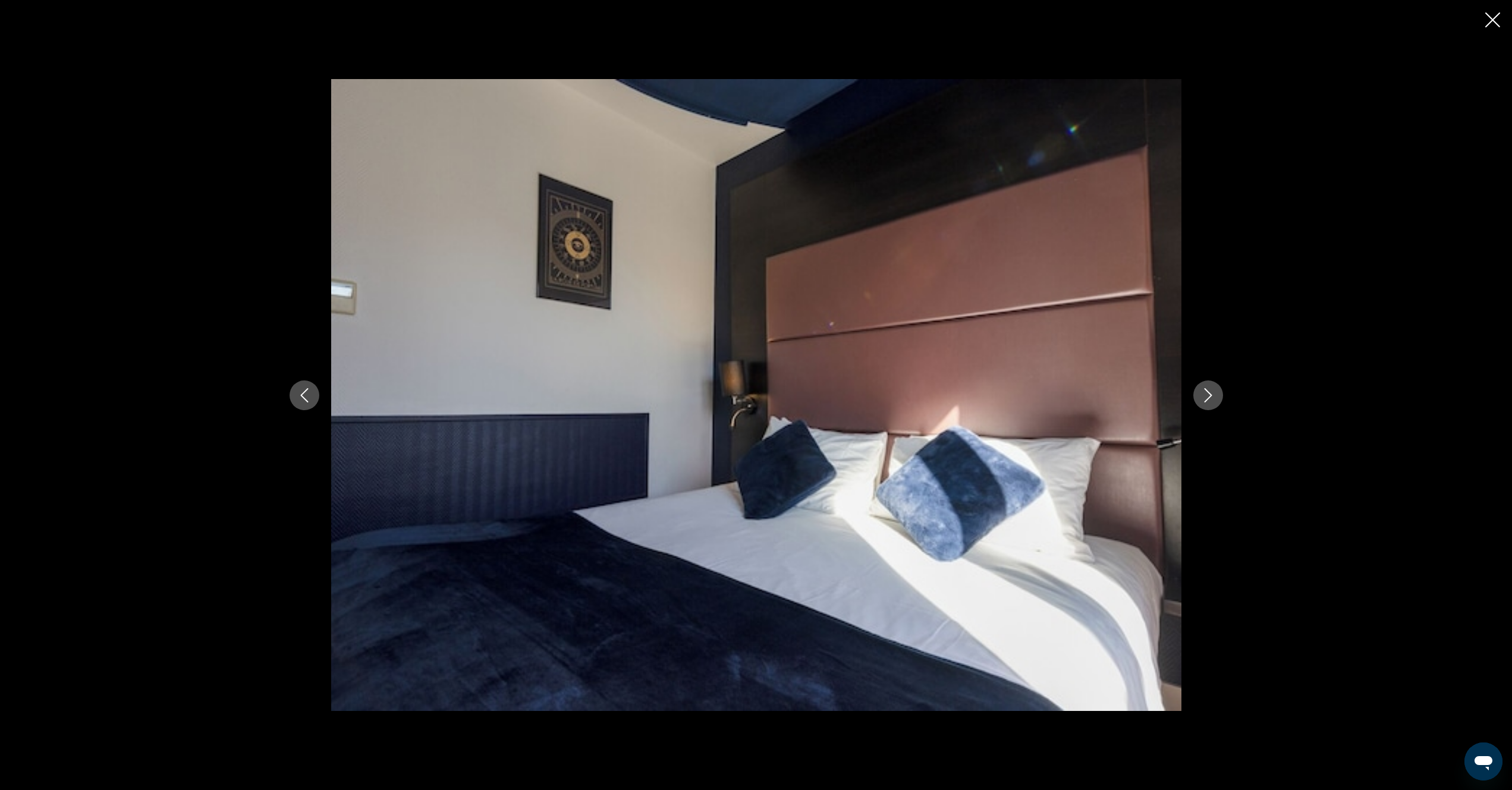
click at [1205, 400] on icon "Next image" at bounding box center [1208, 395] width 14 height 14
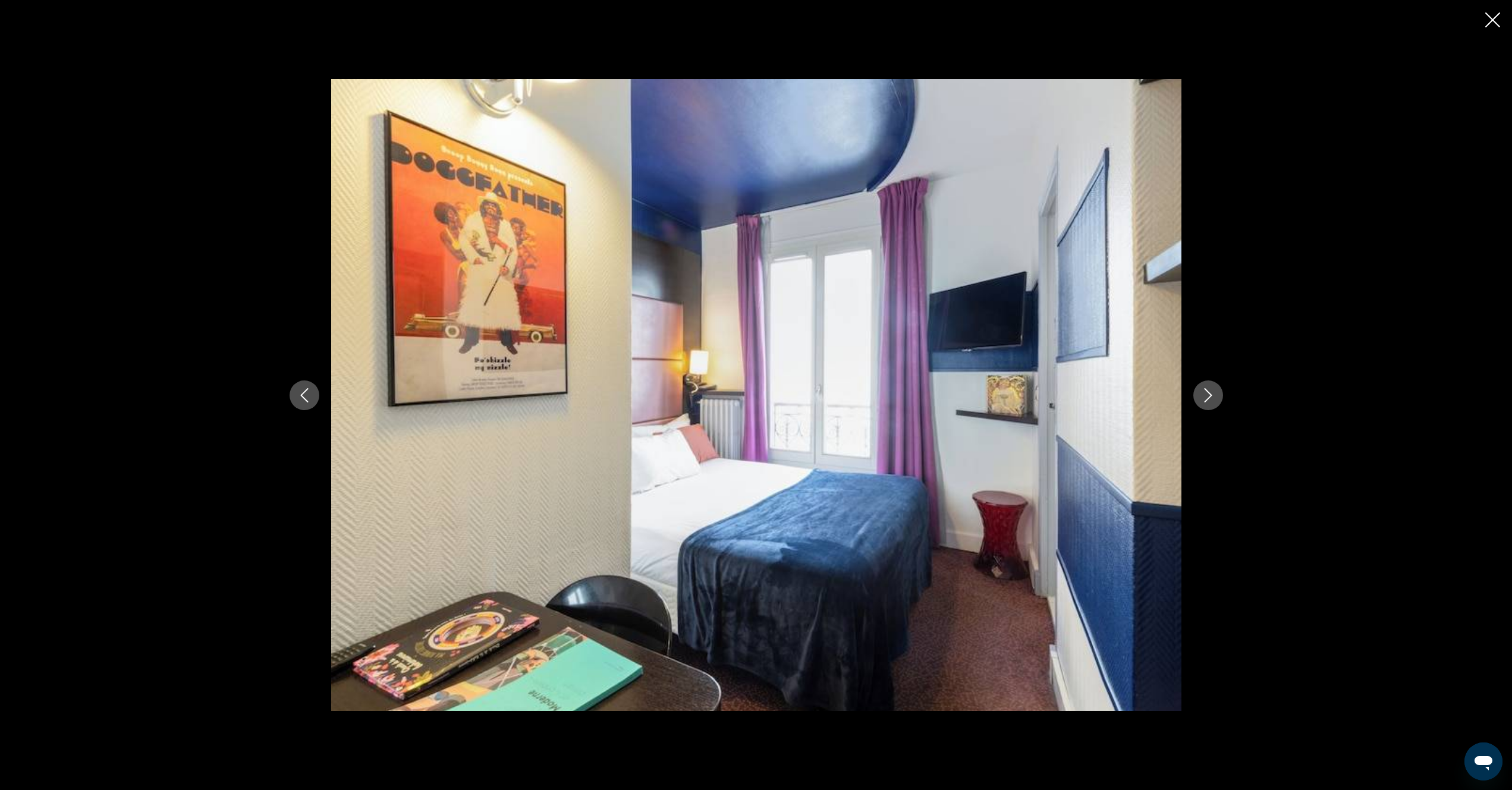
click at [1205, 400] on icon "Next image" at bounding box center [1208, 395] width 14 height 14
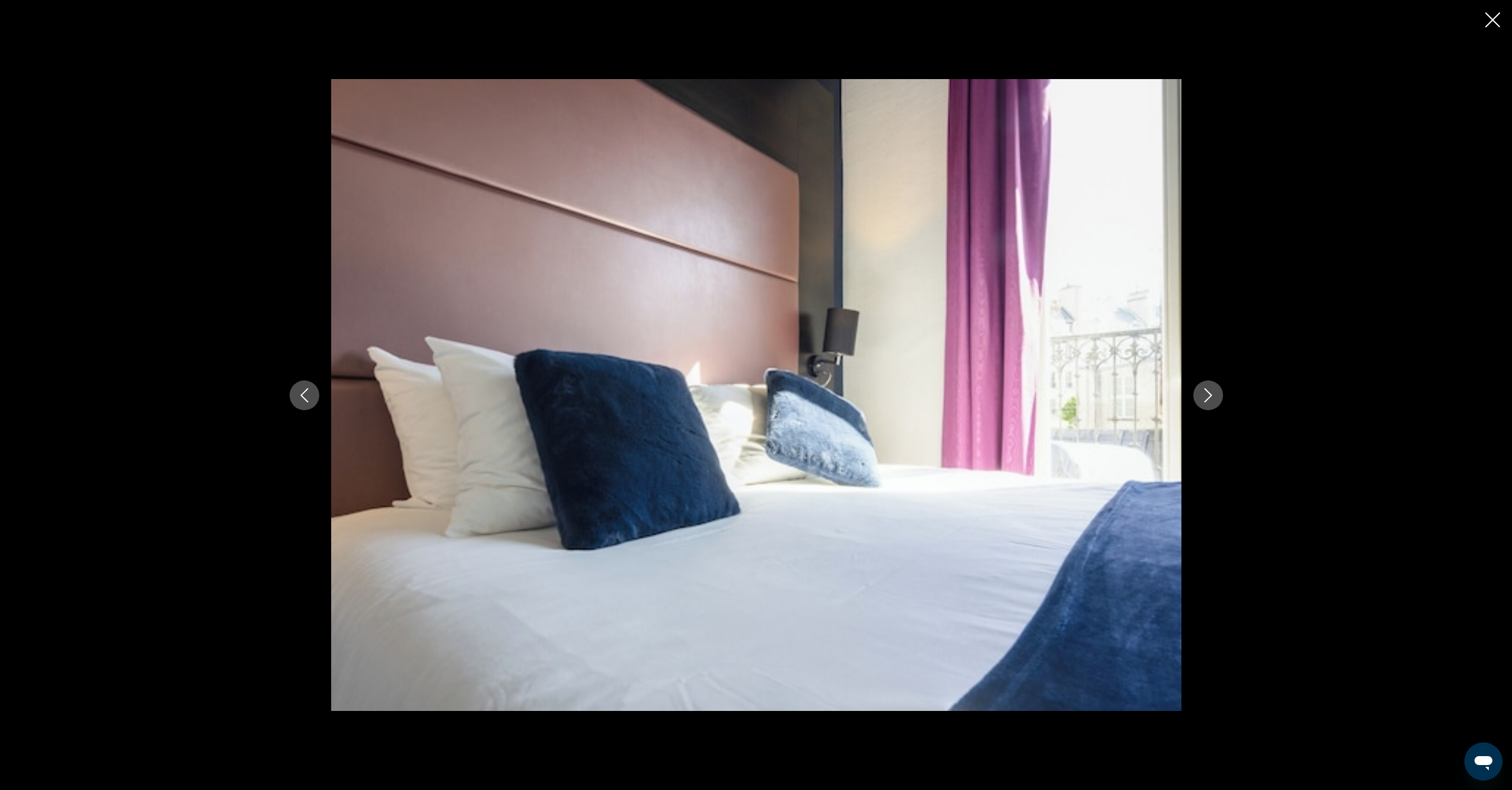
click at [1205, 400] on icon "Next image" at bounding box center [1208, 395] width 14 height 14
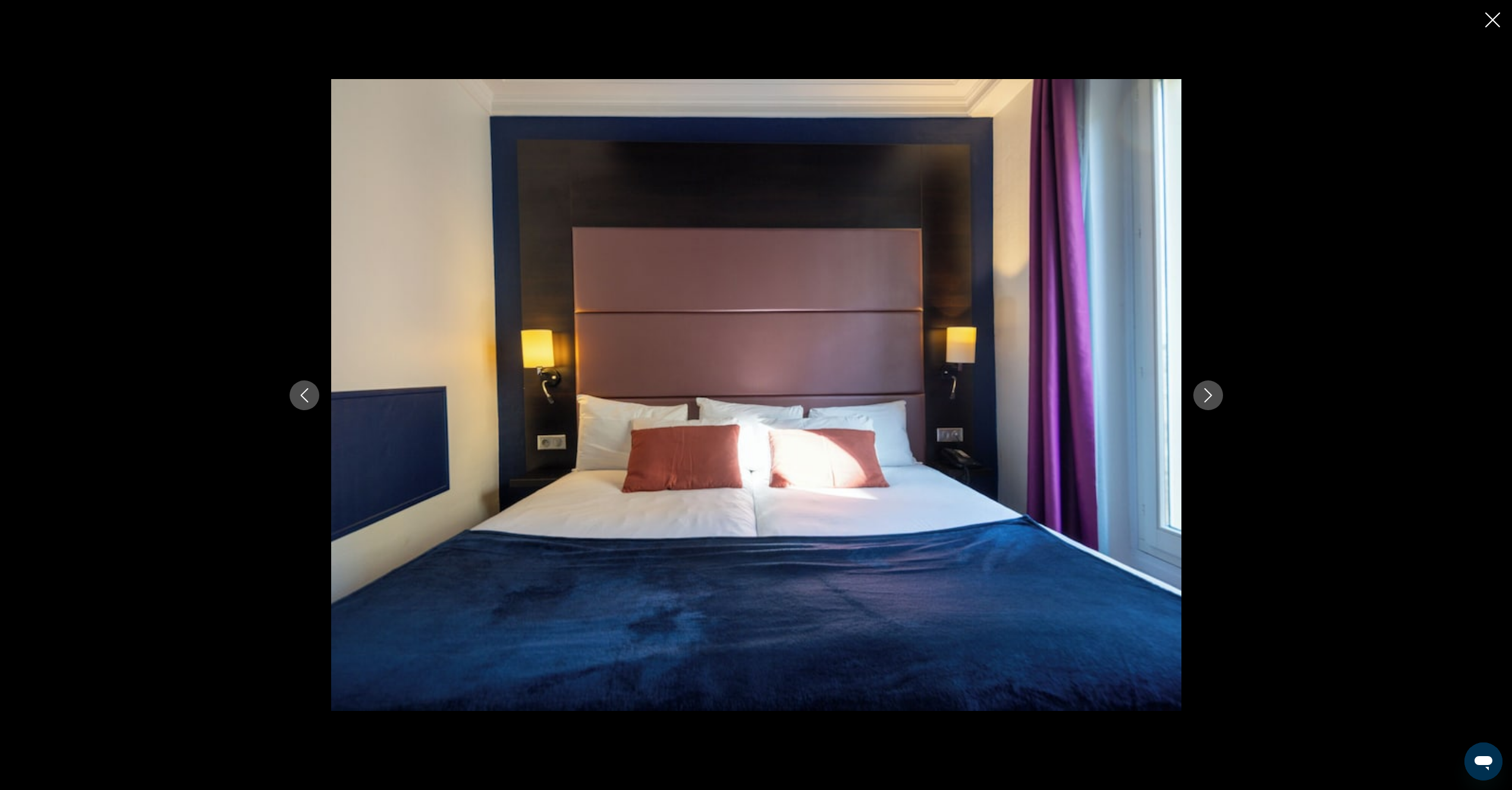
click at [1205, 400] on icon "Next image" at bounding box center [1208, 395] width 14 height 14
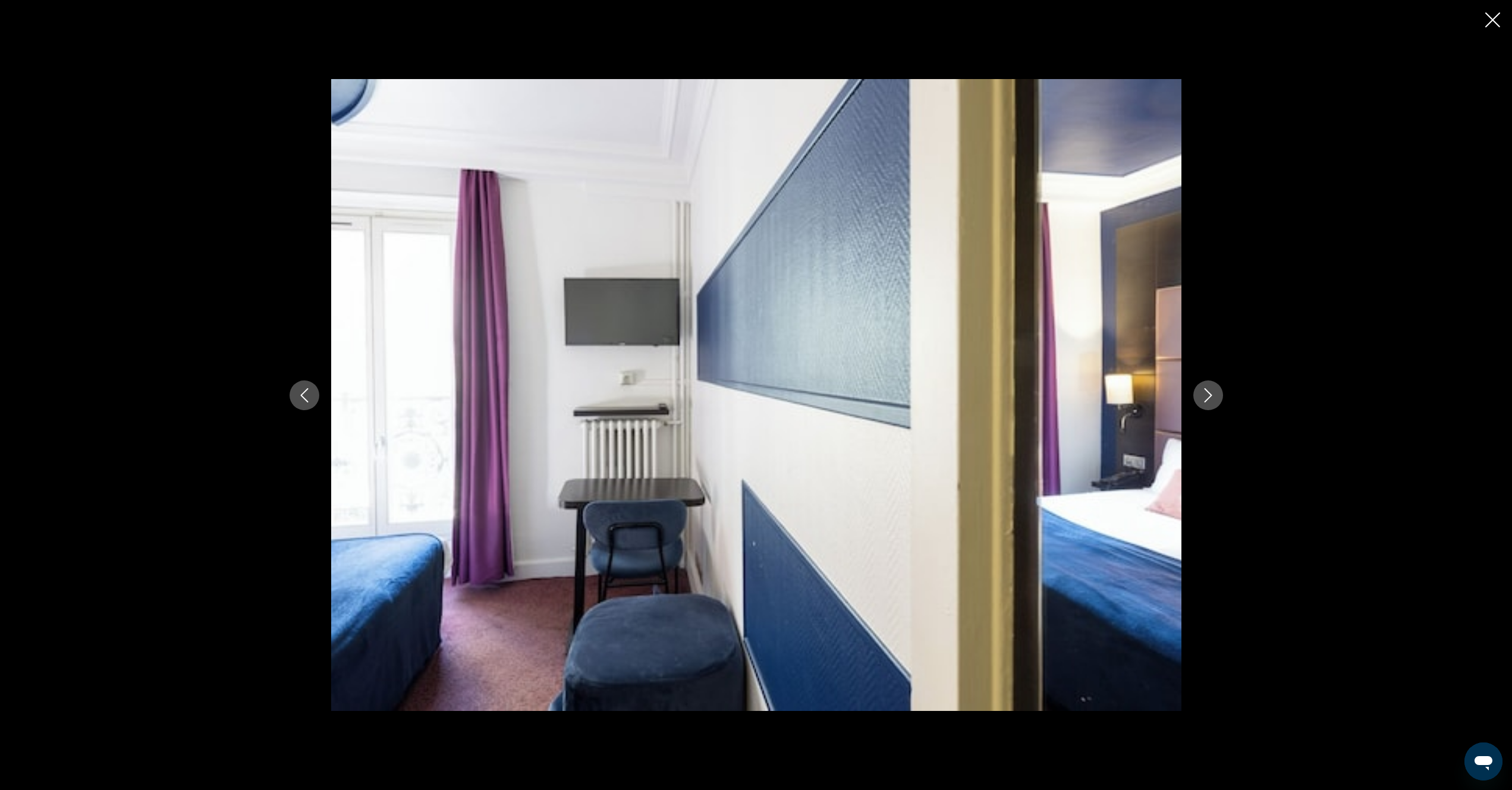
click at [1207, 399] on icon "Next image" at bounding box center [1208, 395] width 8 height 14
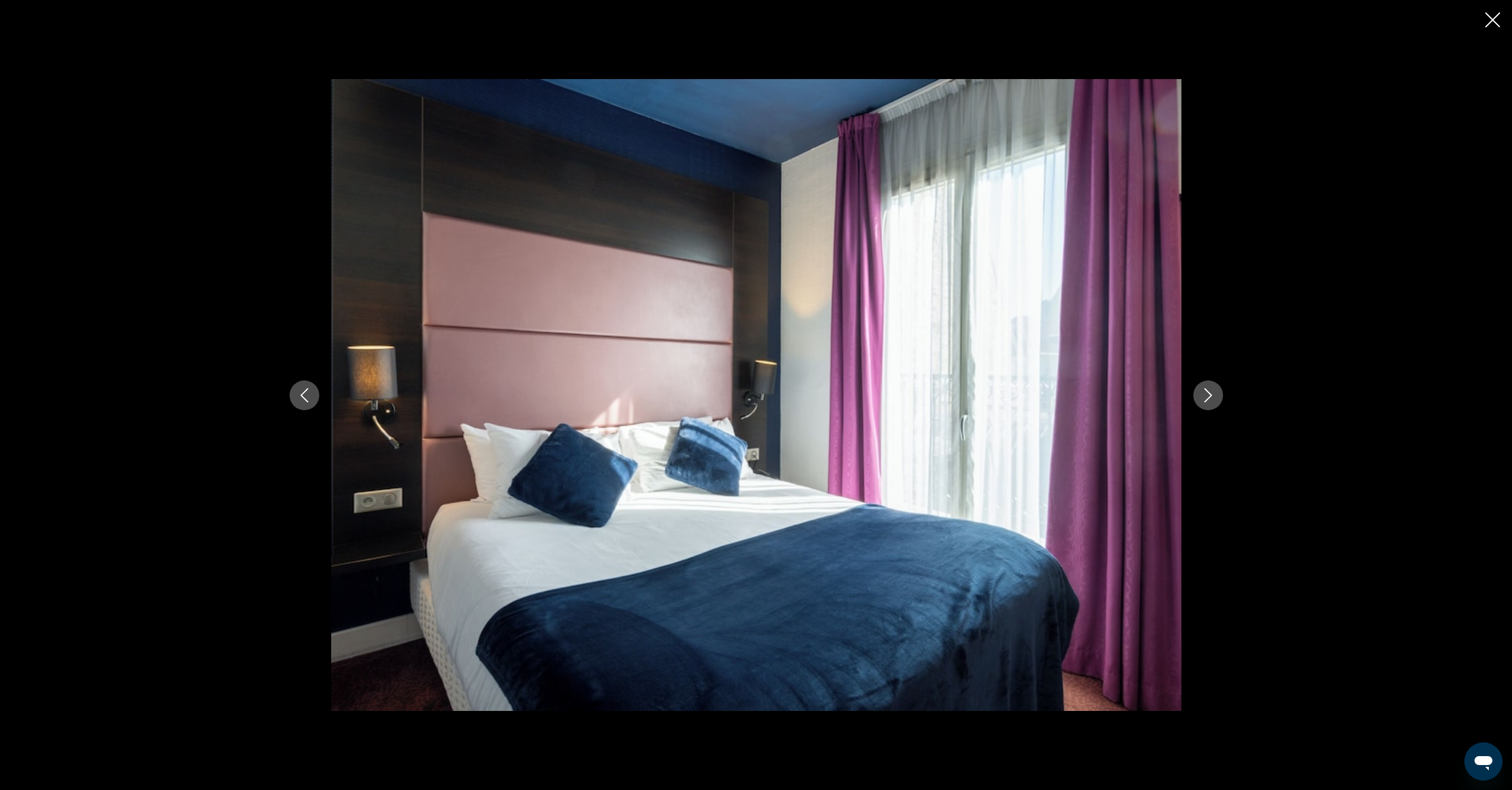
drag, startPoint x: 1207, startPoint y: 400, endPoint x: 1206, endPoint y: 394, distance: 6.1
click at [1207, 398] on icon "Next image" at bounding box center [1208, 395] width 14 height 14
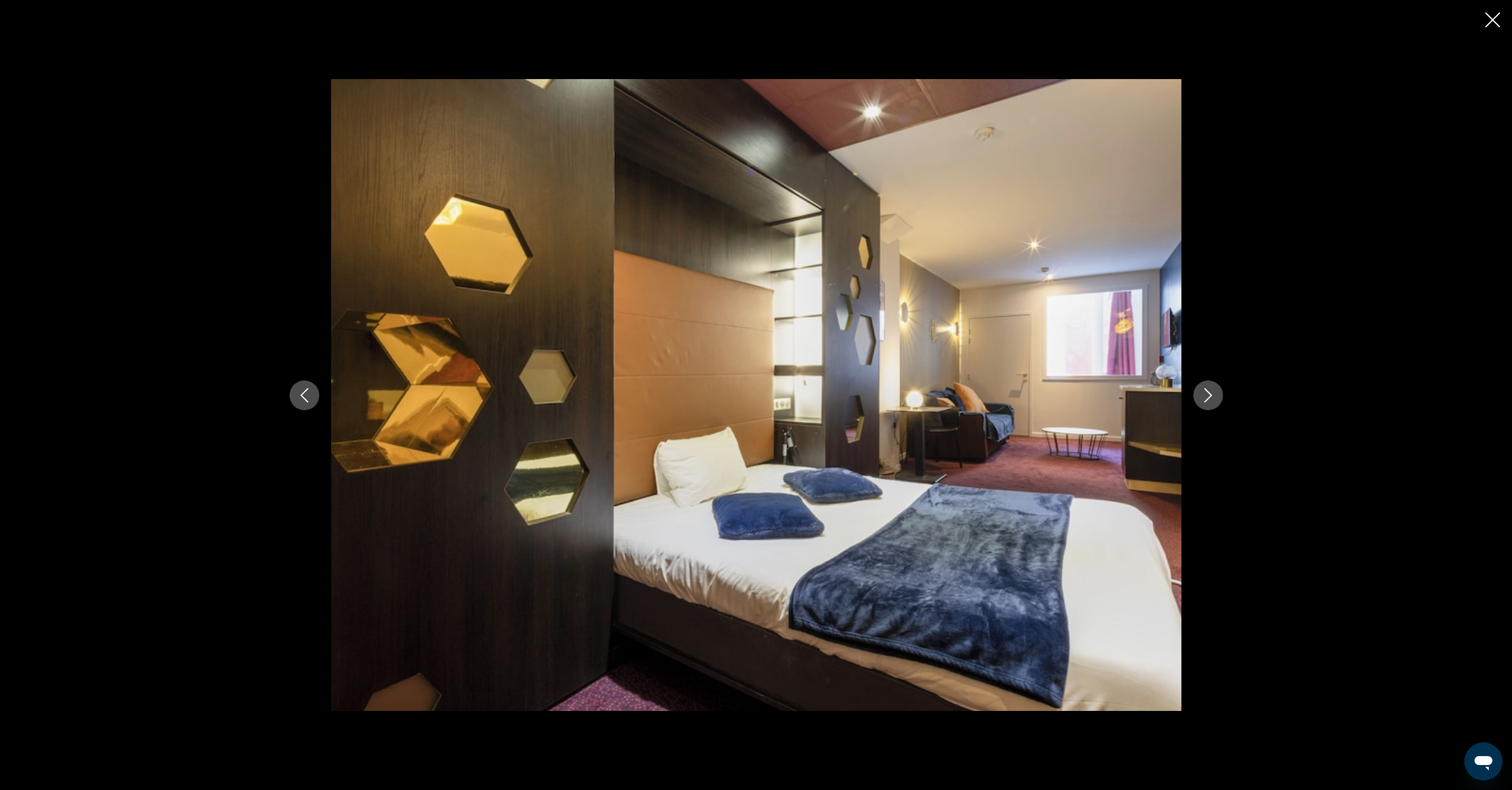
drag, startPoint x: 1211, startPoint y: 395, endPoint x: 1204, endPoint y: 389, distance: 9.2
click at [1209, 394] on icon "Next image" at bounding box center [1208, 395] width 14 height 14
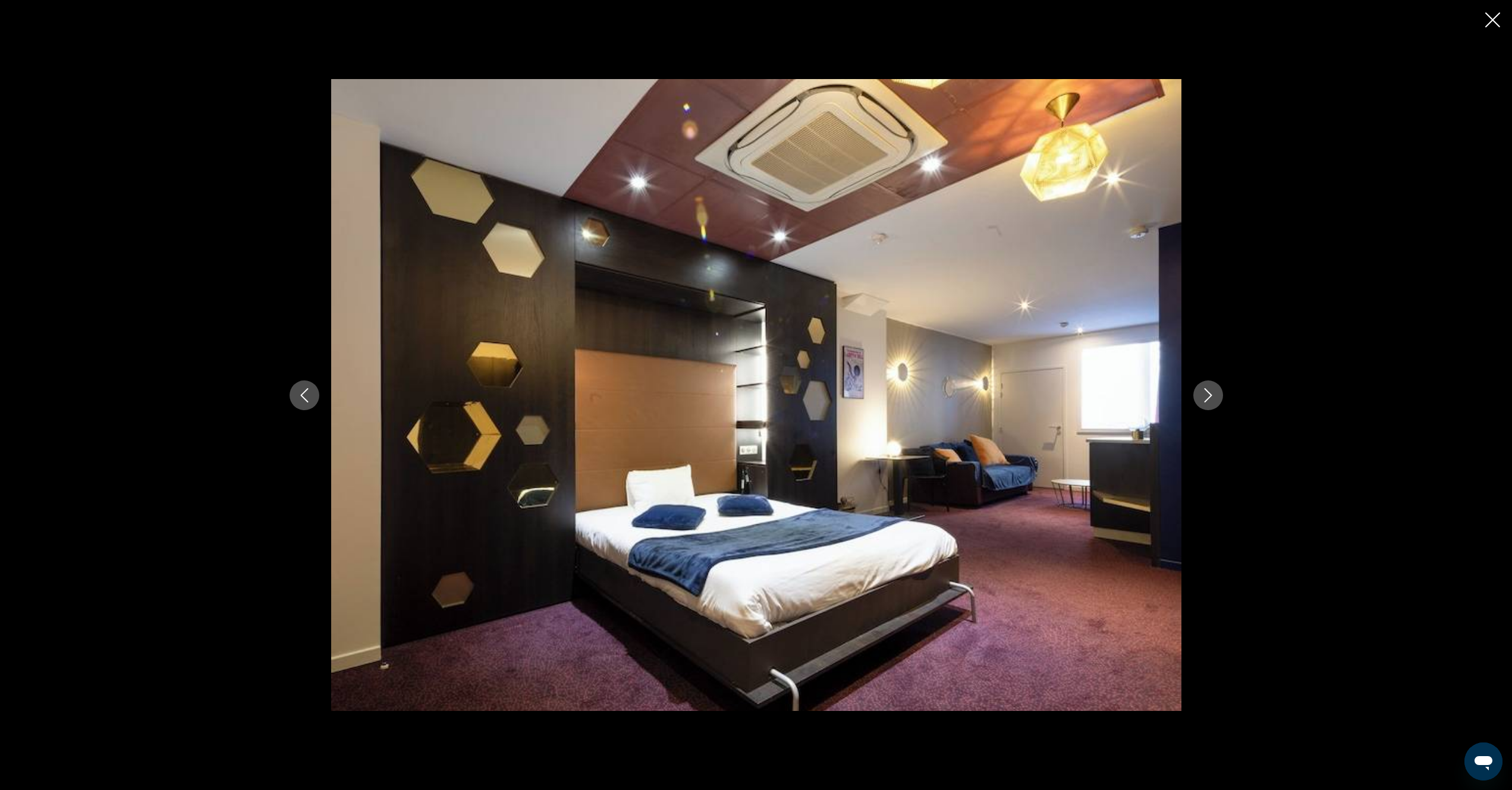
click at [1493, 22] on icon "Close slideshow" at bounding box center [1493, 19] width 15 height 15
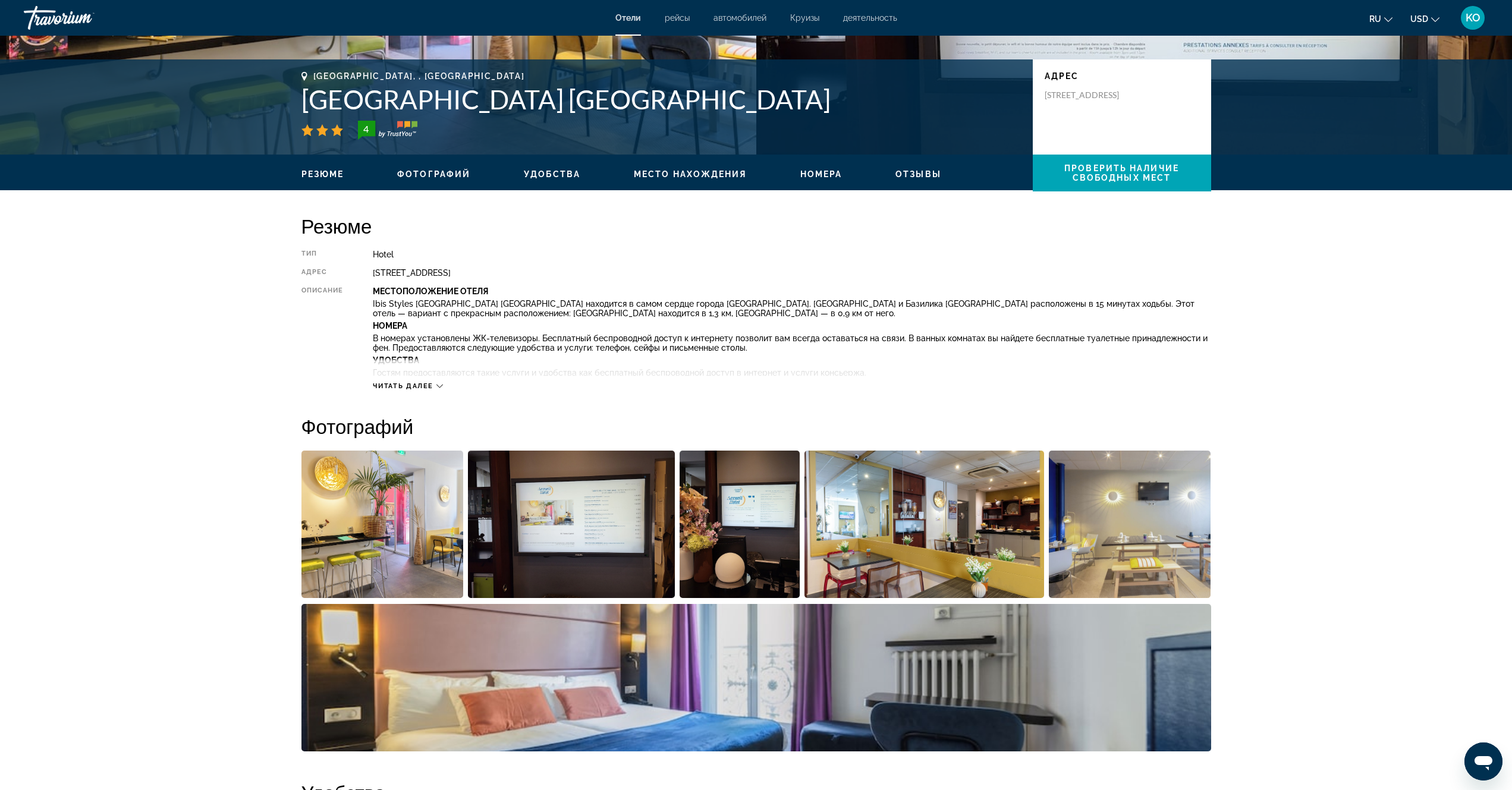
click at [437, 390] on button "Читать далее" at bounding box center [408, 385] width 70 height 9
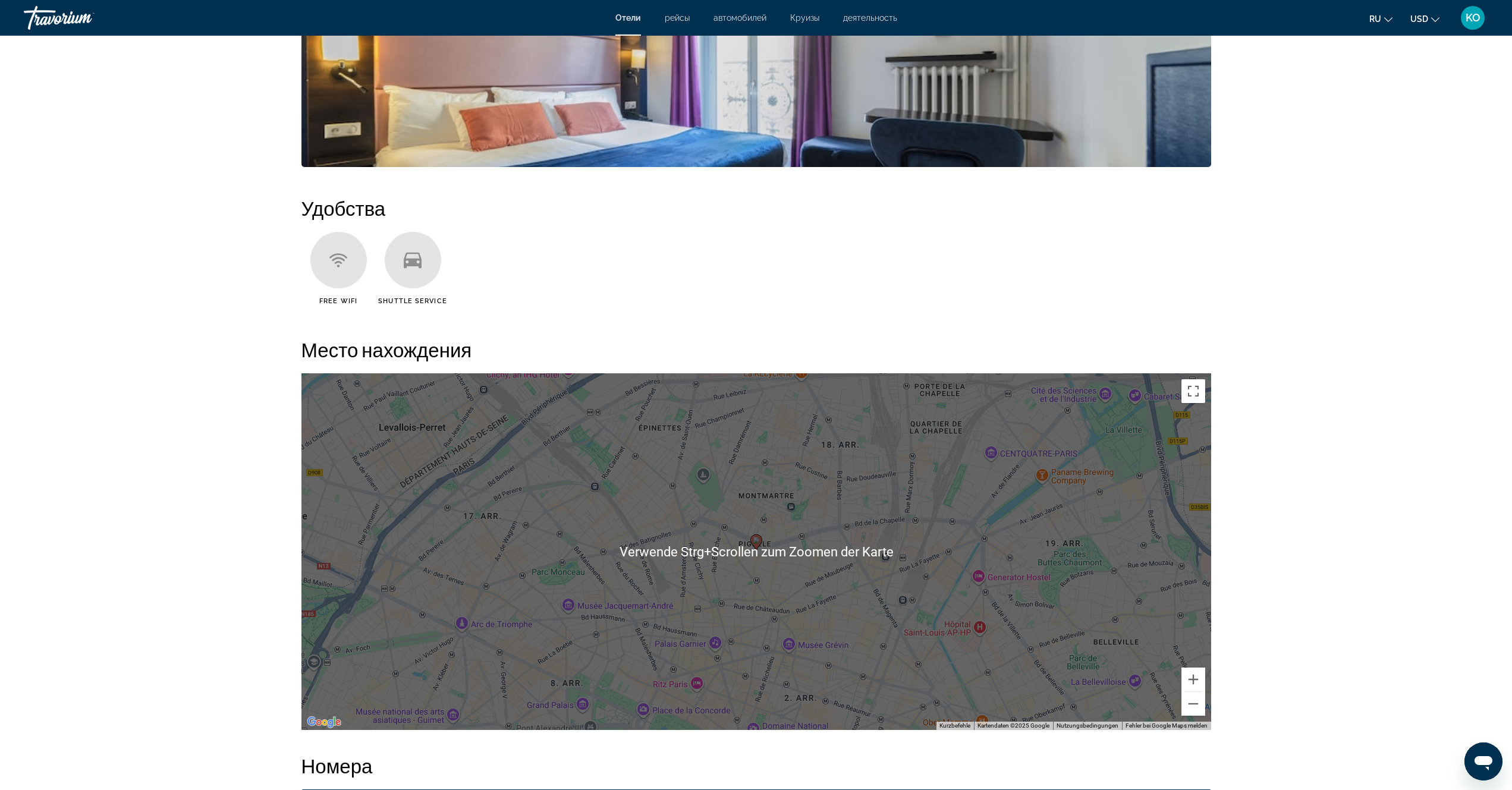
scroll to position [1070, 0]
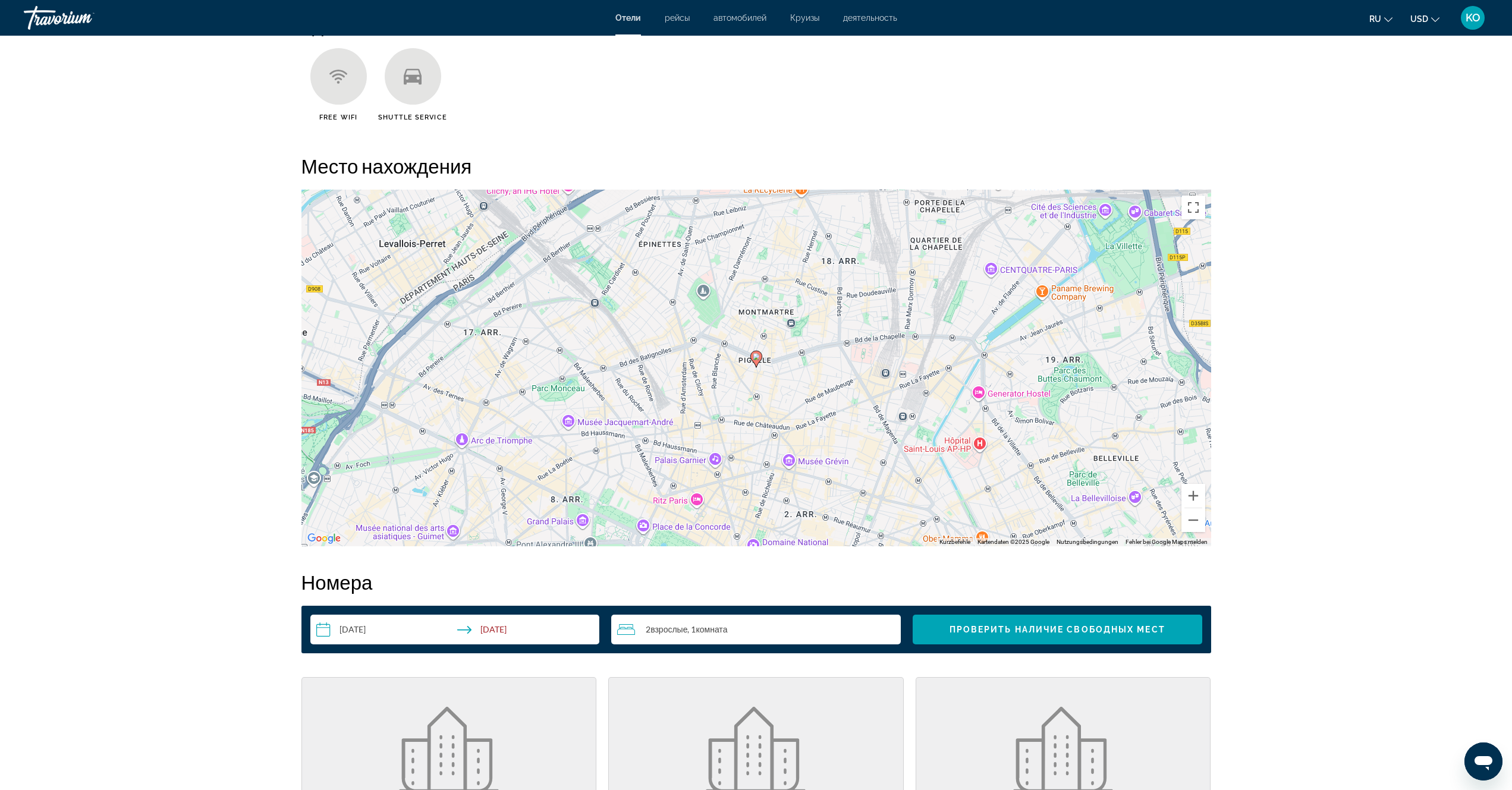
click at [756, 360] on image "Main content" at bounding box center [756, 357] width 7 height 7
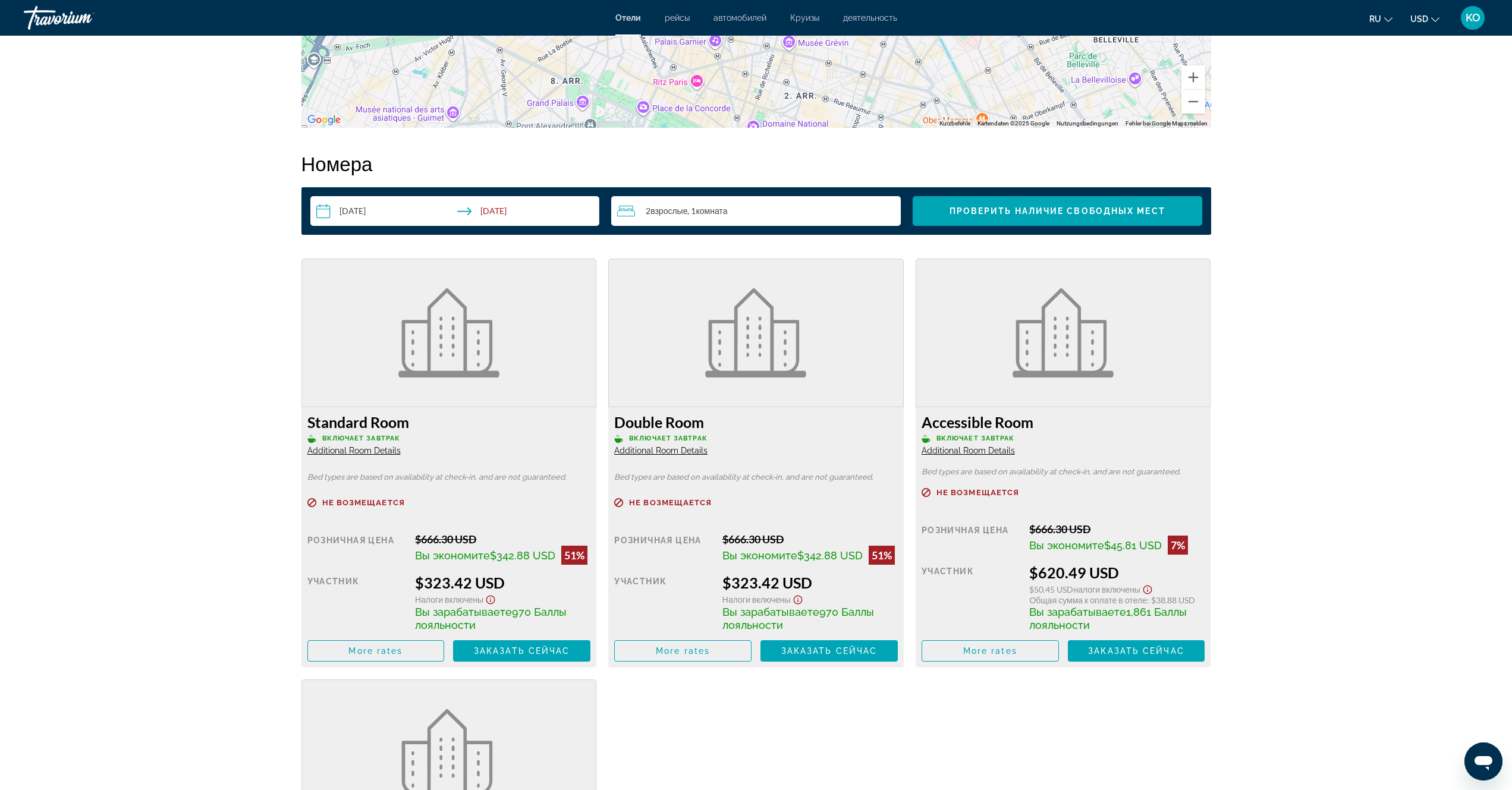
scroll to position [1486, 0]
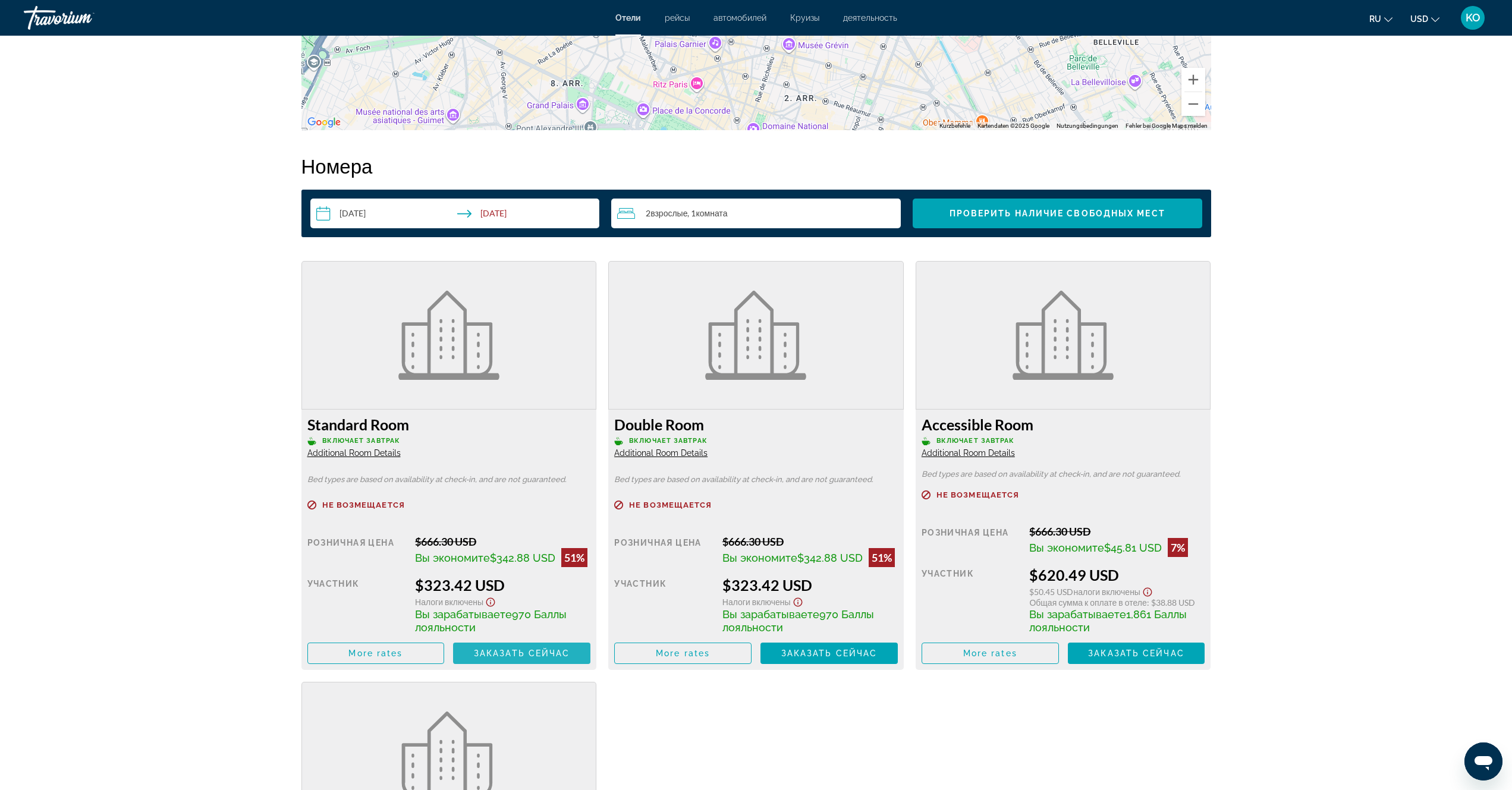
click at [528, 653] on span "Заказать сейчас" at bounding box center [522, 653] width 96 height 9
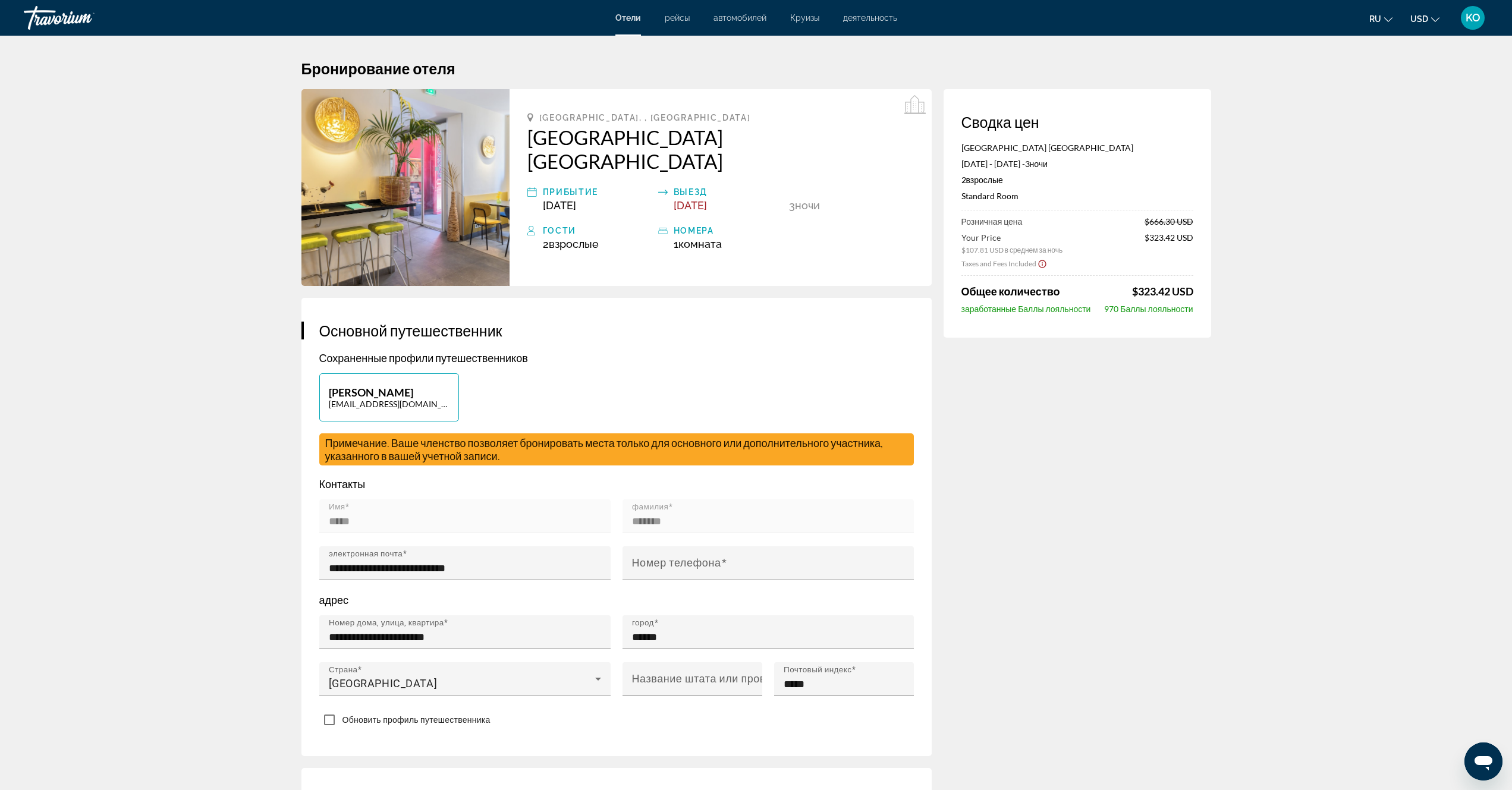
click at [443, 183] on img "Main content" at bounding box center [406, 187] width 208 height 197
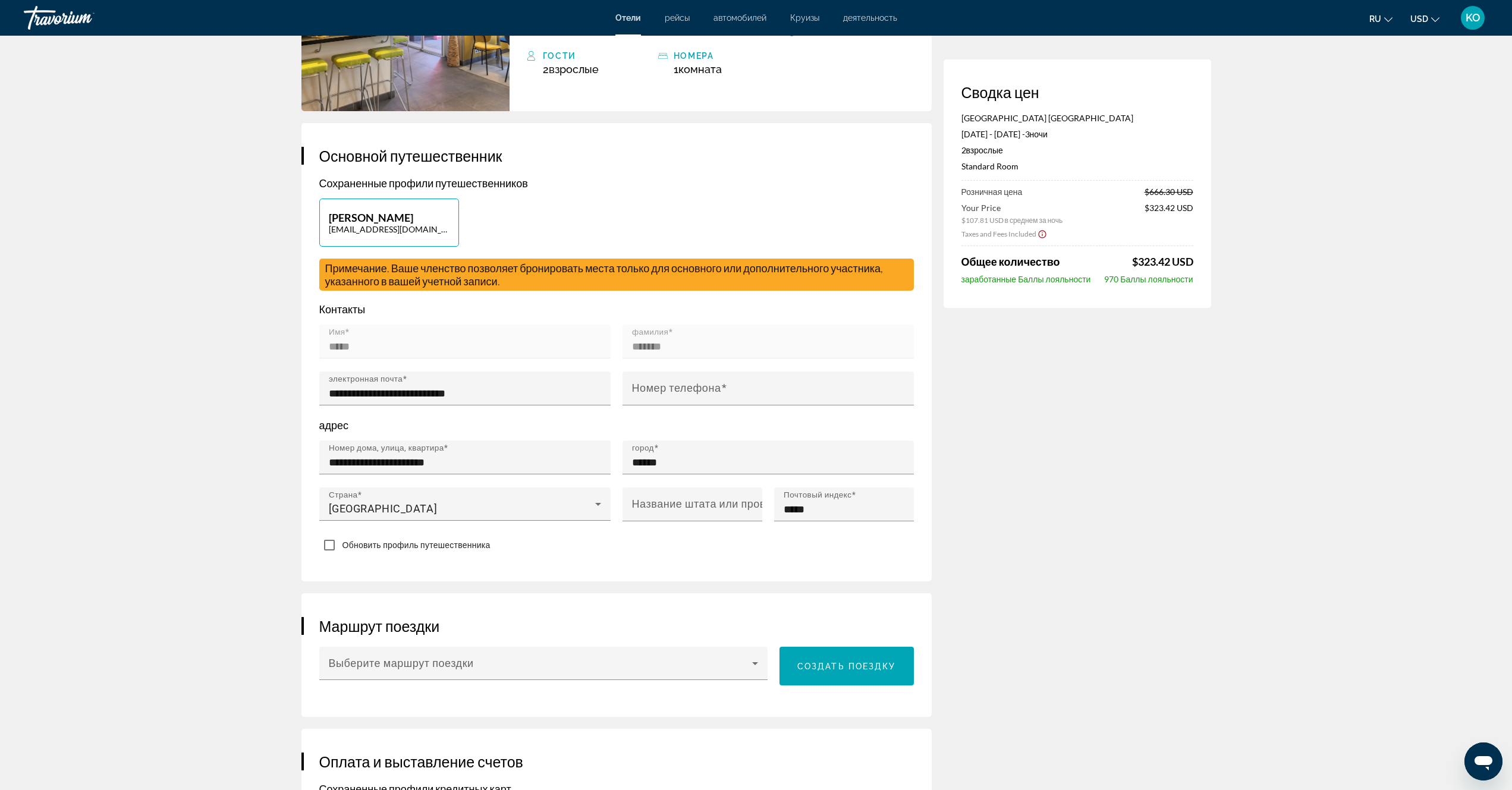
scroll to position [298, 0]
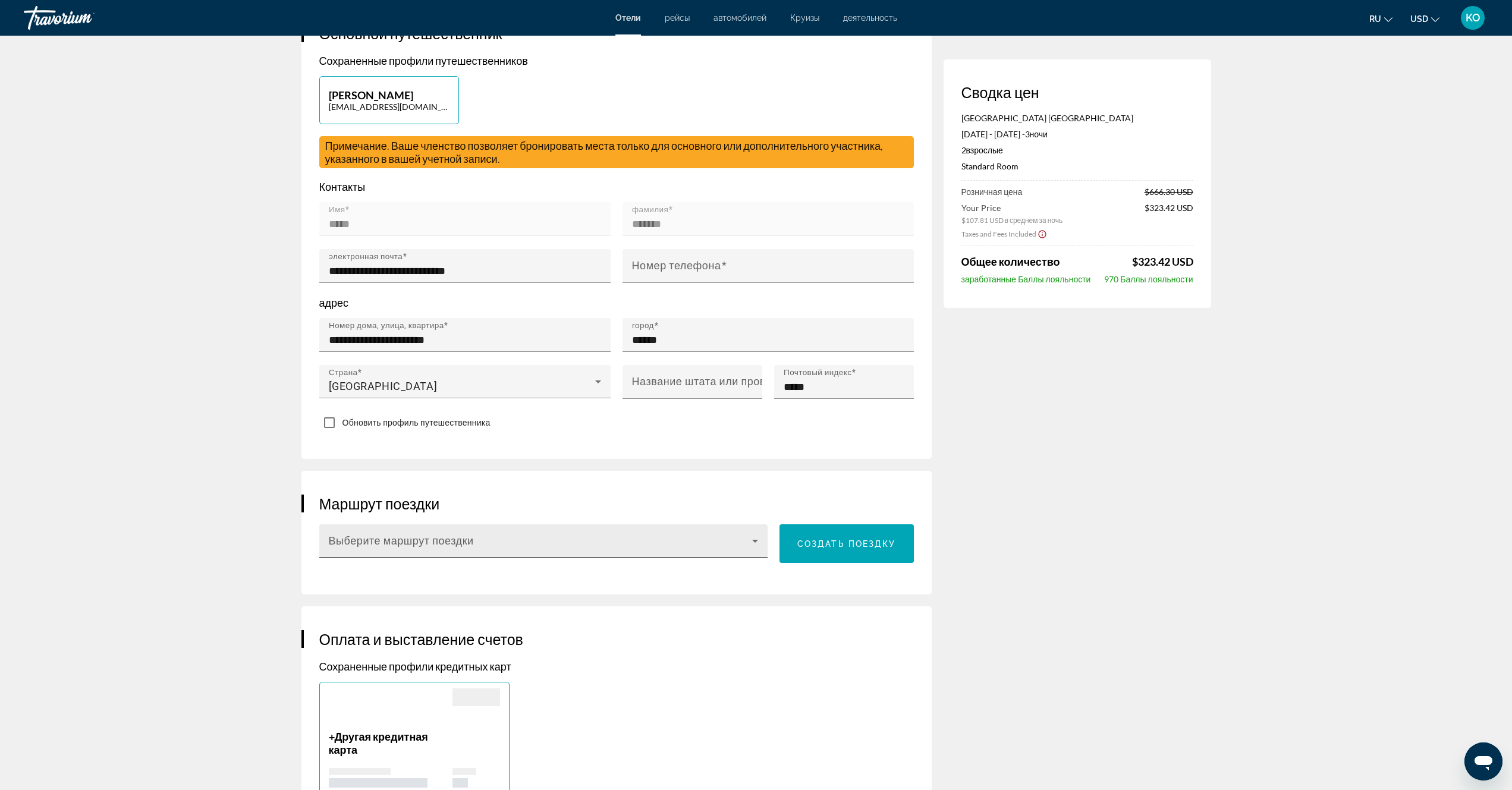
click at [757, 534] on icon "Main content" at bounding box center [755, 541] width 14 height 14
click at [1104, 525] on div at bounding box center [756, 395] width 1512 height 790
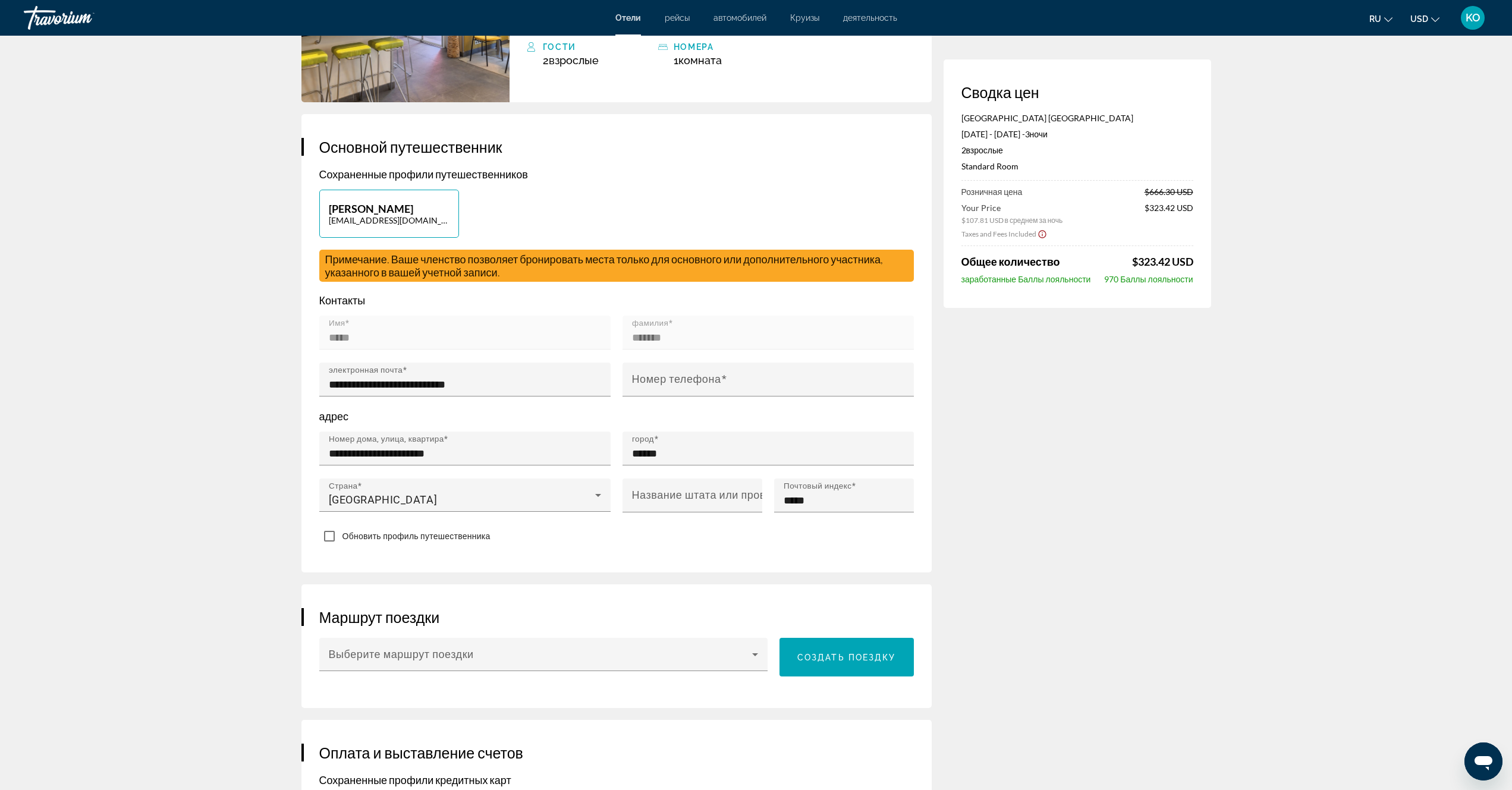
scroll to position [179, 0]
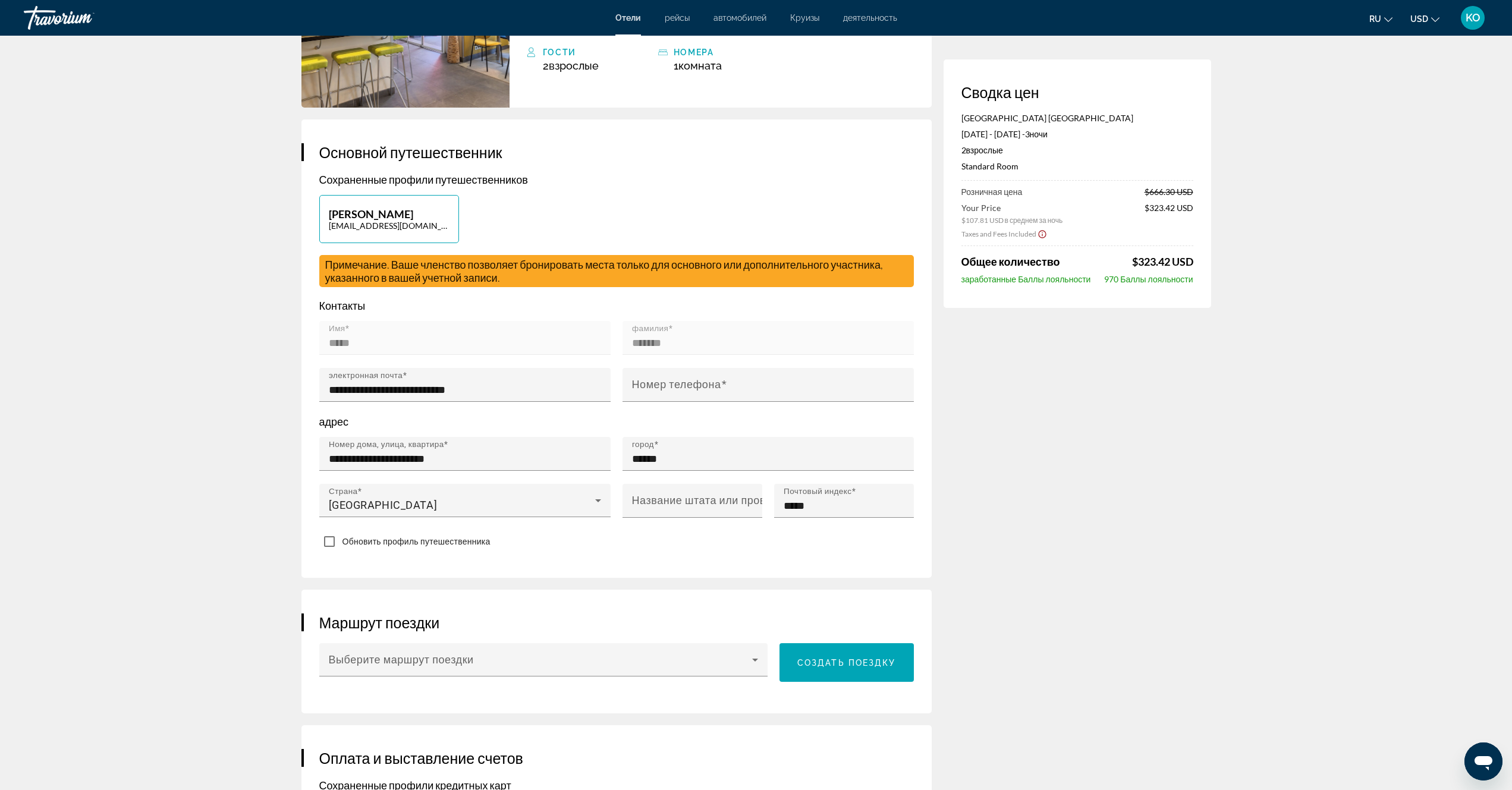
click at [1040, 233] on icon "Show Taxes and Fees disclaimer" at bounding box center [1043, 235] width 9 height 11
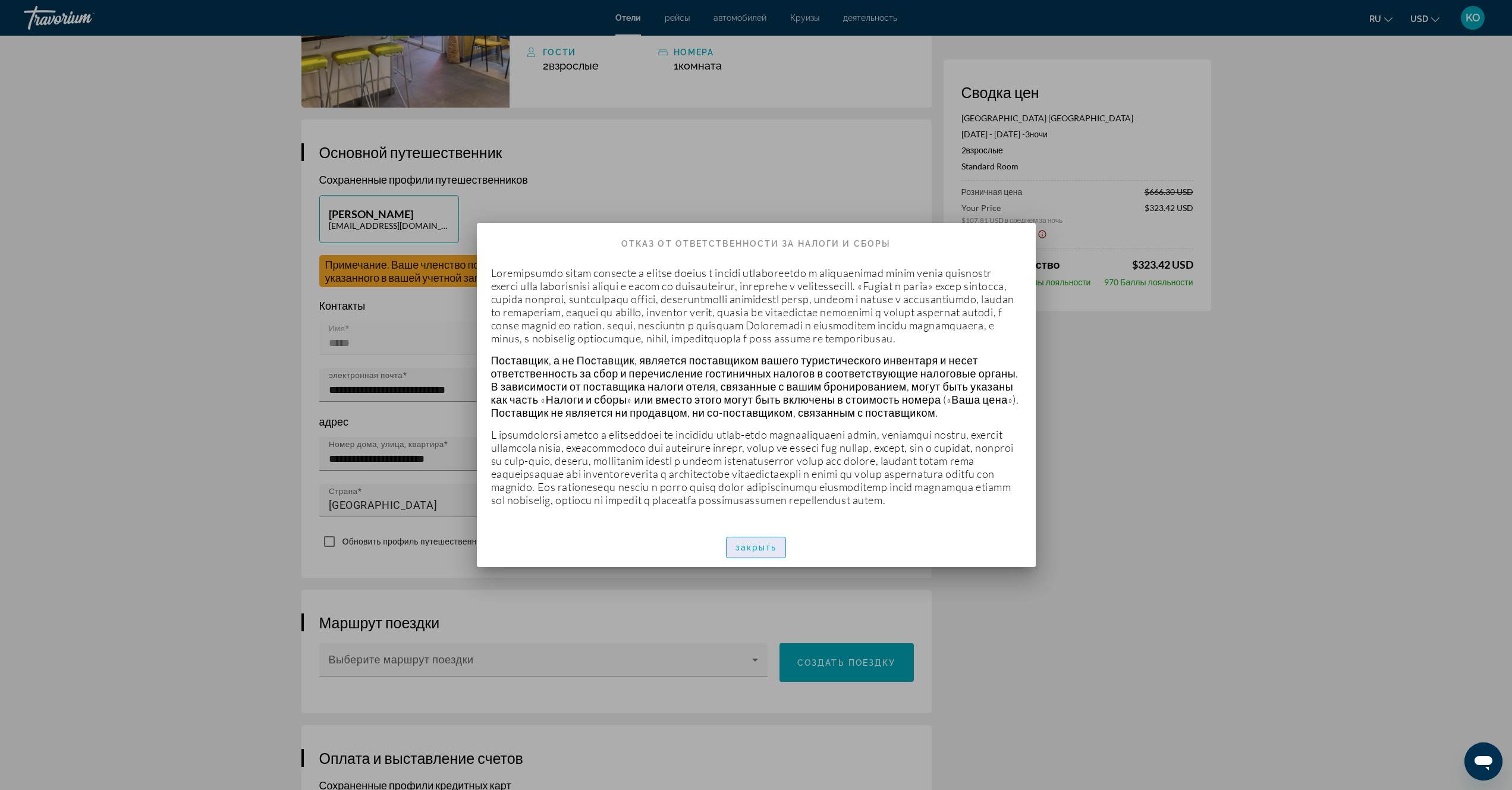
click at [754, 552] on span "закрыть" at bounding box center [757, 548] width 42 height 9
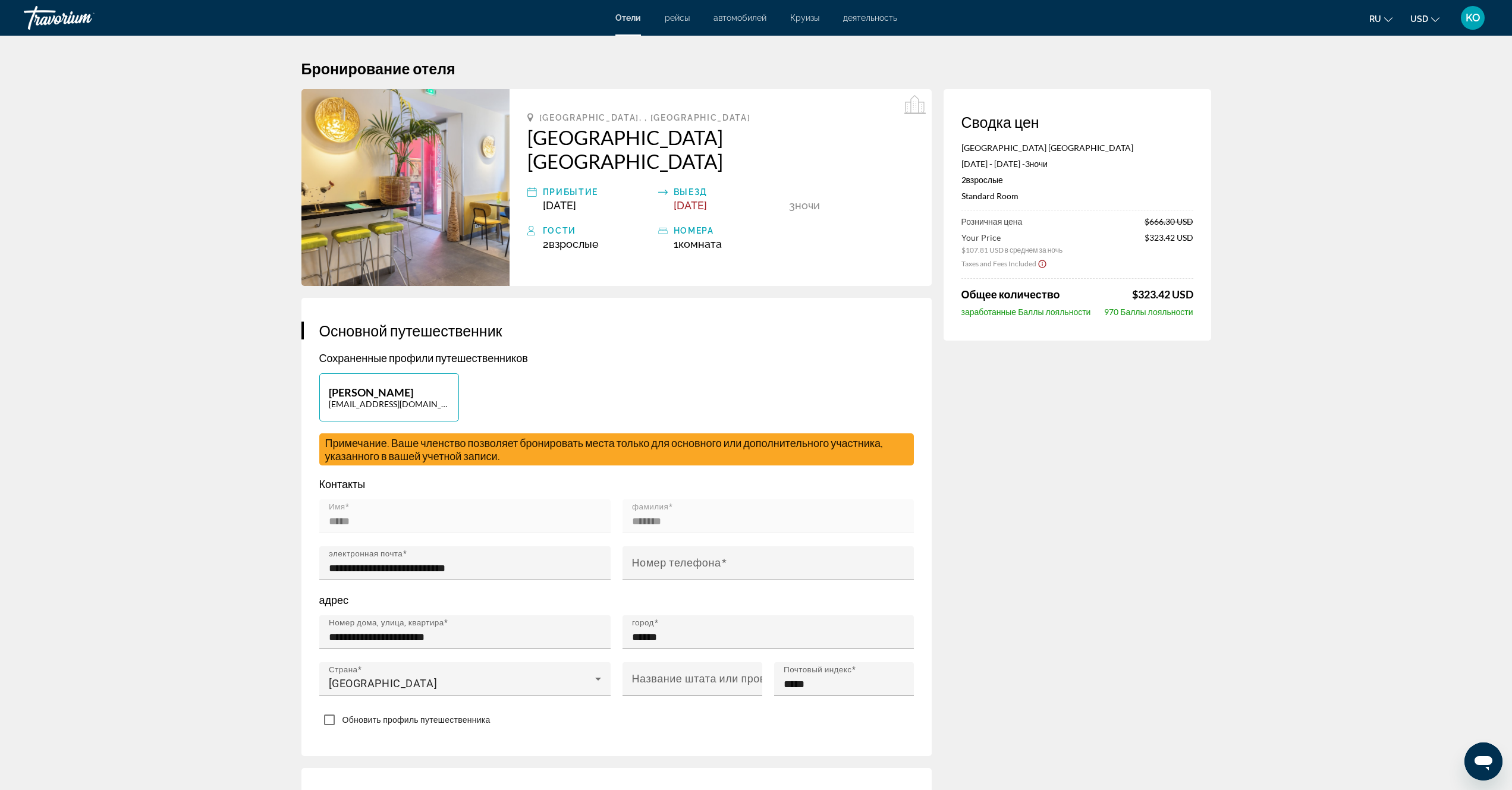
drag, startPoint x: 960, startPoint y: 146, endPoint x: 1110, endPoint y: 151, distance: 150.1
click at [1110, 151] on div "Сводка цен Accueil Hotel [GEOGRAPHIC_DATA] [DATE] - [DATE] - 3 ночь ночи 2 Взро…" at bounding box center [1078, 215] width 267 height 252
copy p "[GEOGRAPHIC_DATA] [GEOGRAPHIC_DATA]"
click at [1434, 19] on icon "Change currency" at bounding box center [1435, 19] width 9 height 5
click at [1402, 104] on button "EUR (€)" at bounding box center [1402, 110] width 59 height 16
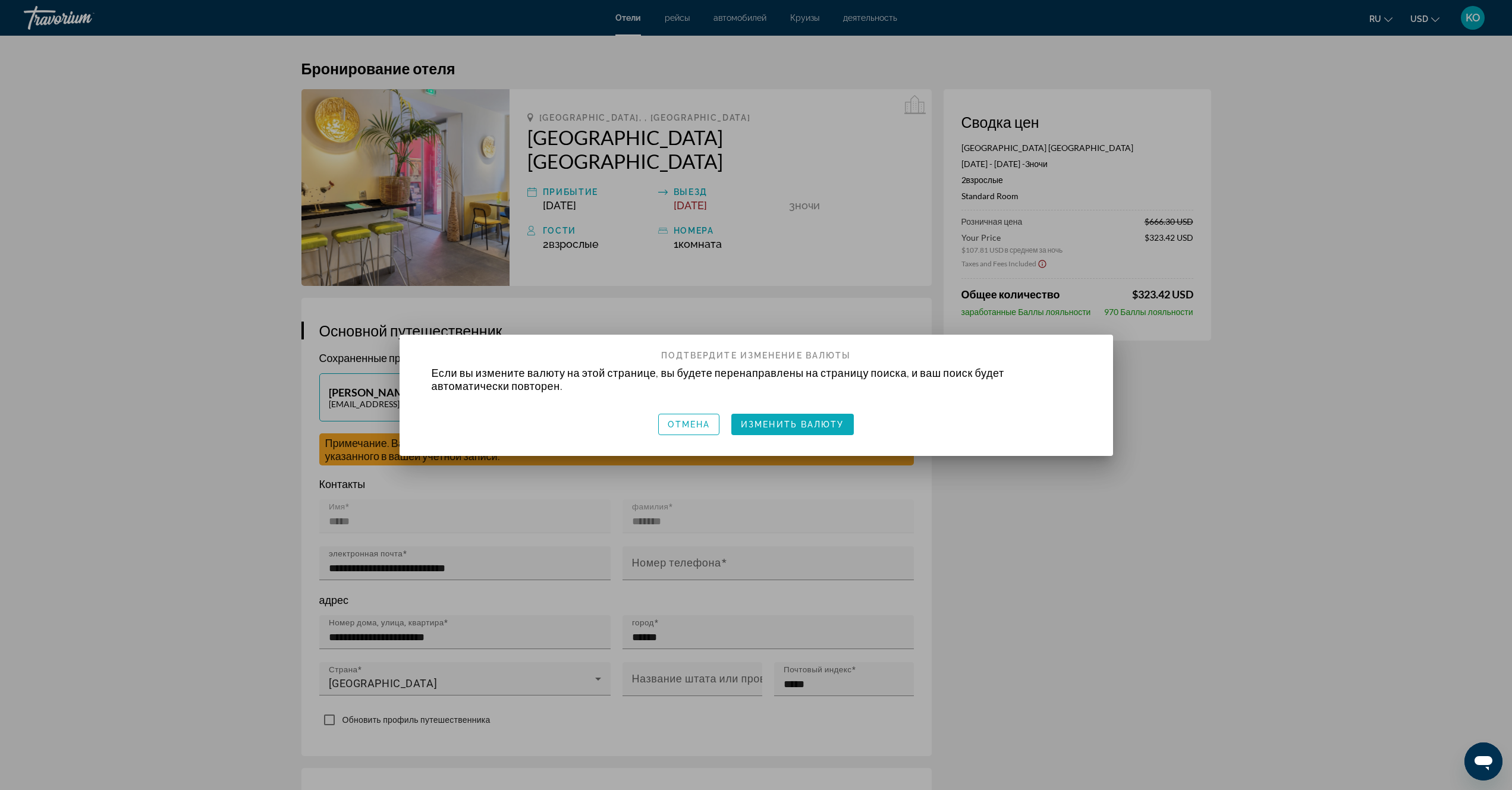
click at [813, 423] on span "Изменить валюту" at bounding box center [793, 424] width 103 height 9
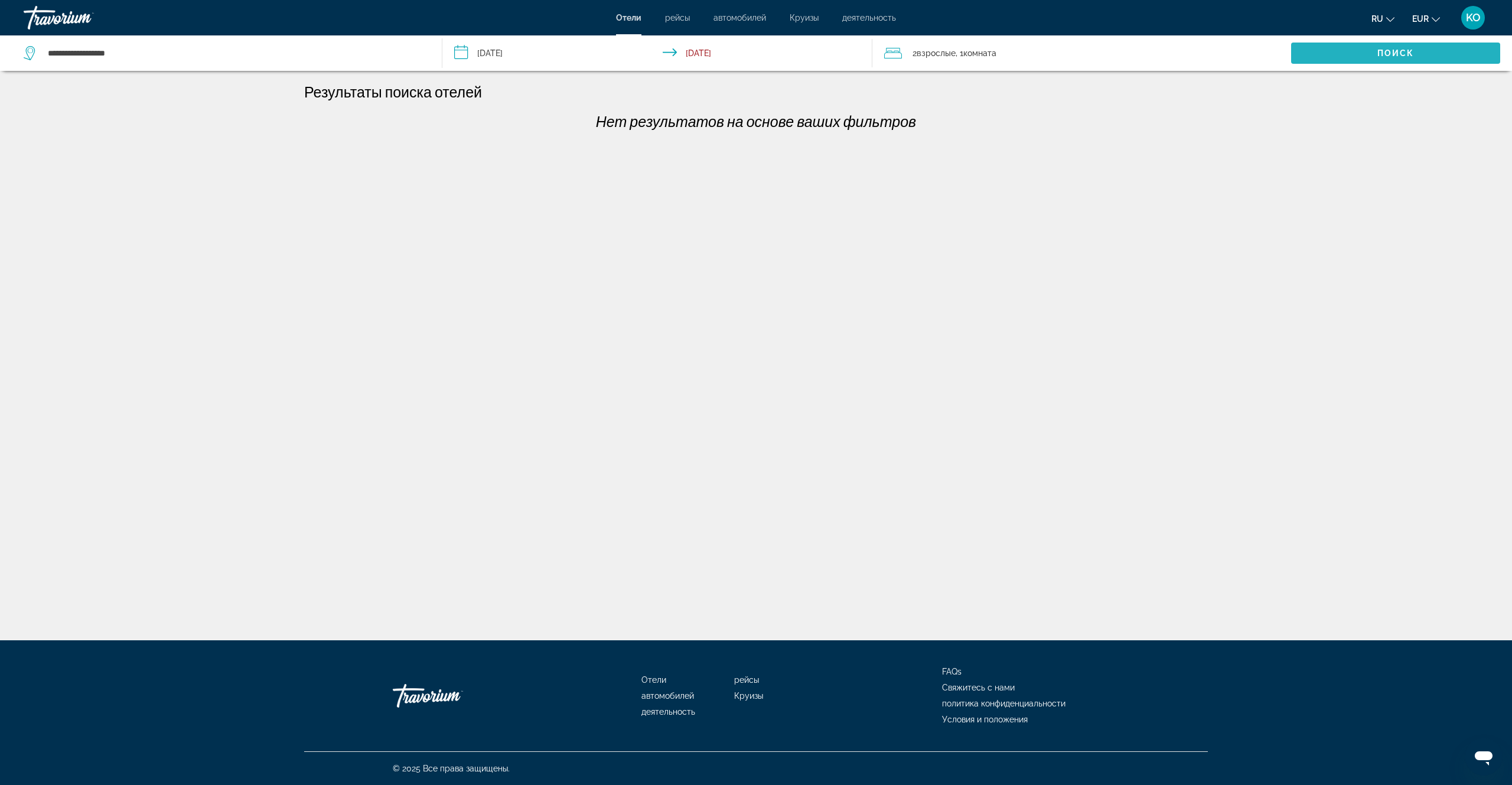
click at [1395, 49] on span "Поиск" at bounding box center [1396, 53] width 37 height 9
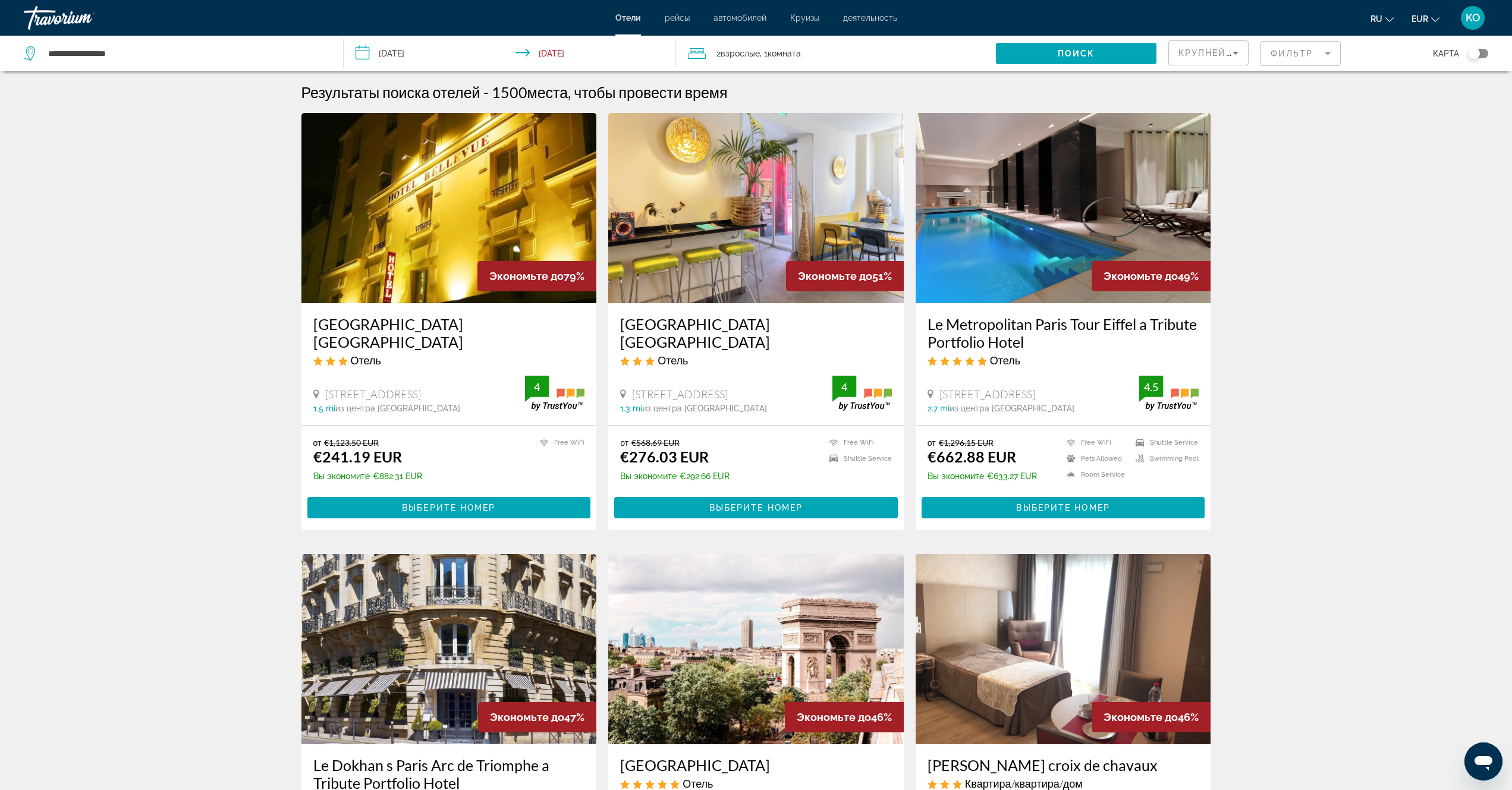
click at [486, 214] on img "Main content" at bounding box center [449, 207] width 295 height 190
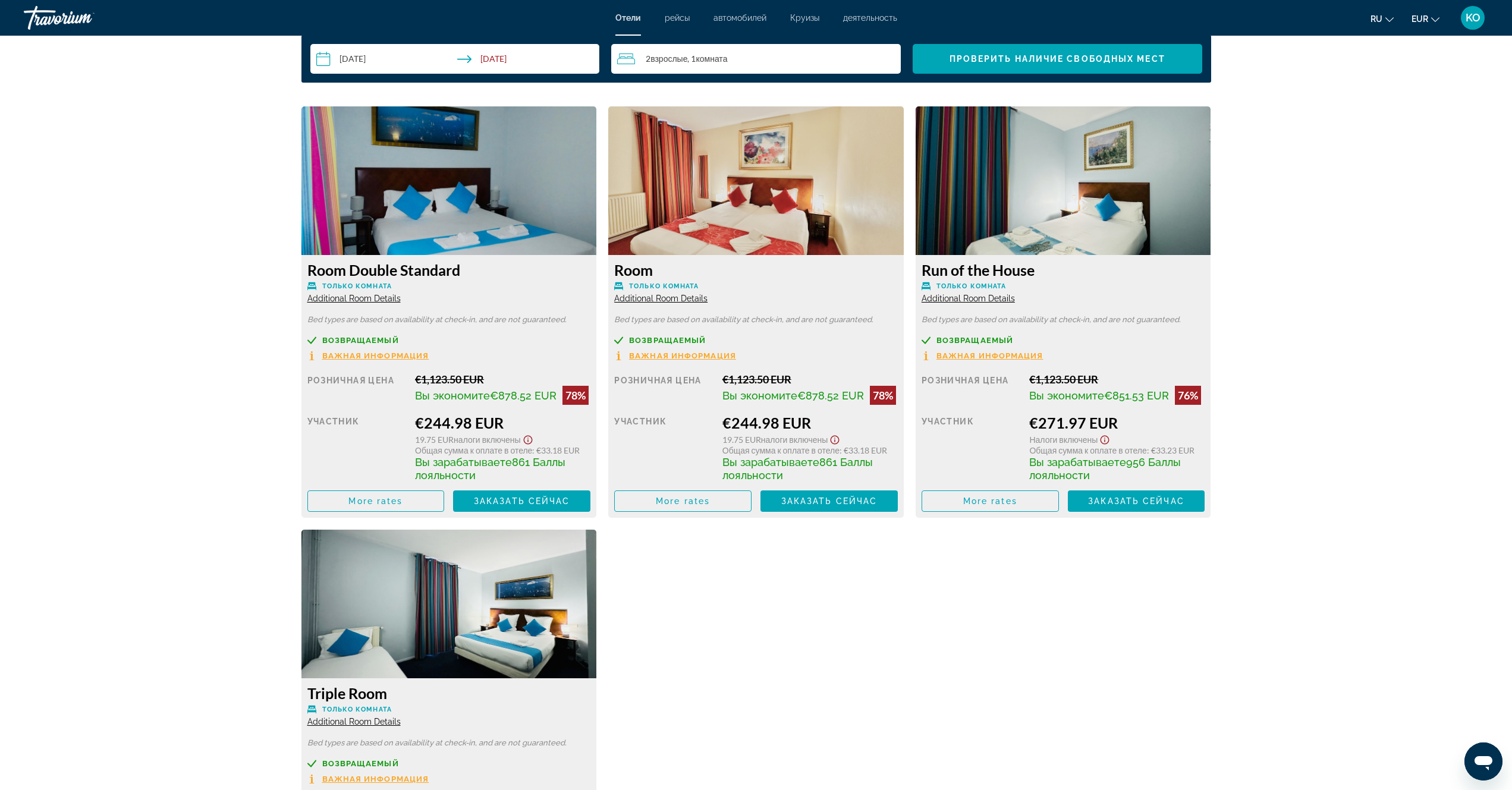
scroll to position [1557, 0]
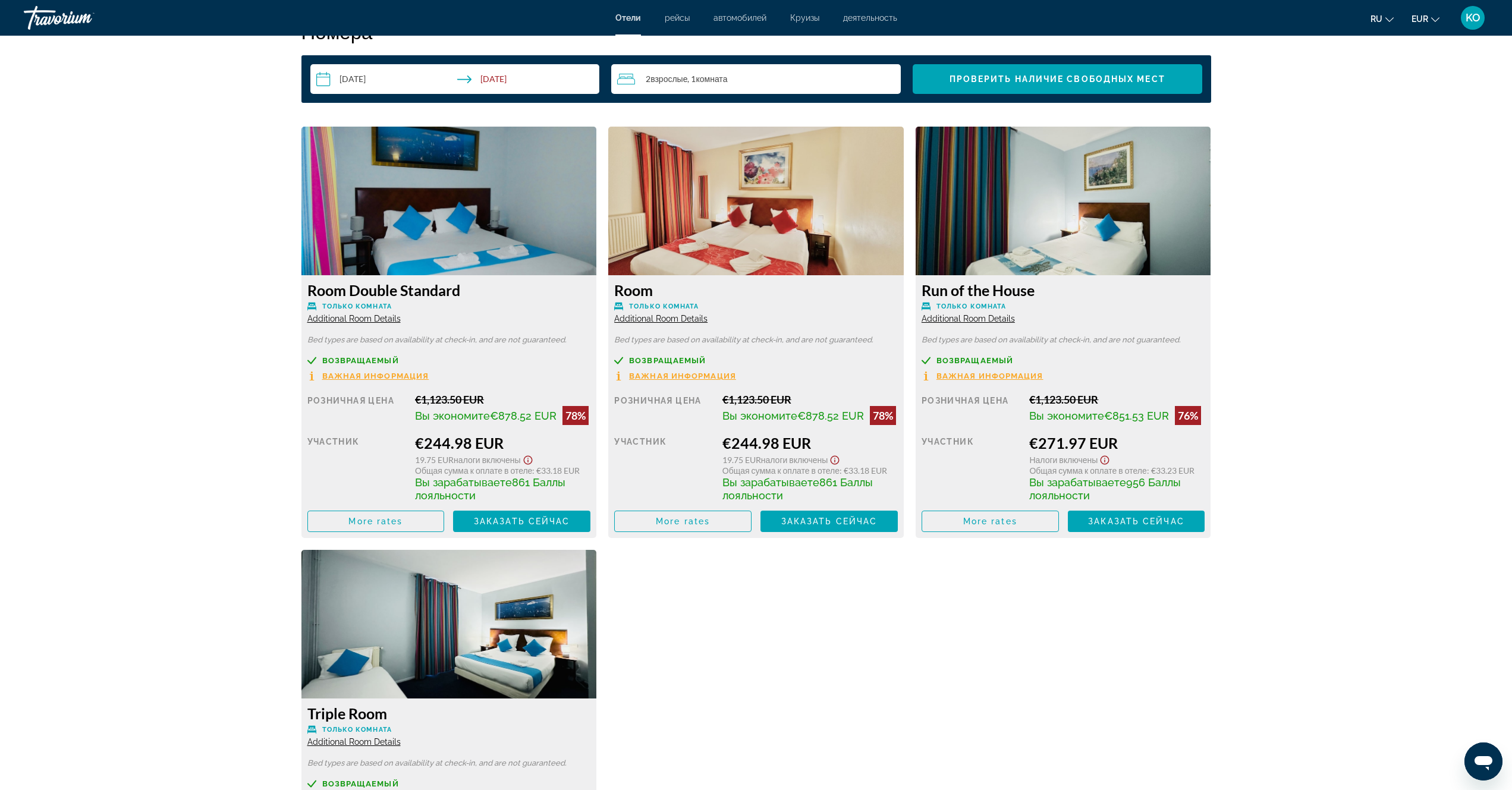
click at [399, 376] on span "Важная информация" at bounding box center [376, 376] width 107 height 8
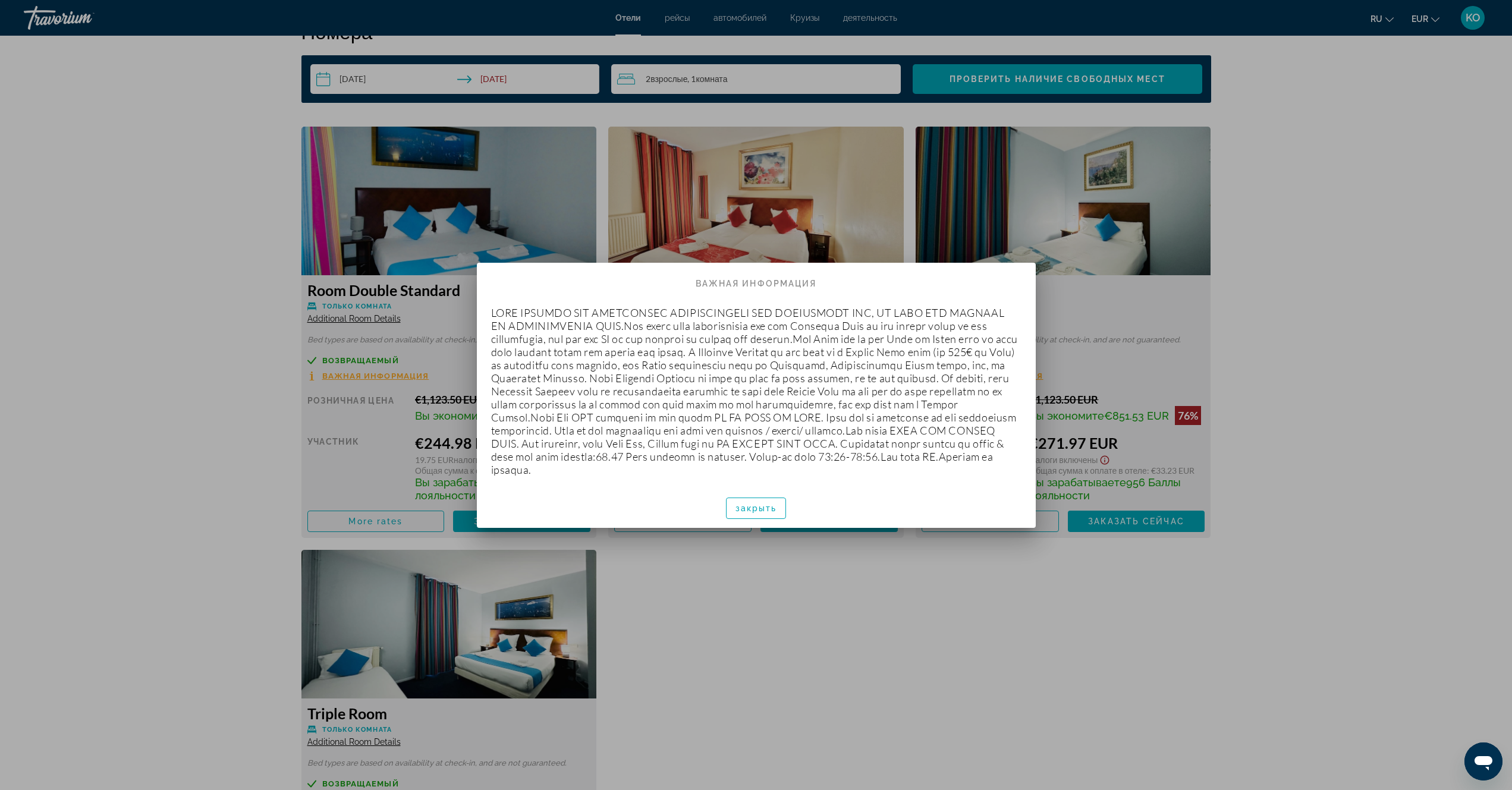
scroll to position [0, 0]
click at [1305, 294] on div at bounding box center [756, 395] width 1512 height 790
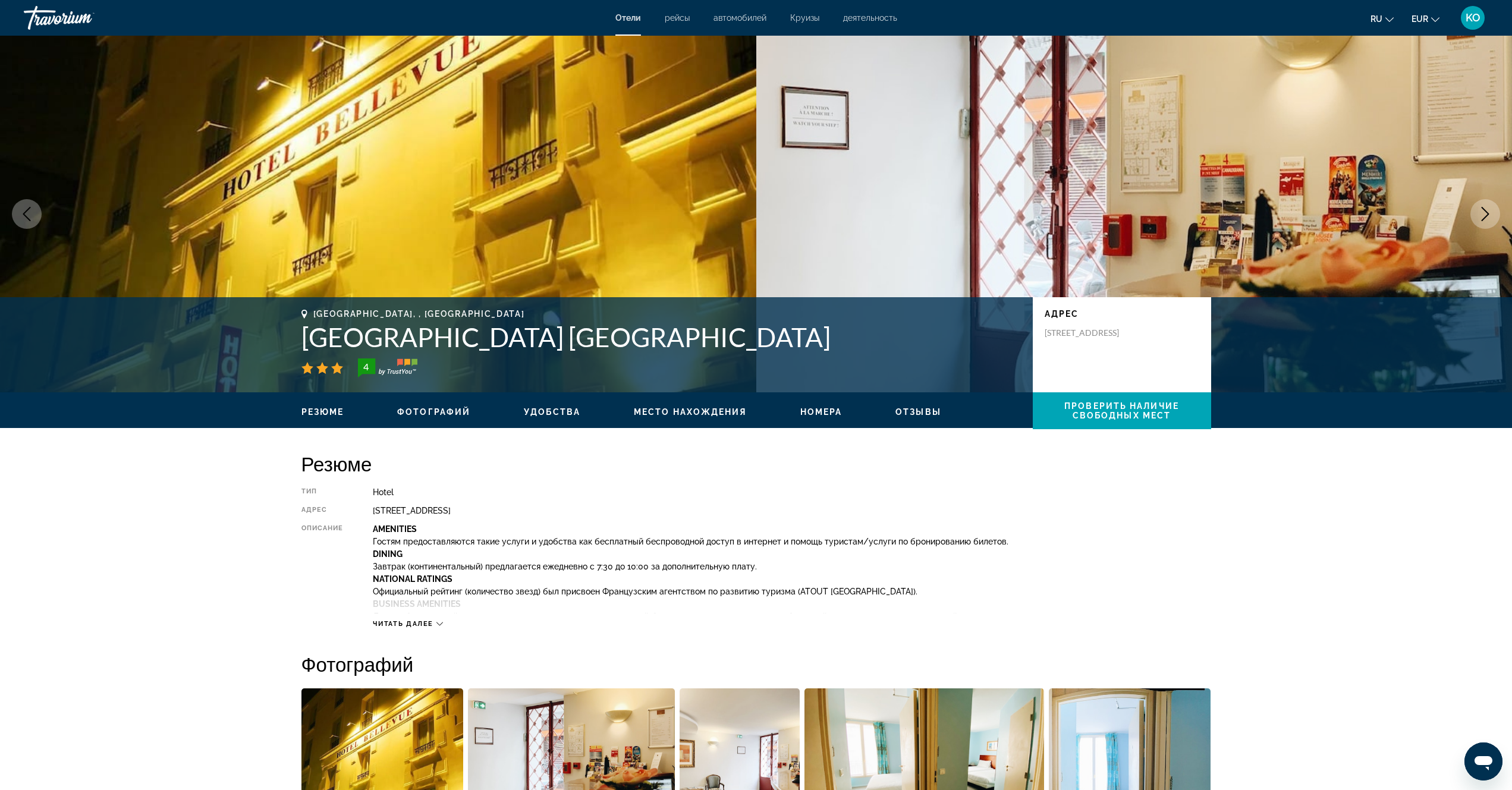
scroll to position [1557, 0]
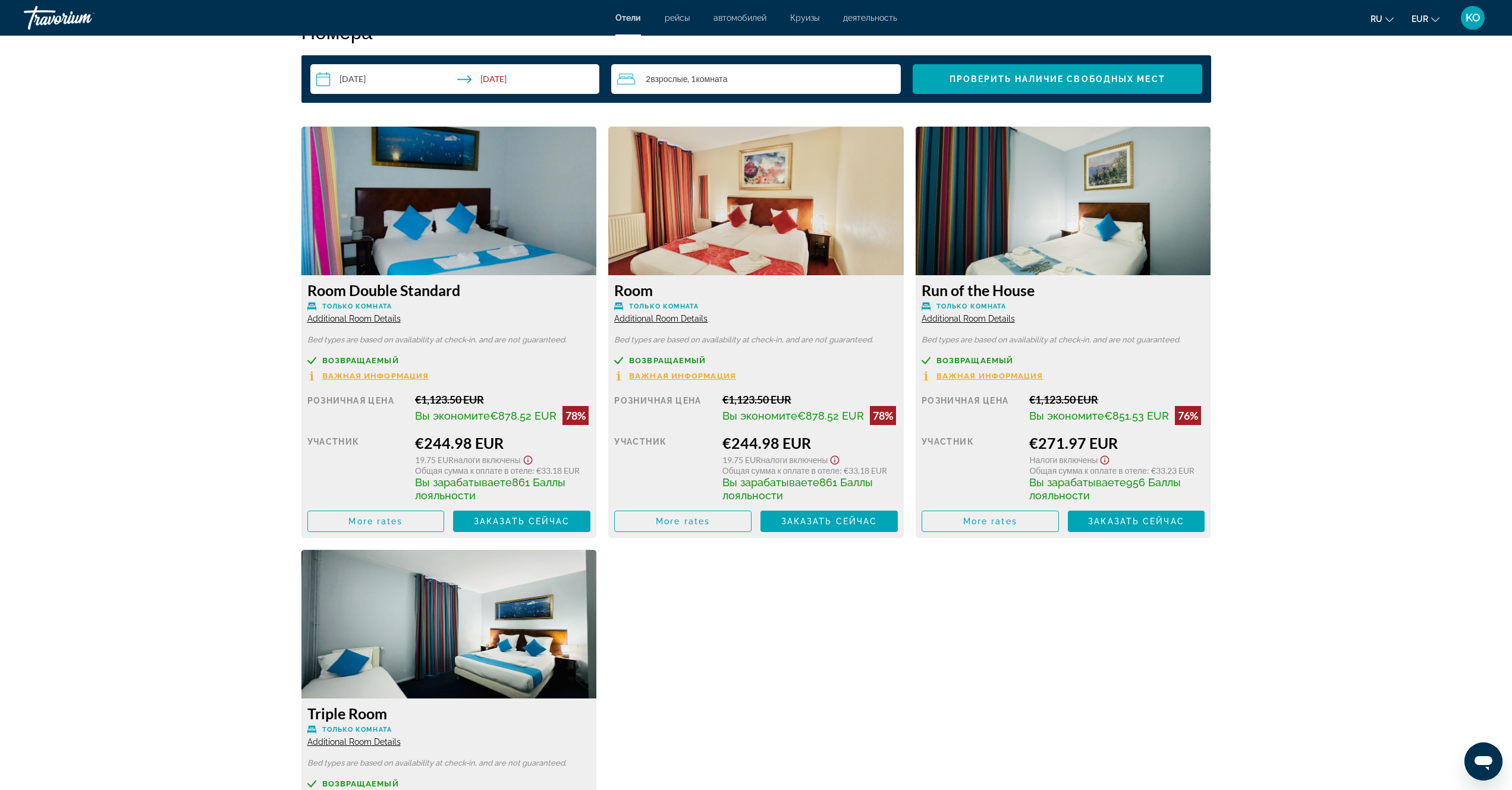
click at [519, 230] on img "Main content" at bounding box center [449, 200] width 295 height 148
click at [760, 212] on img "Main content" at bounding box center [756, 200] width 295 height 148
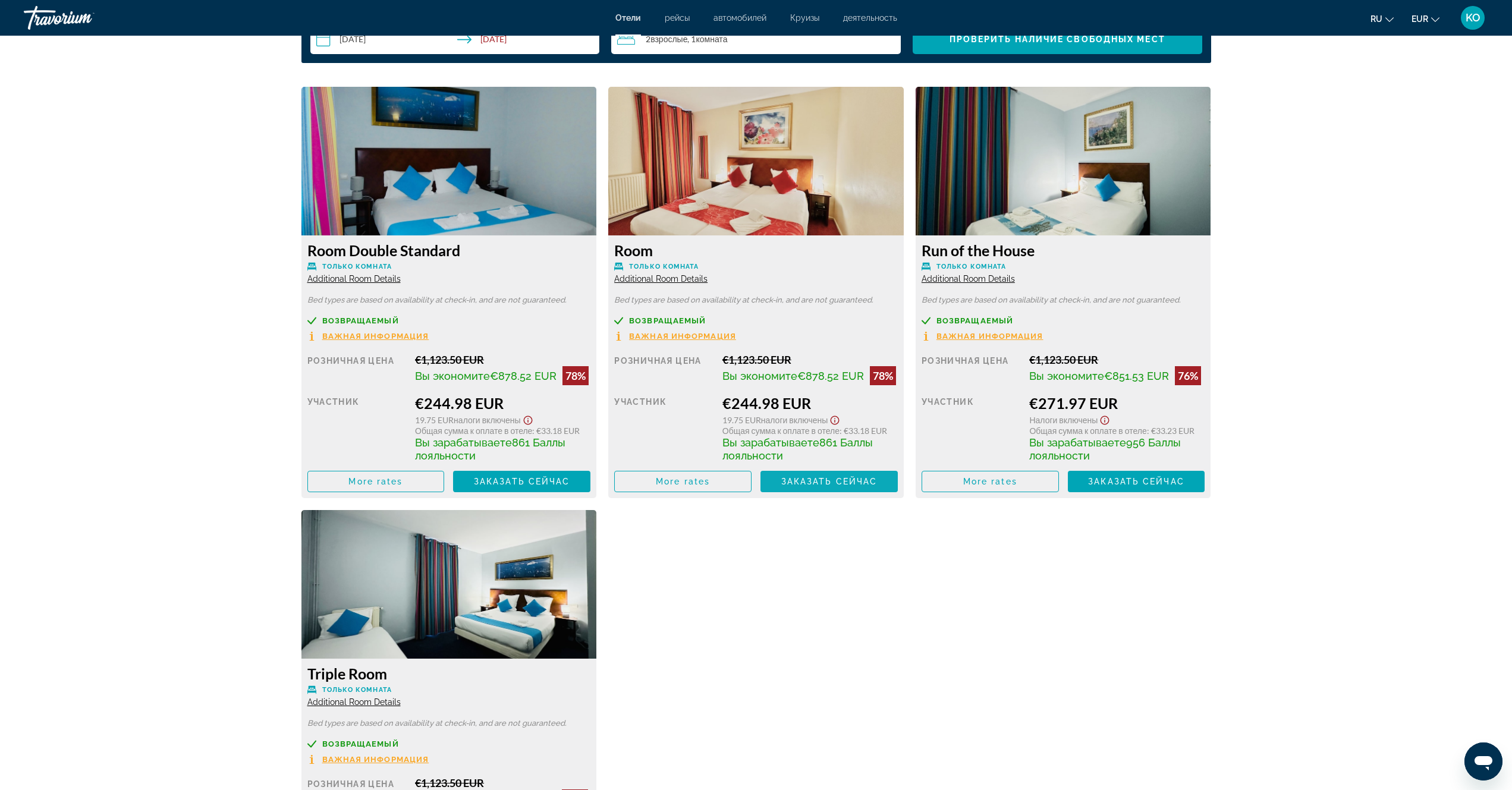
scroll to position [1438, 0]
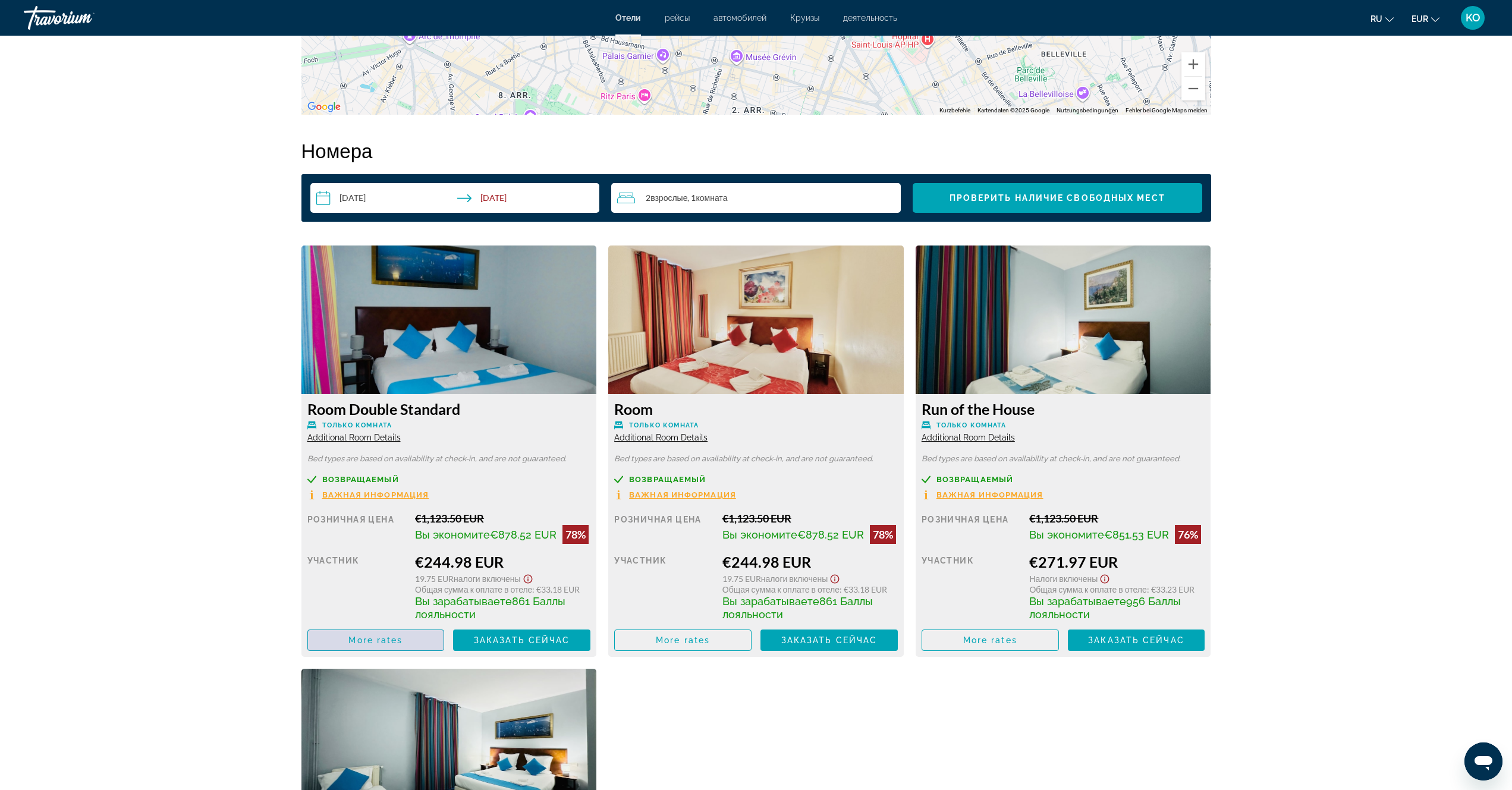
click at [384, 645] on span "More rates" at bounding box center [376, 640] width 54 height 9
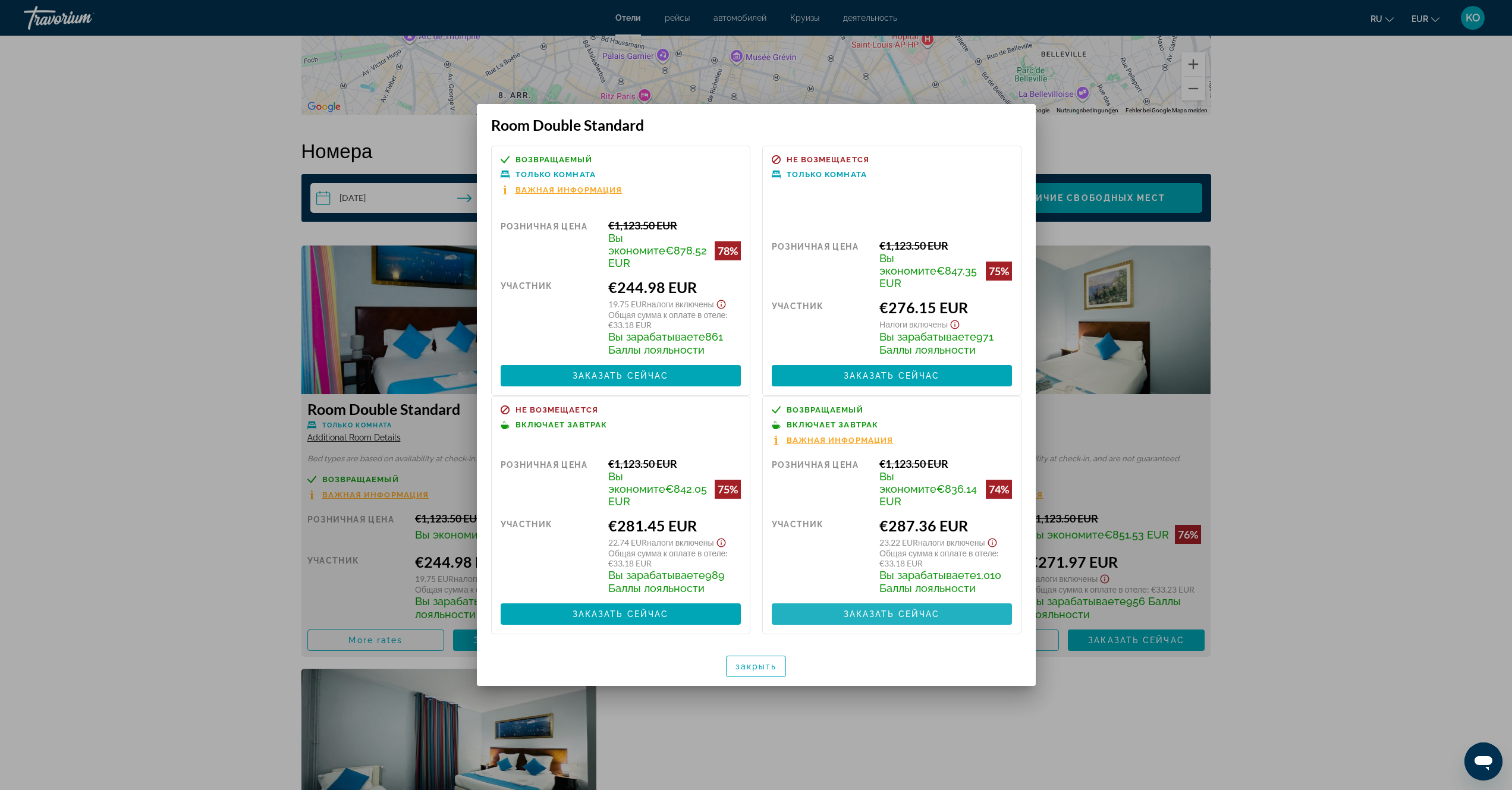
click at [934, 609] on span "Заказать сейчас" at bounding box center [892, 614] width 96 height 9
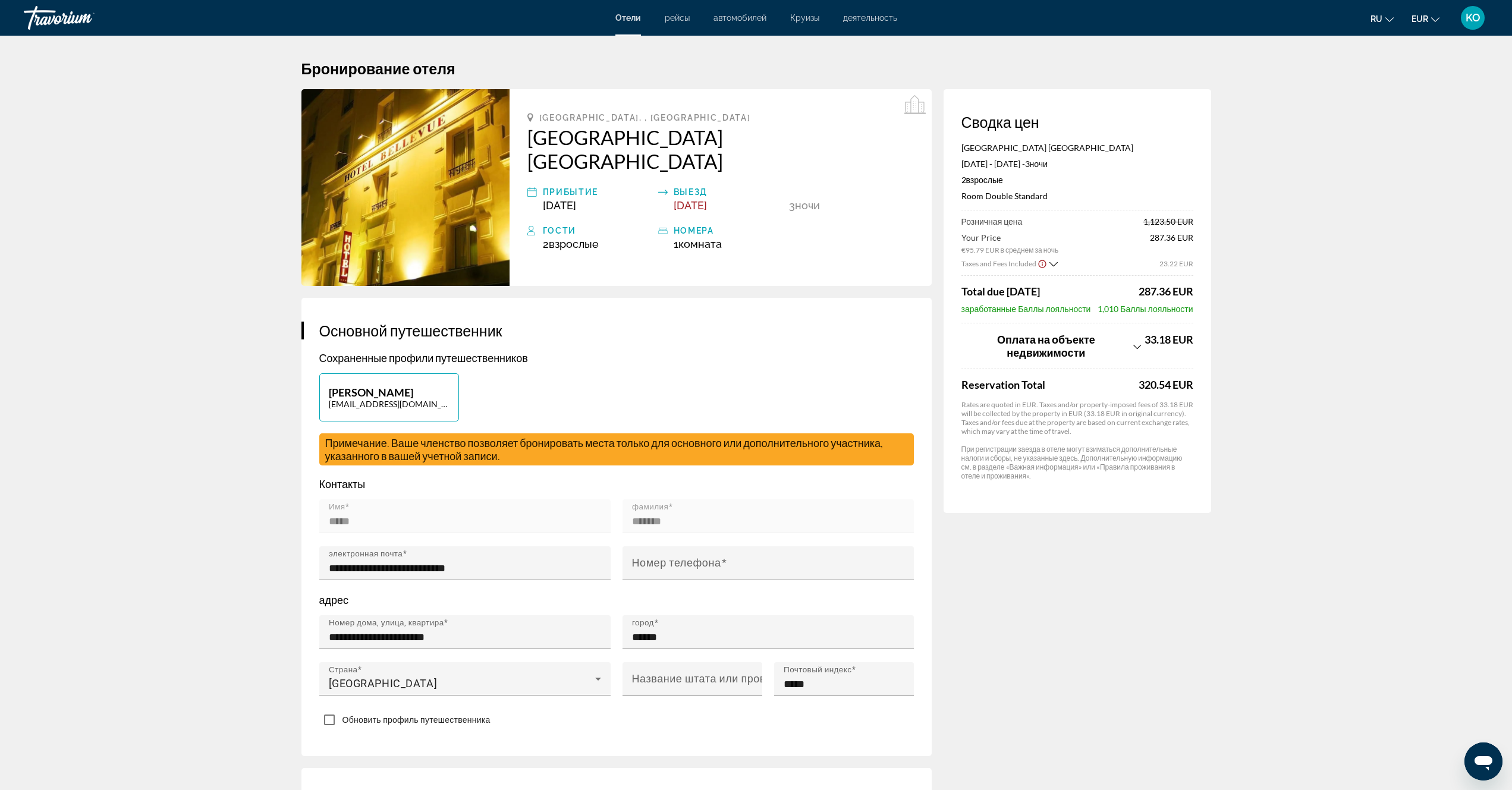
click at [1041, 263] on icon "Show Taxes and Fees disclaimer" at bounding box center [1042, 263] width 8 height 8
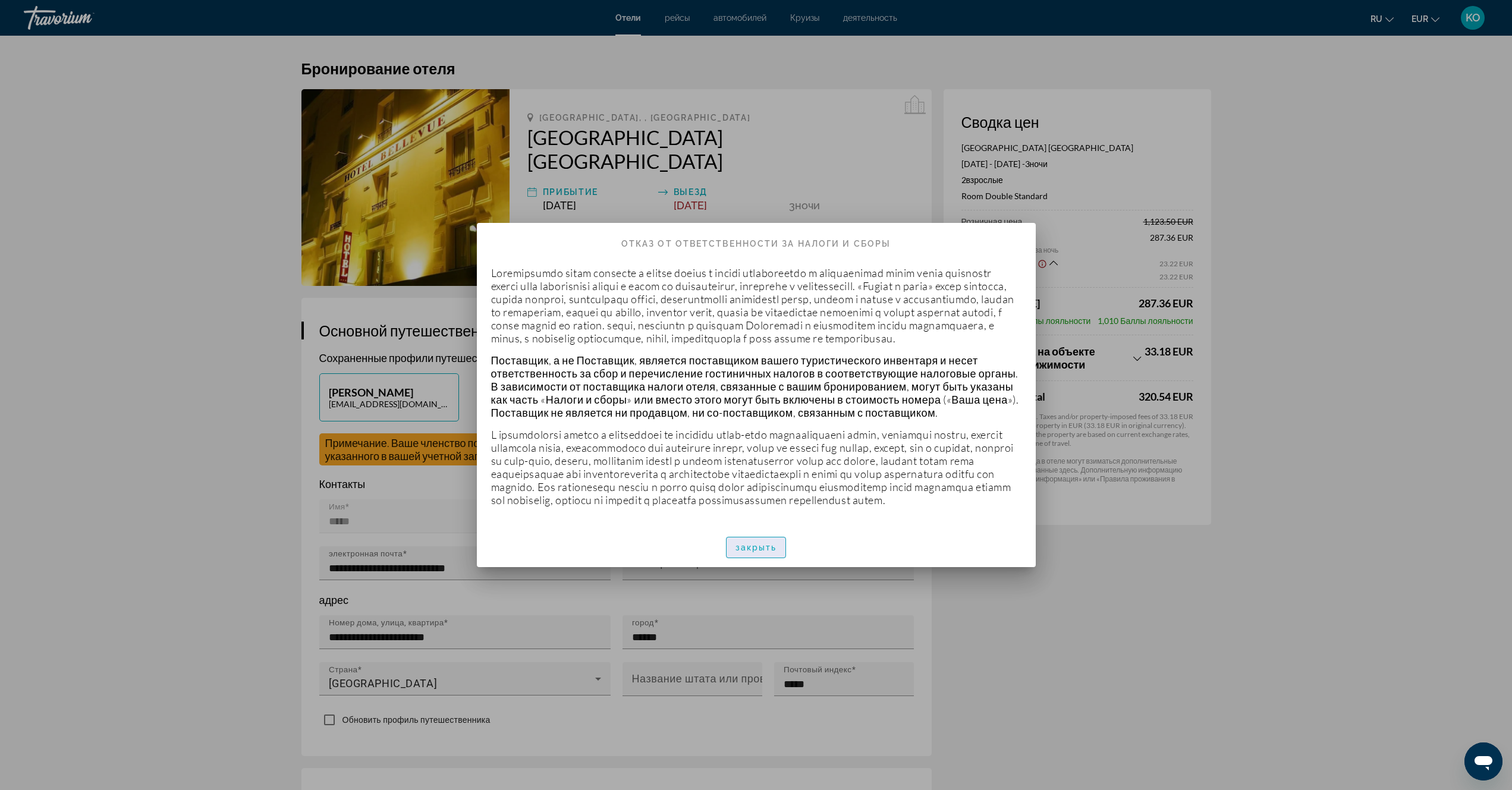
click at [761, 552] on span "закрыть" at bounding box center [757, 548] width 42 height 9
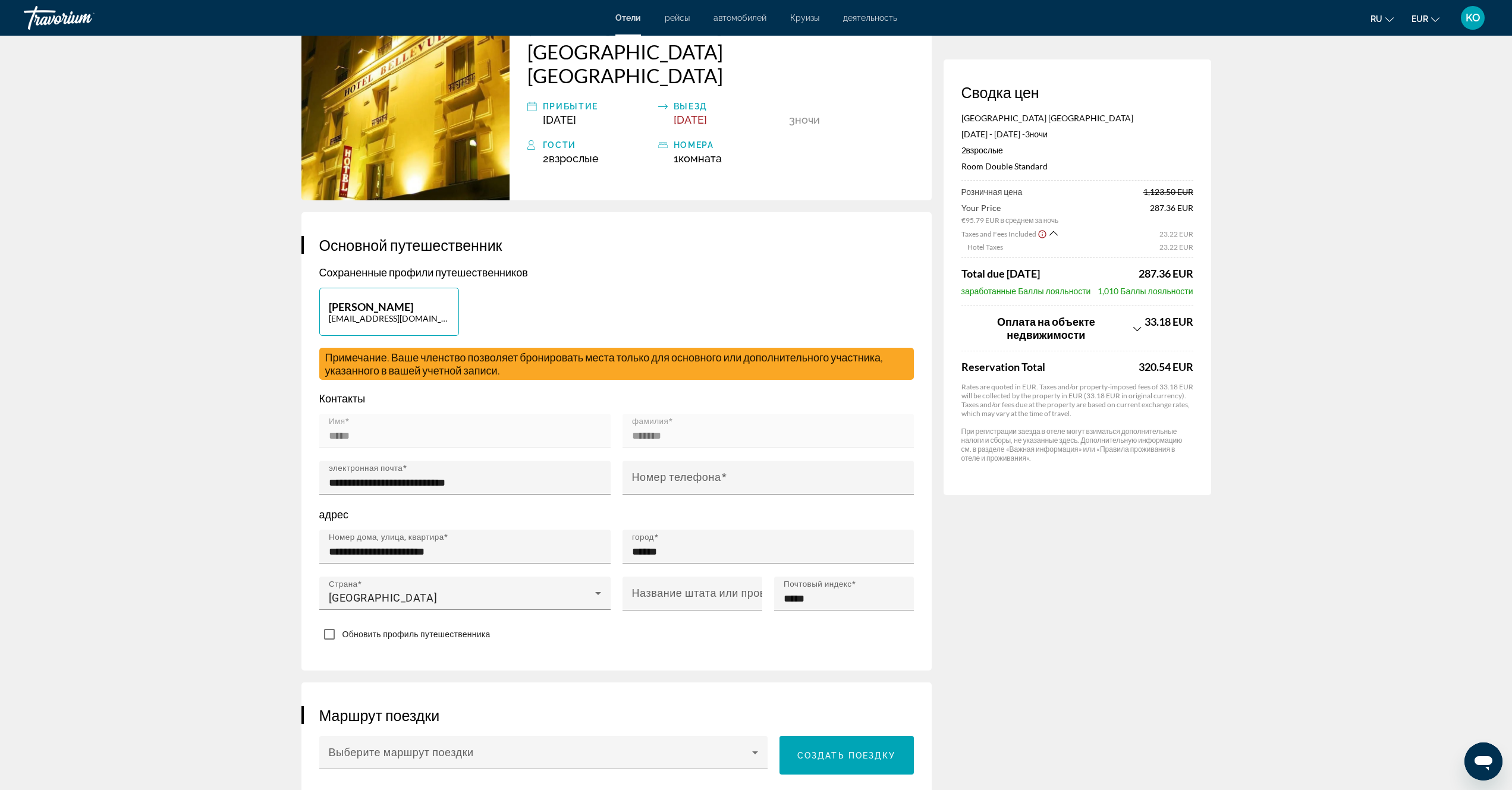
scroll to position [238, 0]
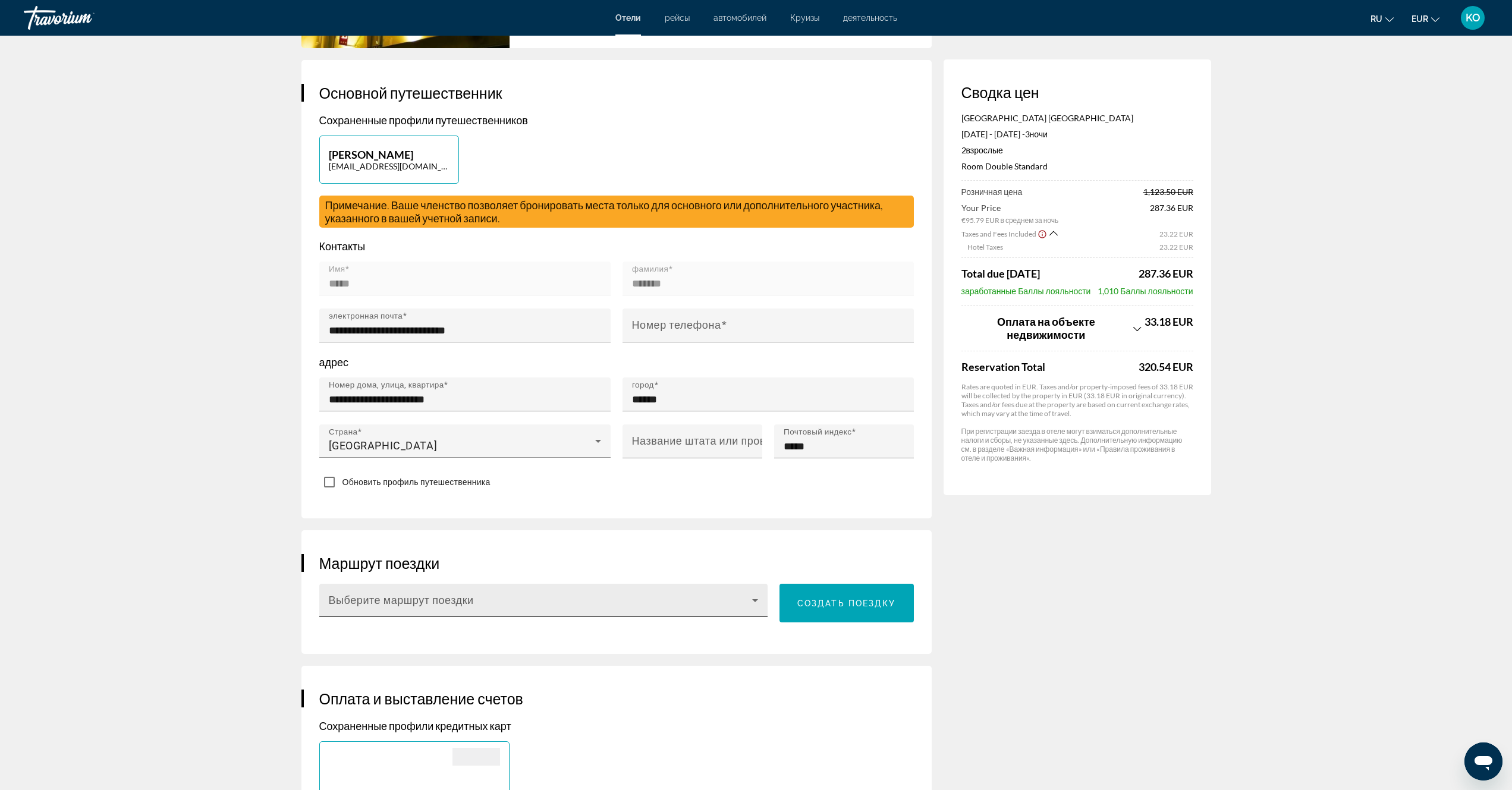
click at [755, 599] on icon "Main content" at bounding box center [755, 600] width 6 height 3
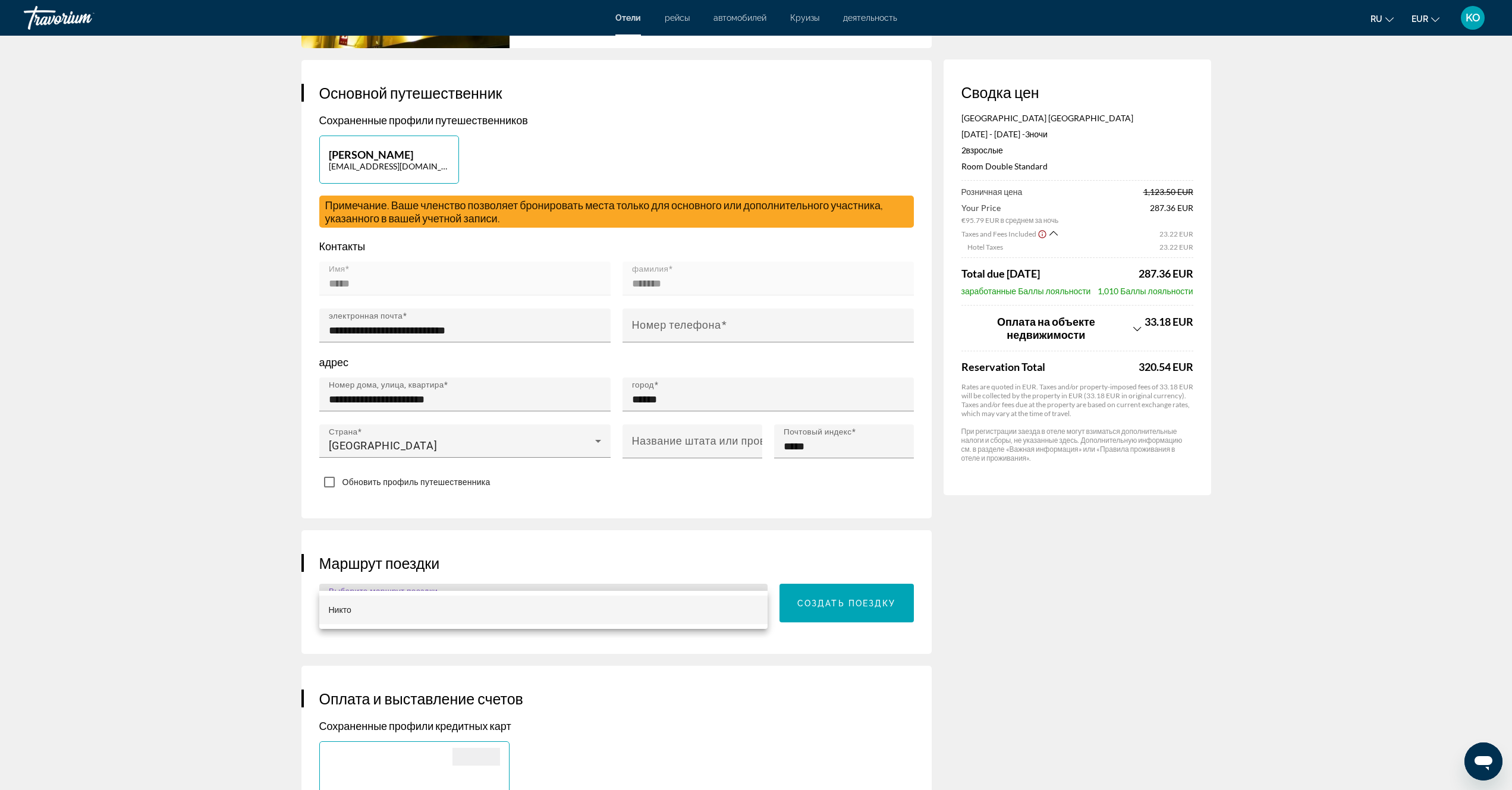
click at [756, 575] on div at bounding box center [756, 395] width 1512 height 790
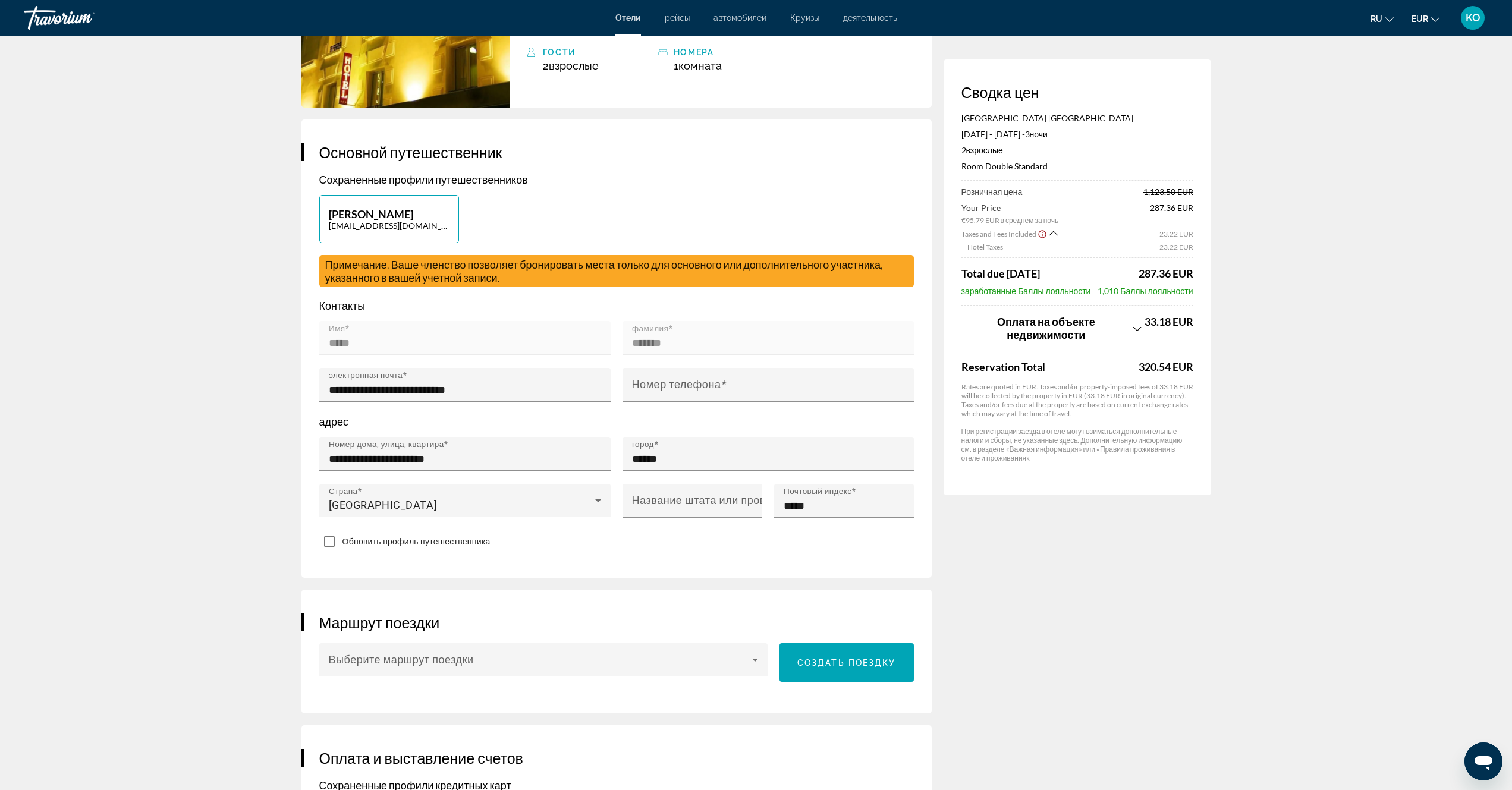
scroll to position [0, 0]
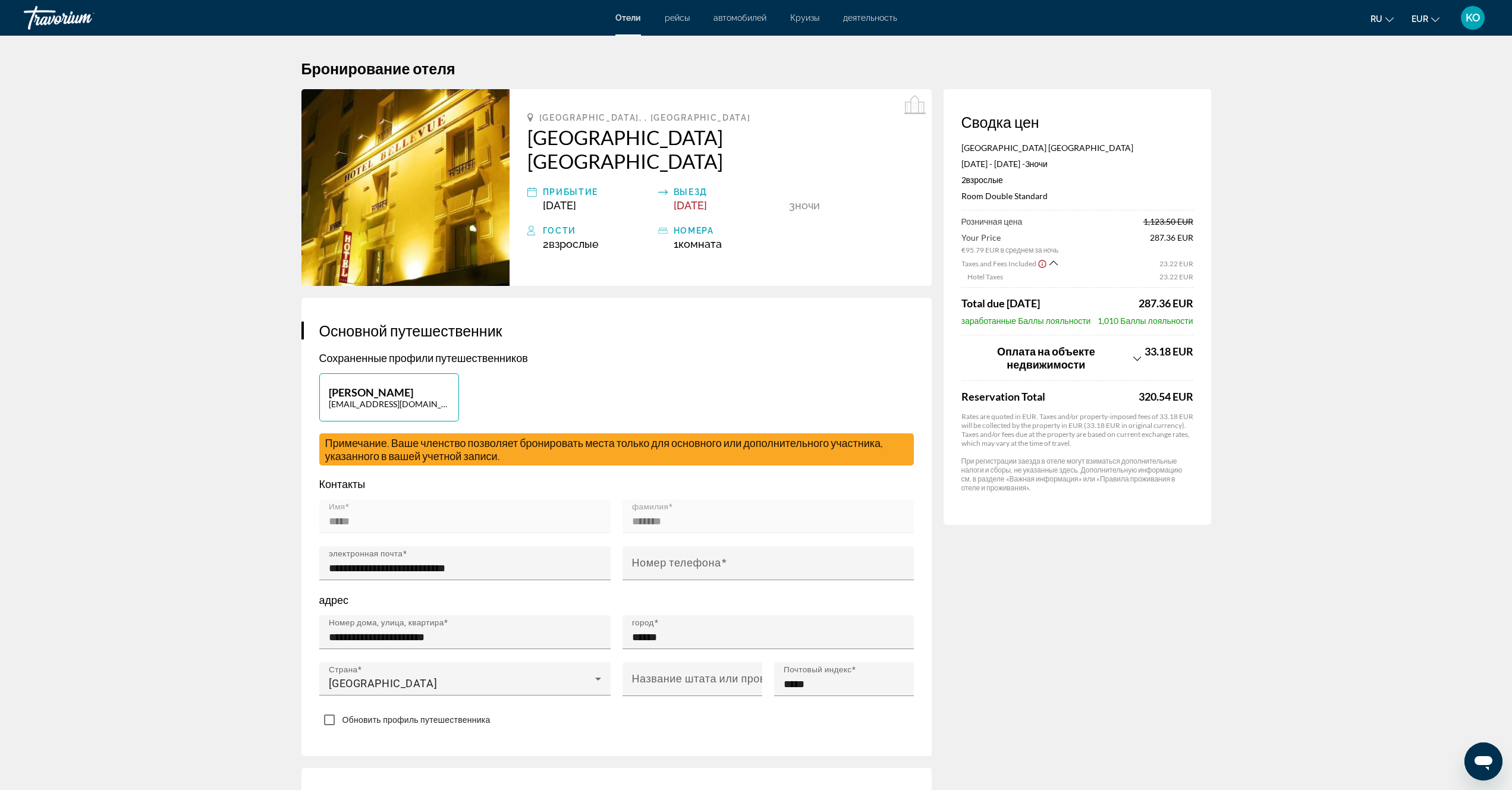
click at [407, 165] on img "Main content" at bounding box center [406, 187] width 208 height 197
click at [412, 185] on img "Main content" at bounding box center [406, 187] width 208 height 197
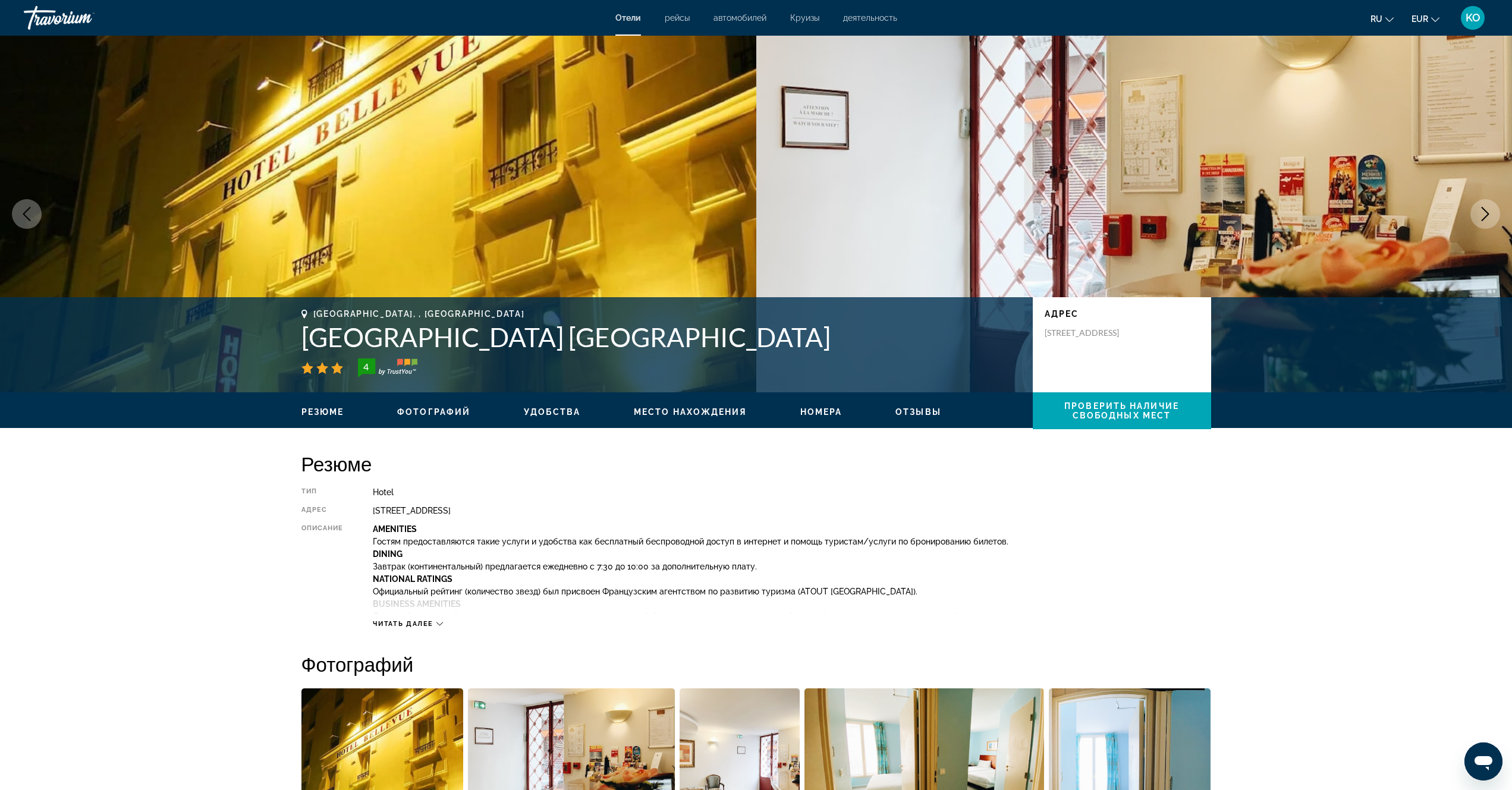
click at [560, 411] on span "Удобства" at bounding box center [552, 412] width 57 height 9
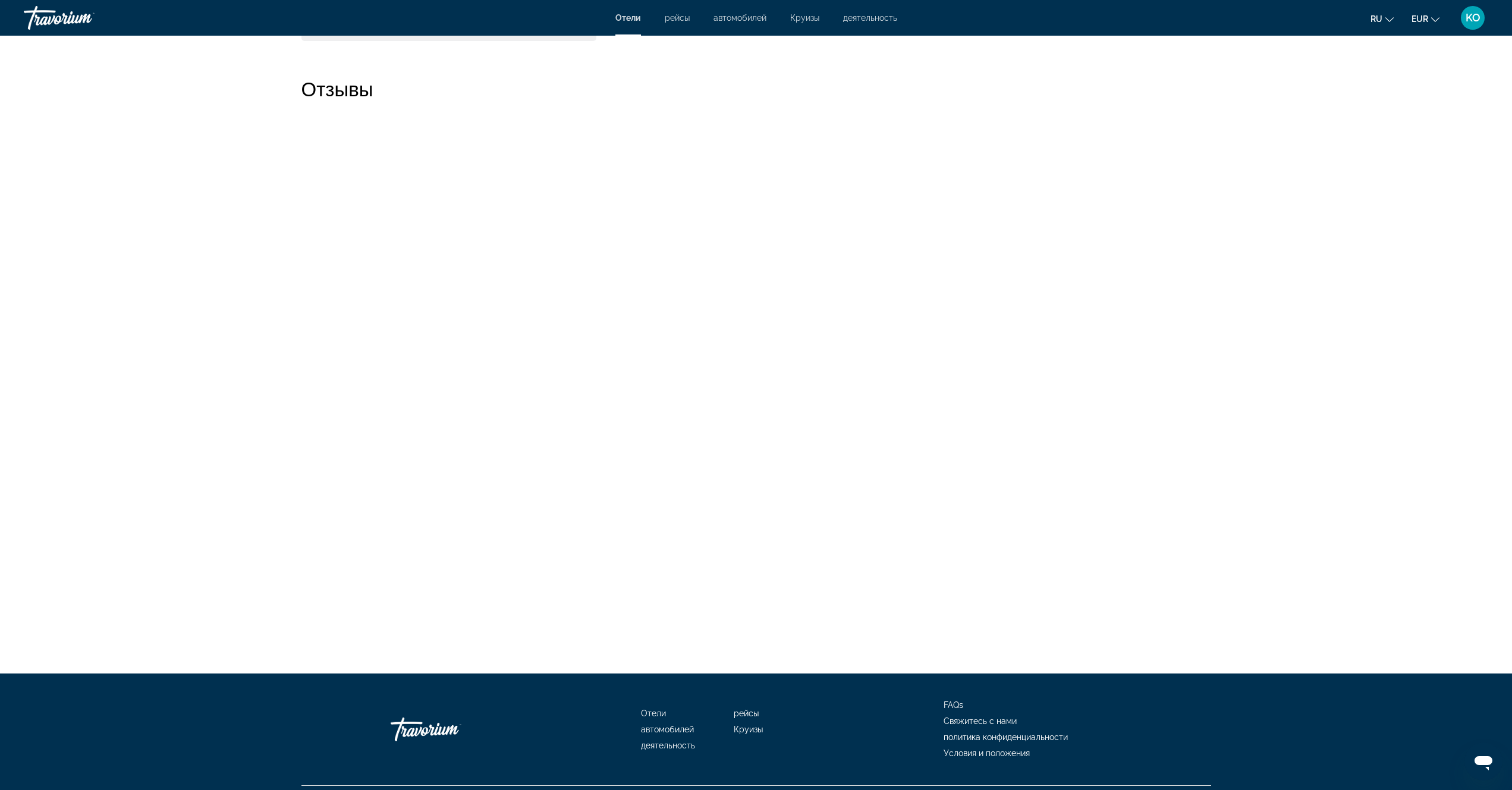
scroll to position [2493, 0]
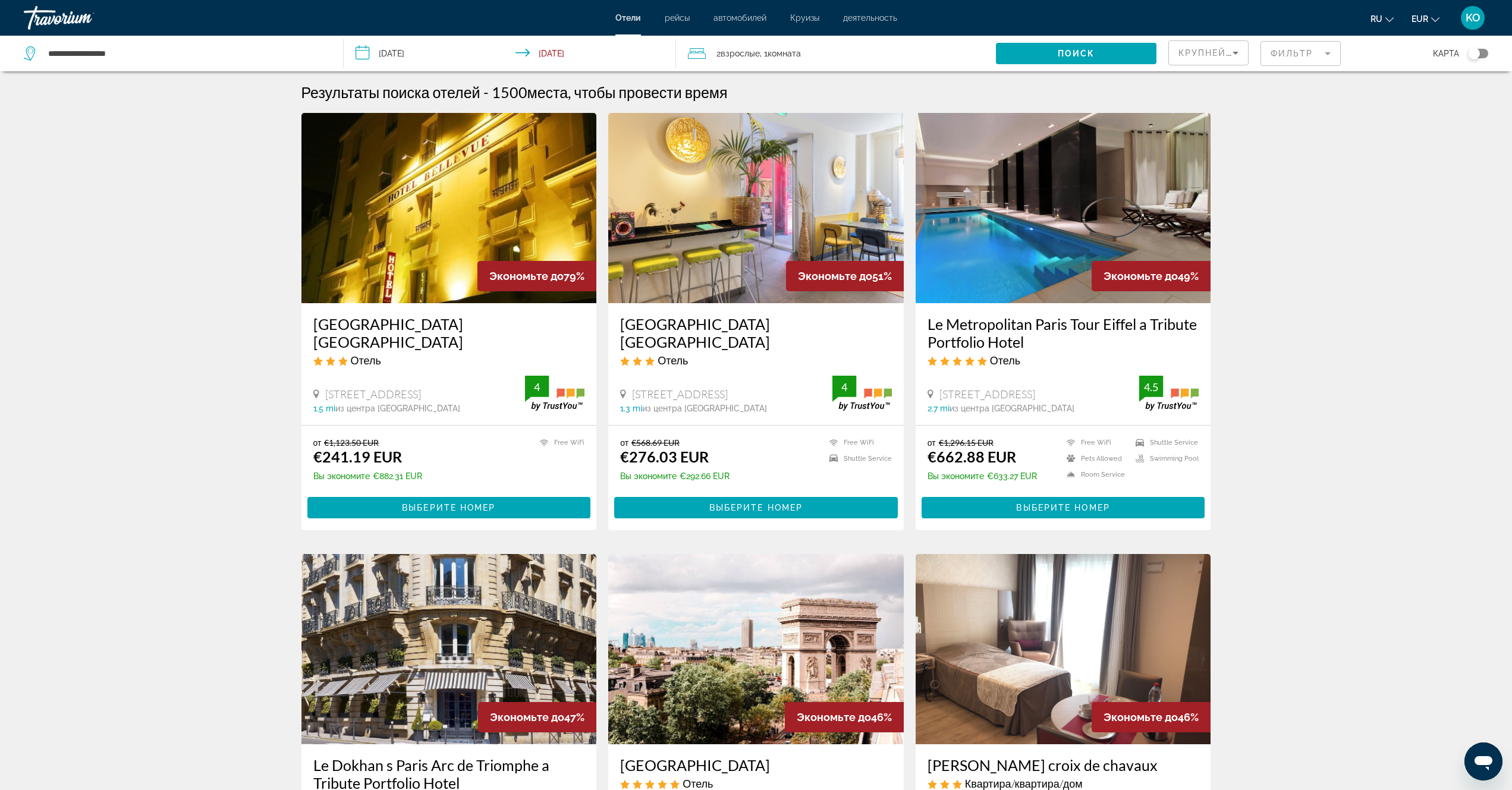
click at [739, 227] on img "Main content" at bounding box center [756, 207] width 295 height 190
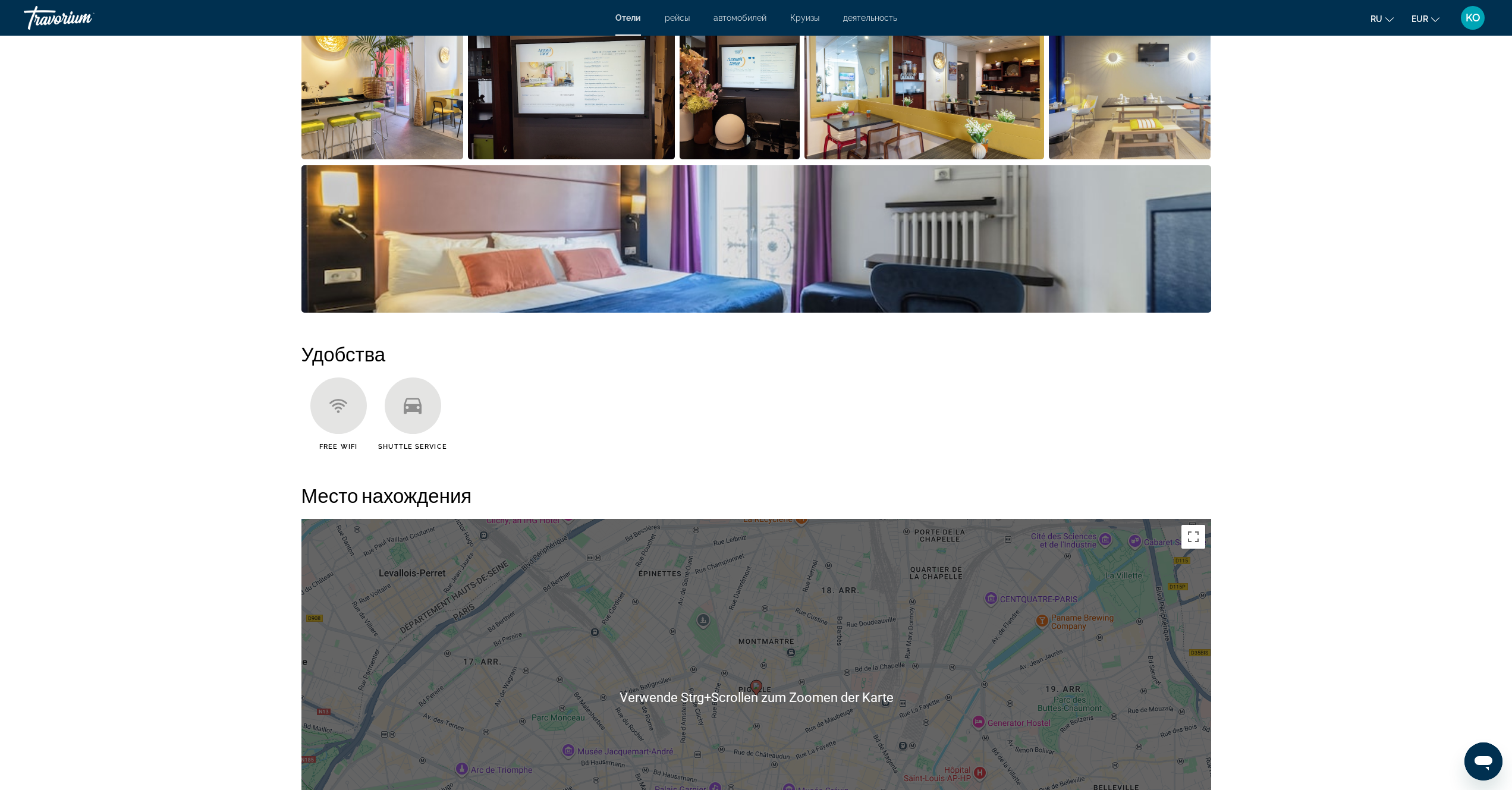
scroll to position [475, 0]
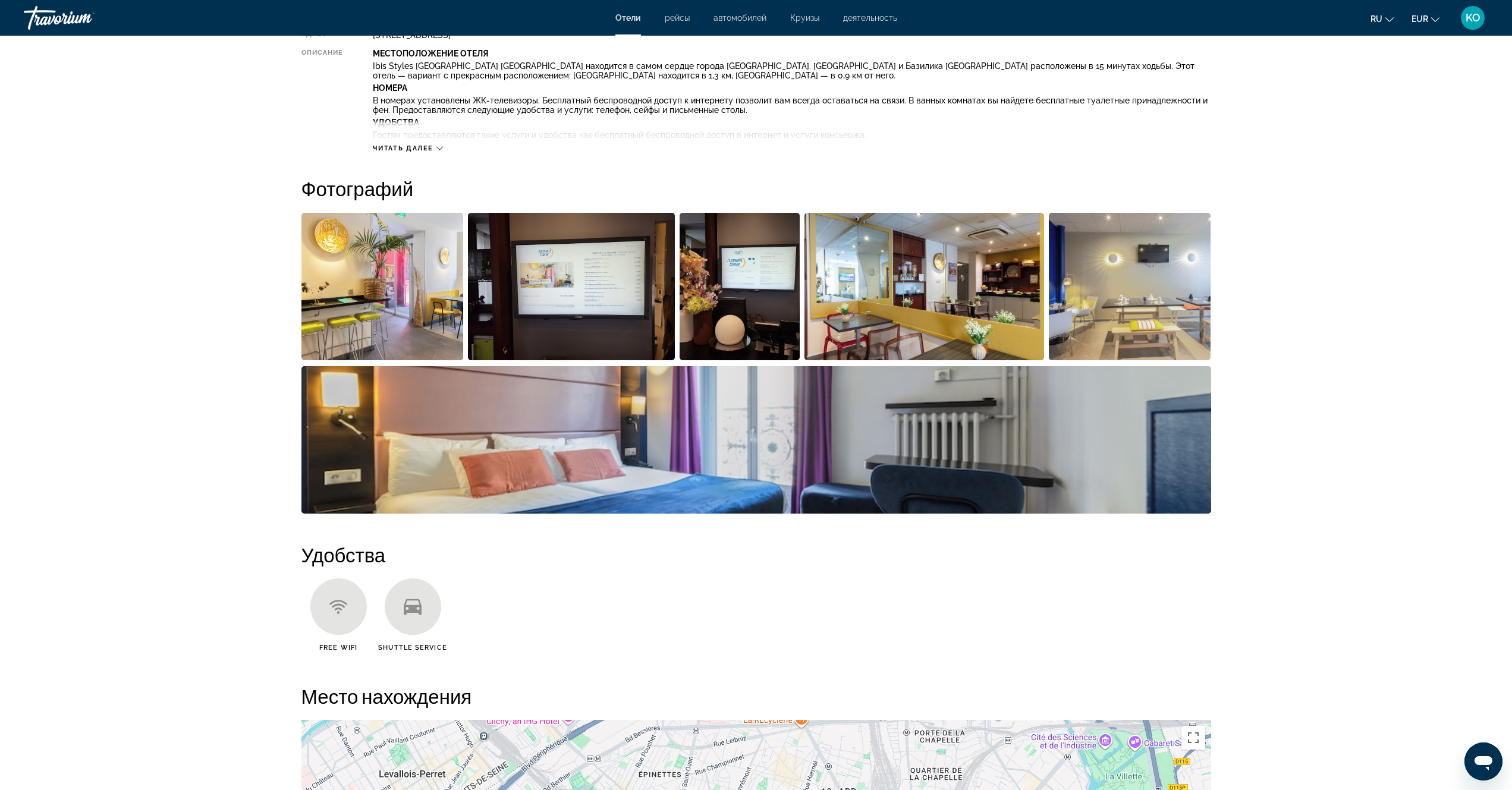
click at [437, 150] on icon "Main content" at bounding box center [440, 148] width 6 height 6
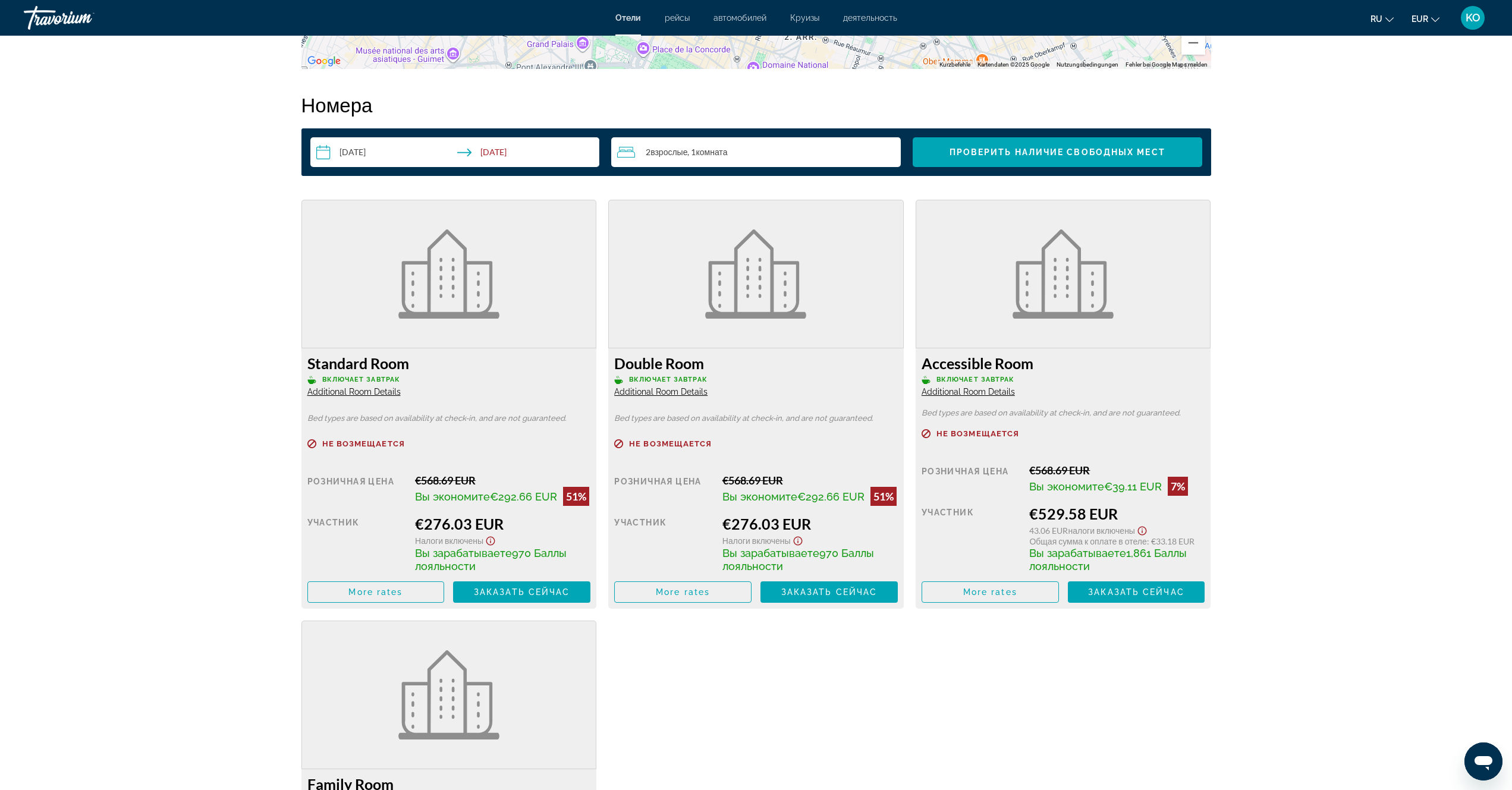
scroll to position [1546, 0]
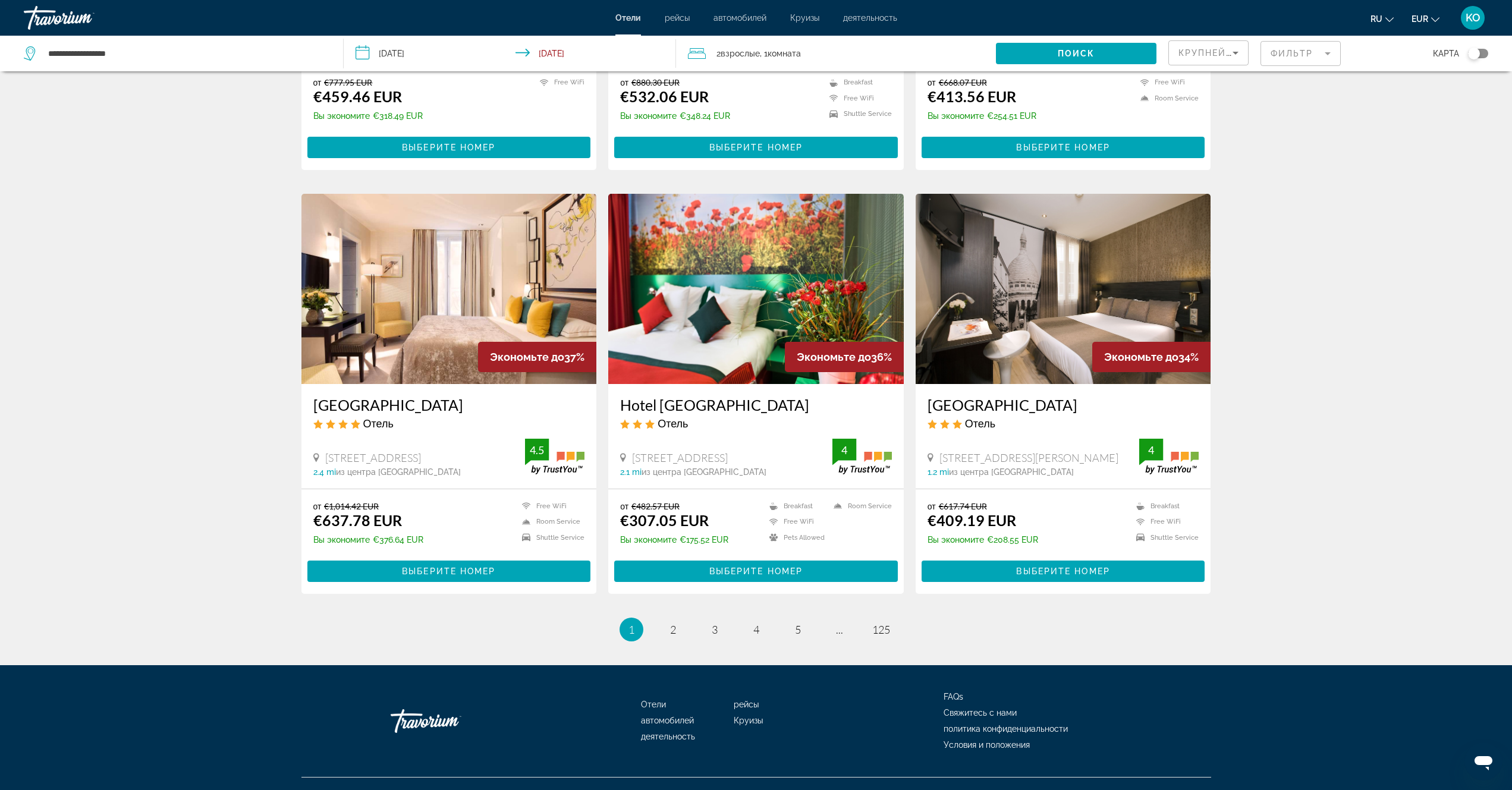
scroll to position [1246, 0]
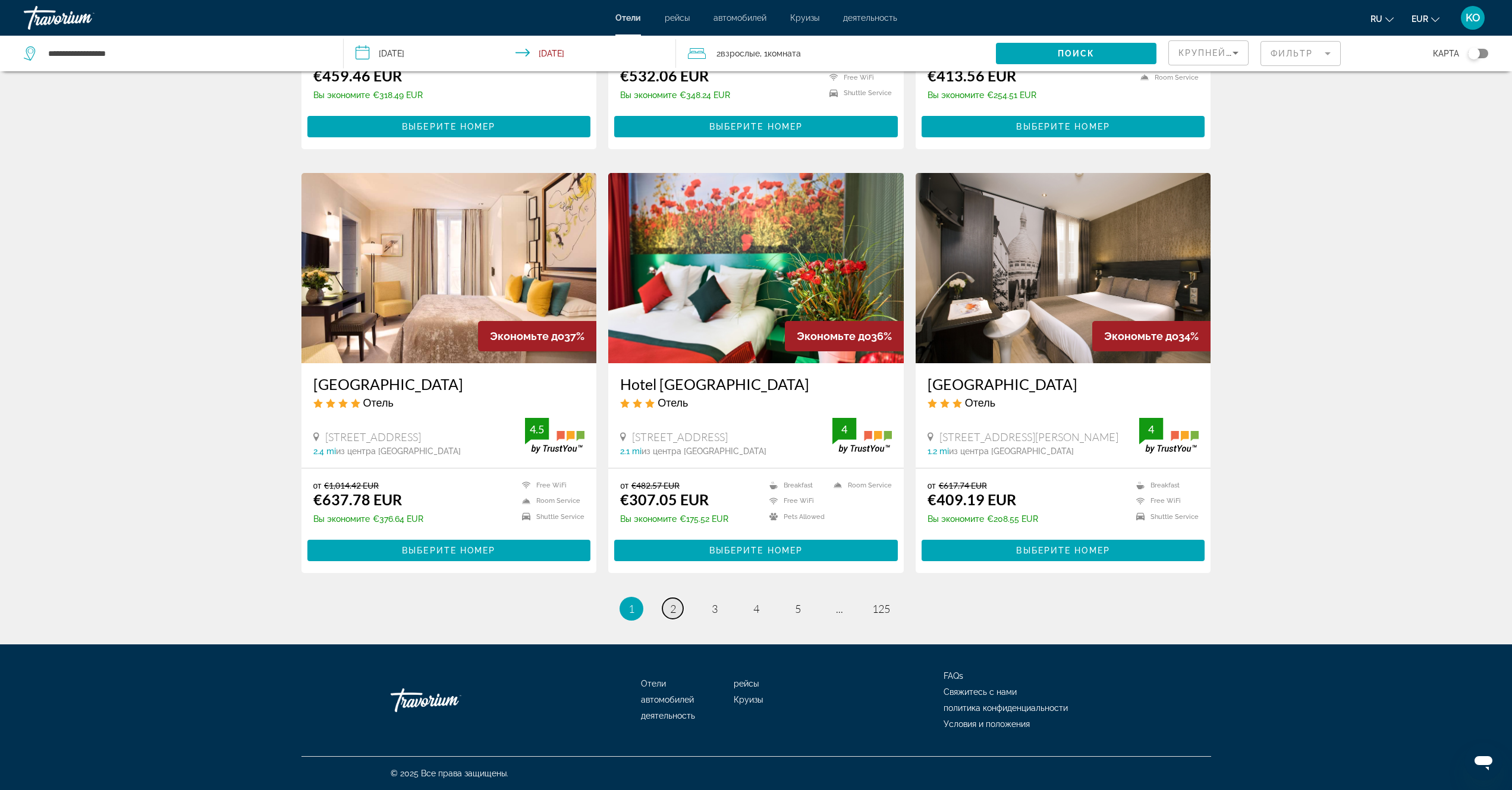
click at [671, 607] on span "2" at bounding box center [674, 608] width 6 height 13
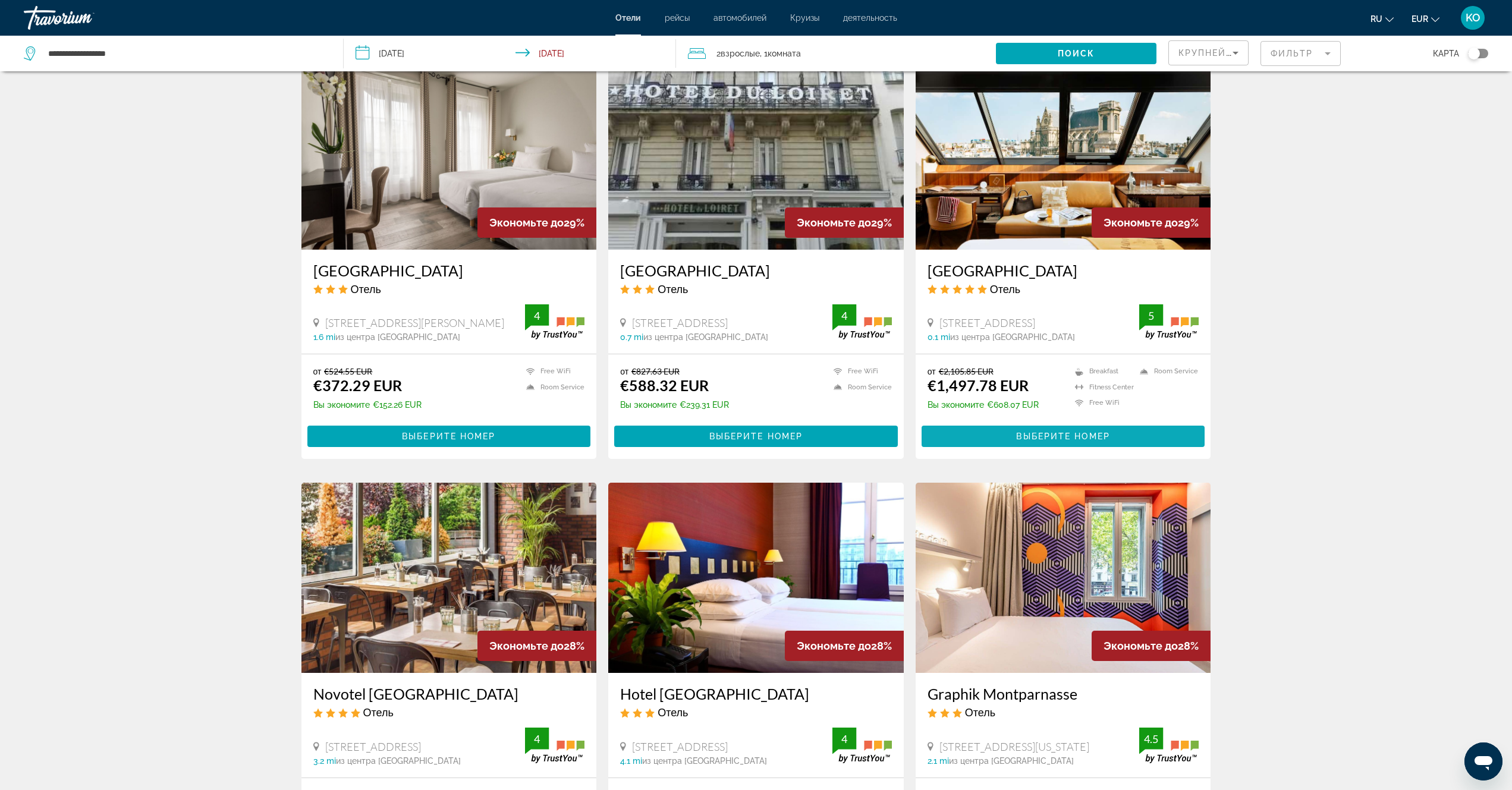
scroll to position [1129, 0]
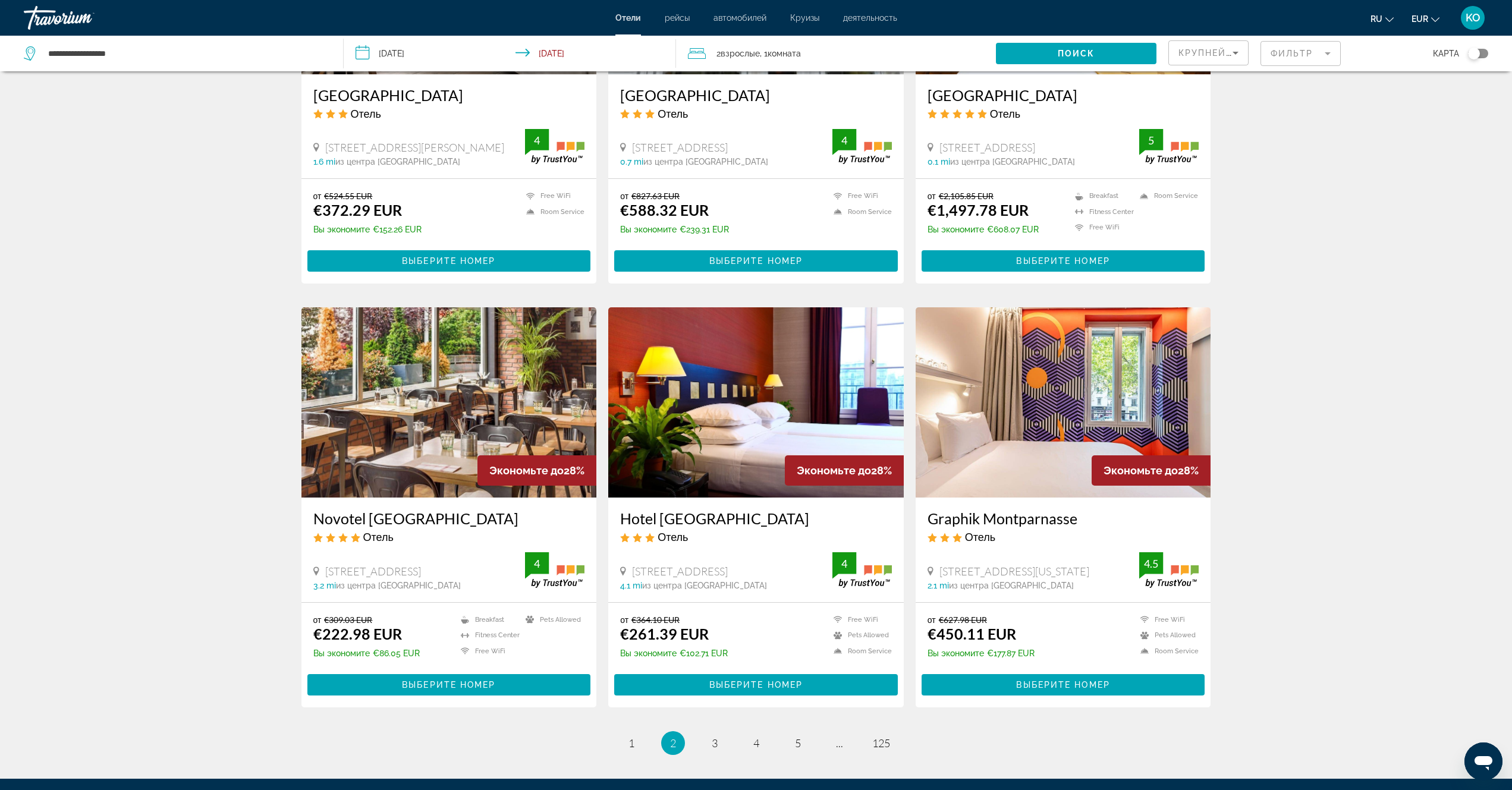
click at [464, 384] on img "Main content" at bounding box center [449, 402] width 295 height 190
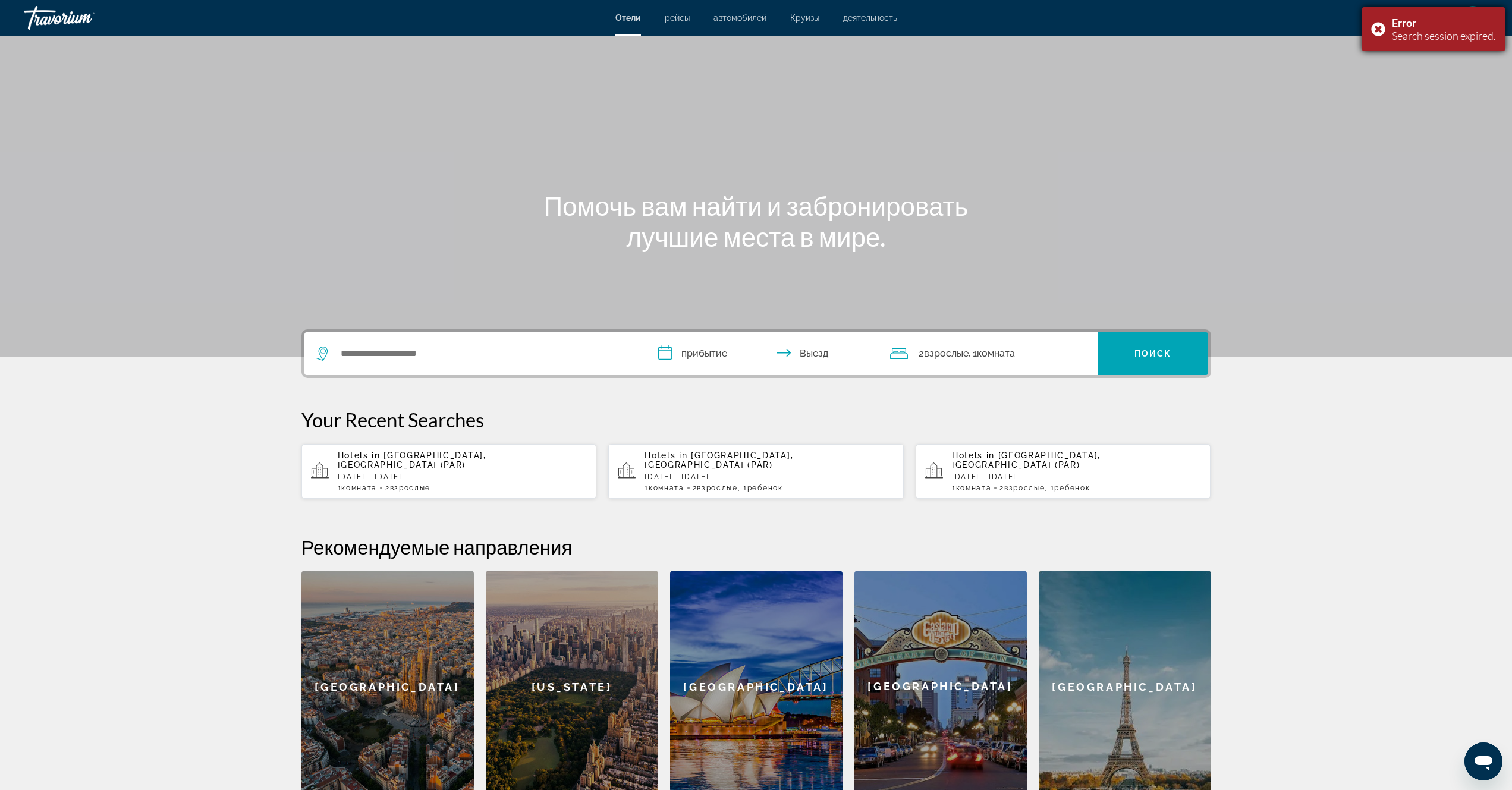
click at [1378, 27] on div "Error Search session expired." at bounding box center [1434, 29] width 143 height 44
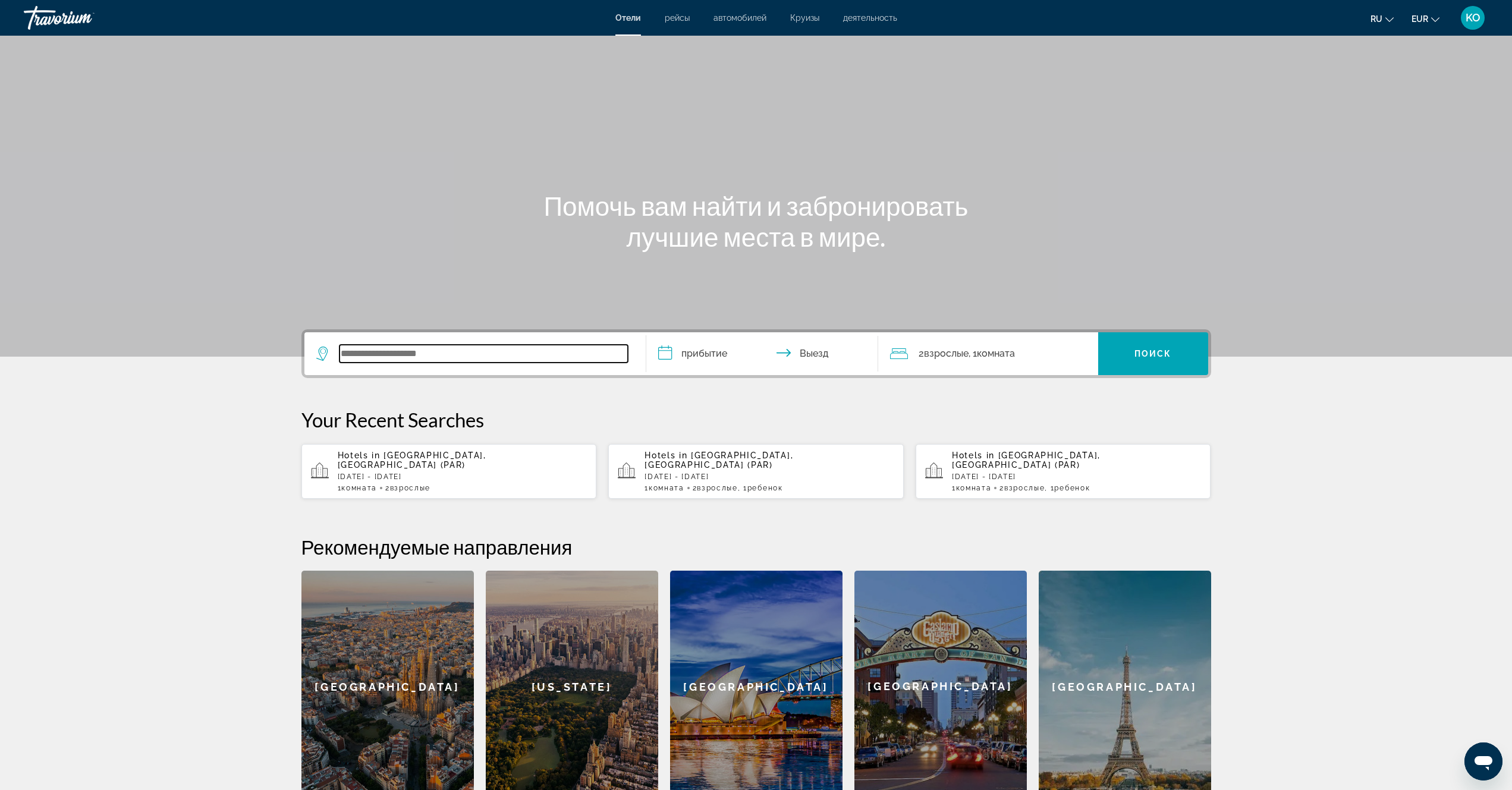
paste input "**********"
type input "**********"
click at [688, 353] on input "**********" at bounding box center [765, 356] width 237 height 47
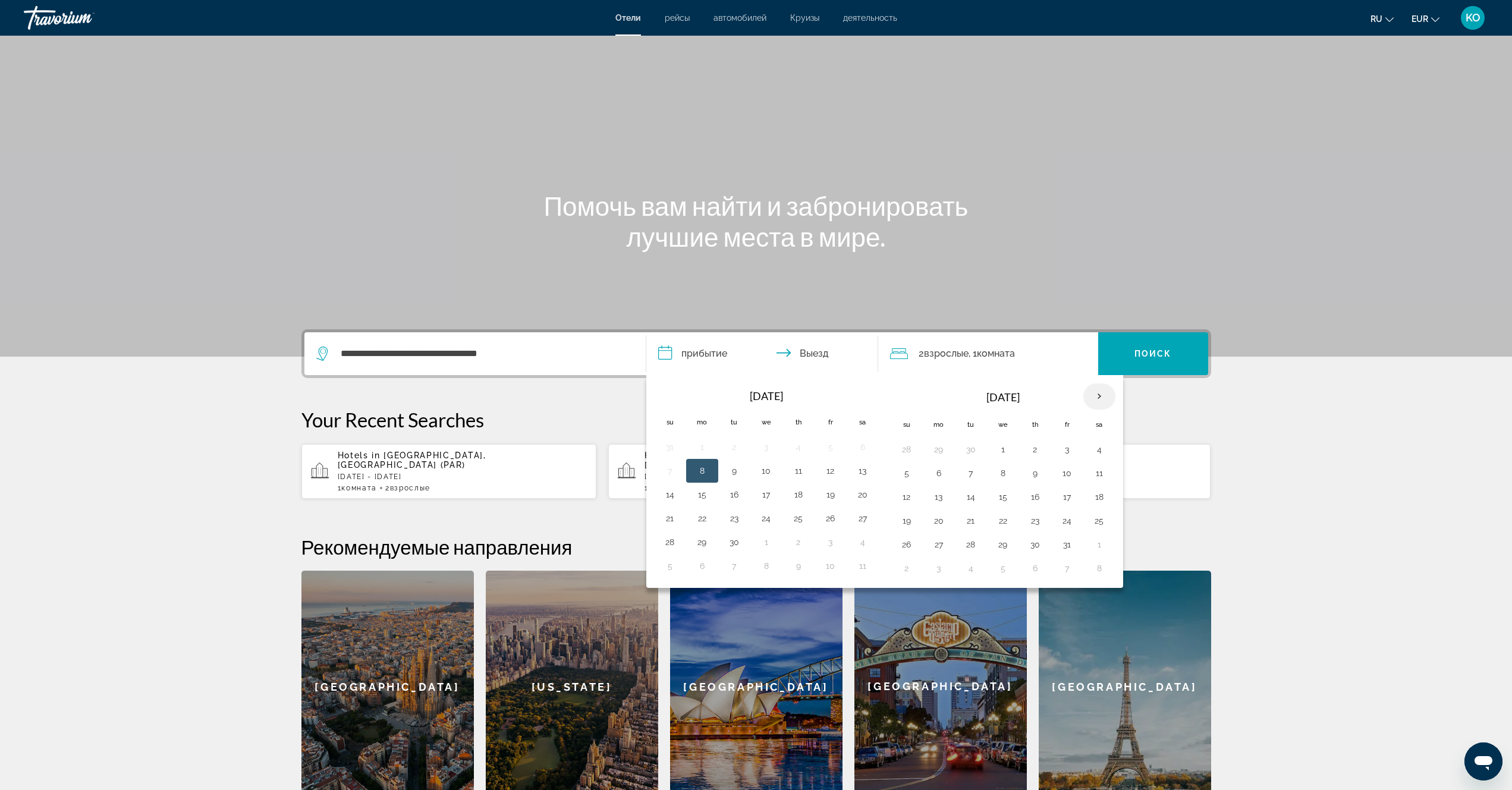
click at [1099, 396] on th "Next month" at bounding box center [1099, 397] width 32 height 26
click at [1036, 545] on button "27" at bounding box center [1035, 544] width 19 height 16
drag, startPoint x: 810, startPoint y: 353, endPoint x: 817, endPoint y: 357, distance: 8.1
click at [811, 353] on input "**********" at bounding box center [765, 356] width 237 height 47
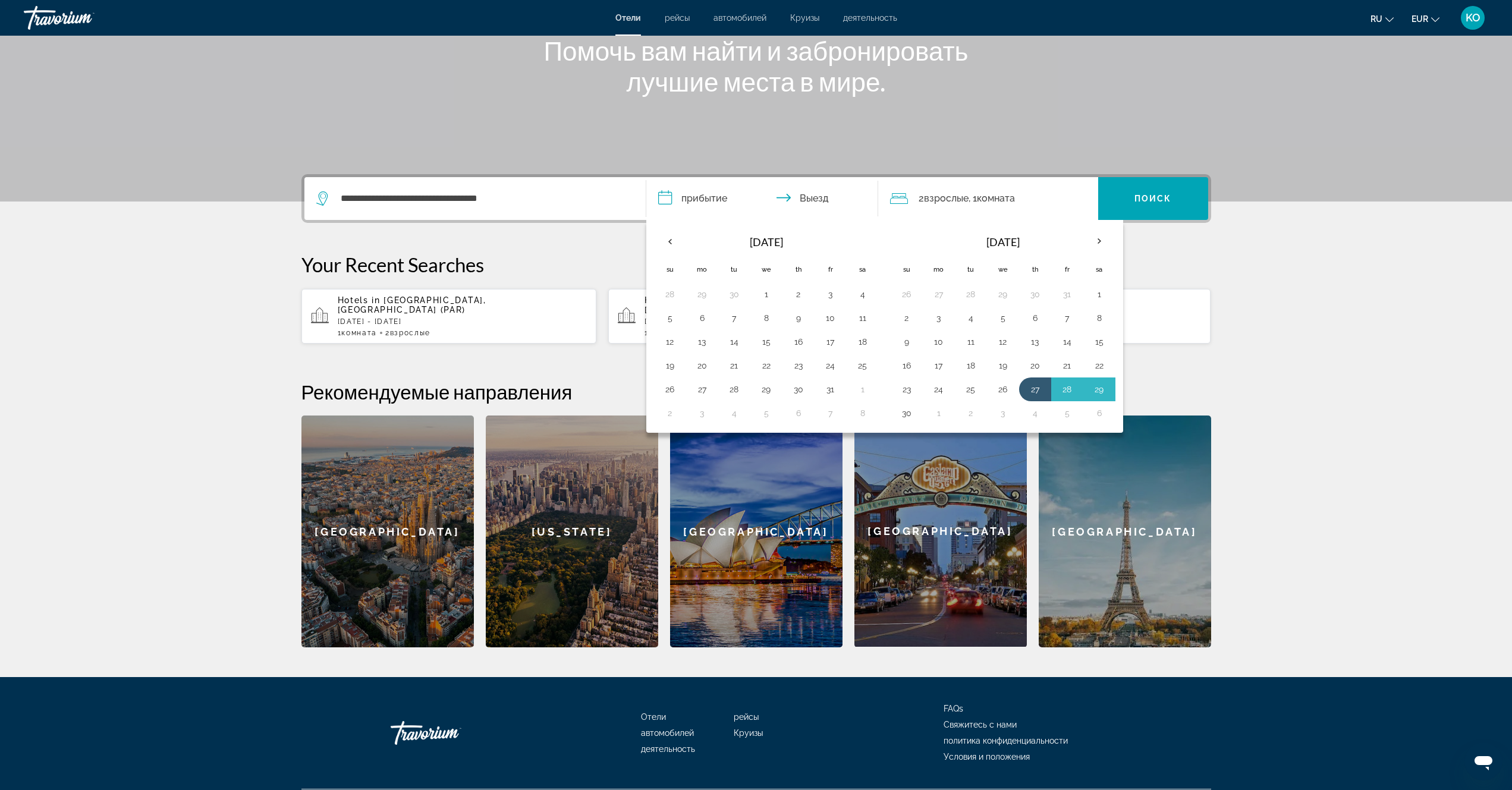
scroll to position [179, 0]
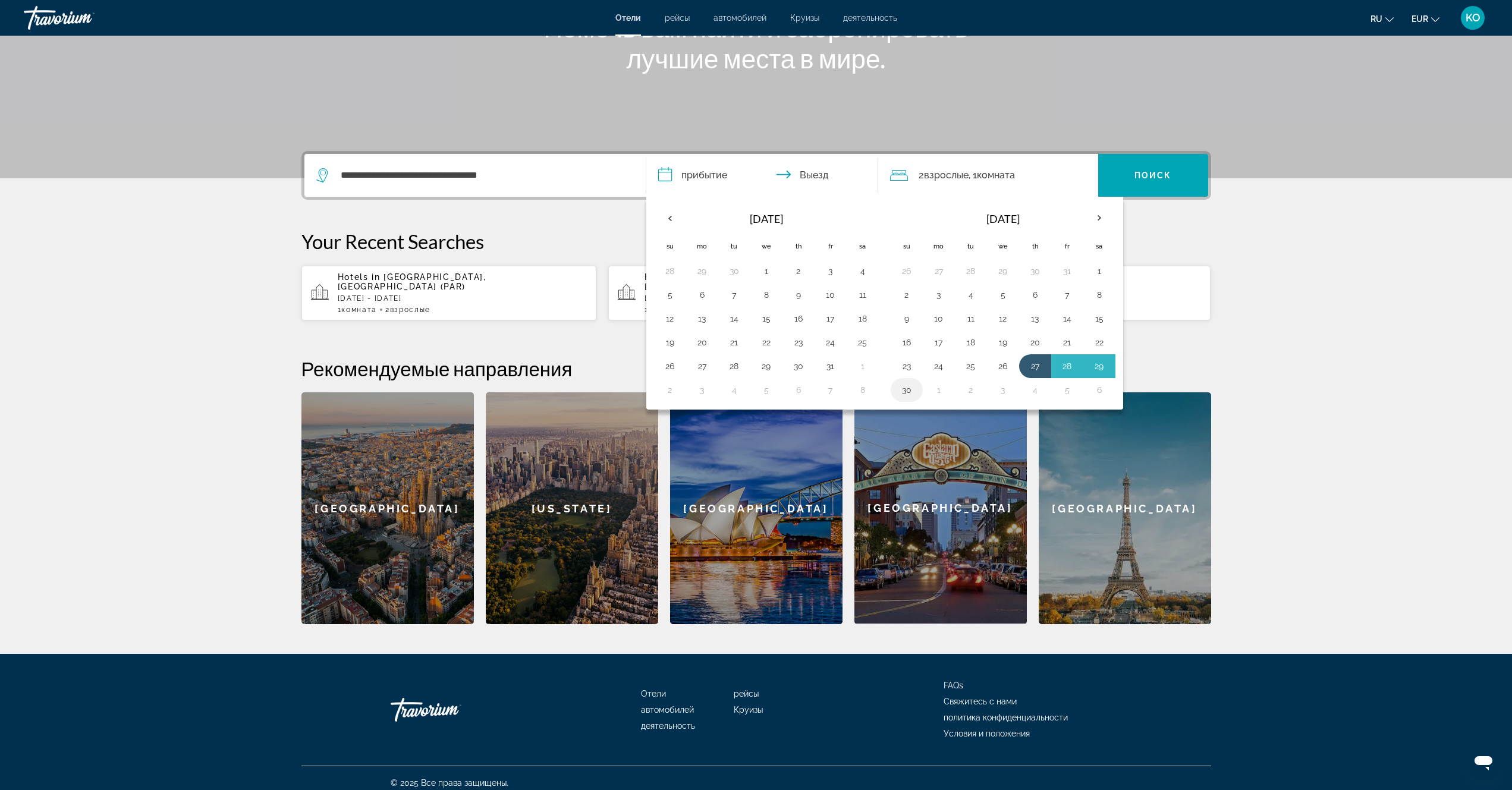
click at [906, 392] on button "30" at bounding box center [907, 389] width 19 height 16
type input "**********"
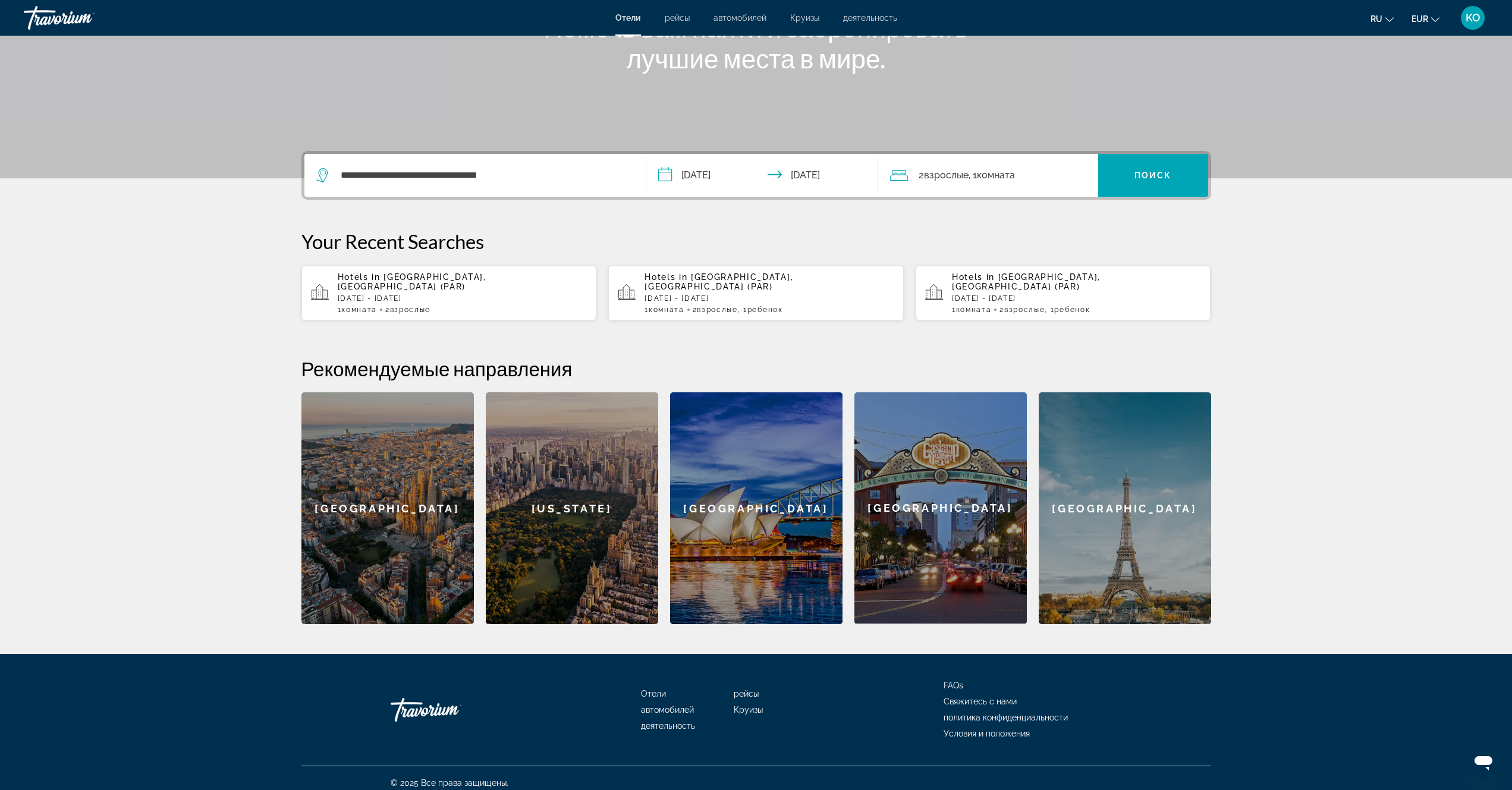
click at [409, 293] on div "Hotels in [GEOGRAPHIC_DATA], [GEOGRAPHIC_DATA] ([GEOGRAPHIC_DATA]) [DATE] - [DA…" at bounding box center [462, 294] width 249 height 42
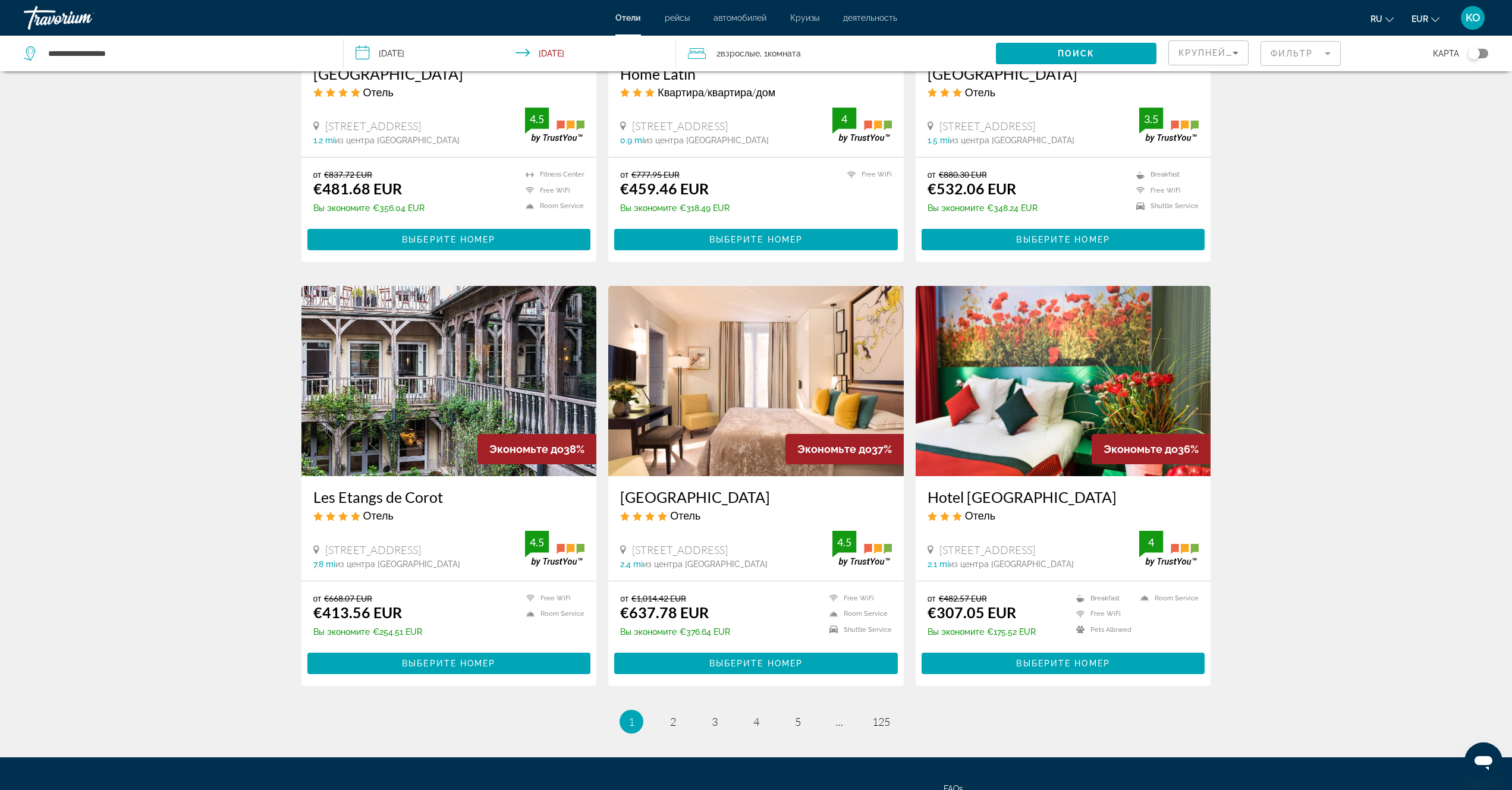
scroll to position [1246, 0]
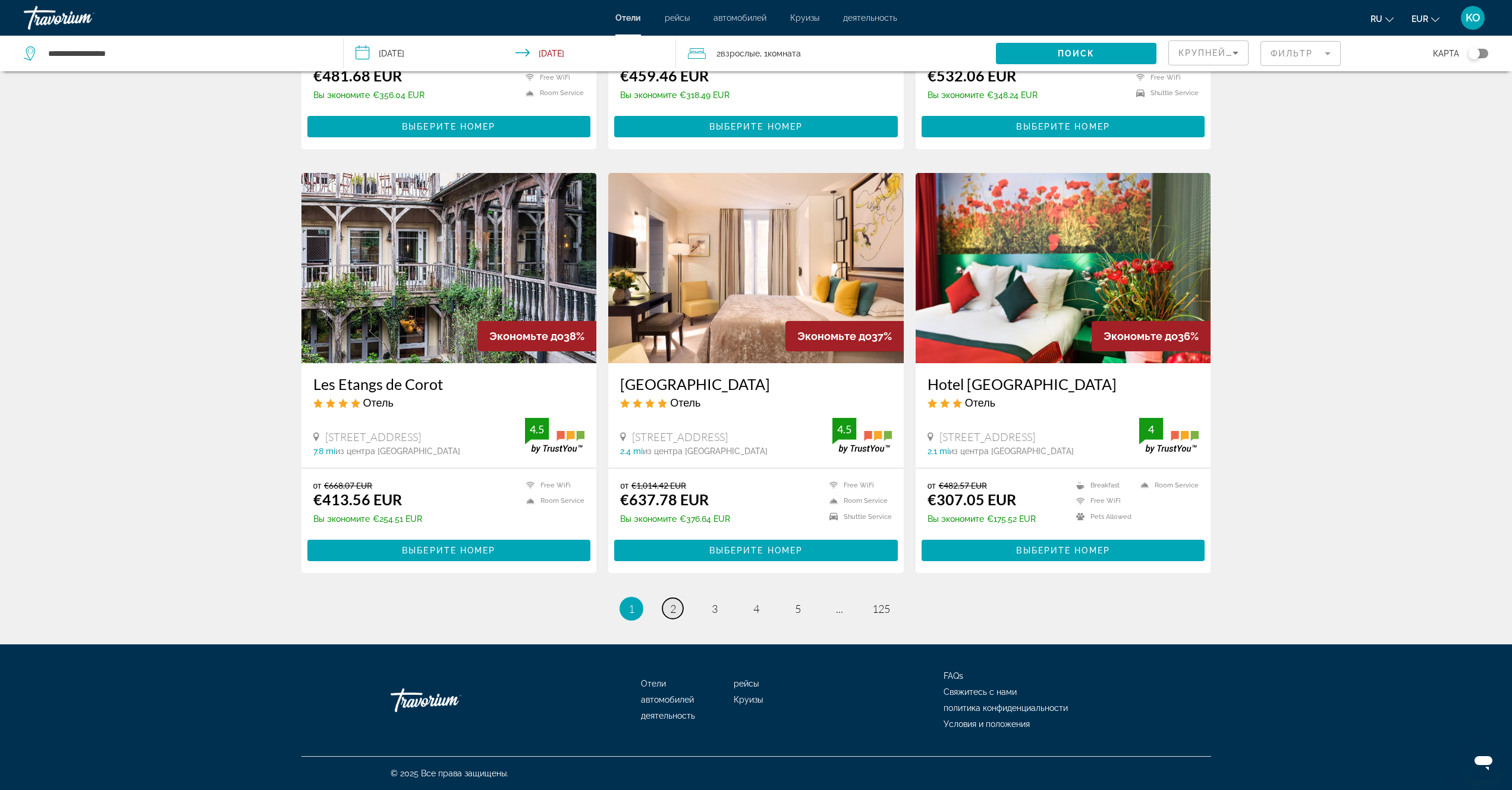
click at [667, 611] on link "page 2" at bounding box center [673, 608] width 21 height 21
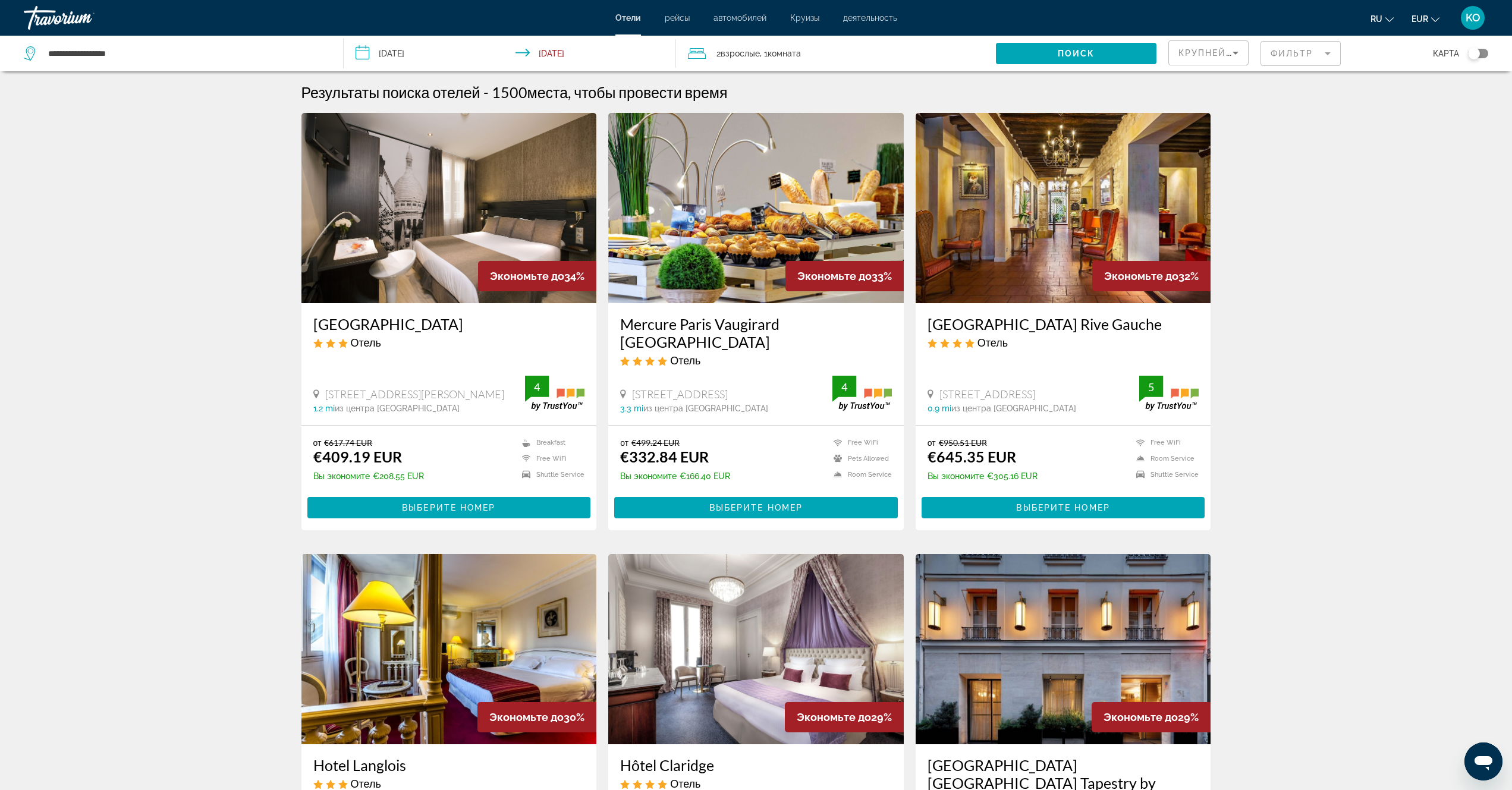
click at [759, 237] on img "Main content" at bounding box center [756, 207] width 295 height 190
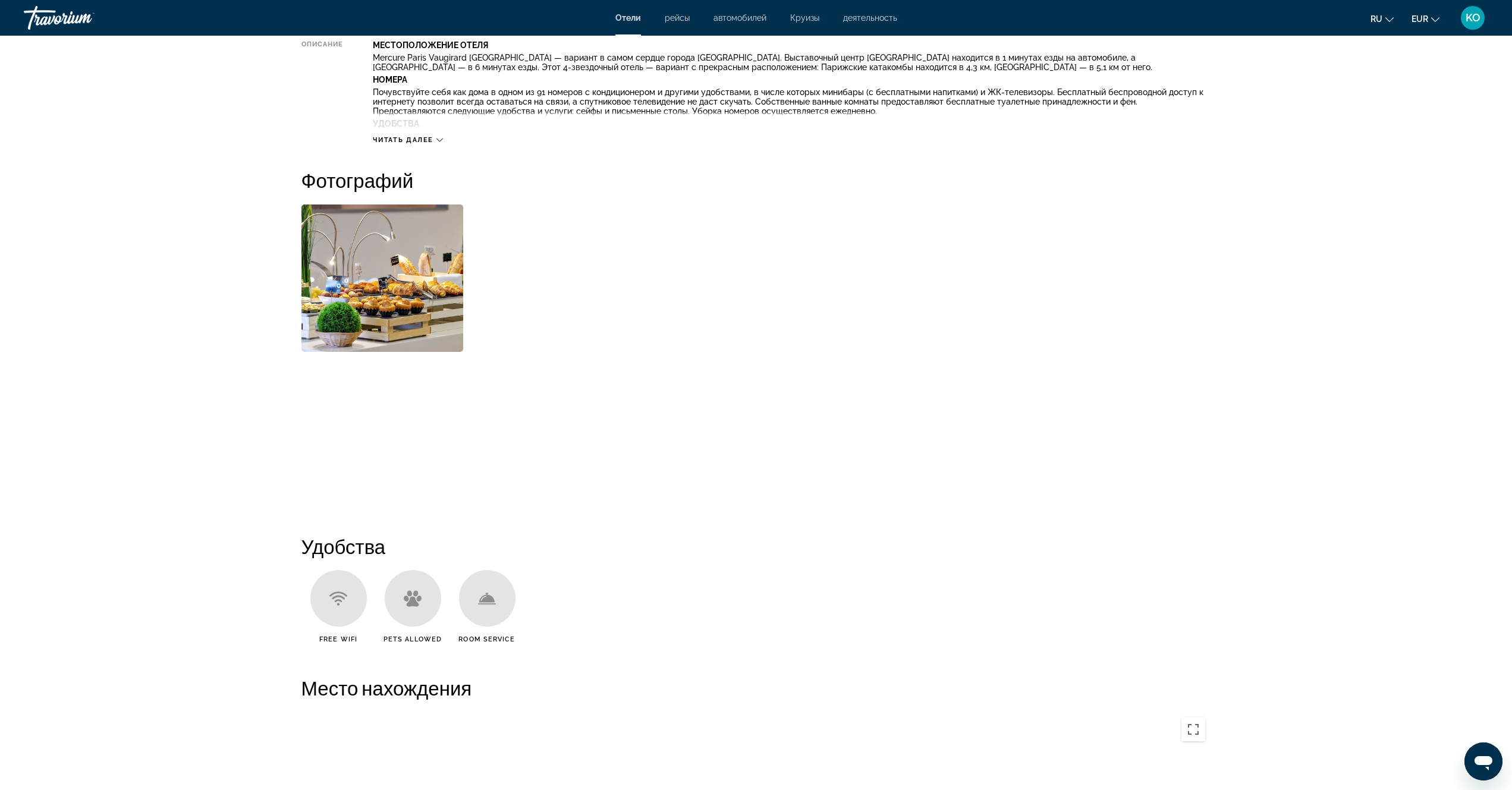
scroll to position [556, 0]
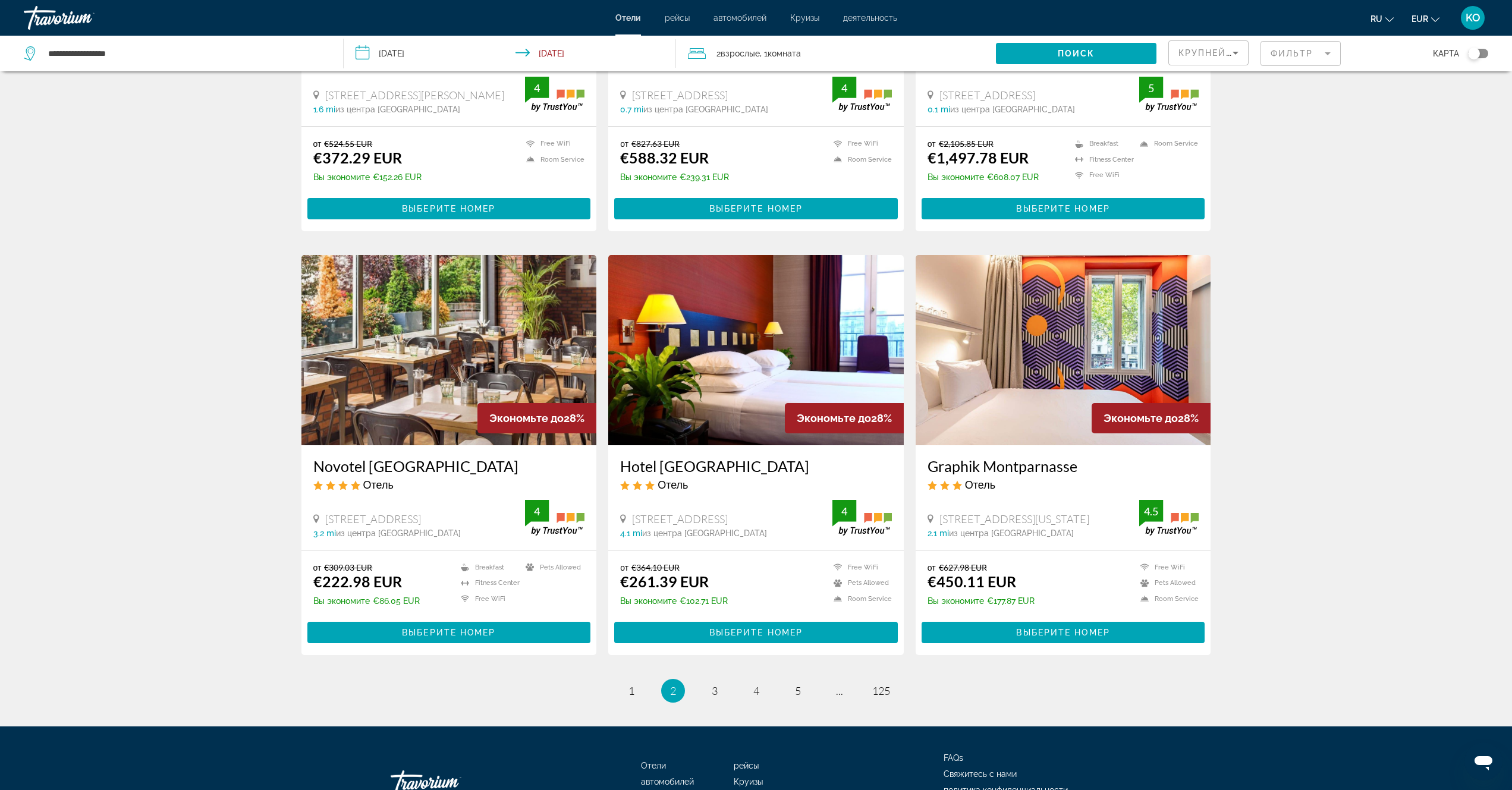
scroll to position [1246, 0]
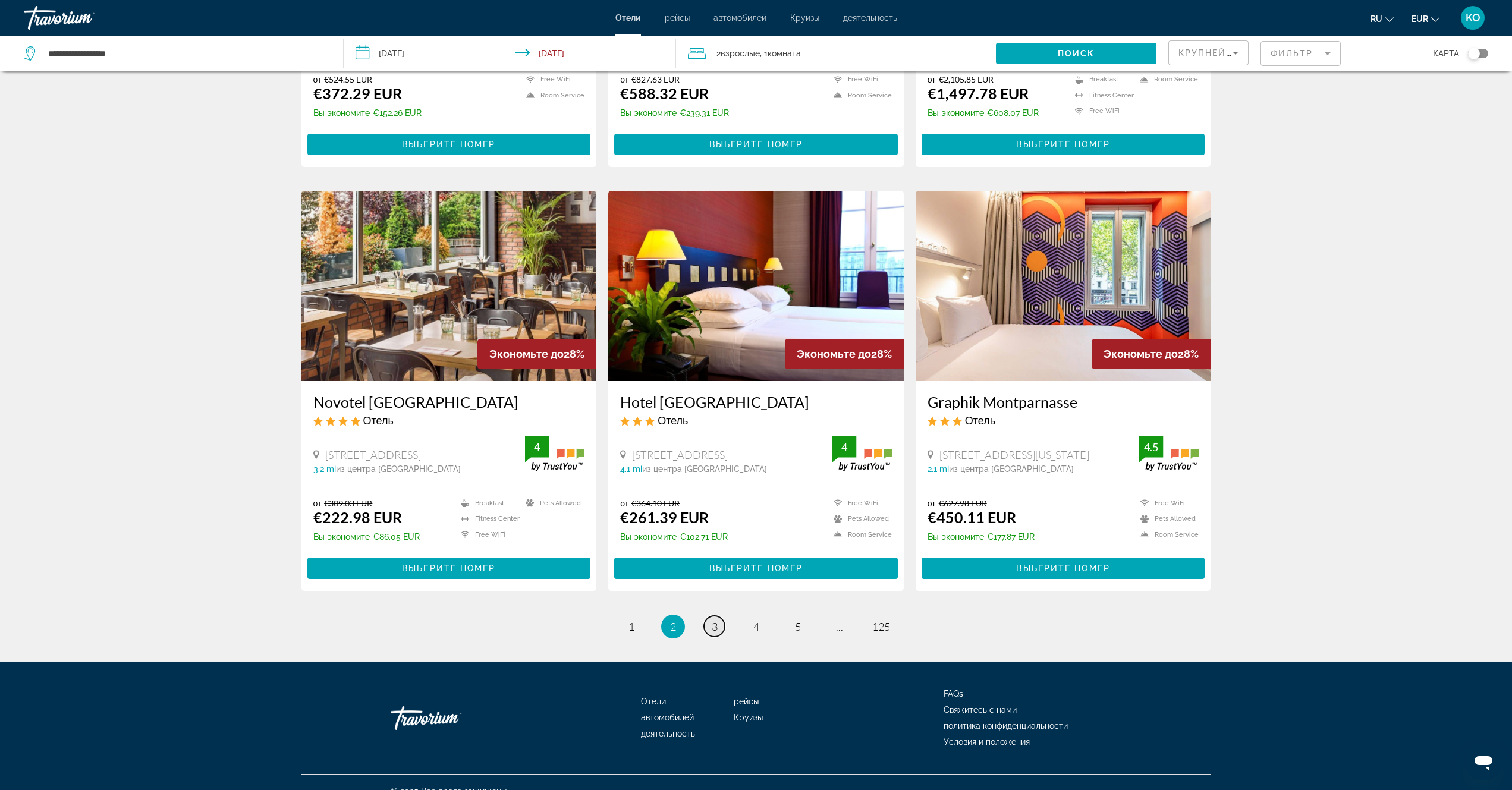
click at [713, 620] on span "3" at bounding box center [715, 626] width 6 height 13
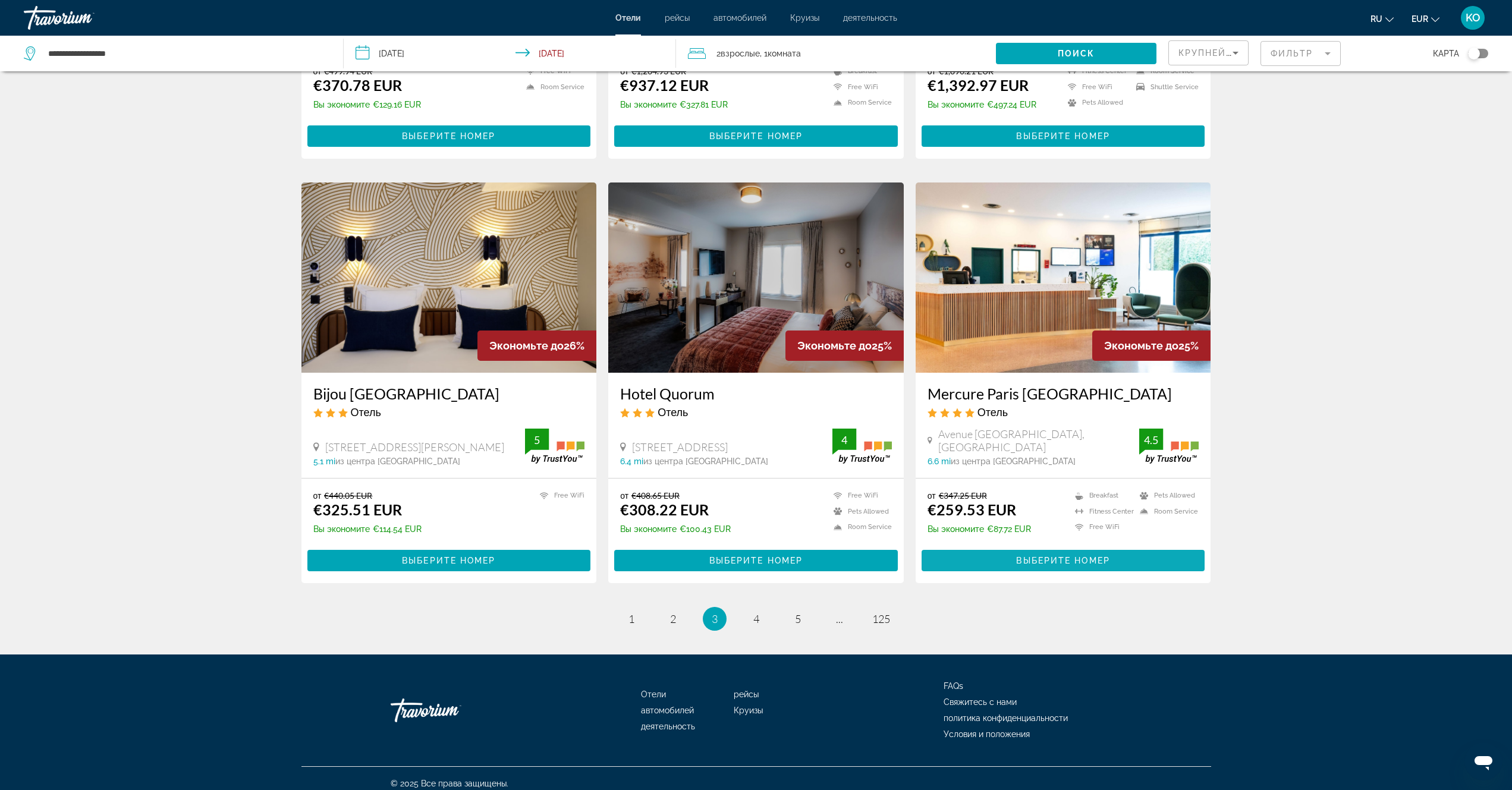
scroll to position [1229, 0]
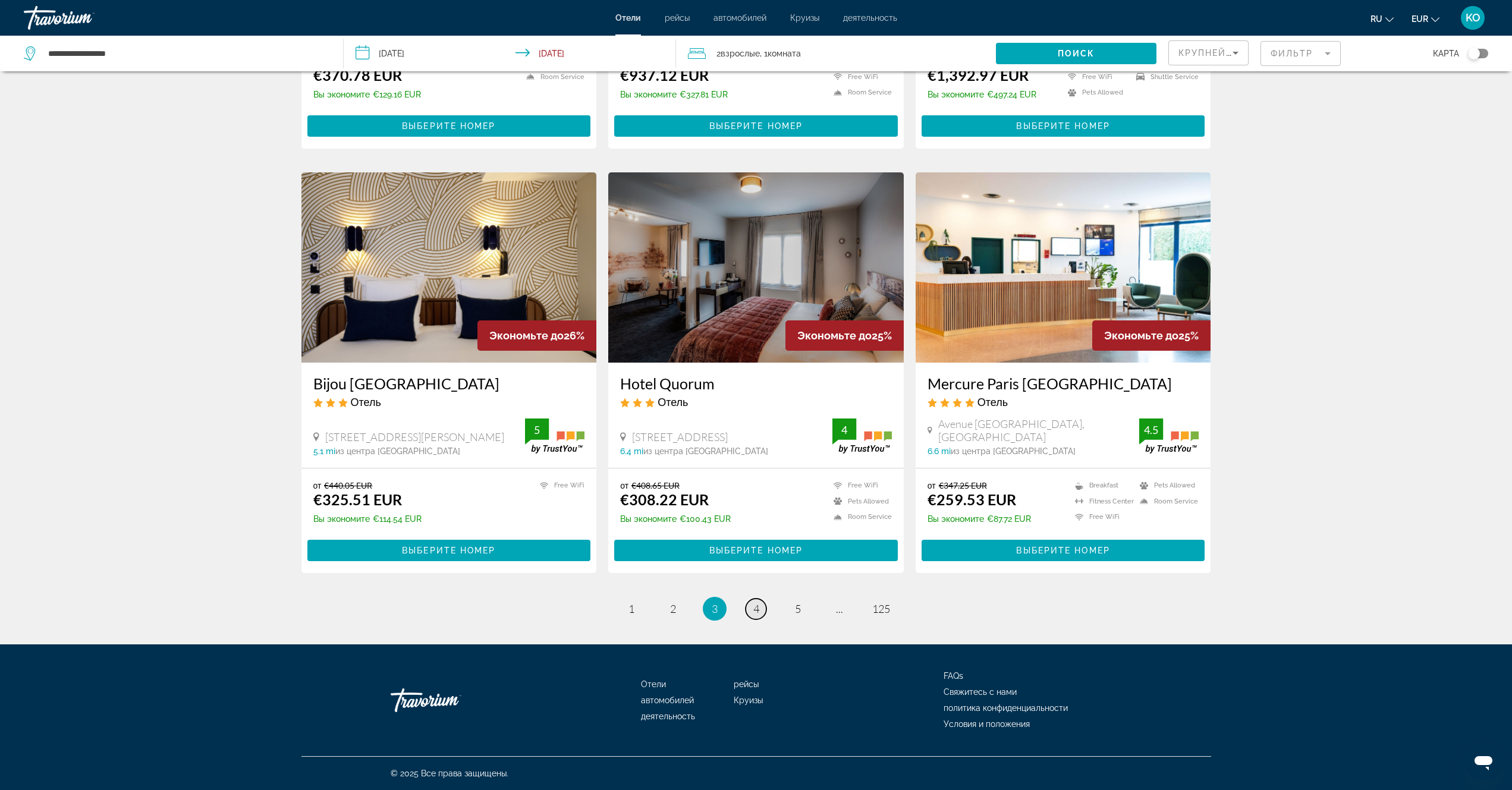
click at [755, 609] on span "4" at bounding box center [757, 608] width 6 height 13
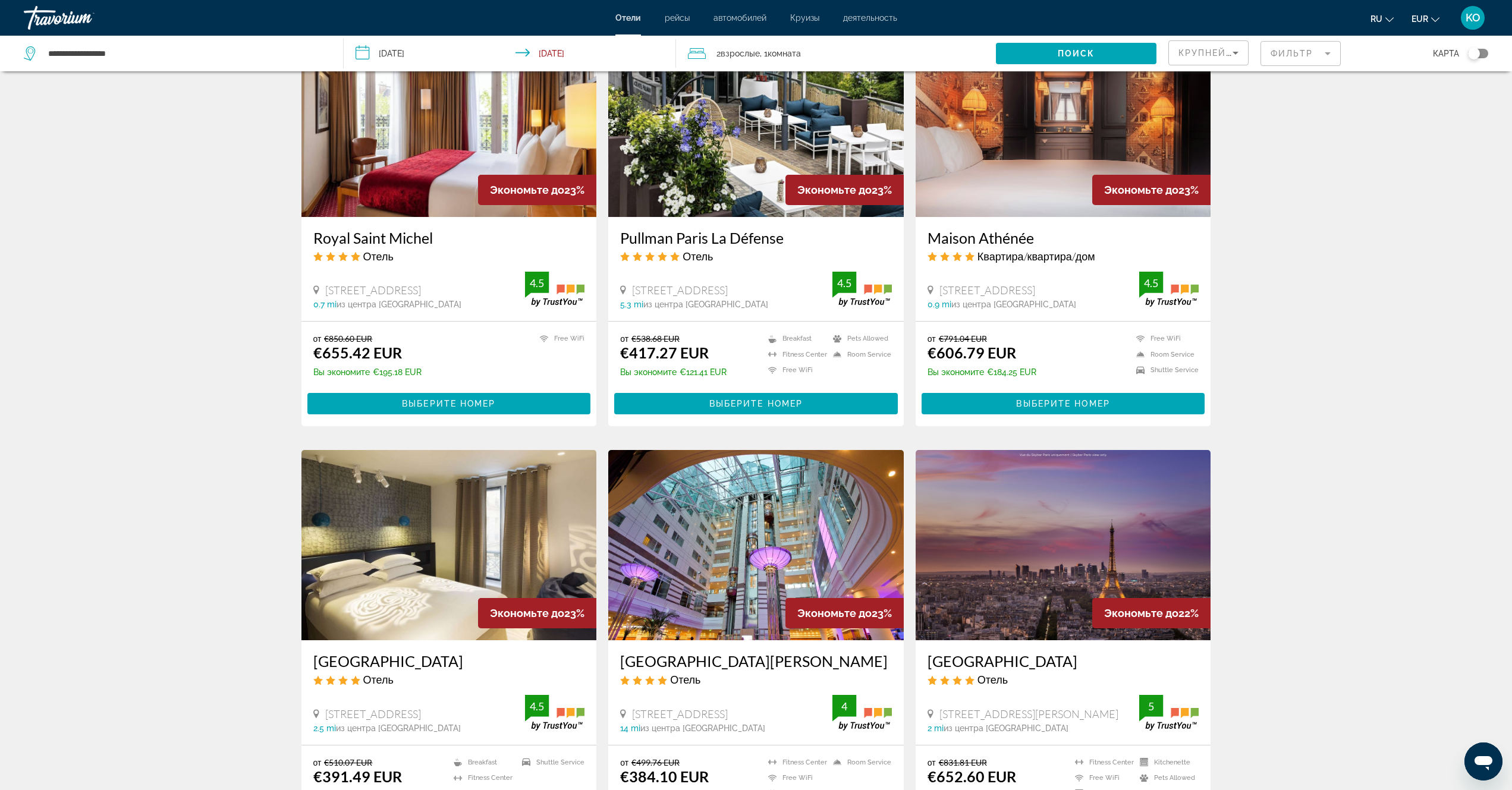
scroll to position [1070, 0]
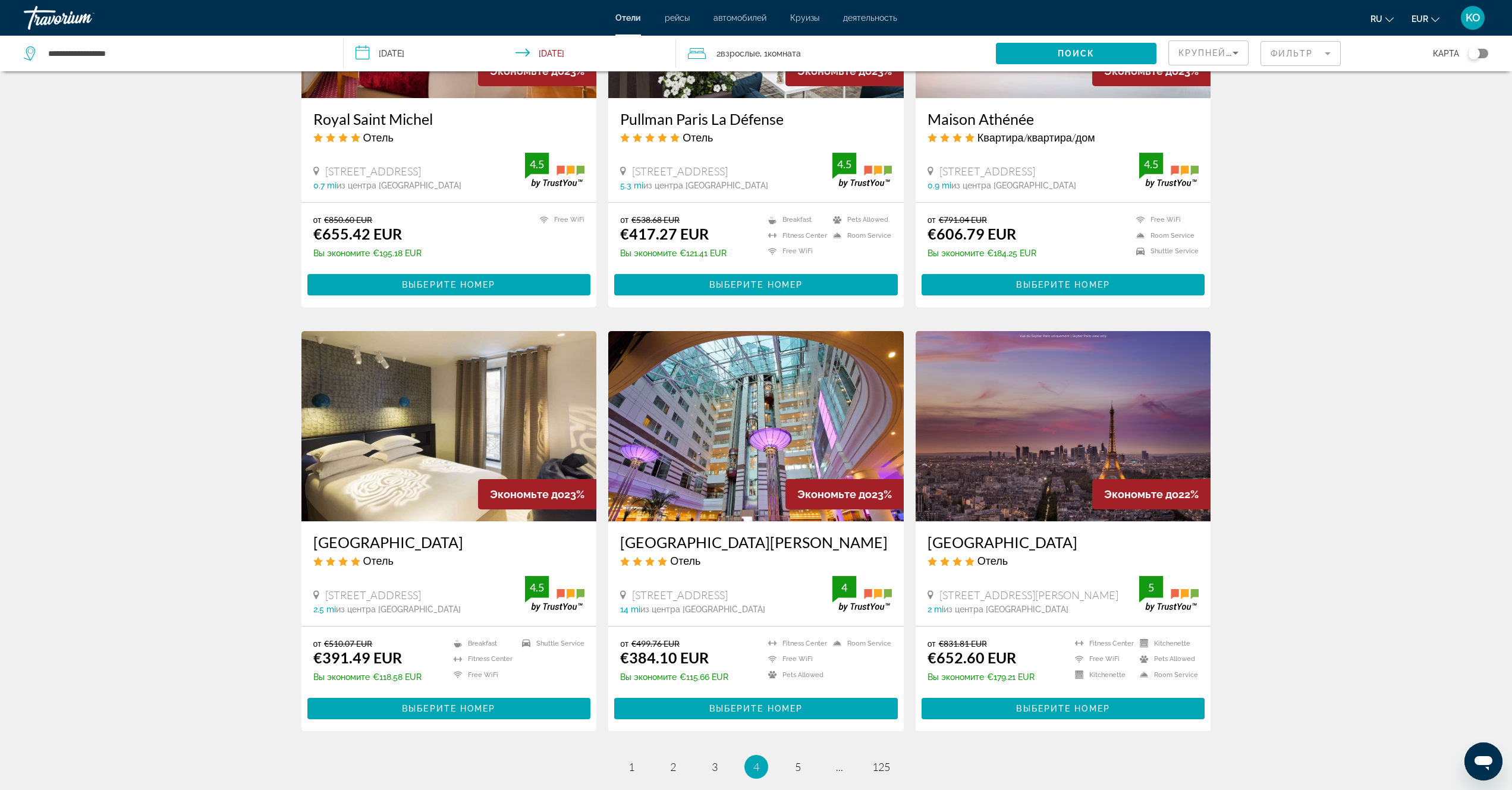
click at [733, 444] on img "Main content" at bounding box center [756, 426] width 295 height 190
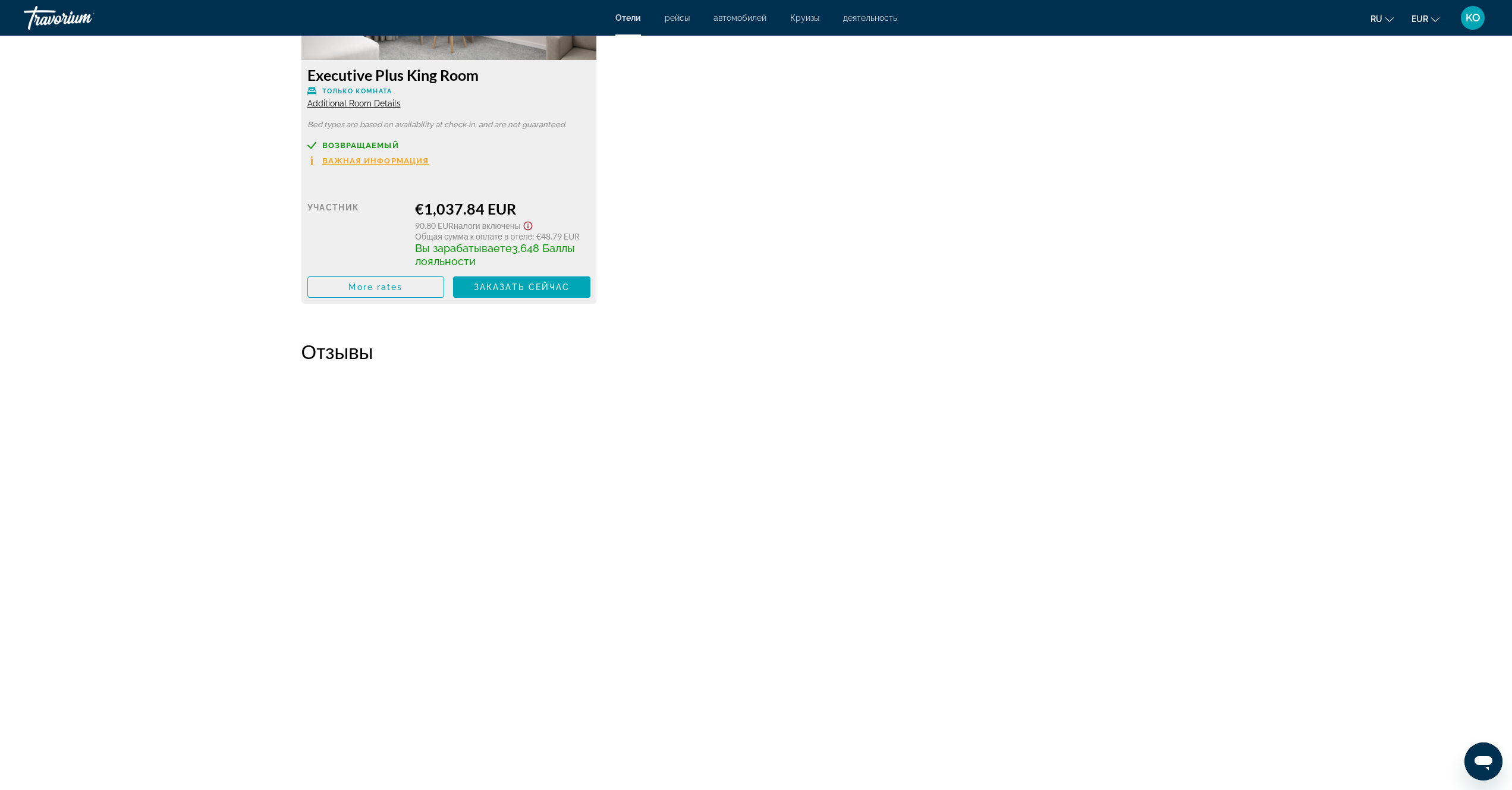
scroll to position [4639, 0]
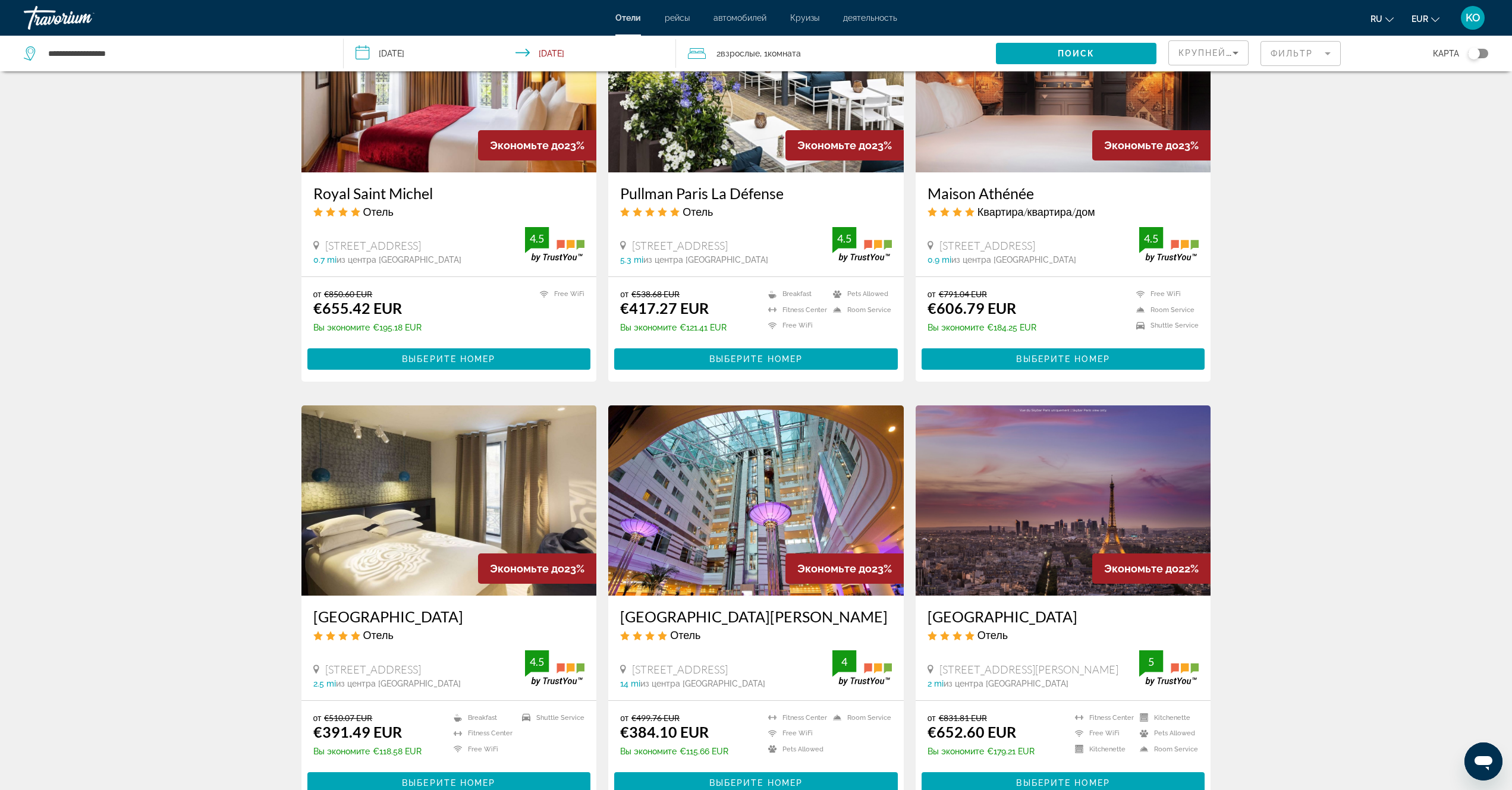
scroll to position [1189, 0]
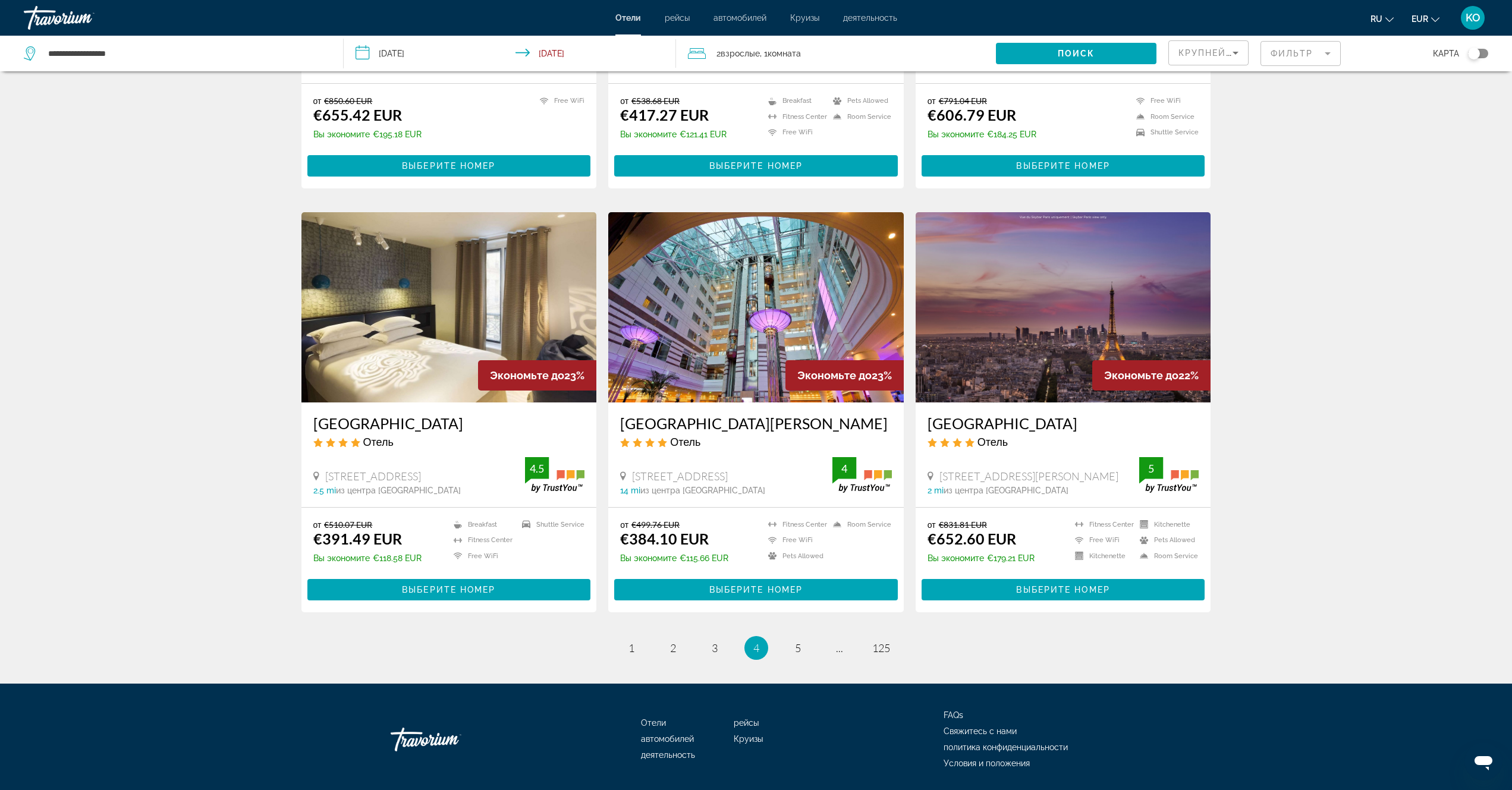
click at [440, 315] on img "Main content" at bounding box center [449, 307] width 295 height 190
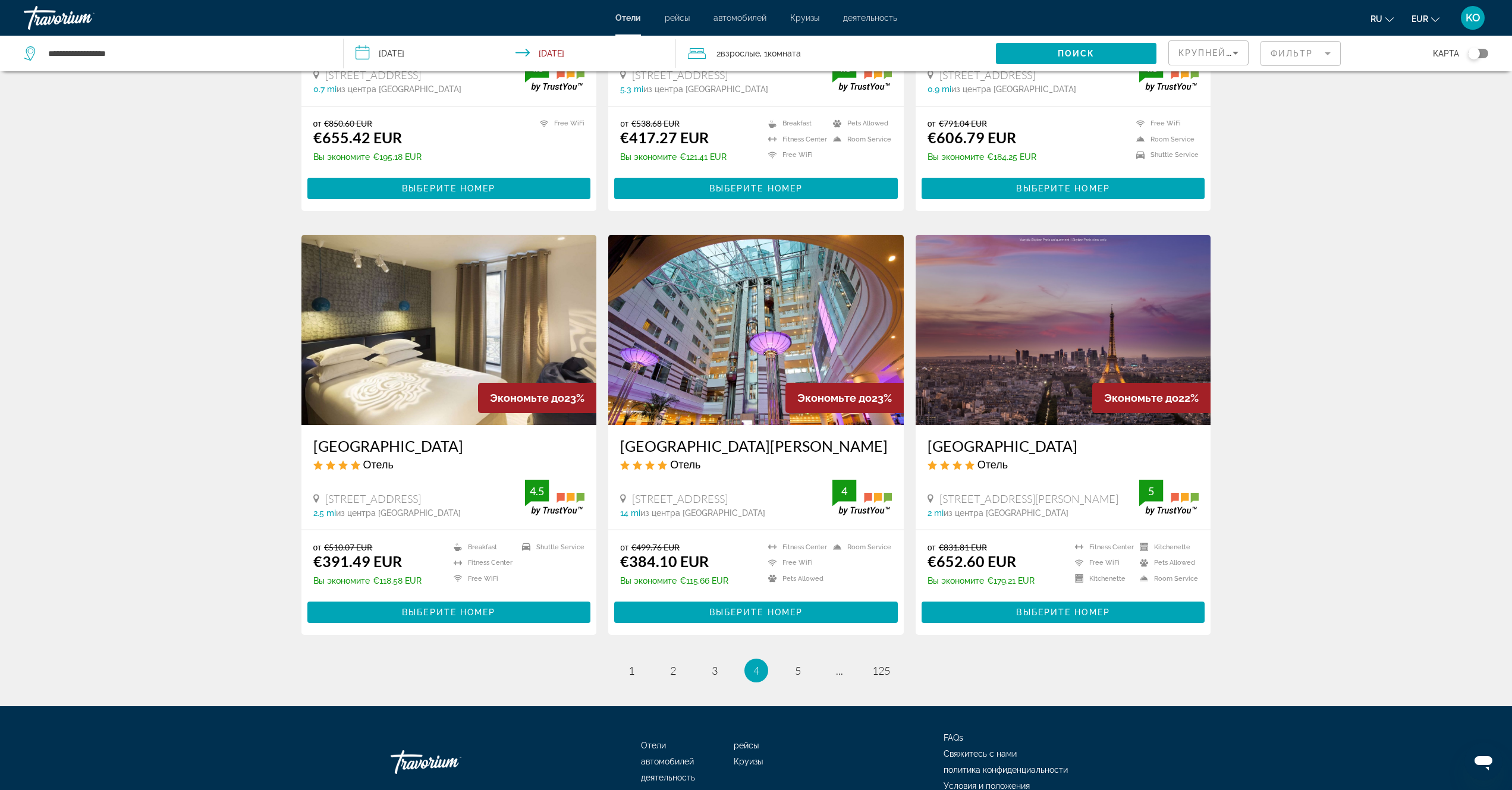
scroll to position [1153, 0]
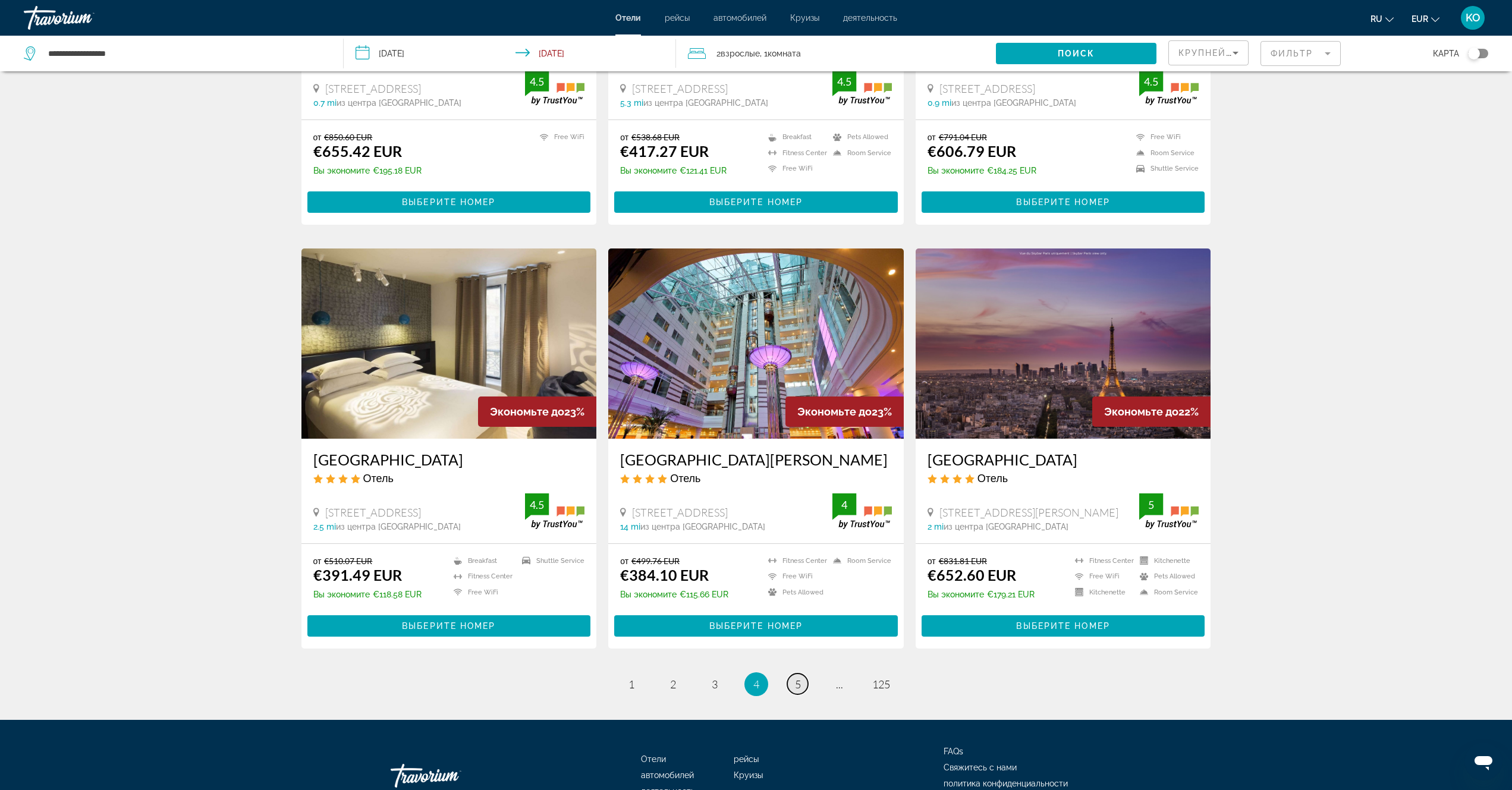
click at [797, 678] on span "5" at bounding box center [798, 684] width 6 height 13
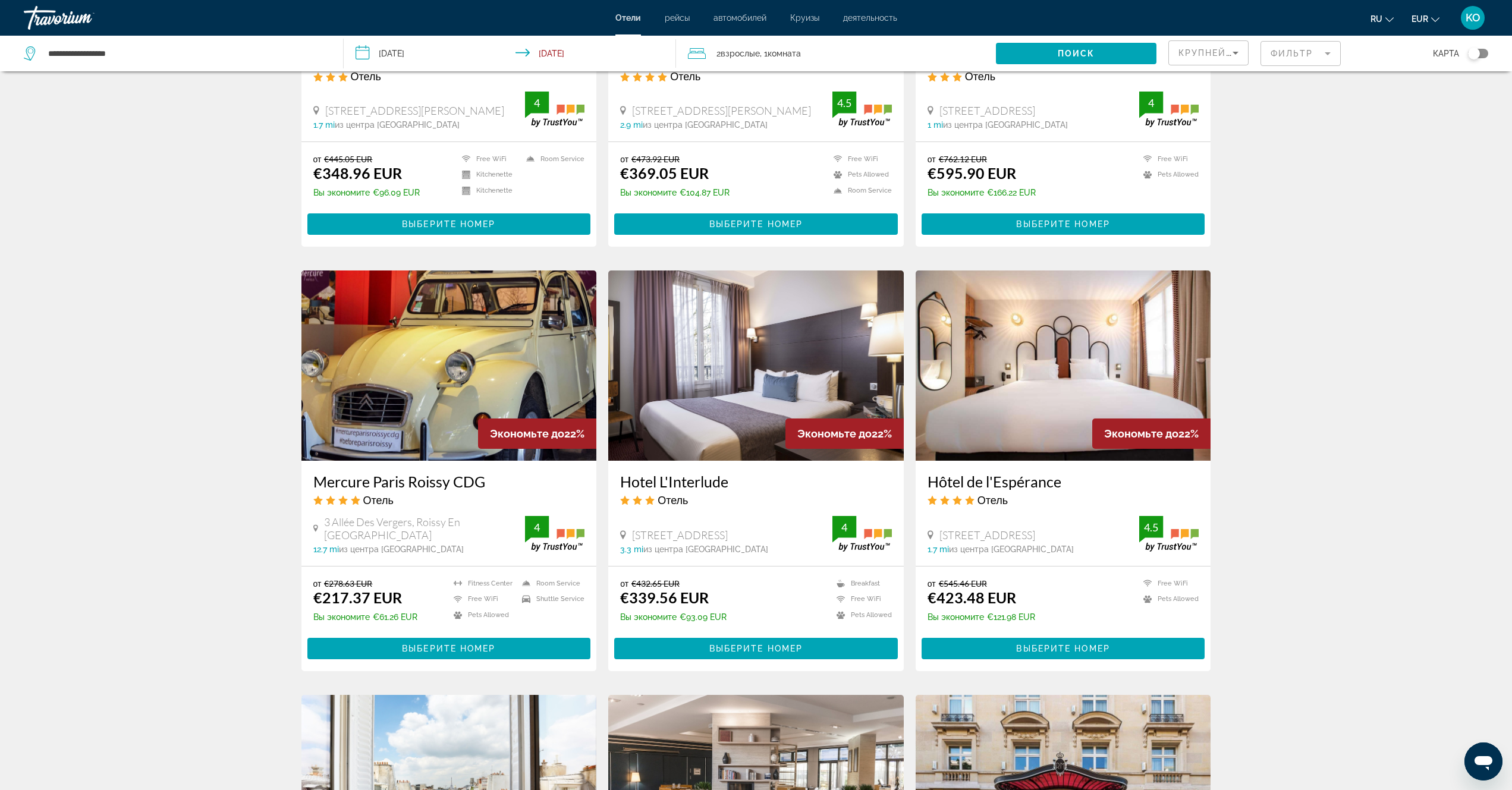
scroll to position [773, 0]
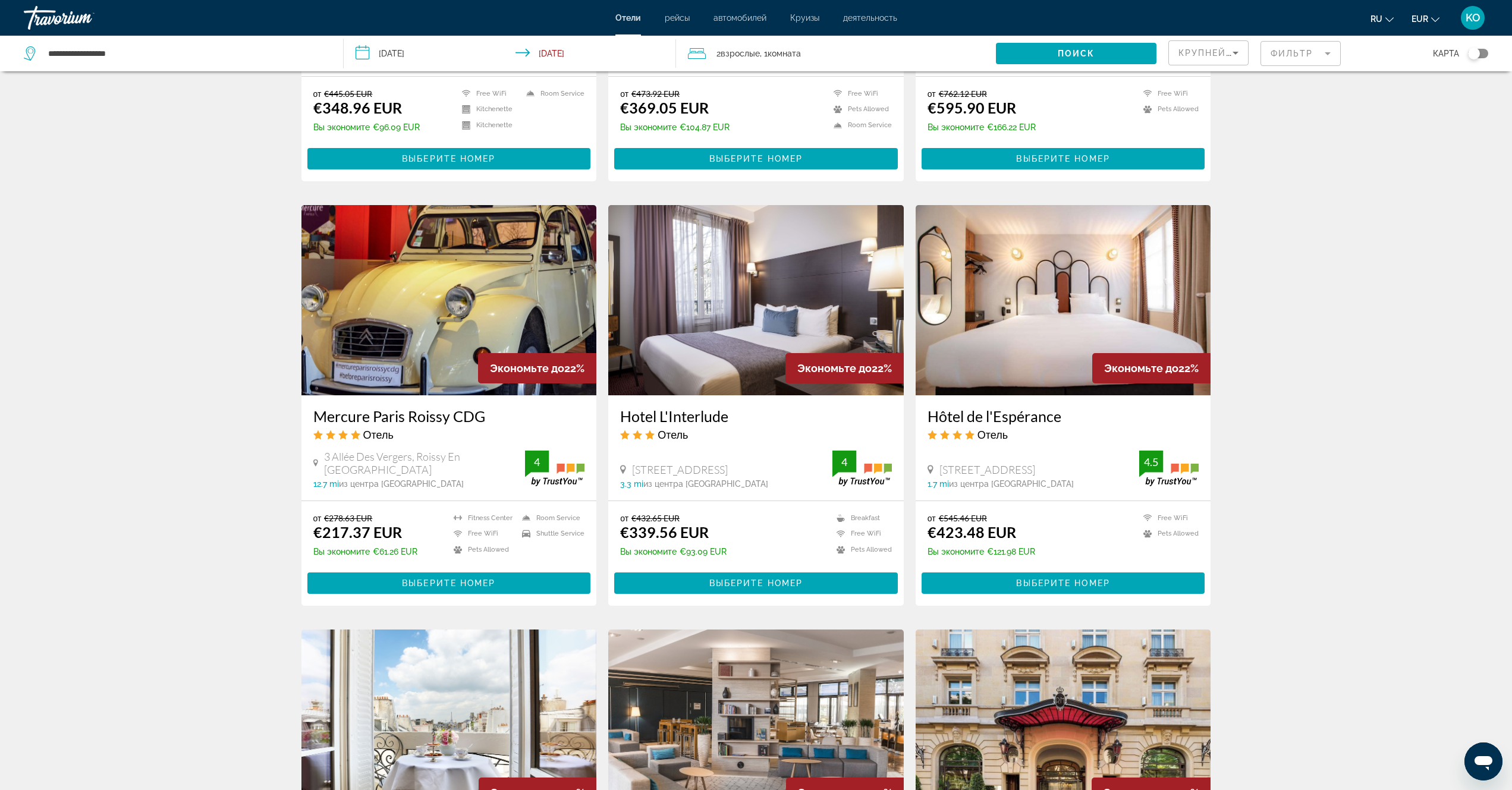
click at [452, 281] on img "Main content" at bounding box center [449, 300] width 295 height 190
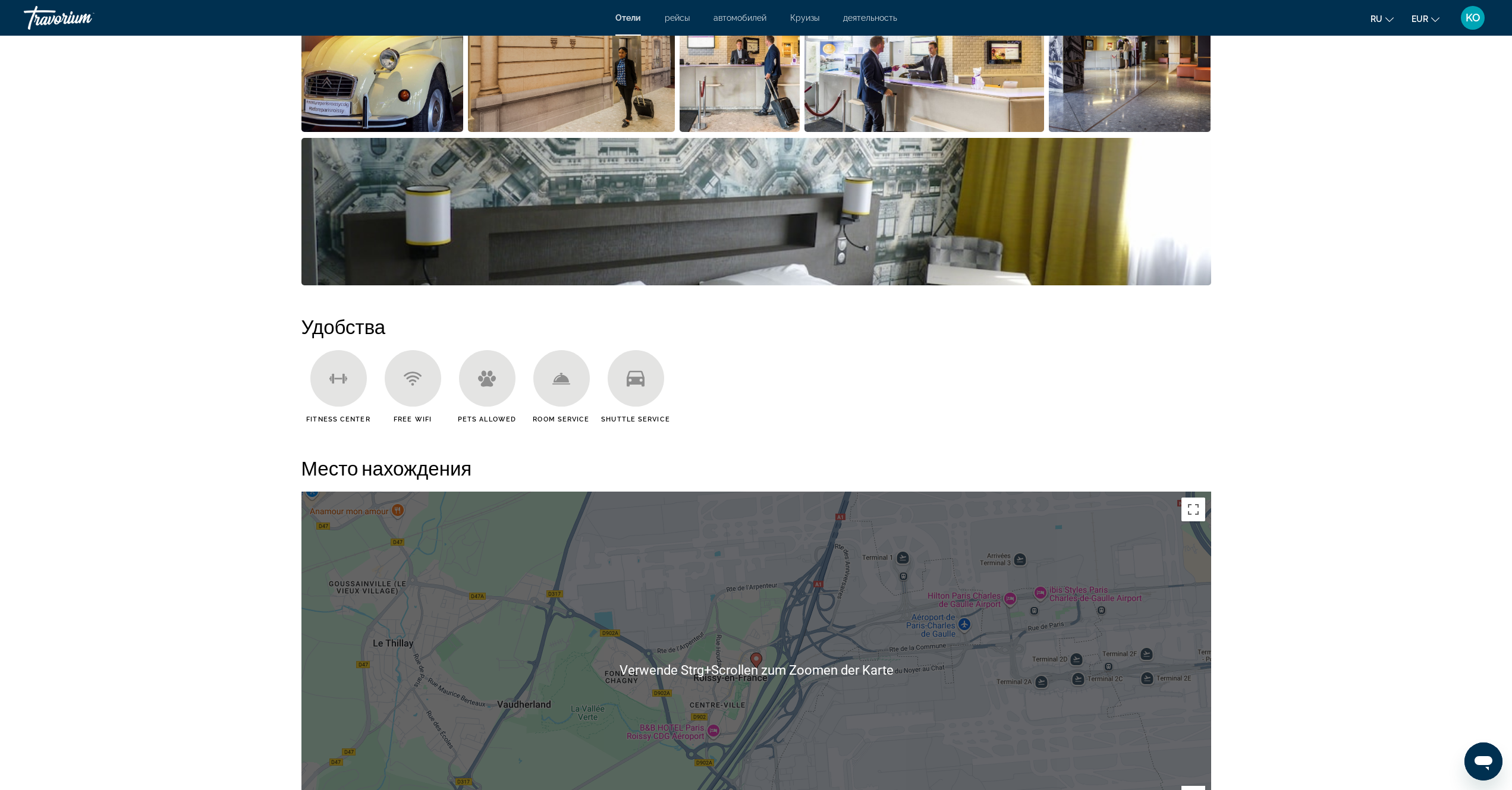
scroll to position [535, 0]
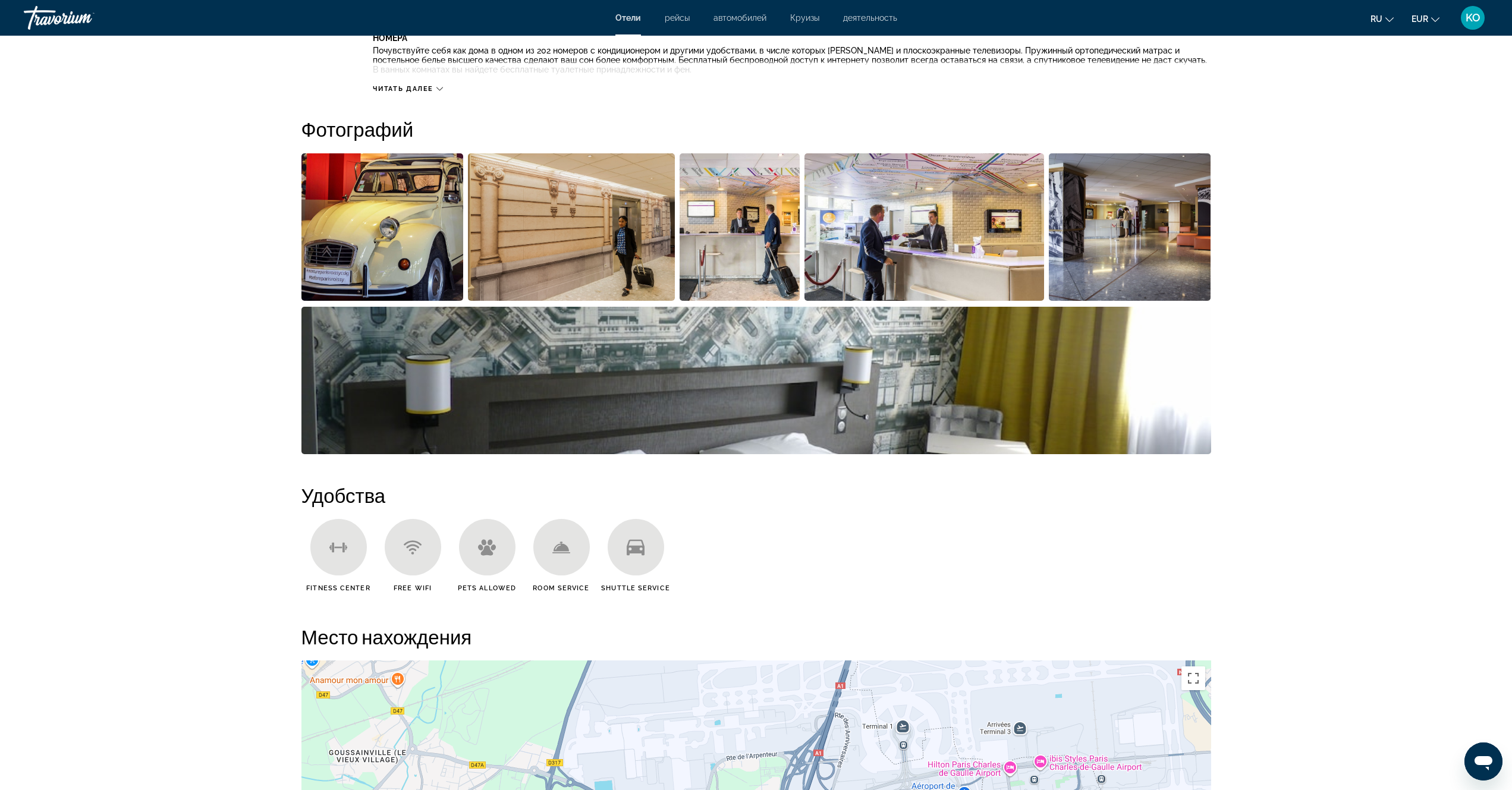
click at [388, 240] on img "Open full-screen image slider" at bounding box center [382, 227] width 162 height 148
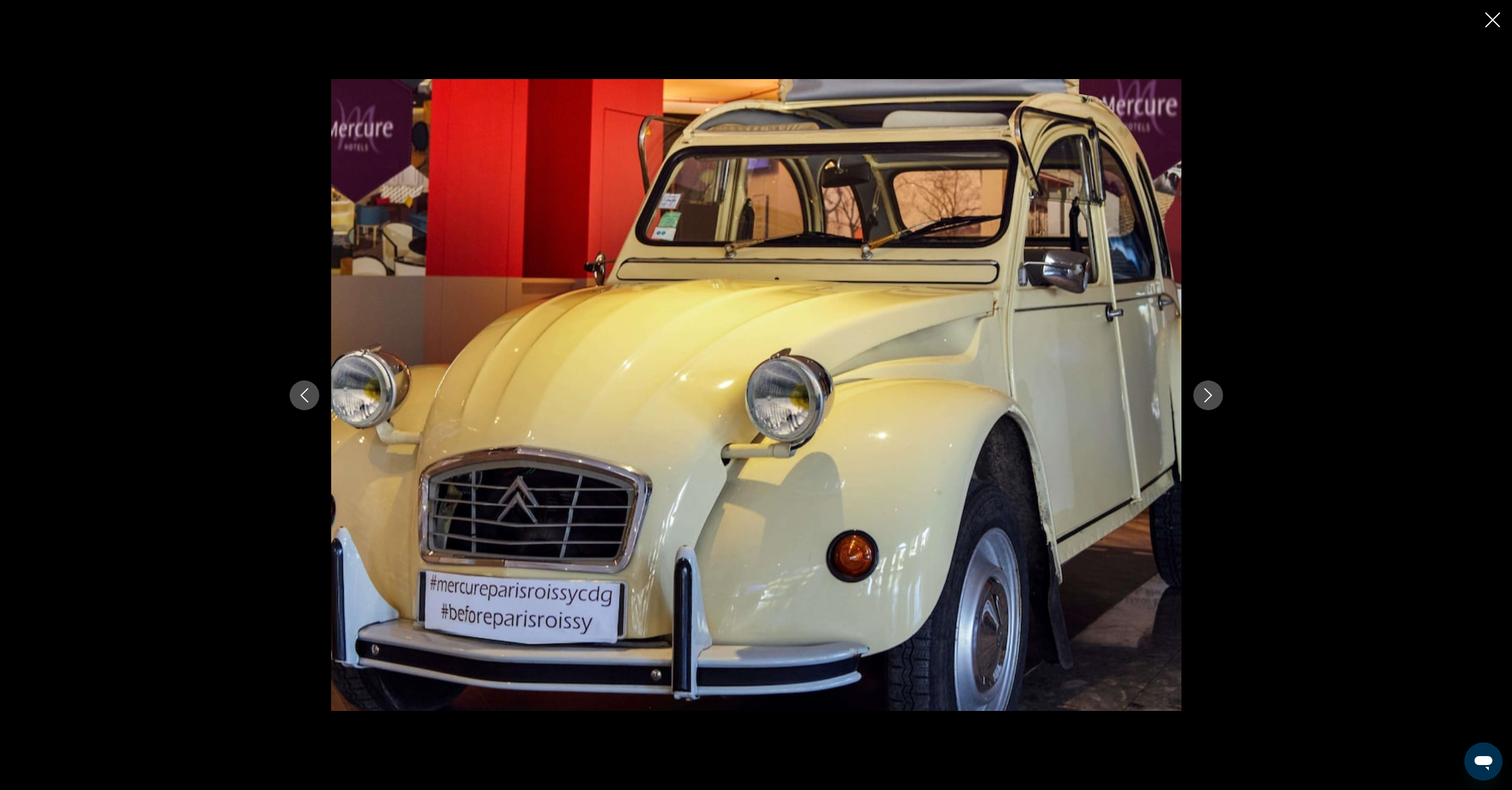
click at [1210, 395] on icon "Next image" at bounding box center [1208, 395] width 14 height 14
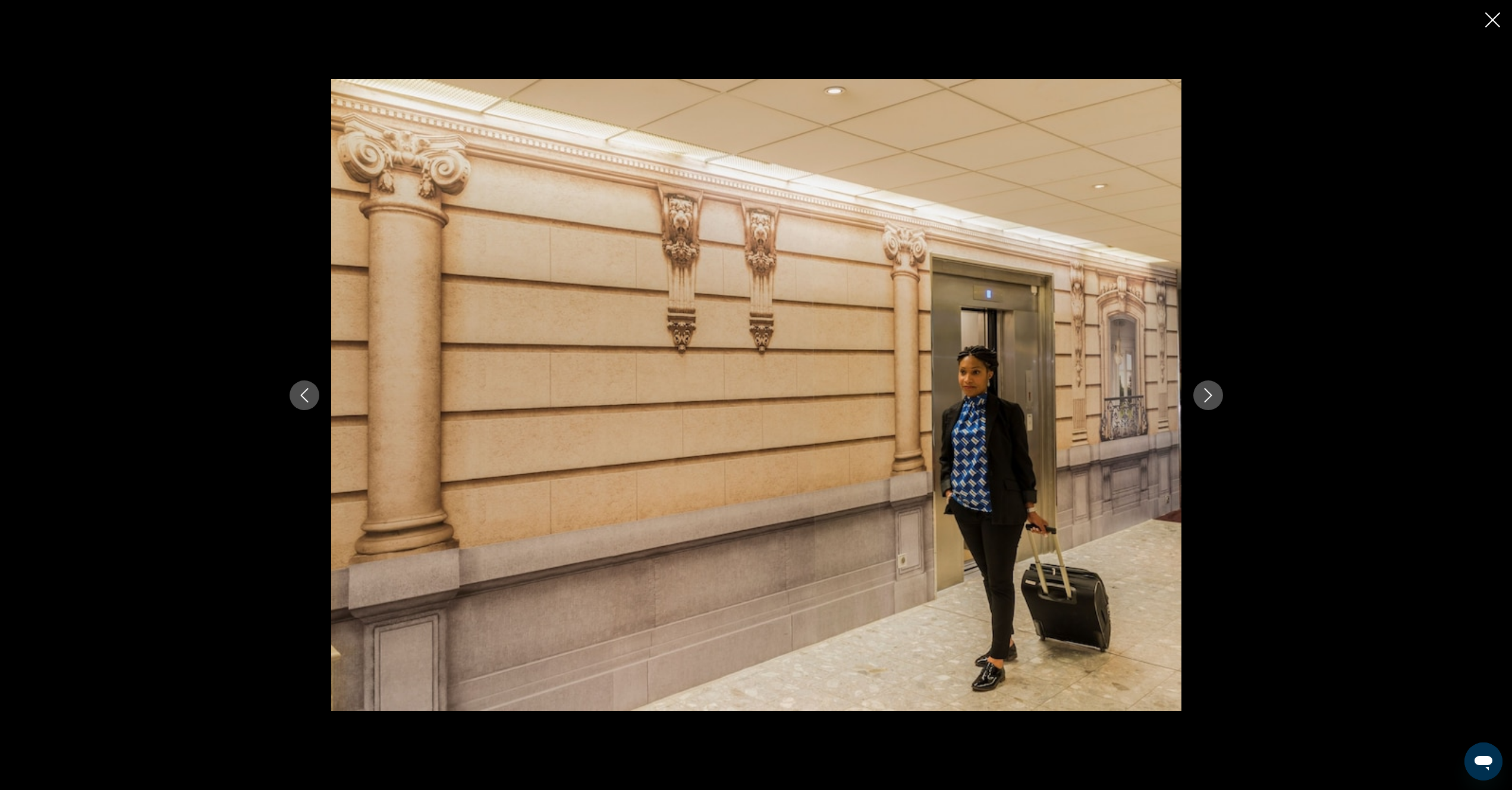
click at [1210, 395] on icon "Next image" at bounding box center [1208, 395] width 14 height 14
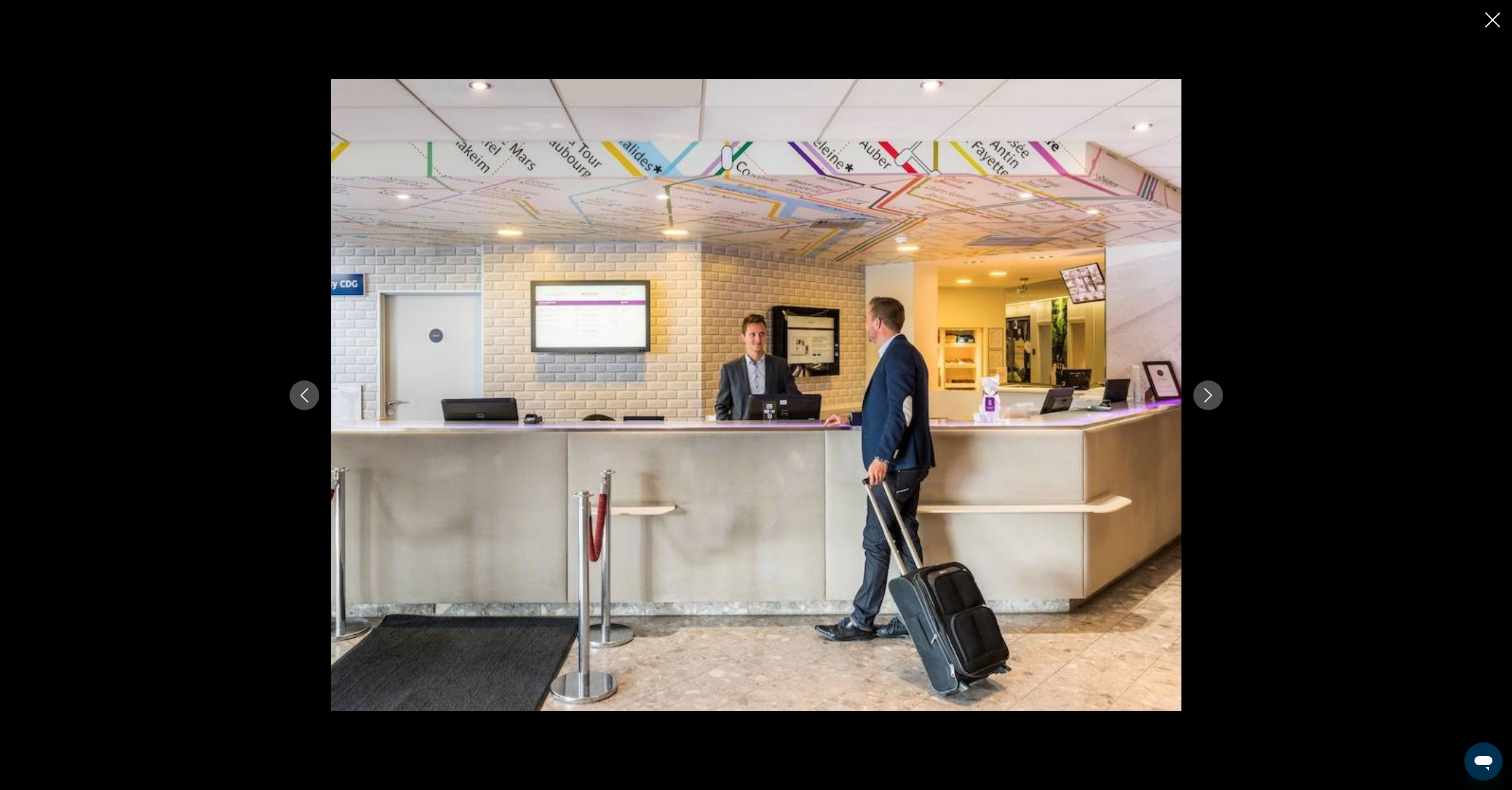
click at [1210, 395] on icon "Next image" at bounding box center [1208, 395] width 14 height 14
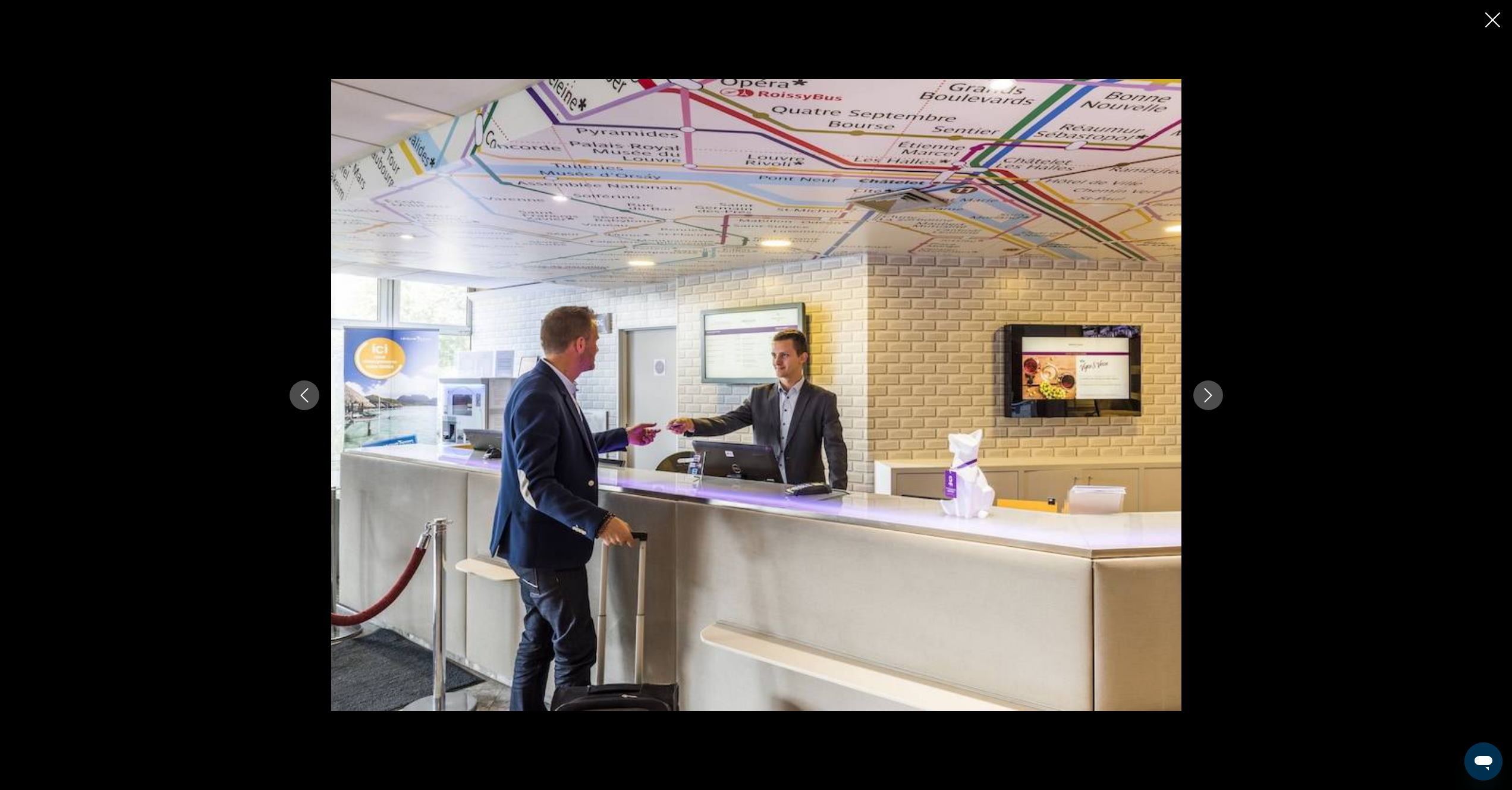
click at [1210, 395] on icon "Next image" at bounding box center [1208, 395] width 14 height 14
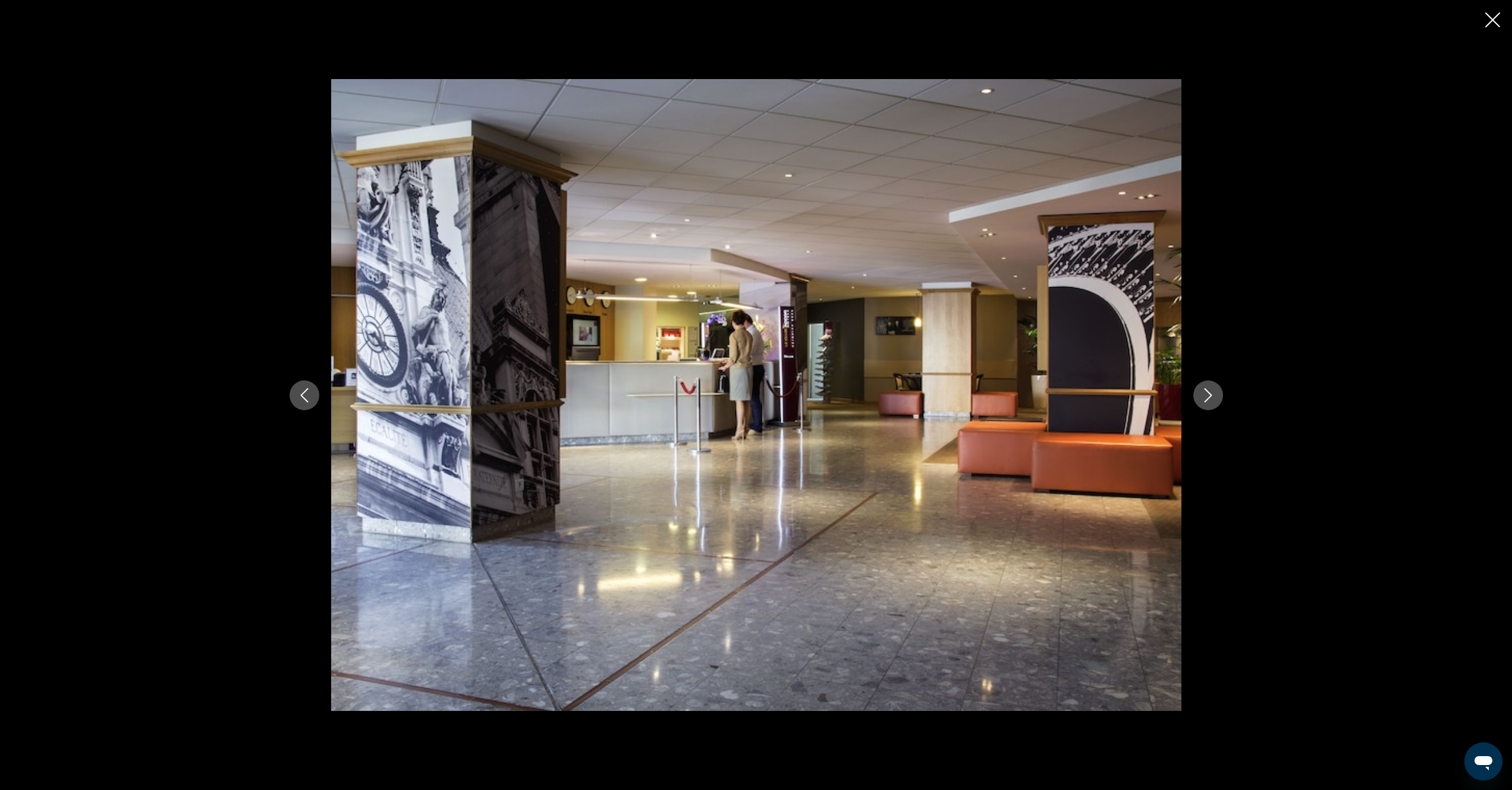
click at [1210, 395] on icon "Next image" at bounding box center [1208, 395] width 14 height 14
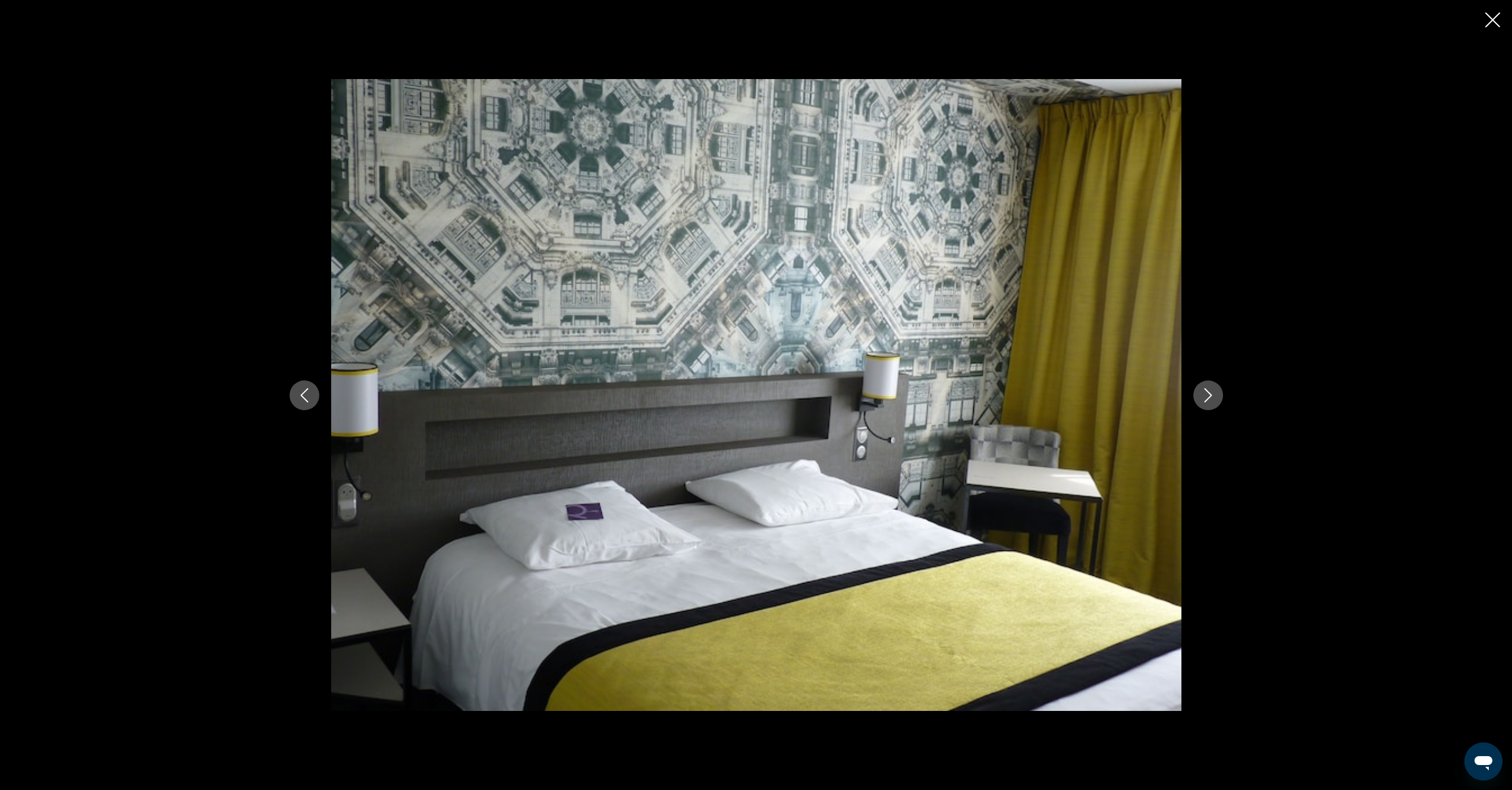
click at [1210, 395] on icon "Next image" at bounding box center [1208, 395] width 14 height 14
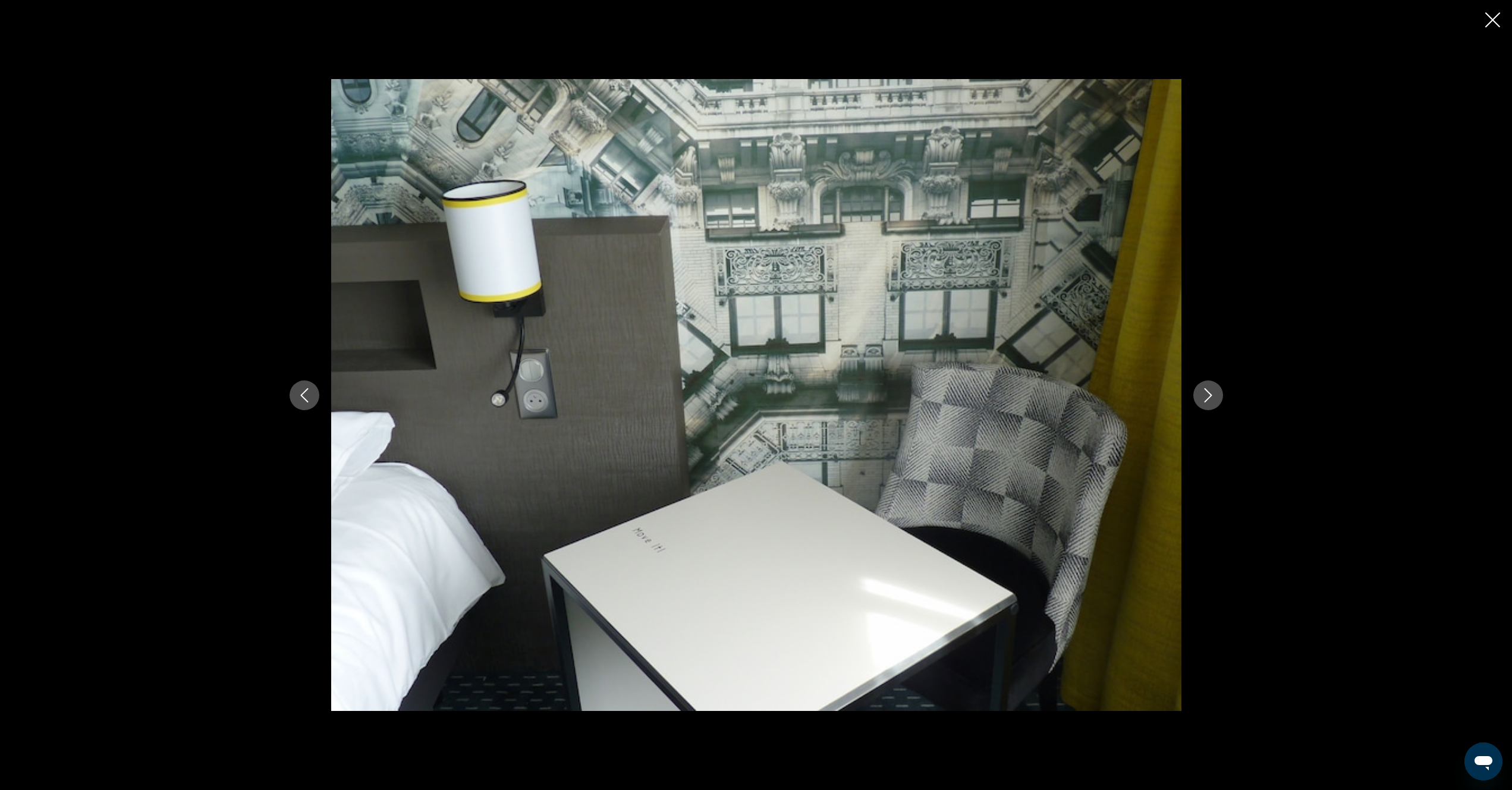
click at [1210, 395] on icon "Next image" at bounding box center [1208, 395] width 14 height 14
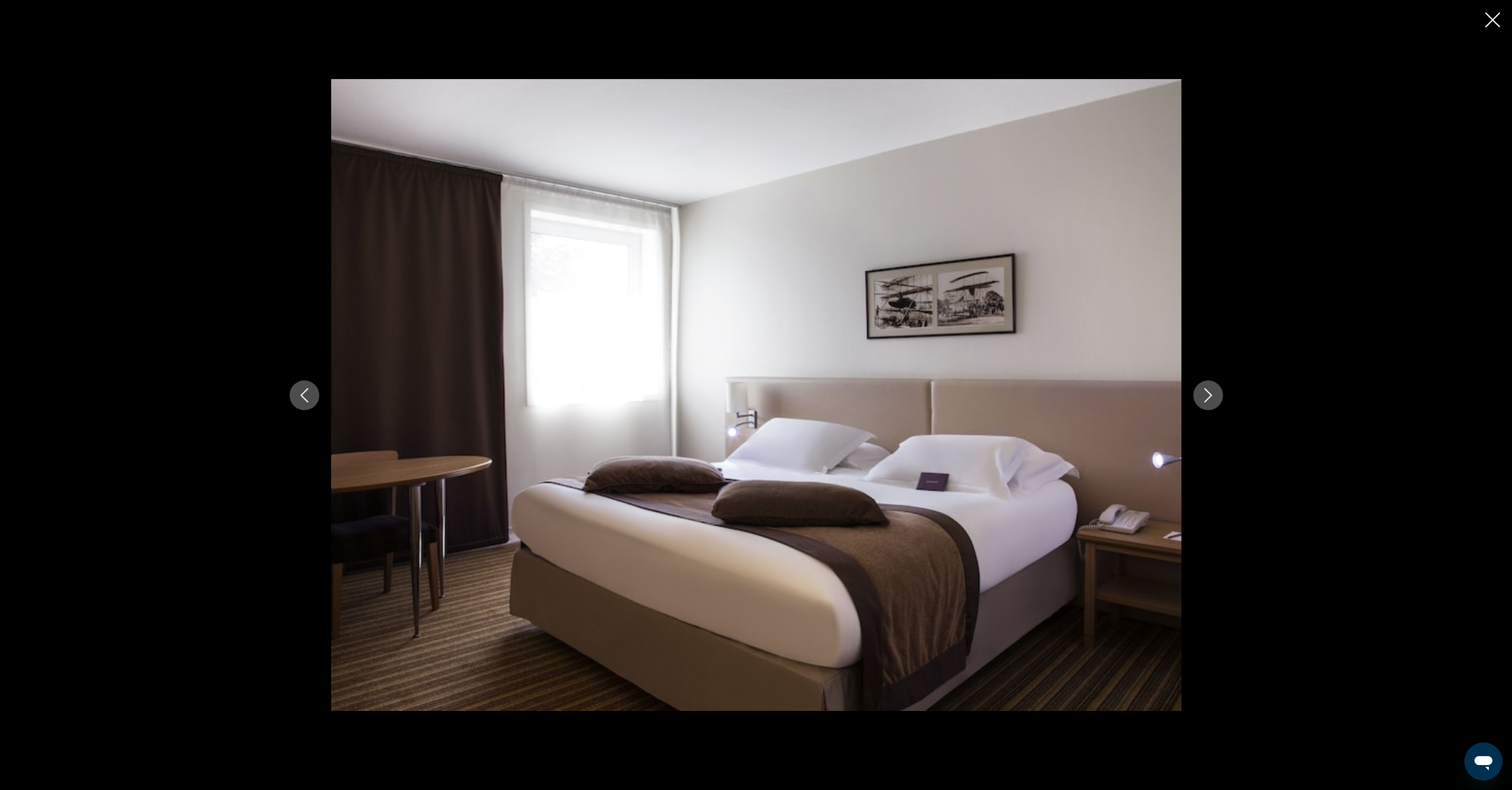
click at [1210, 395] on icon "Next image" at bounding box center [1208, 395] width 14 height 14
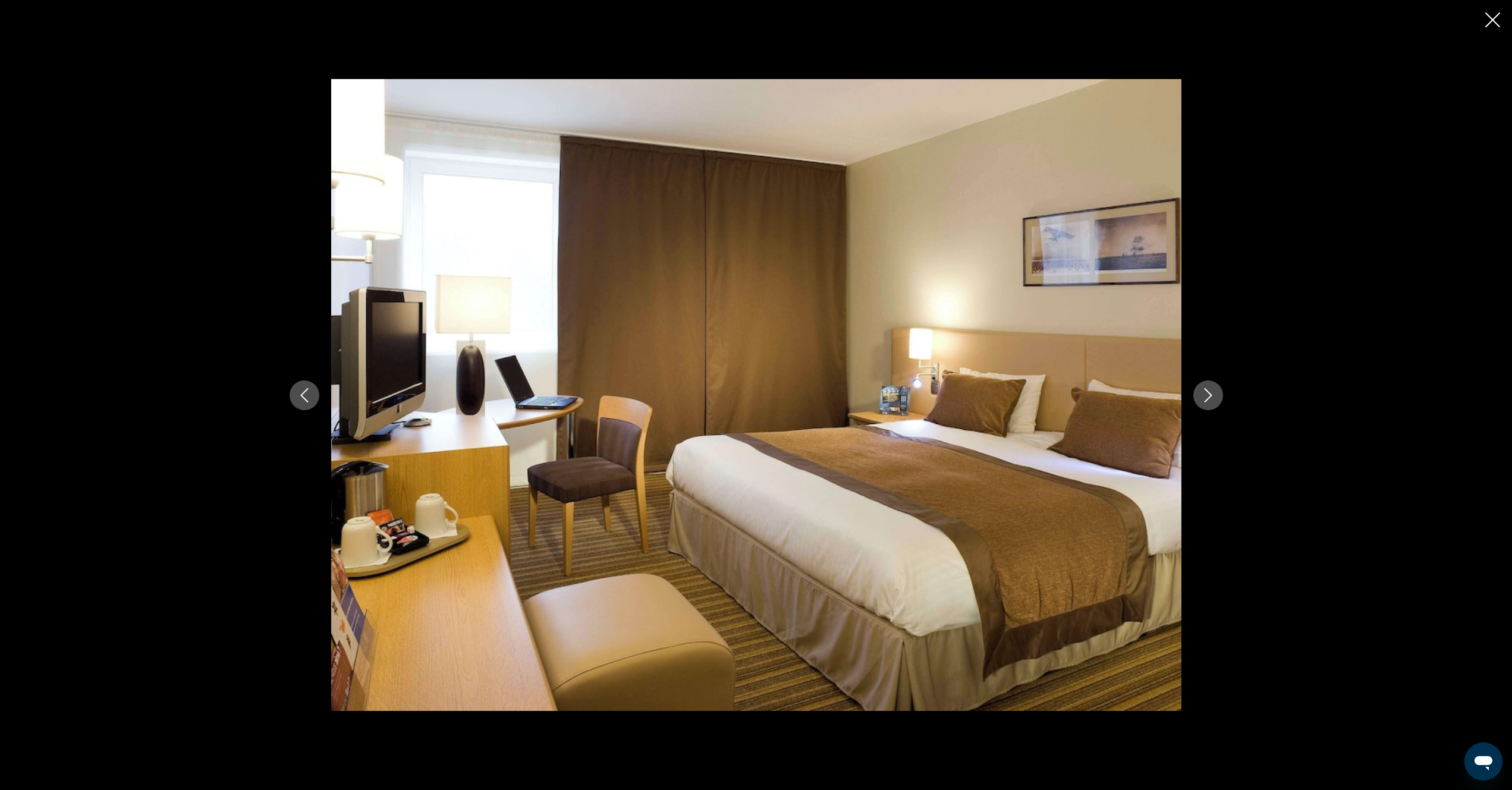
click at [1210, 395] on icon "Next image" at bounding box center [1208, 395] width 14 height 14
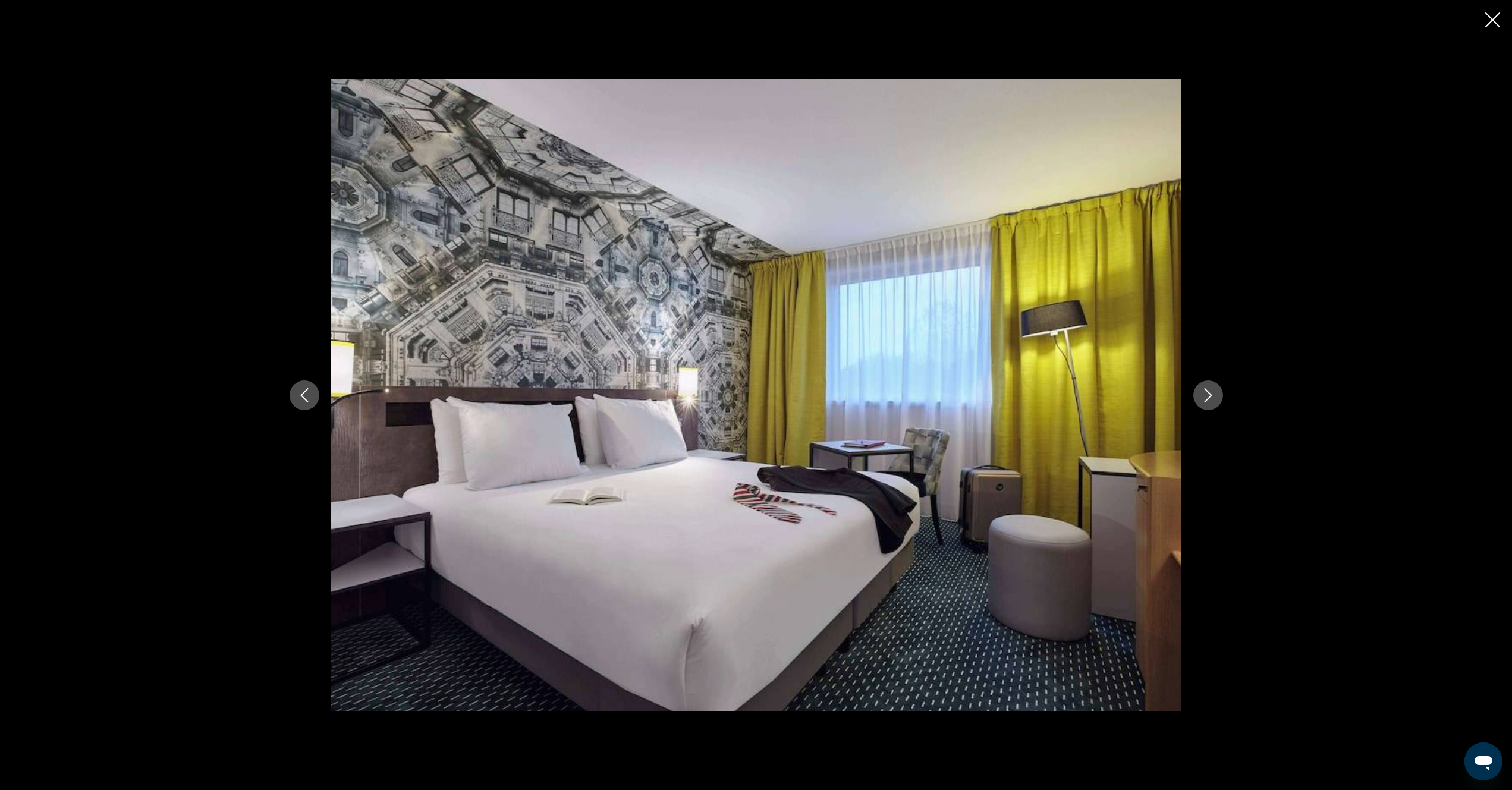
click at [1210, 395] on icon "Next image" at bounding box center [1208, 395] width 14 height 14
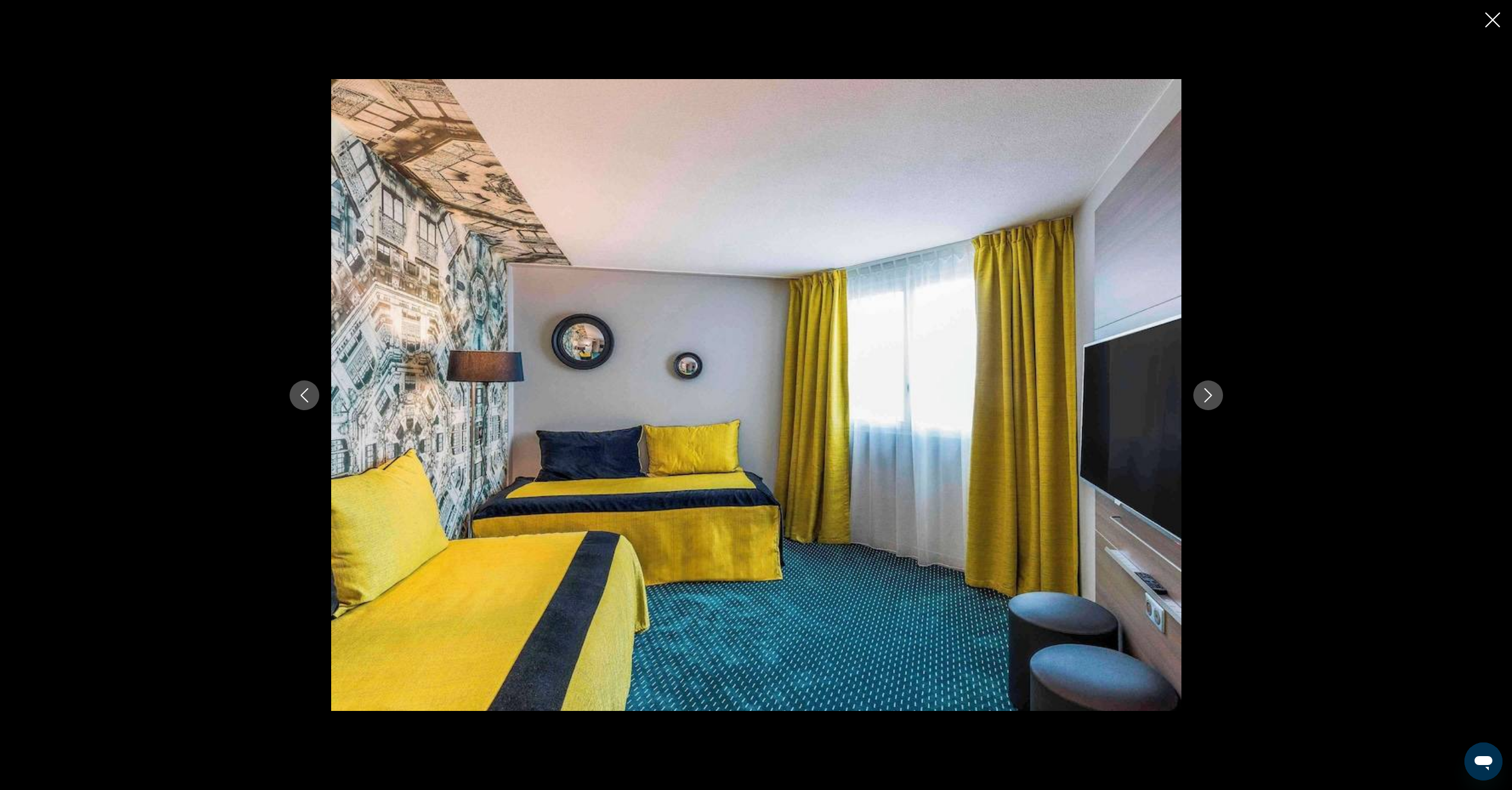
click at [1210, 395] on icon "Next image" at bounding box center [1208, 395] width 14 height 14
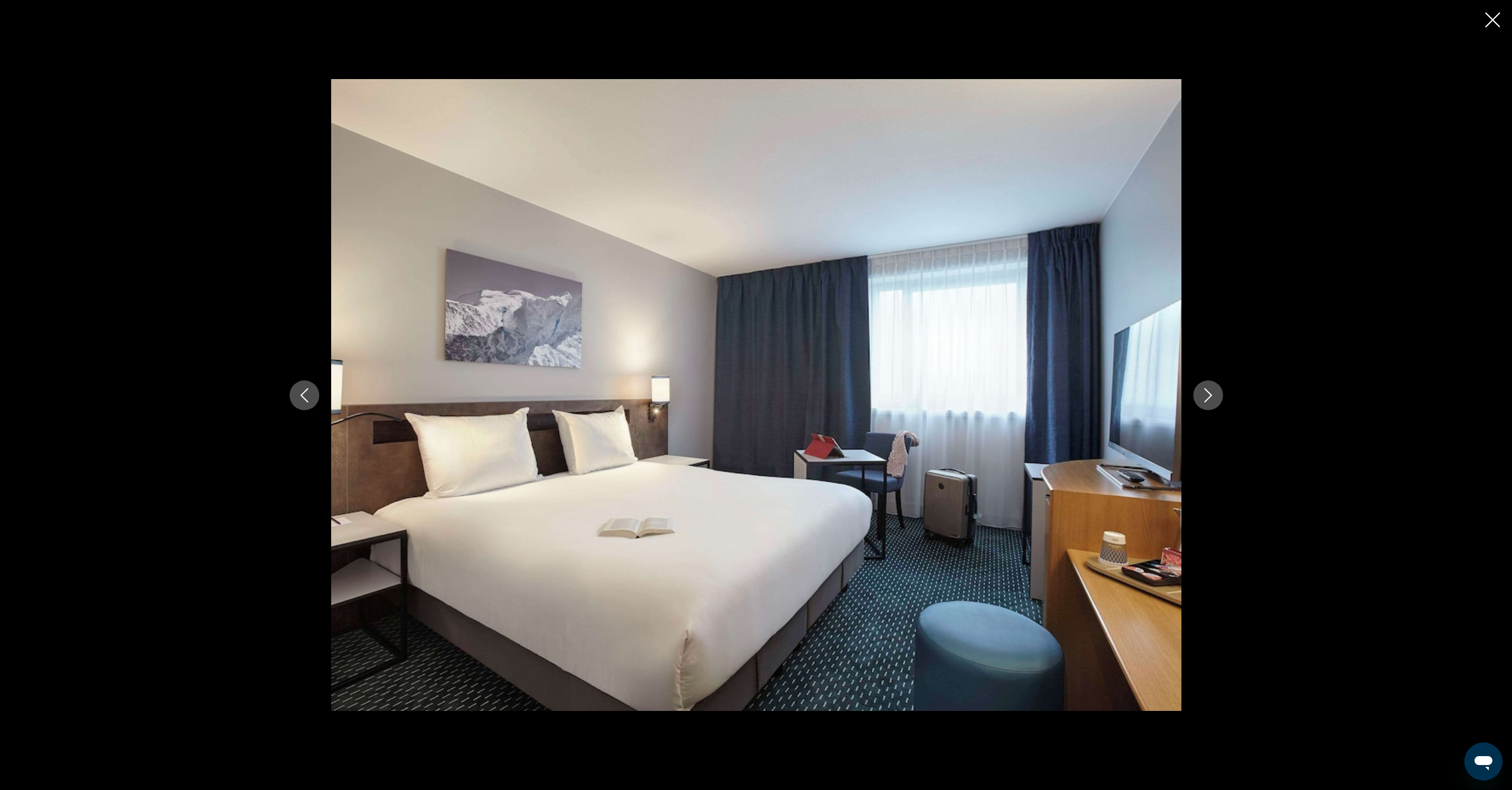
click at [1210, 395] on icon "Next image" at bounding box center [1208, 395] width 14 height 14
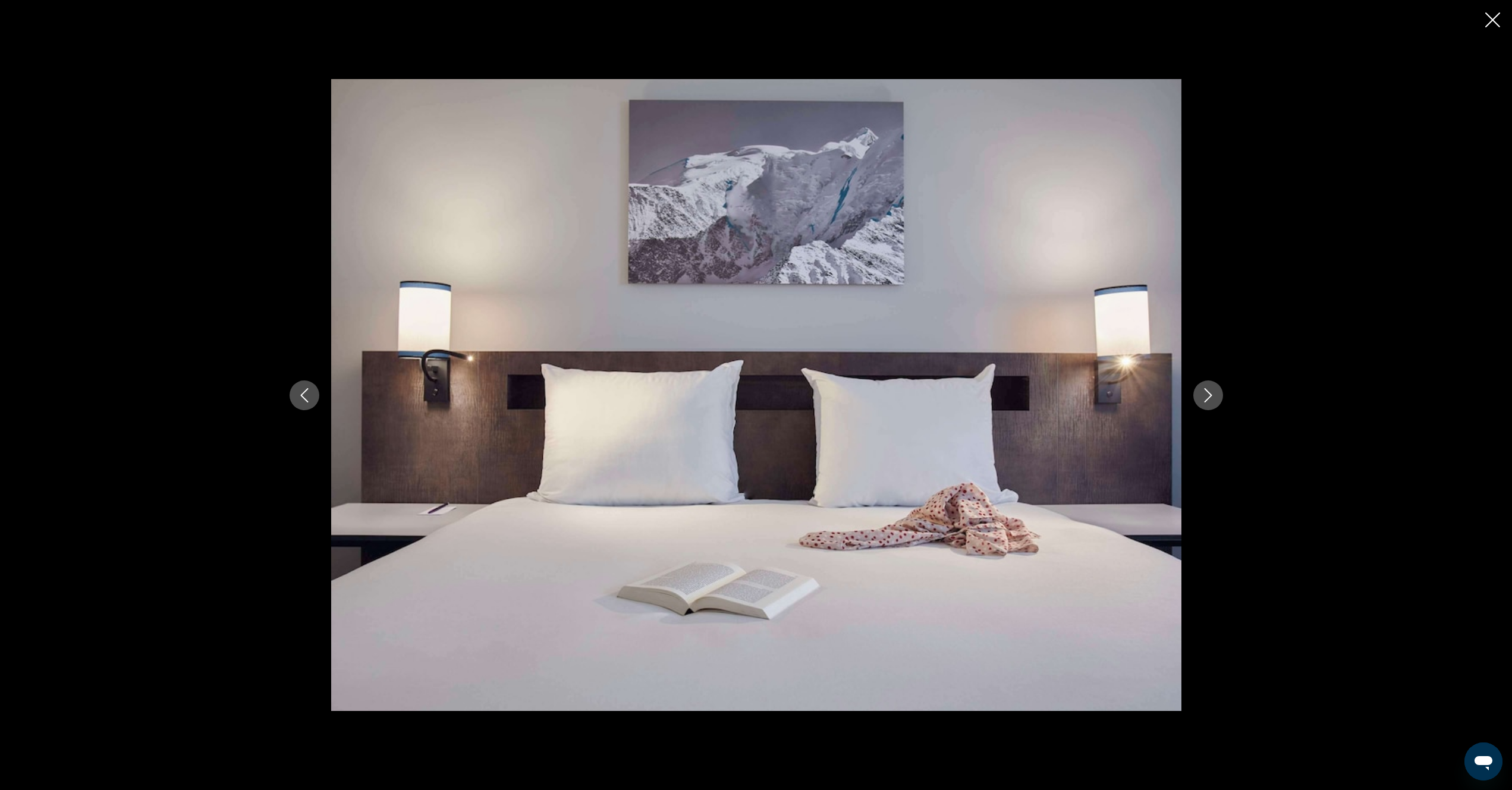
click at [1210, 395] on icon "Next image" at bounding box center [1208, 395] width 14 height 14
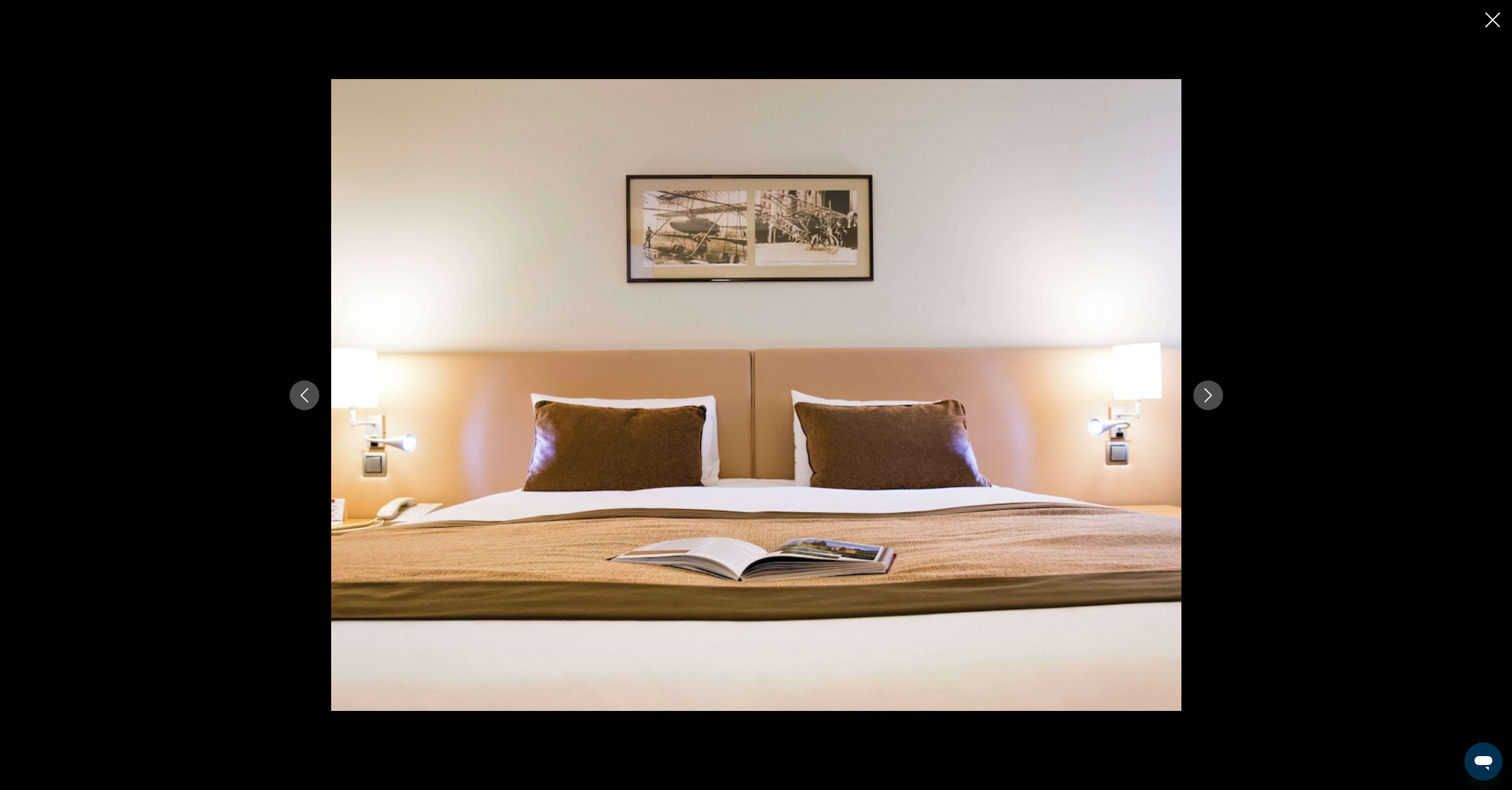
click at [1210, 395] on icon "Next image" at bounding box center [1208, 395] width 14 height 14
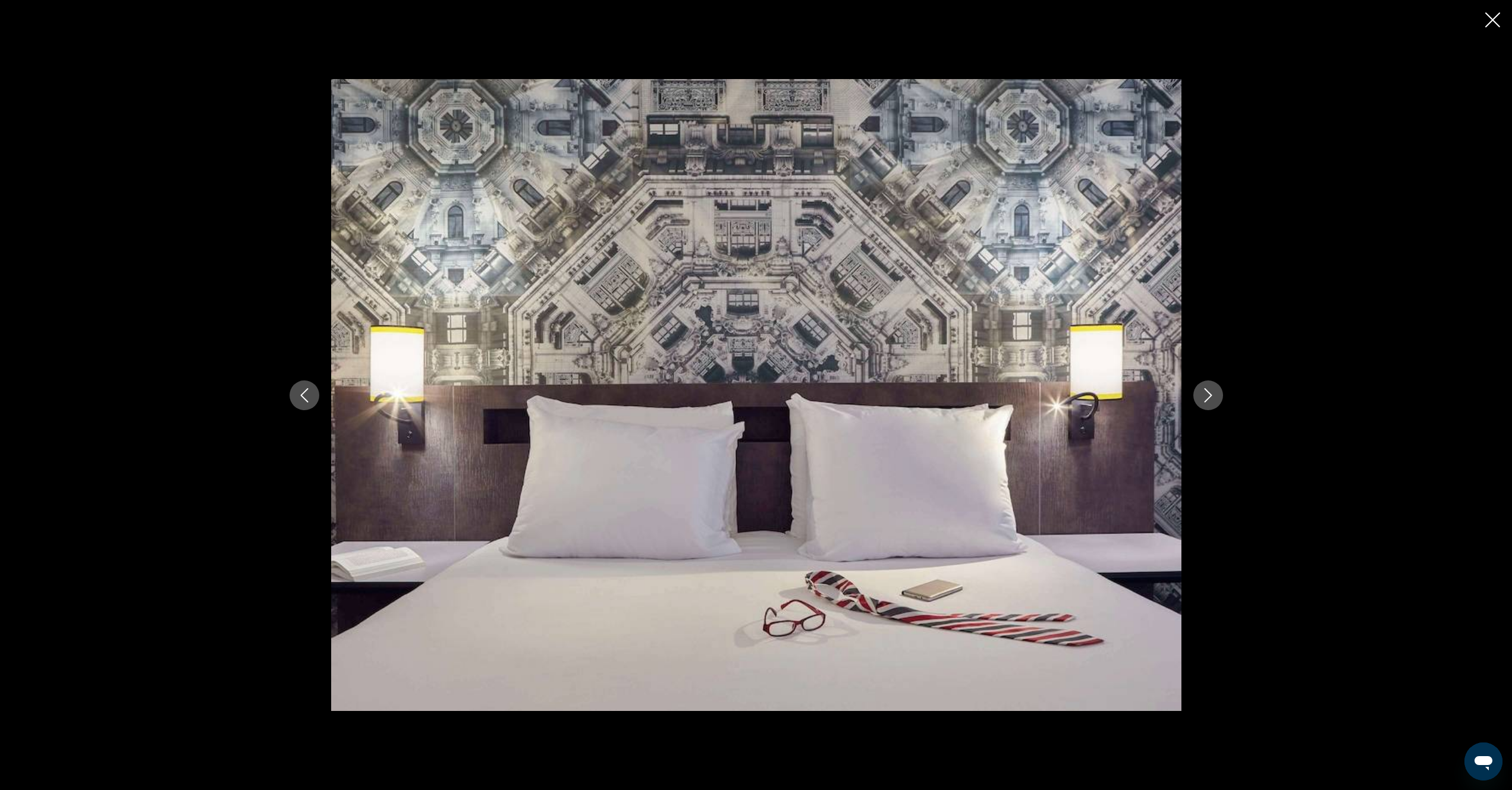
click at [1210, 395] on icon "Next image" at bounding box center [1208, 395] width 14 height 14
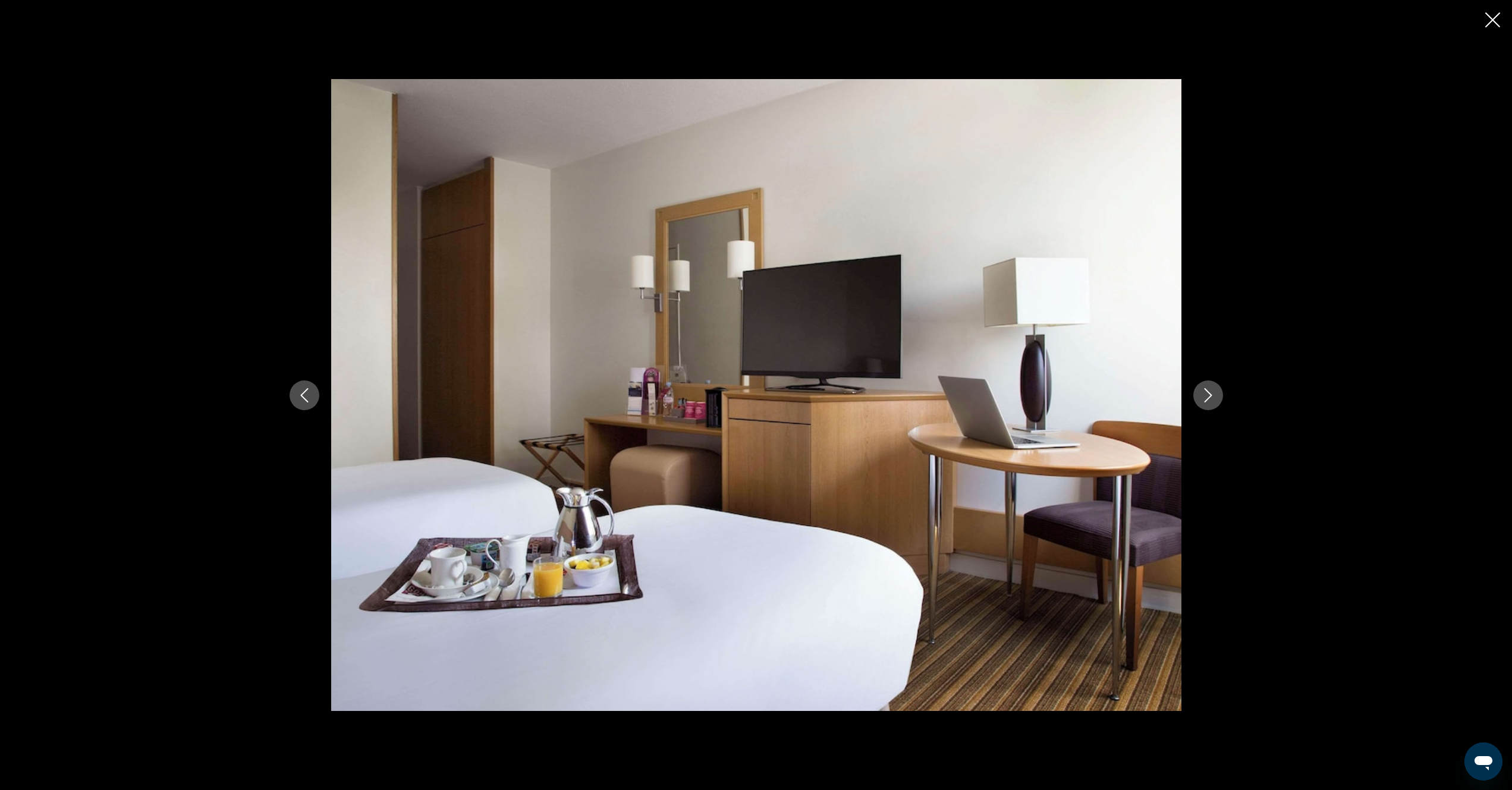
click at [1494, 23] on icon "Close slideshow" at bounding box center [1493, 19] width 15 height 15
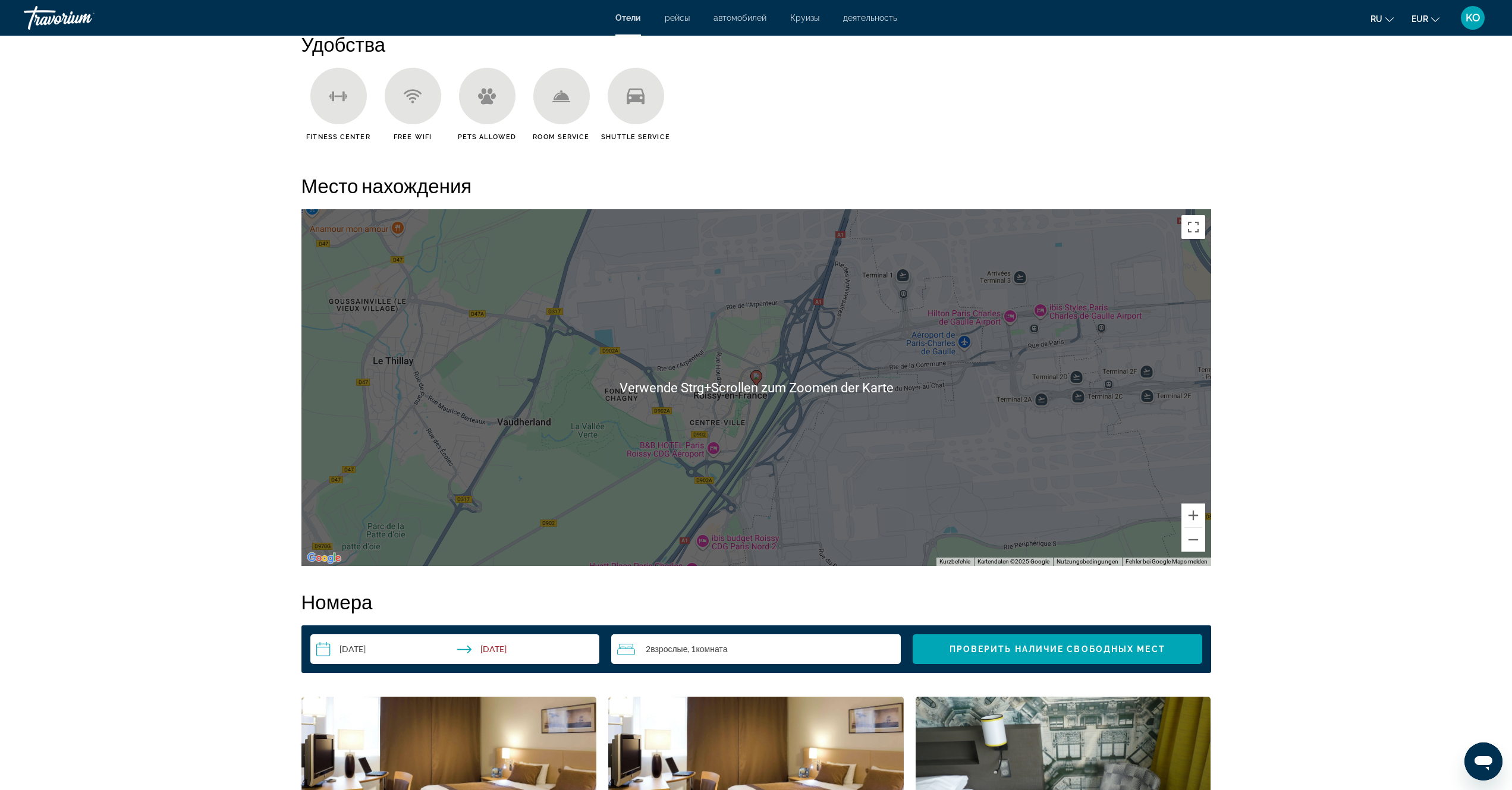
scroll to position [451, 0]
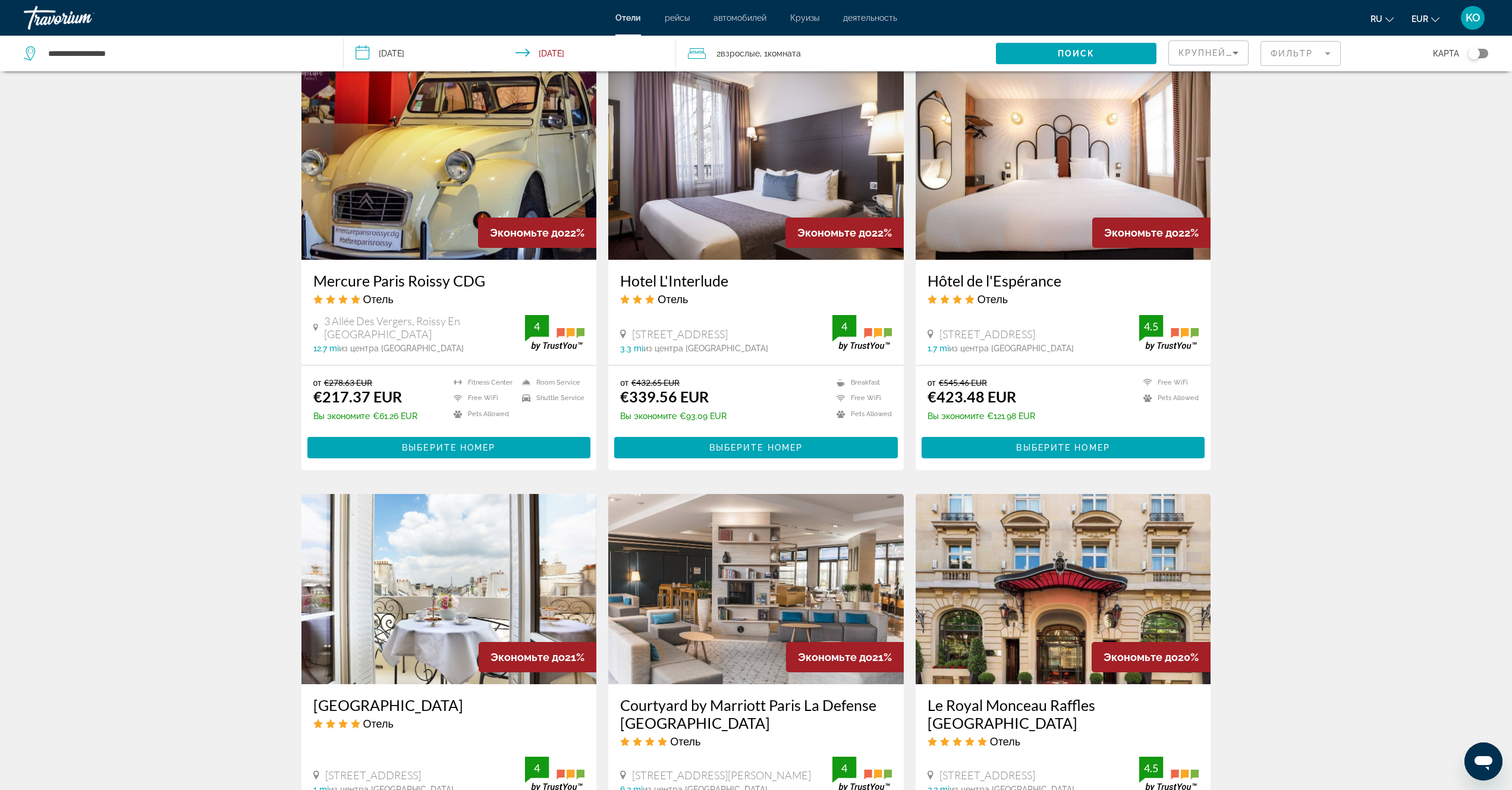
scroll to position [1129, 0]
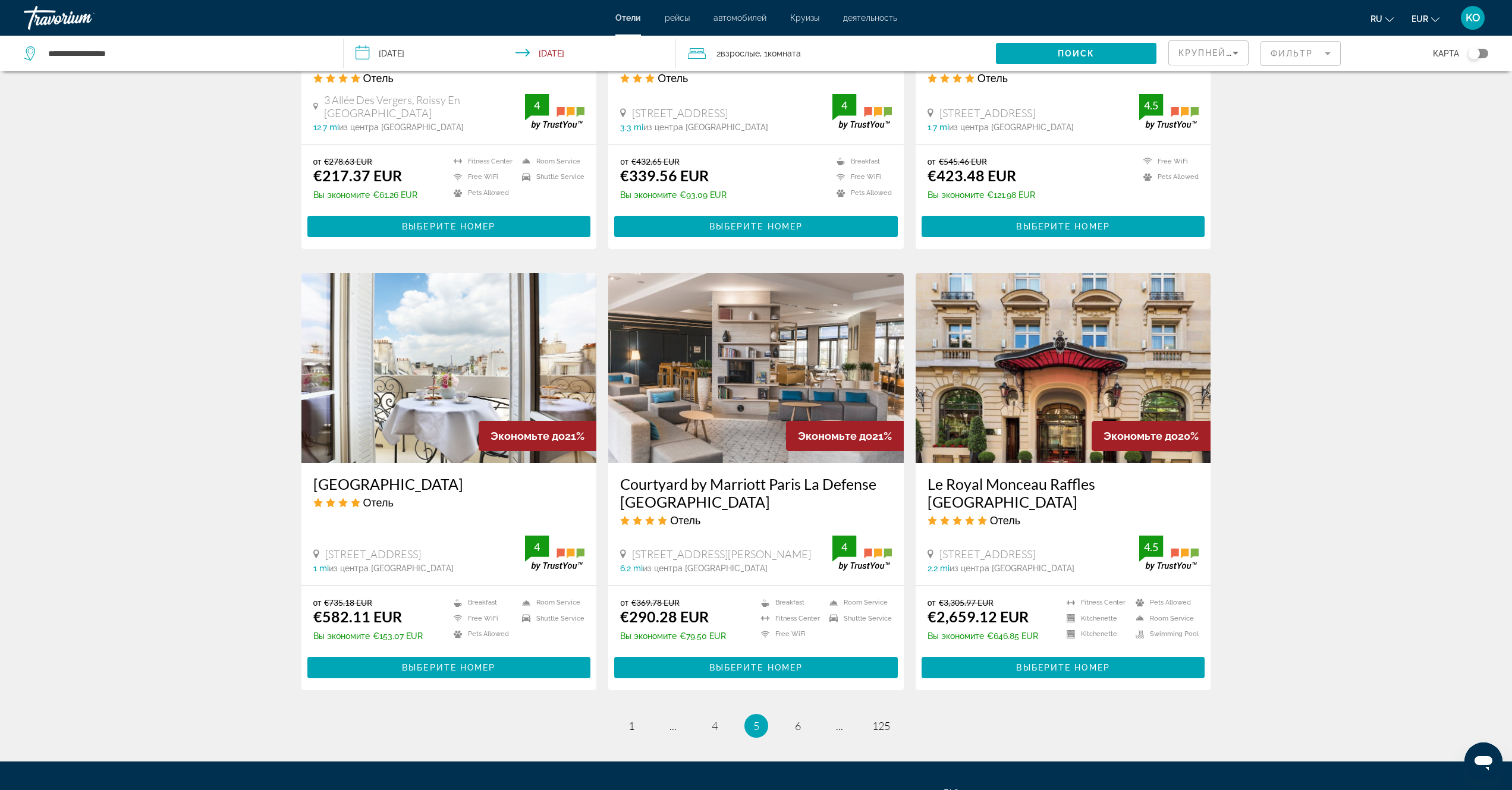
click at [769, 360] on img "Main content" at bounding box center [756, 367] width 295 height 190
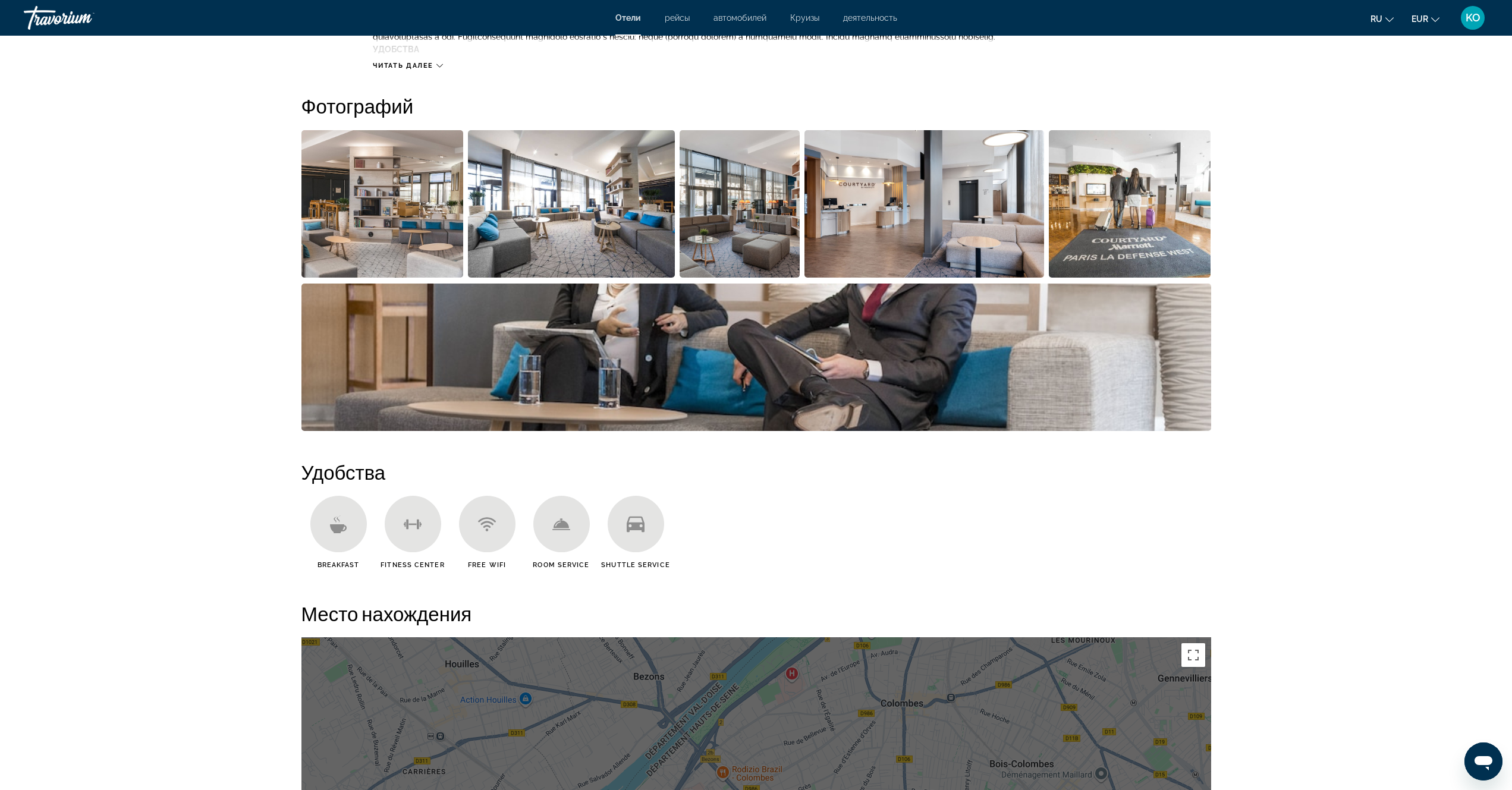
scroll to position [416, 0]
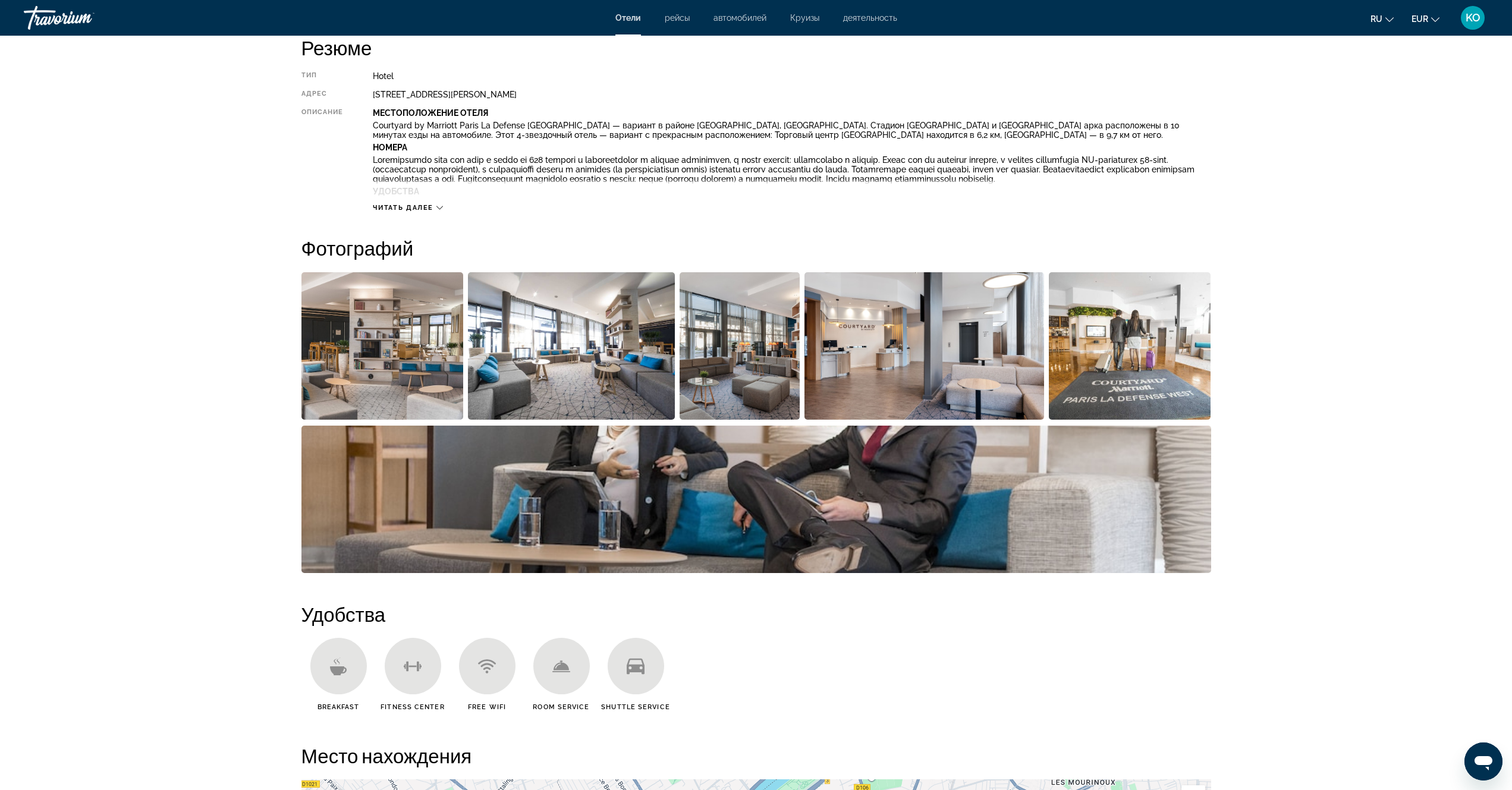
click at [361, 355] on img "Open full-screen image slider" at bounding box center [382, 346] width 162 height 148
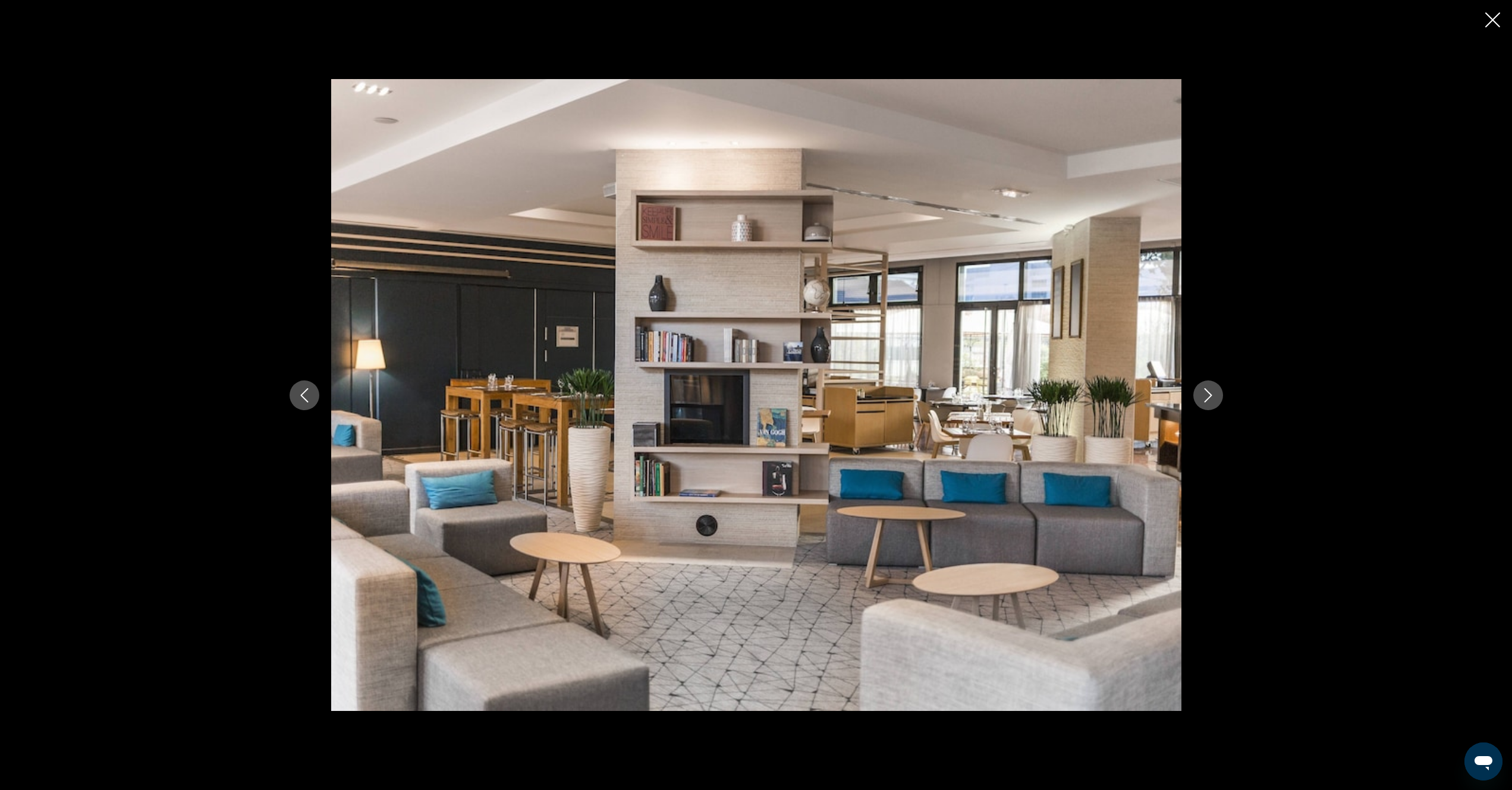
click at [1206, 396] on icon "Next image" at bounding box center [1208, 395] width 14 height 14
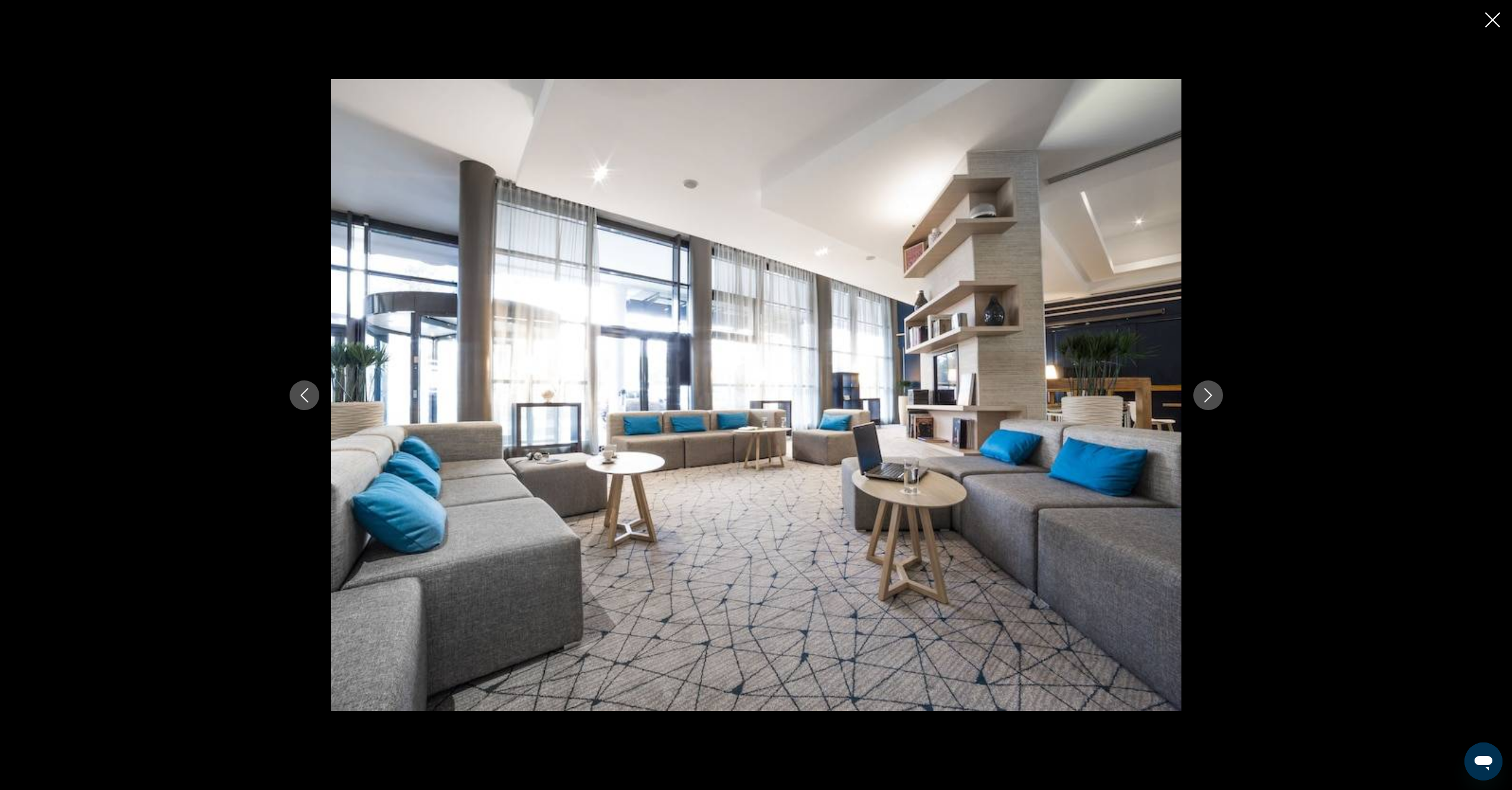
click at [1207, 396] on icon "Next image" at bounding box center [1208, 395] width 14 height 14
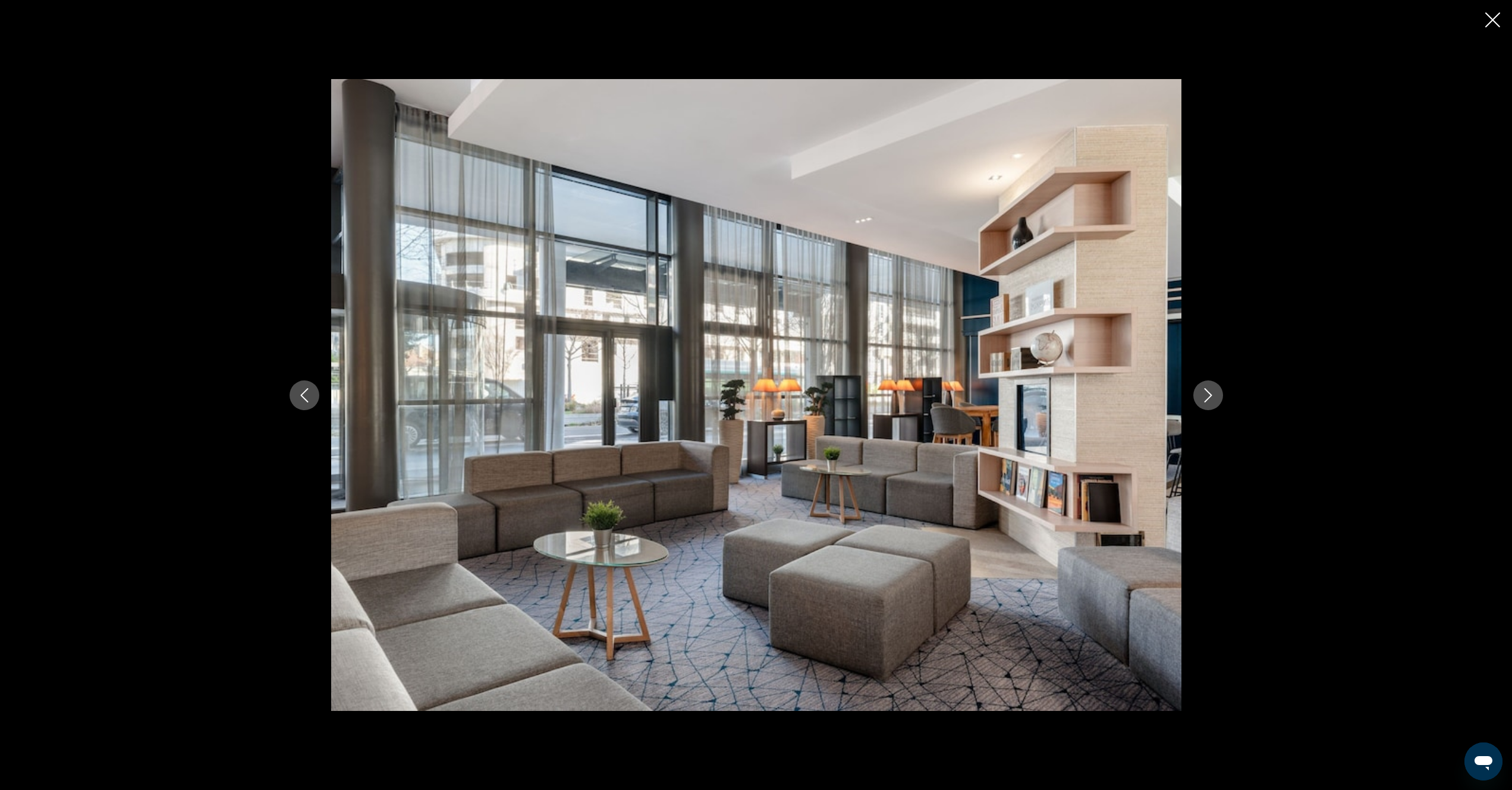
click at [1208, 397] on icon "Next image" at bounding box center [1208, 395] width 14 height 14
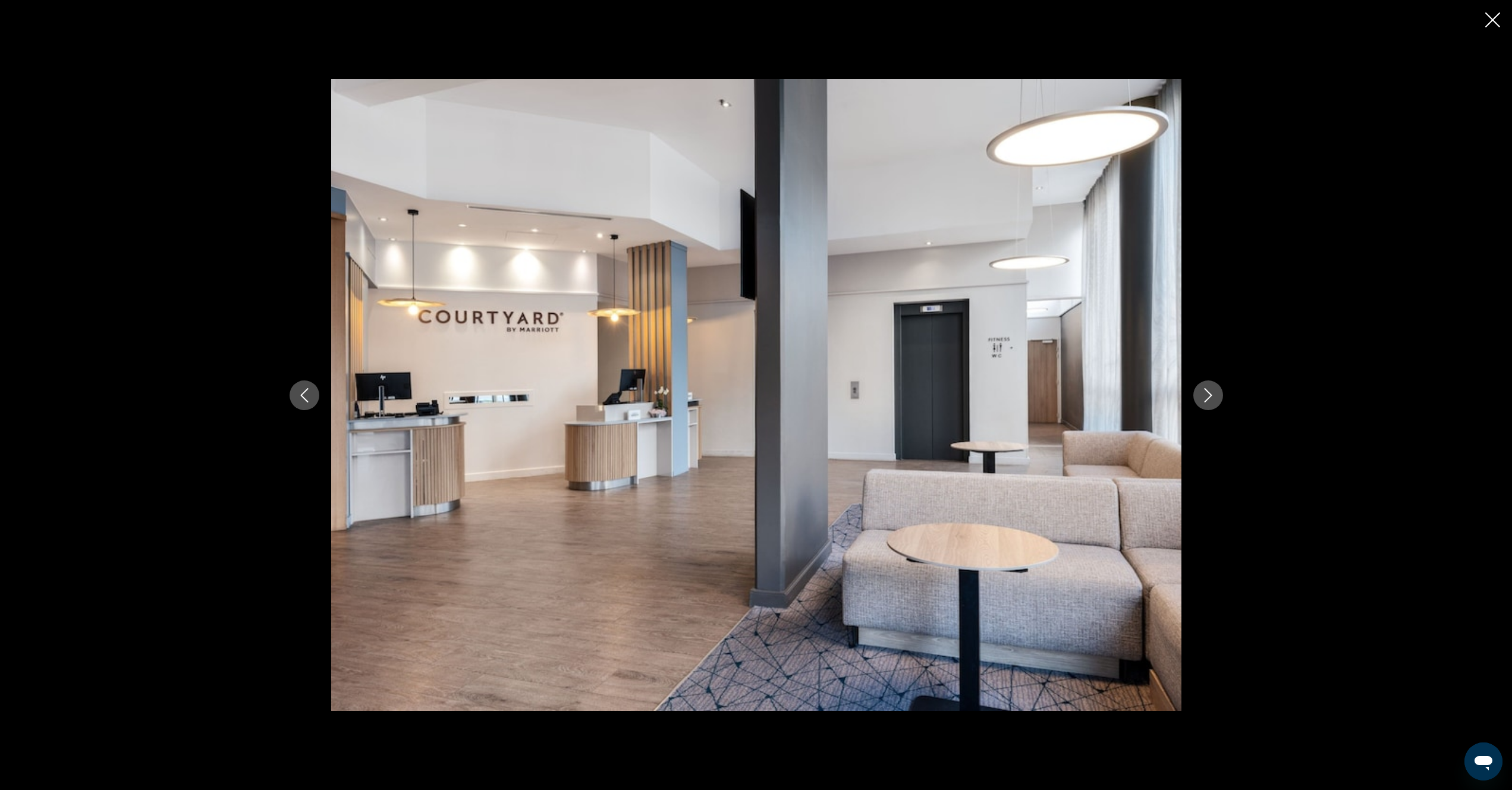
click at [1209, 398] on icon "Next image" at bounding box center [1208, 395] width 8 height 14
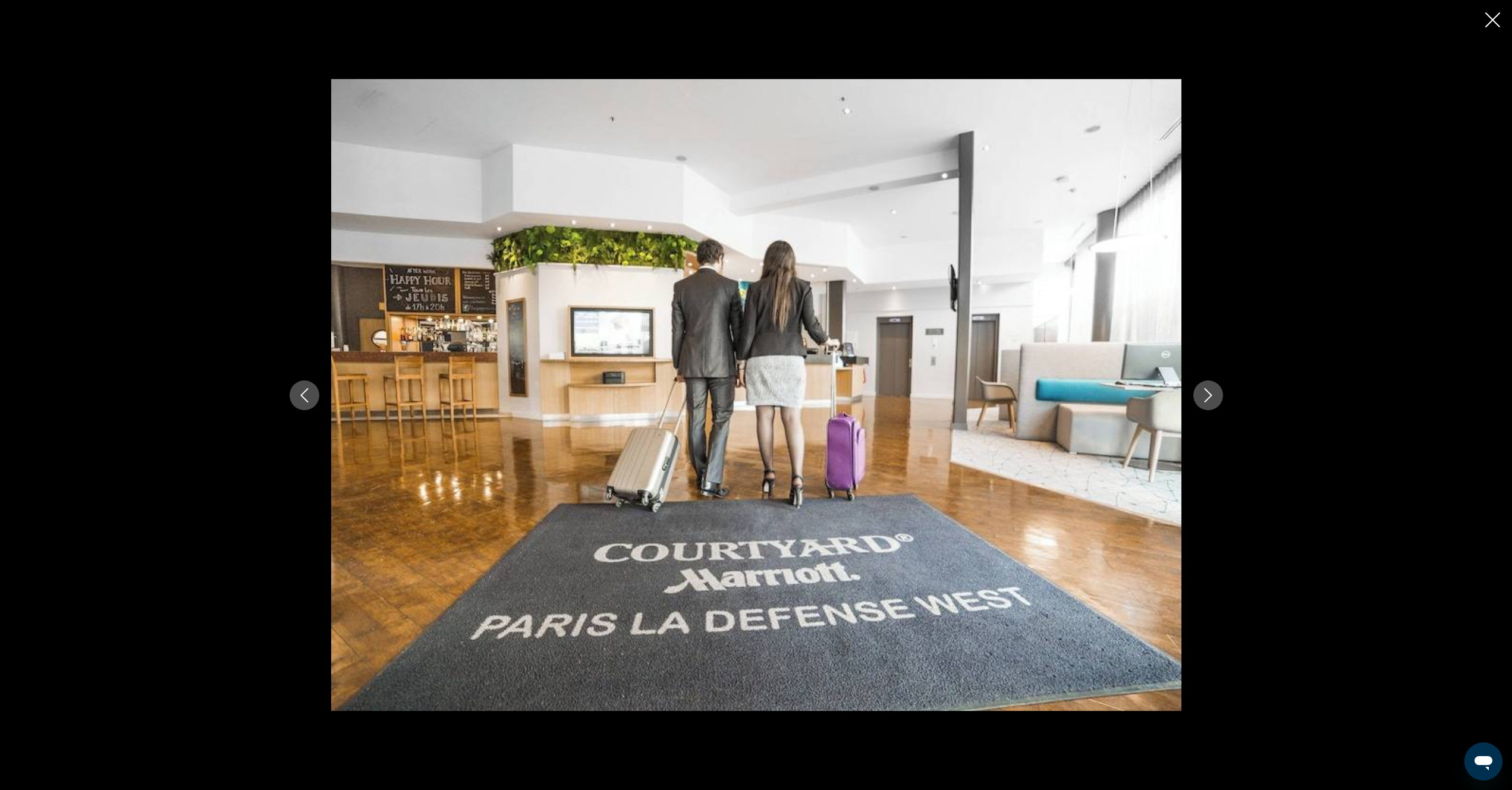
click at [1209, 398] on icon "Next image" at bounding box center [1208, 395] width 8 height 14
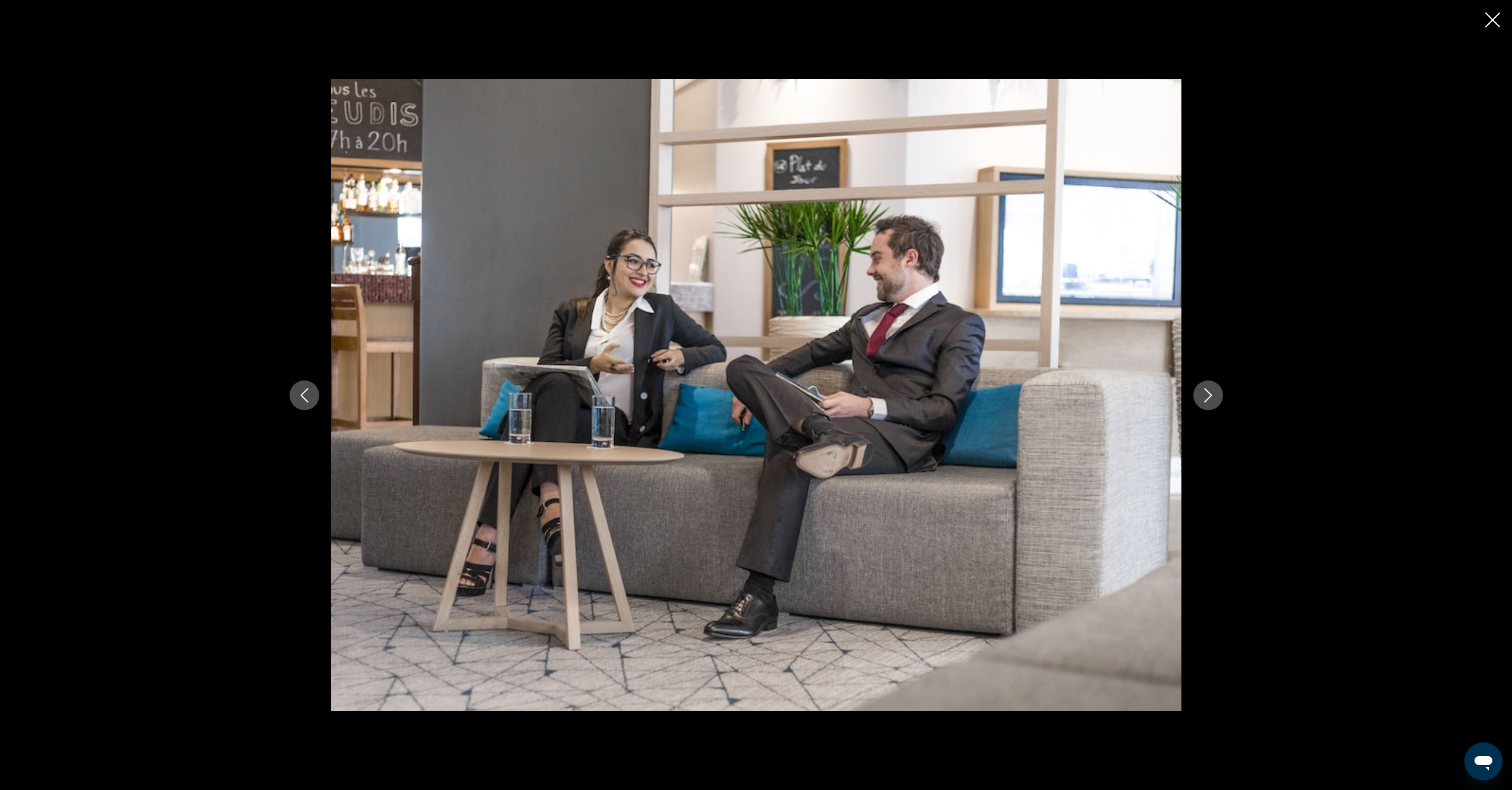
click at [1209, 398] on icon "Next image" at bounding box center [1208, 395] width 8 height 14
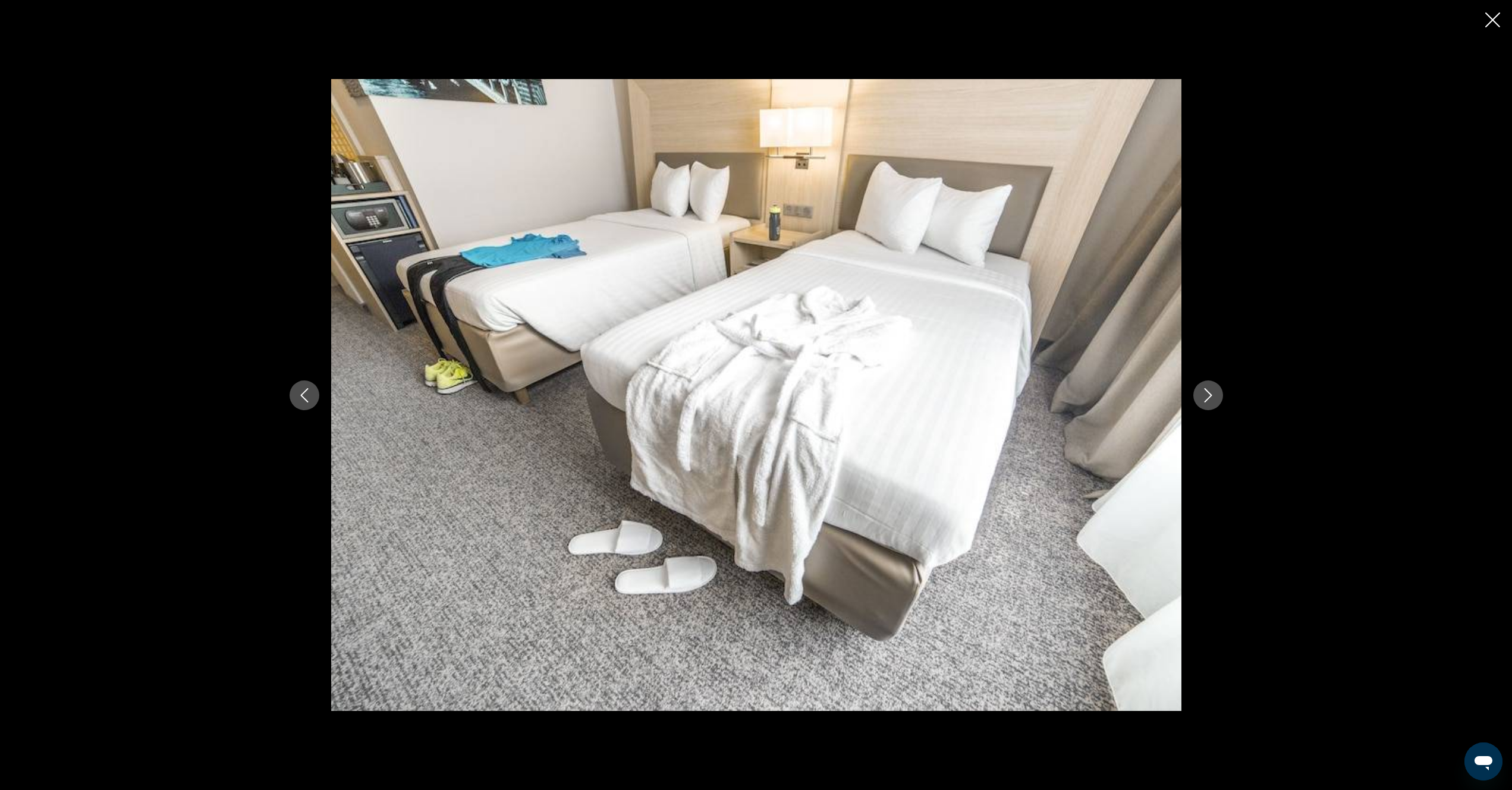
click at [1209, 398] on icon "Next image" at bounding box center [1208, 395] width 14 height 14
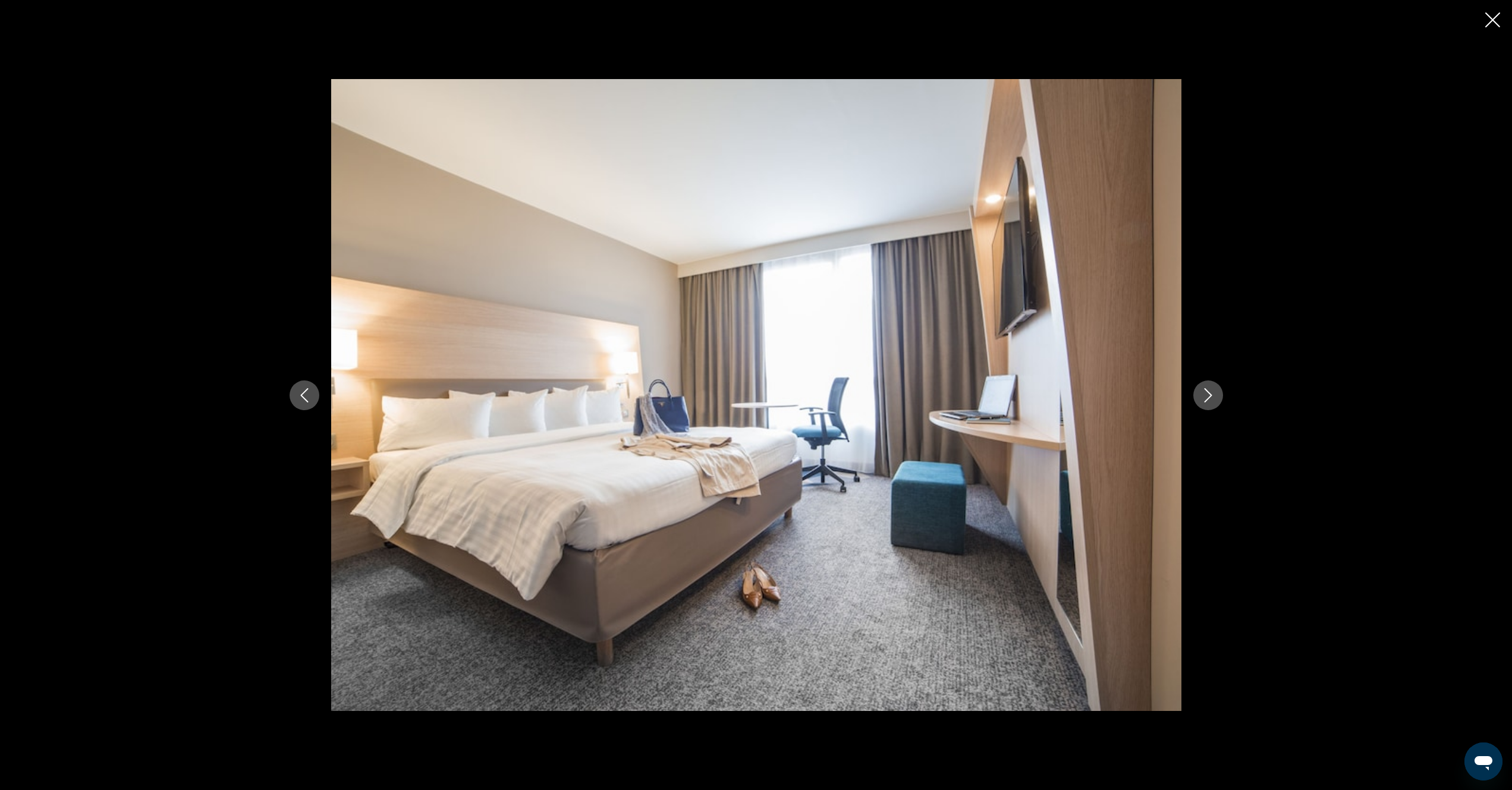
click at [1209, 398] on icon "Next image" at bounding box center [1208, 395] width 14 height 14
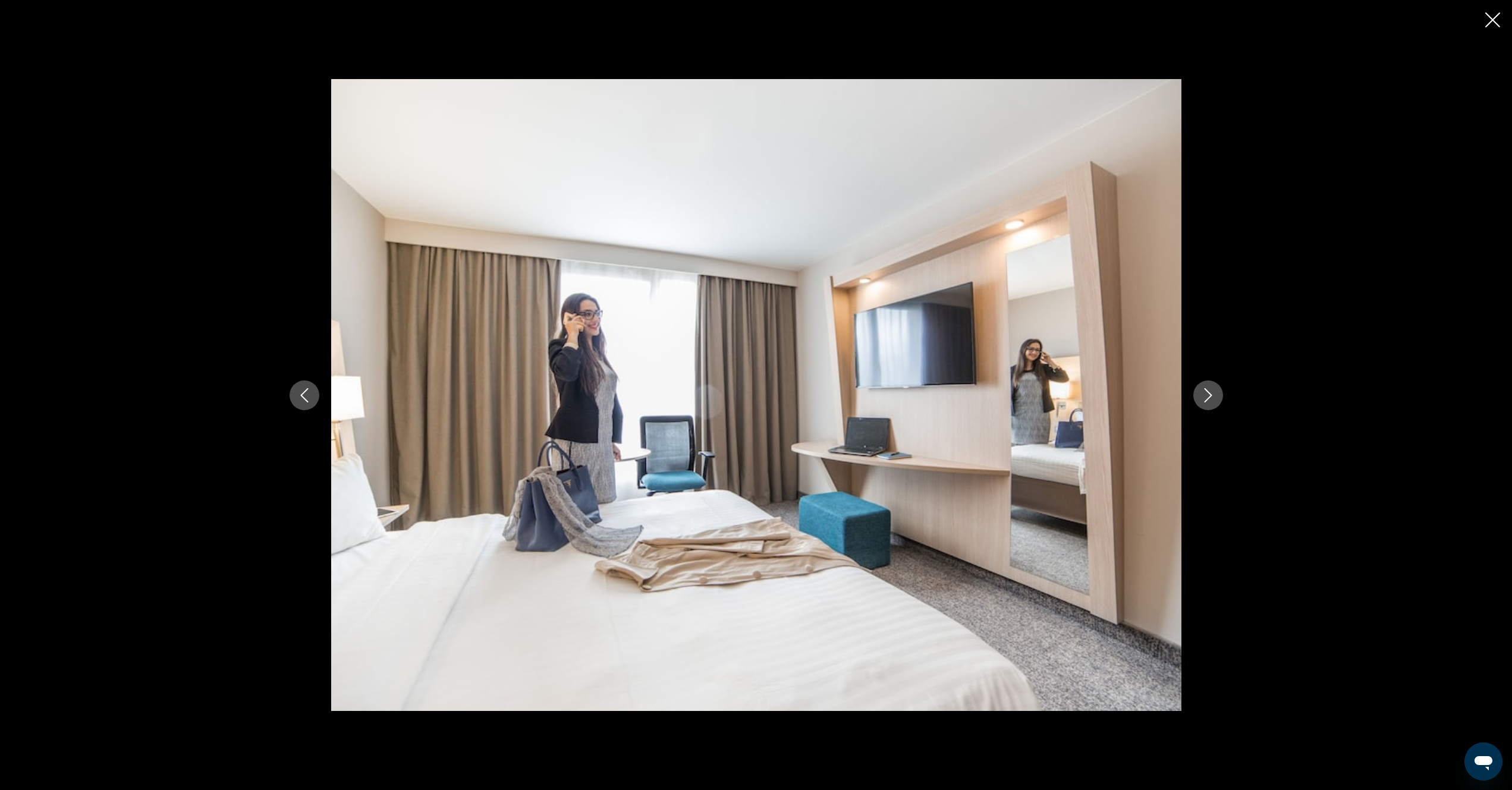
click at [1209, 398] on icon "Next image" at bounding box center [1208, 395] width 14 height 14
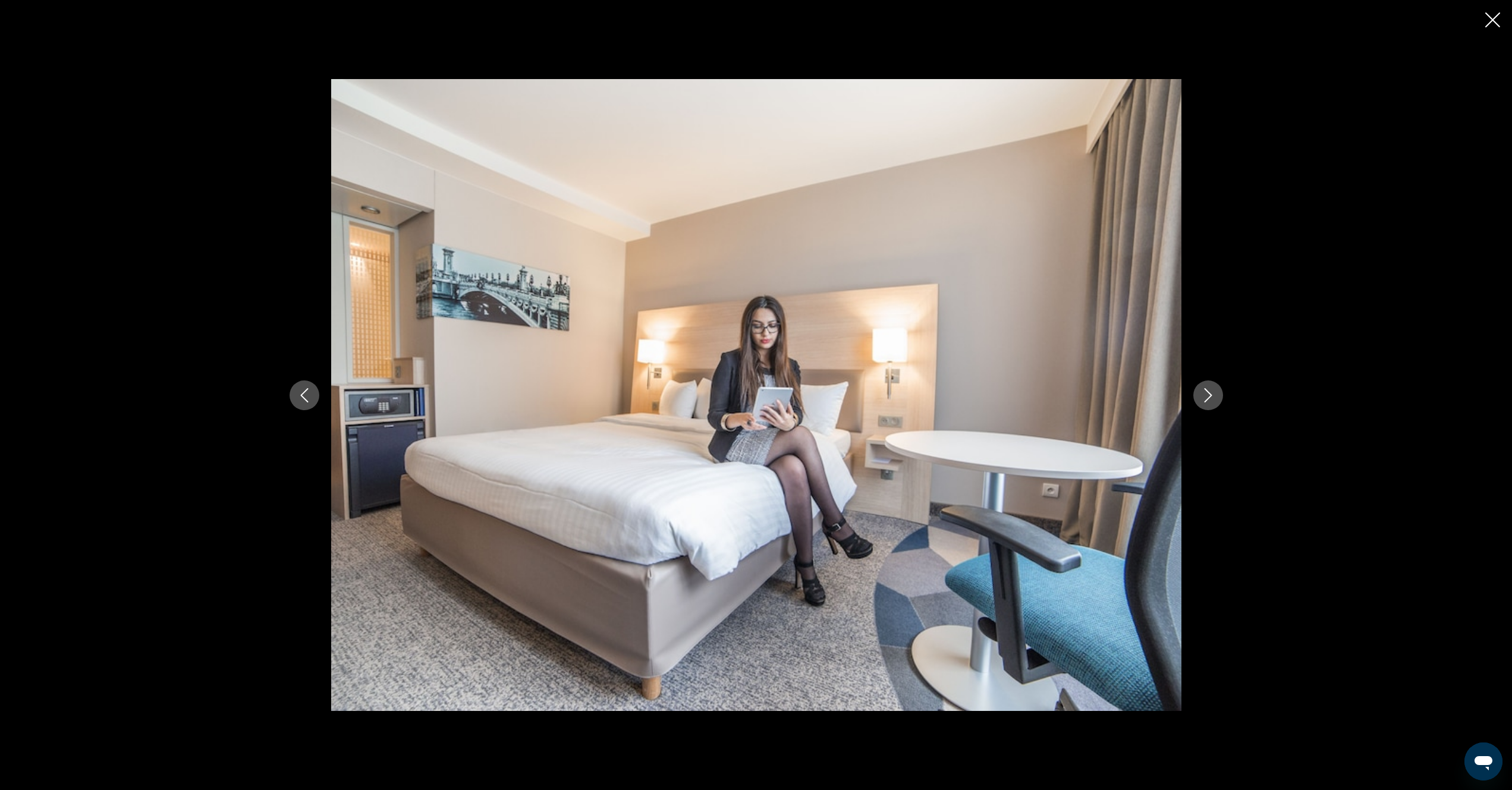
click at [1209, 398] on icon "Next image" at bounding box center [1208, 395] width 14 height 14
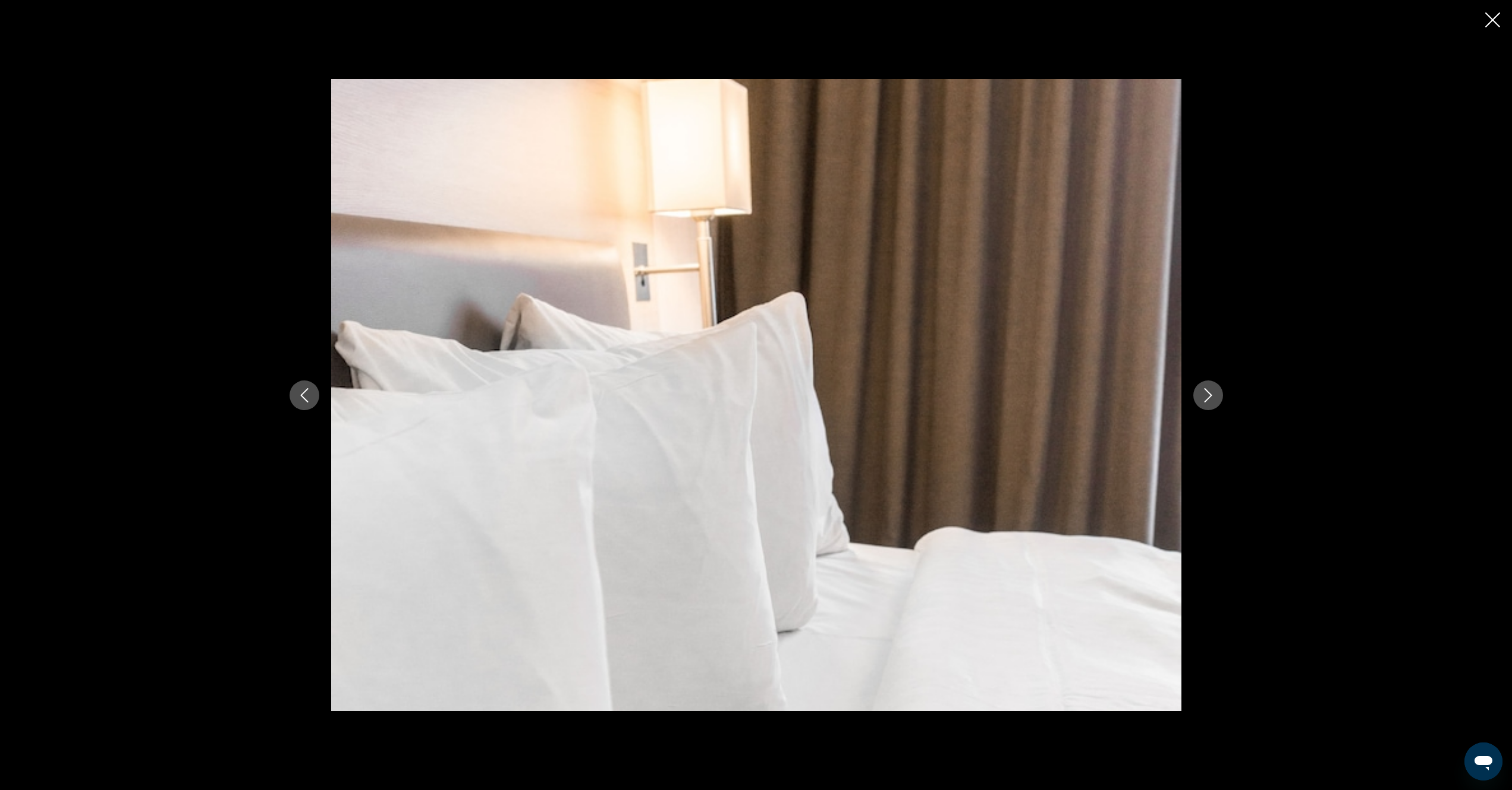
click at [1209, 398] on icon "Next image" at bounding box center [1208, 395] width 14 height 14
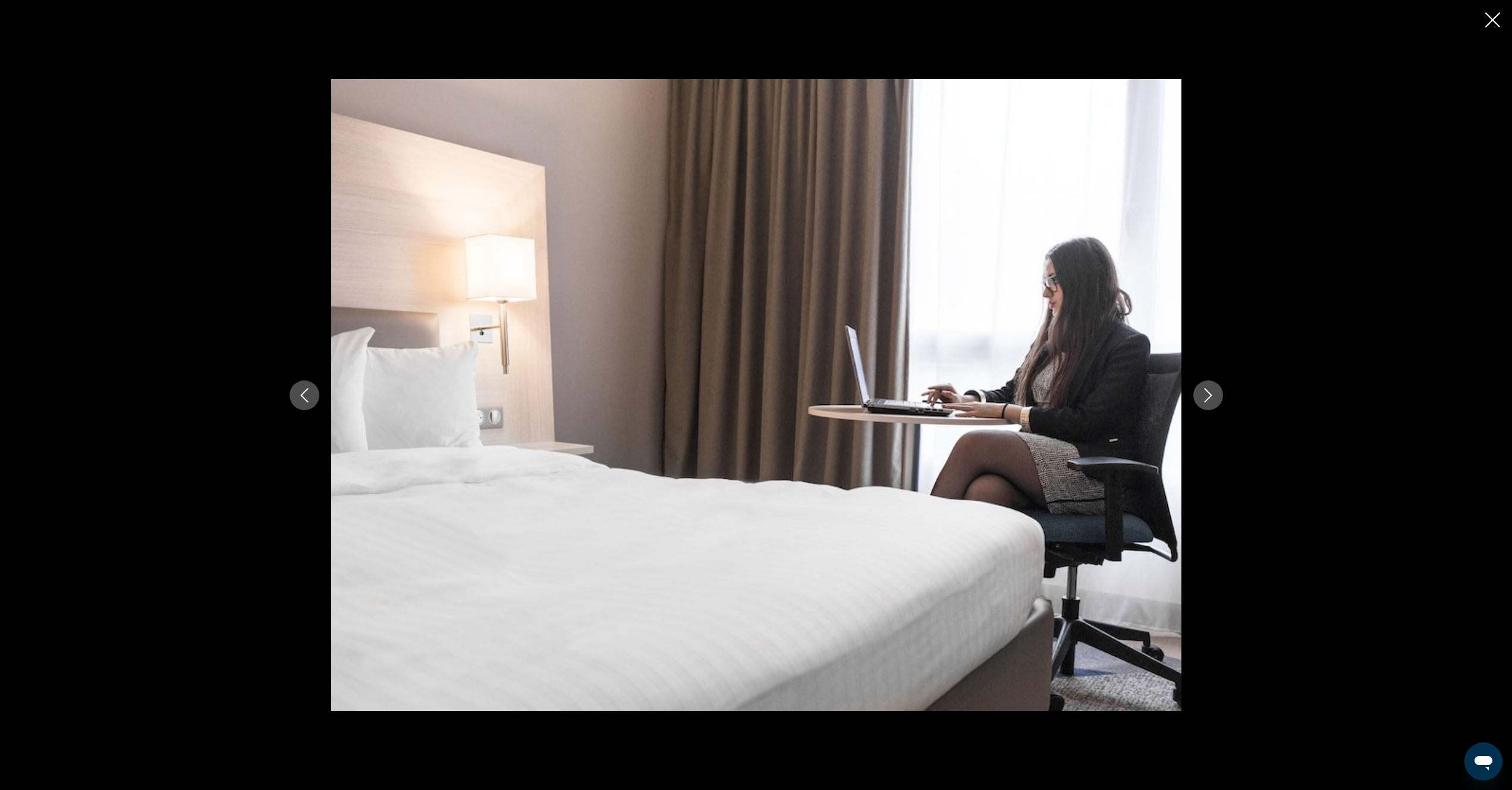
click at [1209, 398] on icon "Next image" at bounding box center [1208, 395] width 14 height 14
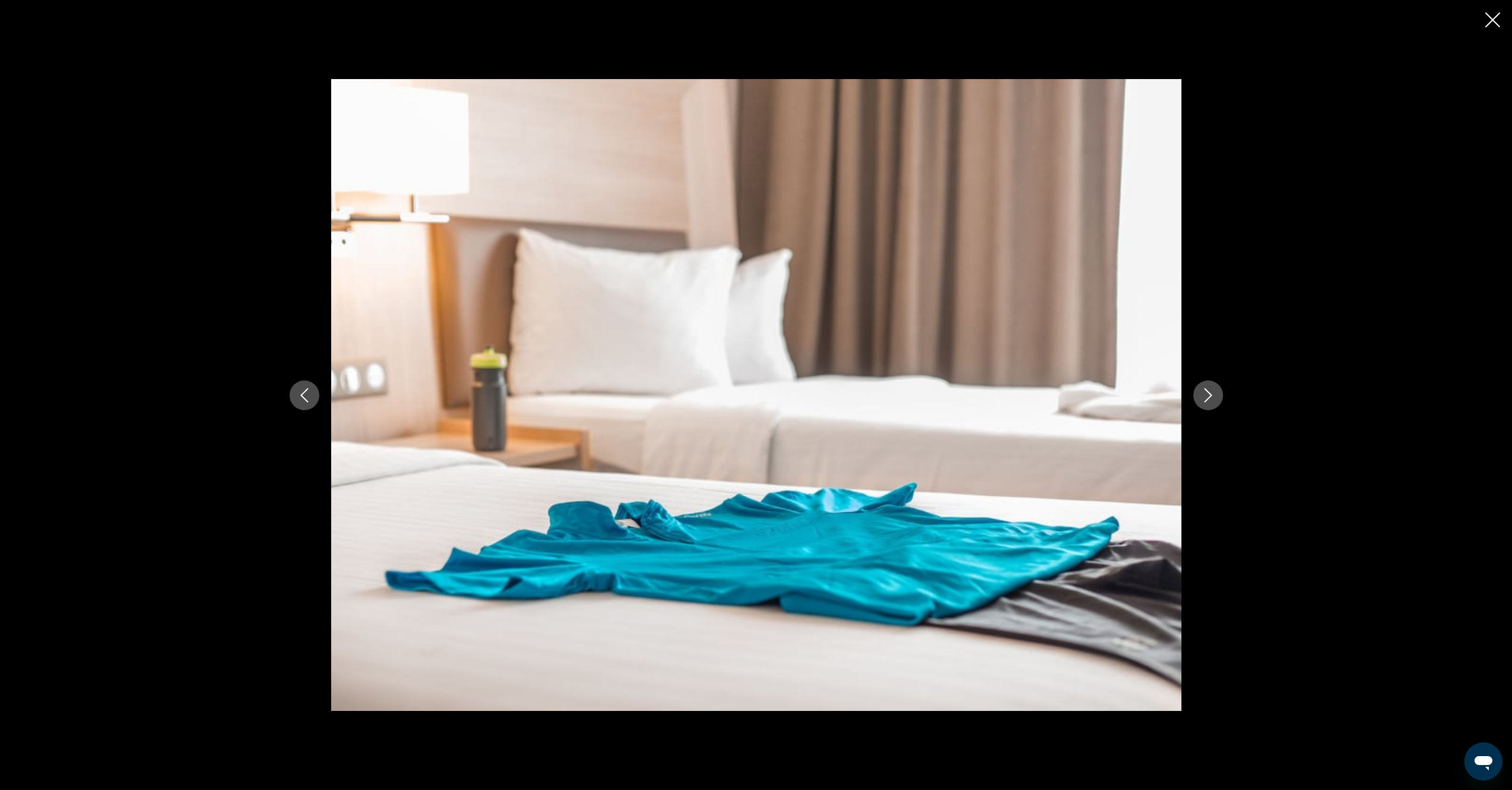
click at [1209, 398] on icon "Next image" at bounding box center [1208, 395] width 14 height 14
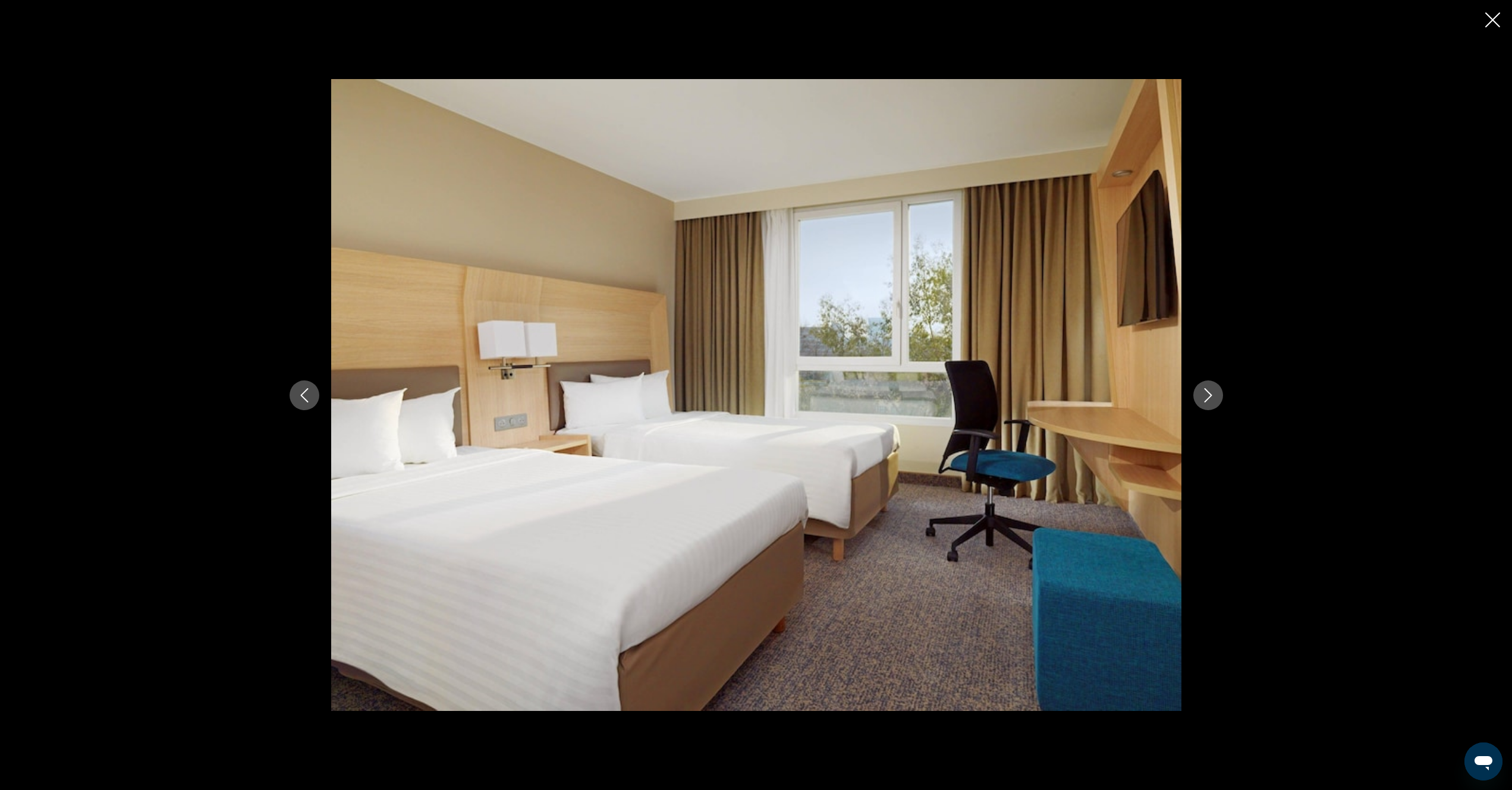
click at [1210, 398] on icon "Next image" at bounding box center [1208, 395] width 14 height 14
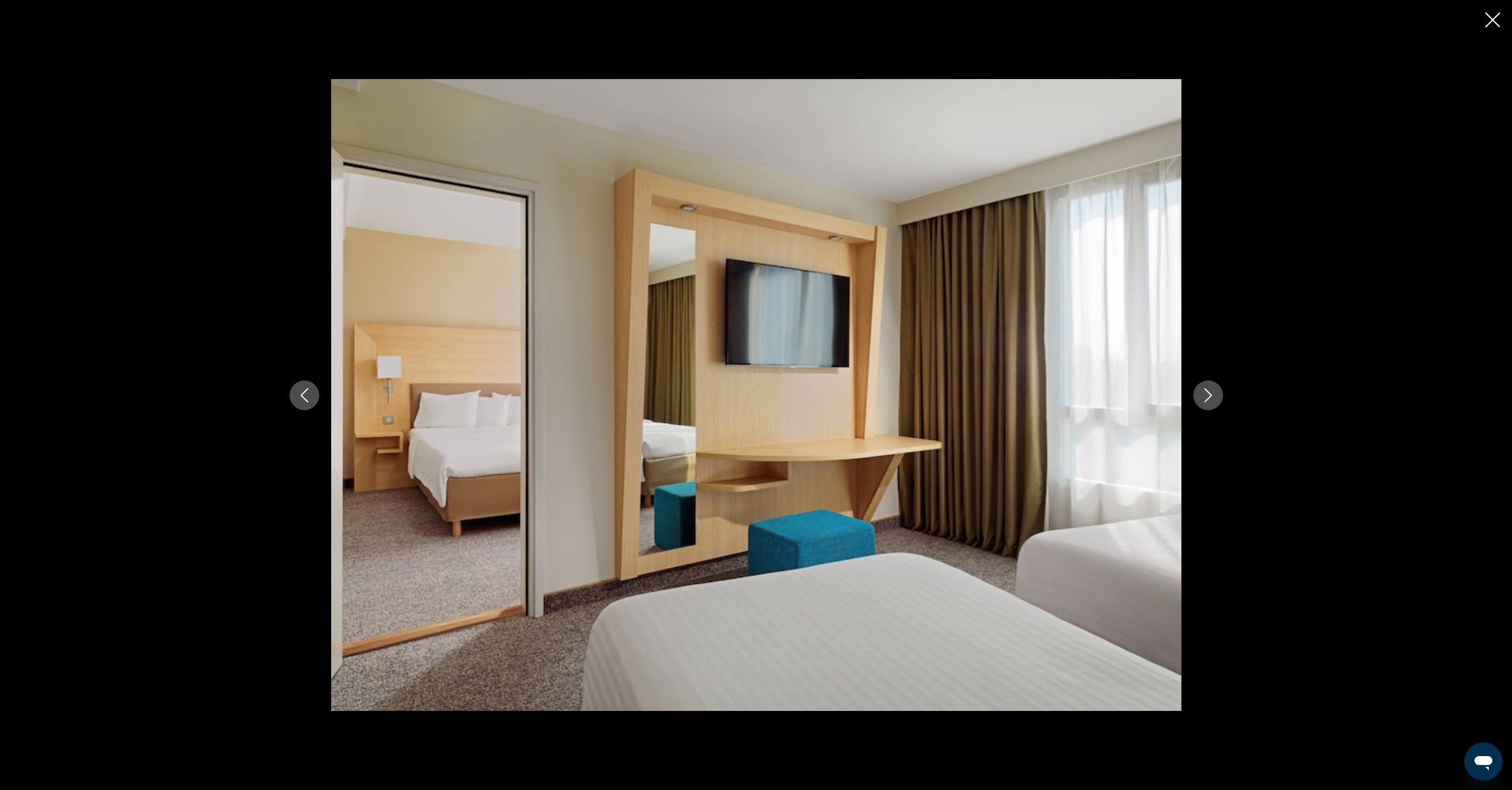
click at [1210, 398] on icon "Next image" at bounding box center [1208, 395] width 14 height 14
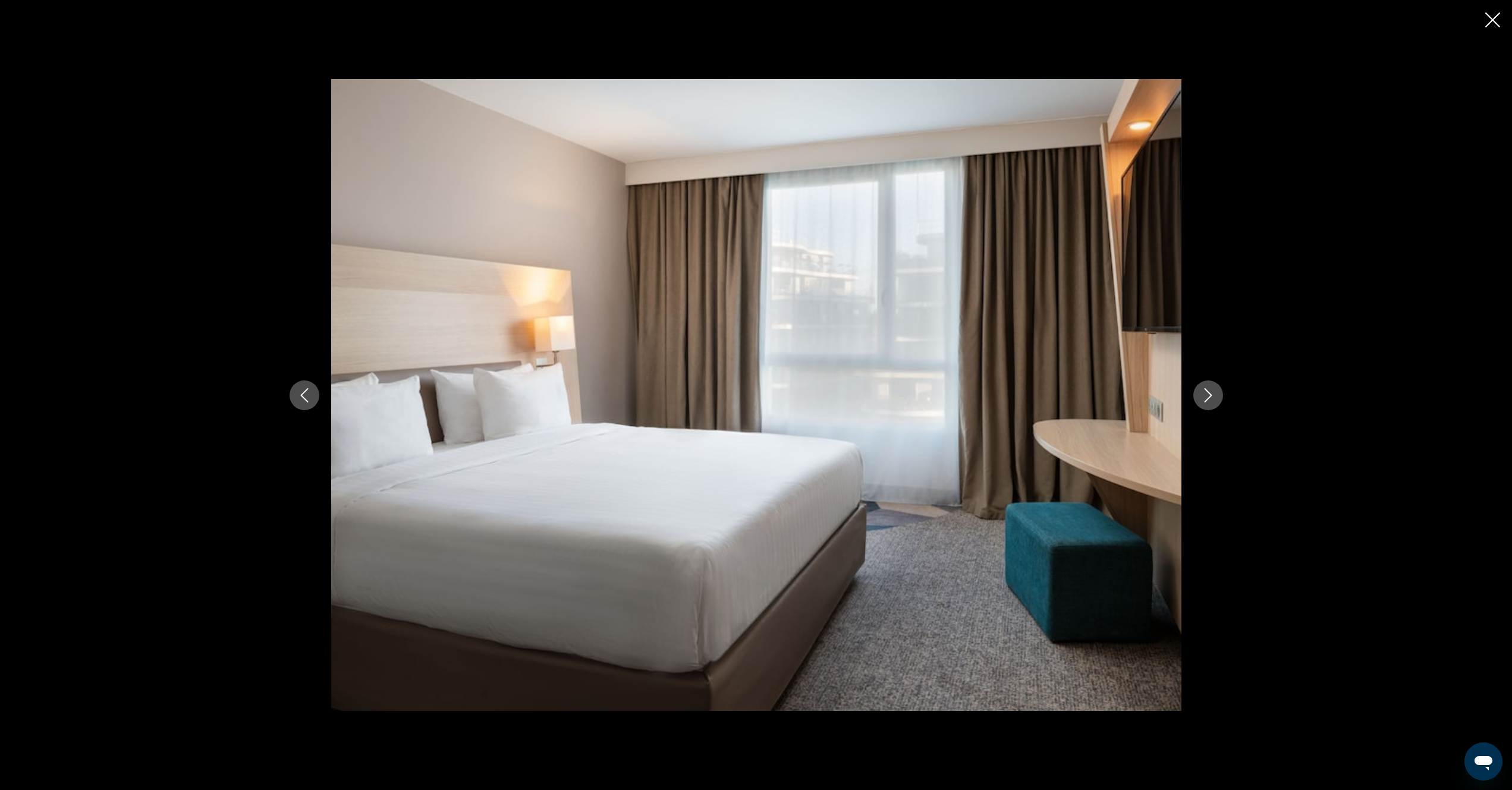
click at [1210, 398] on icon "Next image" at bounding box center [1208, 395] width 14 height 14
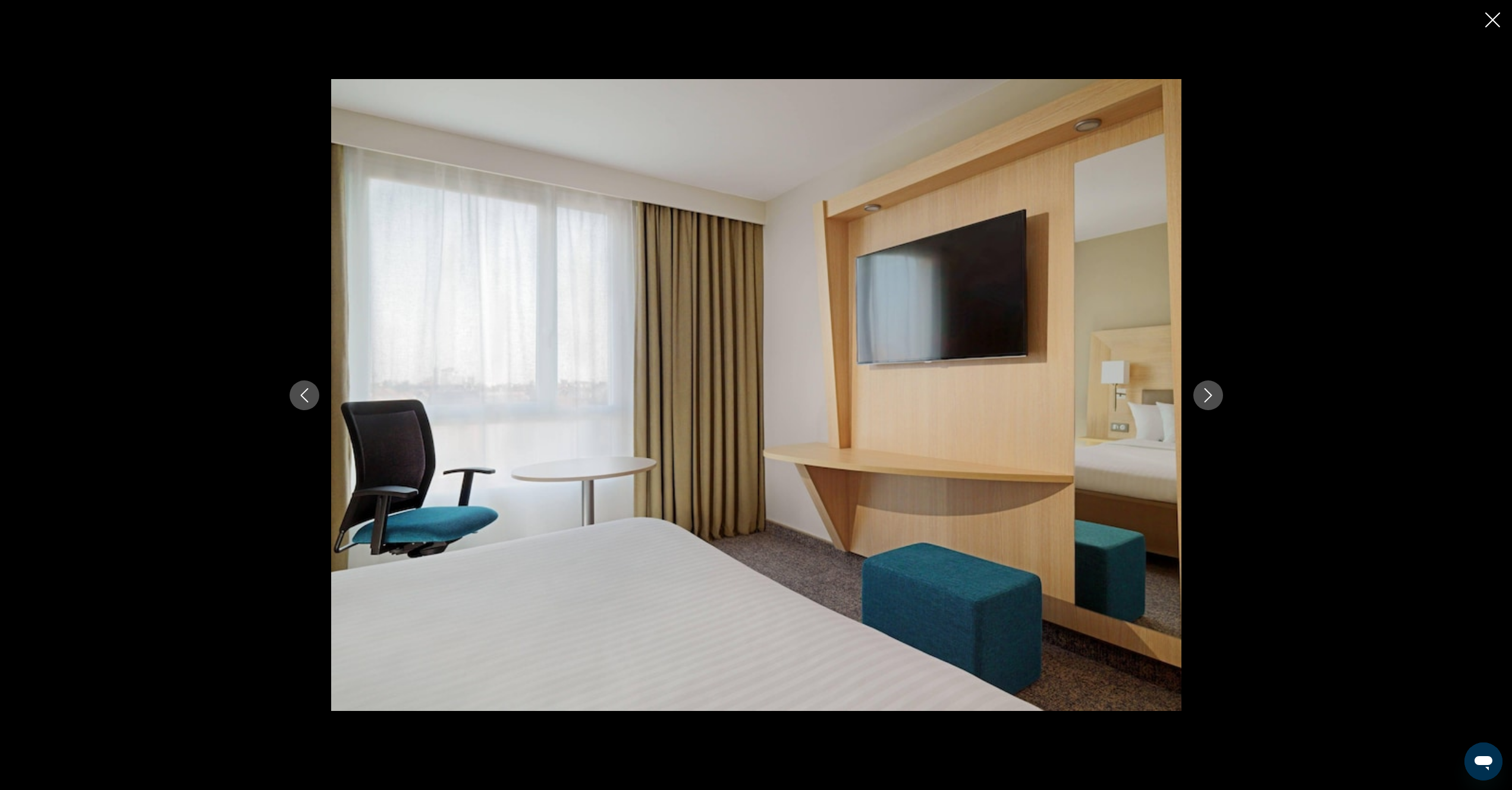
drag, startPoint x: 1495, startPoint y: 15, endPoint x: 1464, endPoint y: 75, distance: 67.5
click at [1495, 16] on icon "Close slideshow" at bounding box center [1493, 19] width 15 height 15
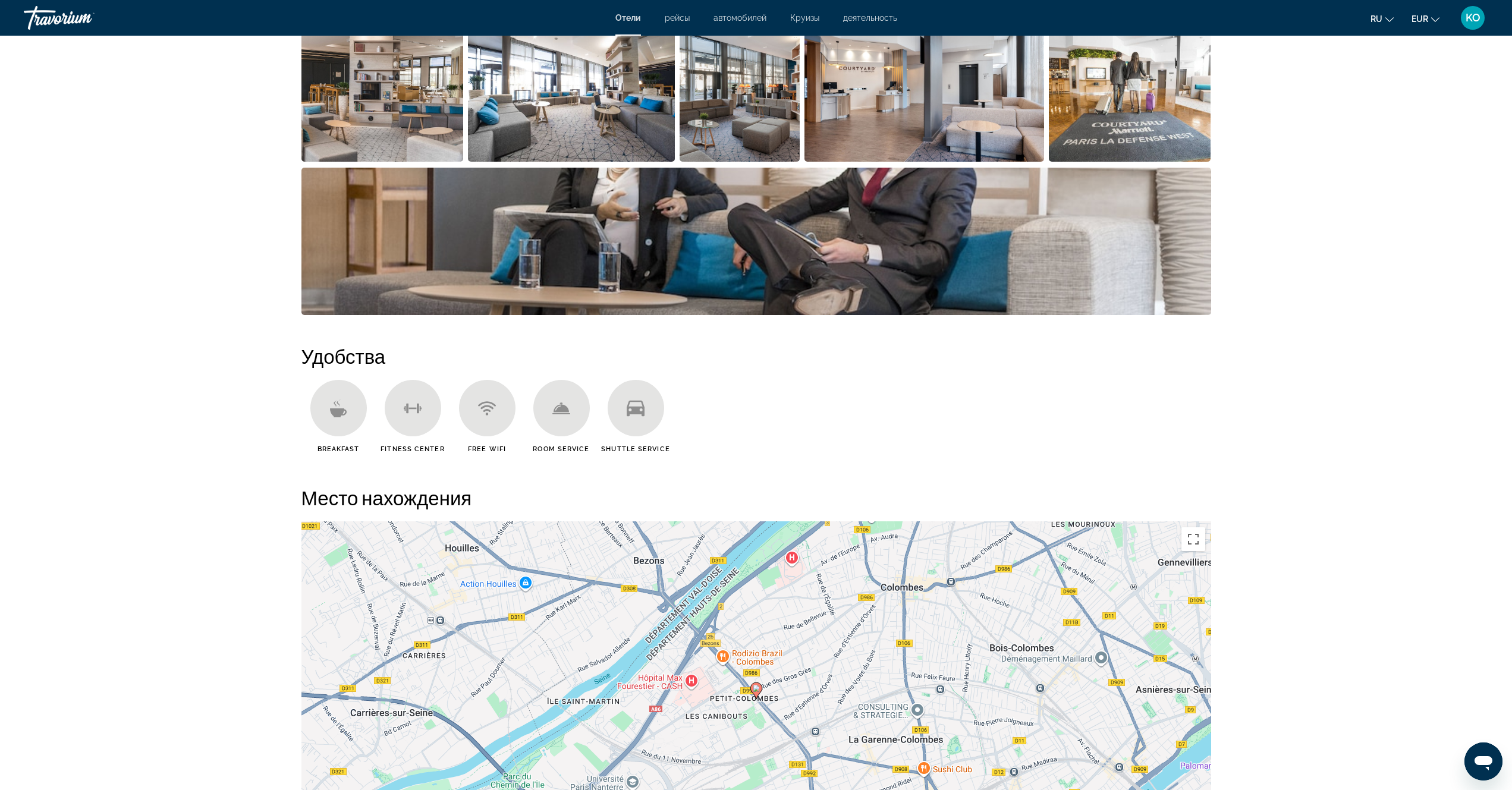
scroll to position [535, 0]
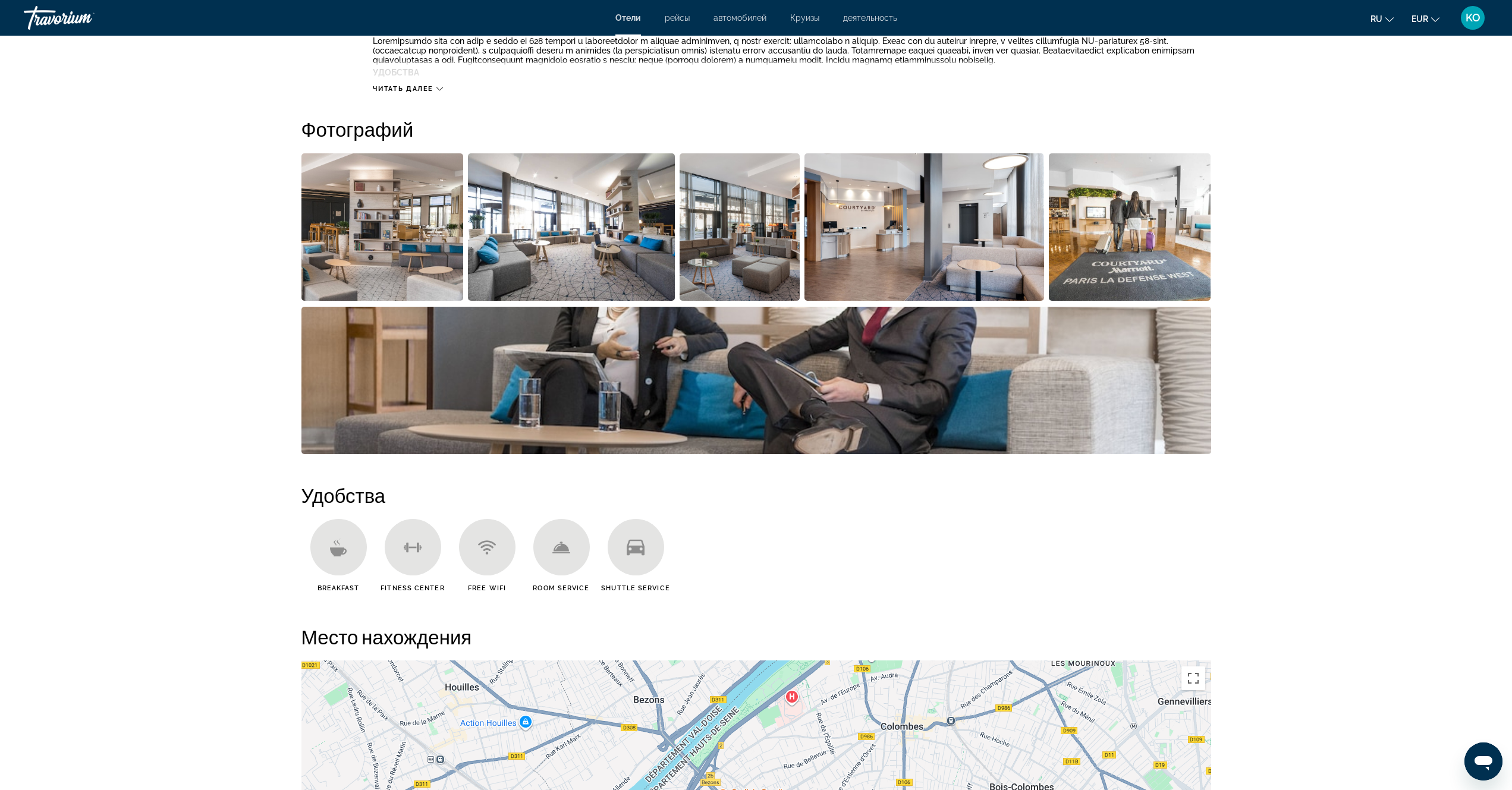
click at [335, 555] on icon "Main content" at bounding box center [338, 551] width 16 height 9
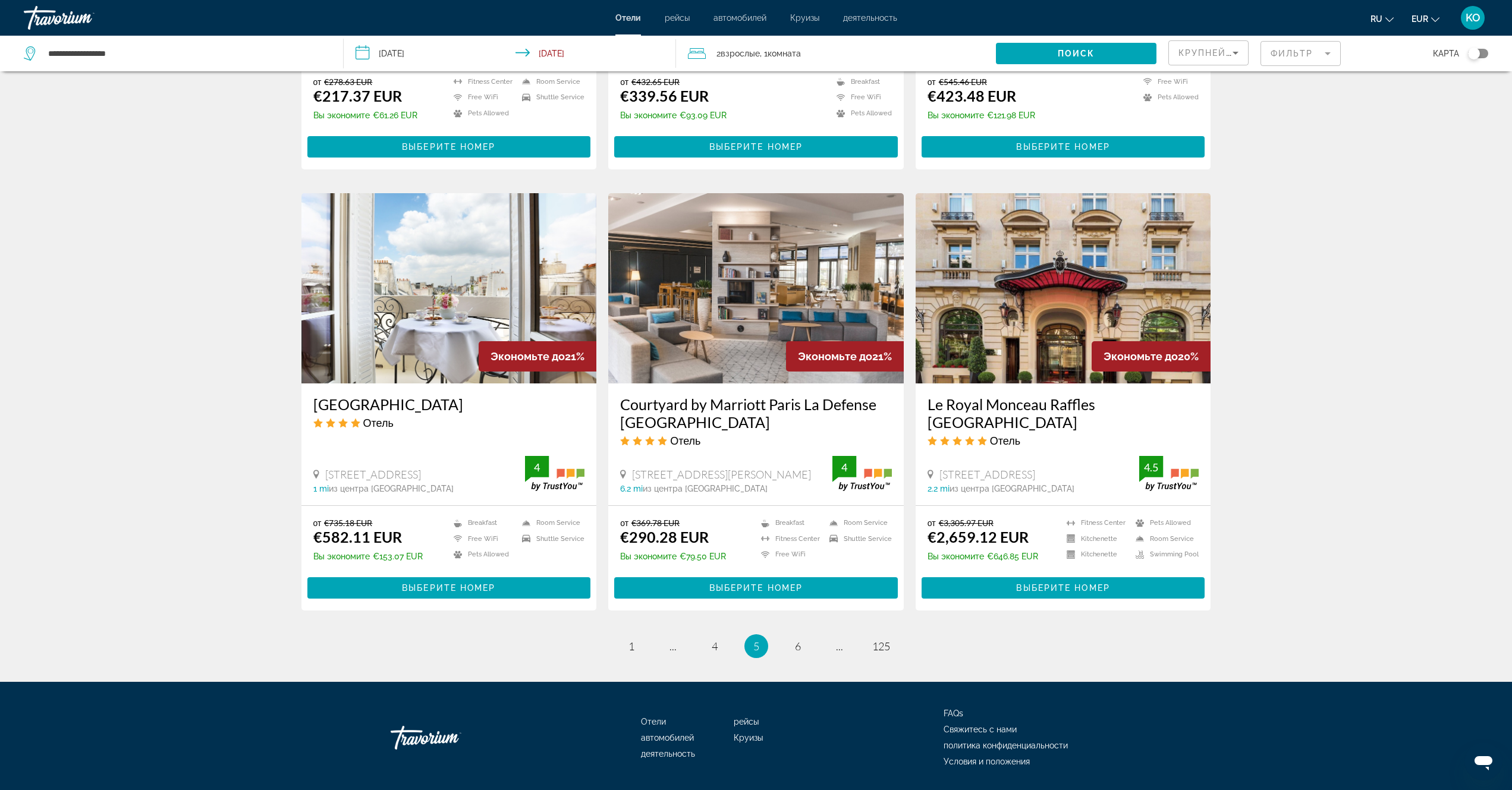
scroll to position [1228, 0]
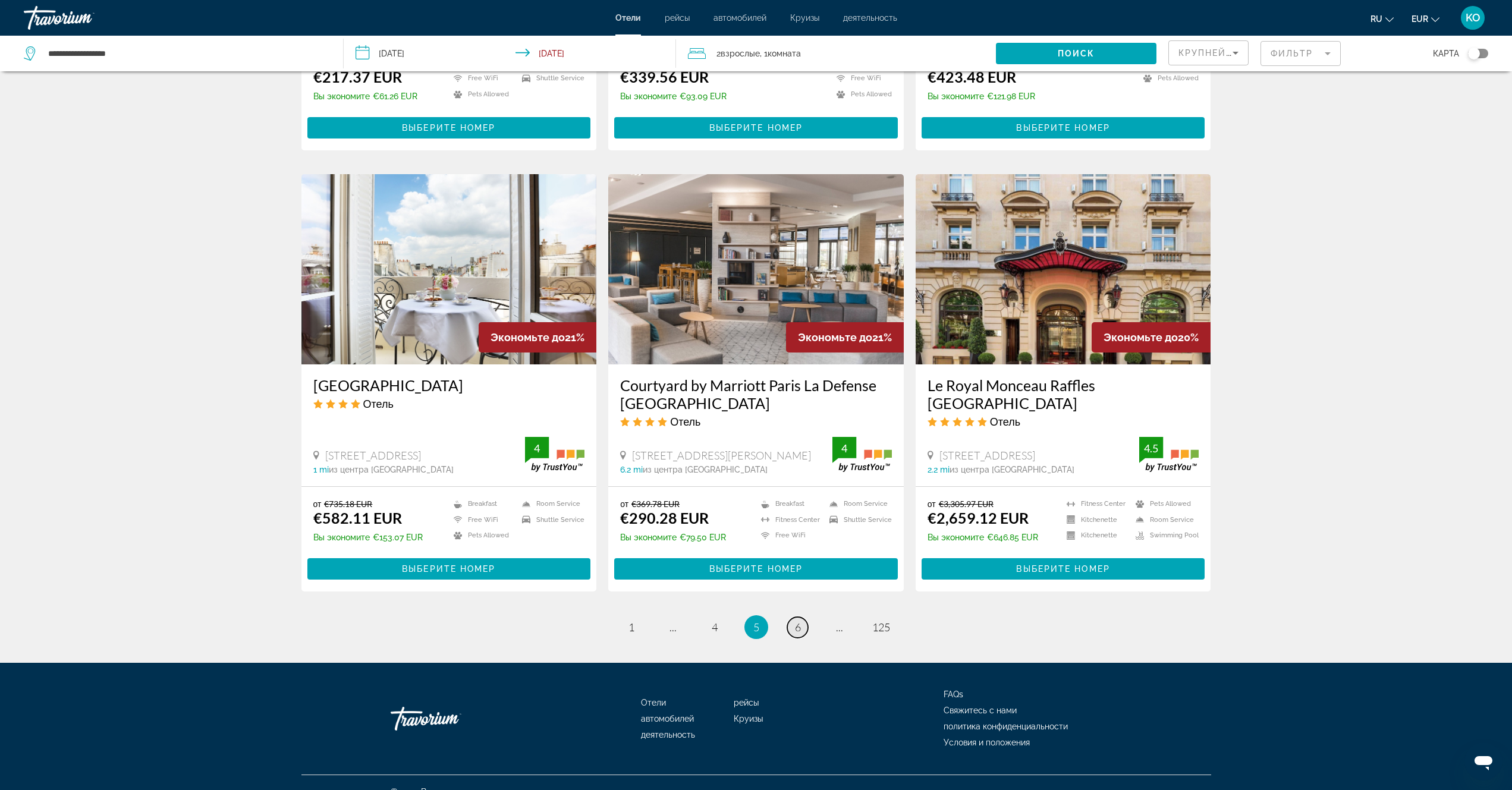
click at [796, 621] on span "6" at bounding box center [798, 627] width 6 height 13
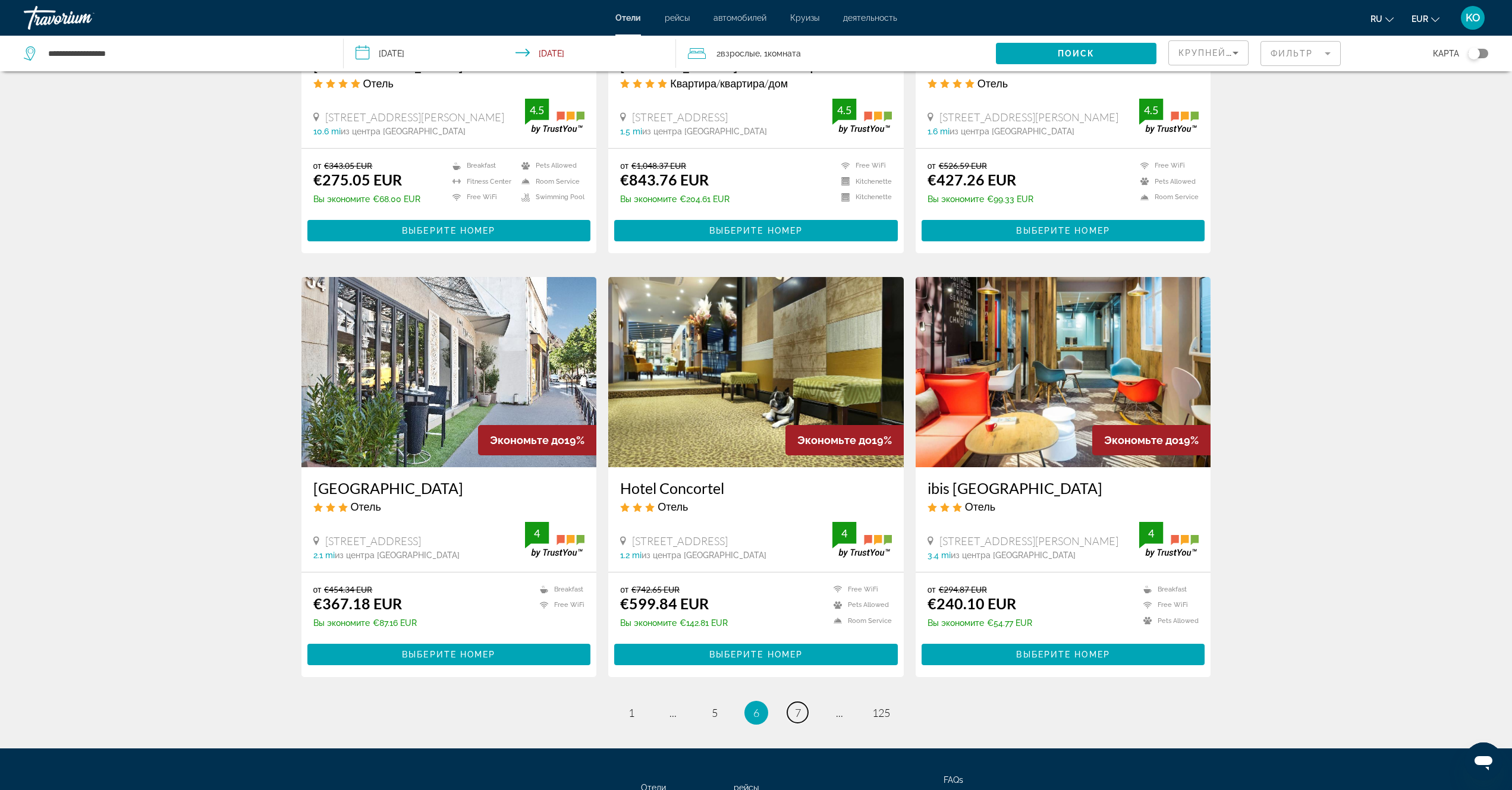
scroll to position [1228, 0]
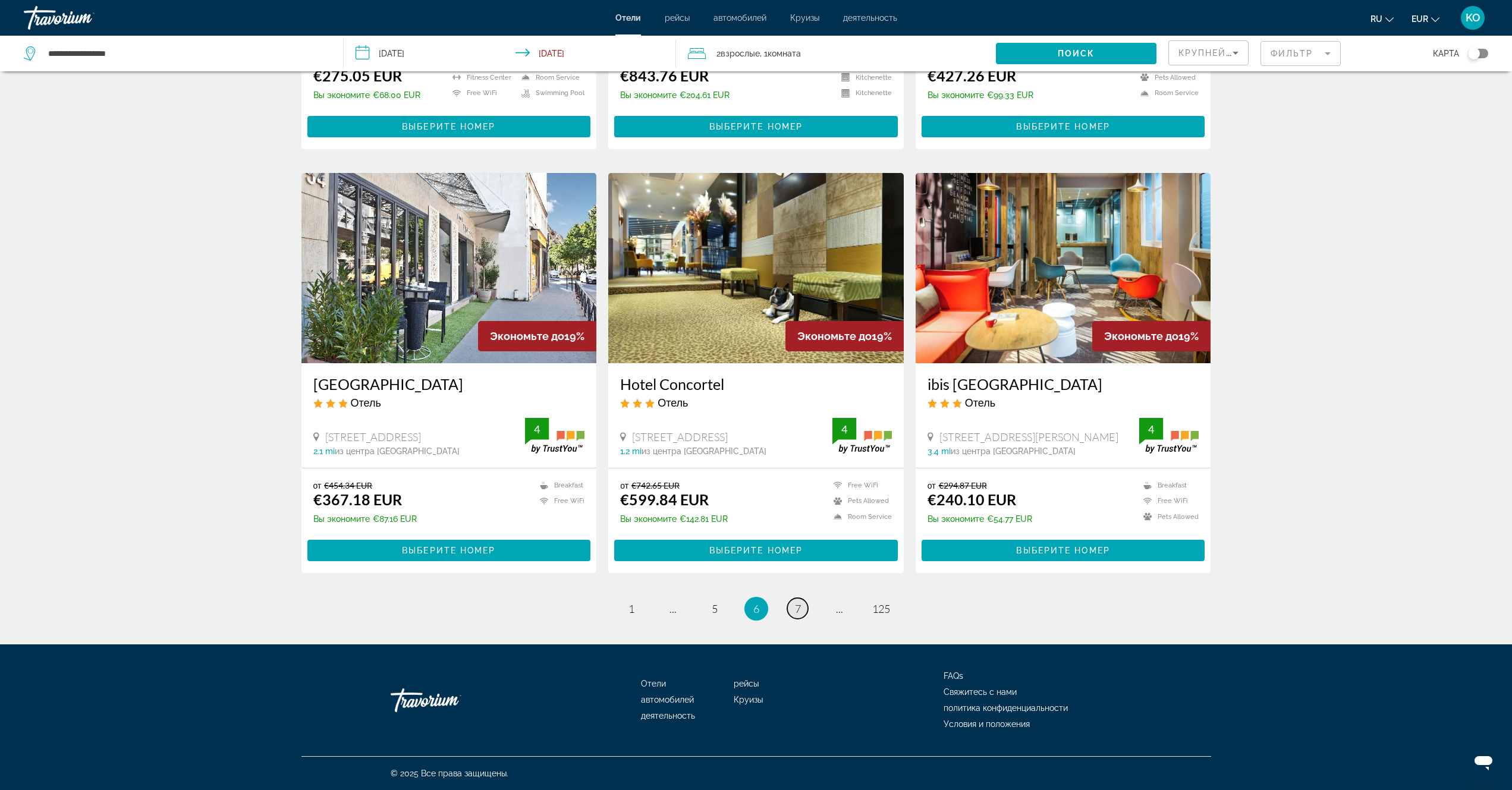
click at [799, 611] on span "7" at bounding box center [798, 608] width 6 height 13
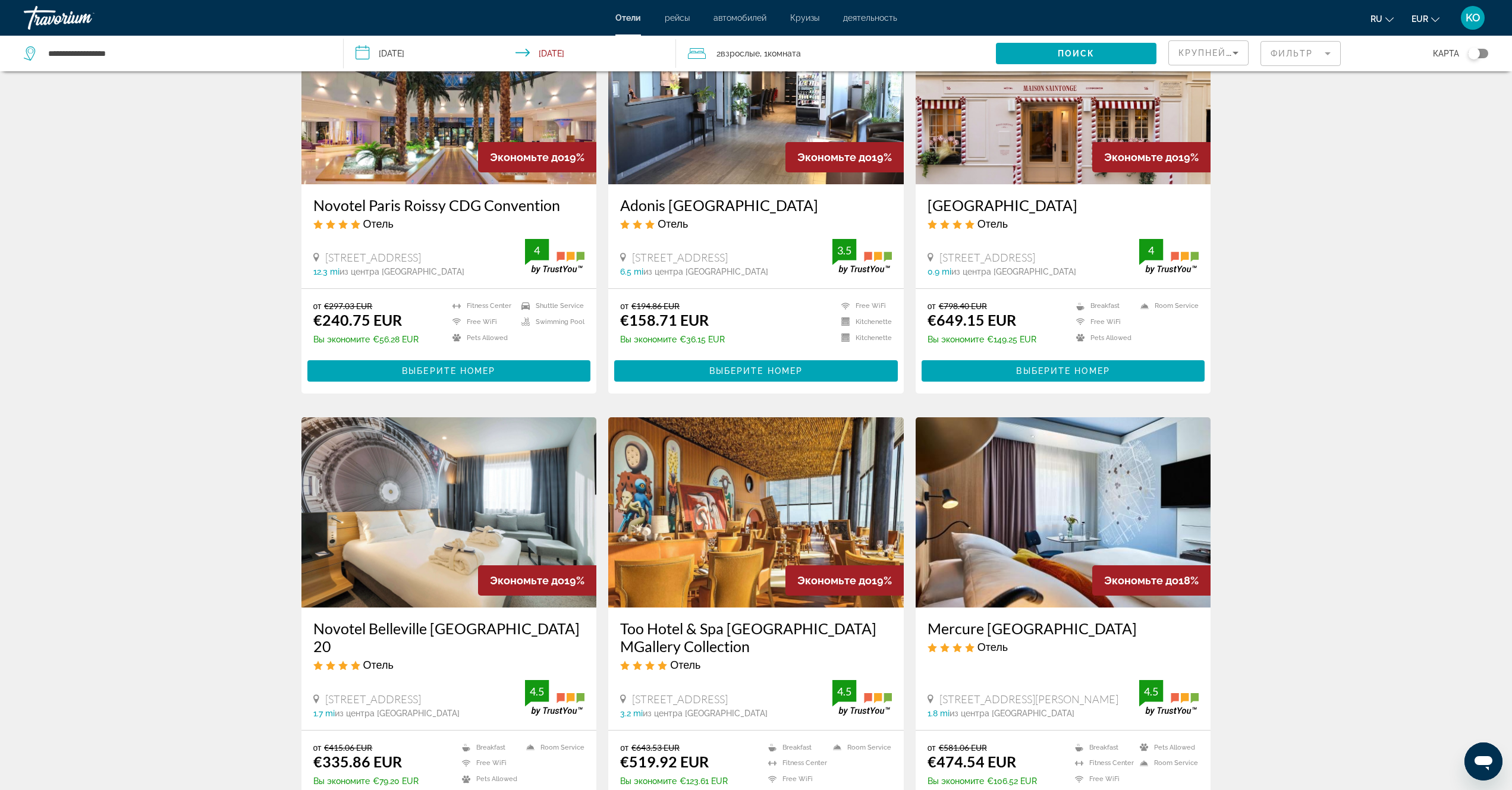
scroll to position [238, 0]
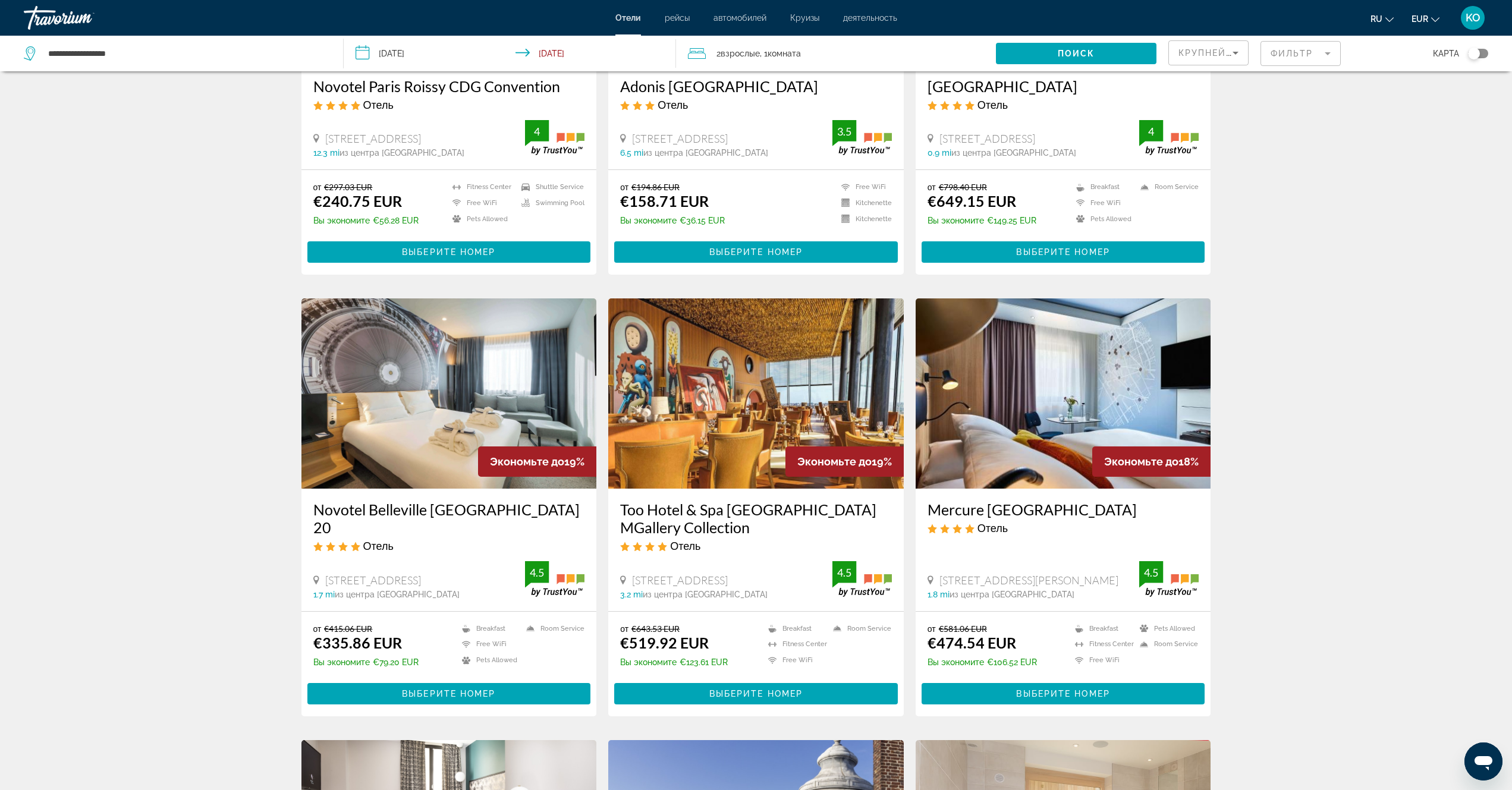
click at [422, 412] on img "Main content" at bounding box center [449, 393] width 295 height 190
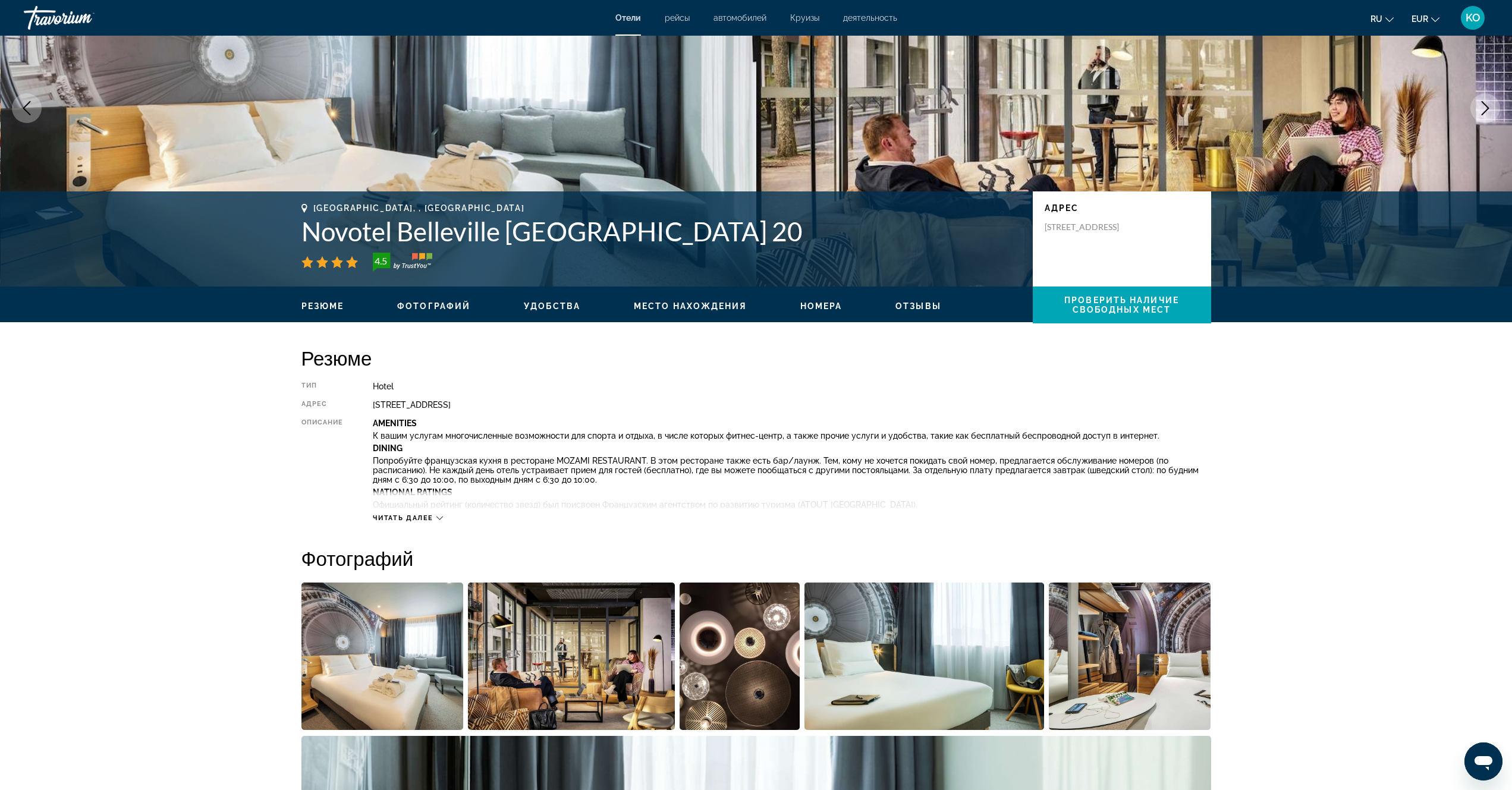
scroll to position [238, 0]
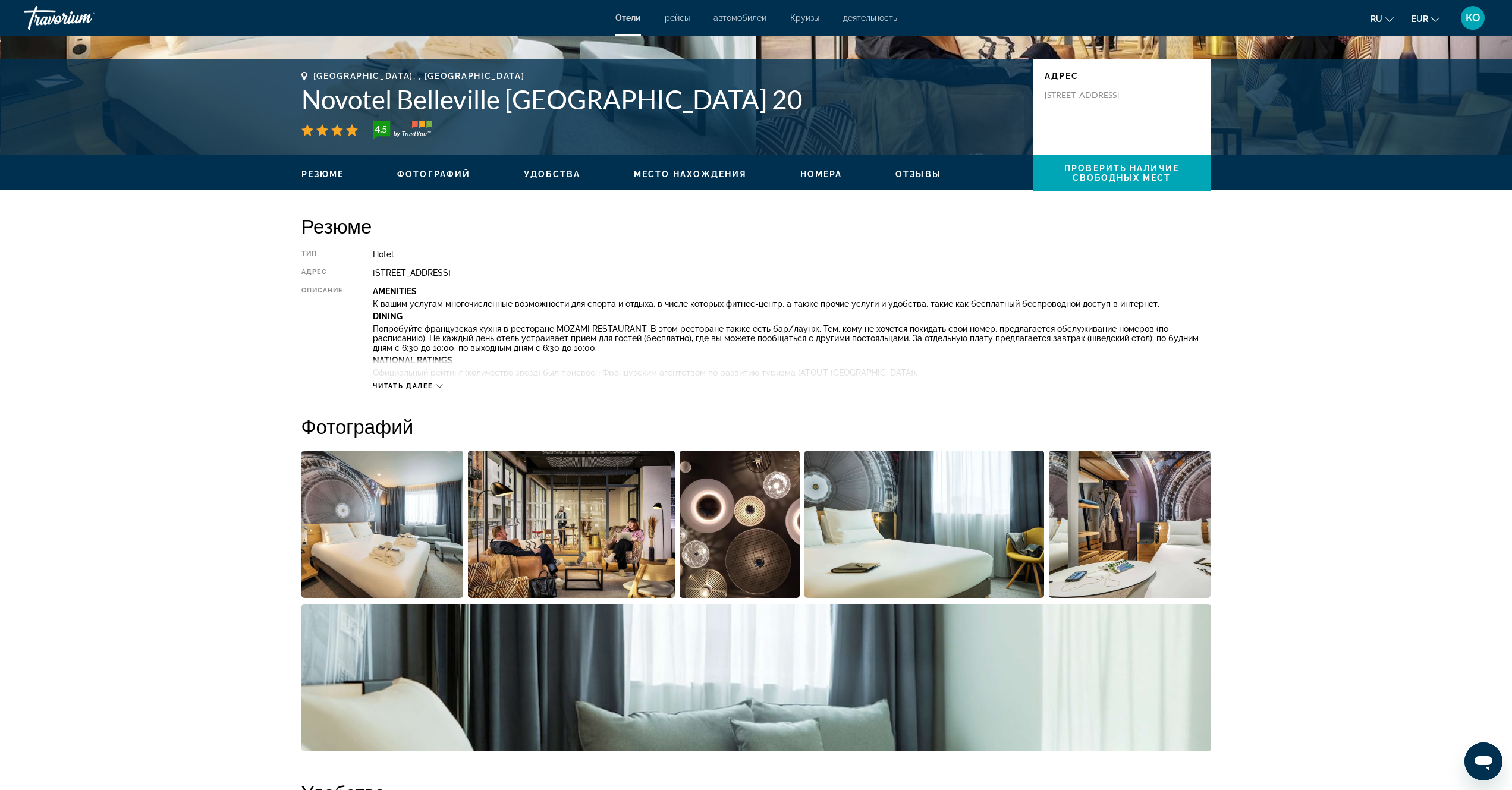
click at [342, 540] on img "Open full-screen image slider" at bounding box center [382, 524] width 162 height 148
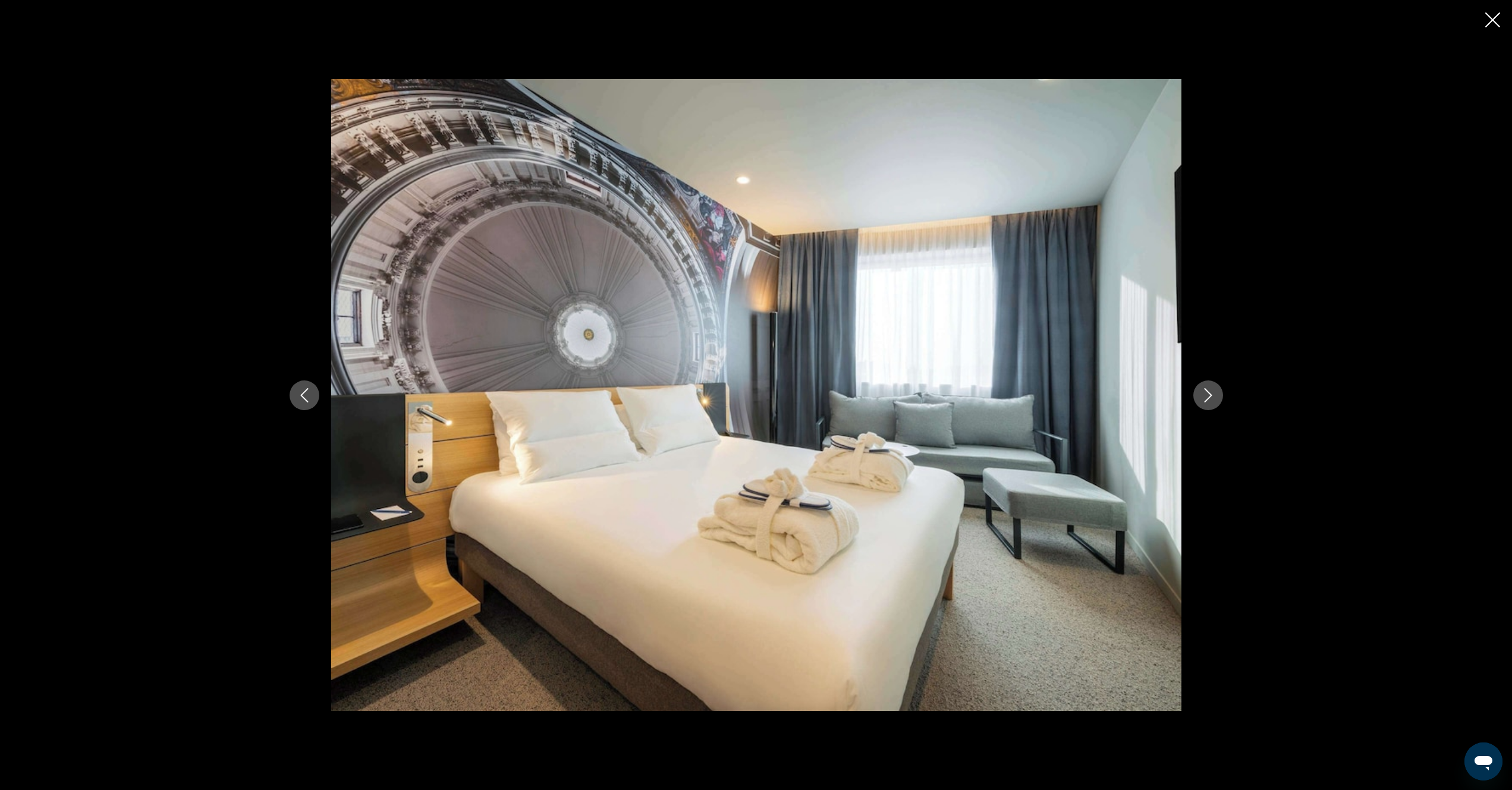
click at [1214, 394] on icon "Next image" at bounding box center [1208, 395] width 14 height 14
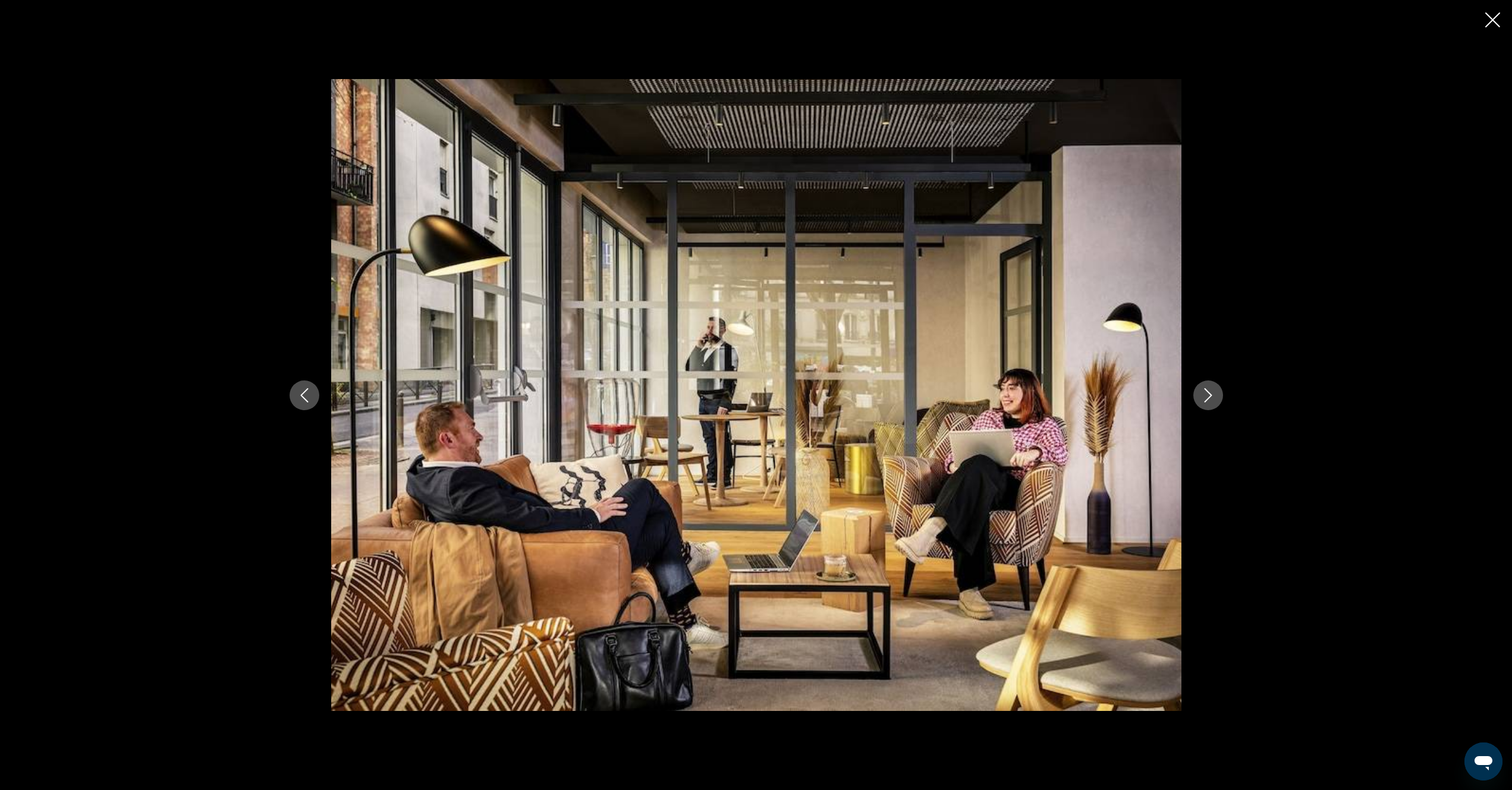
click at [1214, 394] on icon "Next image" at bounding box center [1208, 395] width 14 height 14
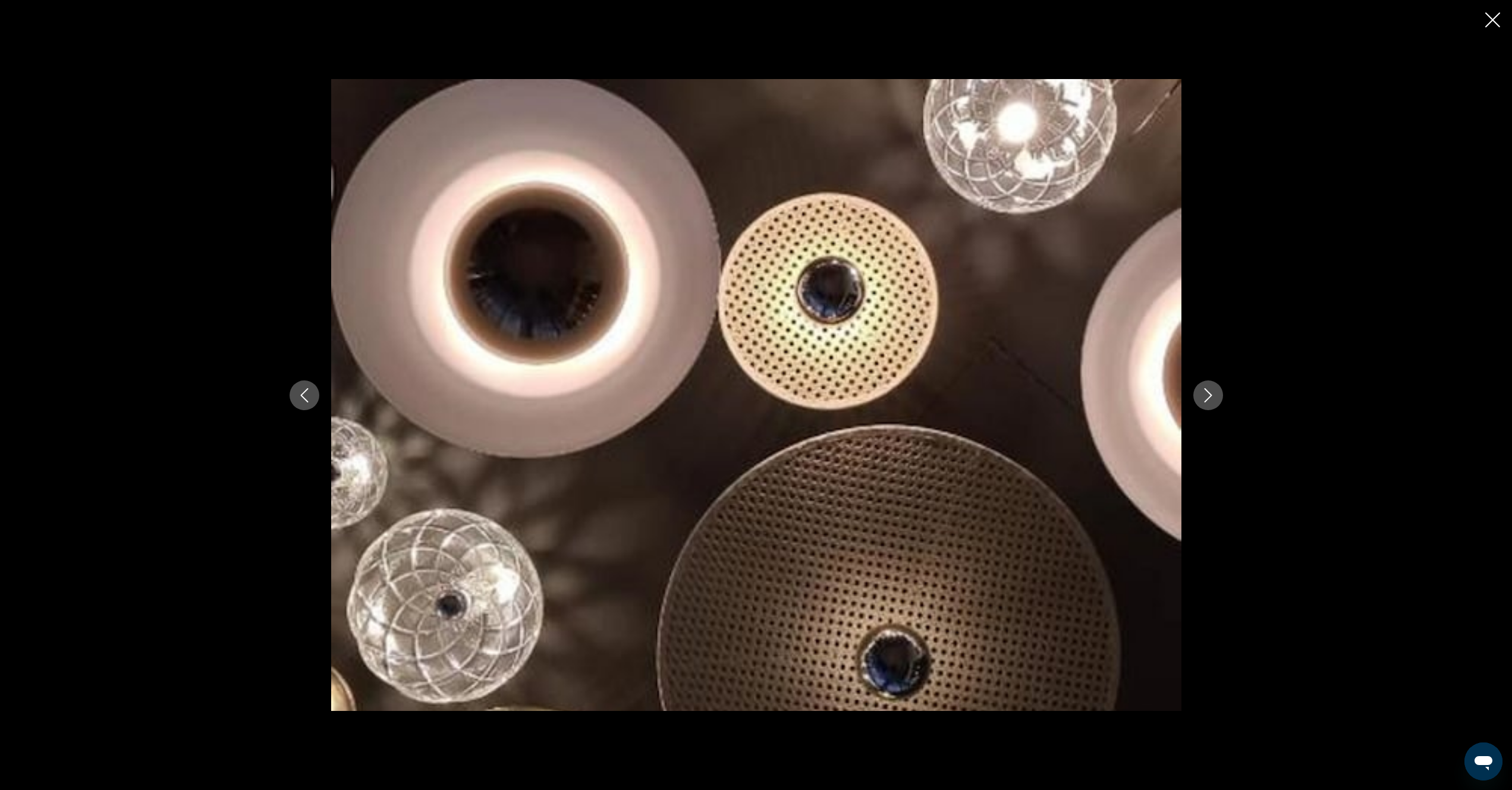
click at [1214, 394] on icon "Next image" at bounding box center [1208, 395] width 14 height 14
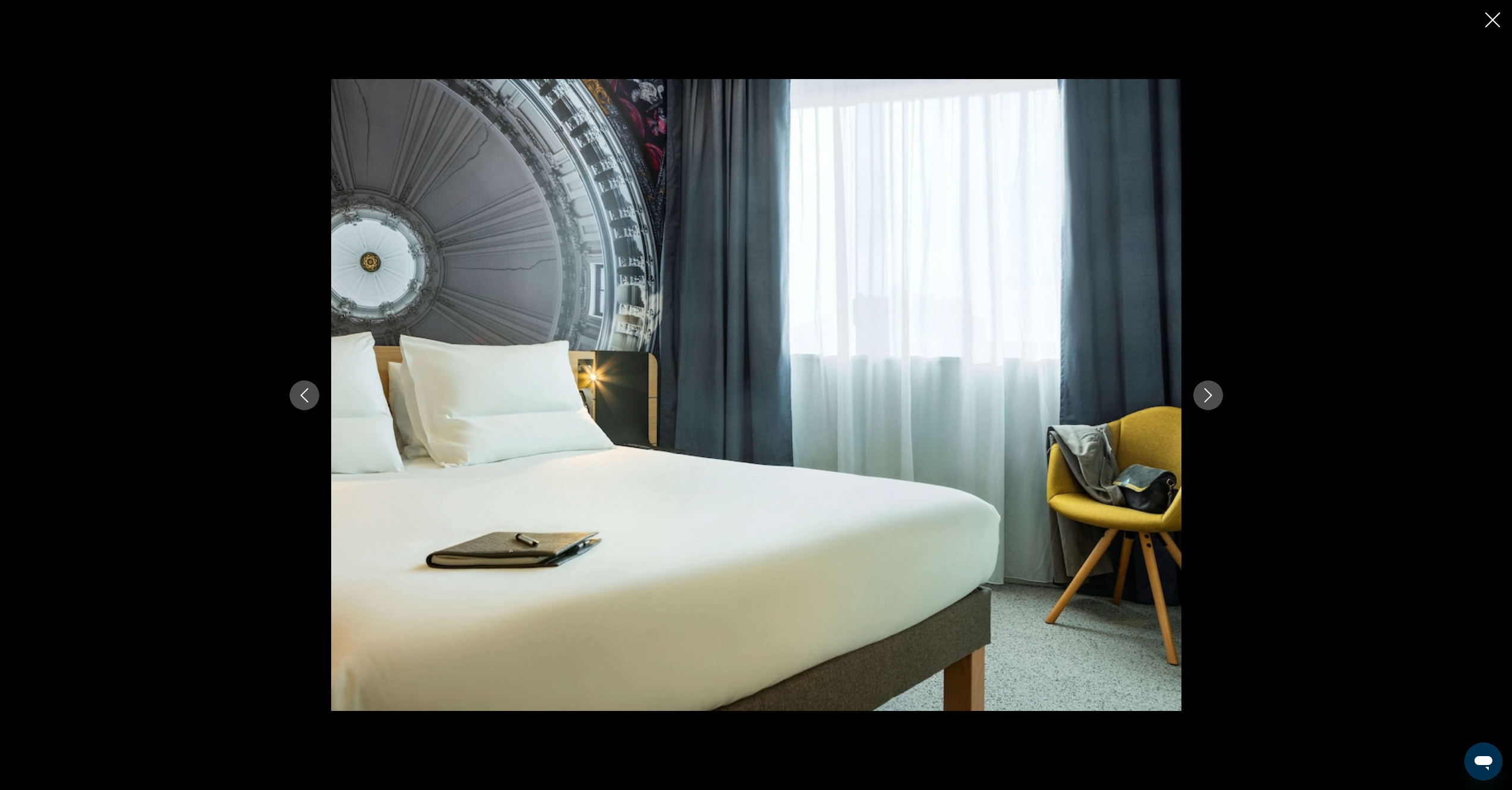
click at [1214, 394] on icon "Next image" at bounding box center [1208, 395] width 14 height 14
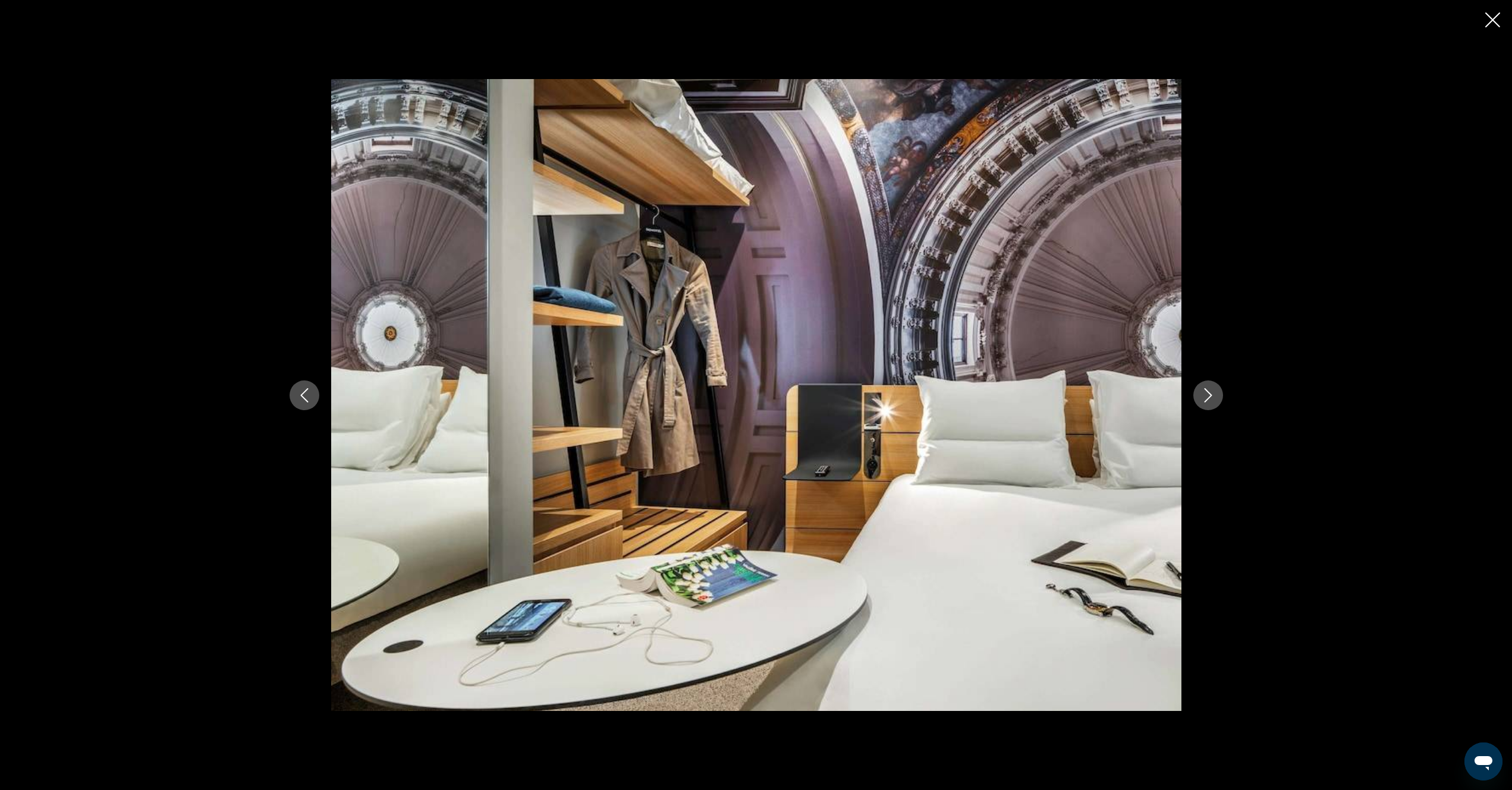
click at [1214, 394] on icon "Next image" at bounding box center [1208, 395] width 14 height 14
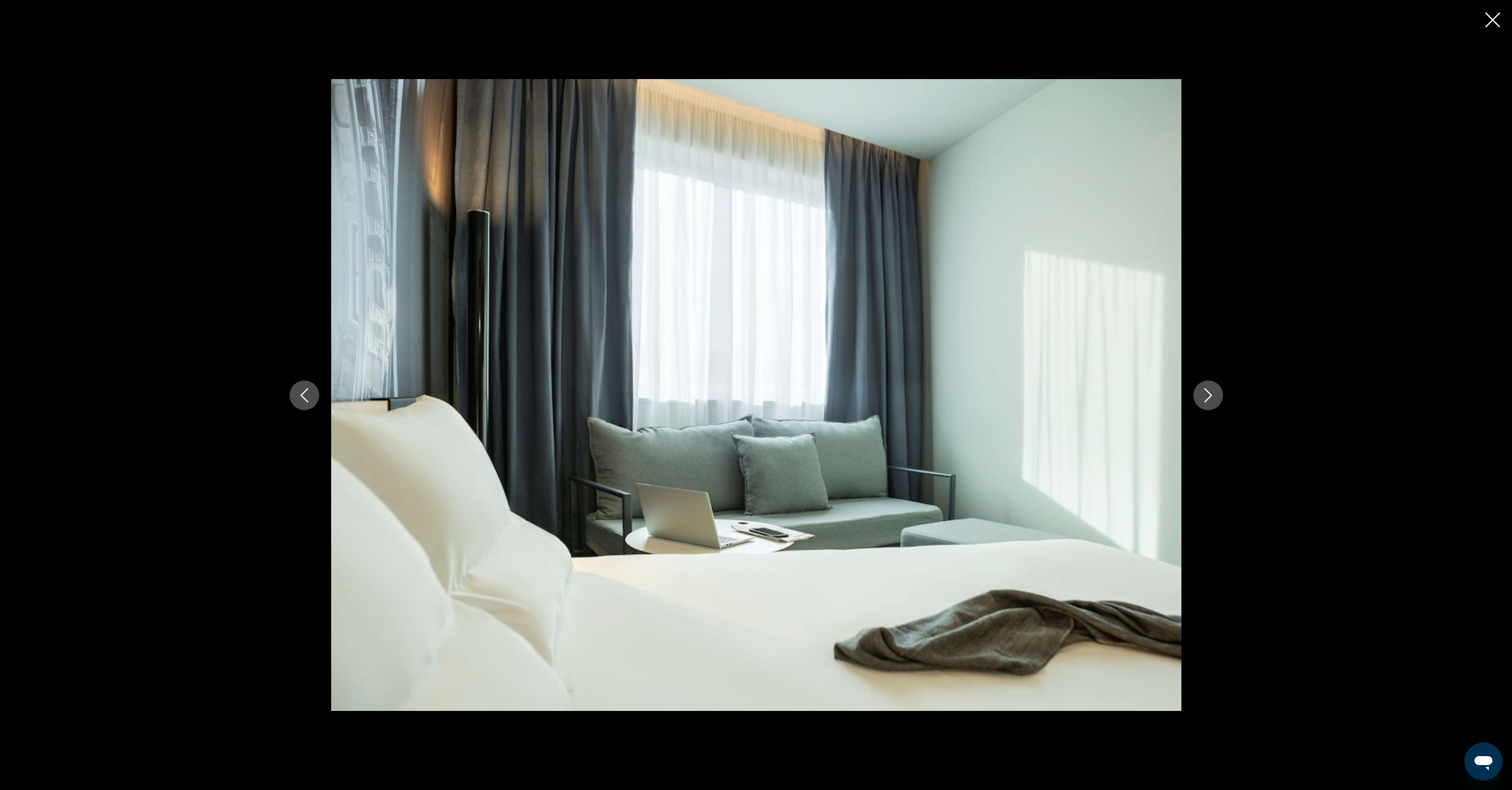
click at [1214, 394] on icon "Next image" at bounding box center [1208, 395] width 14 height 14
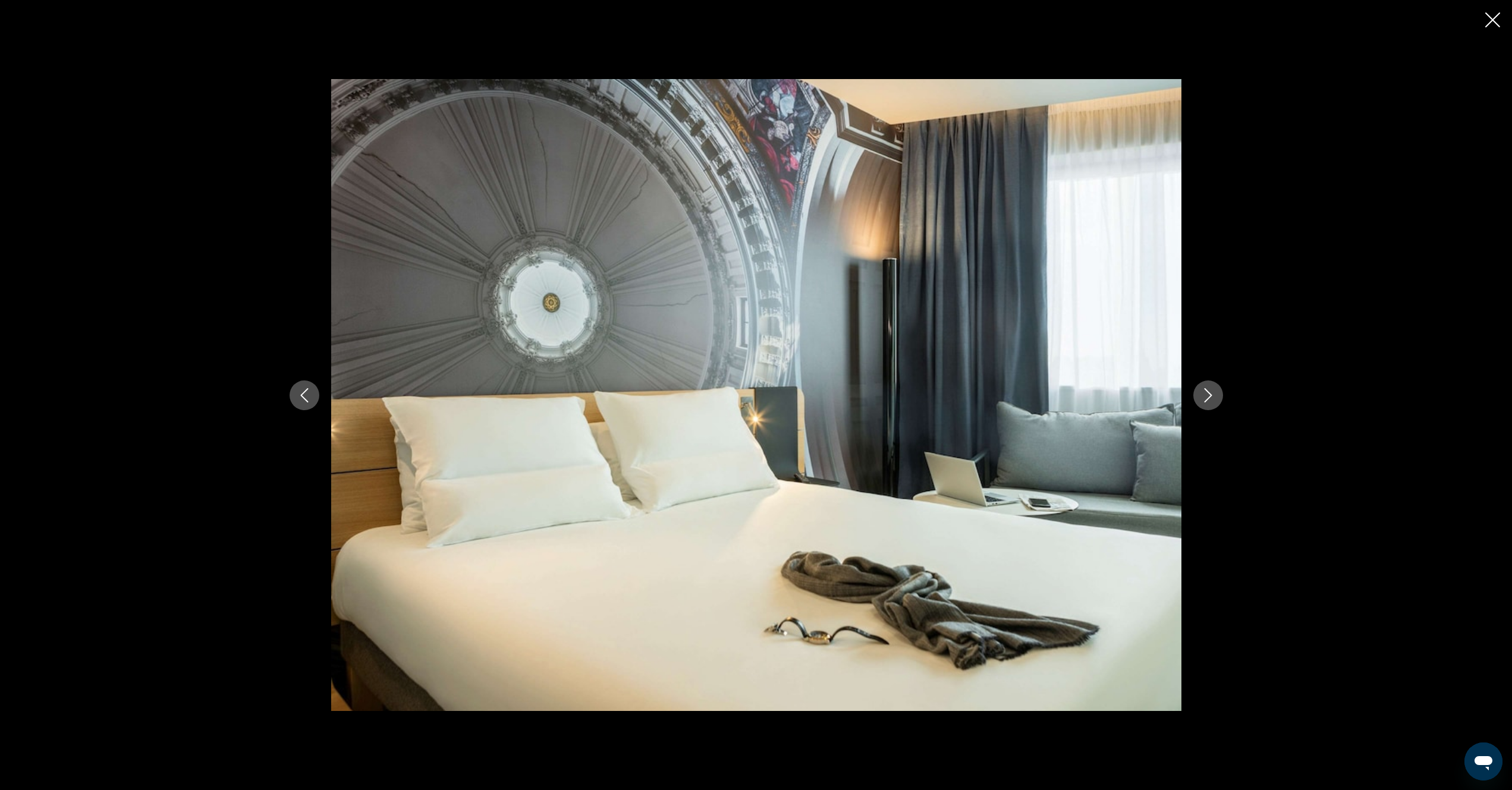
click at [1214, 394] on icon "Next image" at bounding box center [1208, 395] width 14 height 14
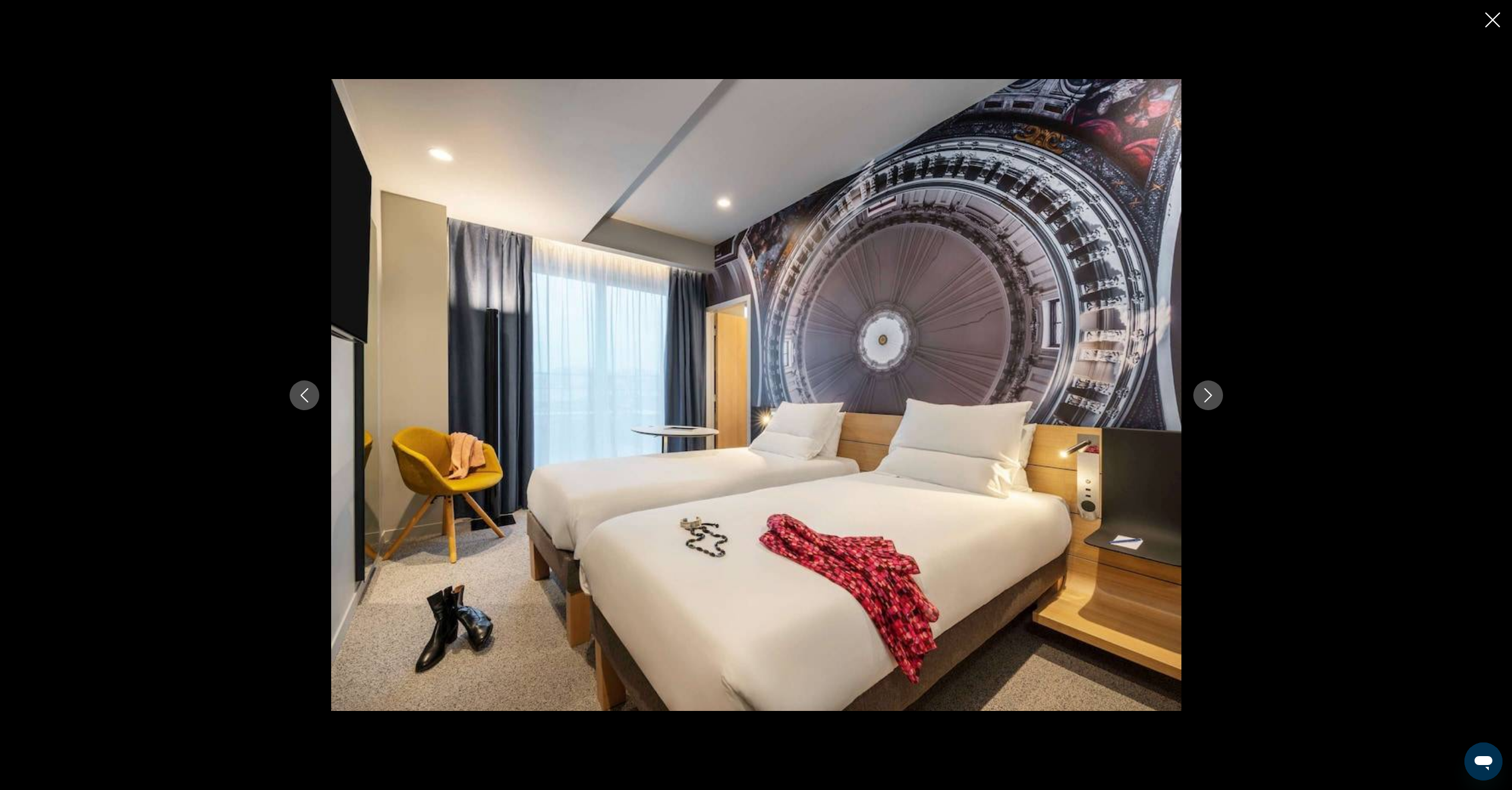
click at [1214, 395] on icon "Next image" at bounding box center [1208, 395] width 14 height 14
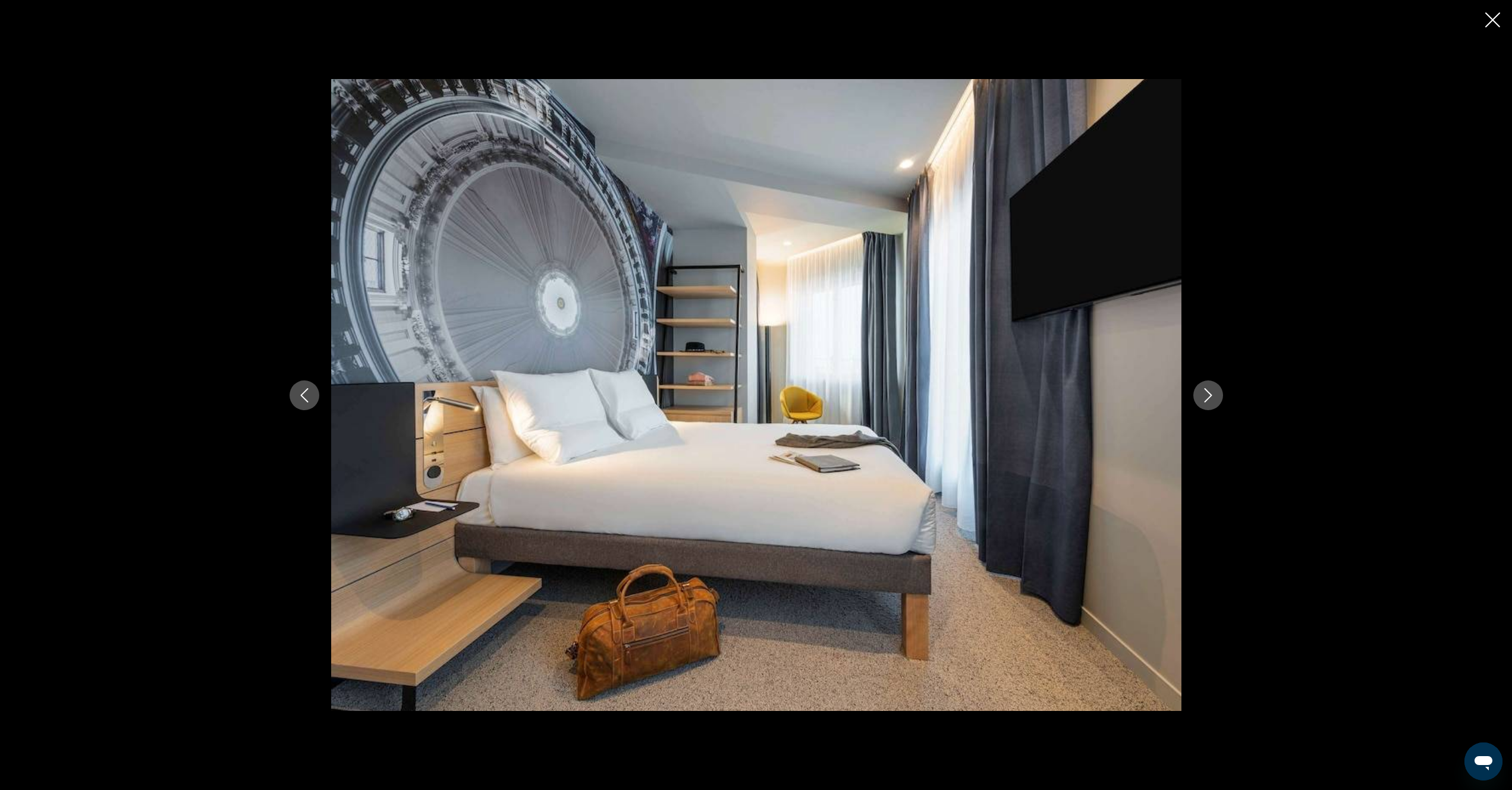
click at [1214, 395] on icon "Next image" at bounding box center [1208, 395] width 14 height 14
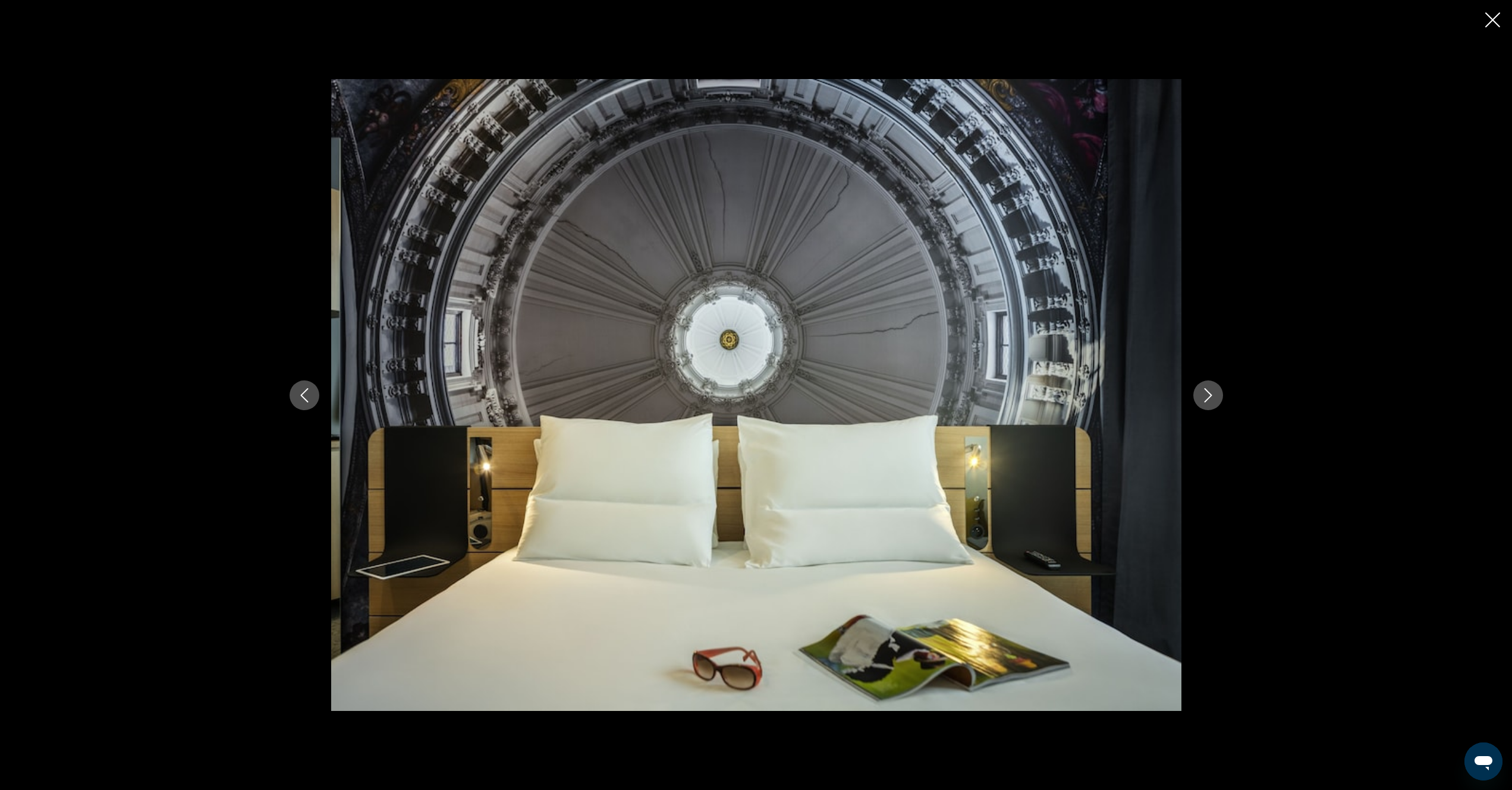
click at [1214, 395] on icon "Next image" at bounding box center [1208, 395] width 14 height 14
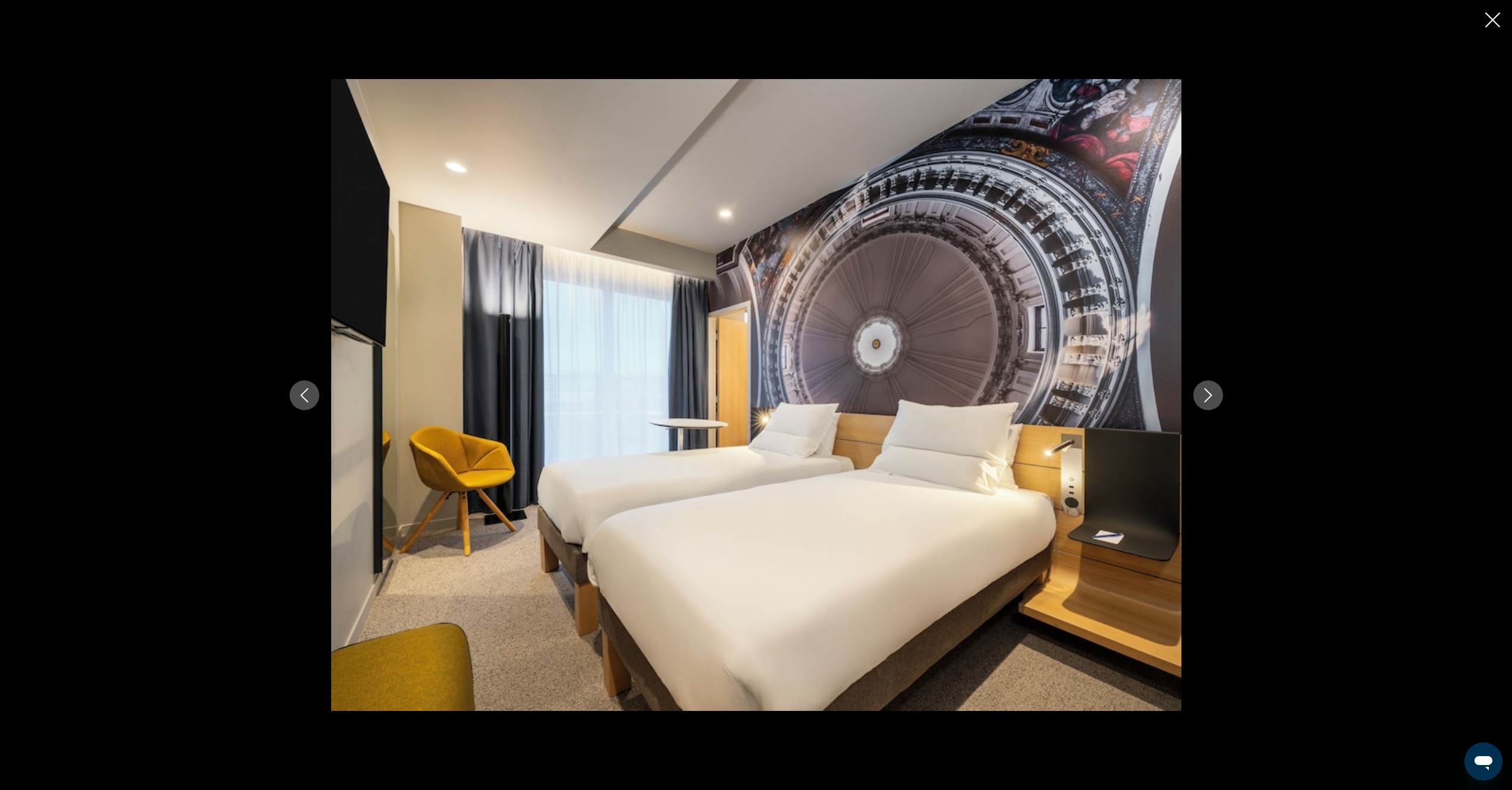
click at [1214, 395] on icon "Next image" at bounding box center [1208, 395] width 14 height 14
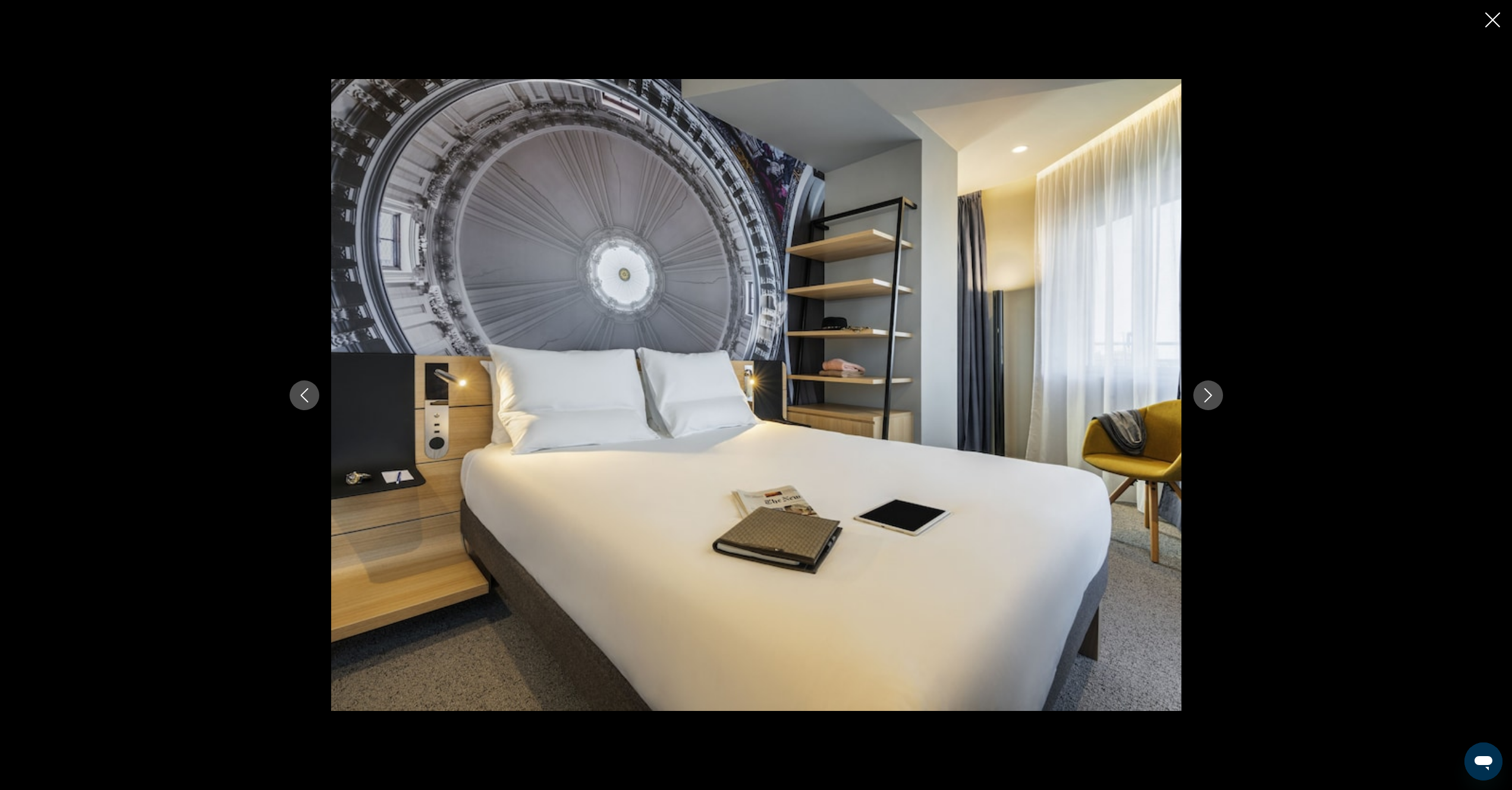
click at [1214, 395] on icon "Next image" at bounding box center [1208, 395] width 14 height 14
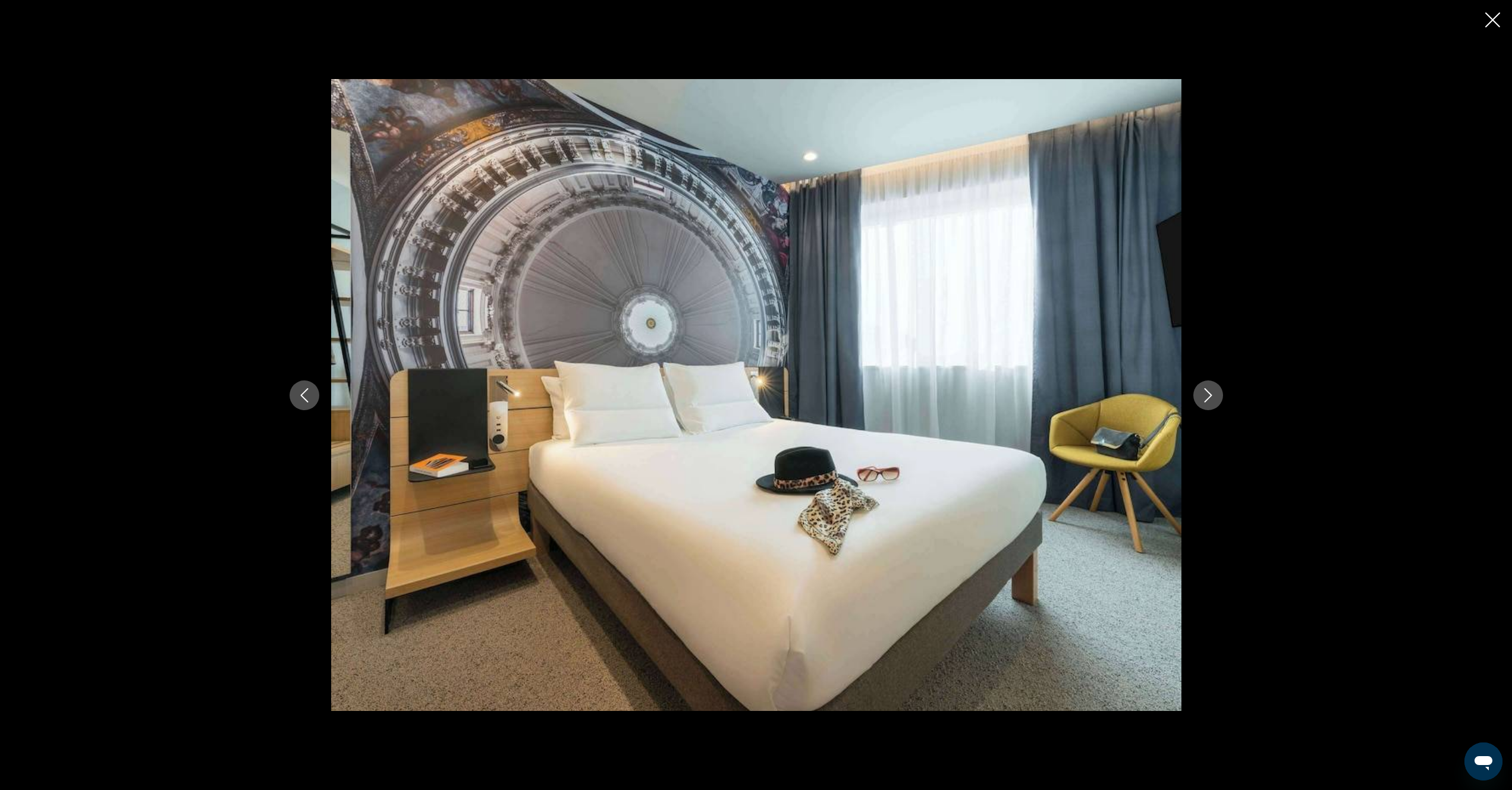
click at [1214, 395] on icon "Next image" at bounding box center [1208, 395] width 14 height 14
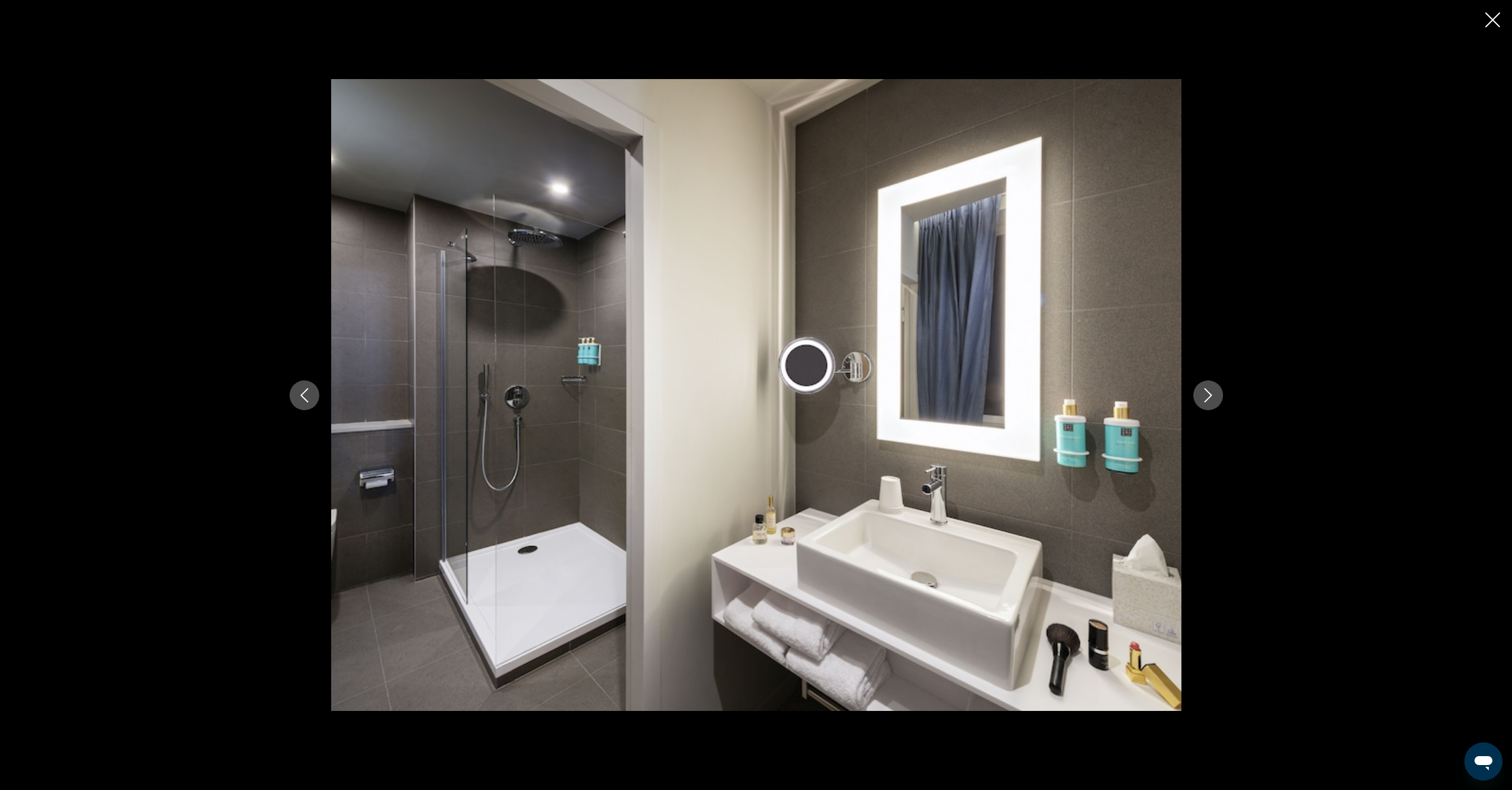
click at [1207, 394] on icon "Next image" at bounding box center [1208, 395] width 14 height 14
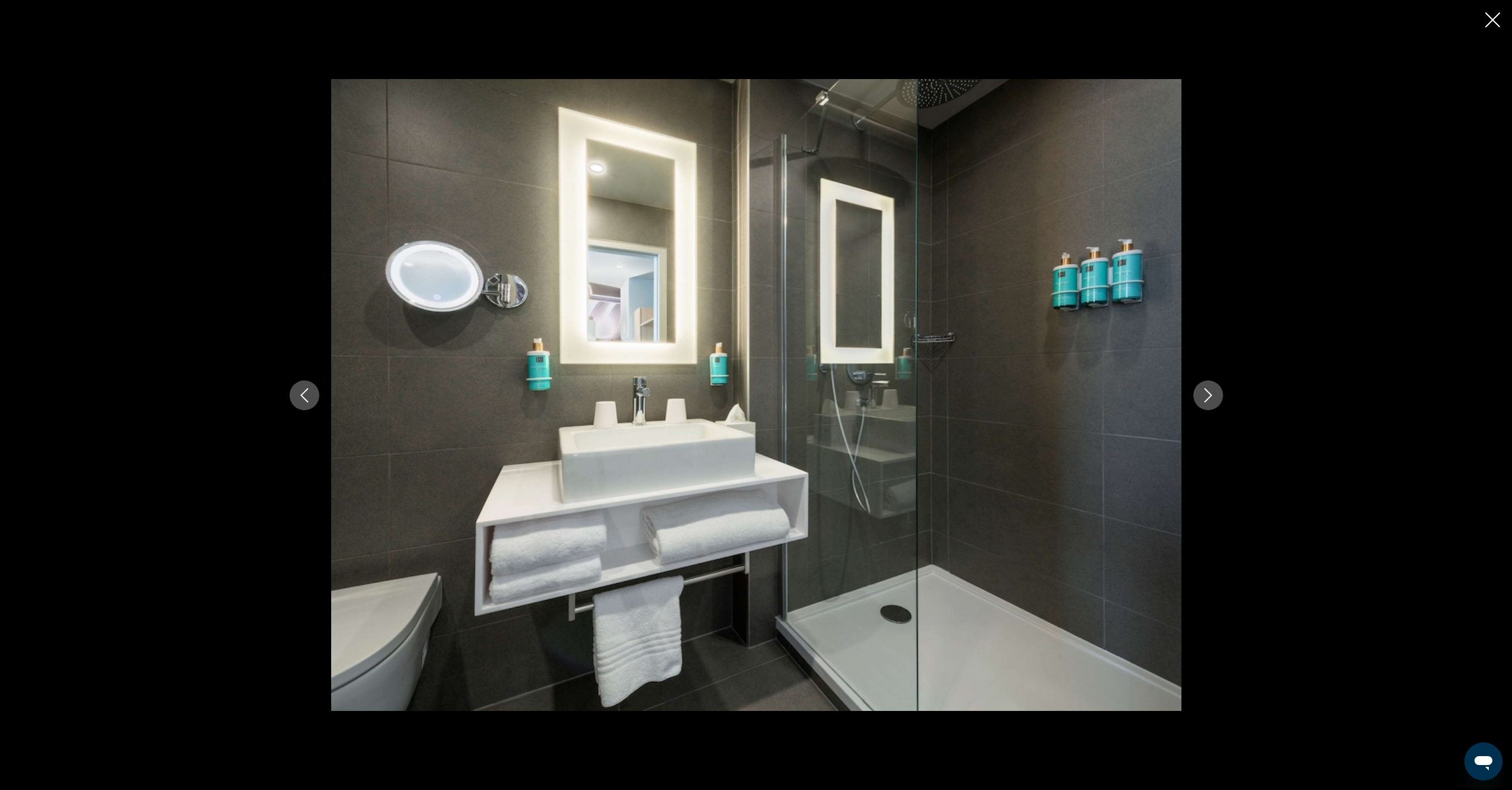
click at [1207, 394] on icon "Next image" at bounding box center [1208, 395] width 14 height 14
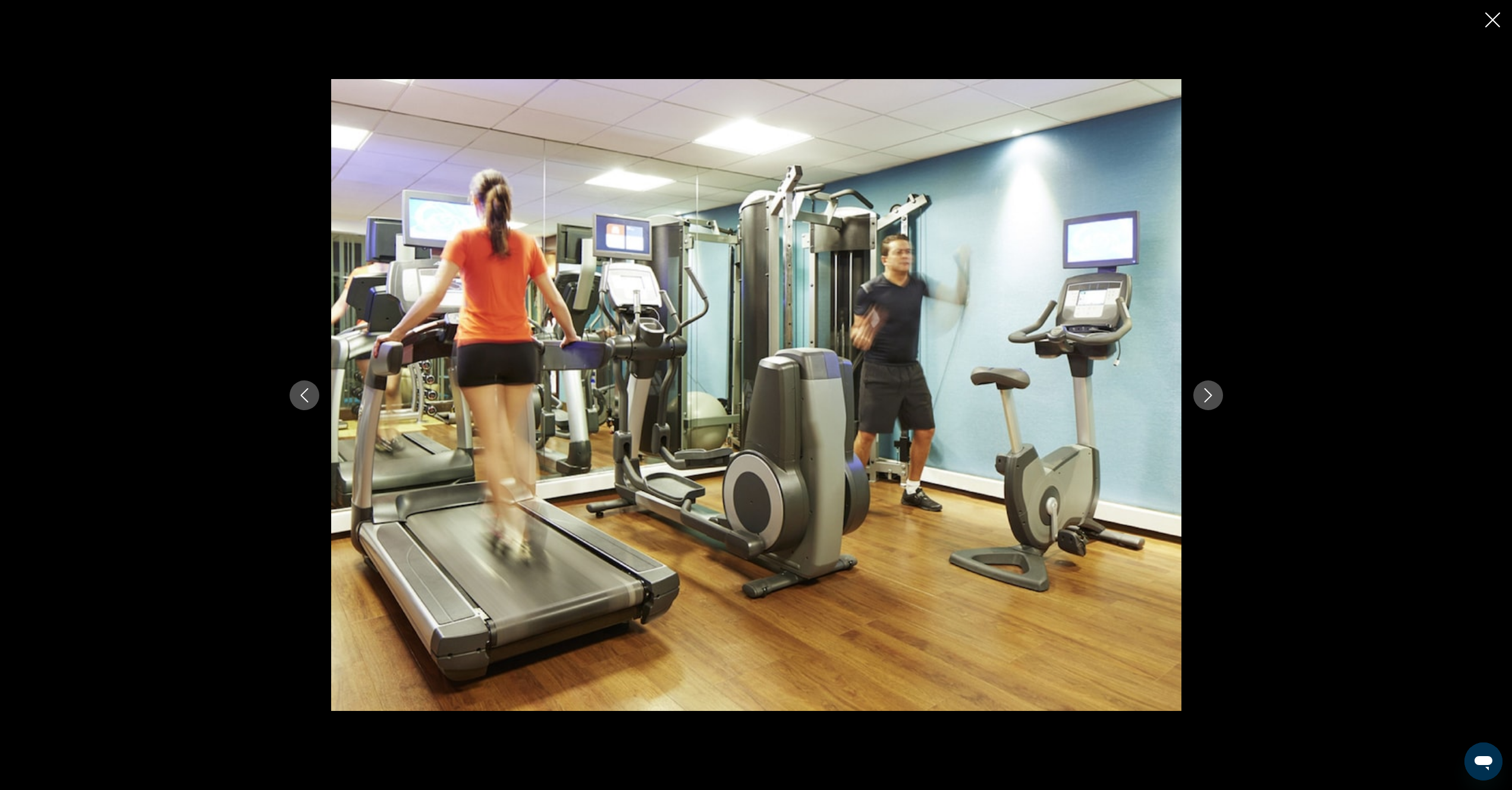
click at [1207, 394] on icon "Next image" at bounding box center [1208, 395] width 14 height 14
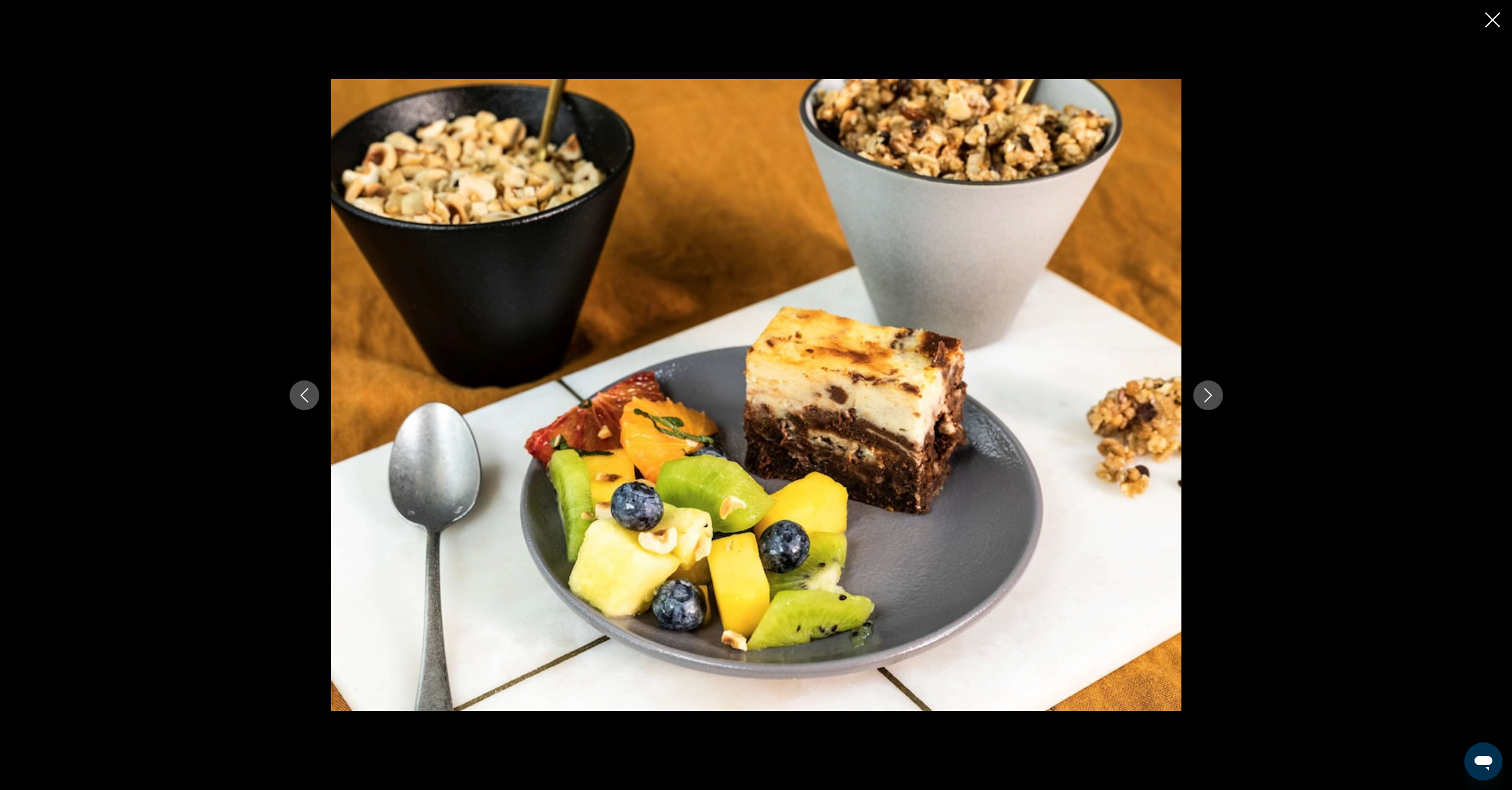
click at [1207, 394] on icon "Next image" at bounding box center [1208, 395] width 14 height 14
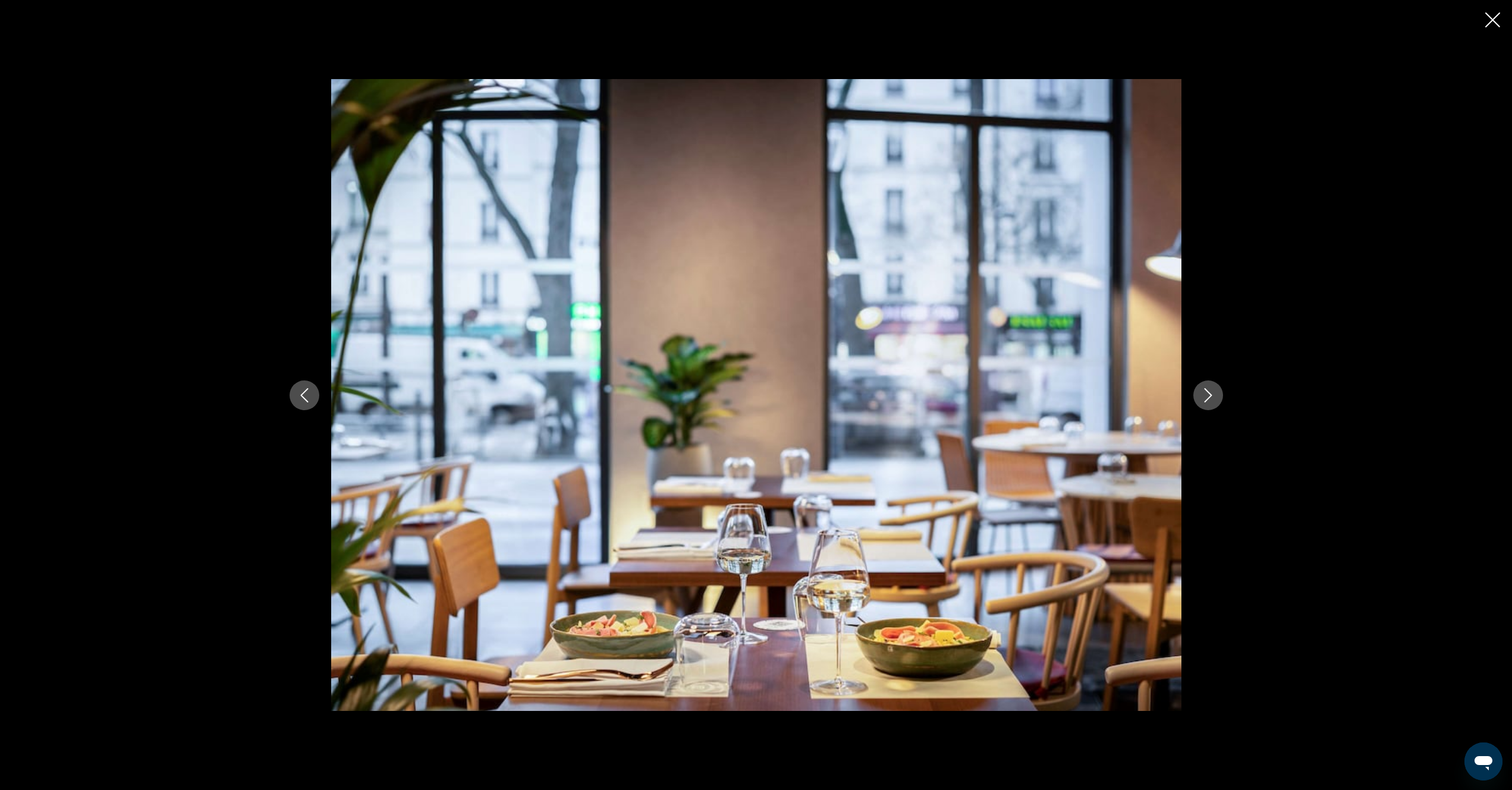
click at [1207, 394] on icon "Next image" at bounding box center [1208, 395] width 14 height 14
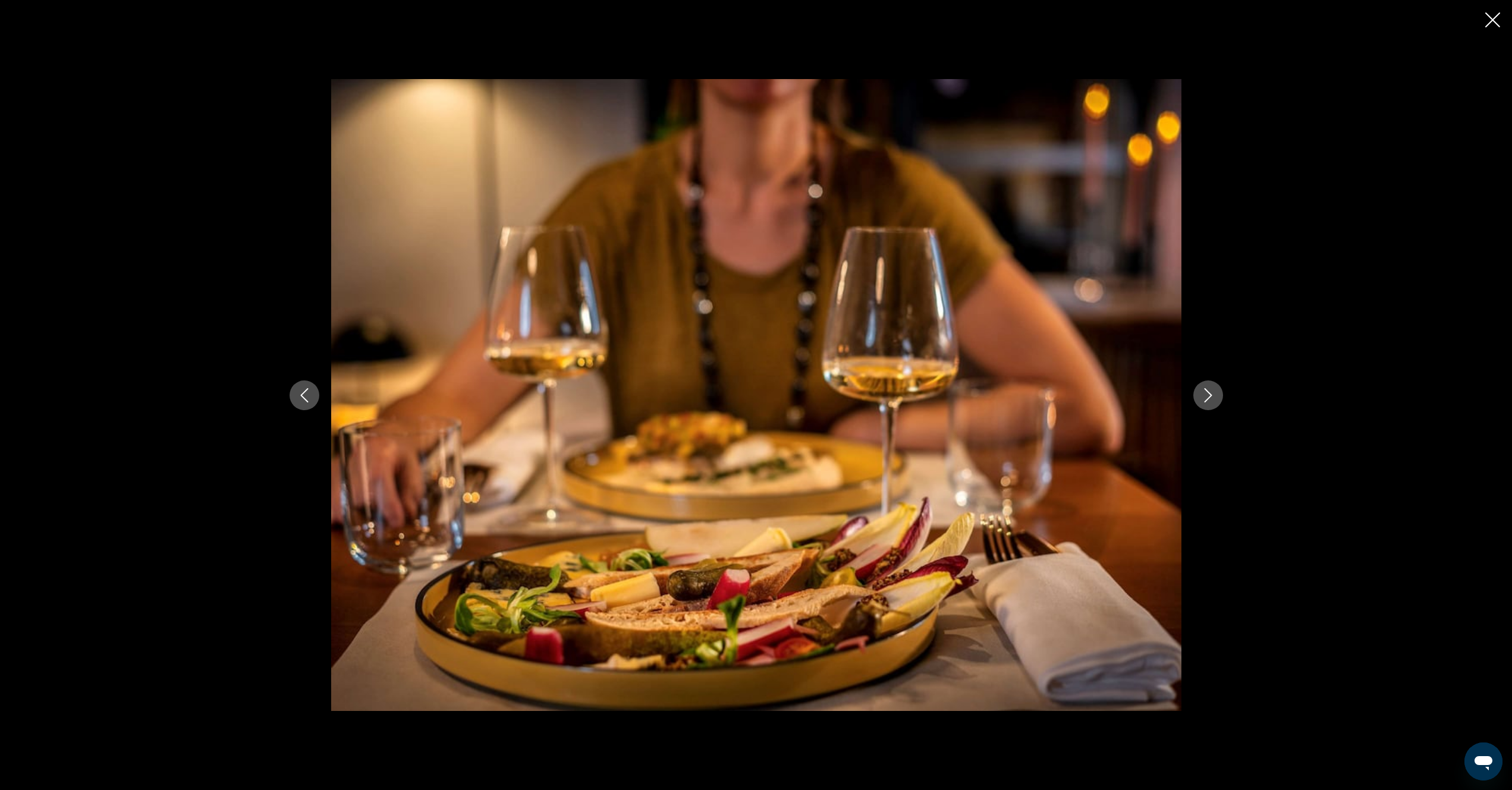
click at [1207, 394] on icon "Next image" at bounding box center [1208, 395] width 14 height 14
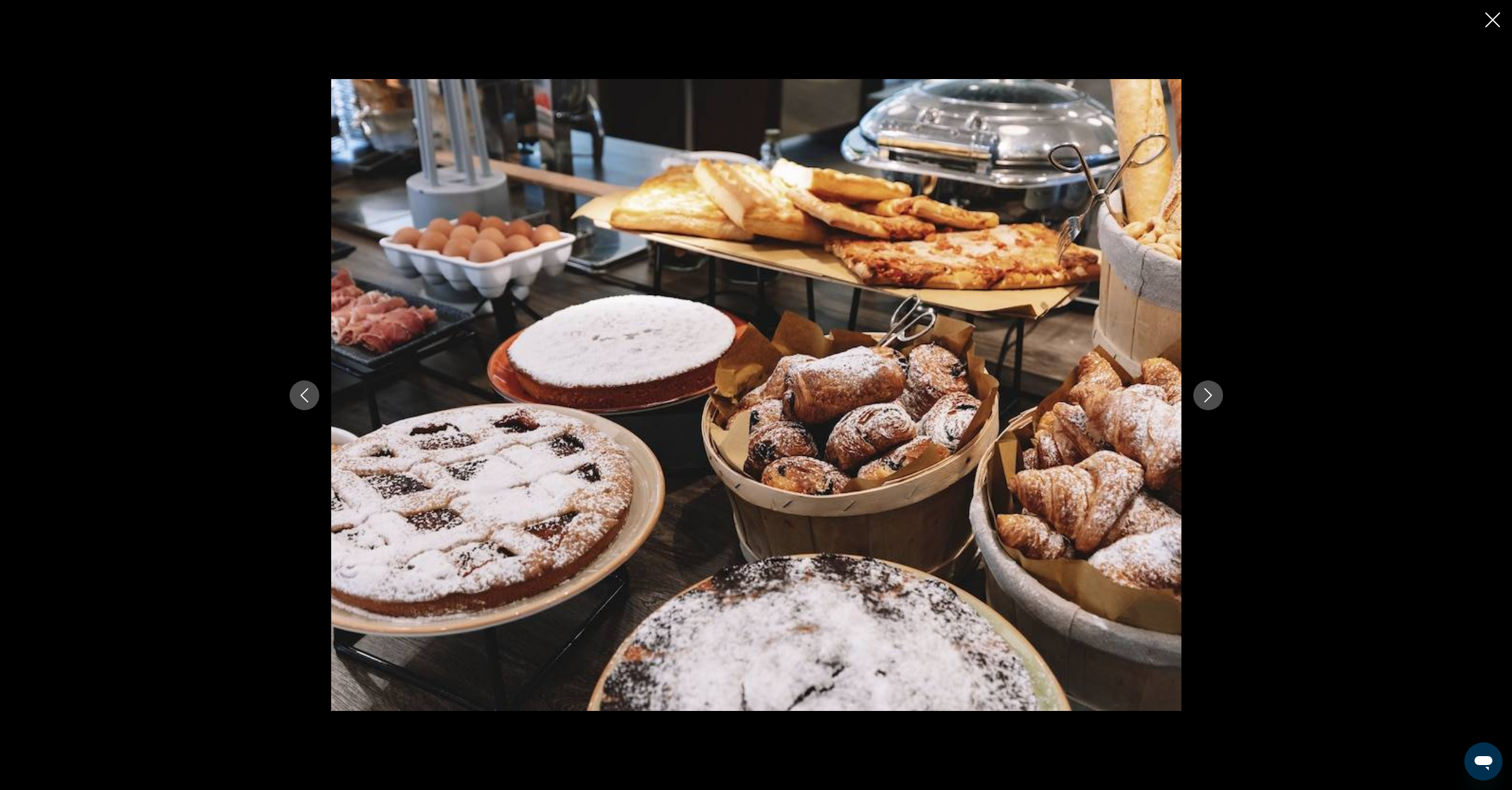
click at [1207, 394] on icon "Next image" at bounding box center [1208, 395] width 14 height 14
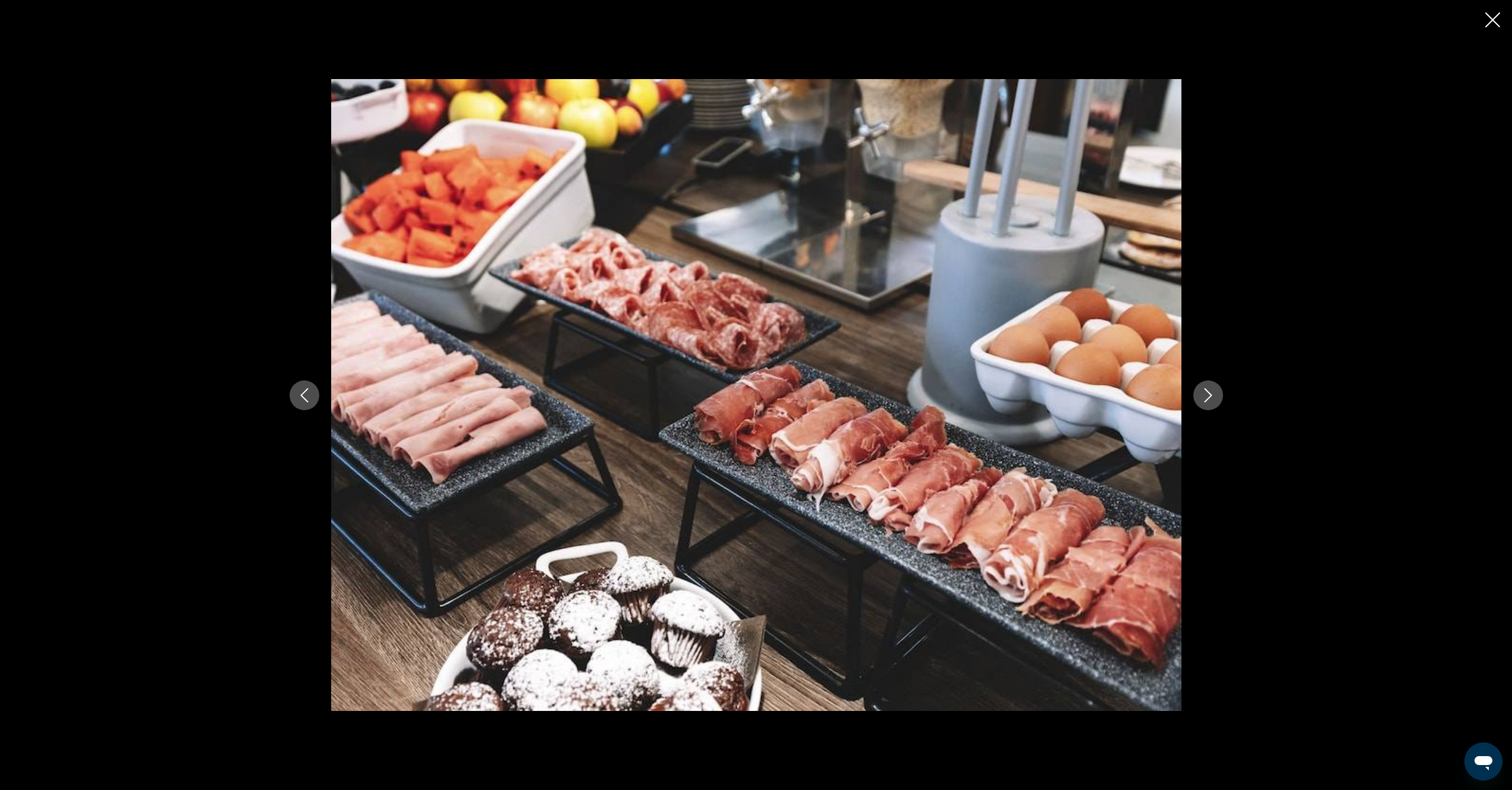
click at [1207, 395] on icon "Next image" at bounding box center [1208, 395] width 14 height 14
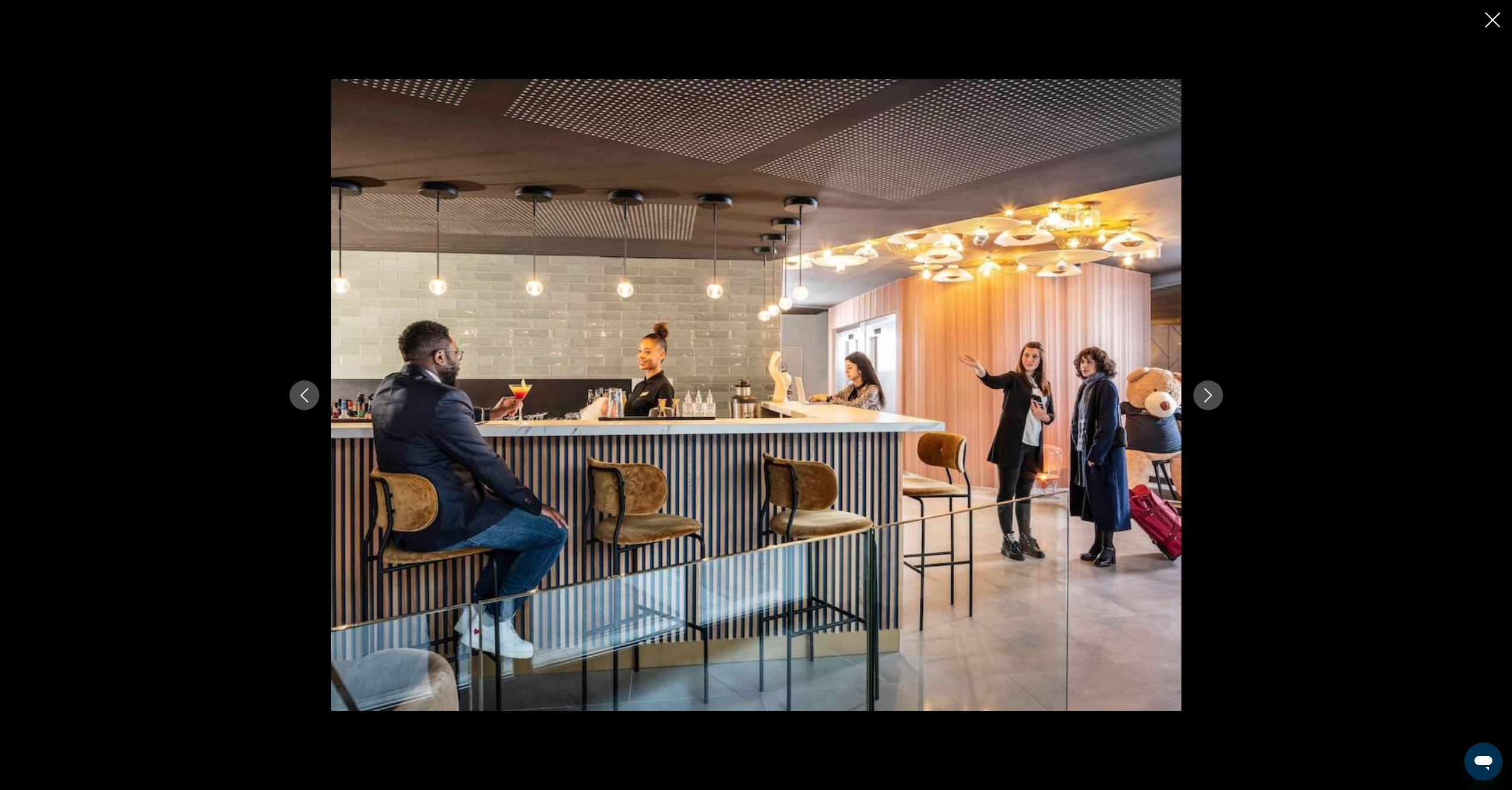
click at [1207, 395] on icon "Next image" at bounding box center [1208, 395] width 14 height 14
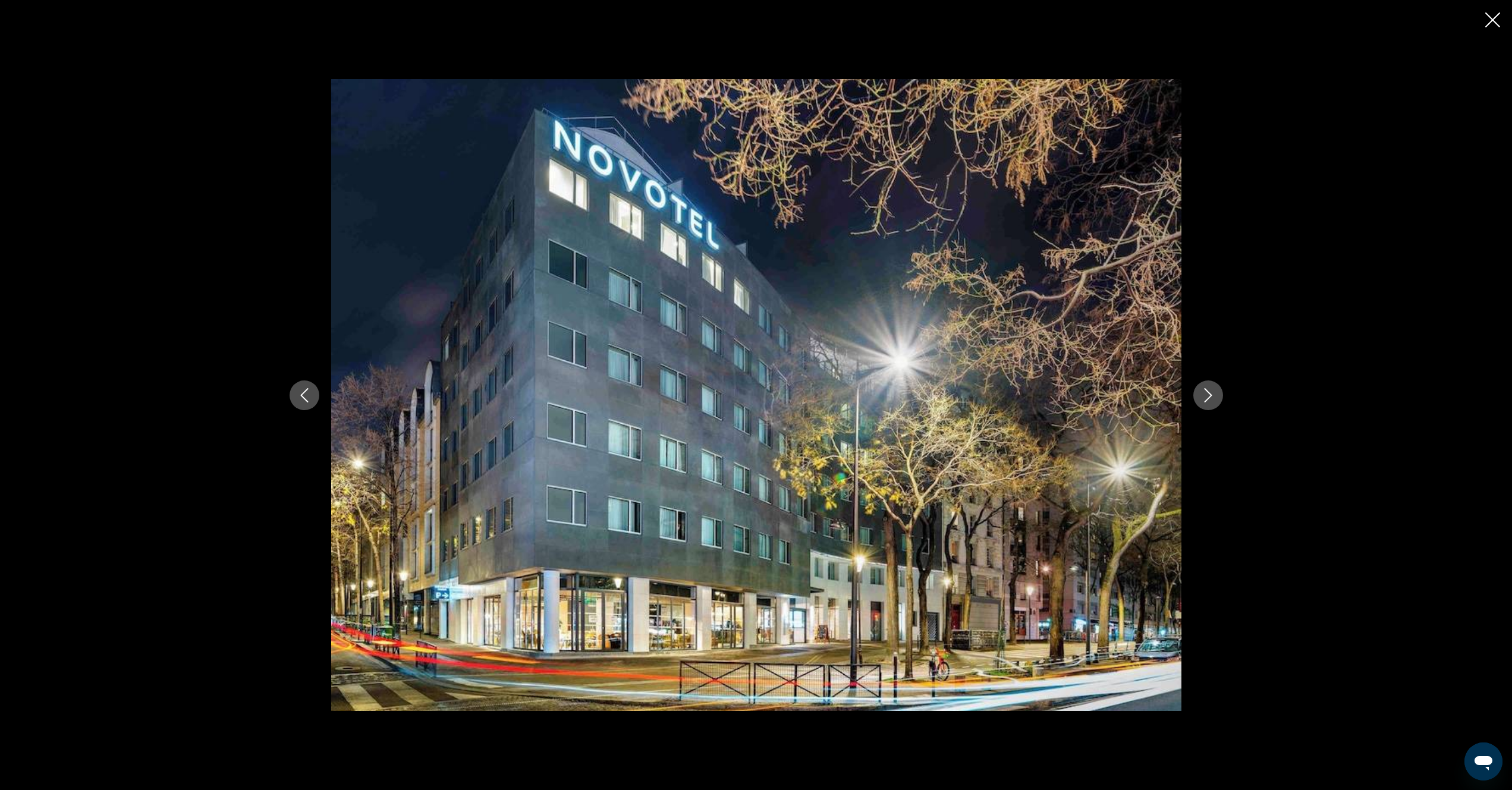
click at [1496, 17] on icon "Close slideshow" at bounding box center [1493, 19] width 15 height 15
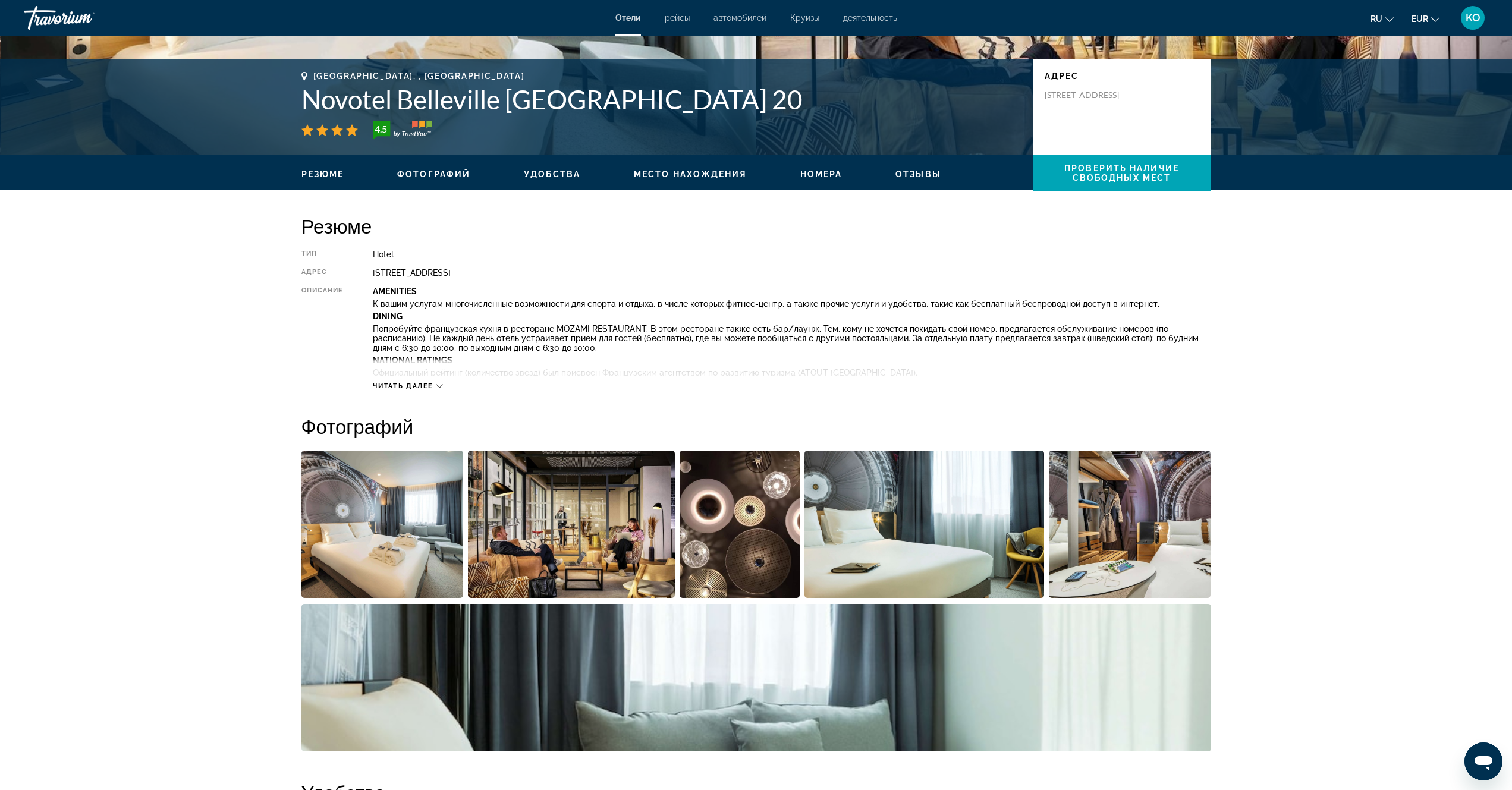
click at [441, 388] on icon "Main content" at bounding box center [440, 386] width 6 height 6
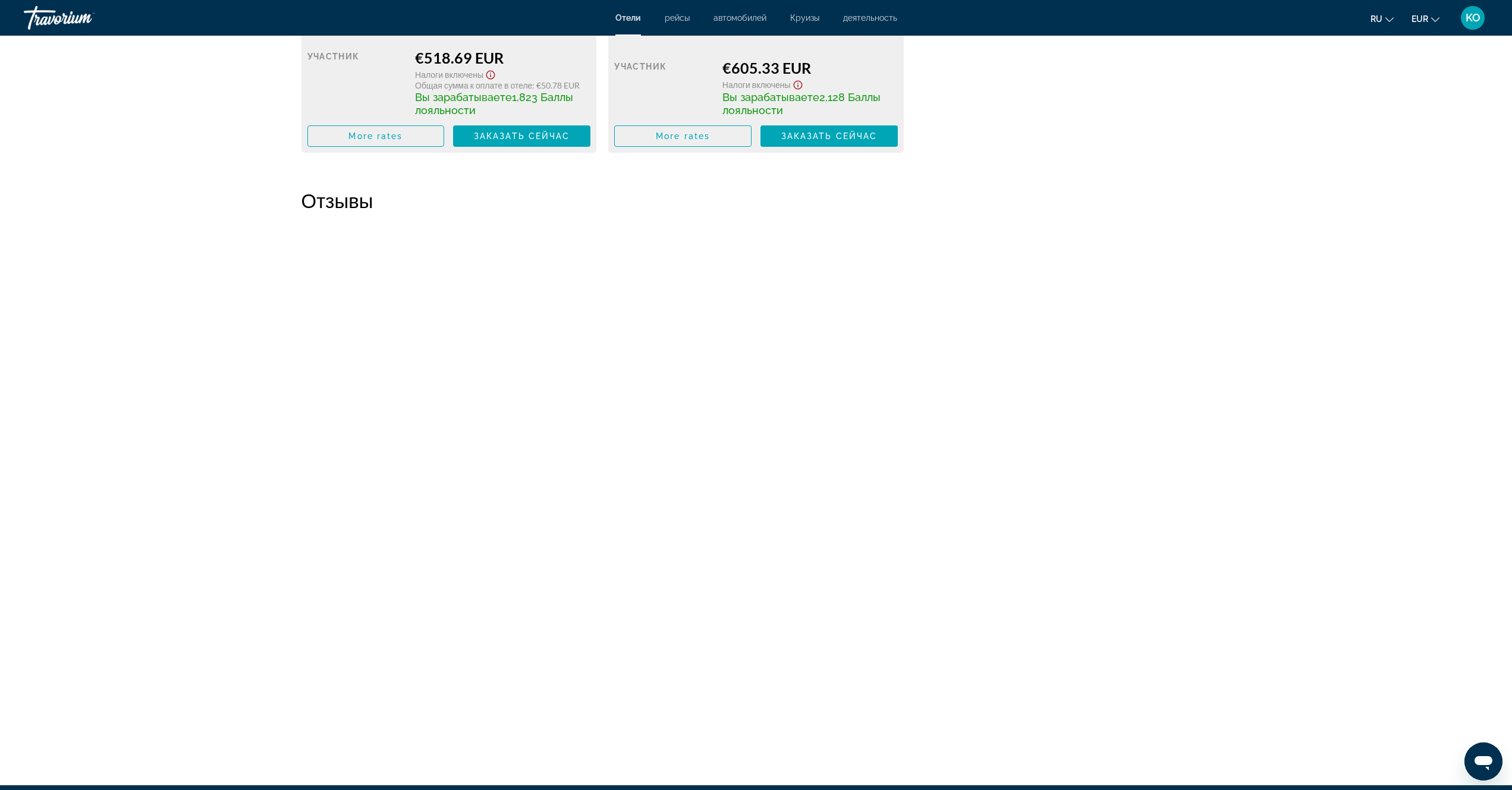
scroll to position [4027, 0]
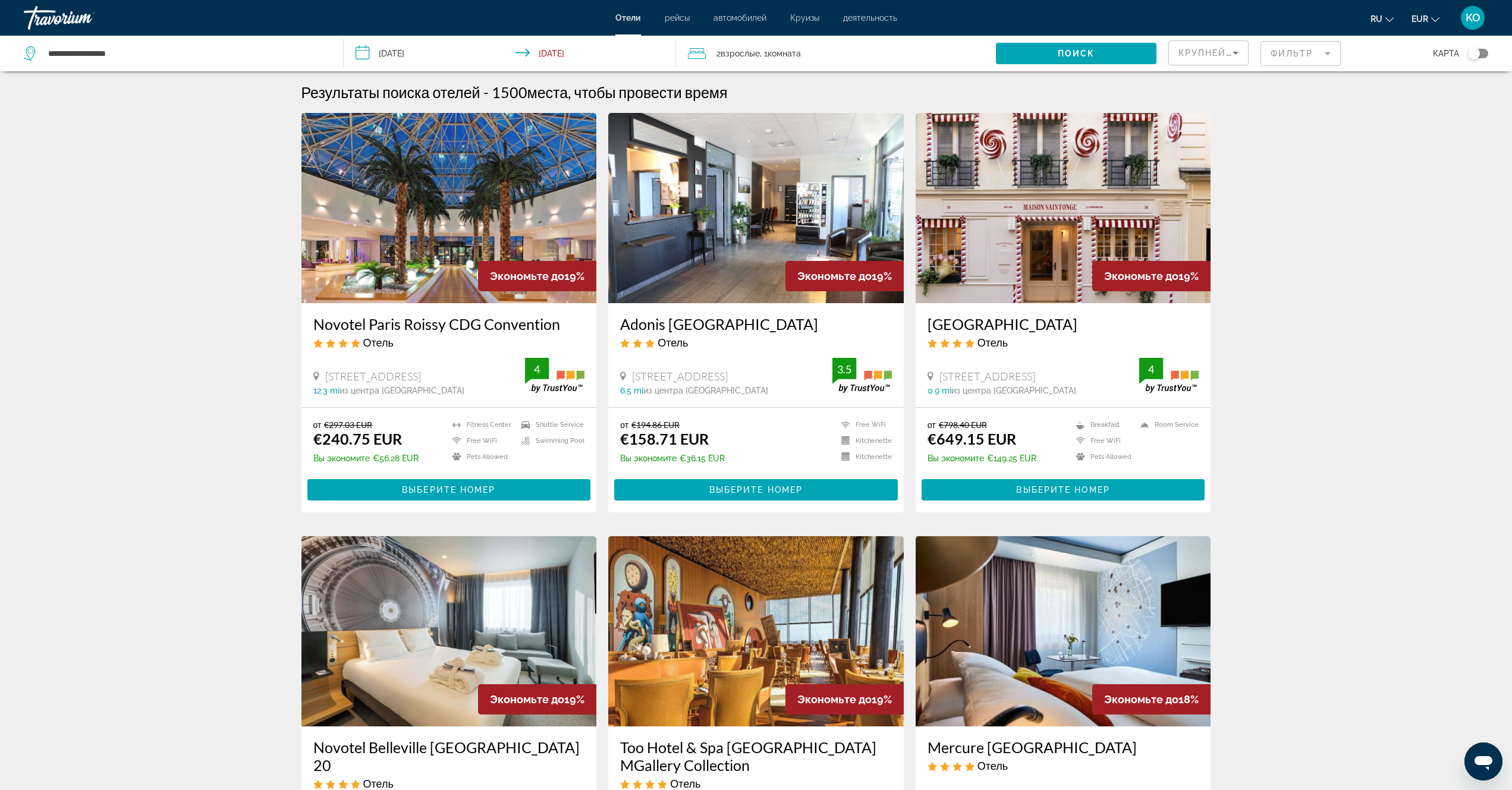
click at [437, 290] on img "Main content" at bounding box center [449, 207] width 295 height 190
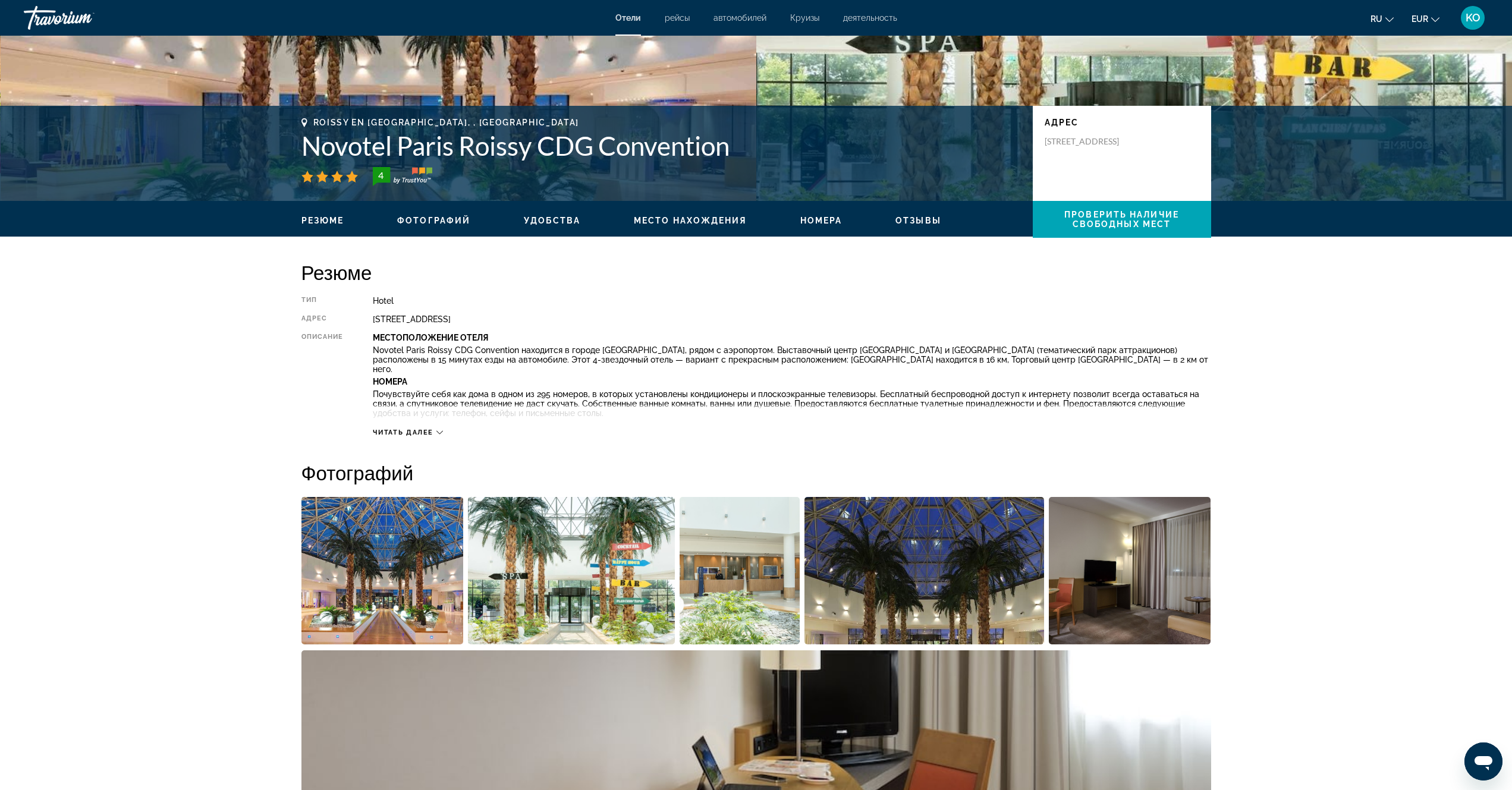
scroll to position [238, 0]
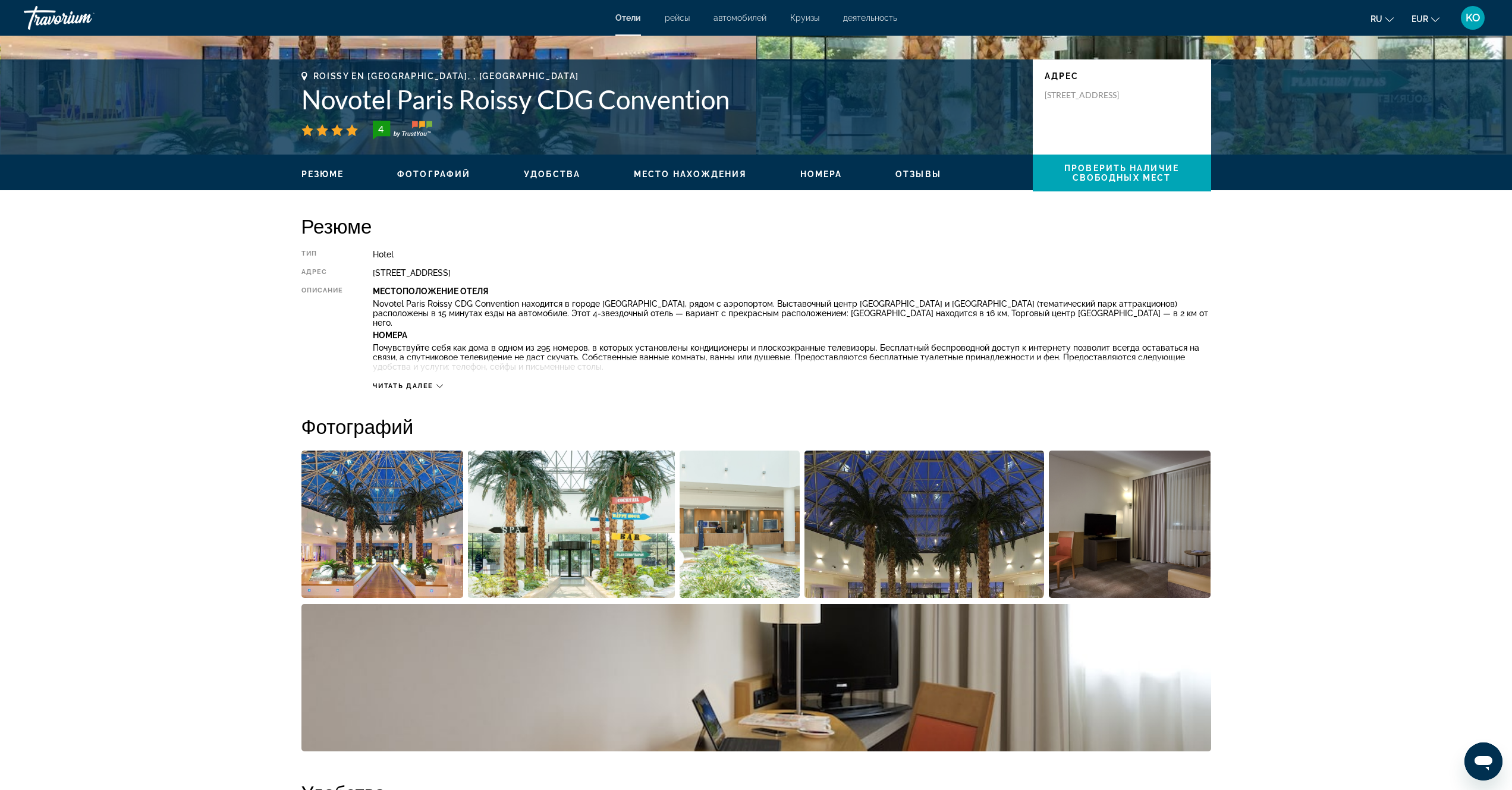
click at [376, 524] on img "Open full-screen image slider" at bounding box center [382, 524] width 162 height 148
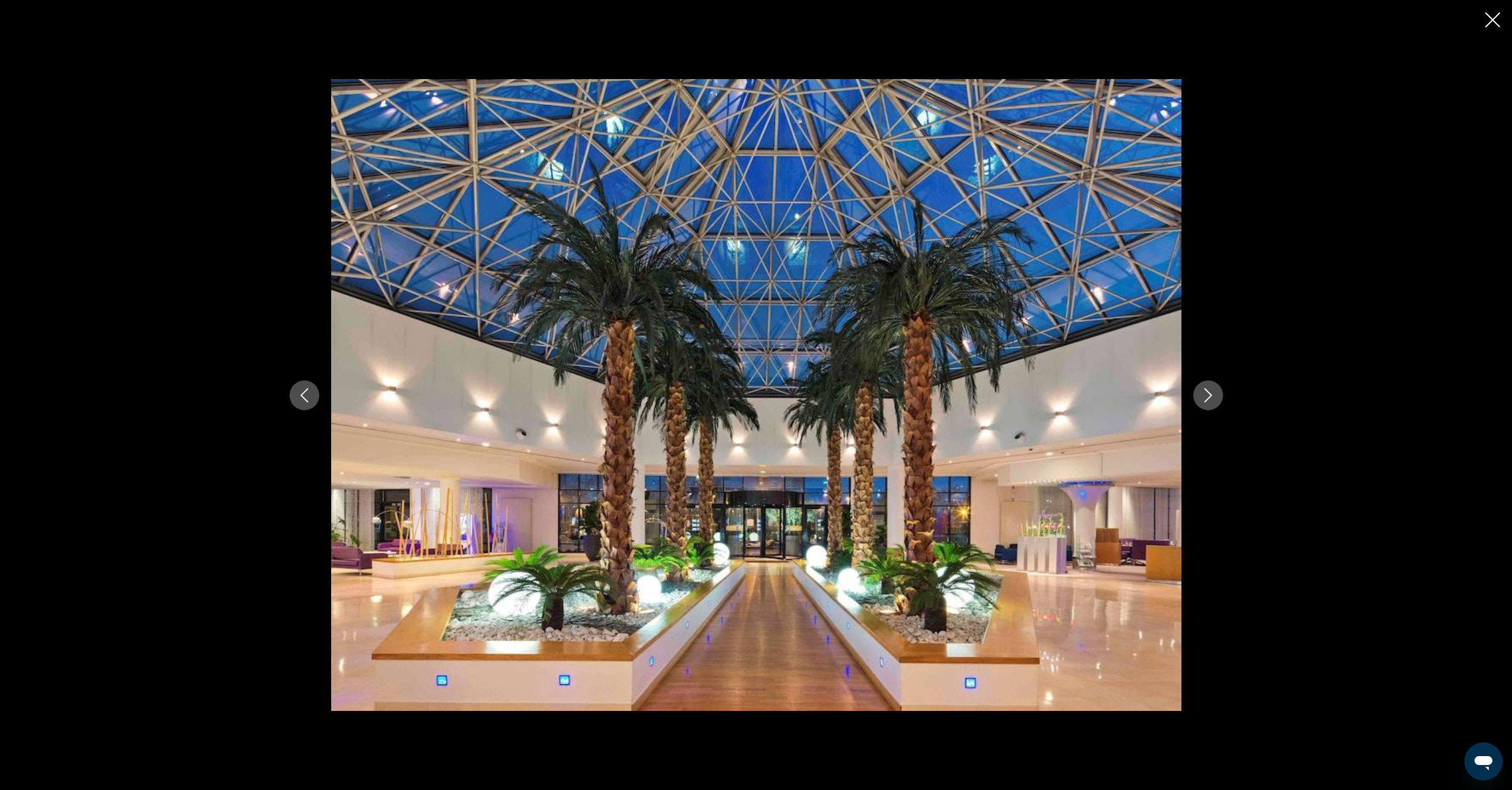
click at [1211, 392] on icon "Next image" at bounding box center [1208, 395] width 14 height 14
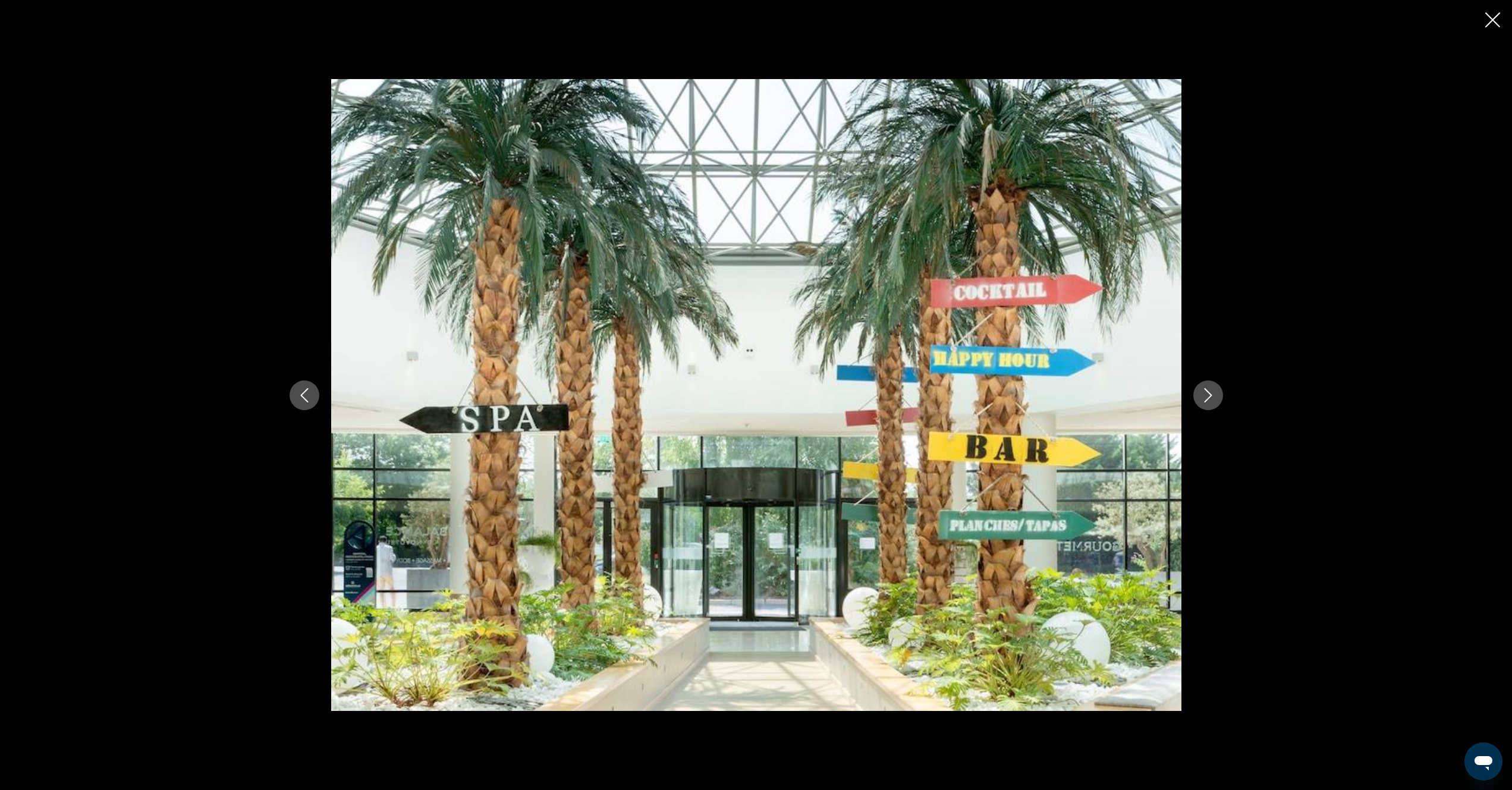
click at [1211, 393] on icon "Next image" at bounding box center [1208, 395] width 14 height 14
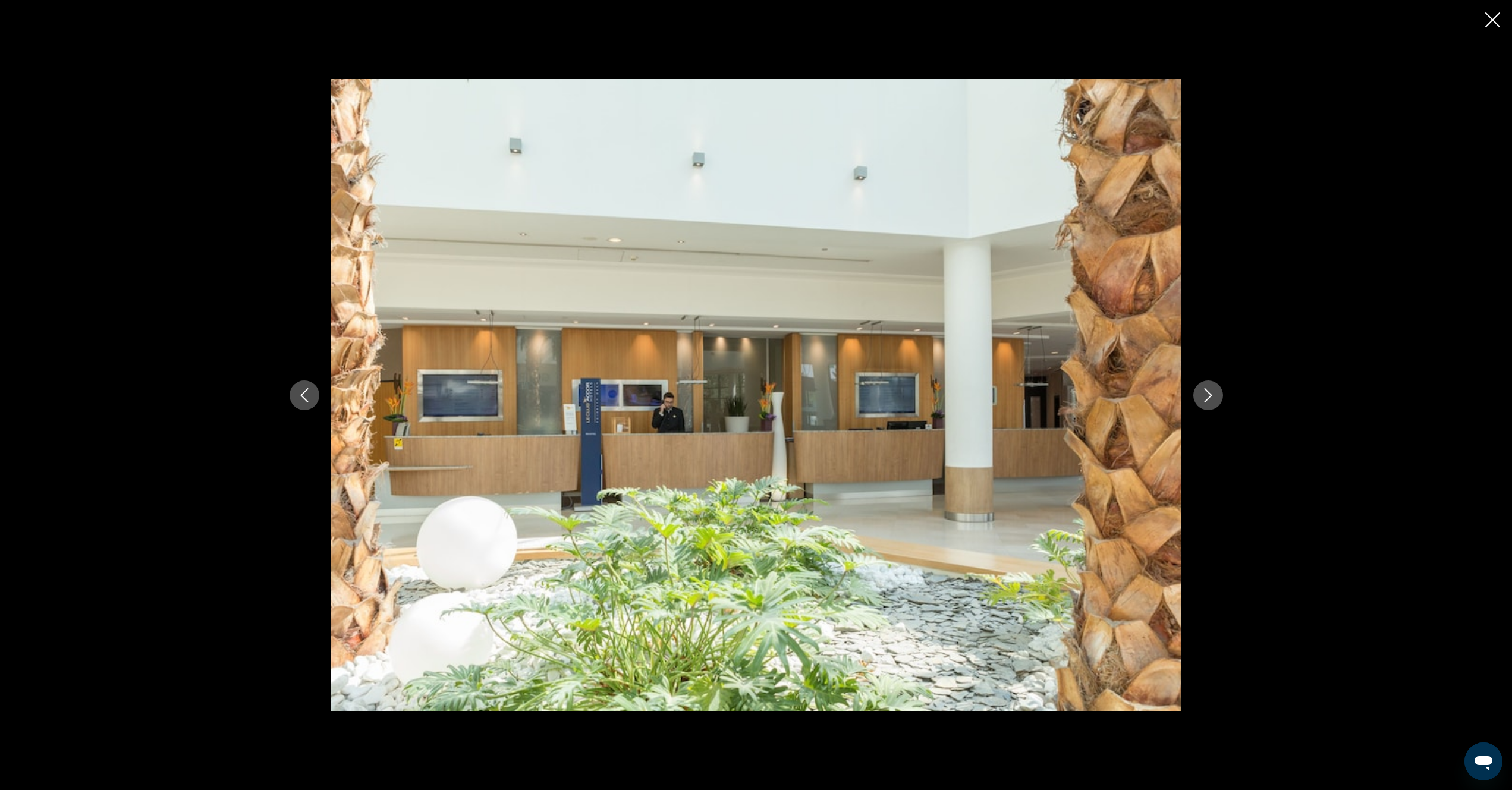
click at [1211, 393] on icon "Next image" at bounding box center [1208, 395] width 14 height 14
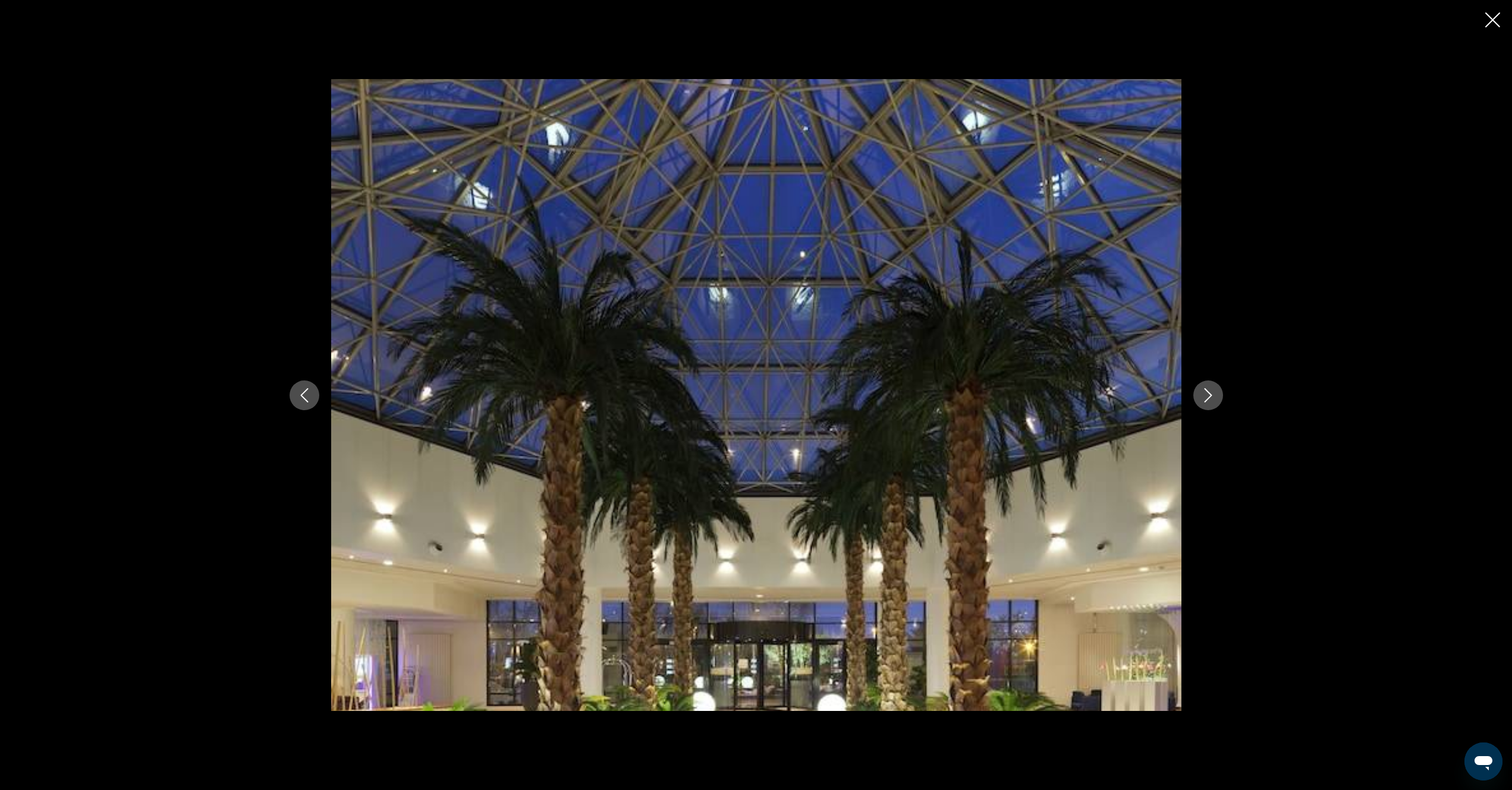
click at [1211, 394] on icon "Next image" at bounding box center [1208, 395] width 14 height 14
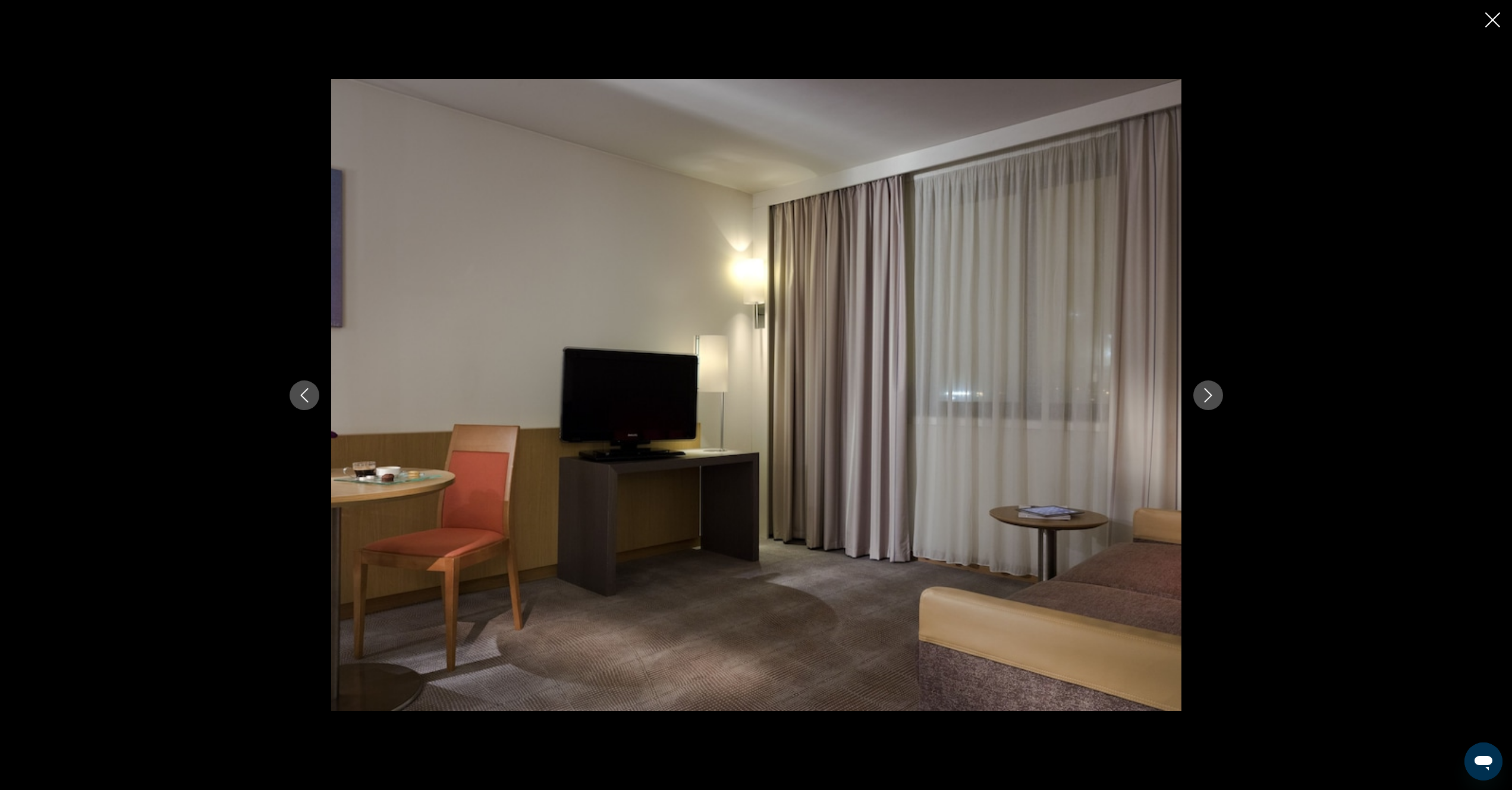
click at [1211, 394] on icon "Next image" at bounding box center [1208, 395] width 14 height 14
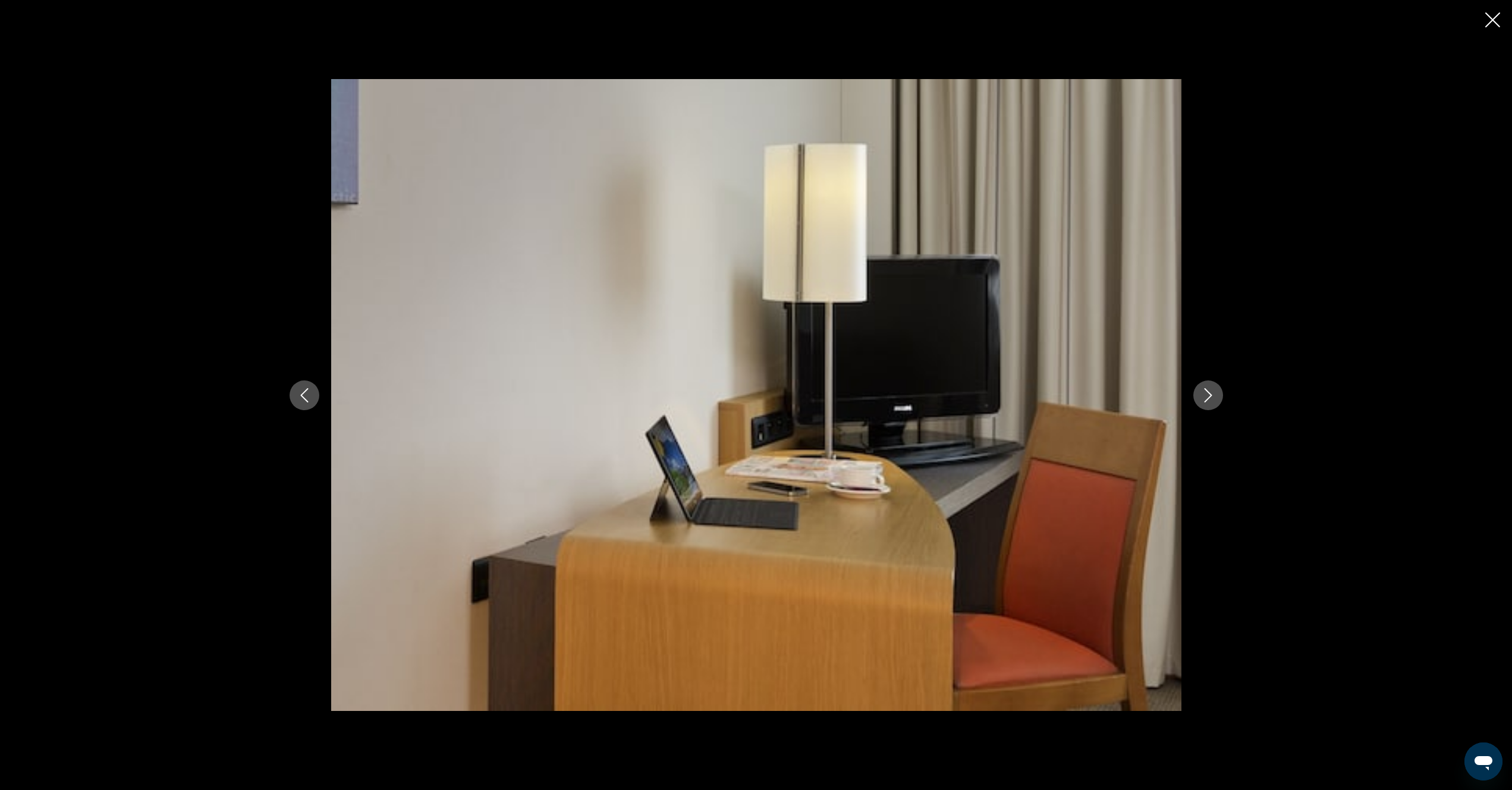
click at [1211, 394] on icon "Next image" at bounding box center [1208, 395] width 14 height 14
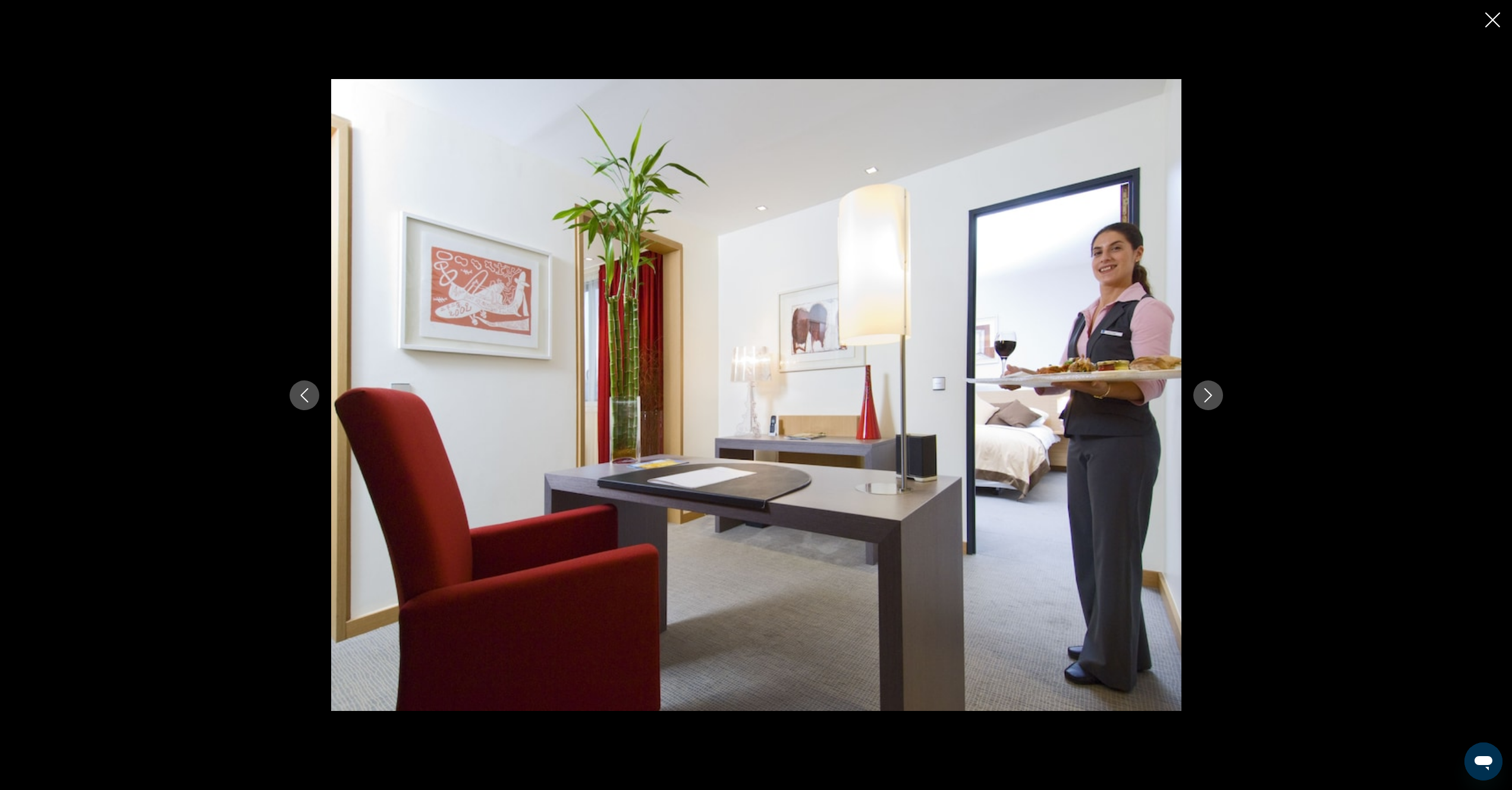
click at [1211, 394] on icon "Next image" at bounding box center [1208, 395] width 8 height 14
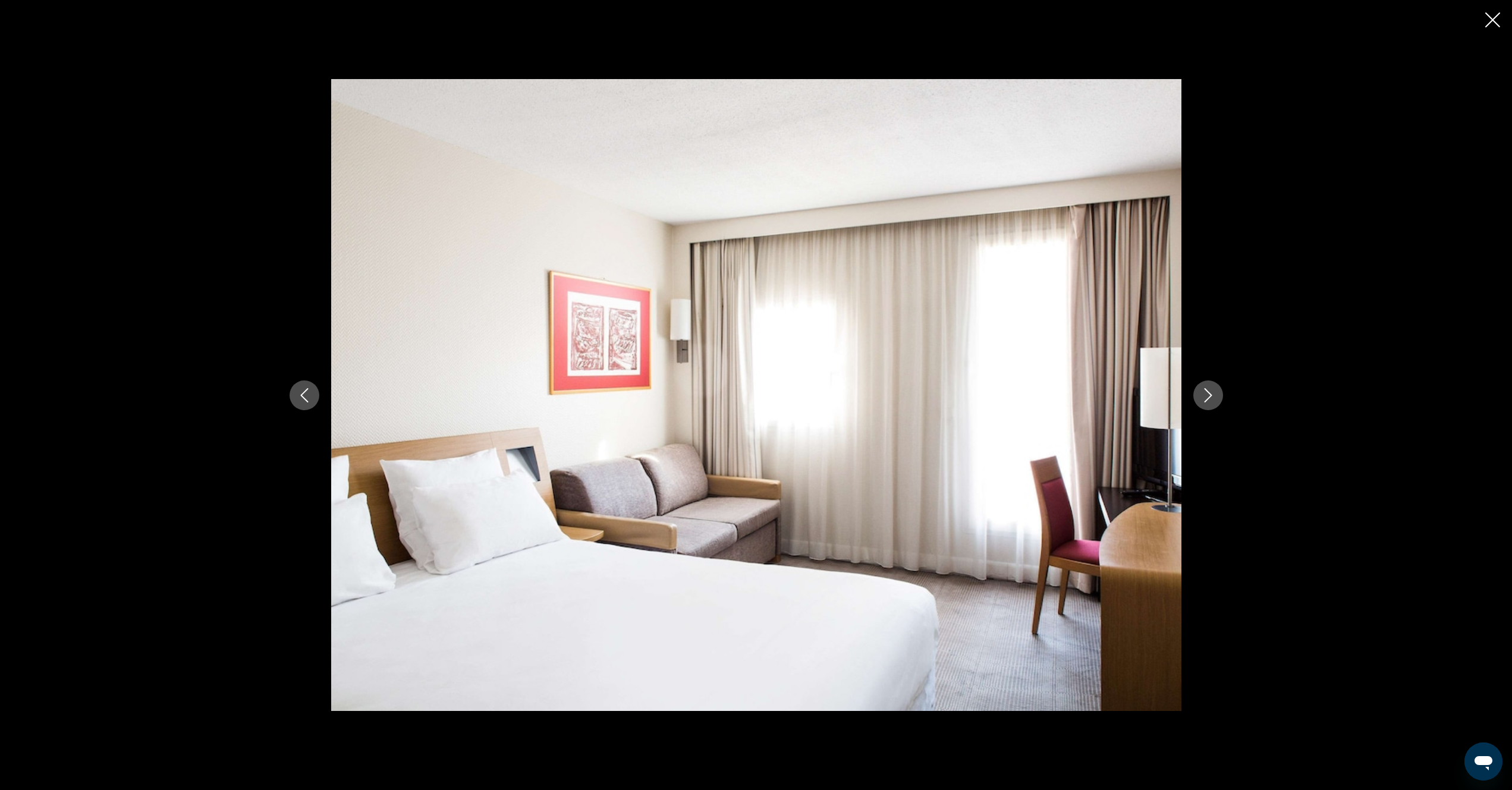
click at [1211, 394] on icon "Next image" at bounding box center [1208, 395] width 8 height 14
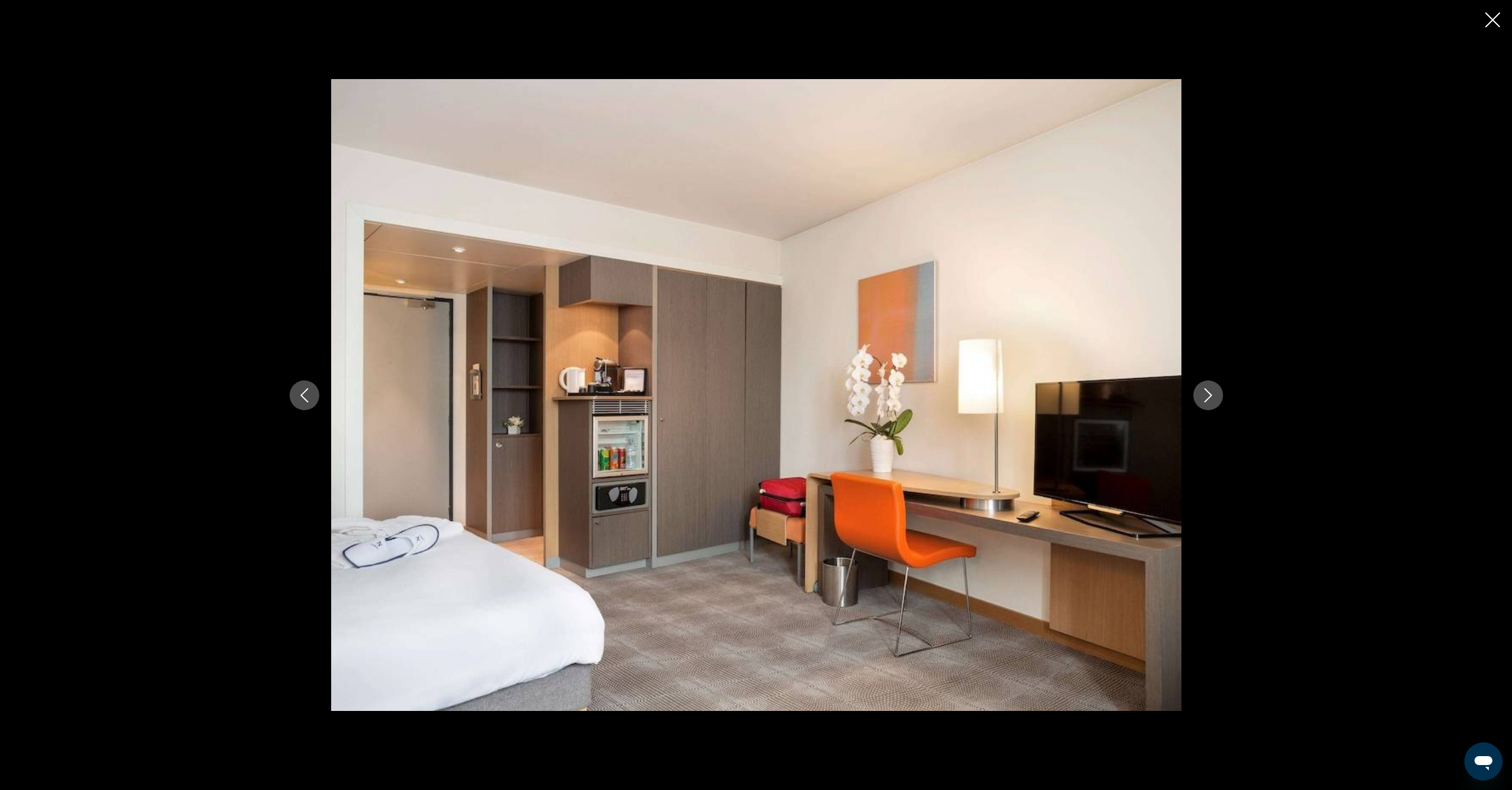
click at [1211, 394] on icon "Next image" at bounding box center [1208, 395] width 8 height 14
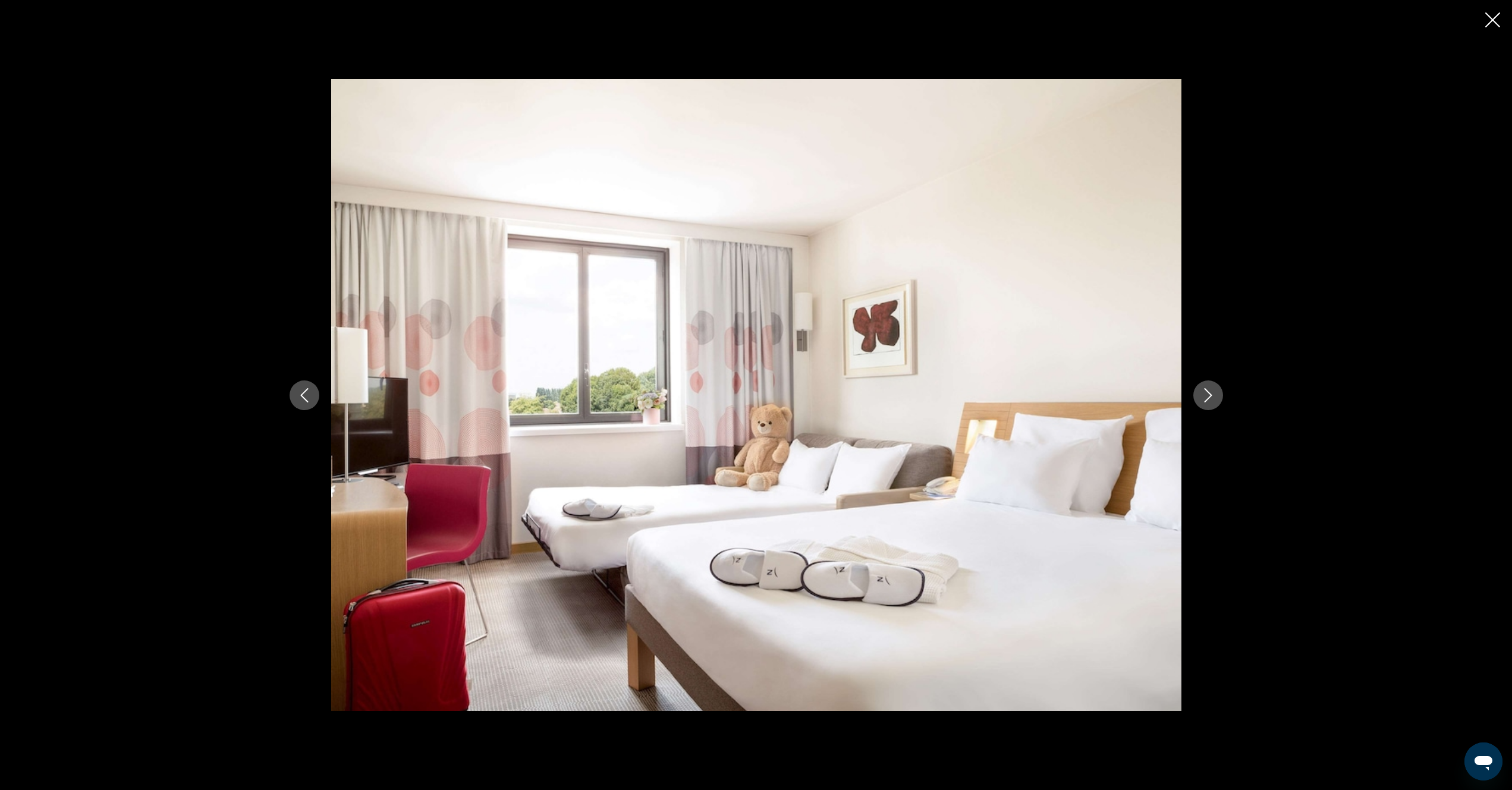
click at [1211, 394] on icon "Next image" at bounding box center [1208, 395] width 8 height 14
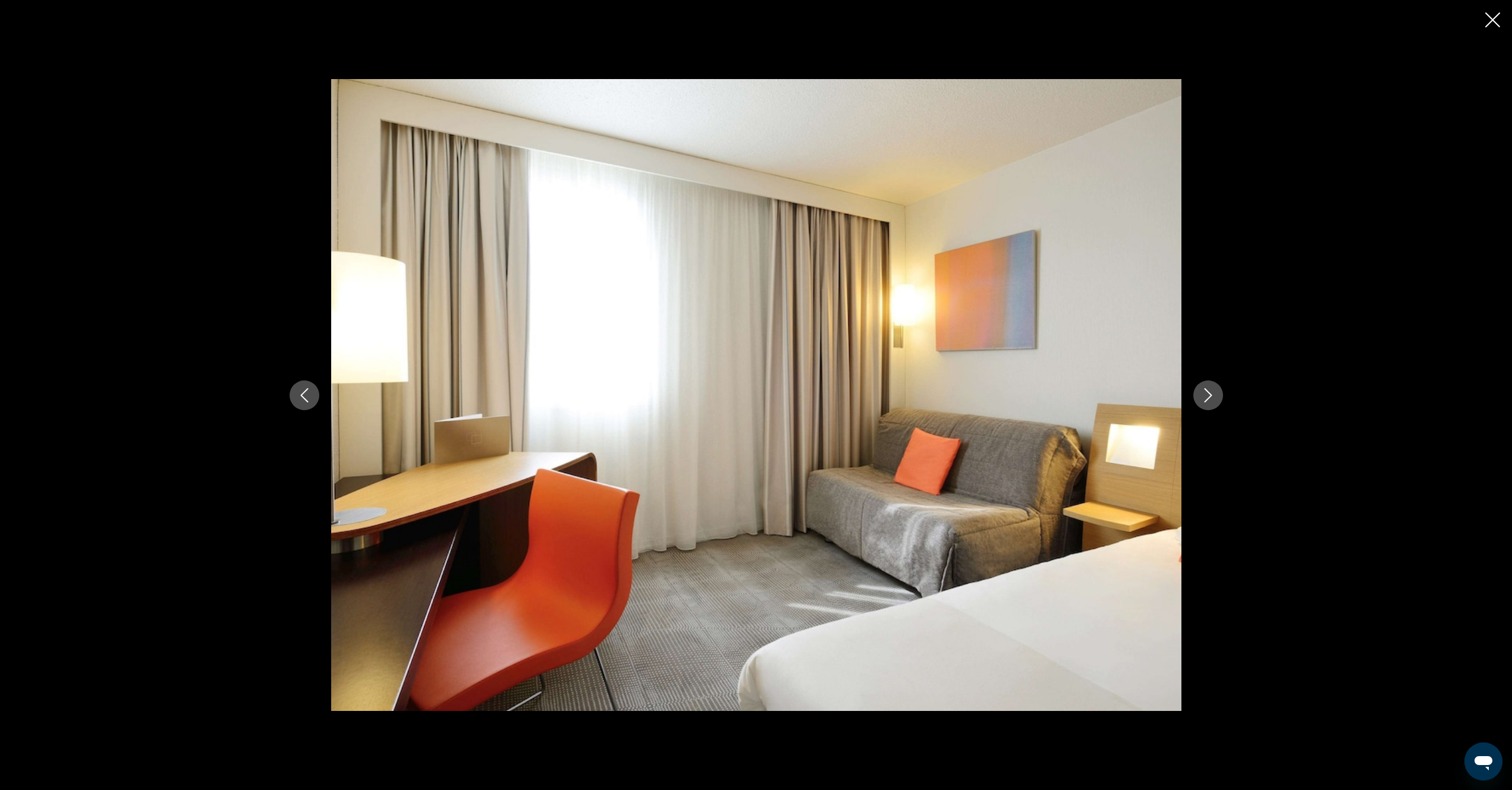
click at [1211, 394] on icon "Next image" at bounding box center [1208, 395] width 8 height 14
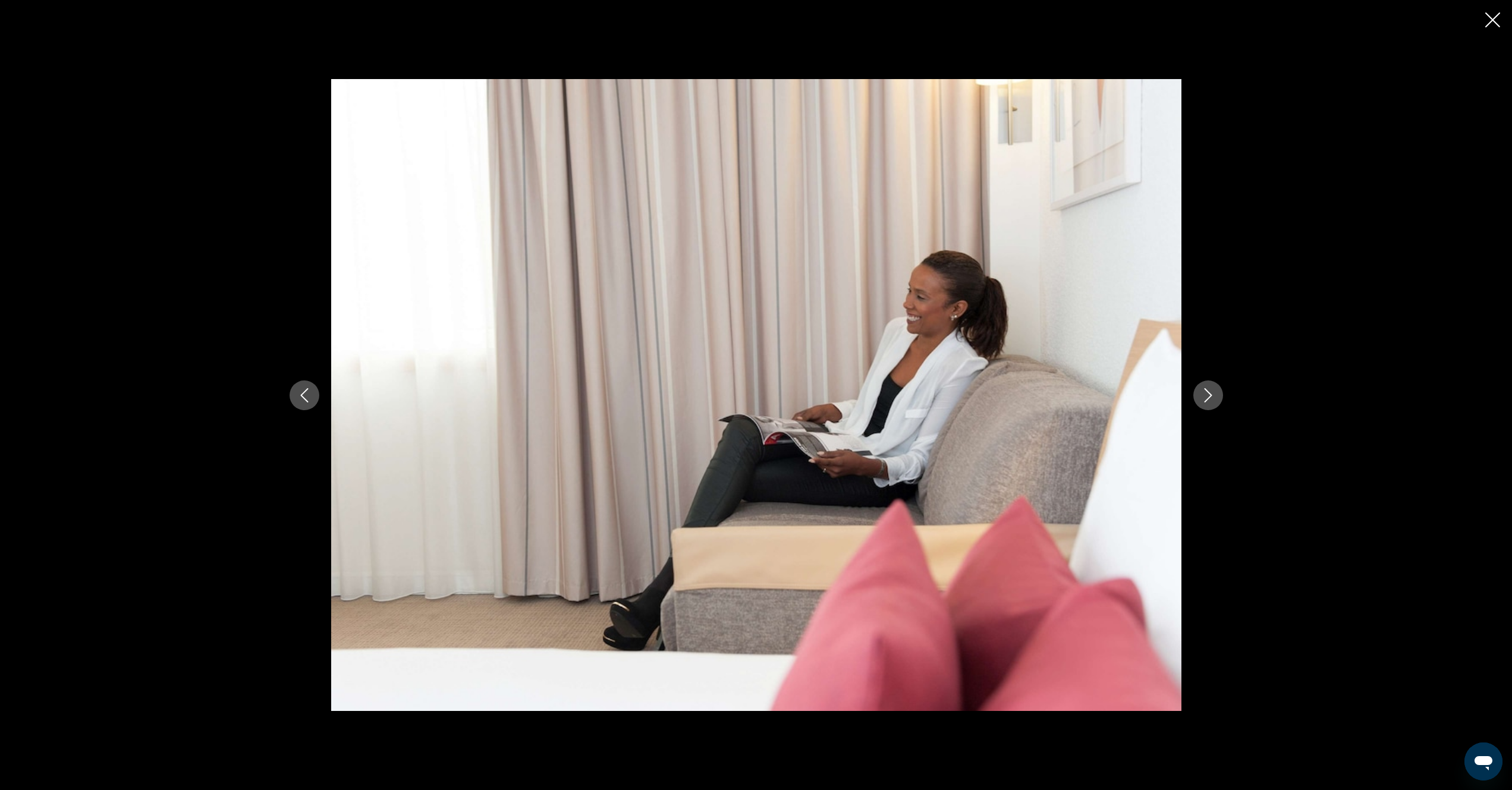
click at [1211, 394] on icon "Next image" at bounding box center [1208, 395] width 8 height 14
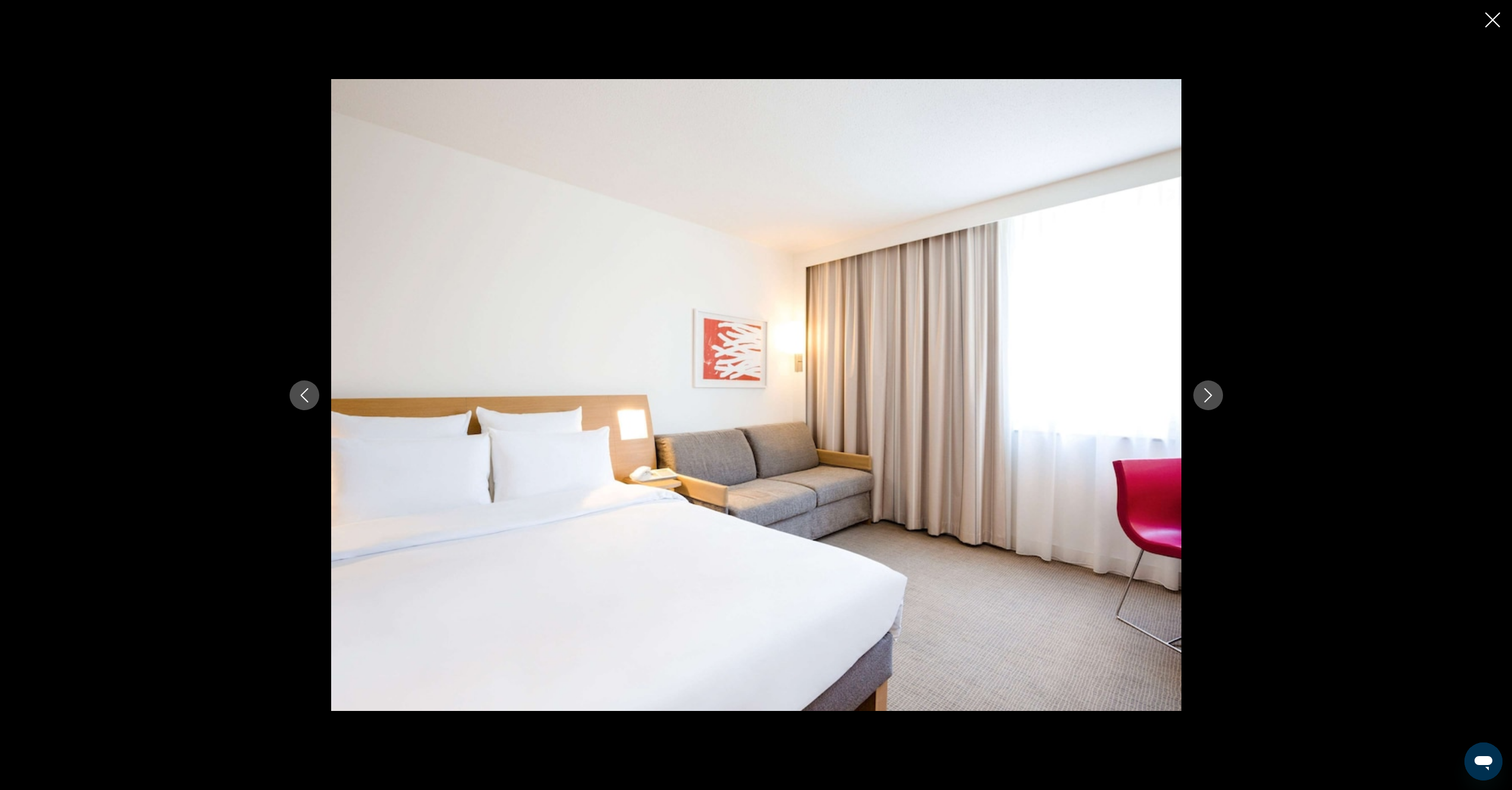
click at [1211, 394] on icon "Next image" at bounding box center [1208, 395] width 14 height 14
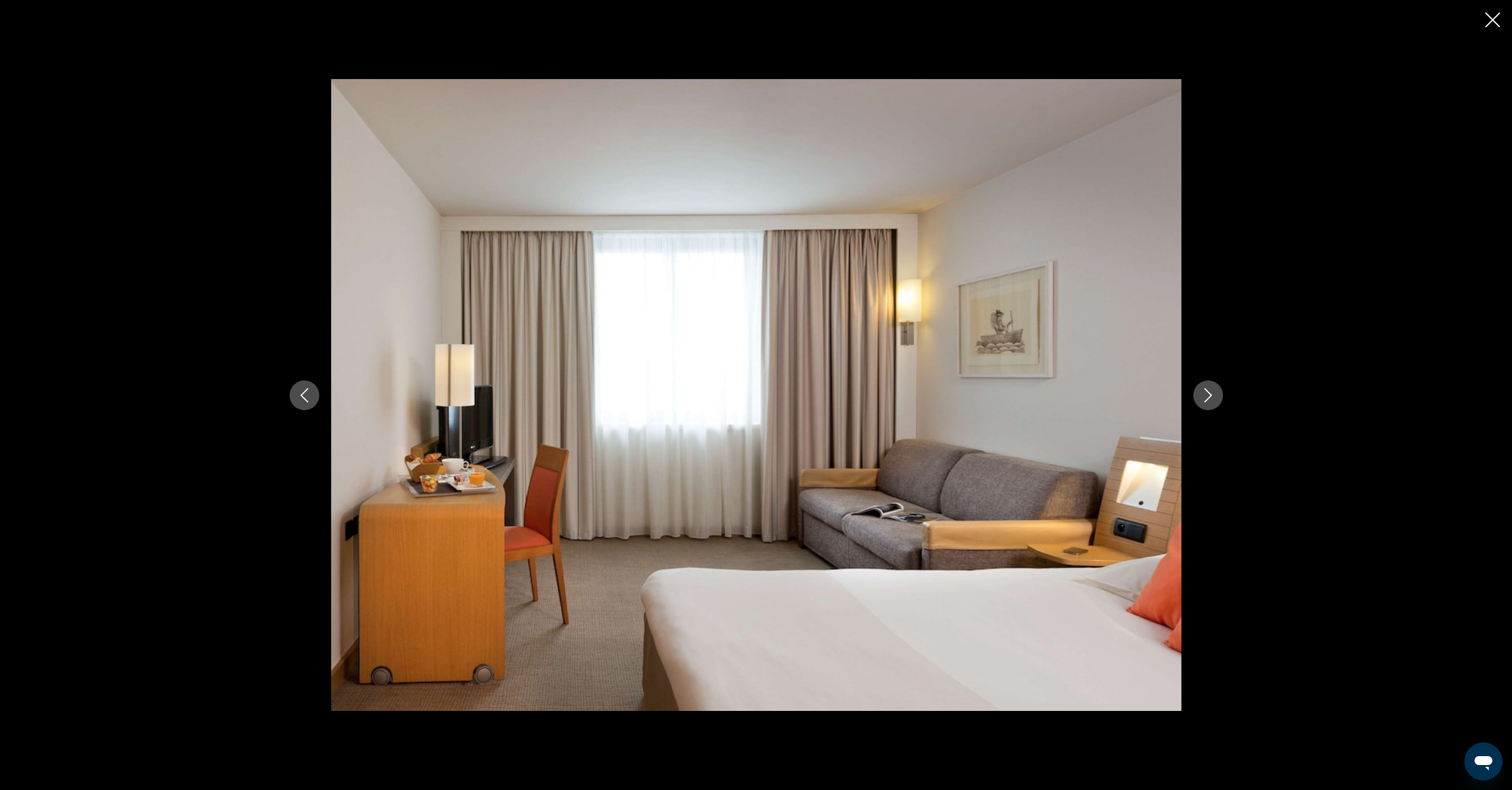
click at [1211, 395] on icon "Next image" at bounding box center [1208, 395] width 8 height 14
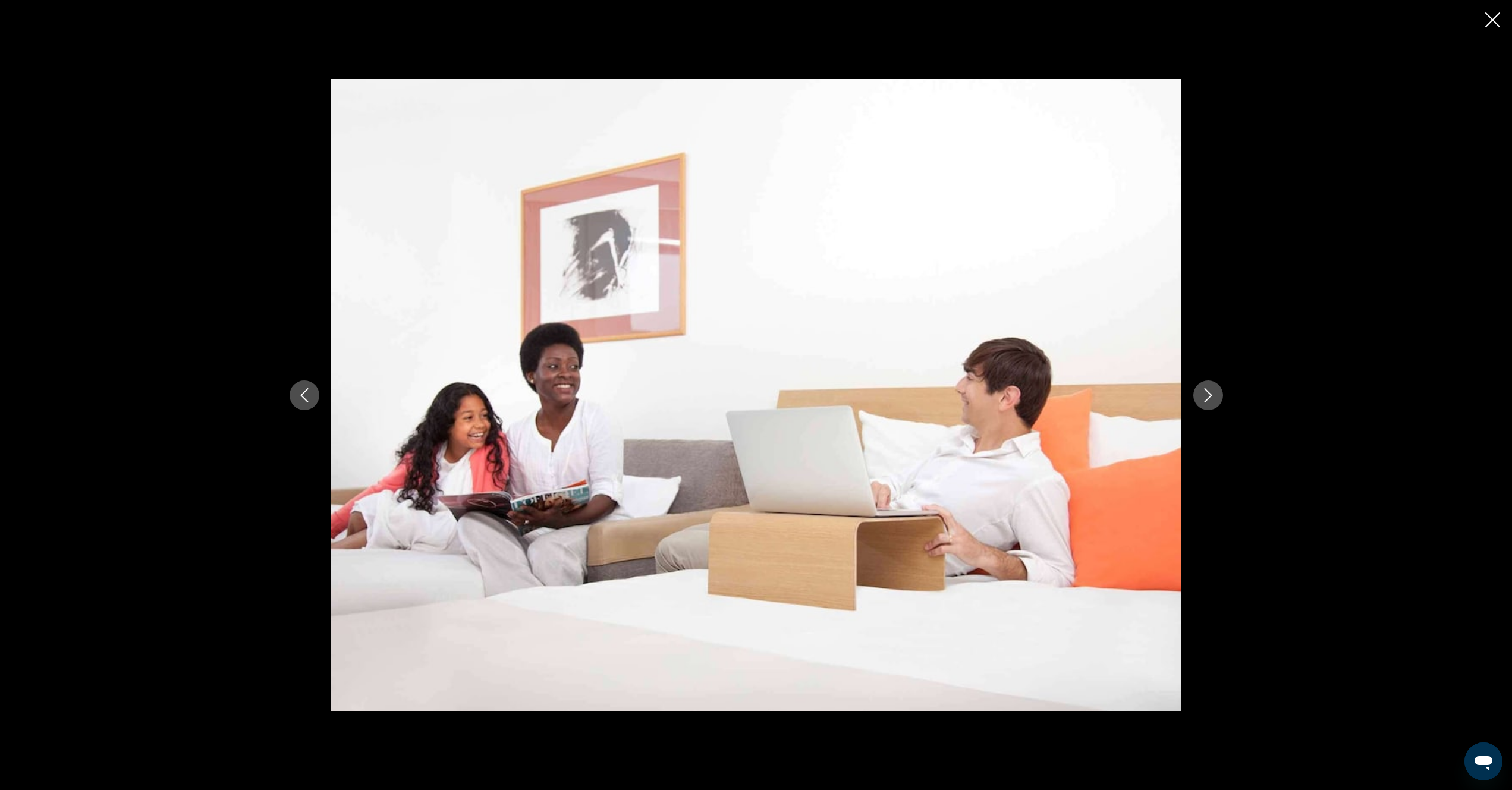
click at [1211, 395] on icon "Next image" at bounding box center [1208, 395] width 8 height 14
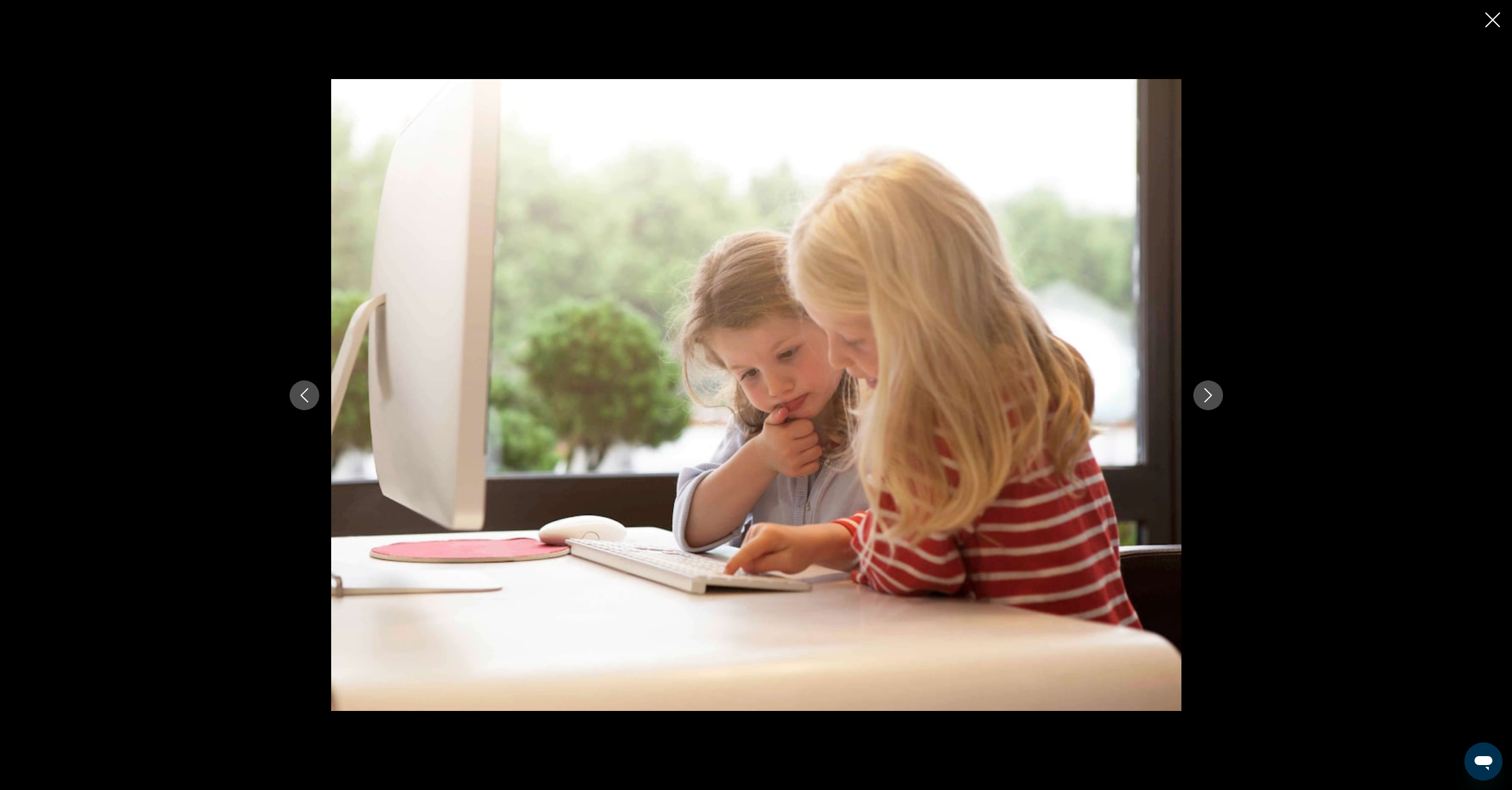
click at [1211, 396] on icon "Next image" at bounding box center [1208, 395] width 14 height 14
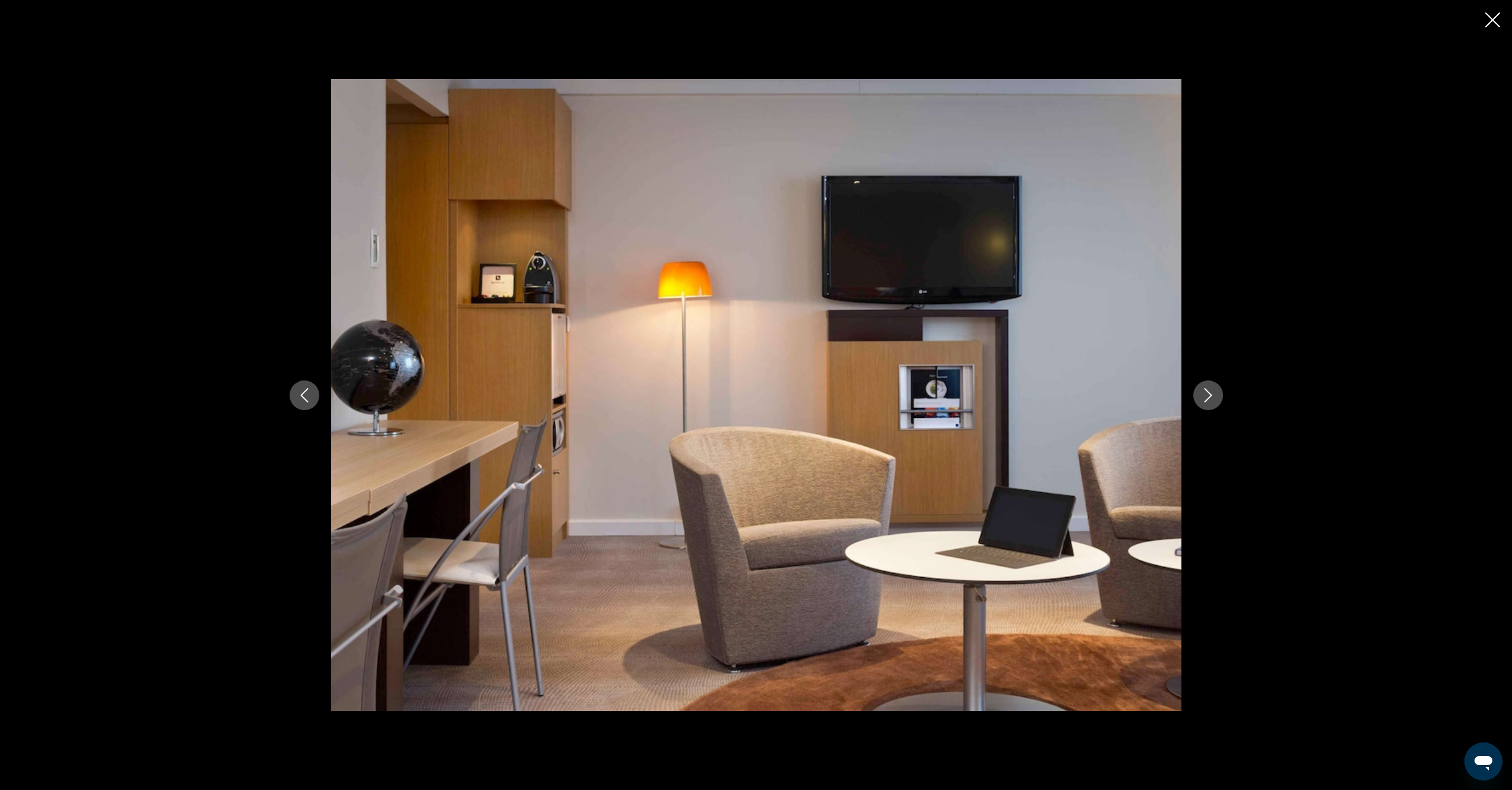
click at [1211, 396] on icon "Next image" at bounding box center [1208, 395] width 14 height 14
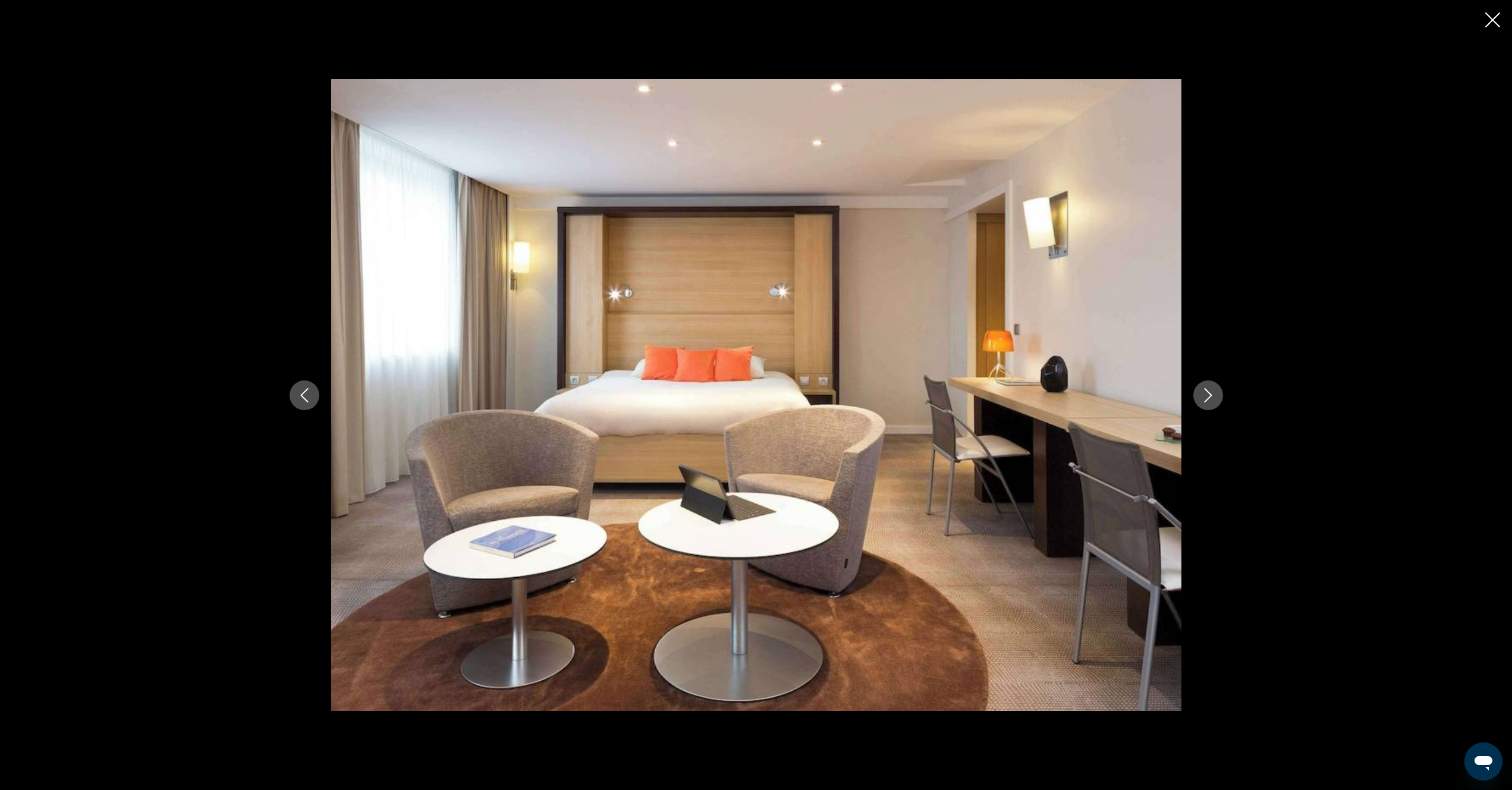
click at [1211, 396] on icon "Next image" at bounding box center [1208, 395] width 14 height 14
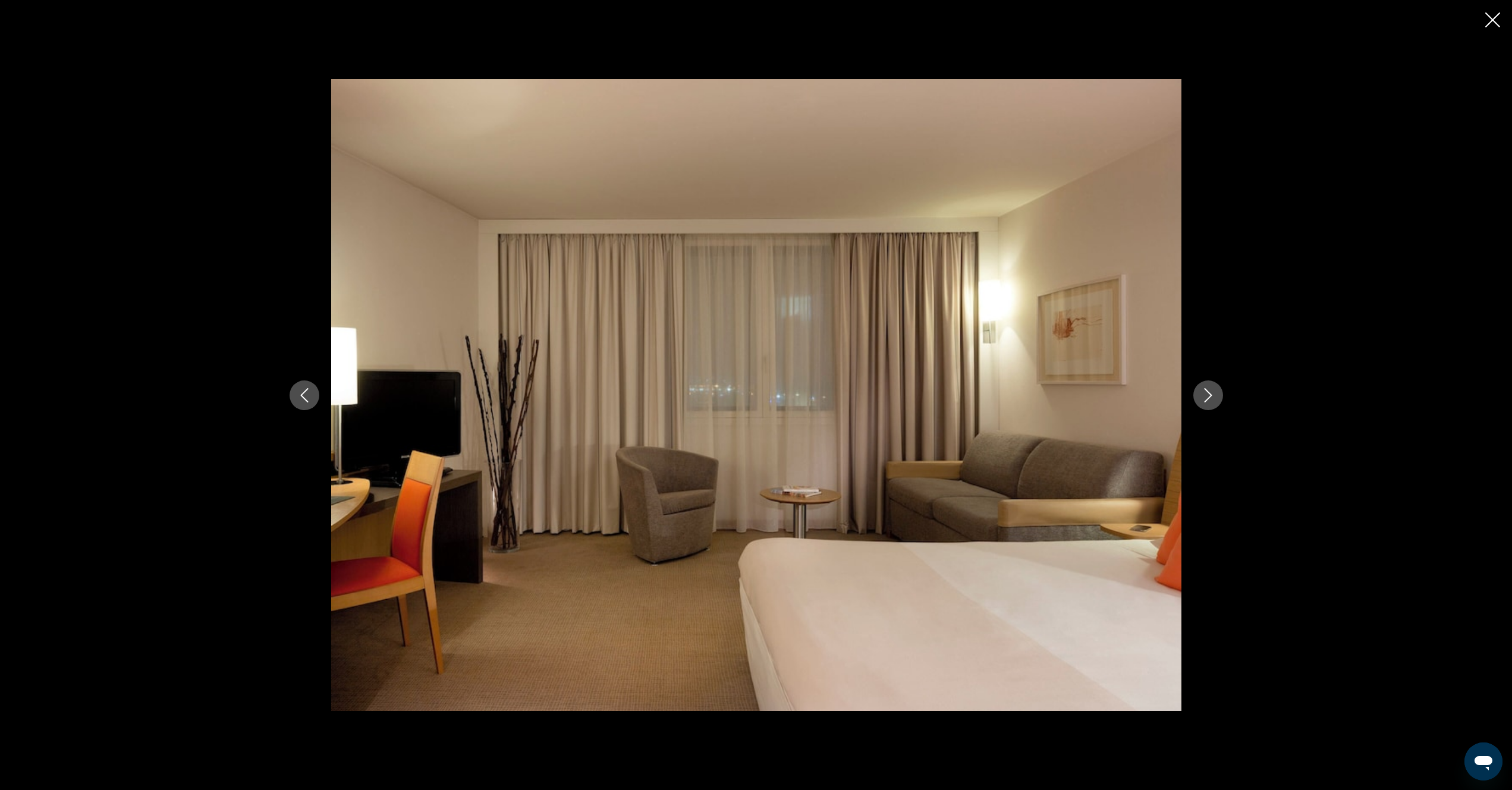
drag, startPoint x: 1502, startPoint y: 18, endPoint x: 1294, endPoint y: 218, distance: 288.6
click at [1499, 21] on div "prev next" at bounding box center [756, 395] width 1512 height 790
drag, startPoint x: 1493, startPoint y: 19, endPoint x: 1342, endPoint y: 132, distance: 188.6
click at [1493, 20] on icon "Close slideshow" at bounding box center [1493, 19] width 15 height 15
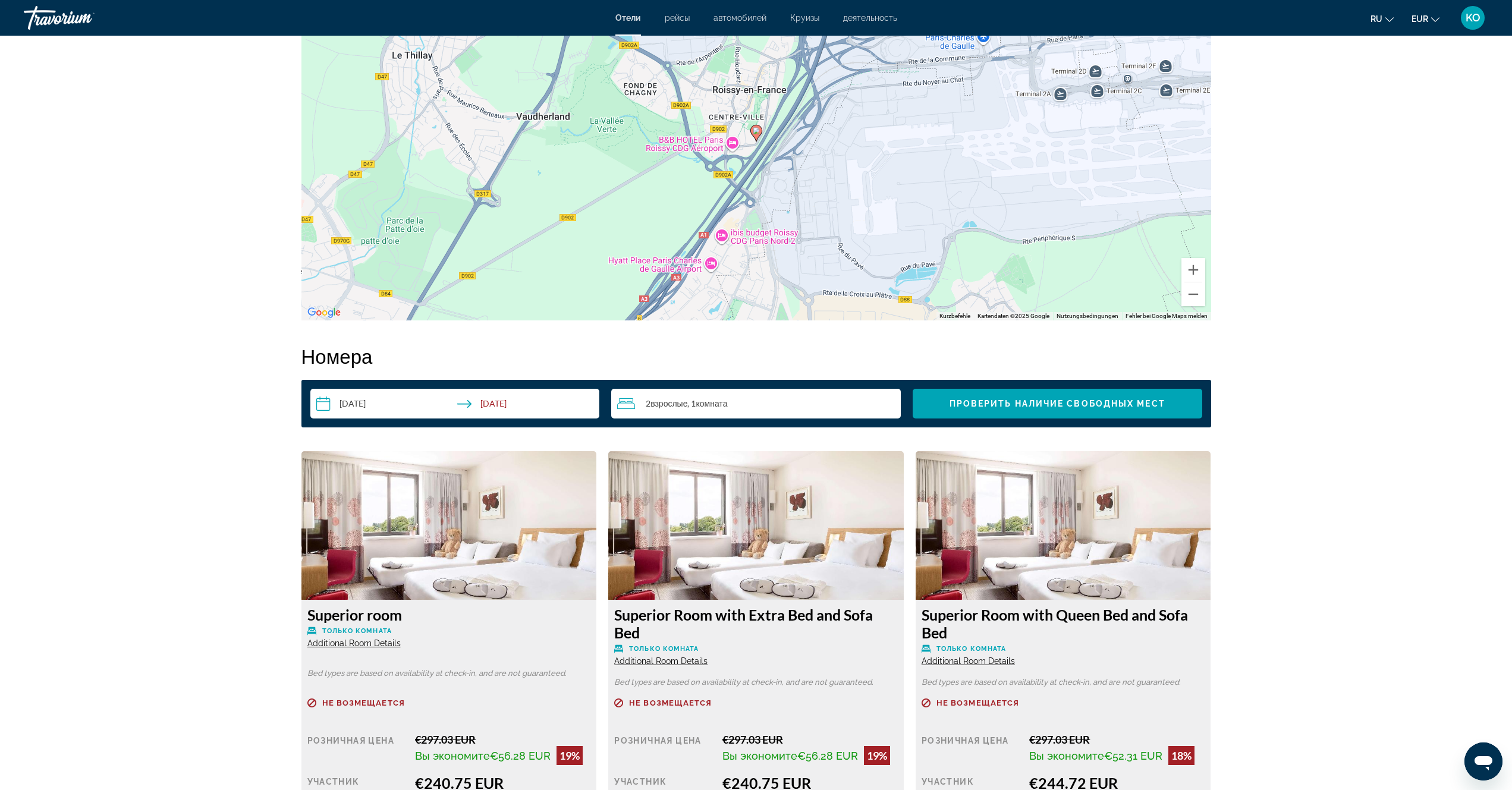
scroll to position [952, 0]
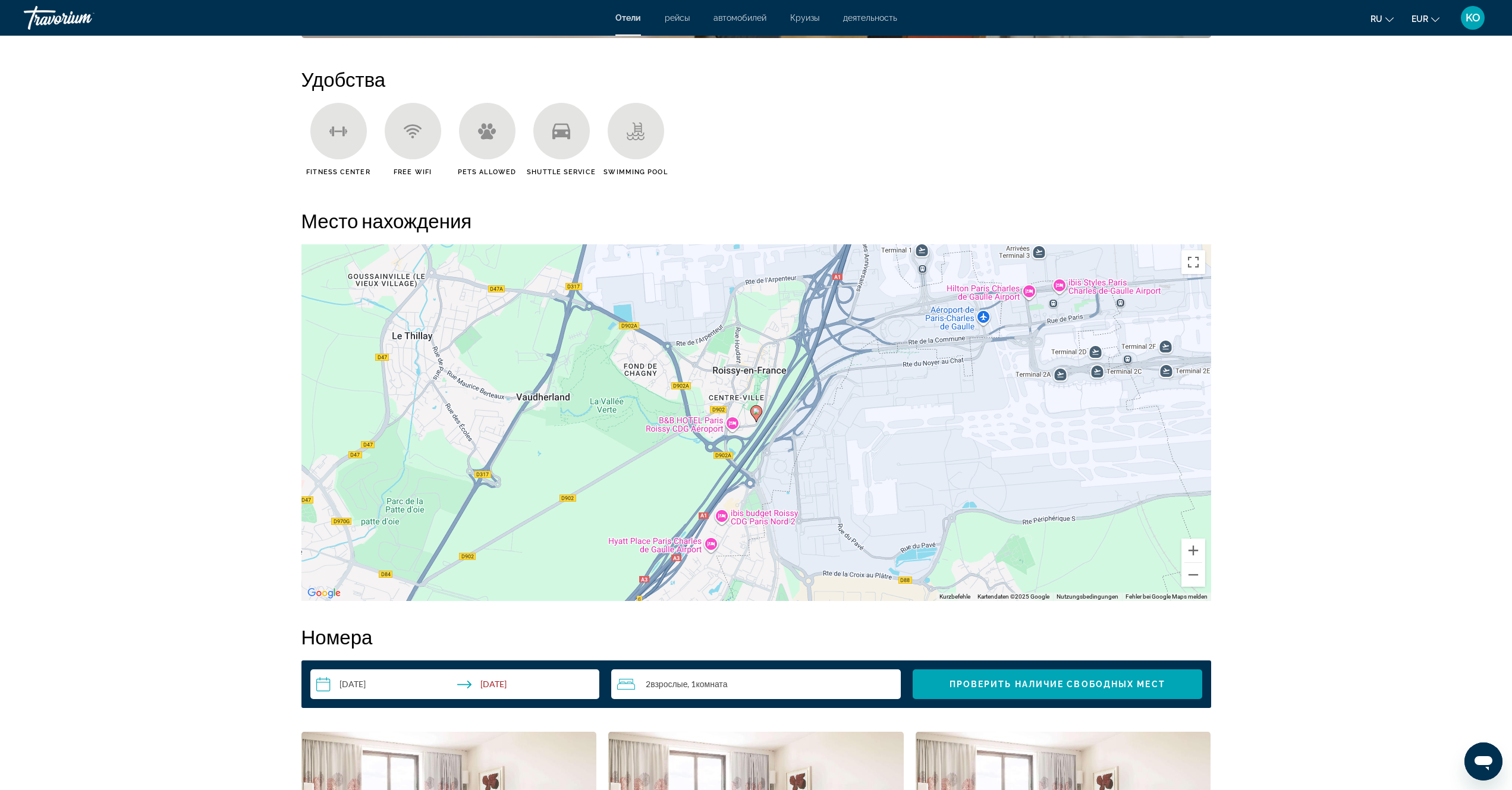
click at [719, 423] on div "Um den Modus zum Ziehen mit der Tastatur zu aktivieren, drückst du Alt + Eingab…" at bounding box center [756, 423] width 910 height 357
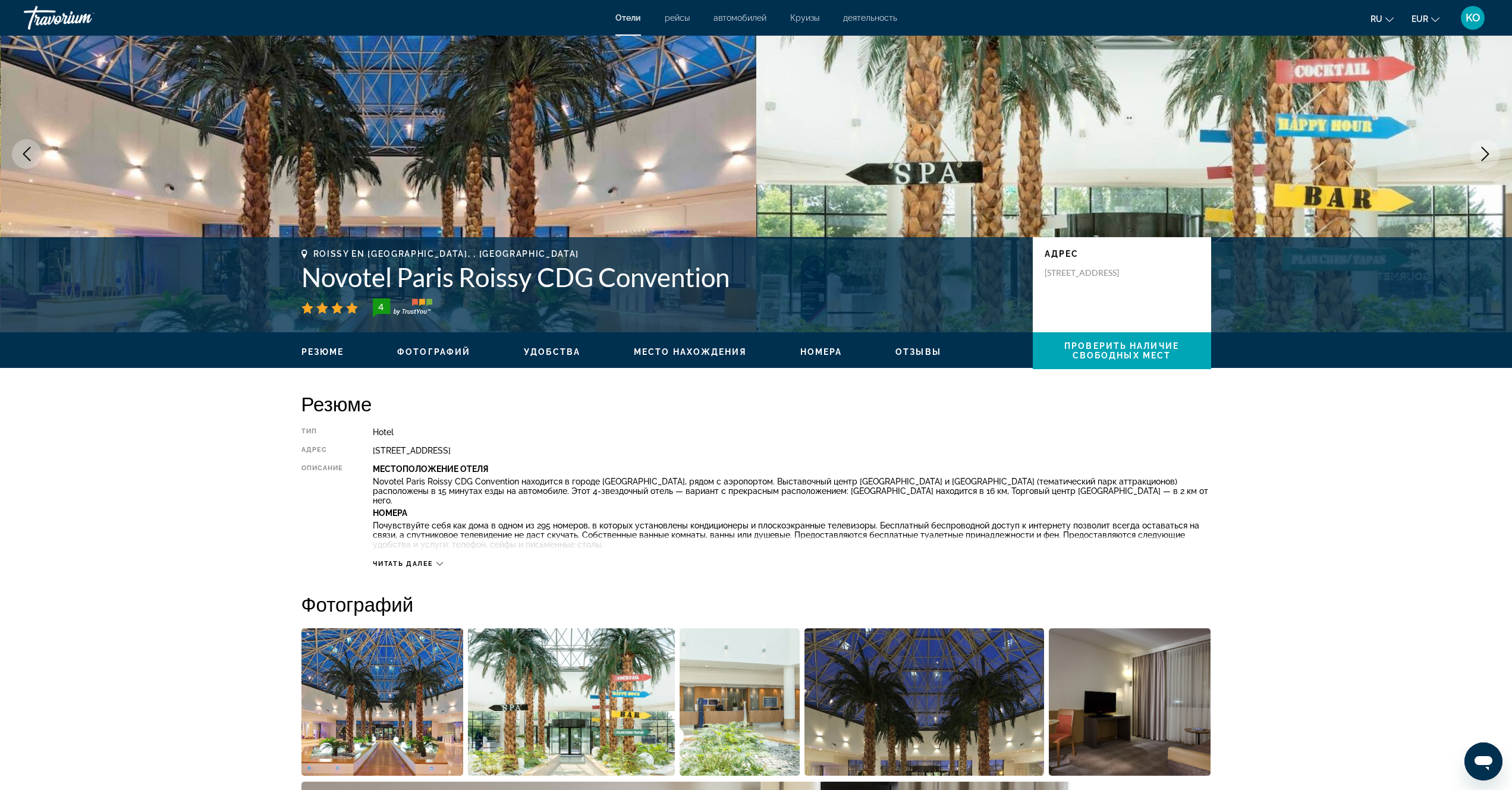
scroll to position [60, 0]
click at [329, 353] on span "Резюме" at bounding box center [322, 353] width 43 height 9
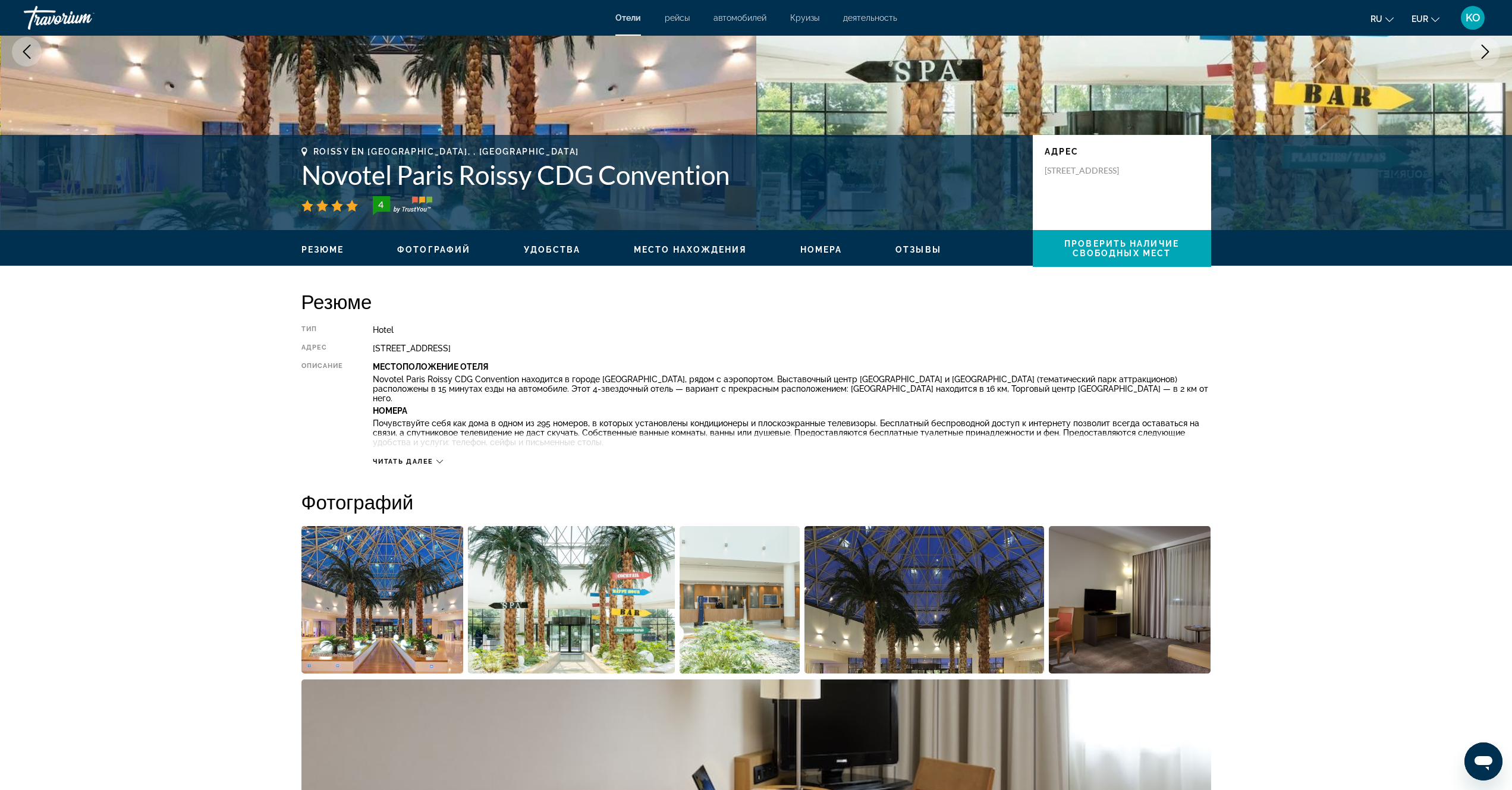
scroll to position [0, 0]
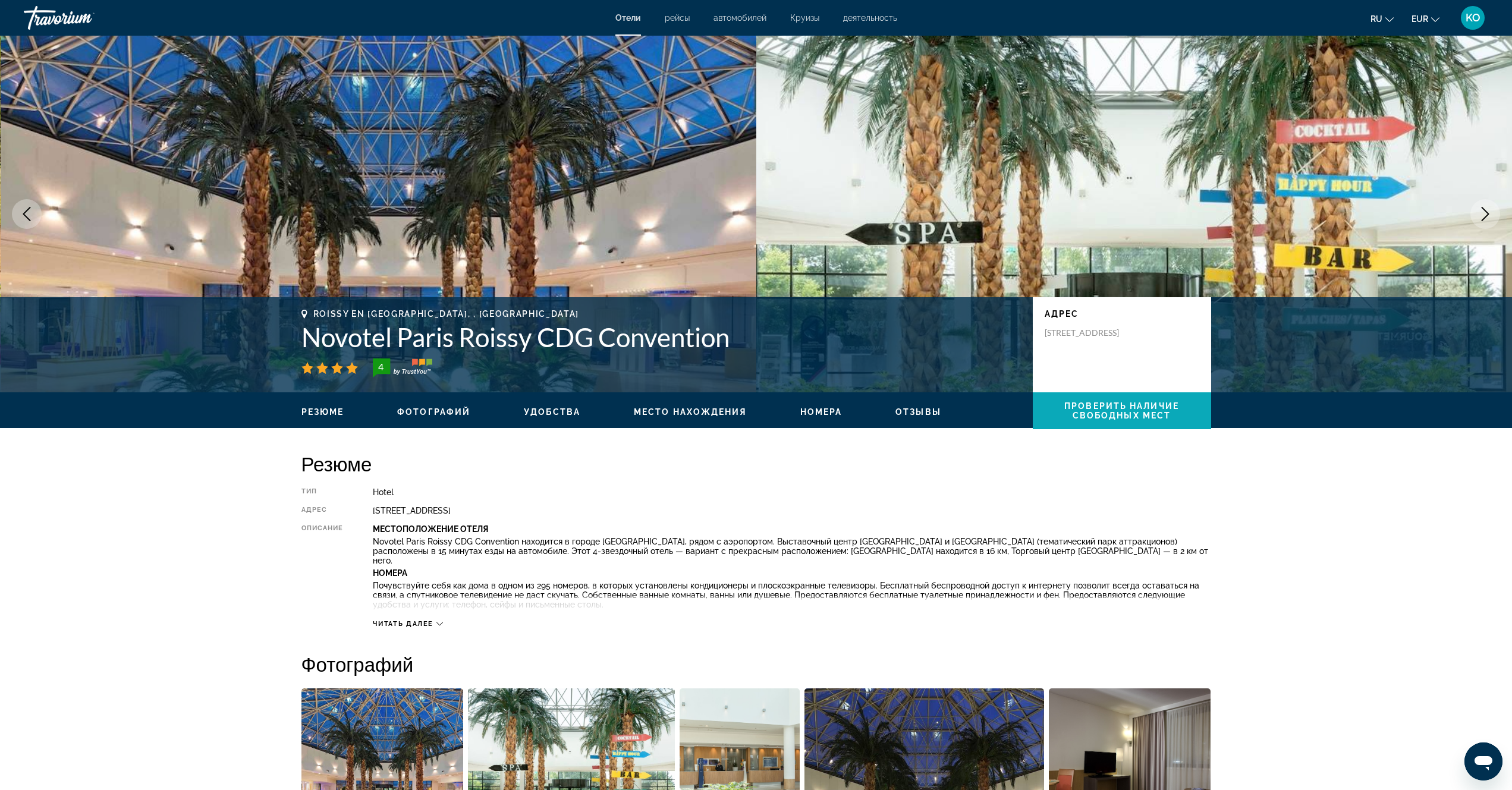
click at [1133, 415] on span "Проверить наличие свободных мест" at bounding box center [1122, 411] width 115 height 19
click at [678, 413] on span "Место нахождения" at bounding box center [690, 412] width 113 height 9
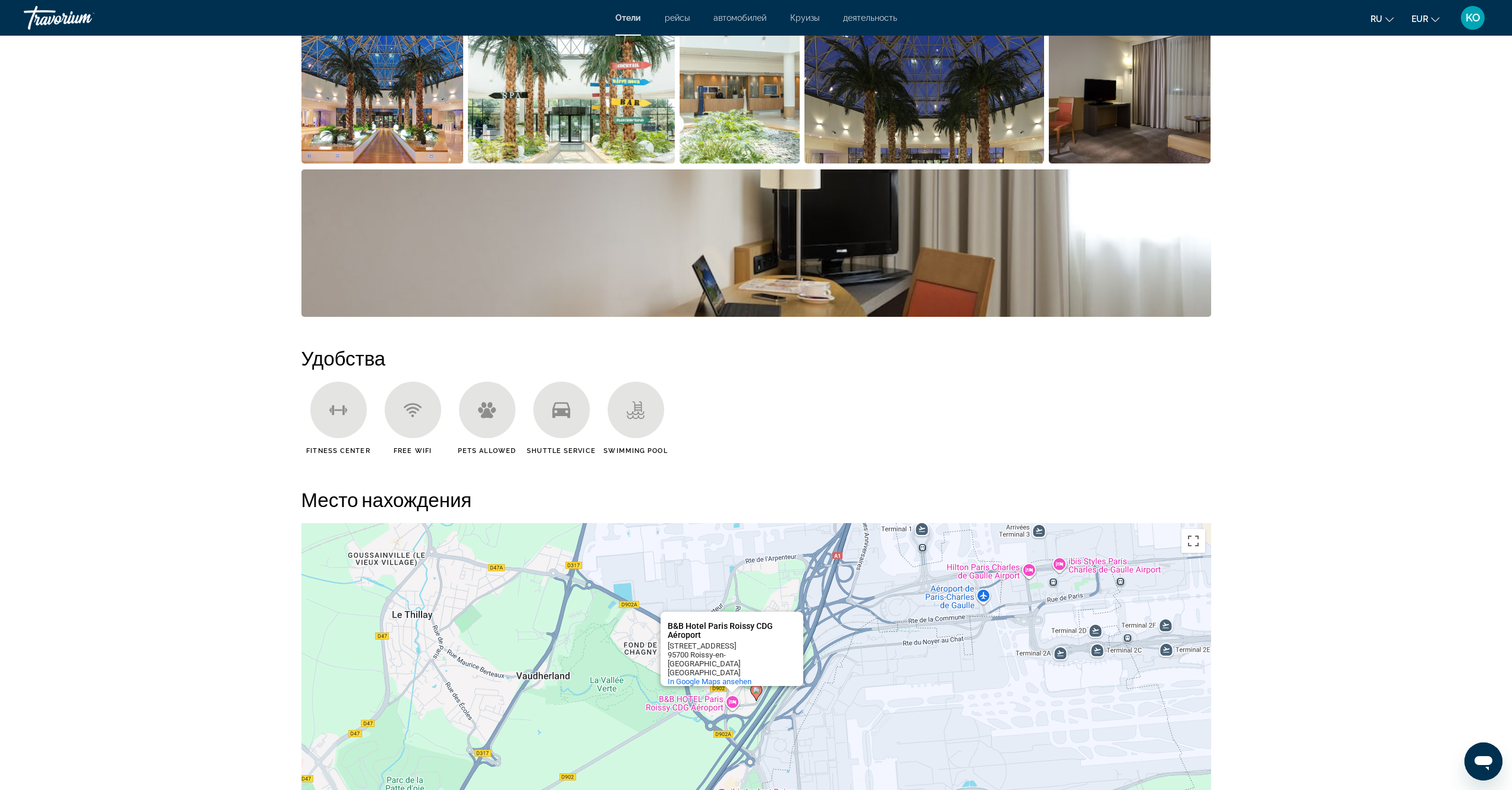
scroll to position [256, 0]
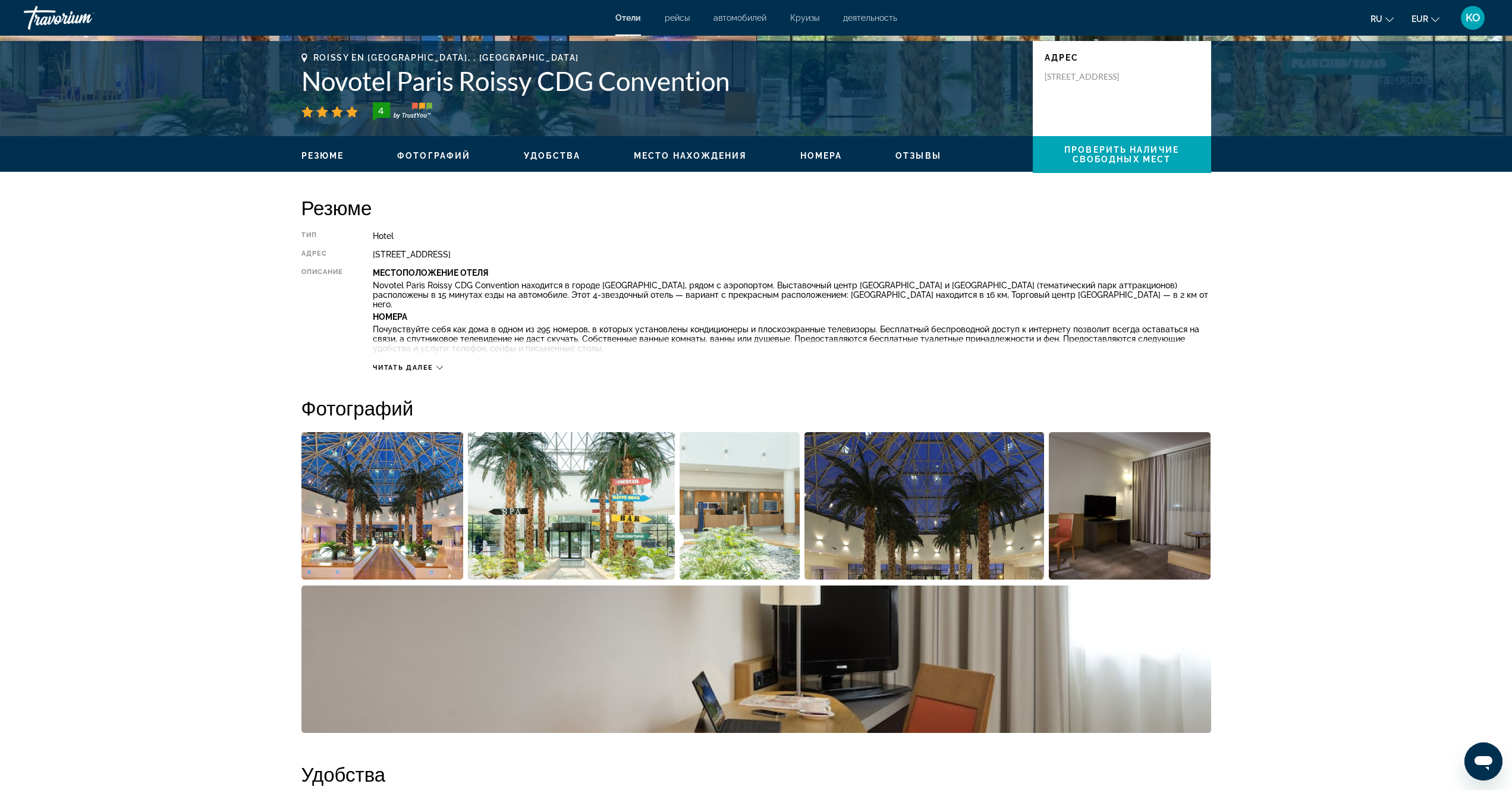
click at [811, 153] on span "Номера" at bounding box center [821, 155] width 42 height 9
drag, startPoint x: 369, startPoint y: 252, endPoint x: 590, endPoint y: 256, distance: 221.0
click at [590, 256] on div "Тип Hotel адрес [STREET_ADDRESS] Описание Местоположение Отеля [GEOGRAPHIC_DATA…" at bounding box center [756, 301] width 910 height 141
copy div "[STREET_ADDRESS]"
